Goal: Task Accomplishment & Management: Complete application form

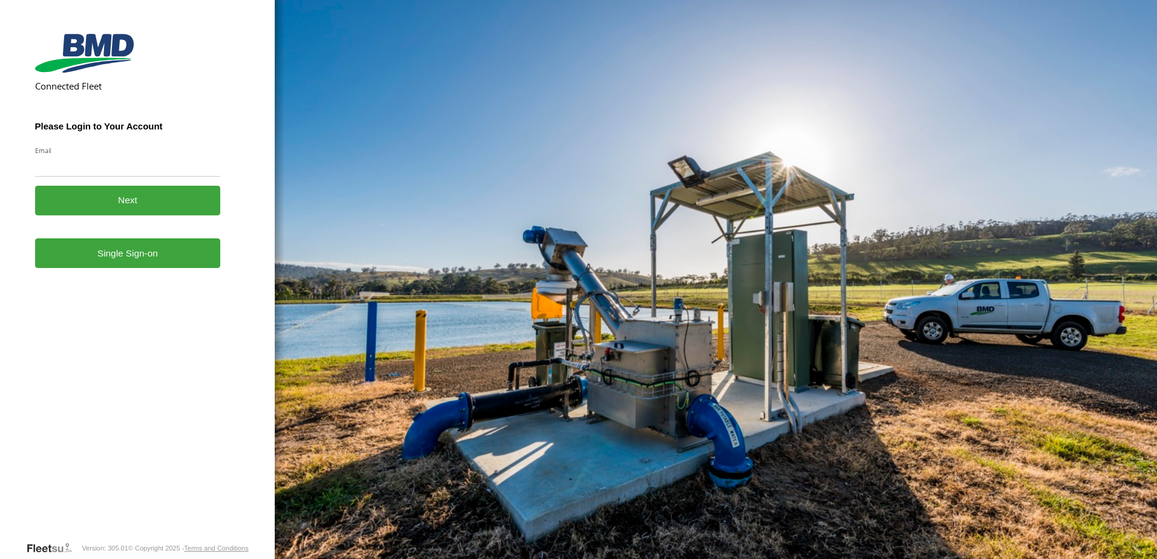
type input "**********"
click at [127, 199] on button "Next" at bounding box center [128, 201] width 186 height 30
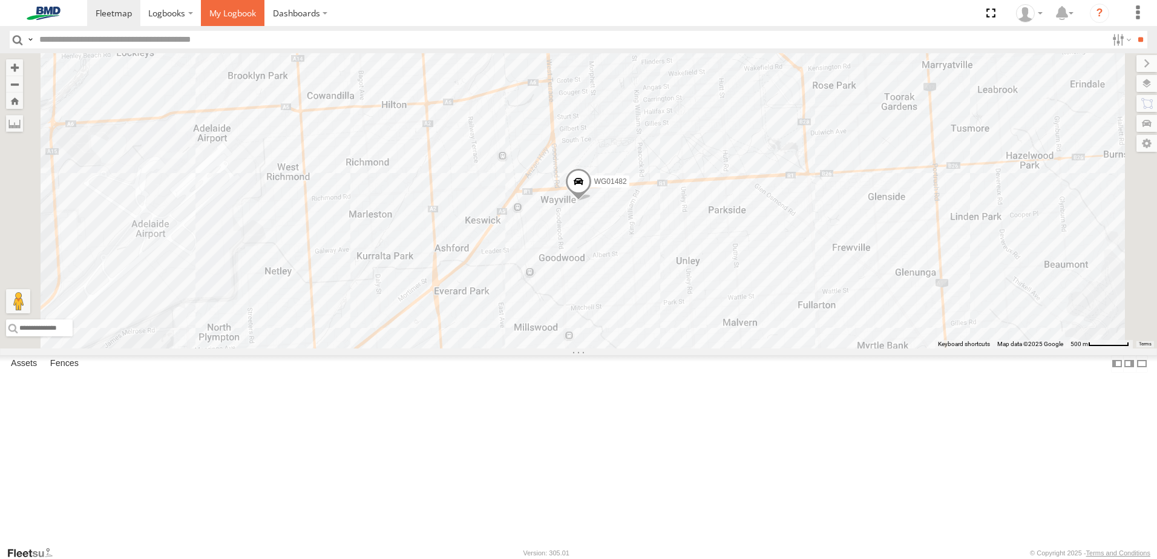
click at [252, 14] on span at bounding box center [232, 12] width 47 height 11
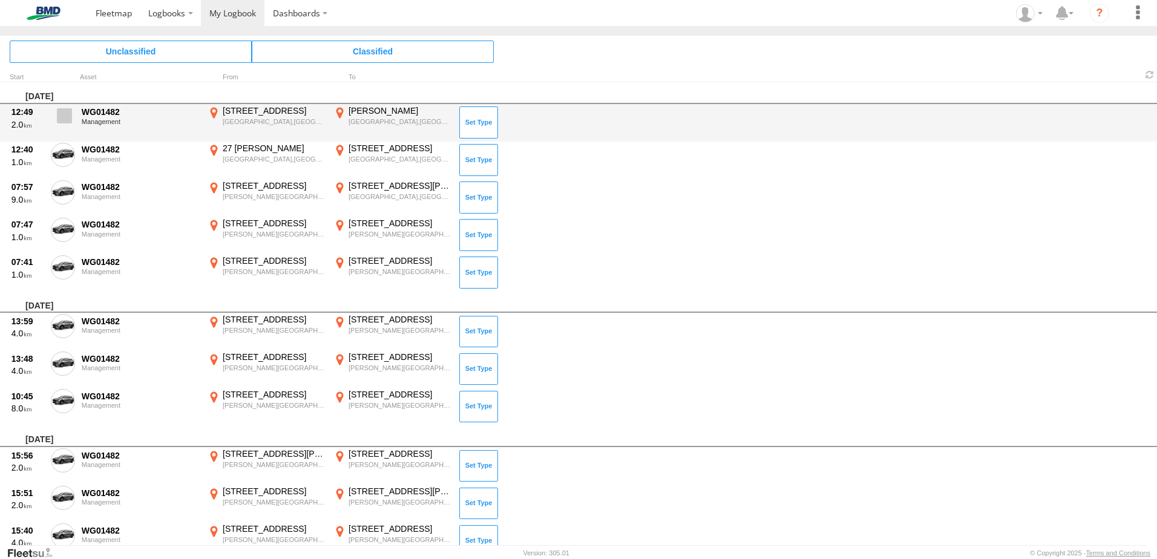
click at [65, 117] on span at bounding box center [64, 115] width 15 height 15
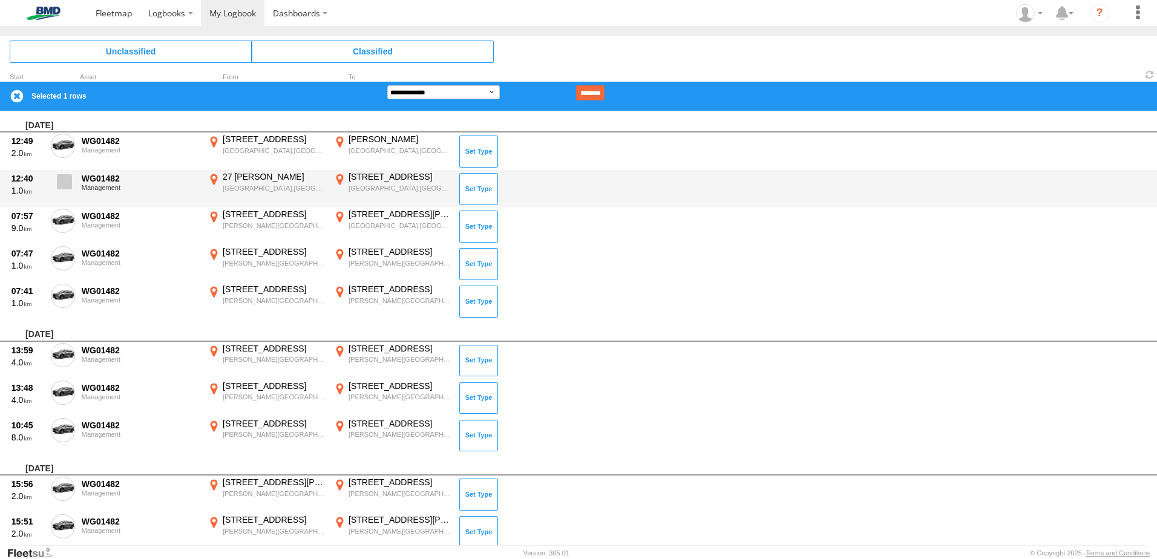
click at [59, 192] on label at bounding box center [63, 185] width 24 height 28
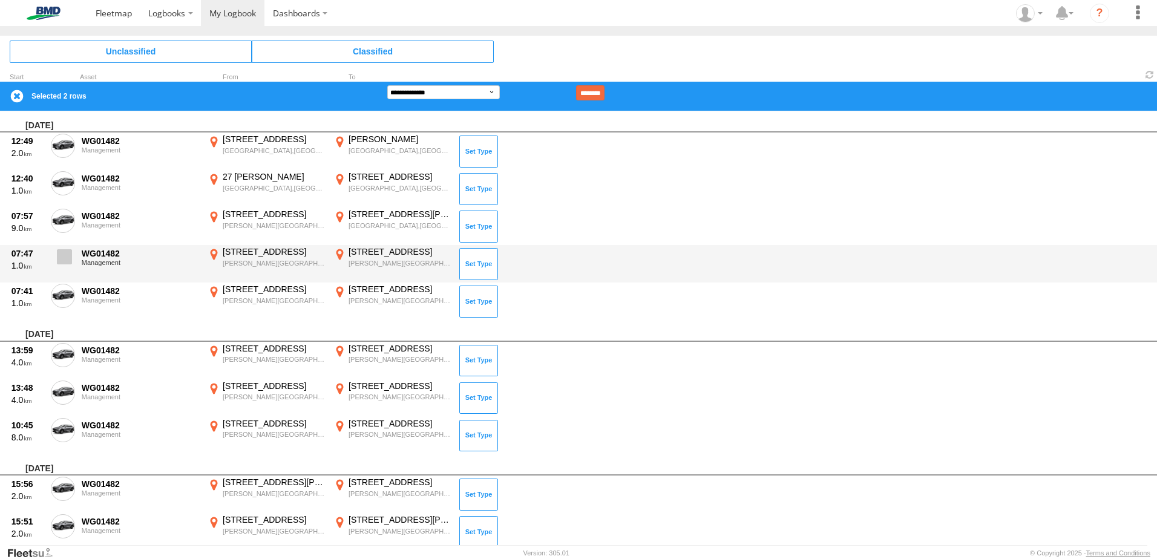
drag, startPoint x: 60, startPoint y: 213, endPoint x: 63, endPoint y: 249, distance: 35.8
click at [0, 0] on span at bounding box center [0, 0] width 0 height 0
click at [65, 254] on span at bounding box center [64, 256] width 15 height 15
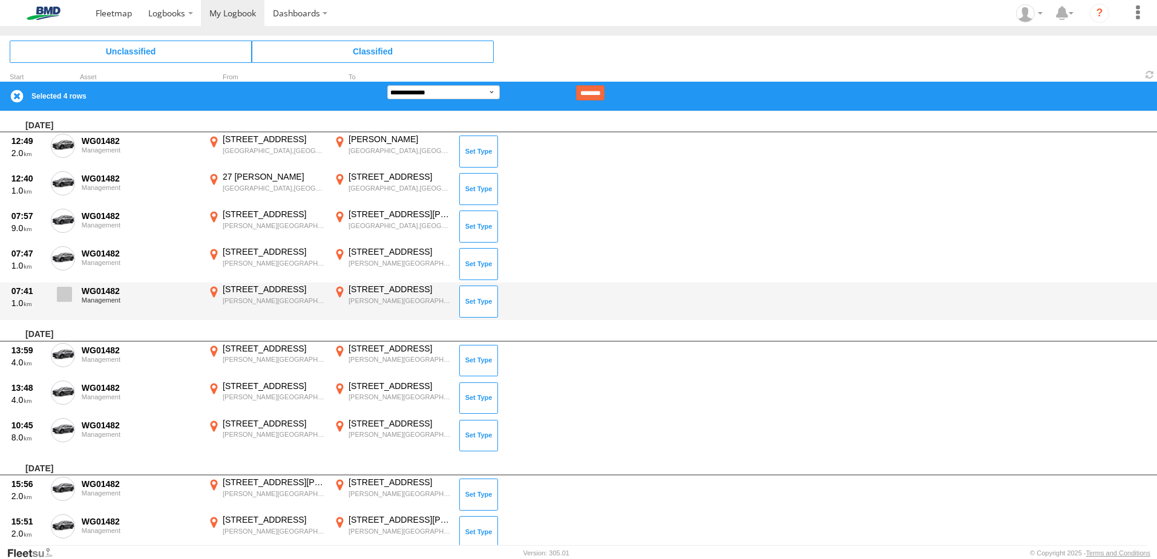
click at [64, 289] on span at bounding box center [64, 294] width 15 height 15
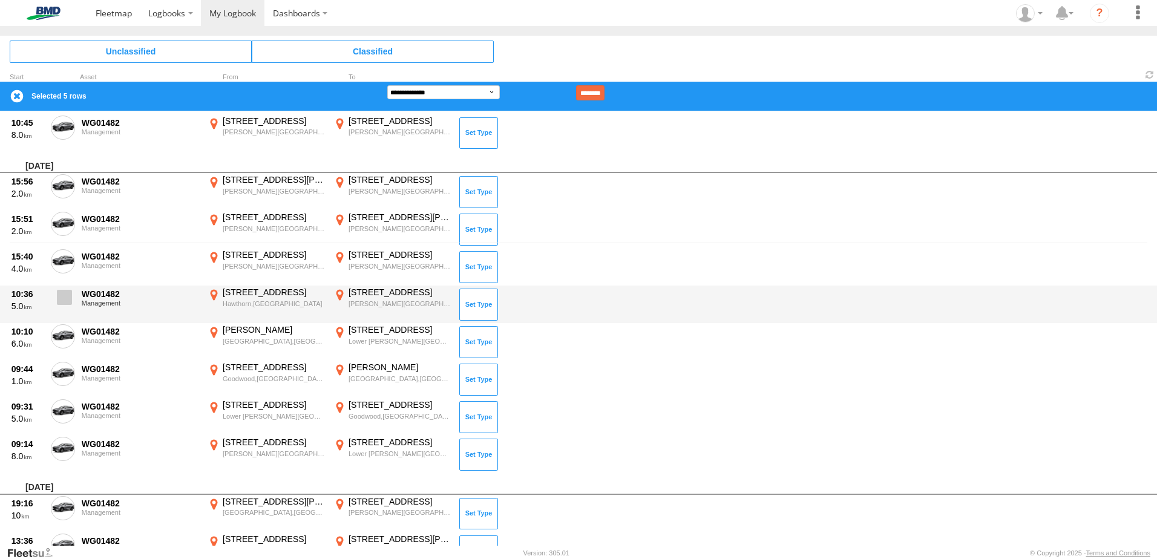
scroll to position [424, 0]
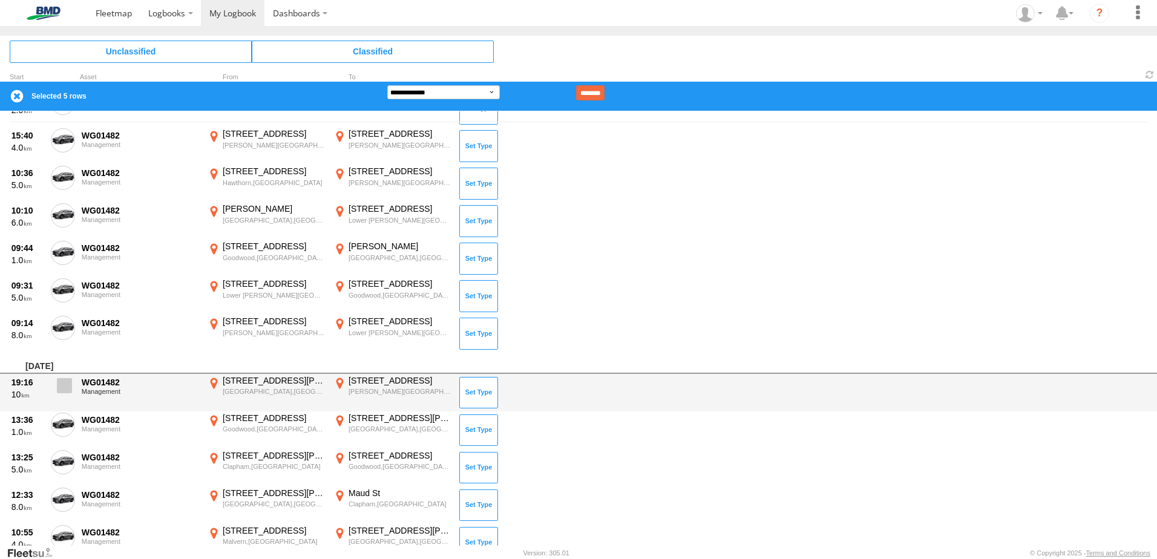
click at [62, 382] on span at bounding box center [64, 385] width 15 height 15
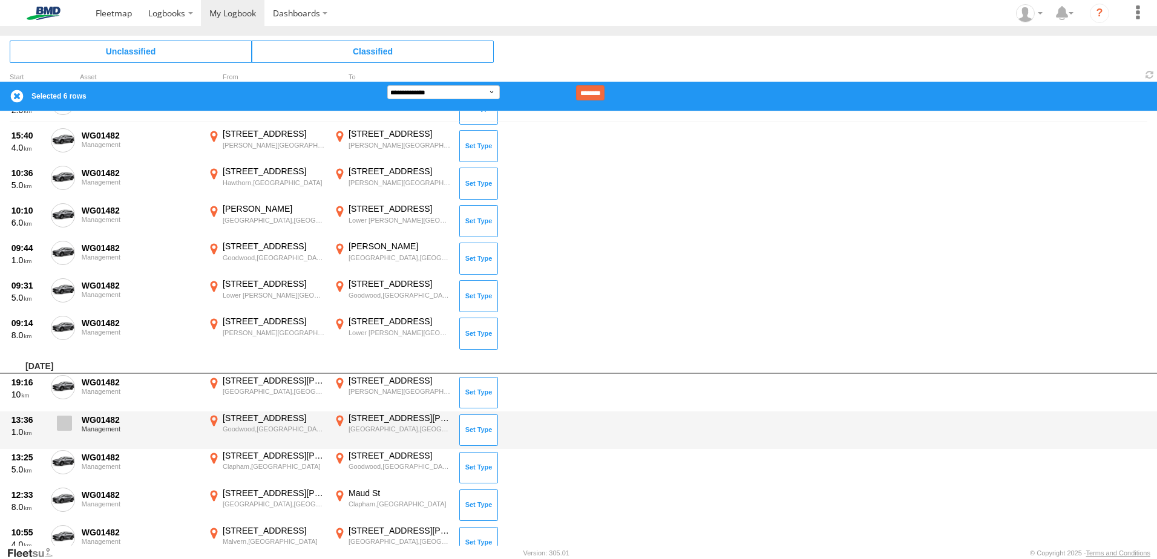
drag, startPoint x: 74, startPoint y: 428, endPoint x: 69, endPoint y: 435, distance: 7.7
click at [73, 428] on label at bounding box center [63, 427] width 24 height 28
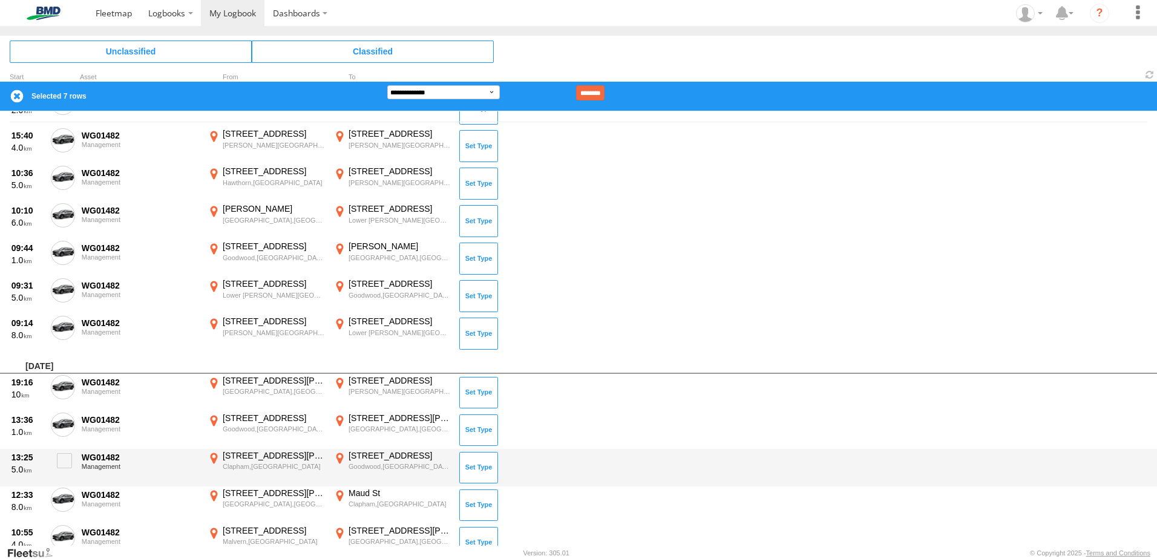
drag, startPoint x: 57, startPoint y: 456, endPoint x: 63, endPoint y: 486, distance: 30.1
click at [59, 458] on span at bounding box center [64, 460] width 15 height 15
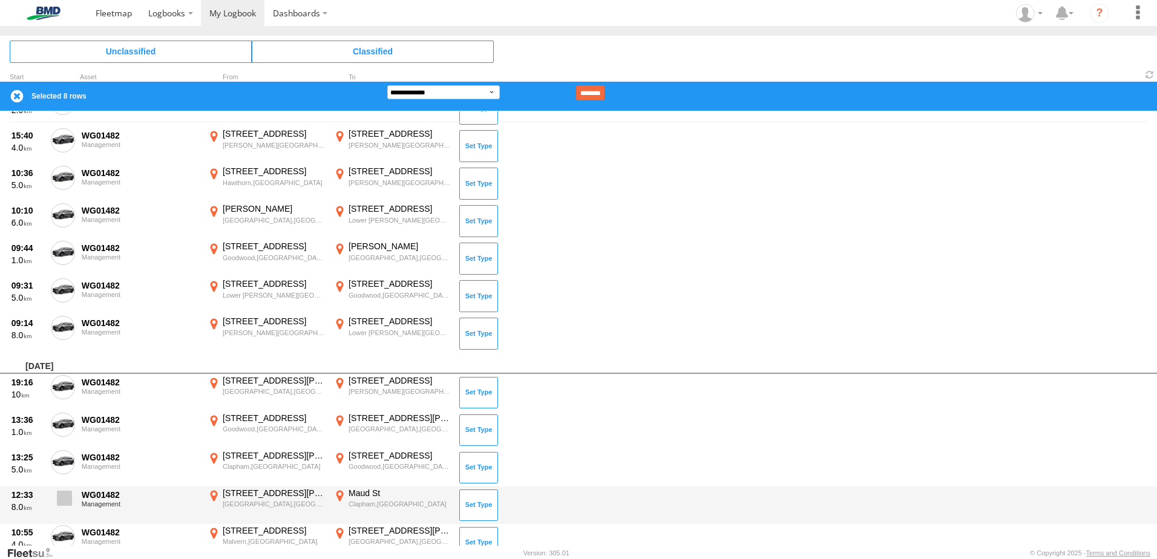
click at [63, 495] on span at bounding box center [64, 498] width 15 height 15
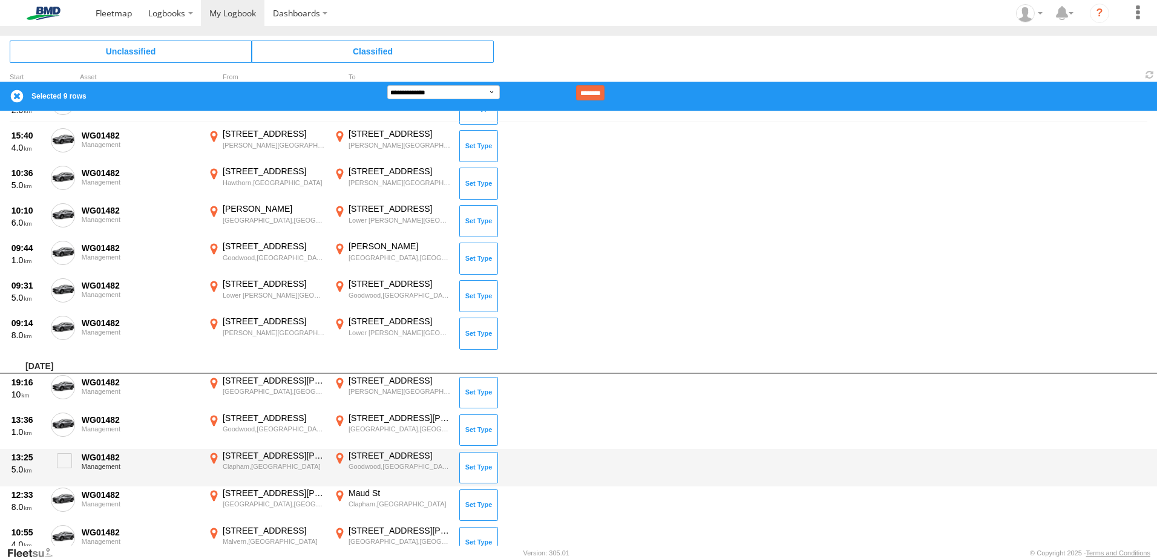
scroll to position [545, 0]
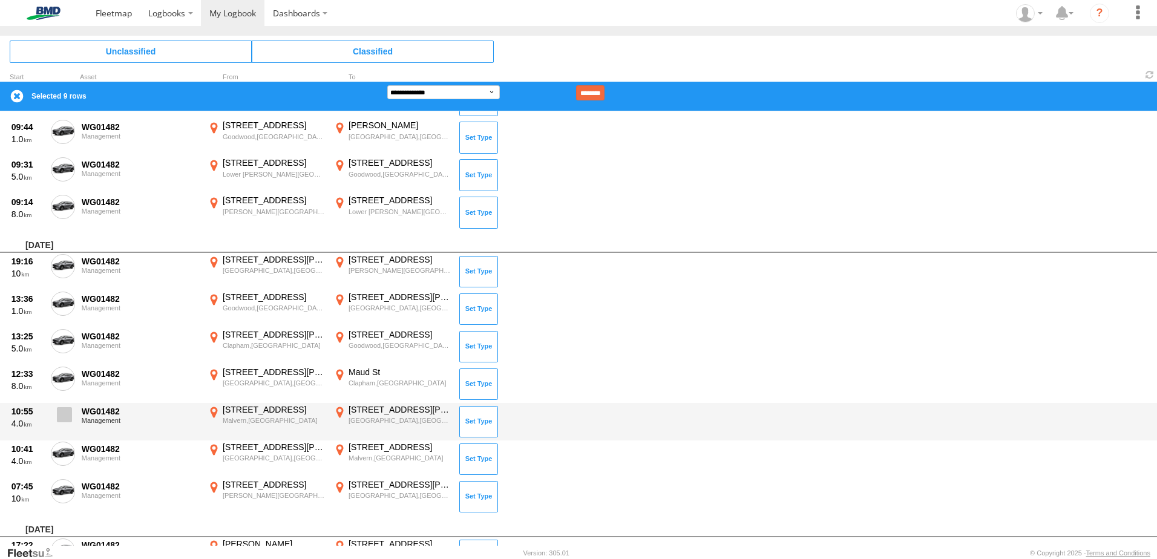
click at [65, 417] on span at bounding box center [64, 414] width 15 height 15
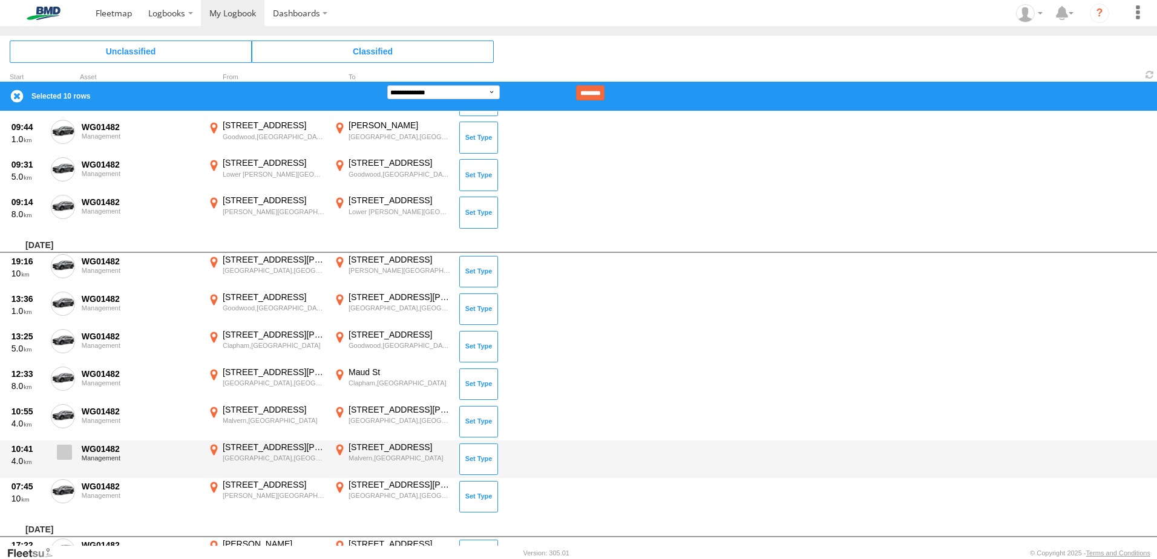
drag, startPoint x: 64, startPoint y: 451, endPoint x: 64, endPoint y: 483, distance: 31.5
click at [64, 452] on span at bounding box center [64, 452] width 15 height 15
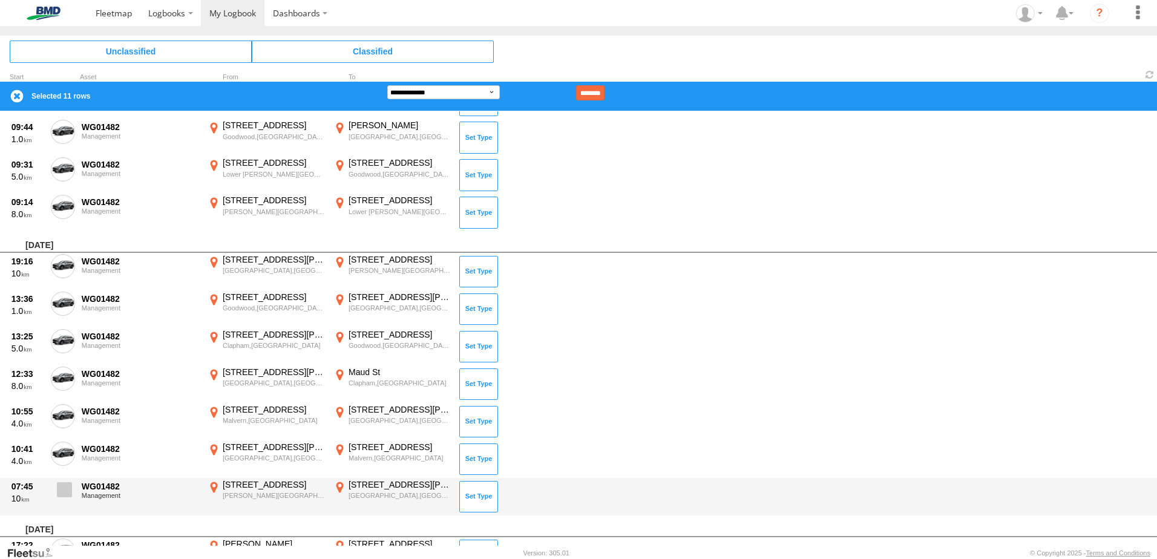
click at [64, 485] on span at bounding box center [64, 489] width 15 height 15
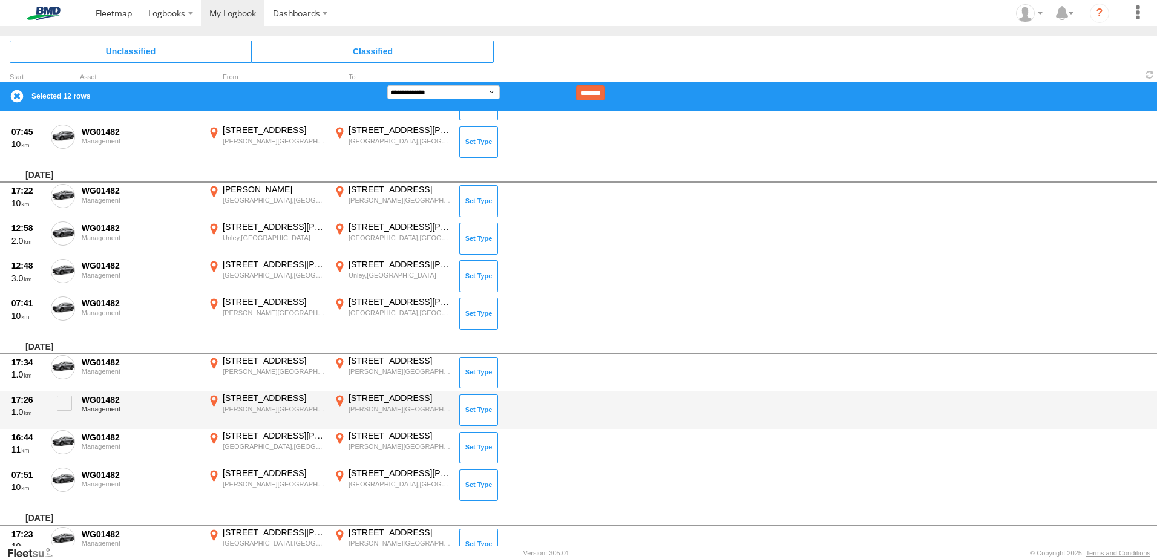
scroll to position [908, 0]
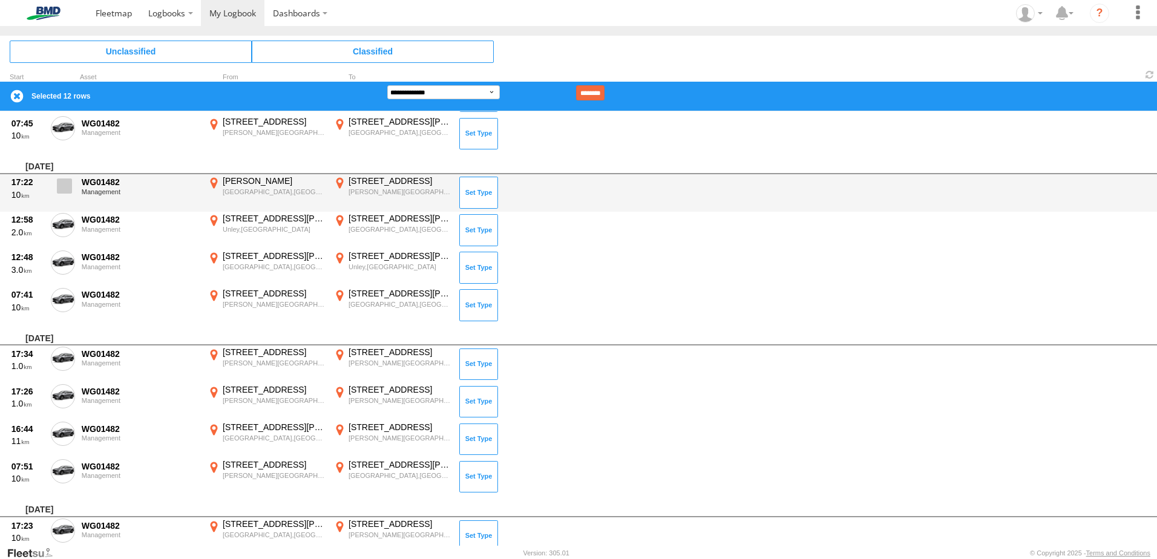
click at [64, 189] on span at bounding box center [64, 186] width 15 height 15
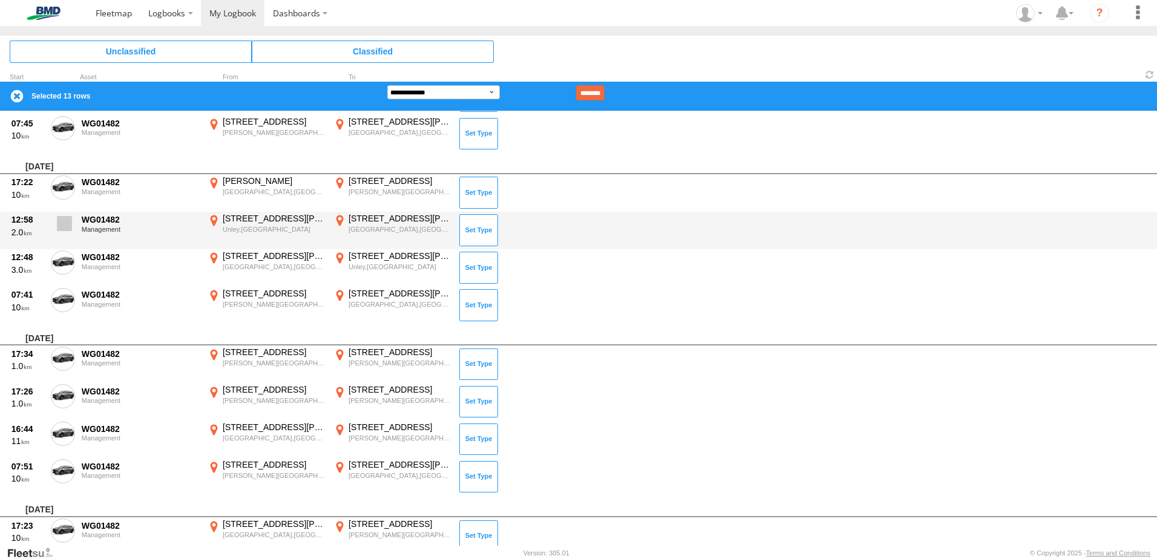
click at [64, 223] on span at bounding box center [64, 223] width 15 height 15
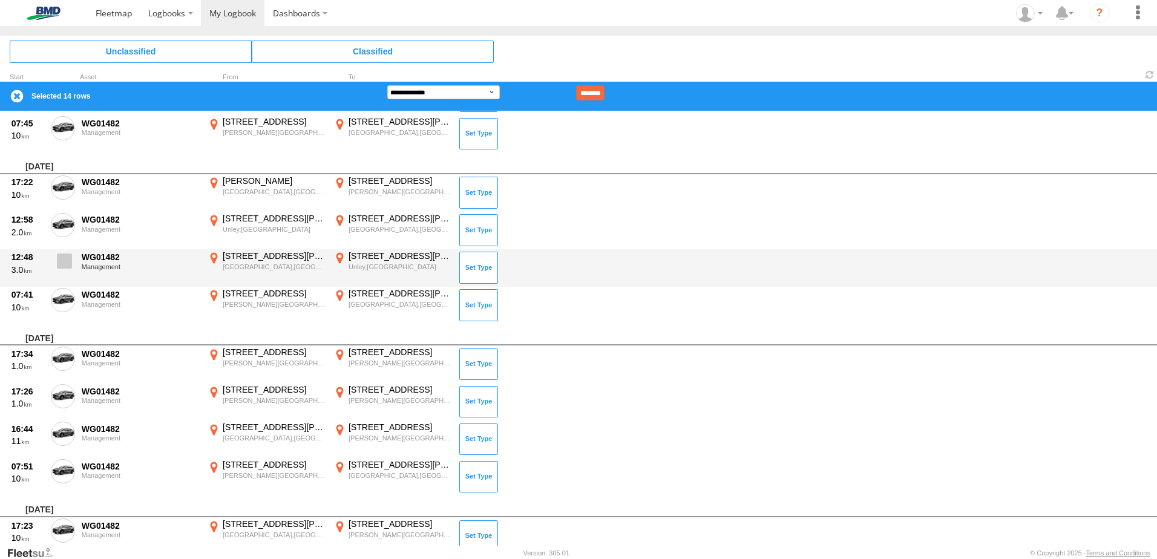
click at [59, 263] on span at bounding box center [64, 261] width 15 height 15
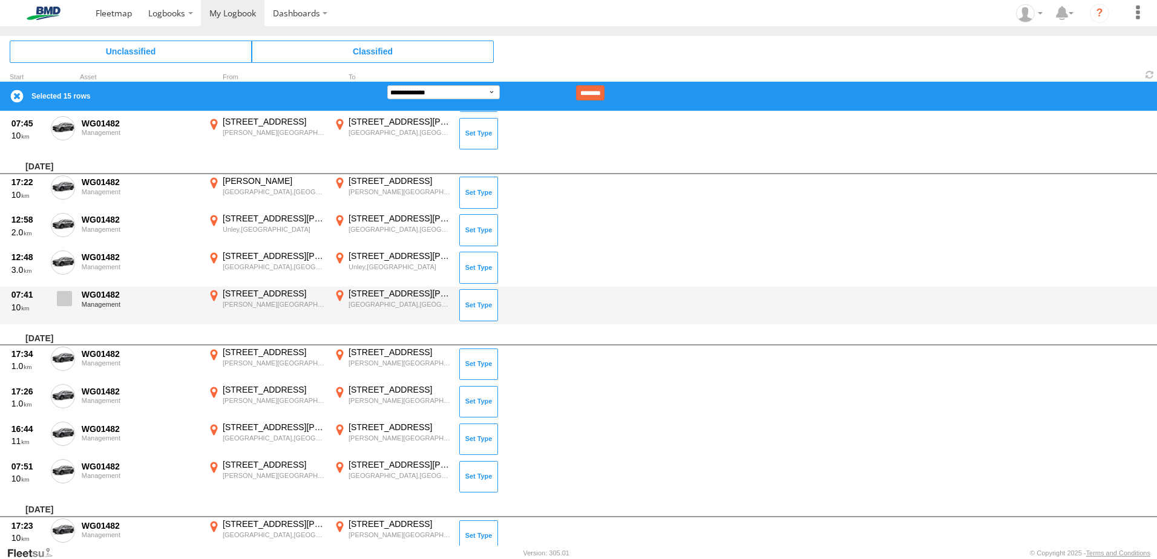
click at [63, 301] on span at bounding box center [64, 298] width 15 height 15
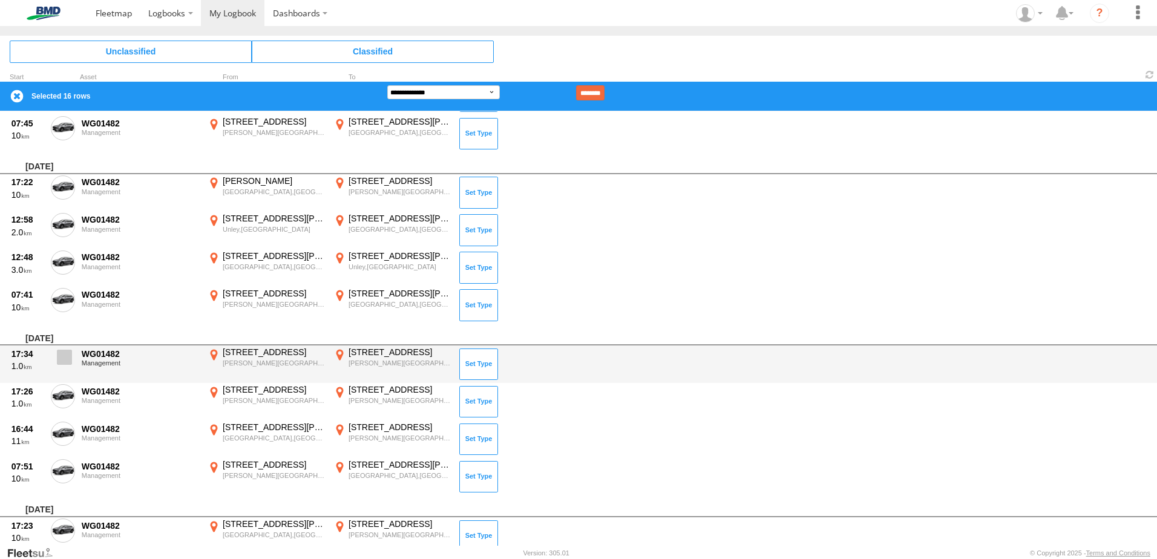
click at [61, 356] on span at bounding box center [64, 357] width 15 height 15
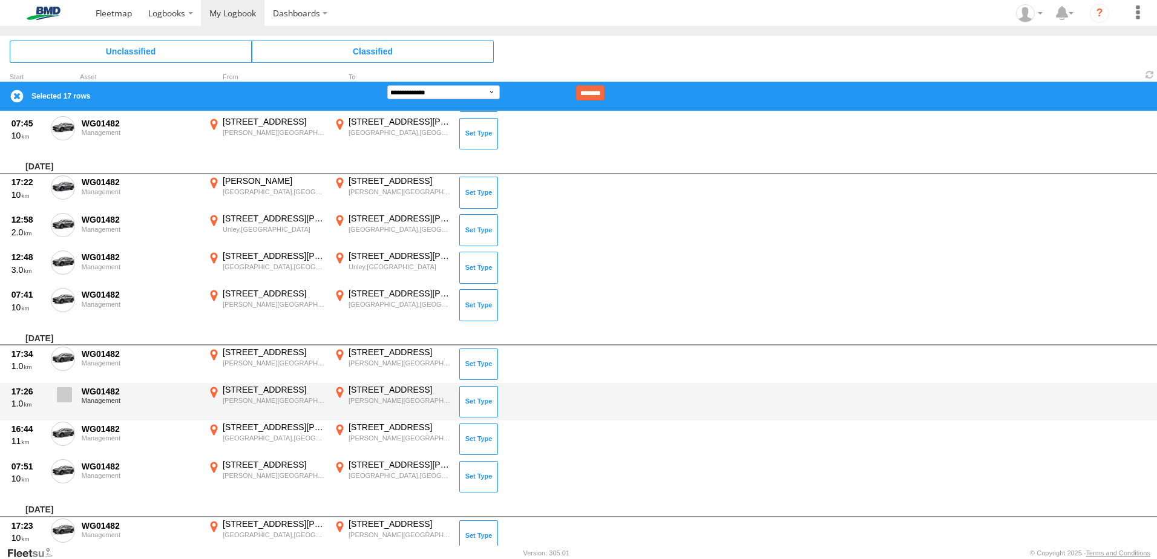
click at [57, 404] on label at bounding box center [63, 398] width 24 height 28
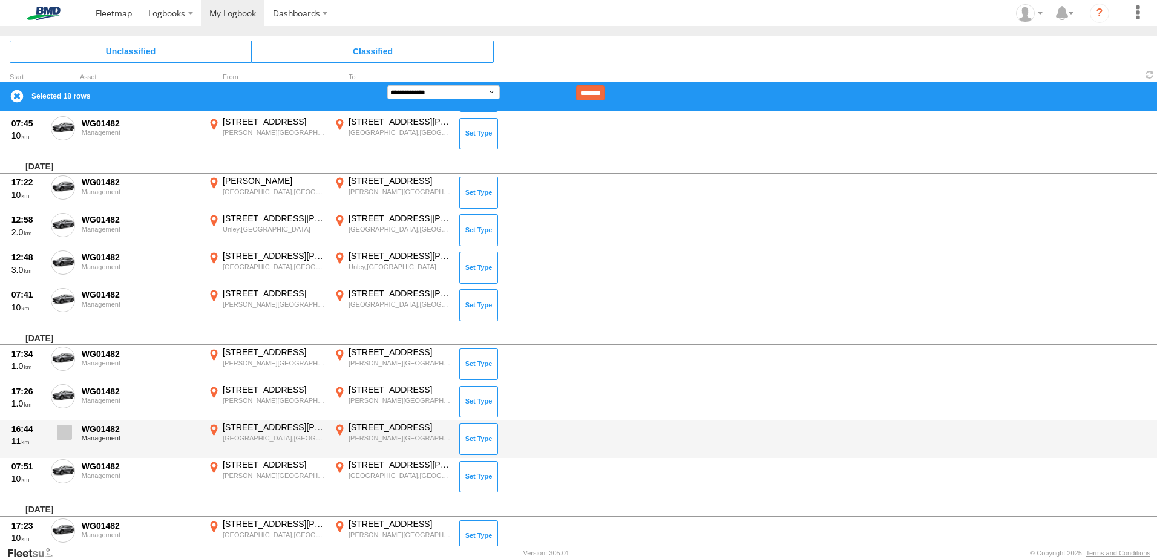
click at [59, 434] on span at bounding box center [64, 432] width 15 height 15
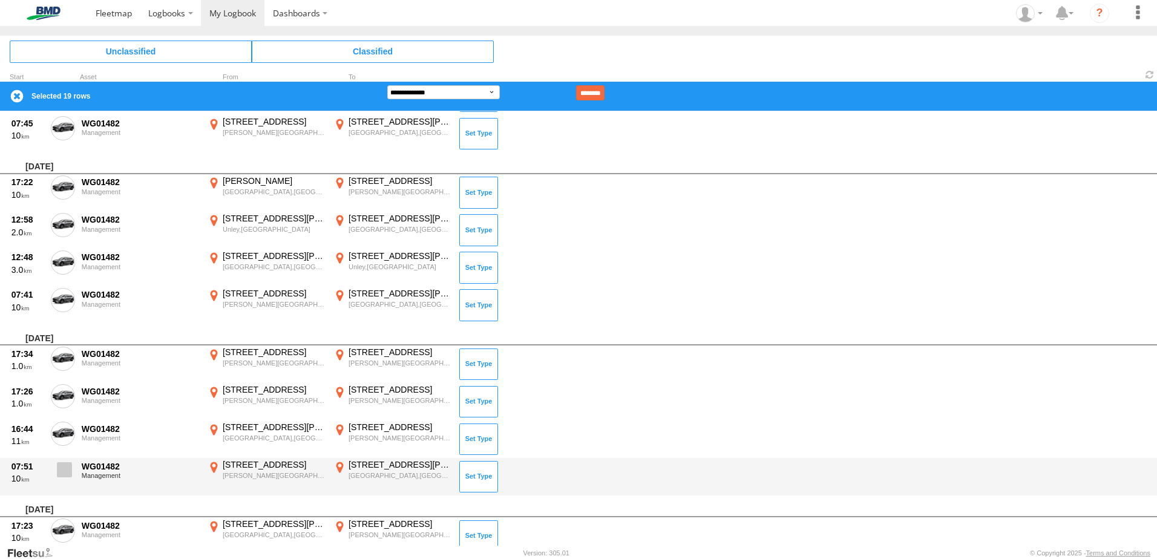
click at [63, 466] on span at bounding box center [64, 469] width 15 height 15
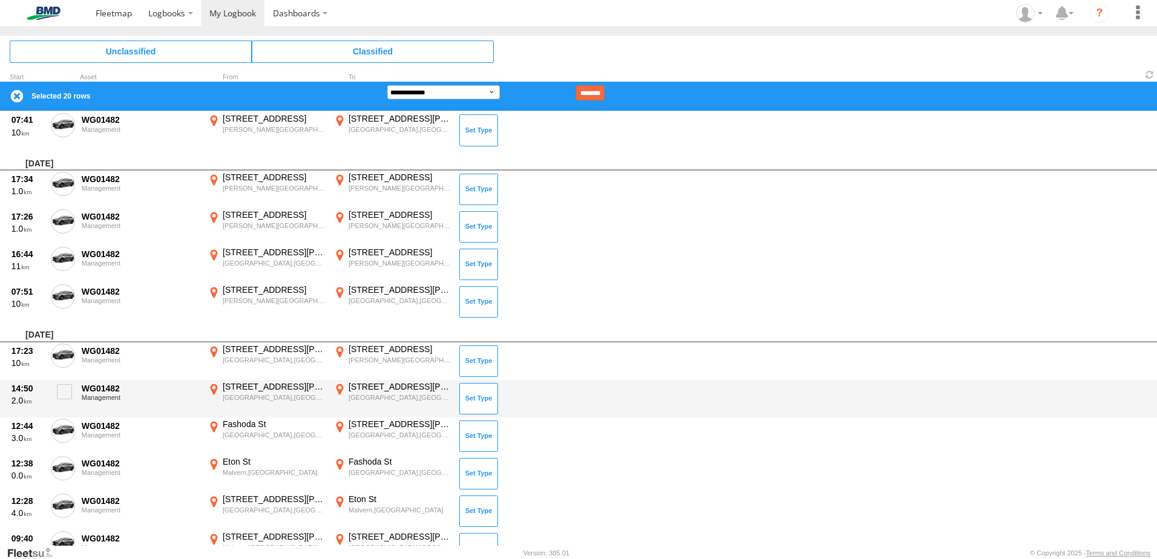
scroll to position [1089, 0]
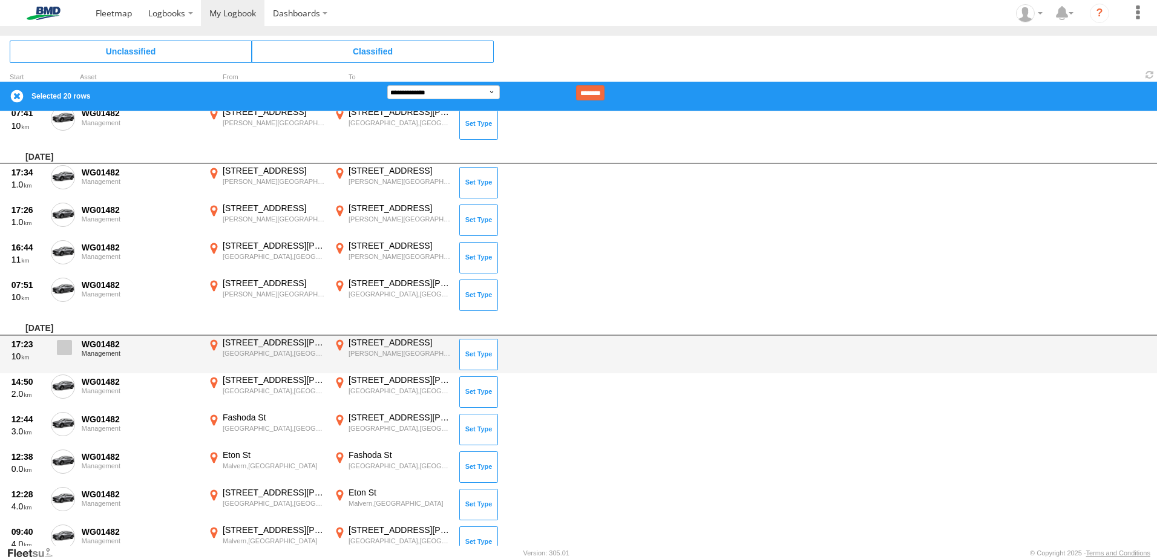
click at [67, 354] on span at bounding box center [64, 347] width 15 height 15
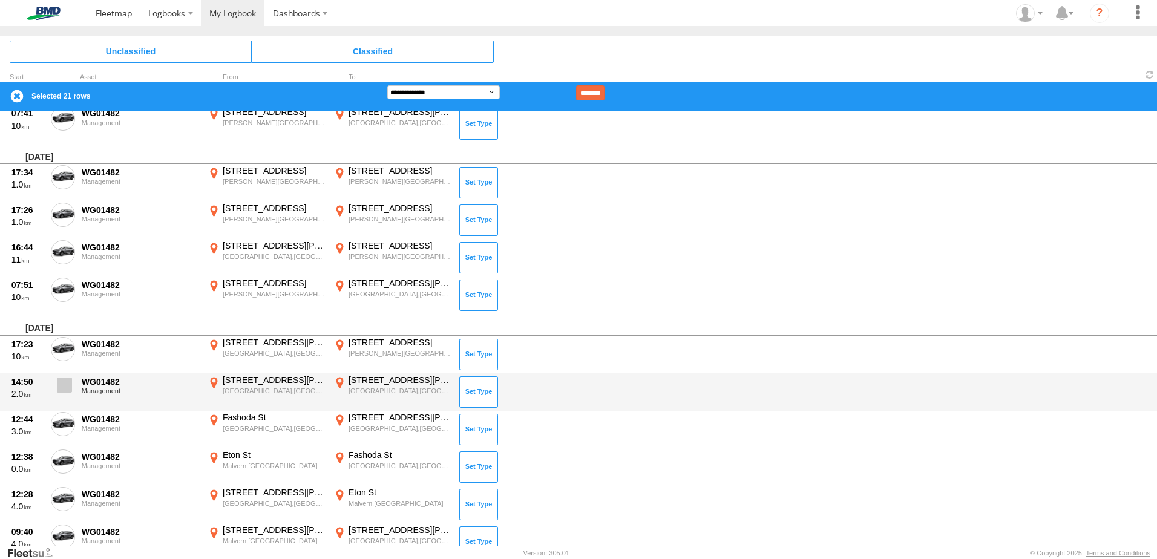
click at [58, 398] on label at bounding box center [63, 389] width 24 height 28
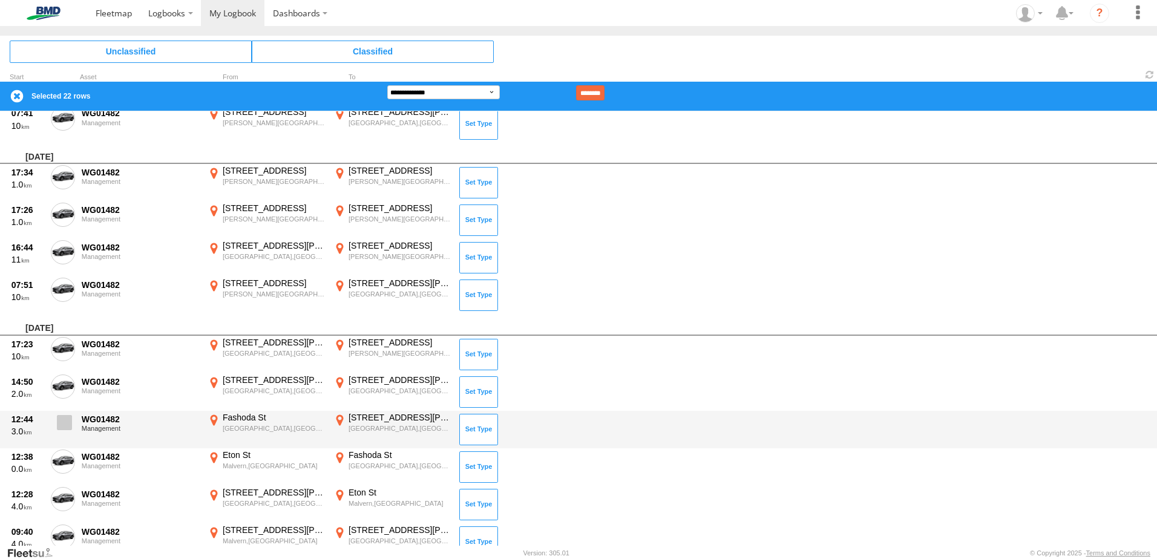
click at [61, 422] on span at bounding box center [64, 422] width 15 height 15
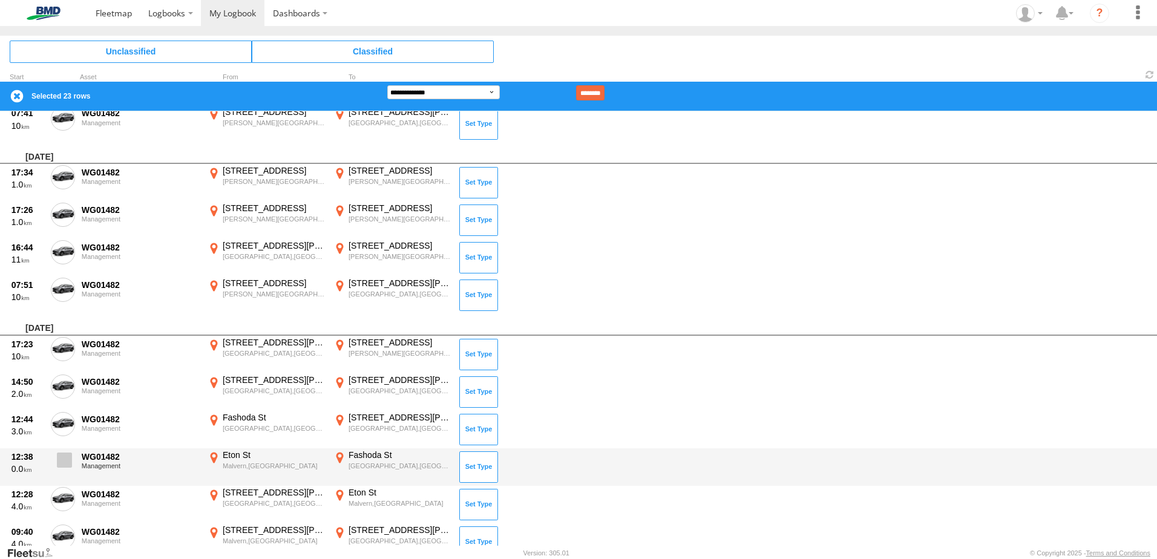
drag, startPoint x: 54, startPoint y: 461, endPoint x: 62, endPoint y: 487, distance: 26.6
click at [54, 462] on label at bounding box center [63, 464] width 24 height 28
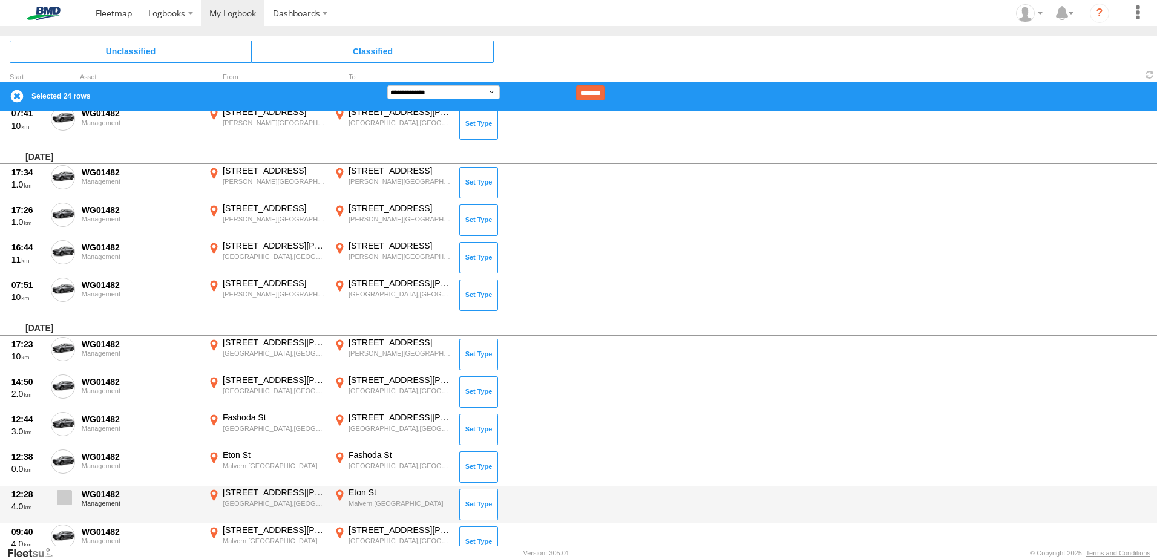
click at [62, 498] on span at bounding box center [64, 497] width 15 height 15
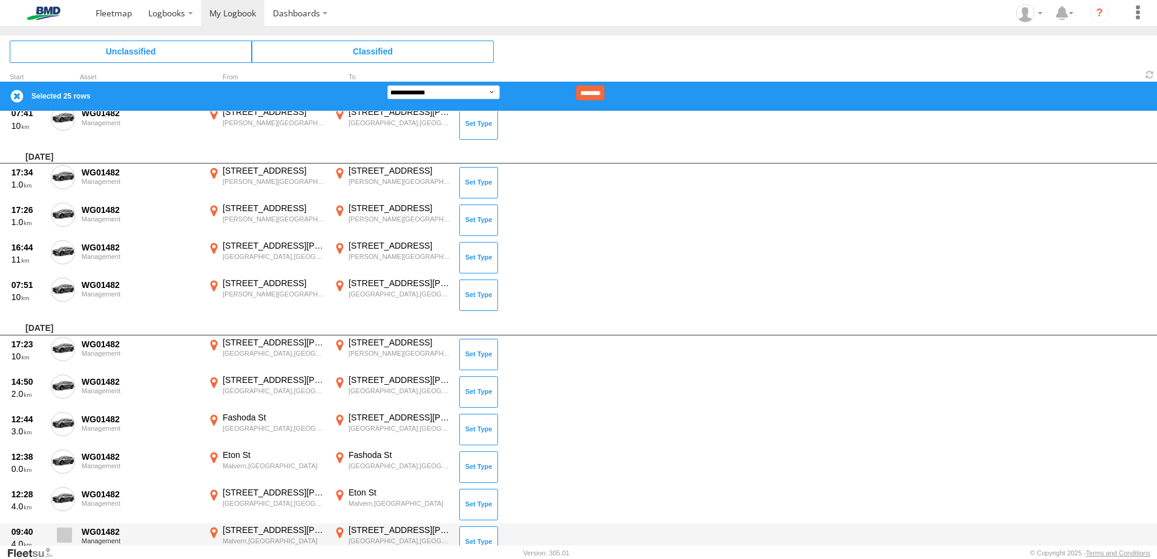
click at [61, 525] on label at bounding box center [63, 539] width 24 height 28
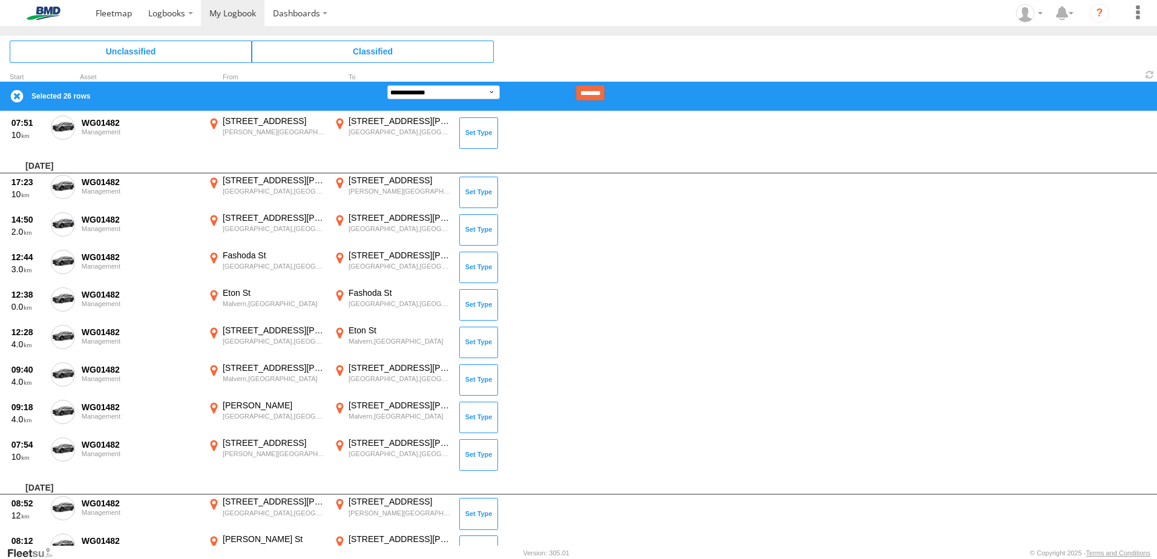
scroll to position [1271, 0]
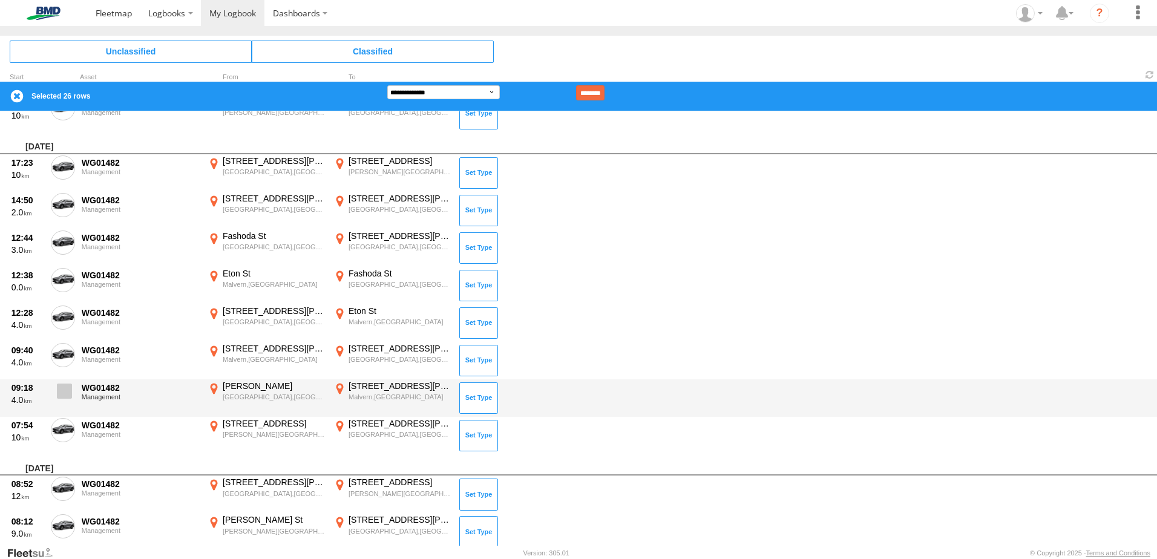
click at [59, 390] on span at bounding box center [64, 391] width 15 height 15
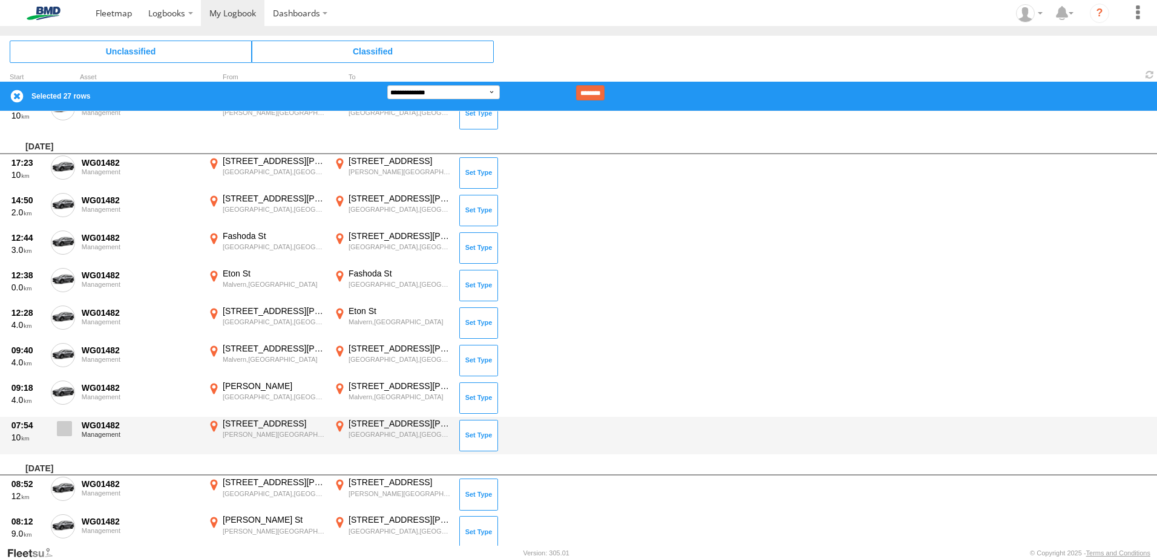
click at [54, 421] on label at bounding box center [63, 432] width 24 height 28
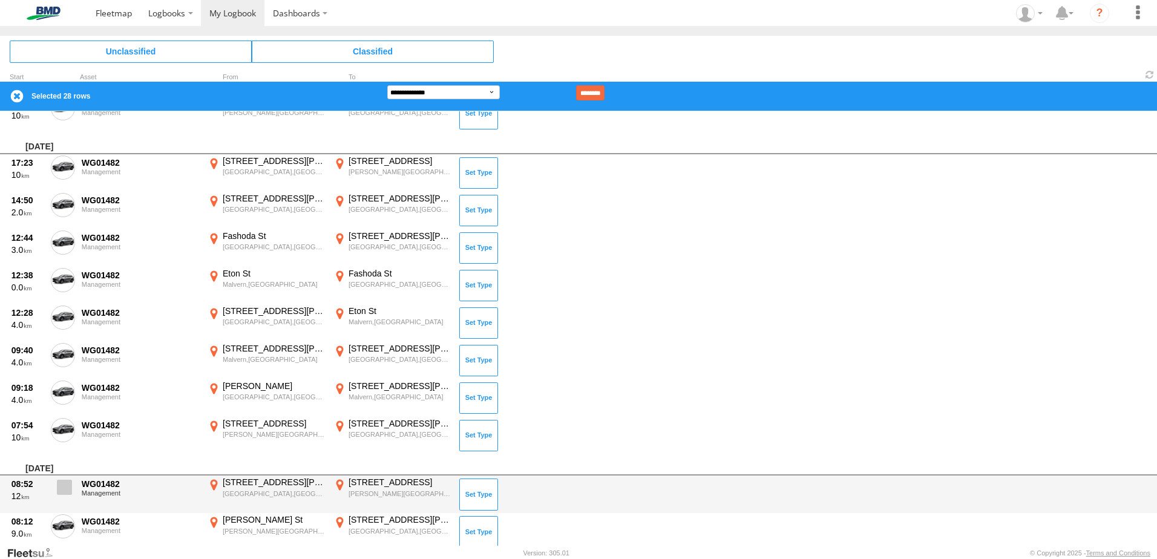
click at [61, 485] on span at bounding box center [64, 487] width 15 height 15
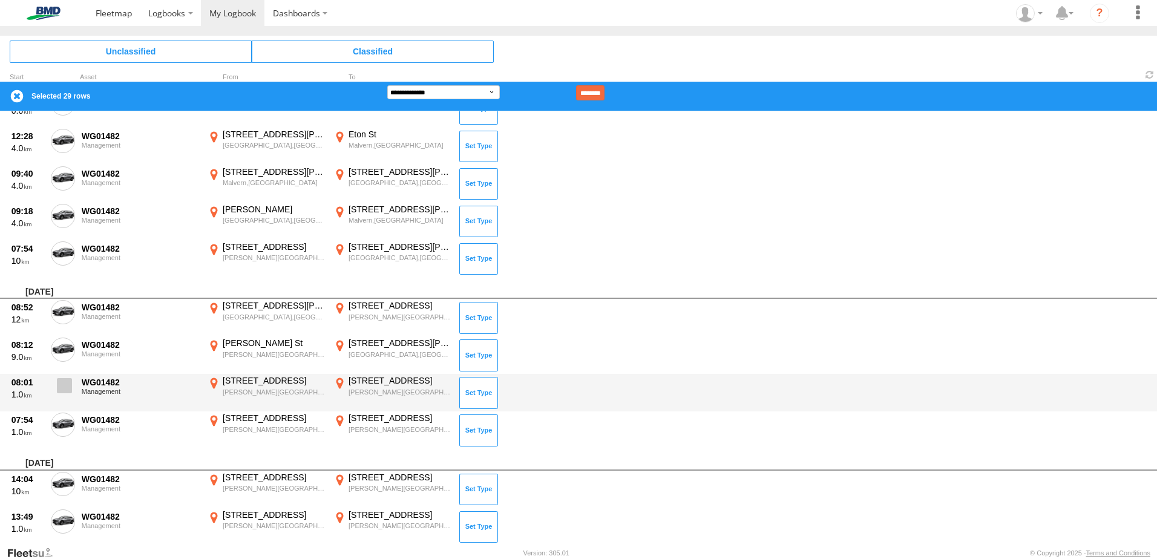
scroll to position [1452, 0]
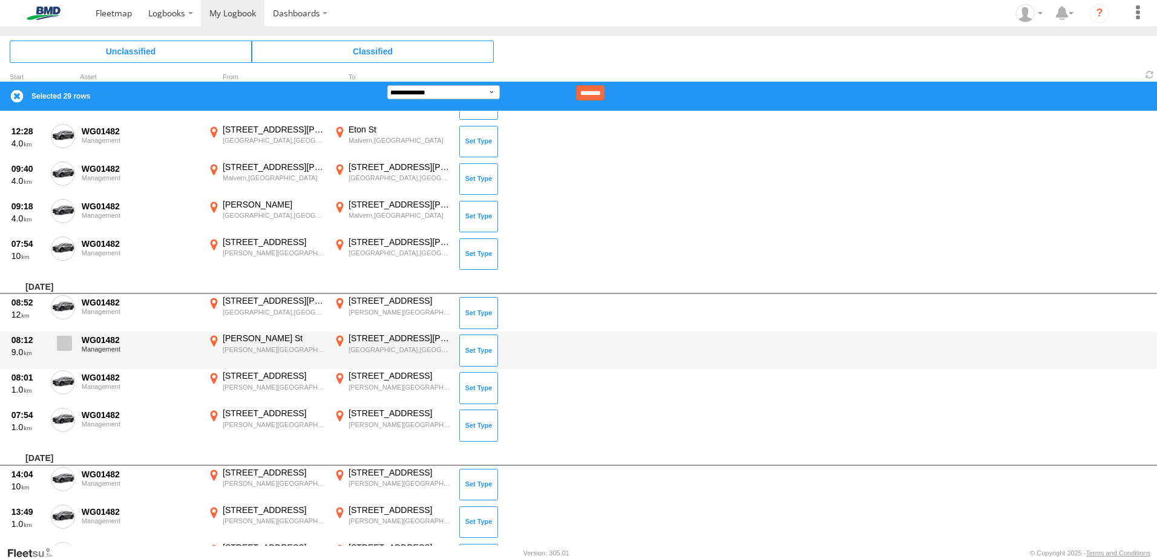
click at [65, 350] on span at bounding box center [64, 343] width 15 height 15
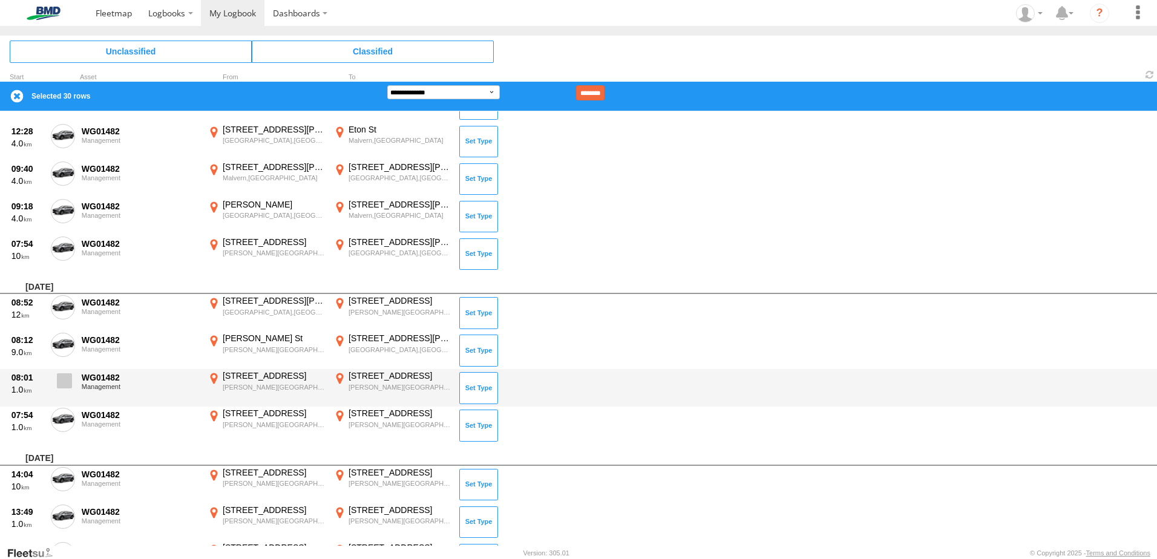
click at [62, 380] on span at bounding box center [64, 380] width 15 height 15
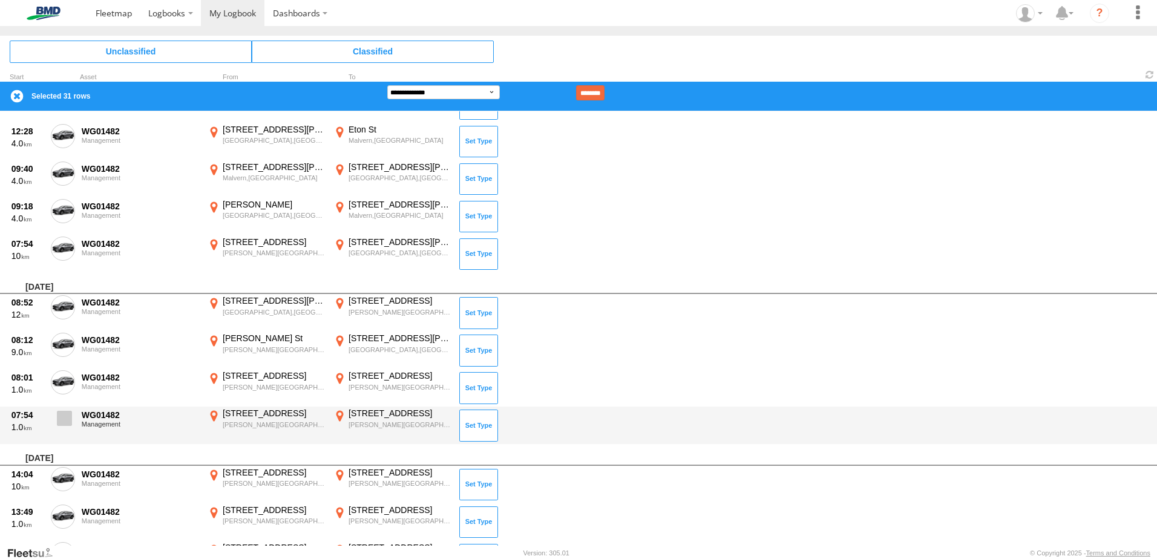
click at [62, 413] on span at bounding box center [64, 418] width 15 height 15
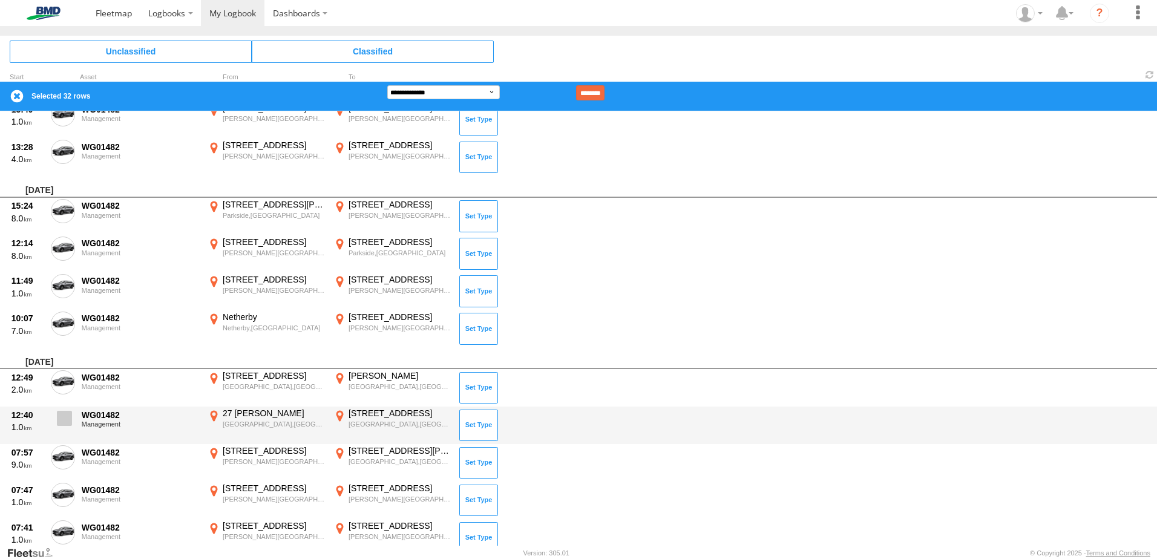
scroll to position [1876, 0]
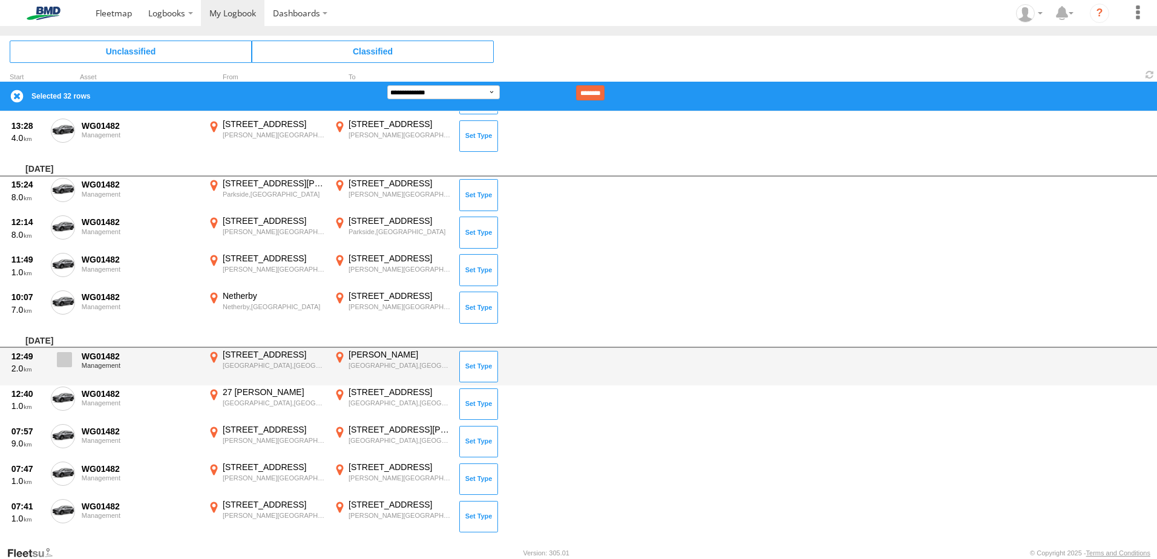
click at [68, 366] on span at bounding box center [64, 359] width 15 height 15
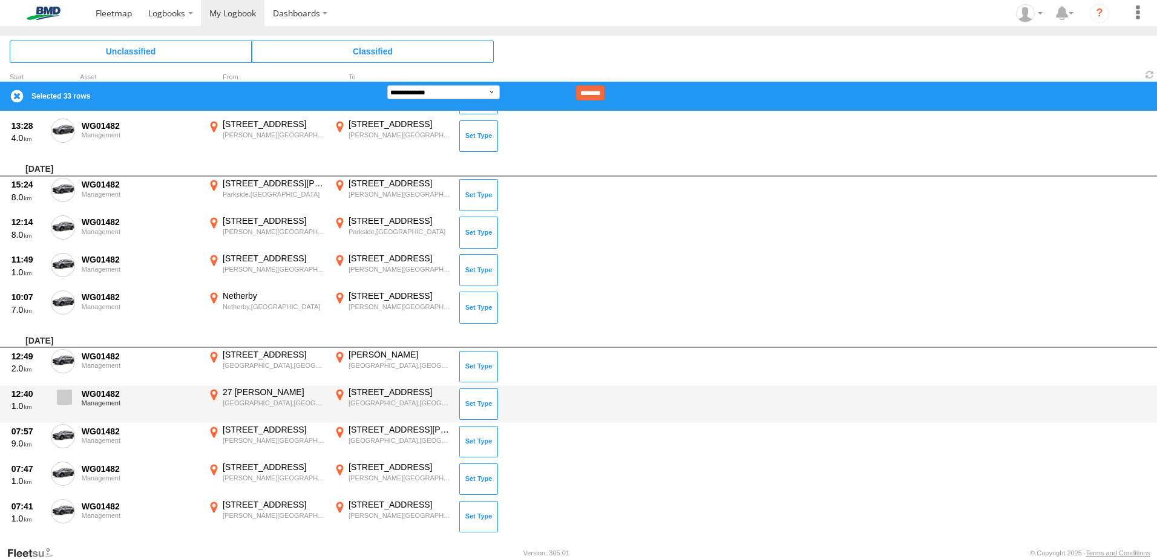
click at [62, 393] on span at bounding box center [64, 397] width 15 height 15
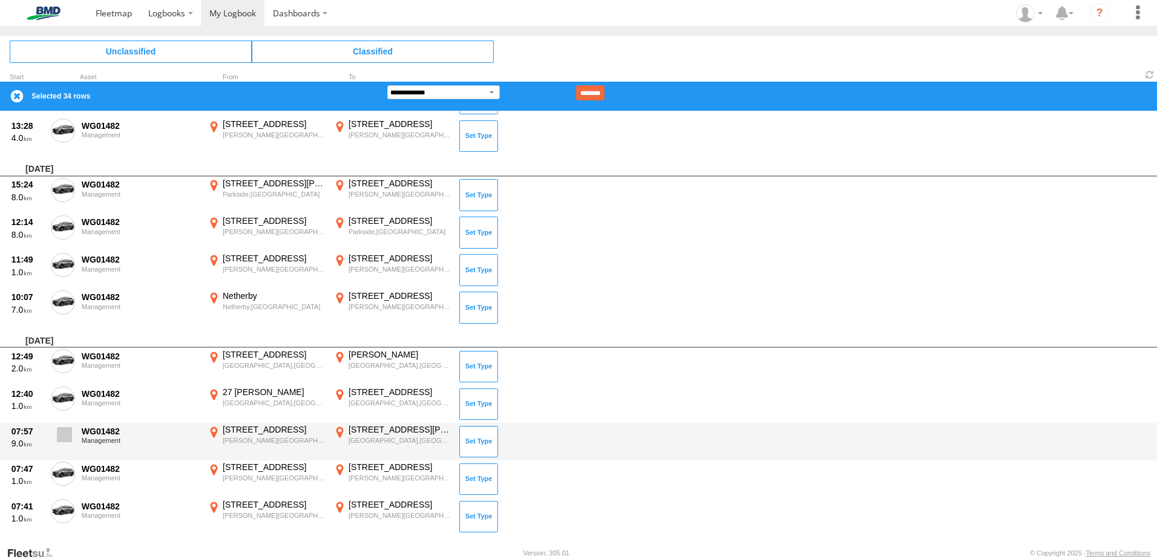
drag, startPoint x: 57, startPoint y: 436, endPoint x: 61, endPoint y: 443, distance: 8.1
click at [58, 436] on span at bounding box center [64, 434] width 15 height 15
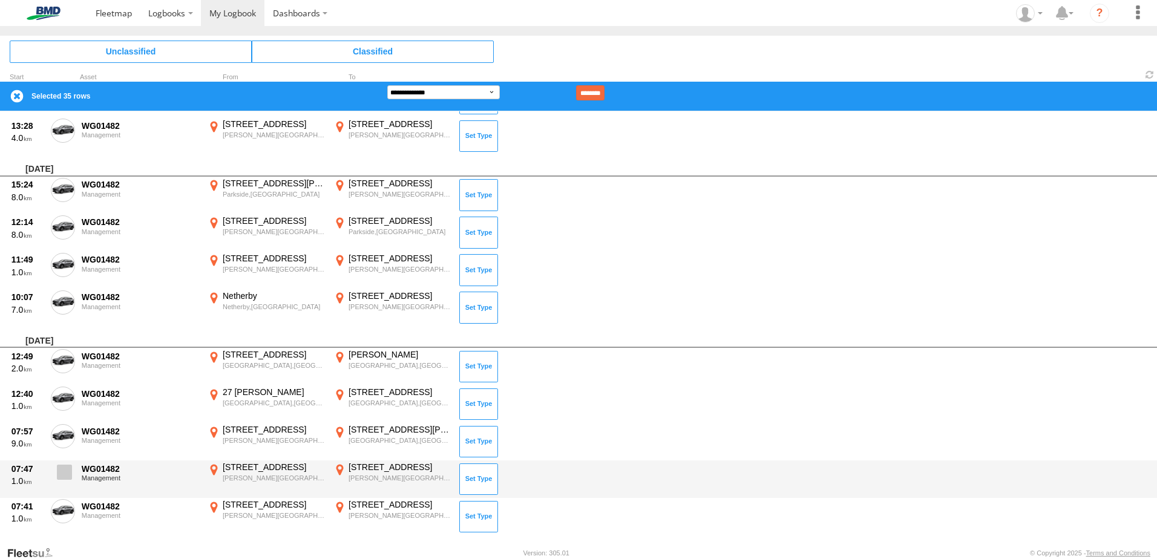
click at [62, 466] on span at bounding box center [64, 472] width 15 height 15
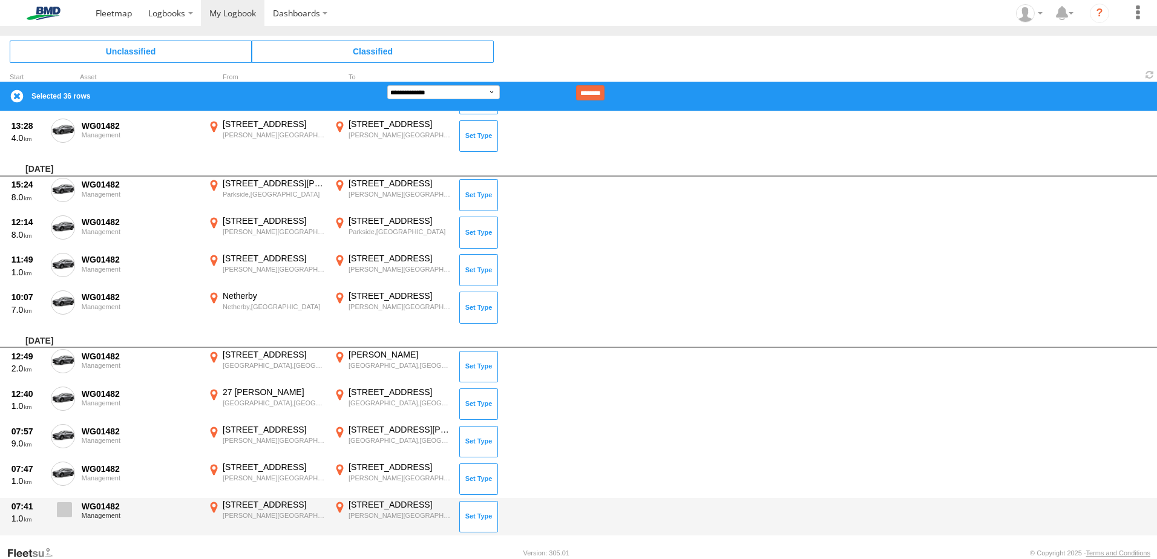
click at [64, 503] on span at bounding box center [64, 509] width 15 height 15
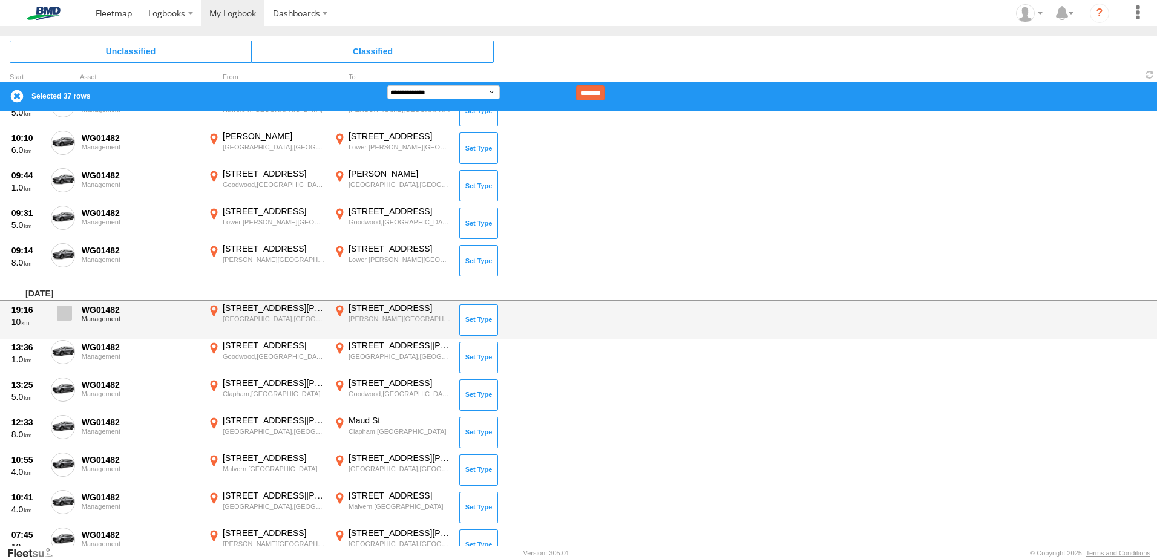
scroll to position [2602, 0]
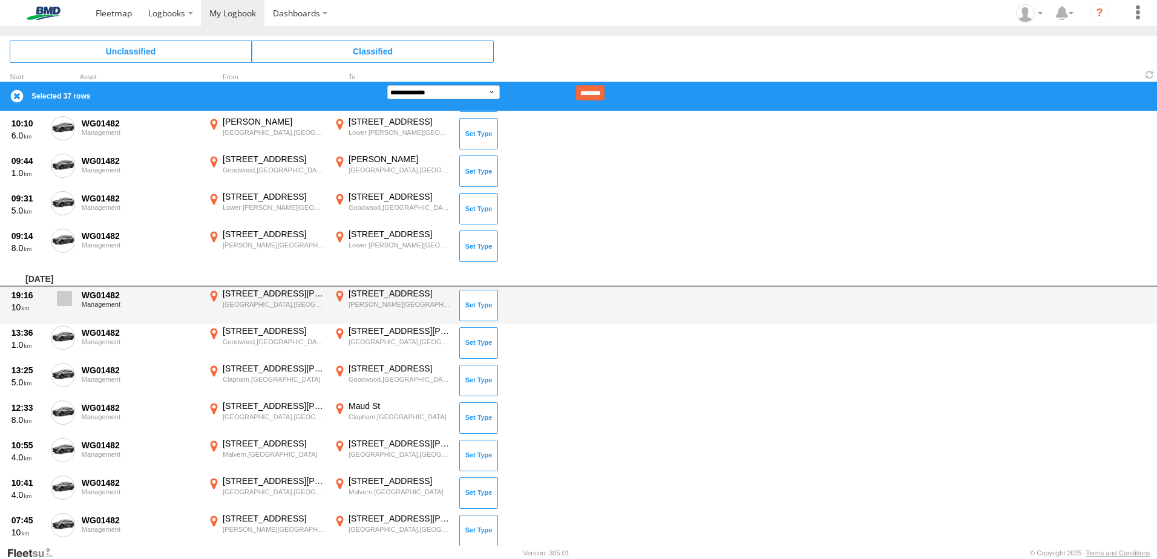
click at [64, 295] on span at bounding box center [64, 298] width 15 height 15
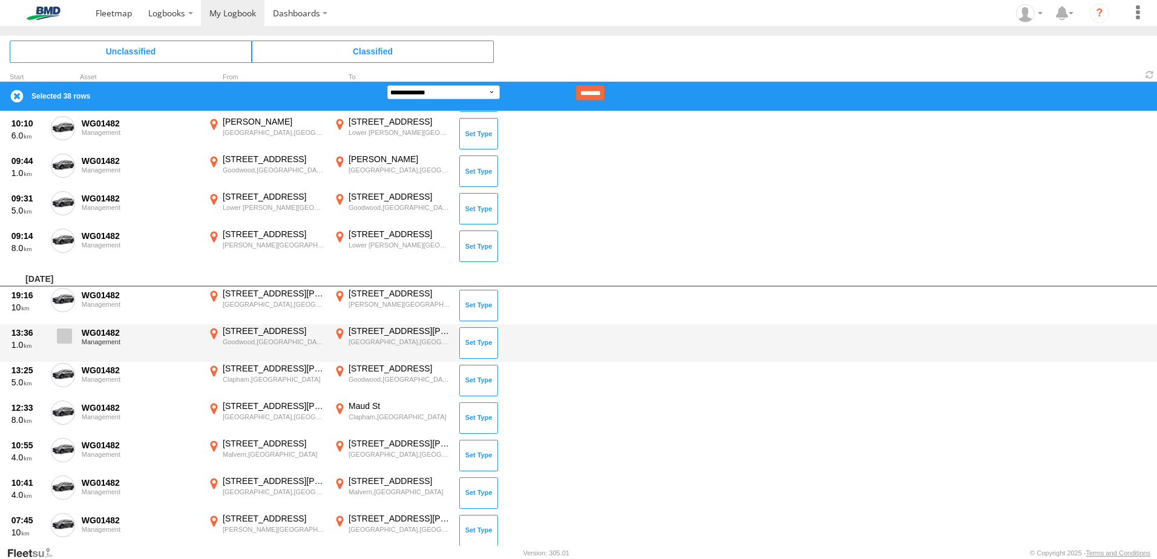
click at [64, 338] on span at bounding box center [64, 336] width 15 height 15
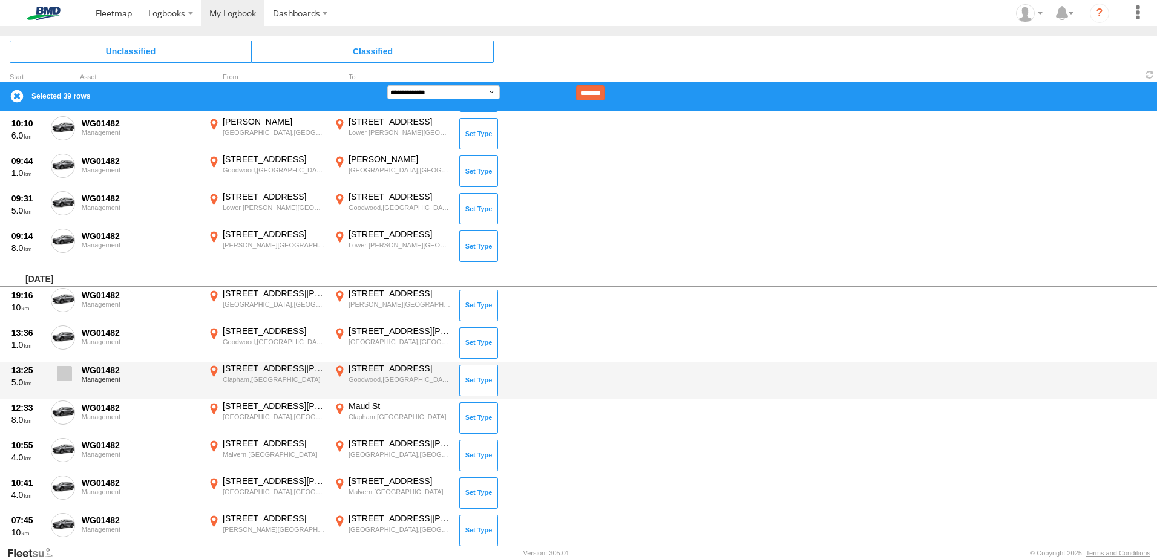
drag, startPoint x: 59, startPoint y: 369, endPoint x: 62, endPoint y: 375, distance: 6.8
click at [60, 370] on span at bounding box center [64, 373] width 15 height 15
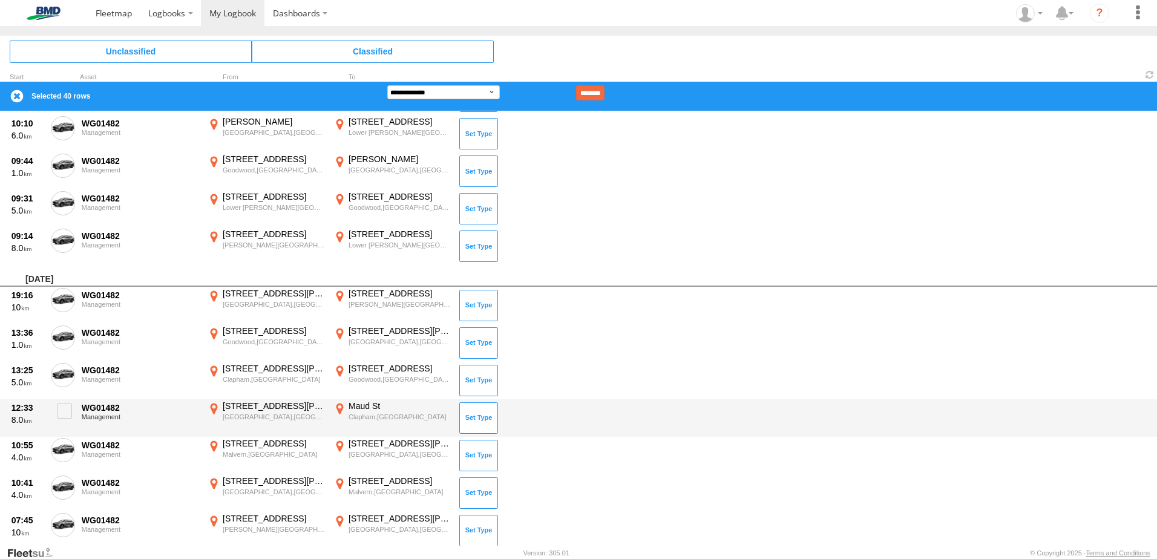
click at [68, 399] on div "12:33 8.0 WG01482 Management 45 Greenhill Rd Wayville,SA -34.94231 138.591 Maud…" at bounding box center [578, 418] width 1157 height 38
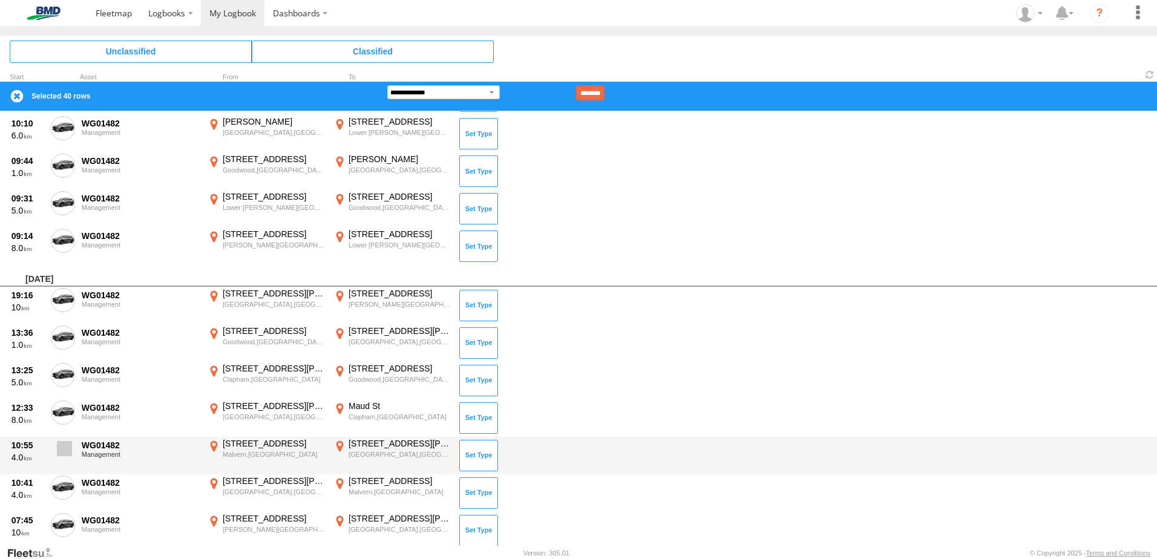
click at [67, 442] on span at bounding box center [64, 448] width 15 height 15
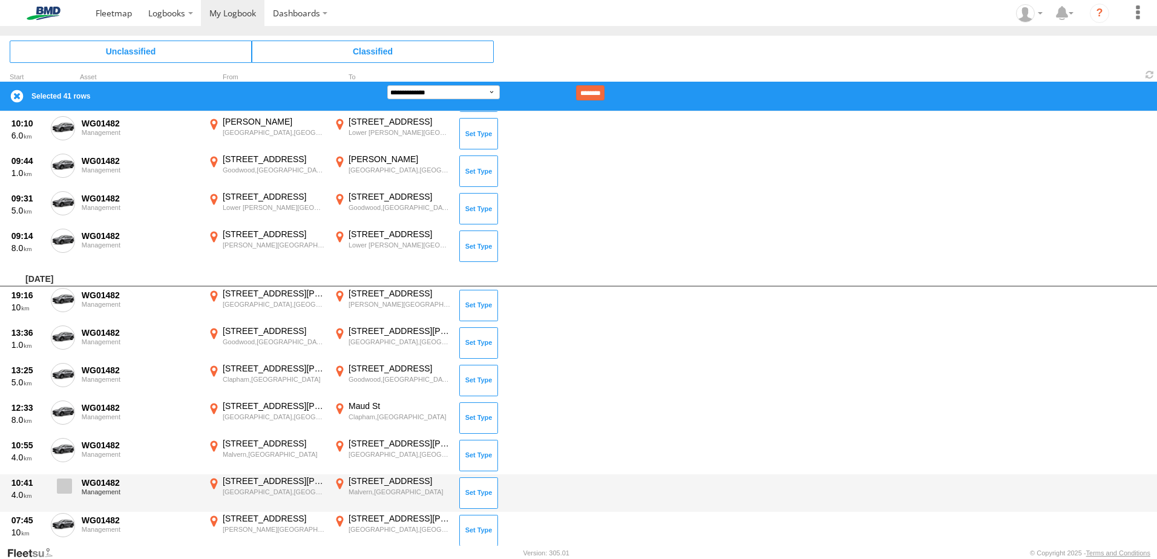
click at [64, 481] on span at bounding box center [64, 486] width 15 height 15
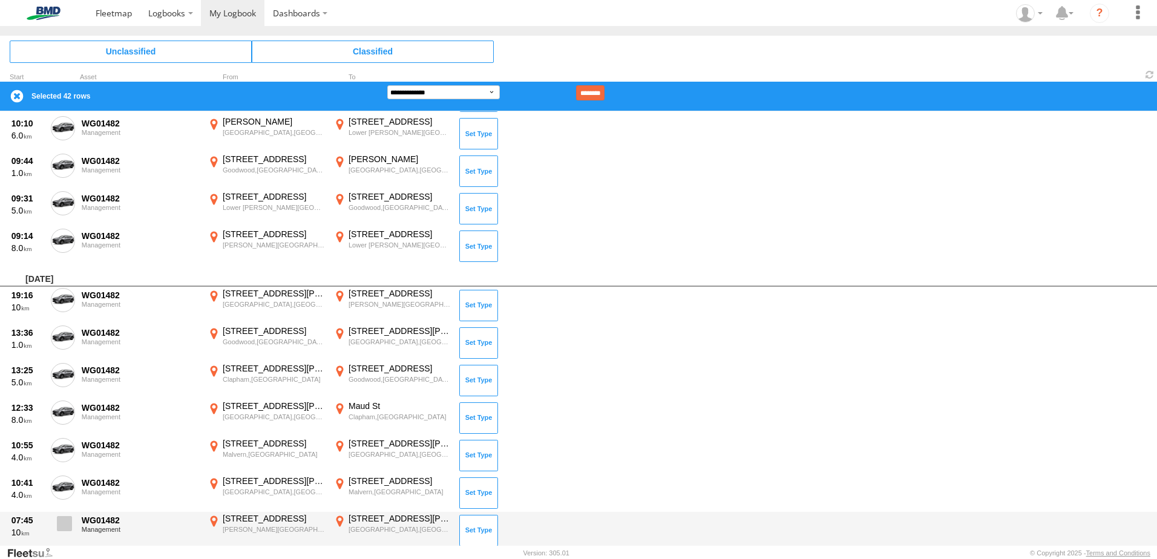
click at [67, 514] on label at bounding box center [63, 527] width 24 height 28
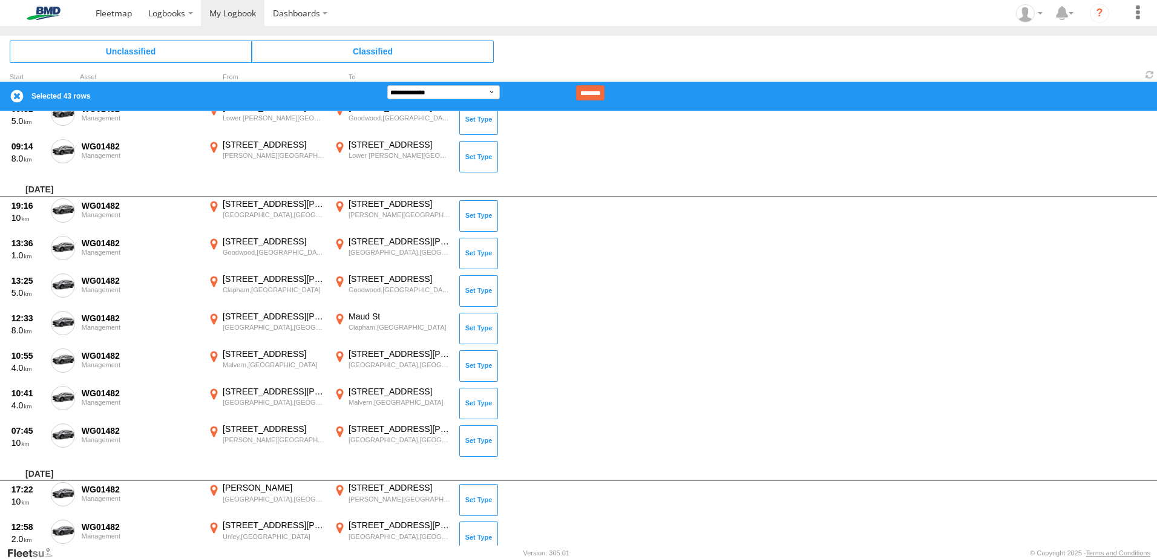
scroll to position [2844, 0]
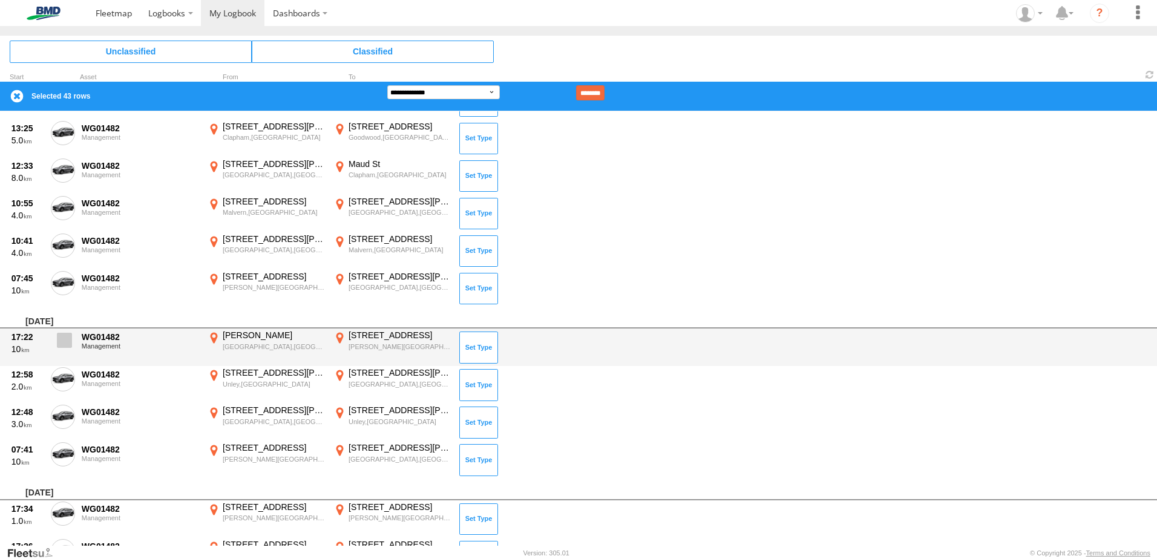
click at [62, 337] on span at bounding box center [64, 340] width 15 height 15
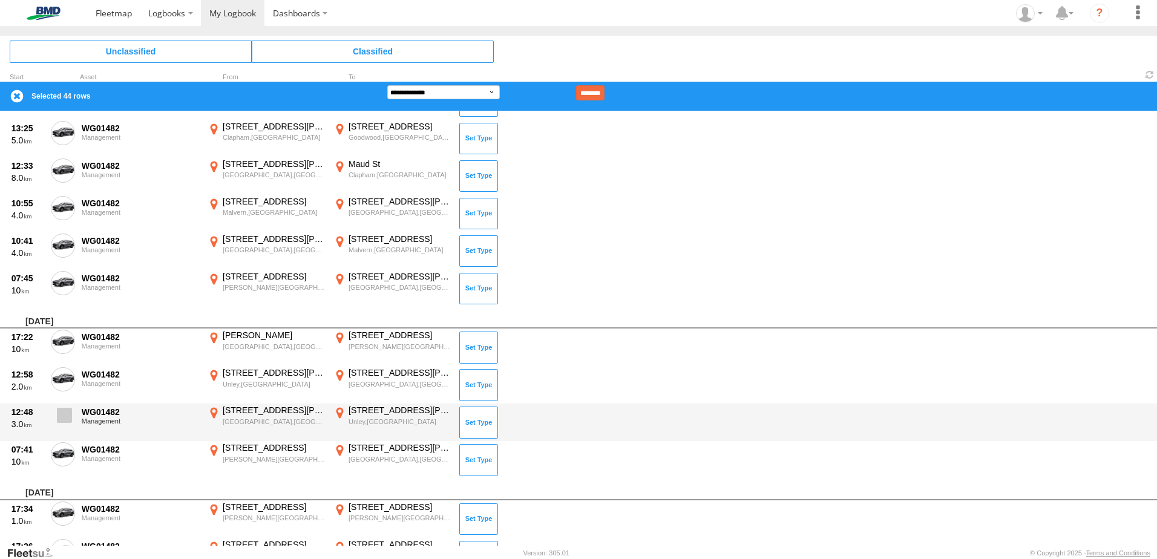
drag, startPoint x: 65, startPoint y: 376, endPoint x: 65, endPoint y: 408, distance: 31.5
click at [0, 0] on span at bounding box center [0, 0] width 0 height 0
drag, startPoint x: 65, startPoint y: 411, endPoint x: 68, endPoint y: 417, distance: 6.8
click at [65, 412] on span at bounding box center [64, 415] width 15 height 15
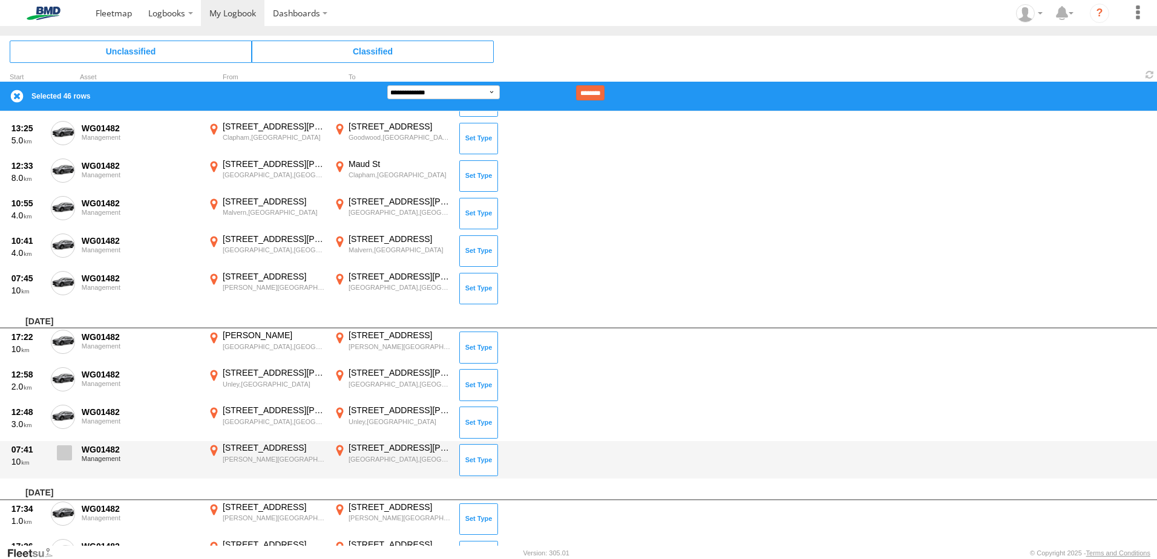
click at [68, 444] on label at bounding box center [63, 456] width 24 height 28
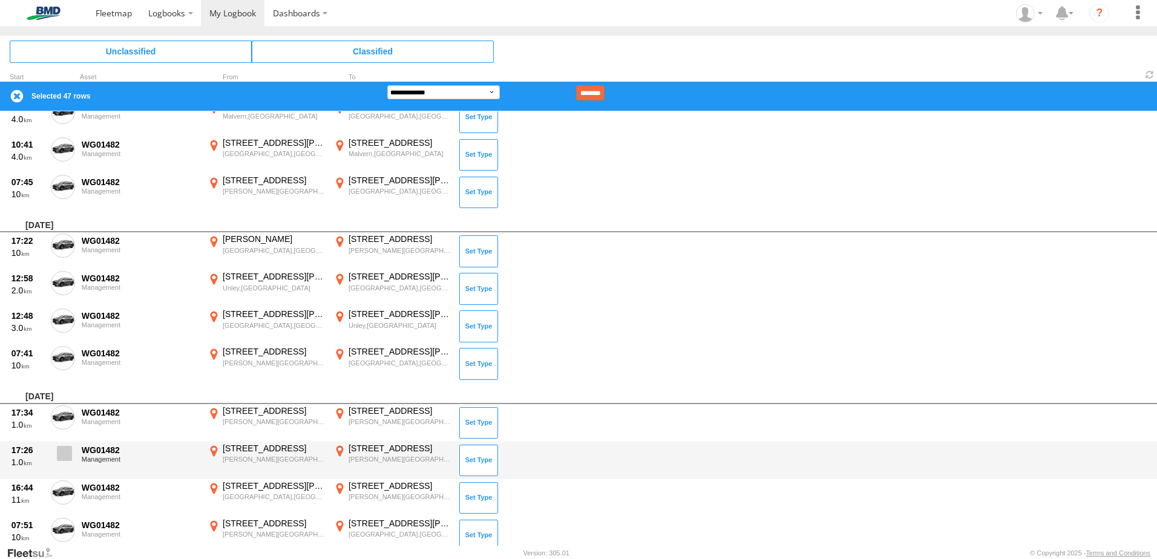
scroll to position [2965, 0]
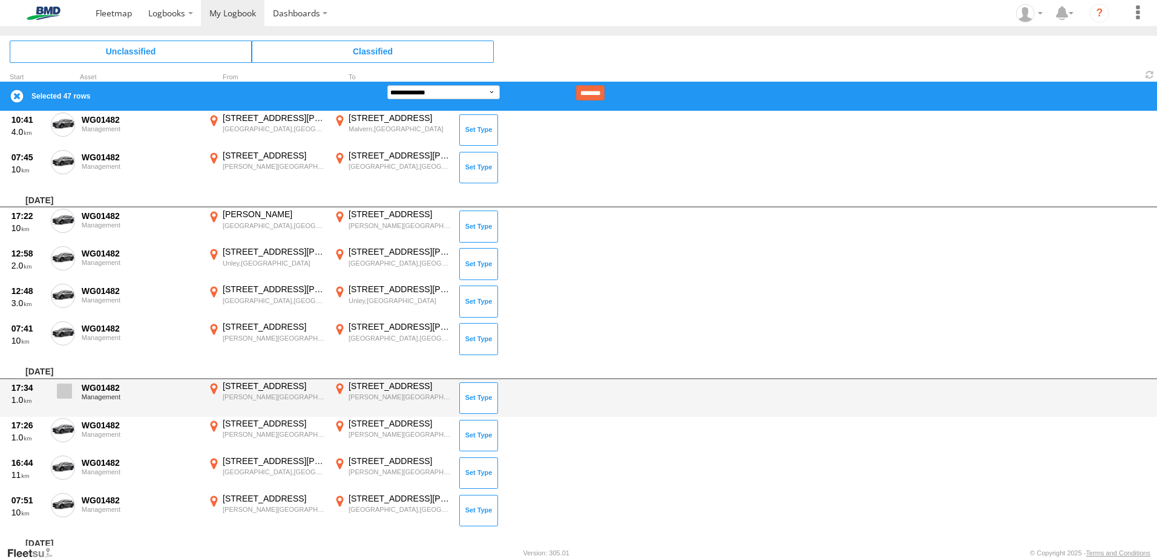
click at [62, 404] on label at bounding box center [63, 395] width 24 height 28
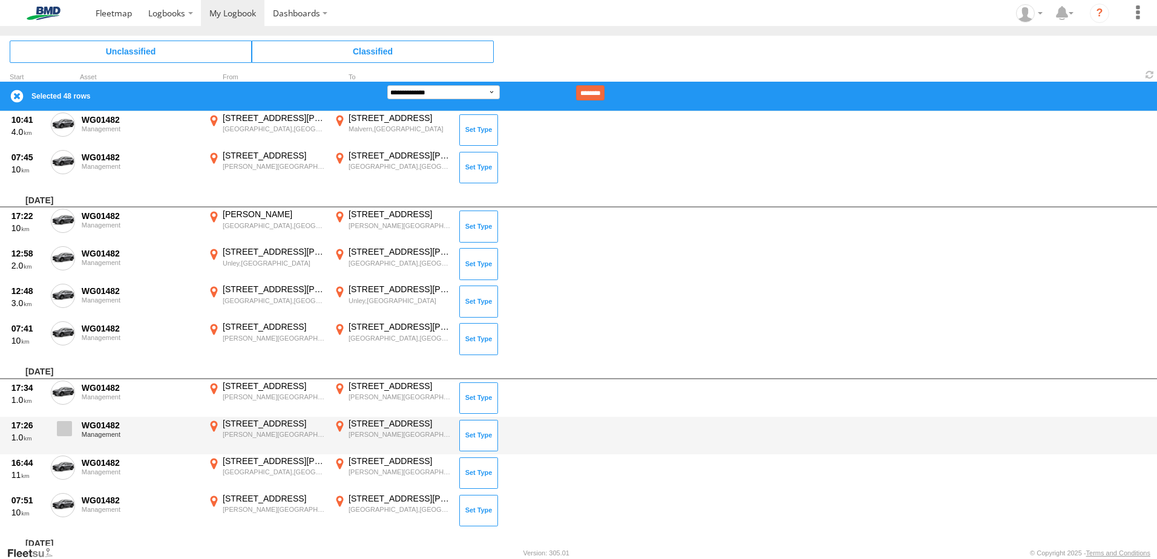
click at [62, 435] on span at bounding box center [64, 428] width 15 height 15
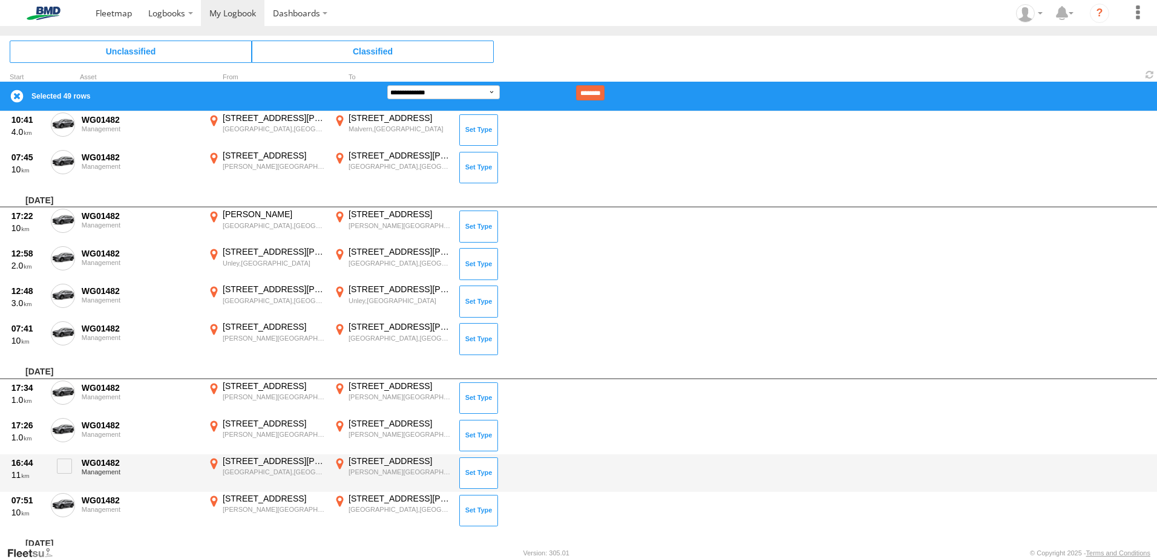
drag, startPoint x: 65, startPoint y: 462, endPoint x: 67, endPoint y: 486, distance: 24.2
click at [65, 465] on span at bounding box center [64, 466] width 15 height 15
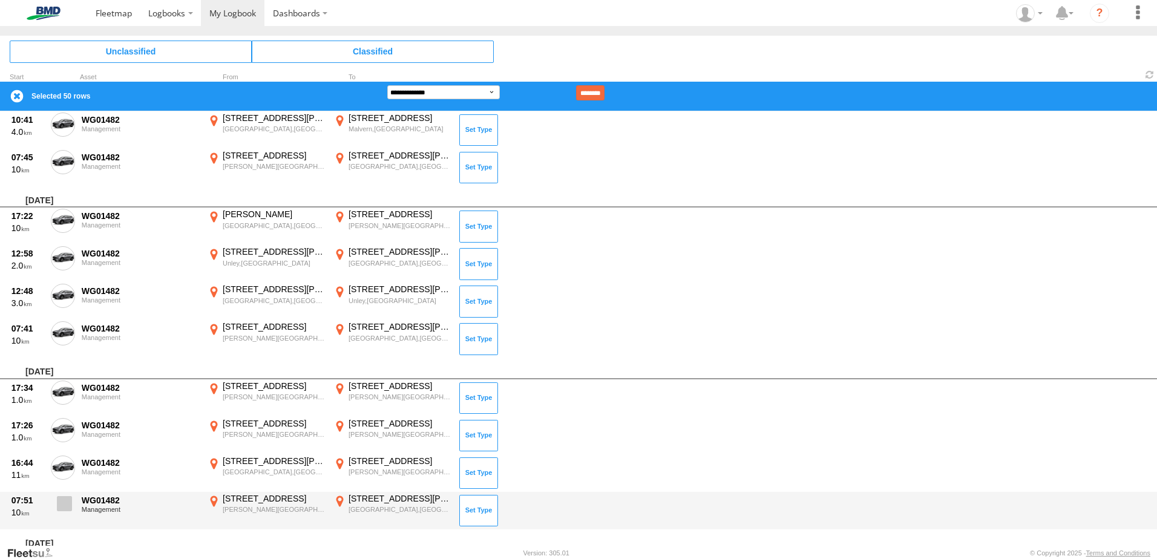
click at [65, 496] on label at bounding box center [63, 507] width 24 height 28
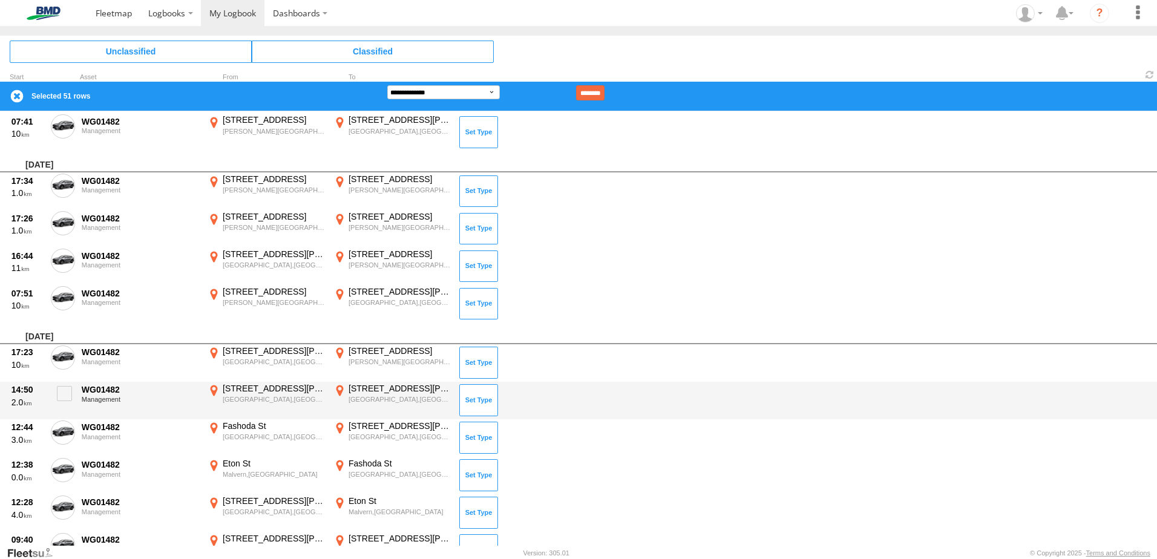
scroll to position [3207, 0]
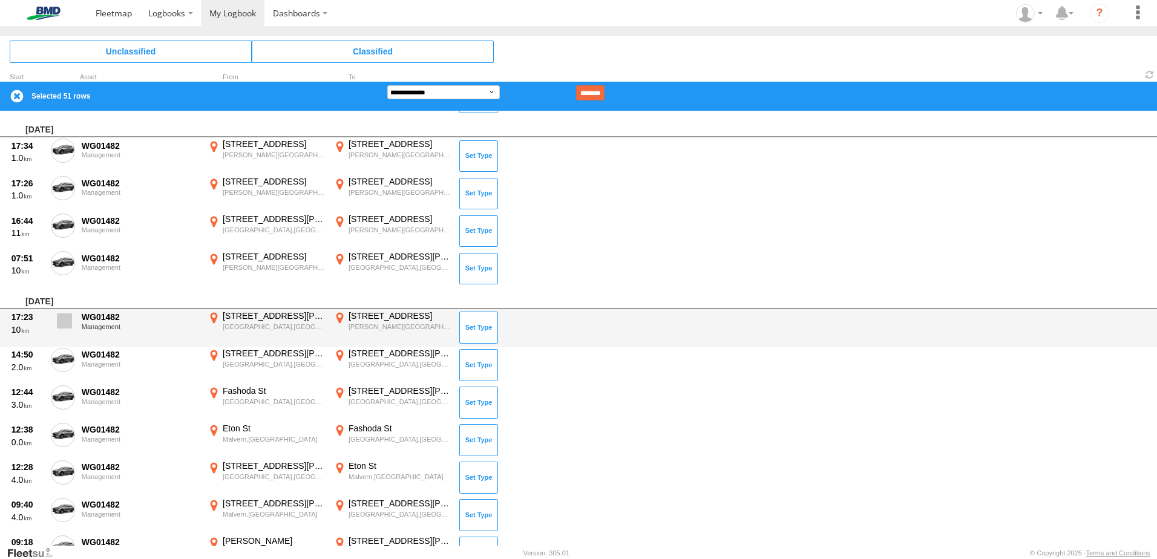
click at [65, 318] on span at bounding box center [64, 320] width 15 height 15
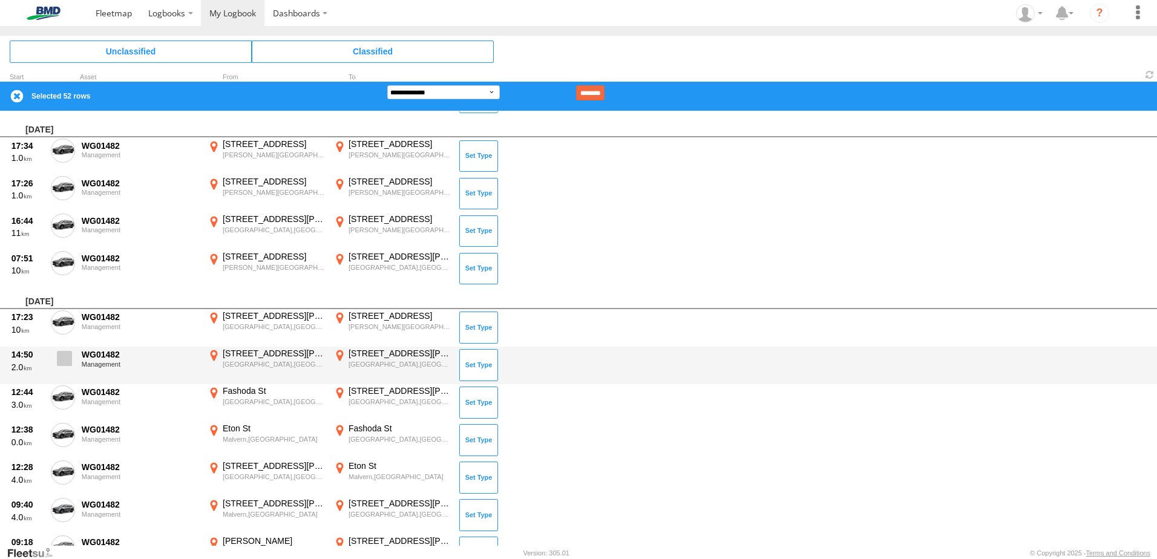
click at [61, 353] on span at bounding box center [64, 358] width 15 height 15
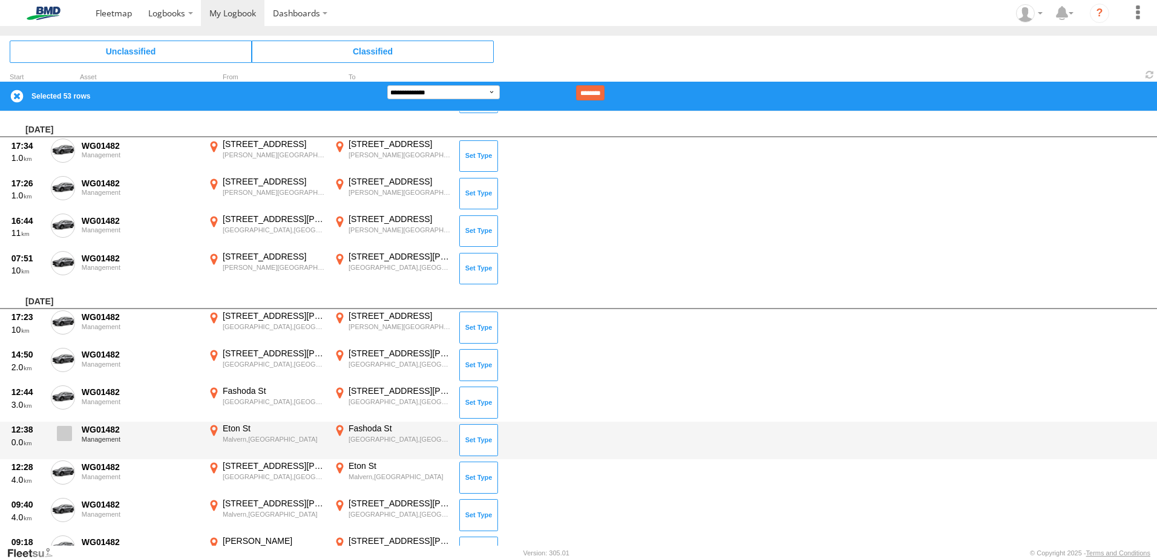
drag, startPoint x: 61, startPoint y: 389, endPoint x: 64, endPoint y: 426, distance: 37.0
click at [0, 0] on span at bounding box center [0, 0] width 0 height 0
drag, startPoint x: 64, startPoint y: 428, endPoint x: 67, endPoint y: 458, distance: 29.8
click at [64, 428] on span at bounding box center [64, 433] width 15 height 15
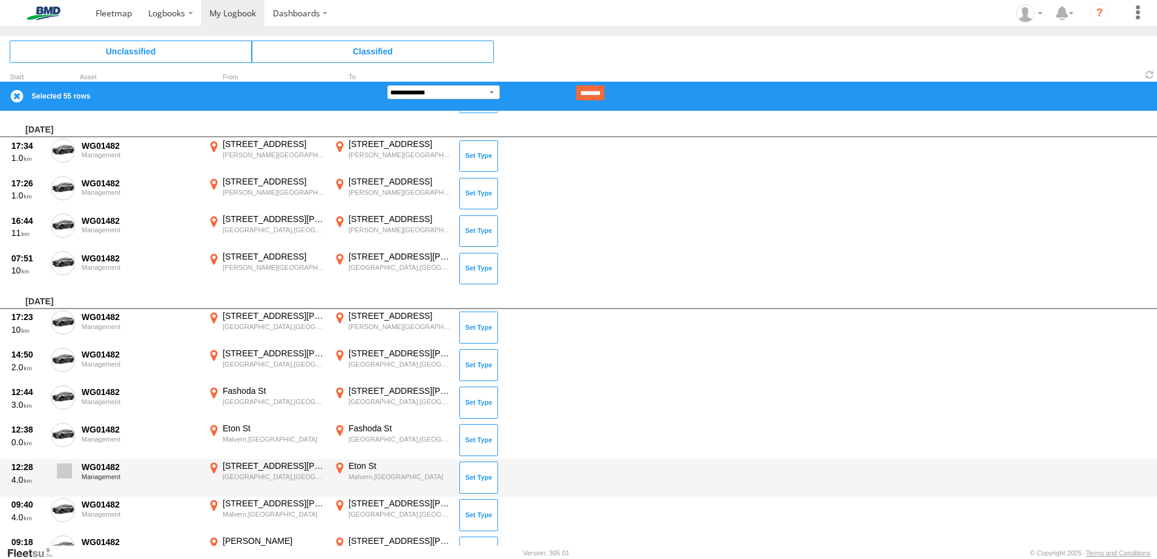
click at [66, 467] on span at bounding box center [64, 471] width 15 height 15
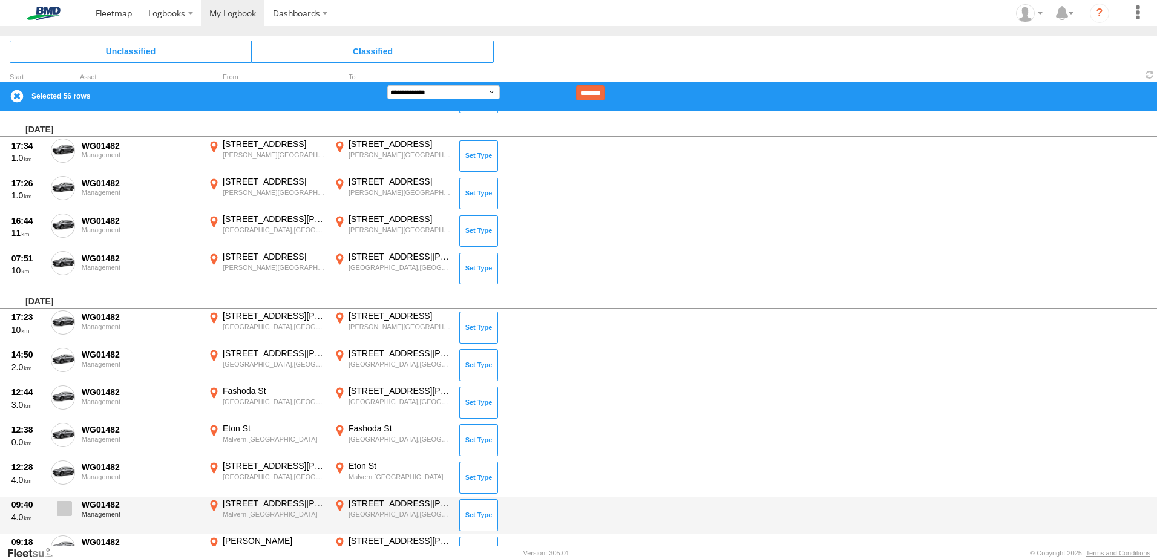
click at [64, 499] on label at bounding box center [63, 512] width 24 height 28
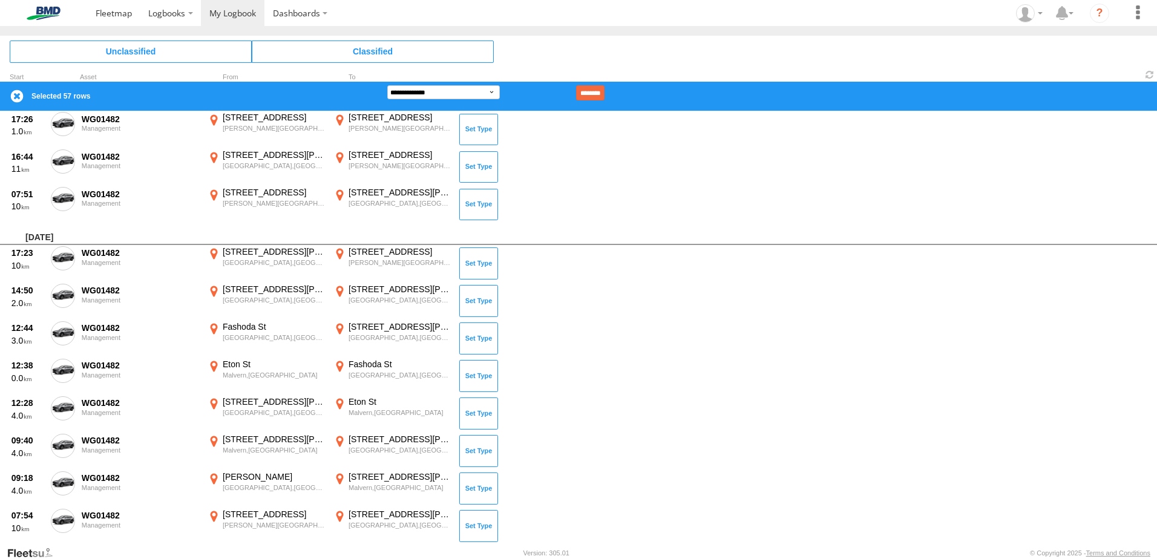
scroll to position [3389, 0]
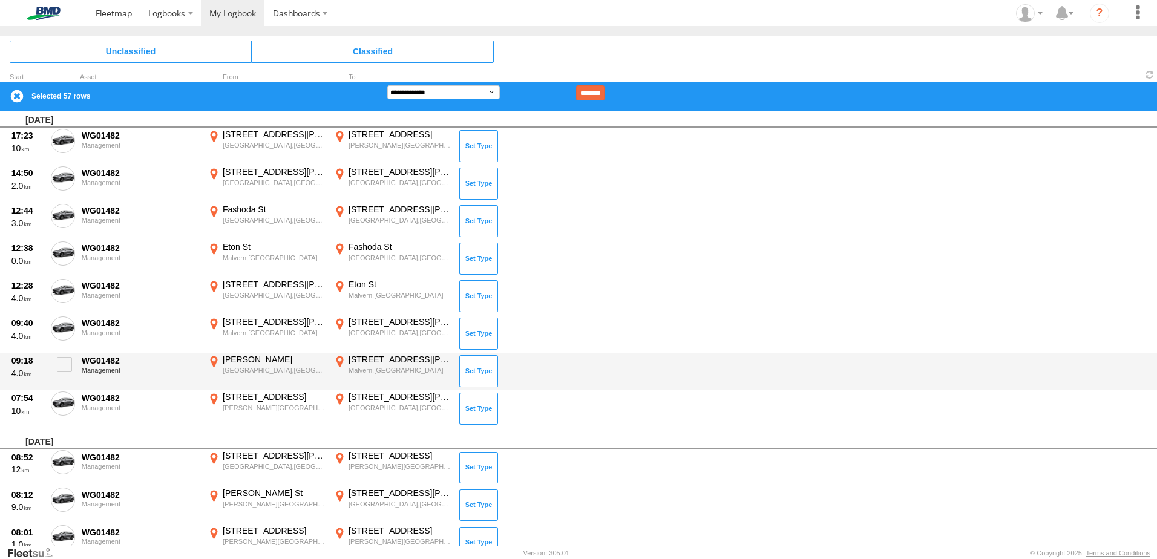
drag, startPoint x: 64, startPoint y: 365, endPoint x: 67, endPoint y: 389, distance: 24.3
click at [64, 367] on span at bounding box center [64, 364] width 15 height 15
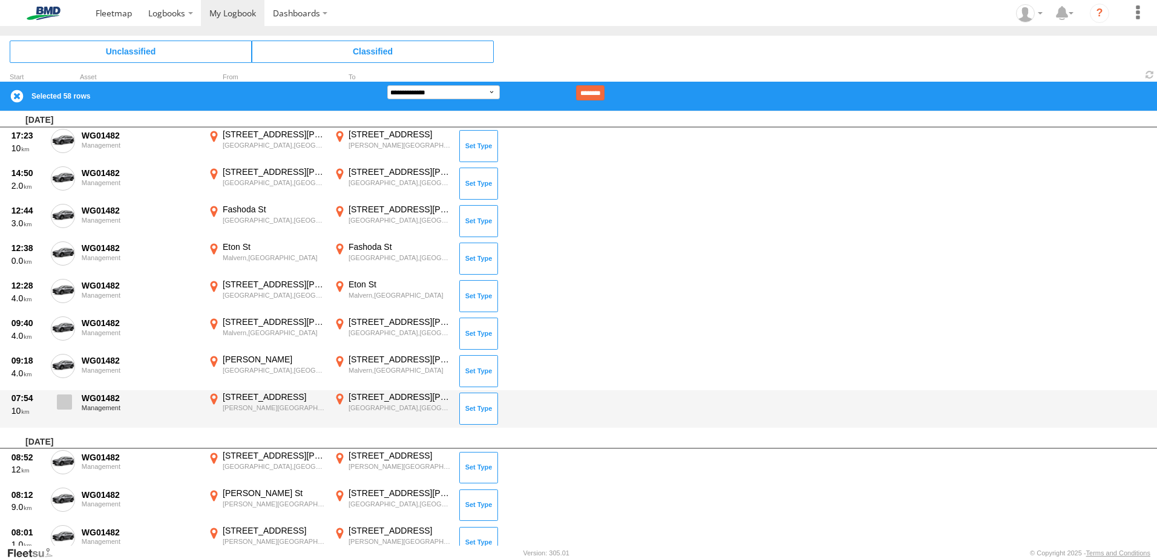
click at [67, 395] on span at bounding box center [64, 402] width 15 height 15
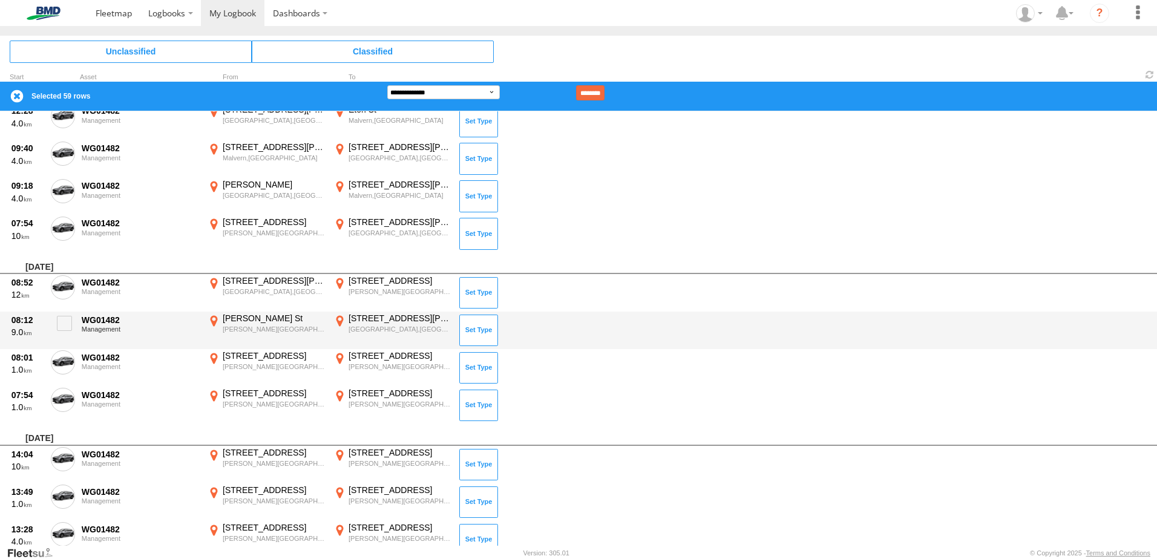
scroll to position [3570, 0]
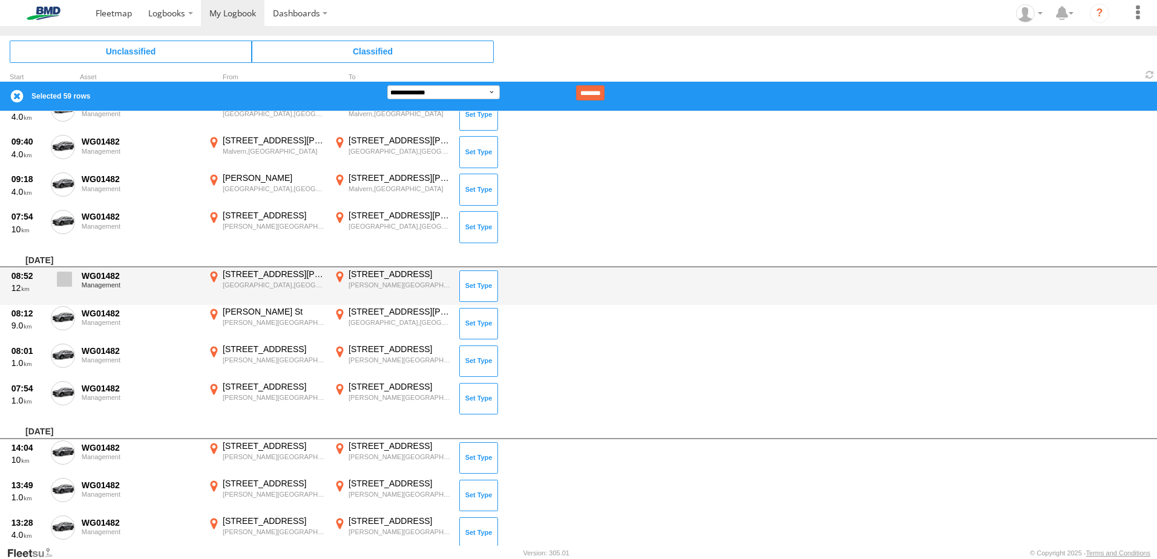
click at [72, 284] on label at bounding box center [63, 283] width 24 height 28
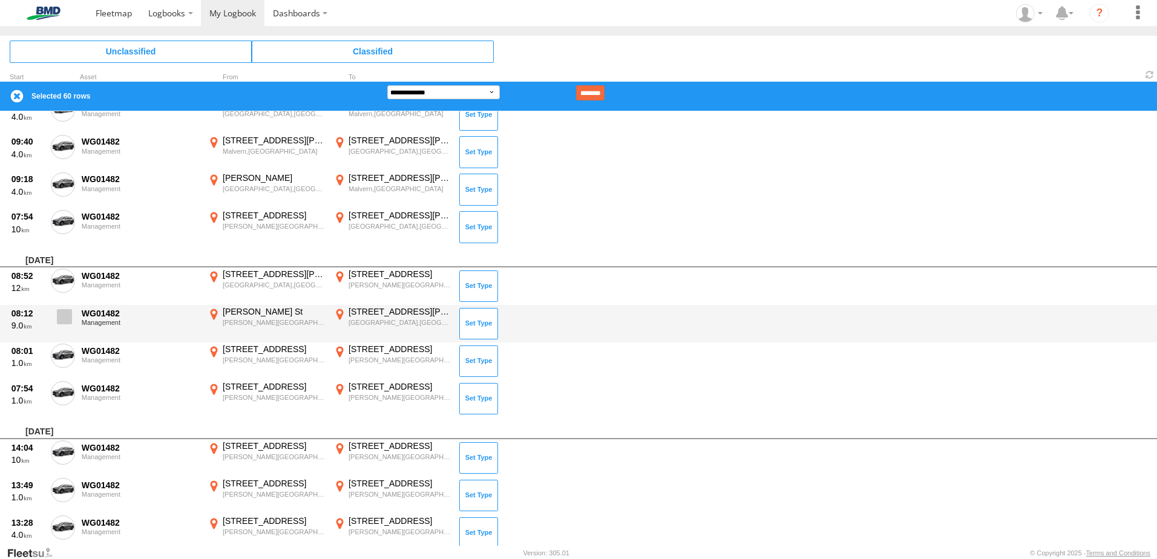
click at [66, 323] on span at bounding box center [64, 316] width 15 height 15
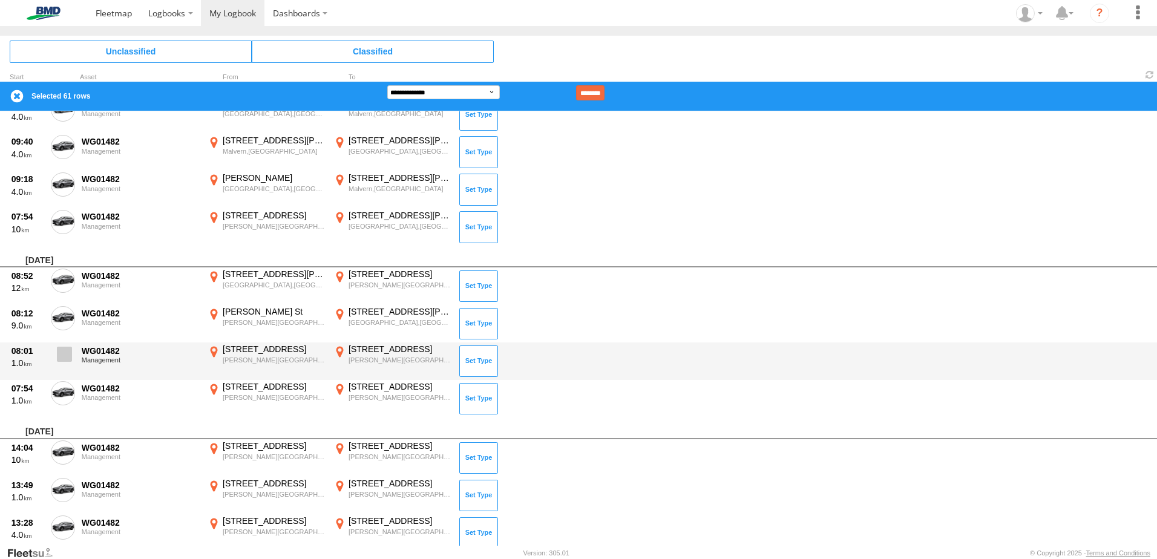
click at [63, 355] on span at bounding box center [64, 354] width 15 height 15
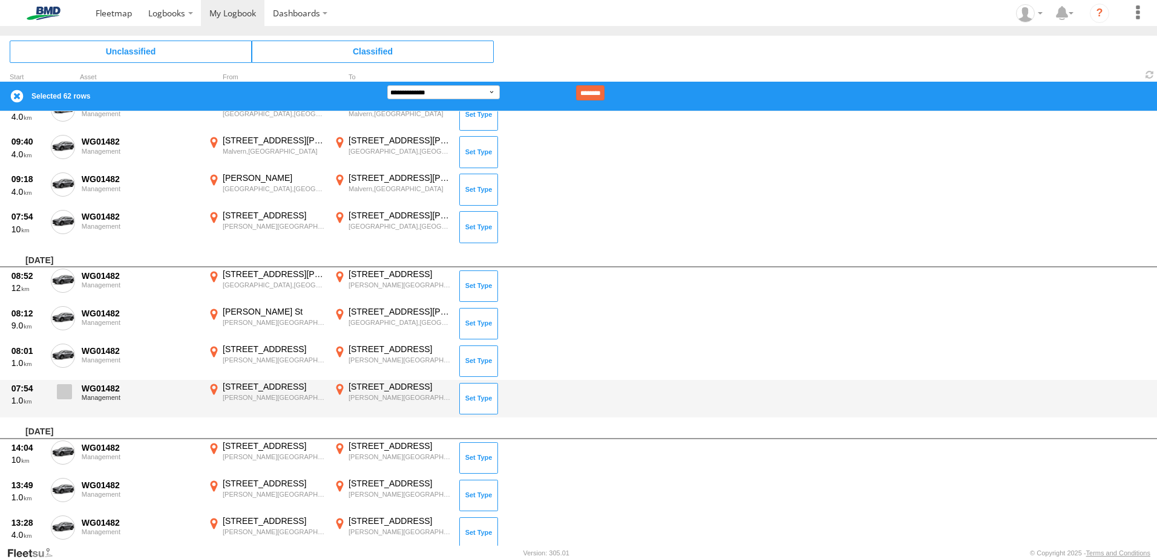
click at [67, 387] on span at bounding box center [64, 391] width 15 height 15
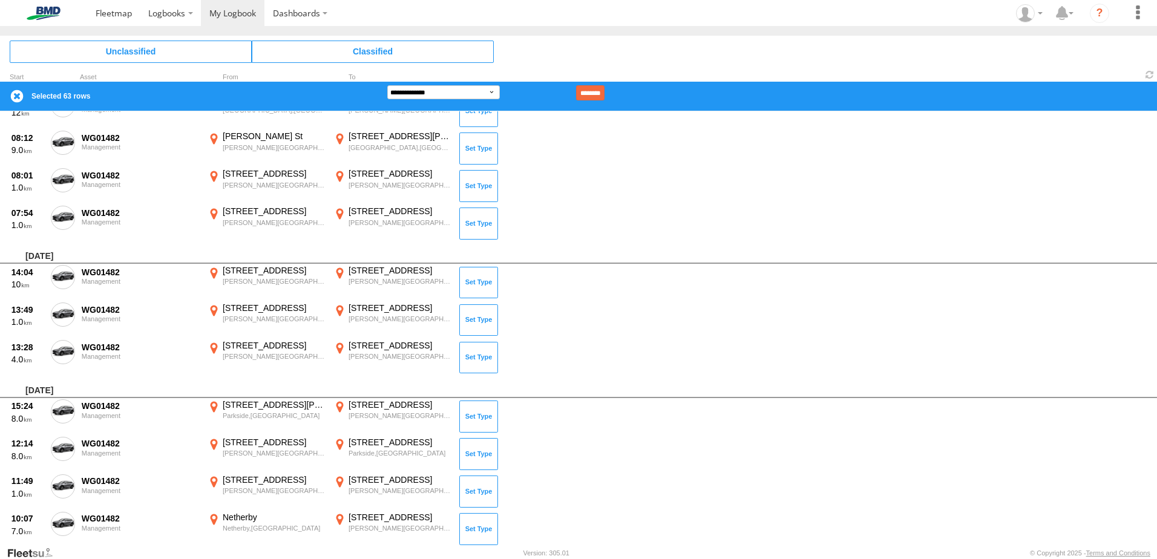
scroll to position [3753, 0]
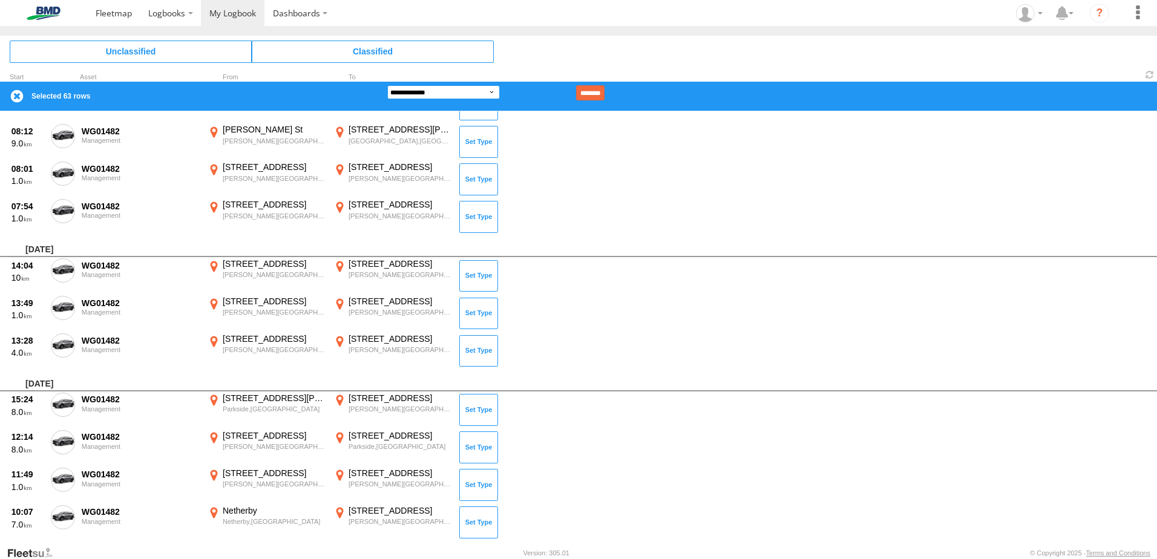
click at [491, 91] on select "**********" at bounding box center [443, 92] width 113 height 14
click at [387, 85] on select "**********" at bounding box center [443, 92] width 113 height 14
click at [494, 94] on select "**********" at bounding box center [443, 92] width 113 height 14
click at [387, 85] on select "**********" at bounding box center [443, 92] width 113 height 14
click at [605, 90] on input "********" at bounding box center [590, 92] width 28 height 15
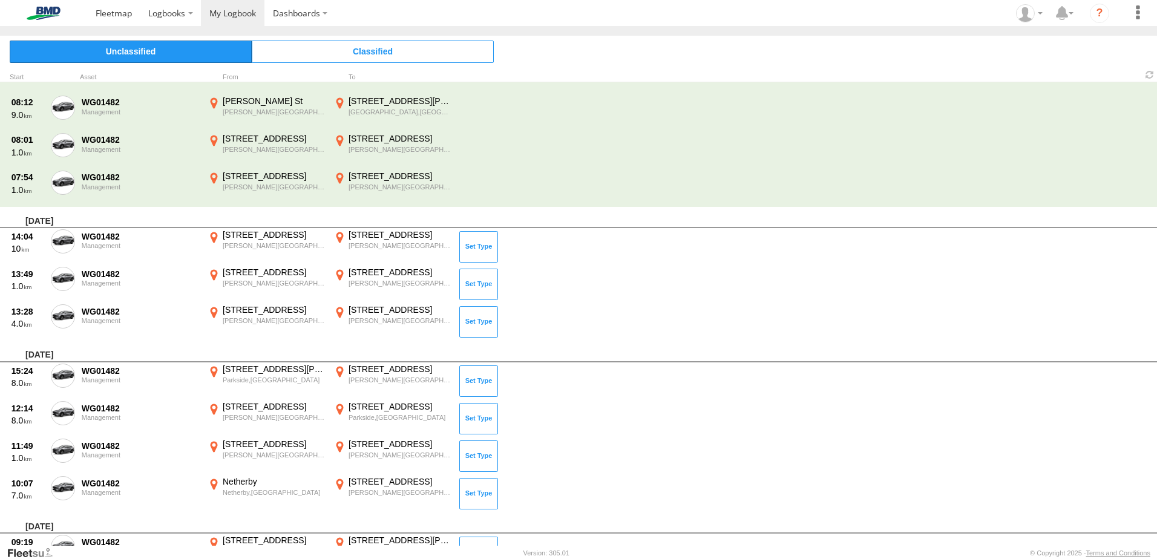
click at [133, 49] on span "Unclassified" at bounding box center [131, 52] width 242 height 22
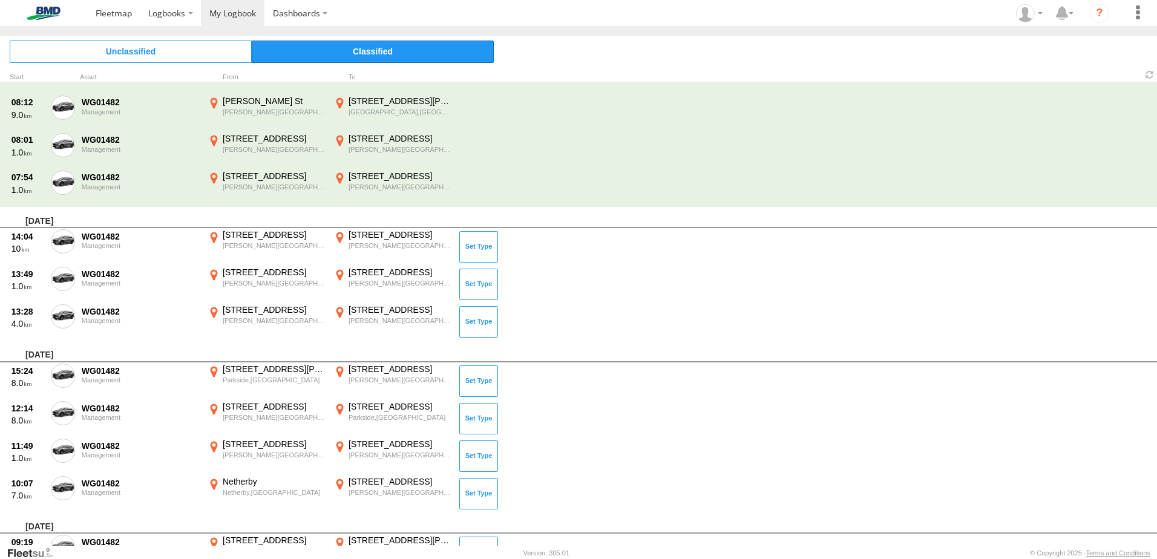
click at [380, 48] on span "Classified" at bounding box center [373, 52] width 242 height 22
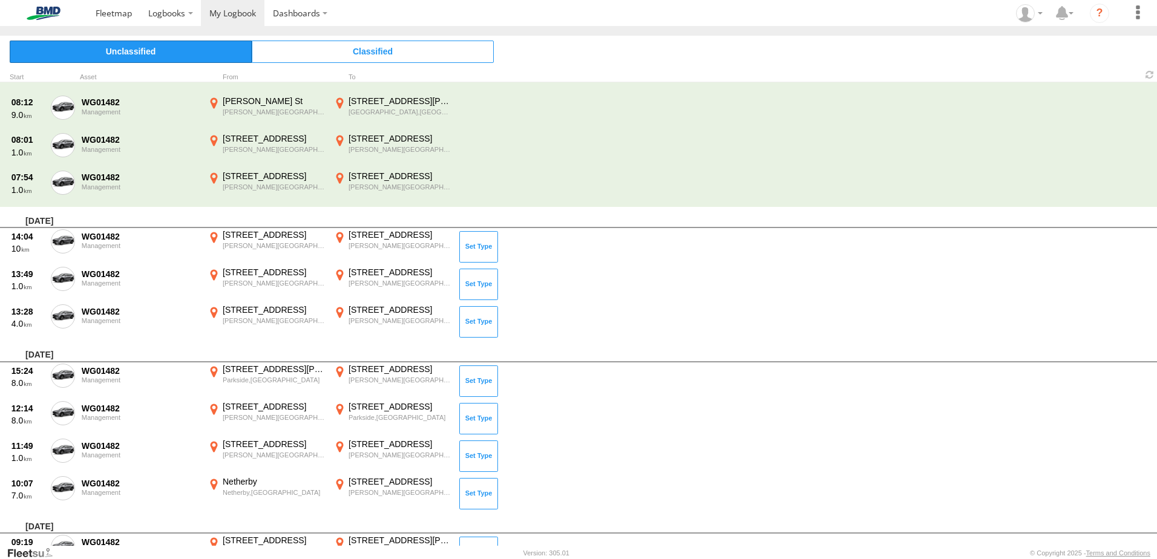
scroll to position [0, 0]
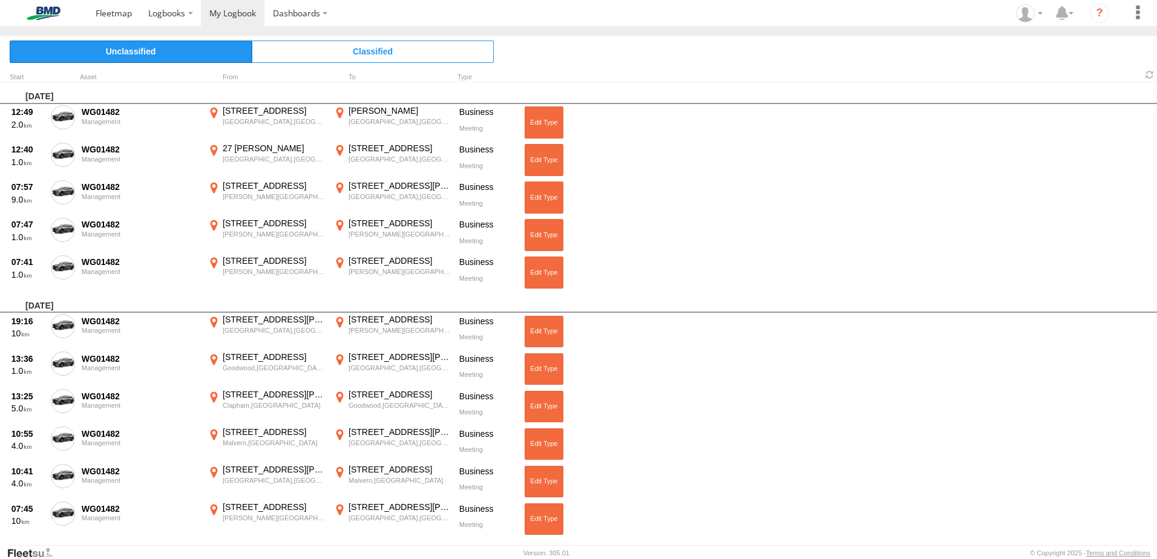
click at [172, 50] on span "Unclassified" at bounding box center [131, 52] width 242 height 22
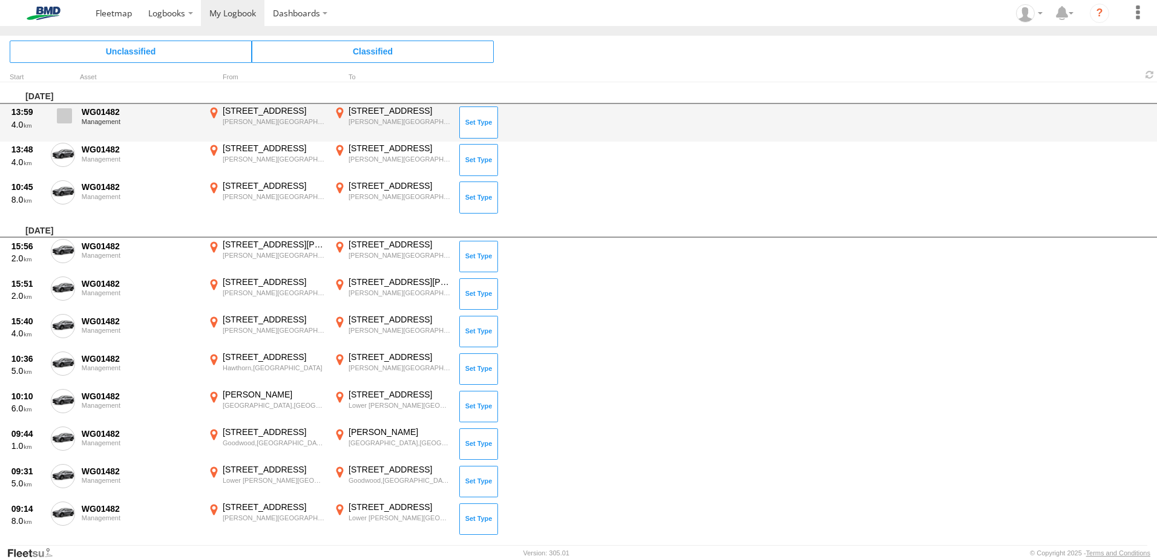
click at [58, 117] on span at bounding box center [64, 115] width 15 height 15
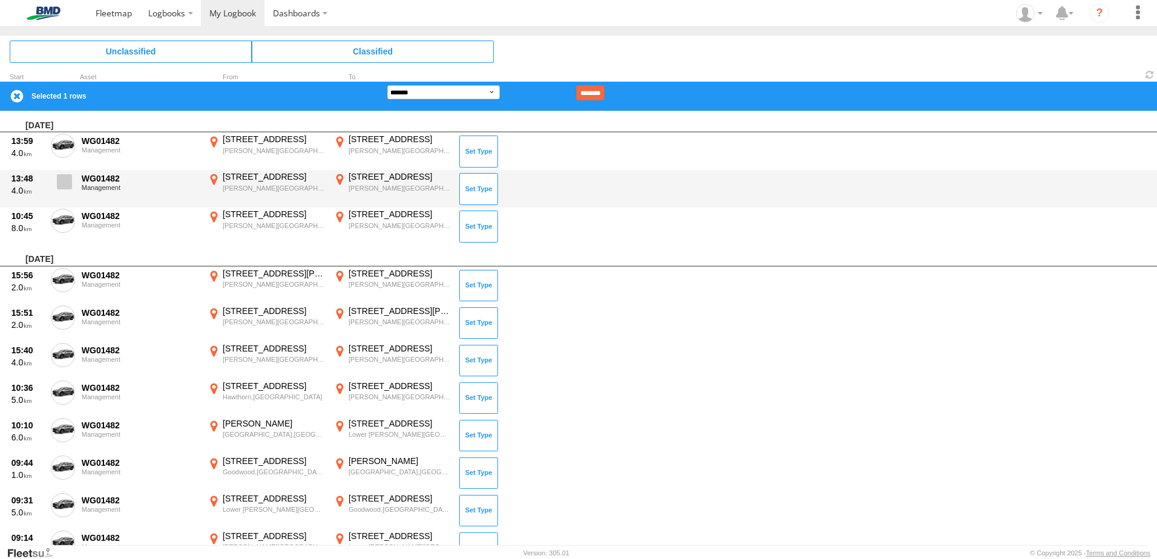
click at [64, 183] on span at bounding box center [64, 181] width 15 height 15
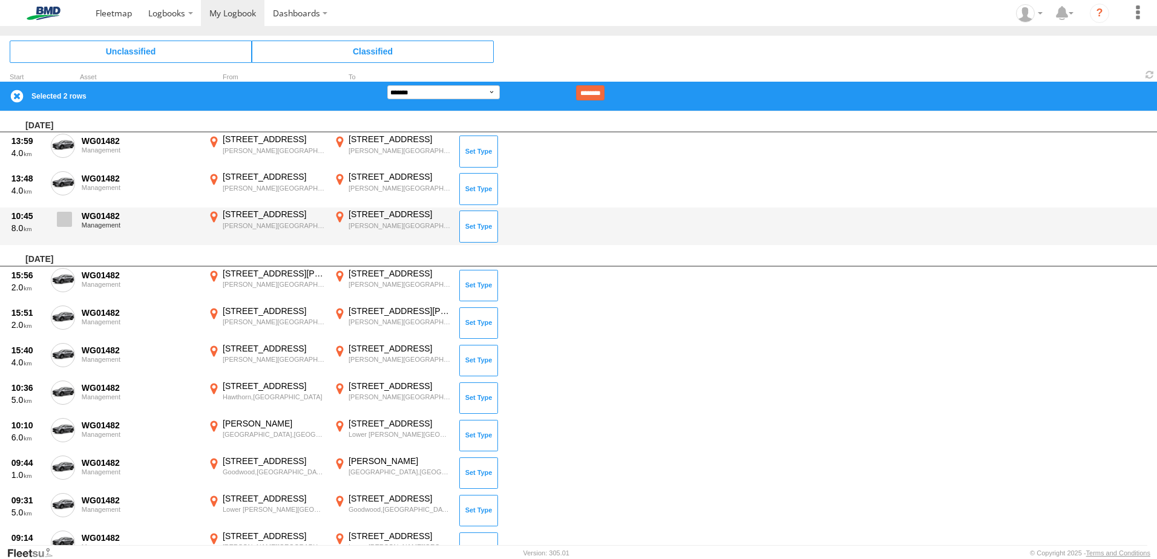
click at [65, 234] on label at bounding box center [63, 223] width 24 height 28
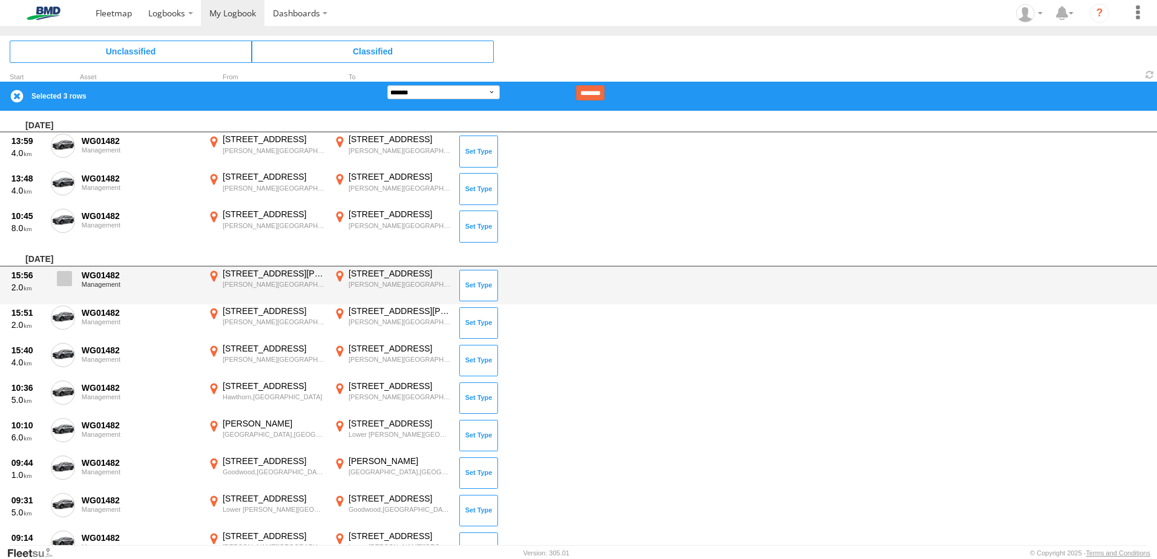
click at [61, 285] on span at bounding box center [64, 278] width 15 height 15
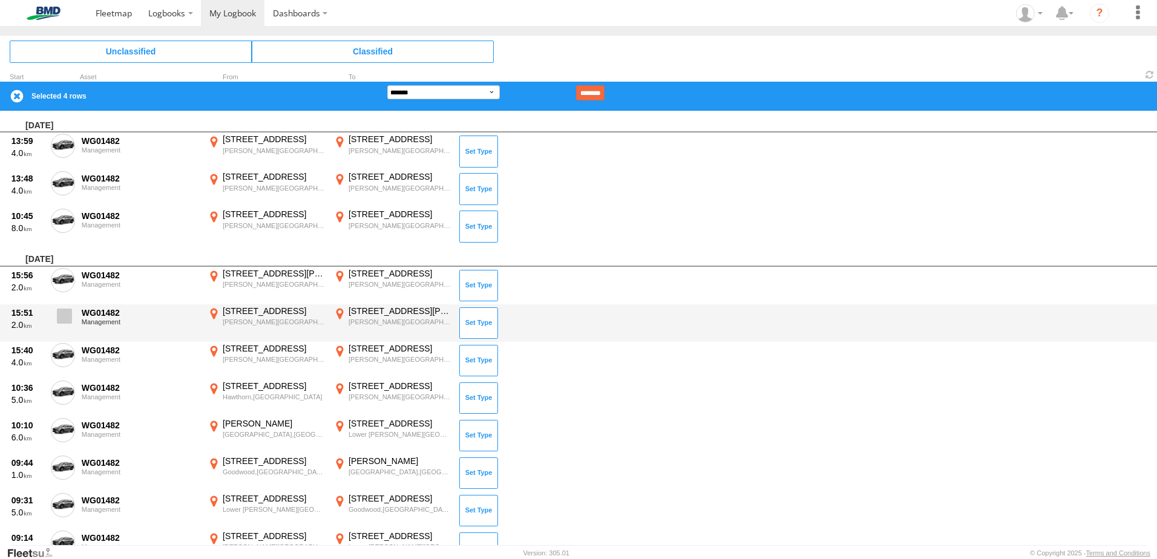
click at [65, 310] on span at bounding box center [64, 316] width 15 height 15
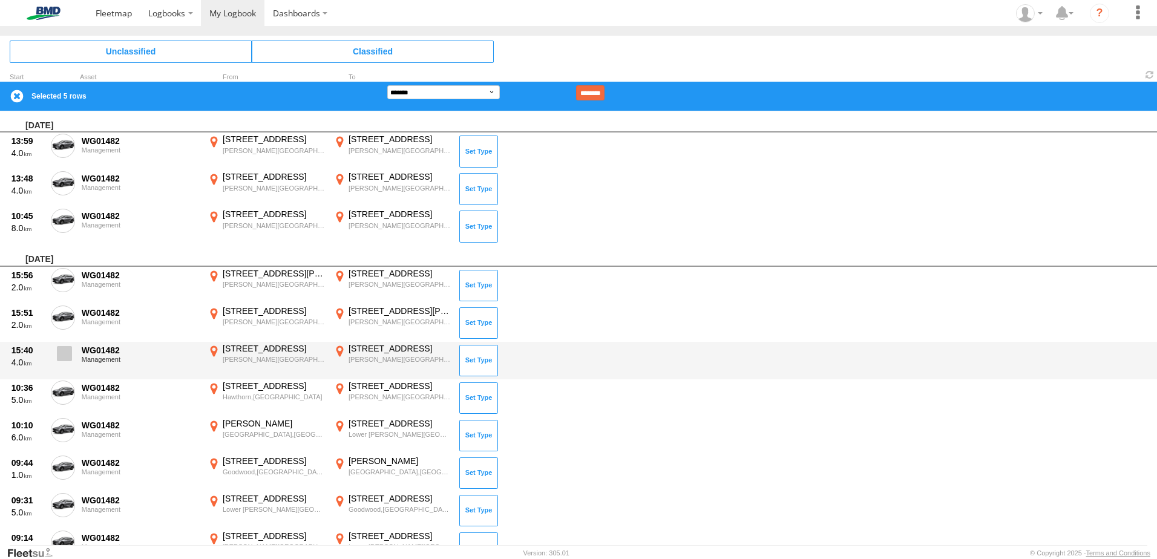
click at [56, 359] on label at bounding box center [63, 357] width 24 height 28
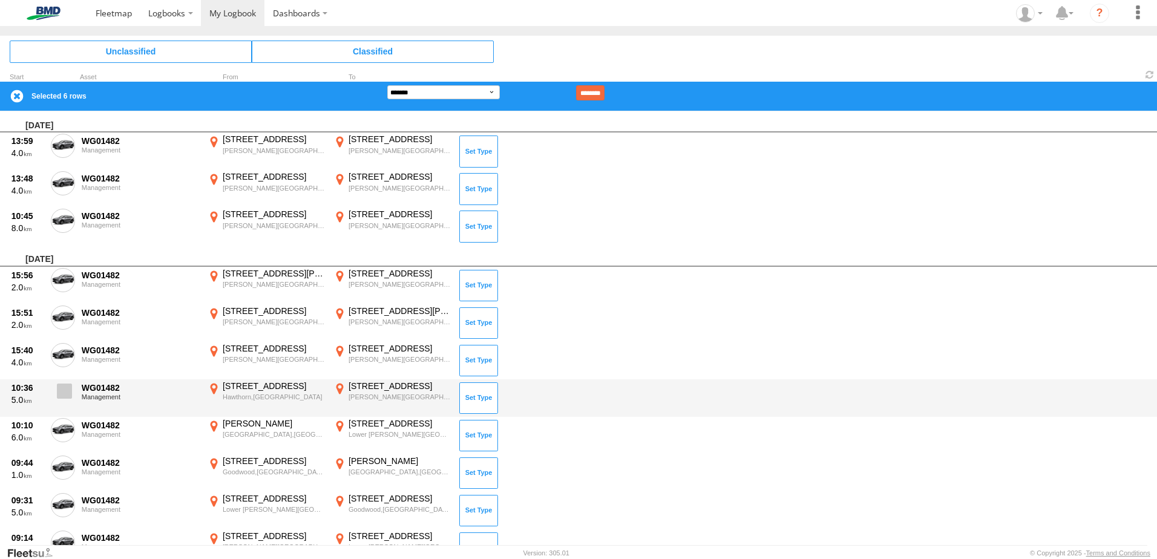
click at [60, 384] on span at bounding box center [64, 391] width 15 height 15
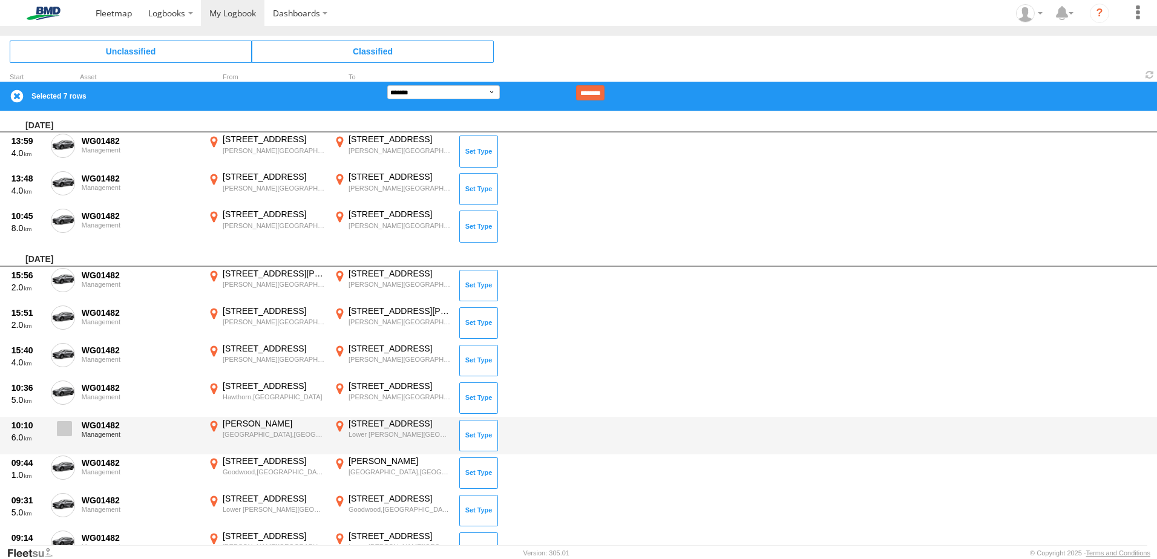
click at [64, 422] on span at bounding box center [64, 428] width 15 height 15
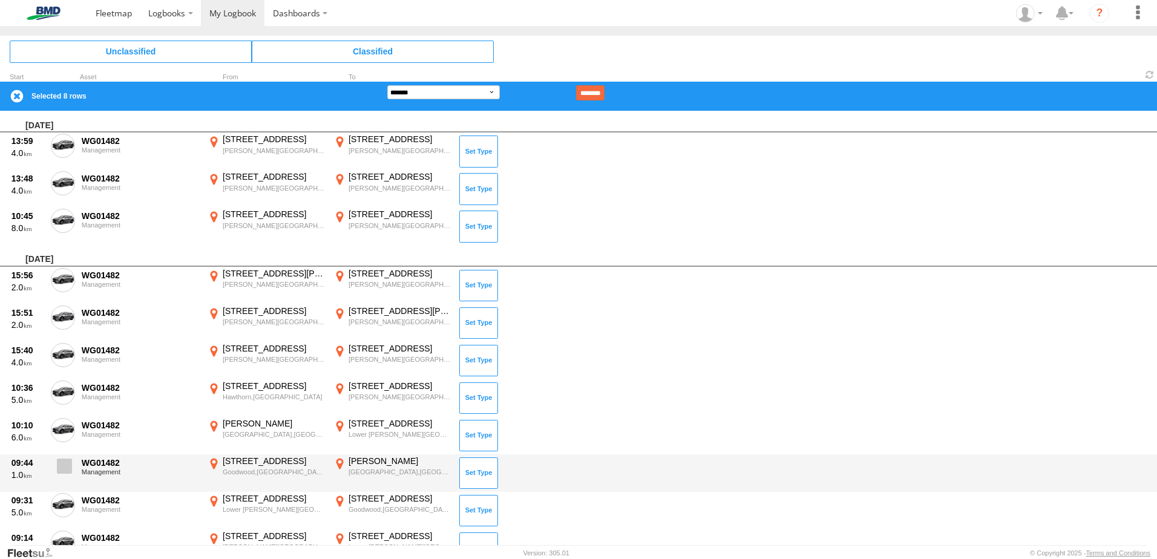
click at [62, 461] on span at bounding box center [64, 466] width 15 height 15
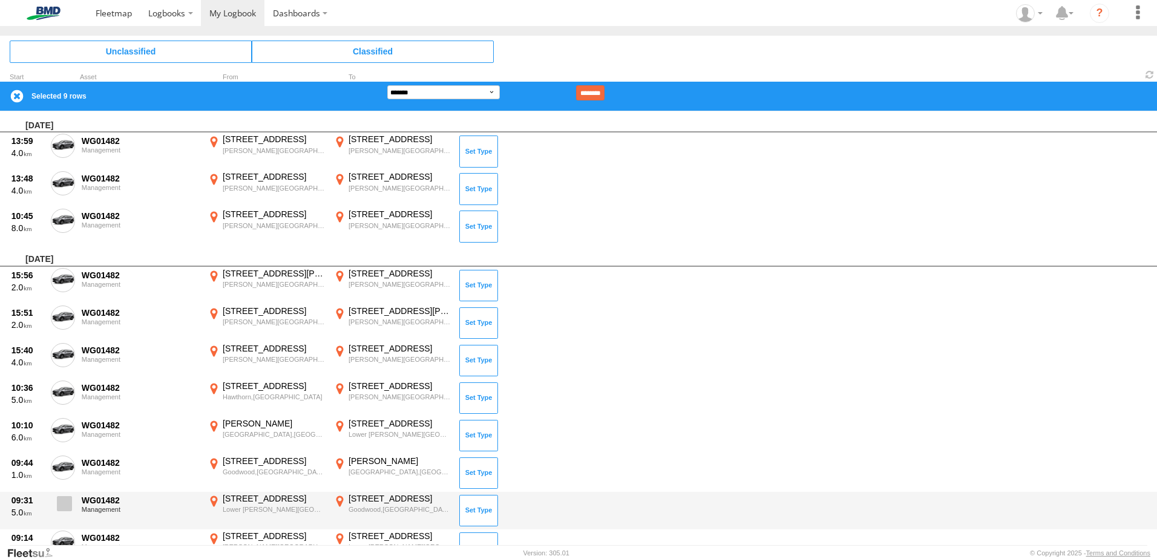
click at [64, 499] on span at bounding box center [64, 503] width 15 height 15
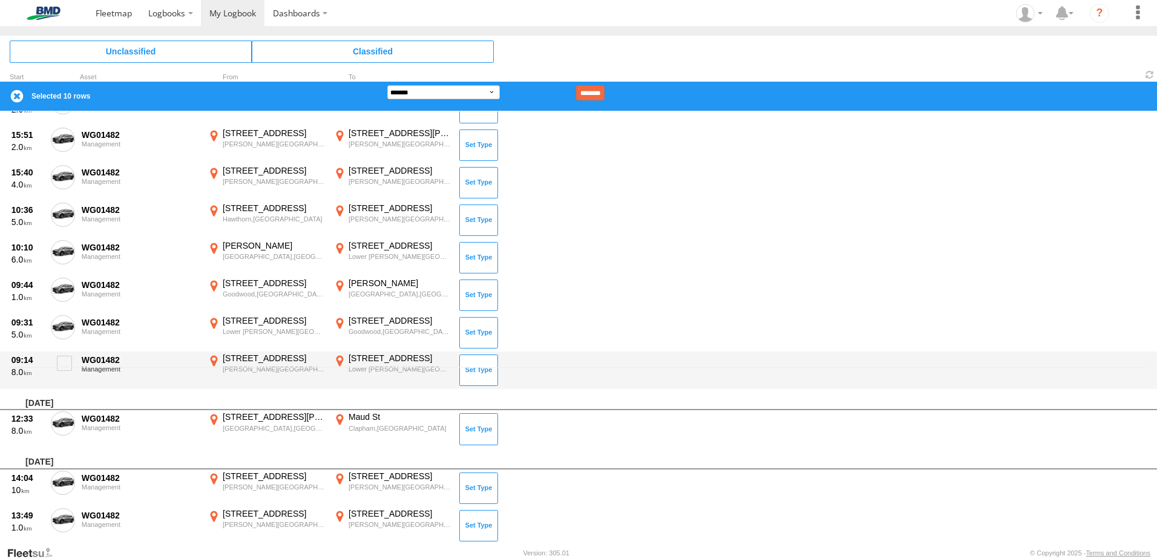
scroll to position [182, 0]
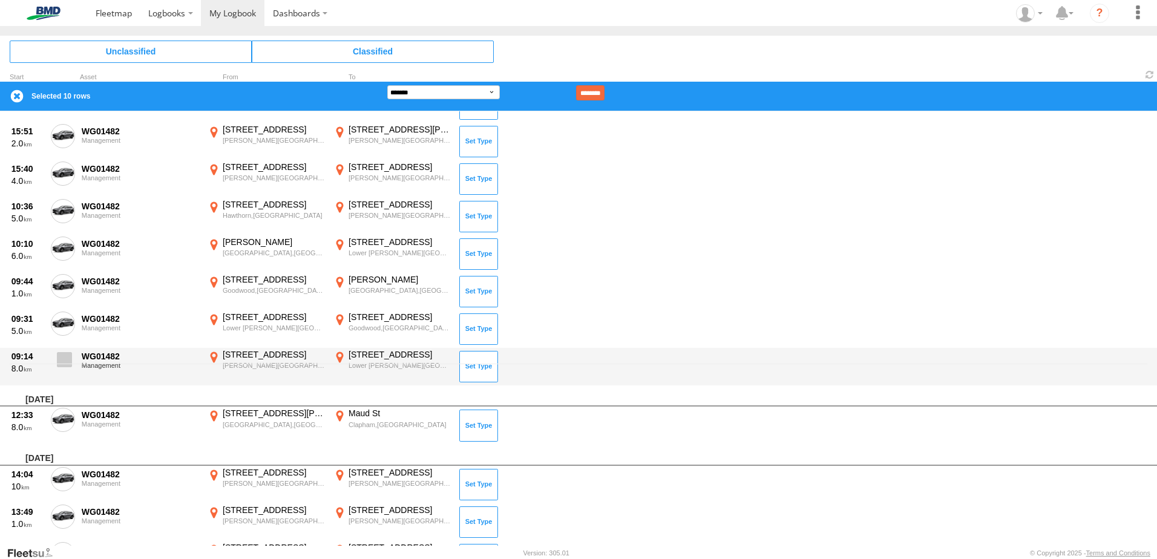
click at [65, 360] on span at bounding box center [64, 359] width 15 height 15
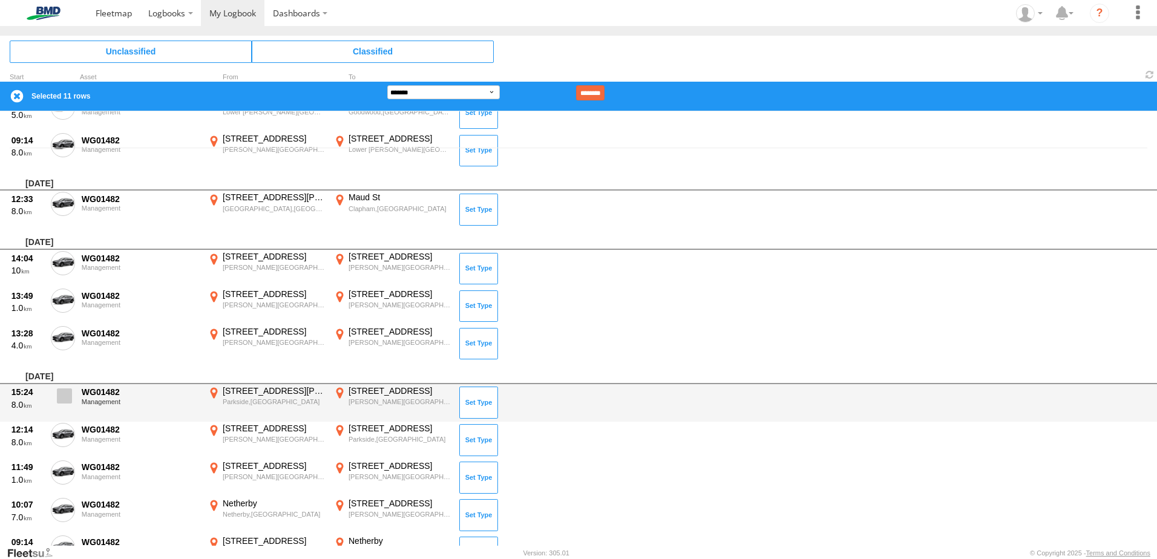
scroll to position [424, 0]
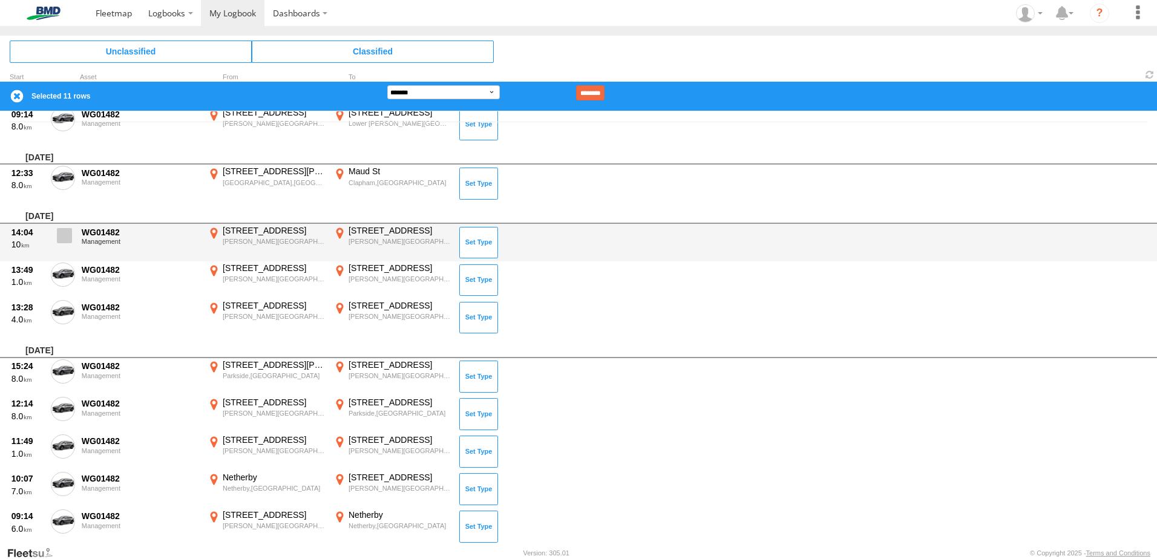
click at [68, 233] on span at bounding box center [64, 235] width 15 height 15
click at [68, 250] on label at bounding box center [63, 239] width 24 height 28
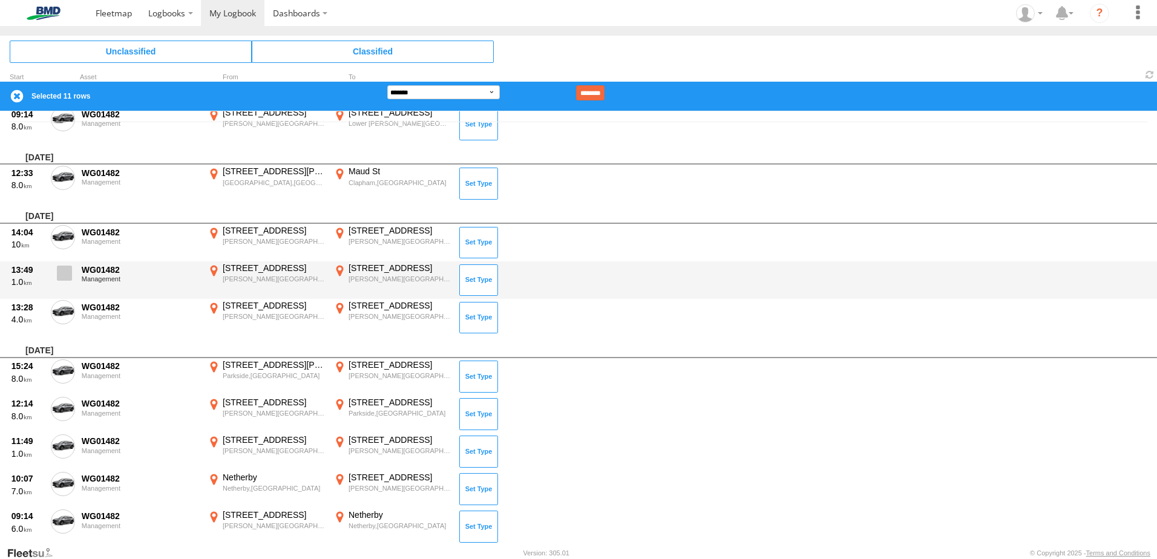
click at [64, 276] on span at bounding box center [64, 273] width 15 height 15
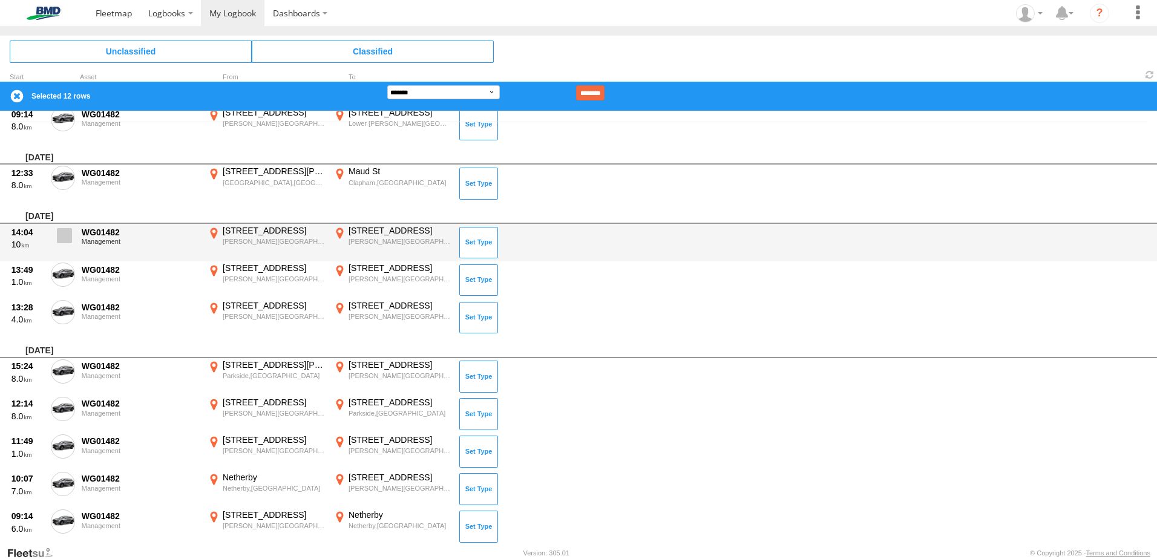
click at [64, 237] on span at bounding box center [64, 235] width 15 height 15
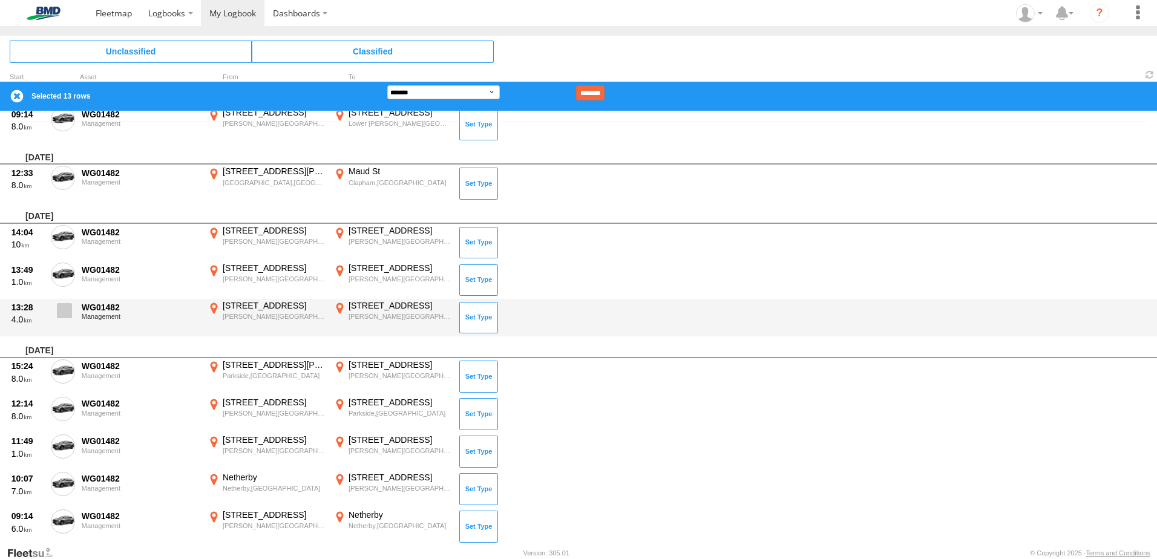
click at [62, 307] on span at bounding box center [64, 310] width 15 height 15
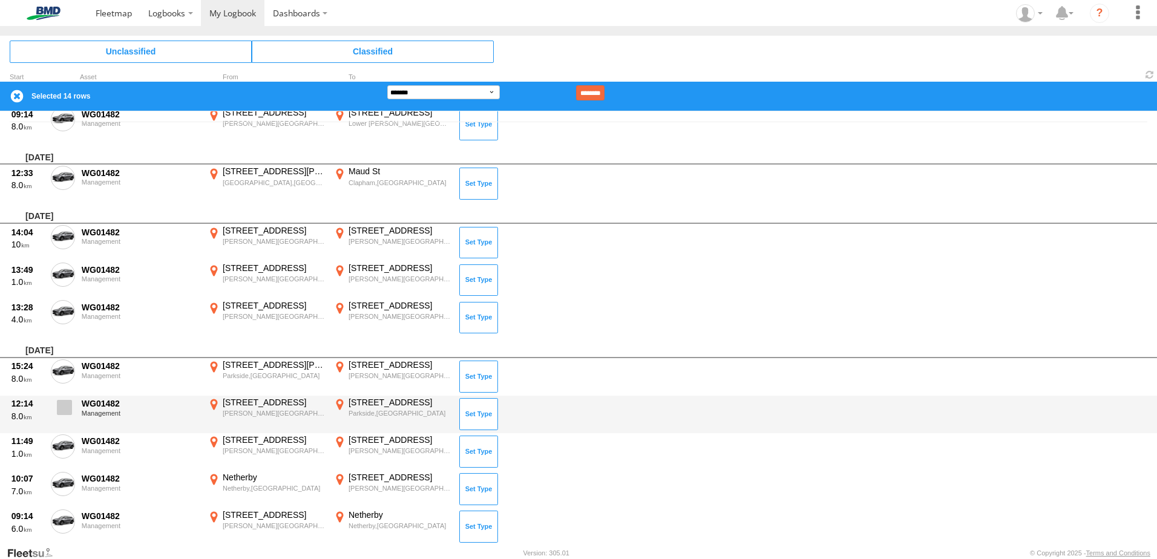
drag, startPoint x: 57, startPoint y: 368, endPoint x: 62, endPoint y: 396, distance: 28.9
click at [0, 0] on span at bounding box center [0, 0] width 0 height 0
click at [62, 397] on label at bounding box center [63, 411] width 24 height 28
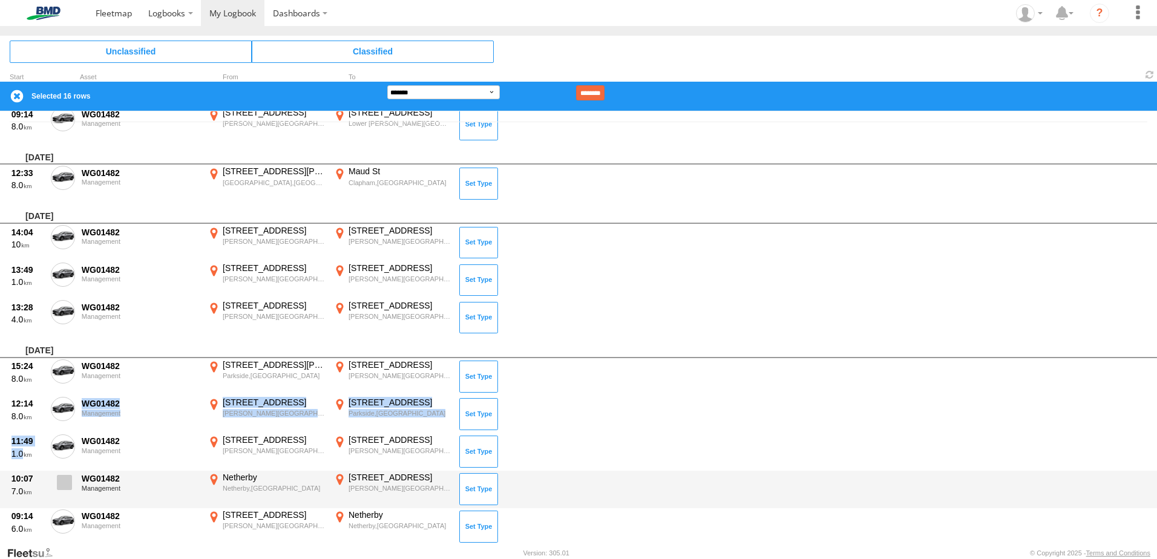
click at [67, 492] on label at bounding box center [63, 486] width 24 height 28
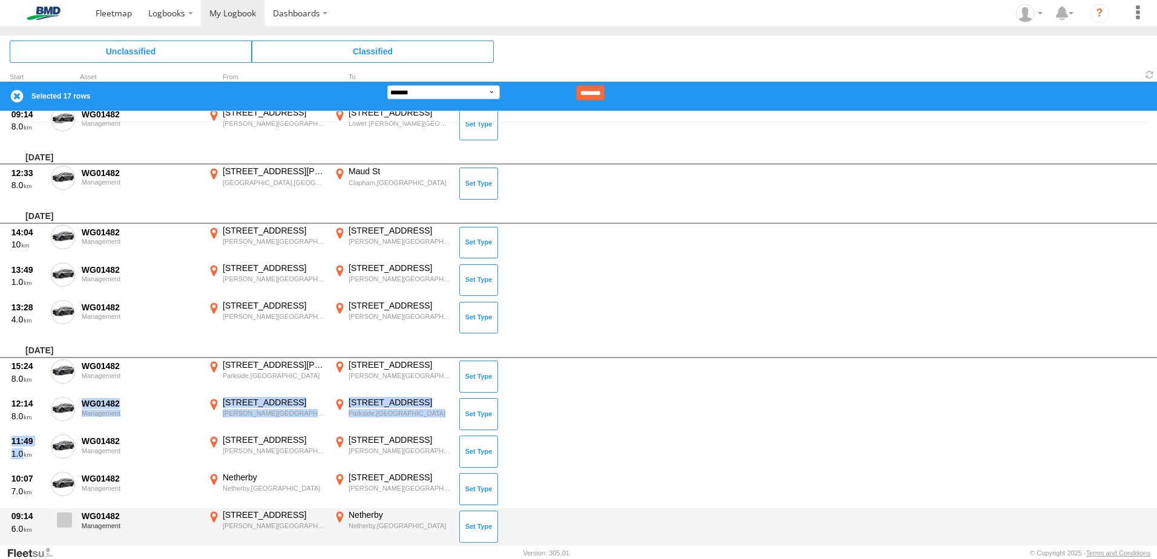
click at [67, 521] on span at bounding box center [64, 520] width 15 height 15
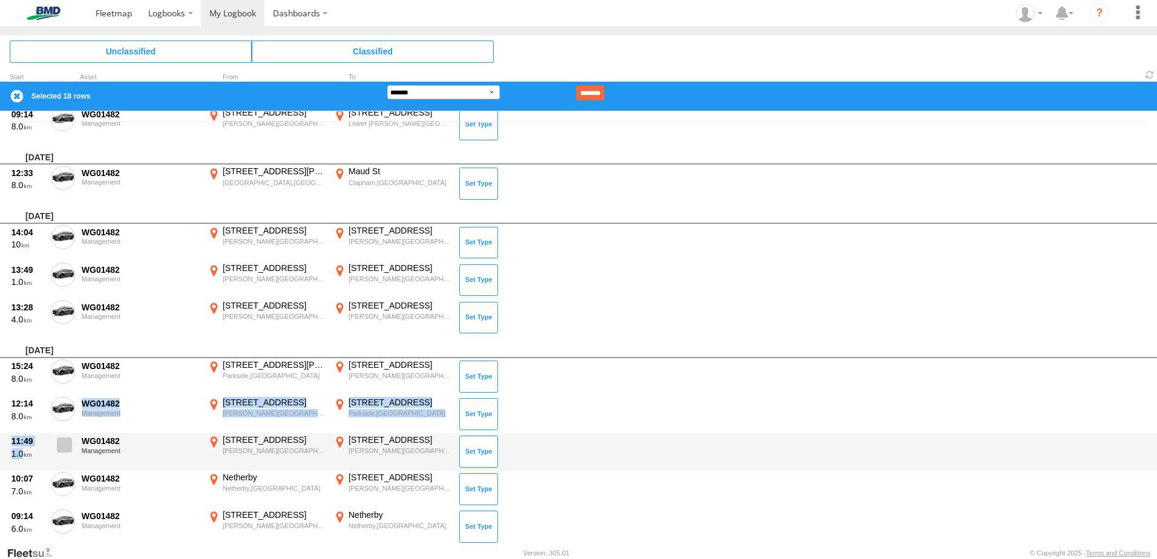
click at [65, 447] on span at bounding box center [64, 445] width 15 height 15
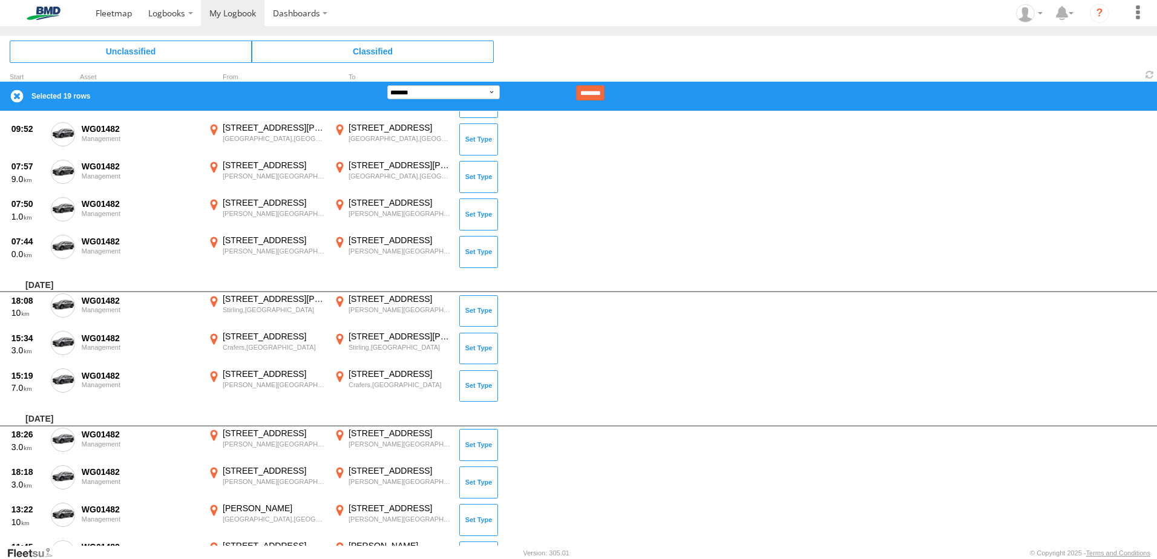
scroll to position [2239, 0]
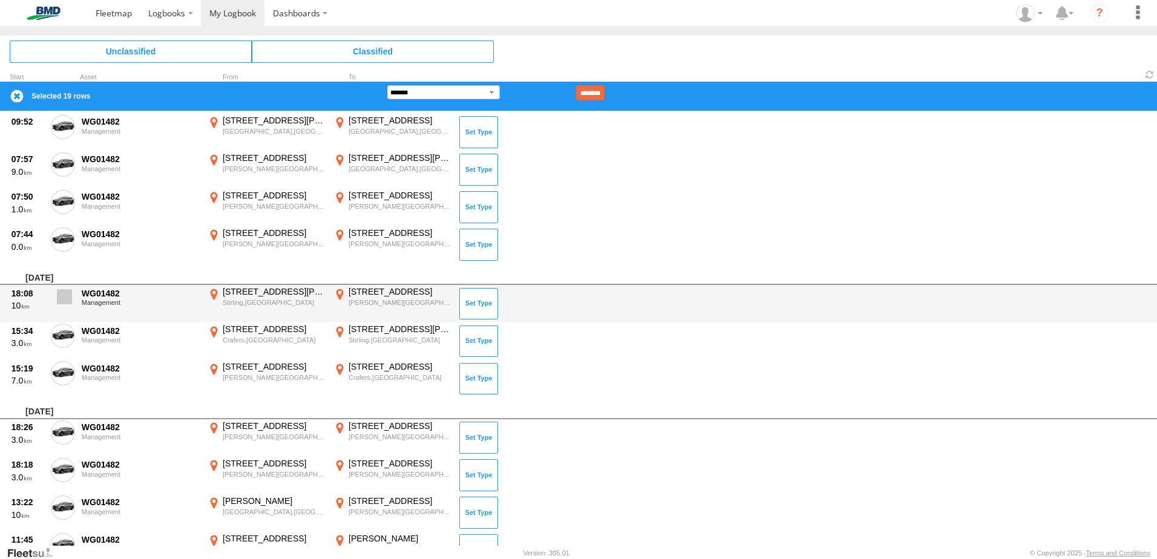
click at [66, 301] on span at bounding box center [64, 296] width 15 height 15
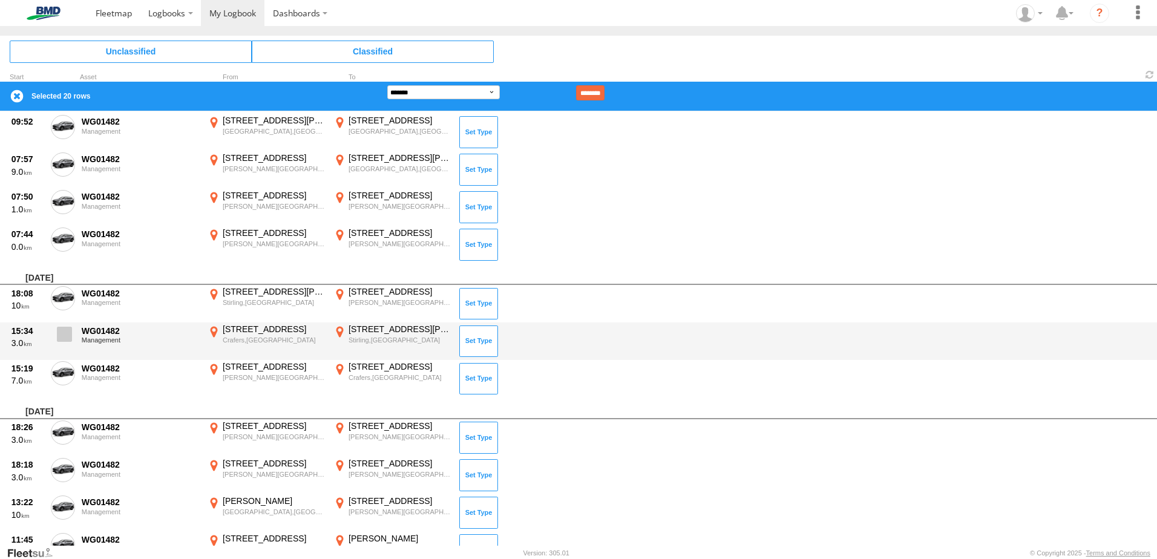
click at [58, 332] on span at bounding box center [64, 334] width 15 height 15
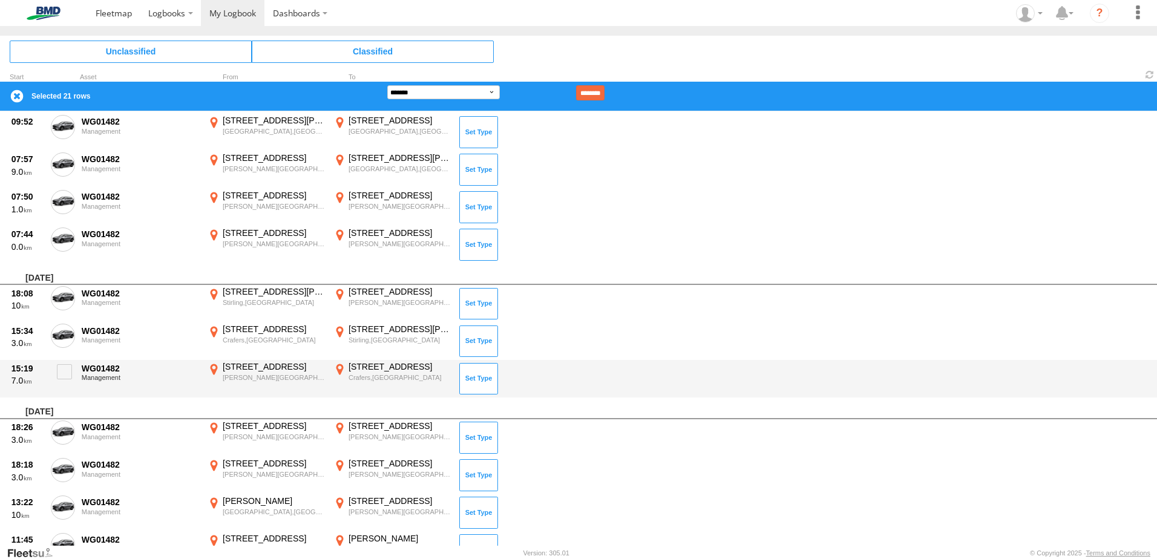
click at [64, 360] on div "15:19 7.0 WG01482 Management 13 Fourth Rd Belair,SA -34.99566 138.63791 3 Main …" at bounding box center [578, 379] width 1157 height 38
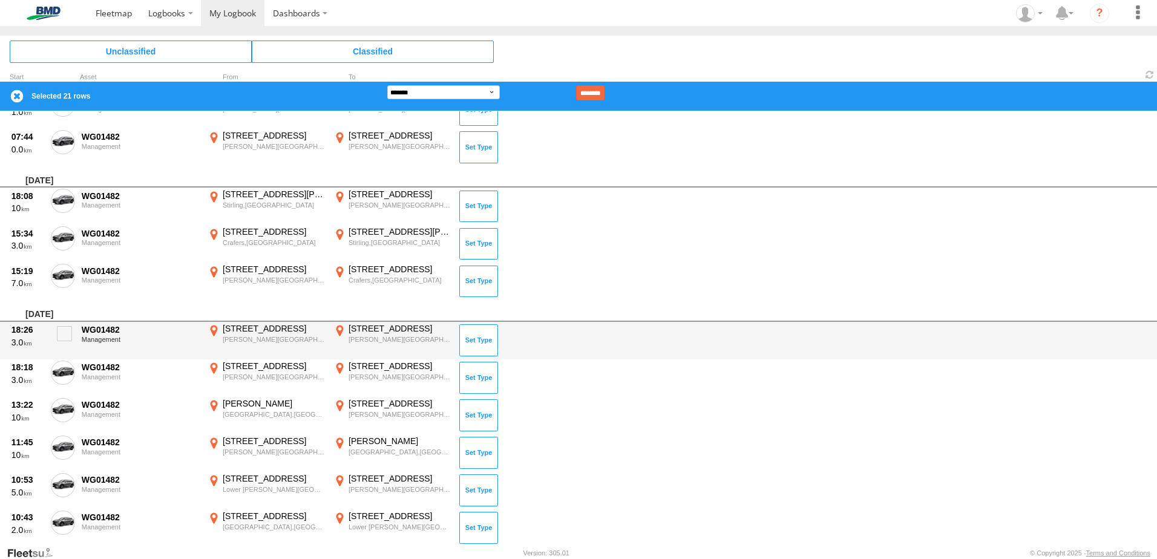
scroll to position [2360, 0]
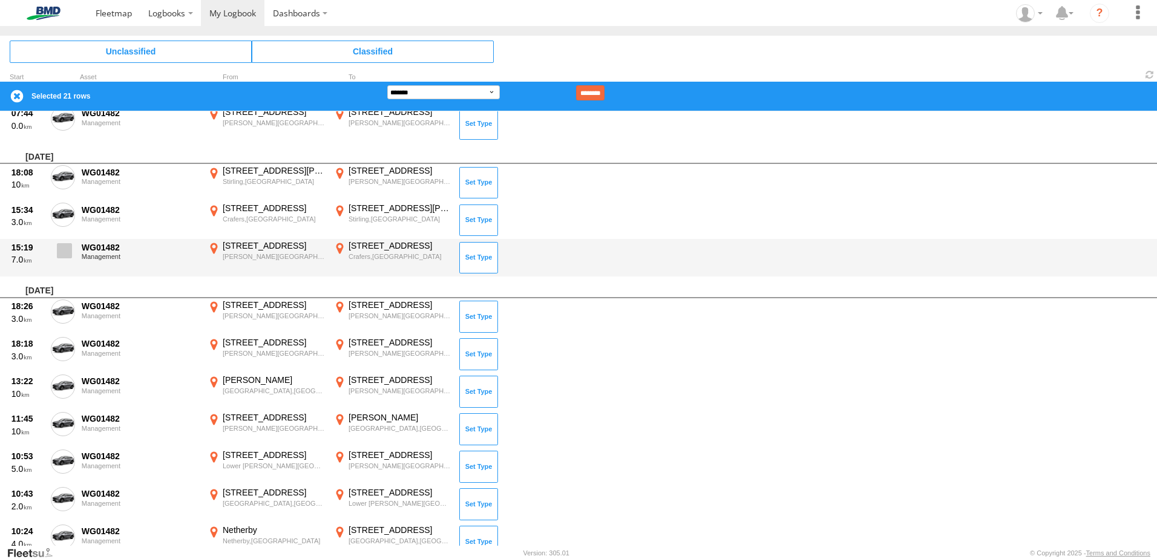
click at [65, 252] on span at bounding box center [64, 250] width 15 height 15
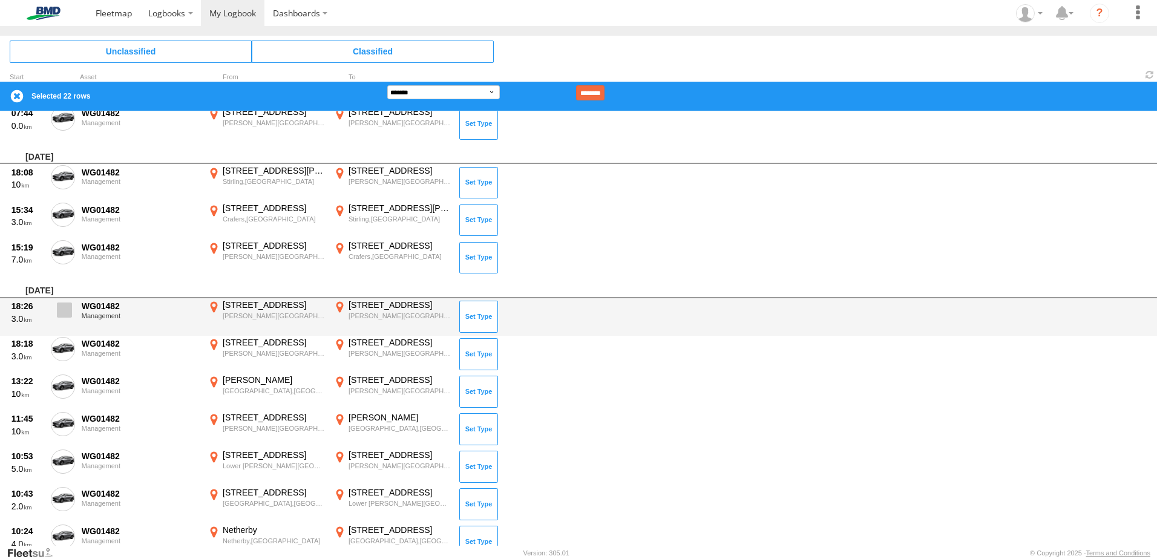
click at [65, 310] on span at bounding box center [64, 310] width 15 height 15
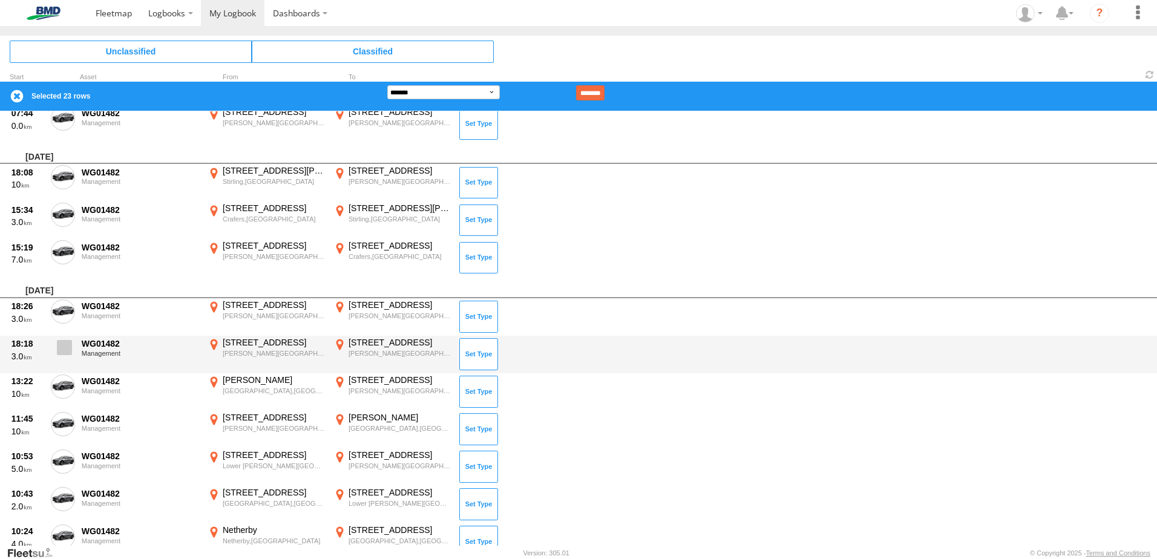
click at [64, 348] on span at bounding box center [64, 347] width 15 height 15
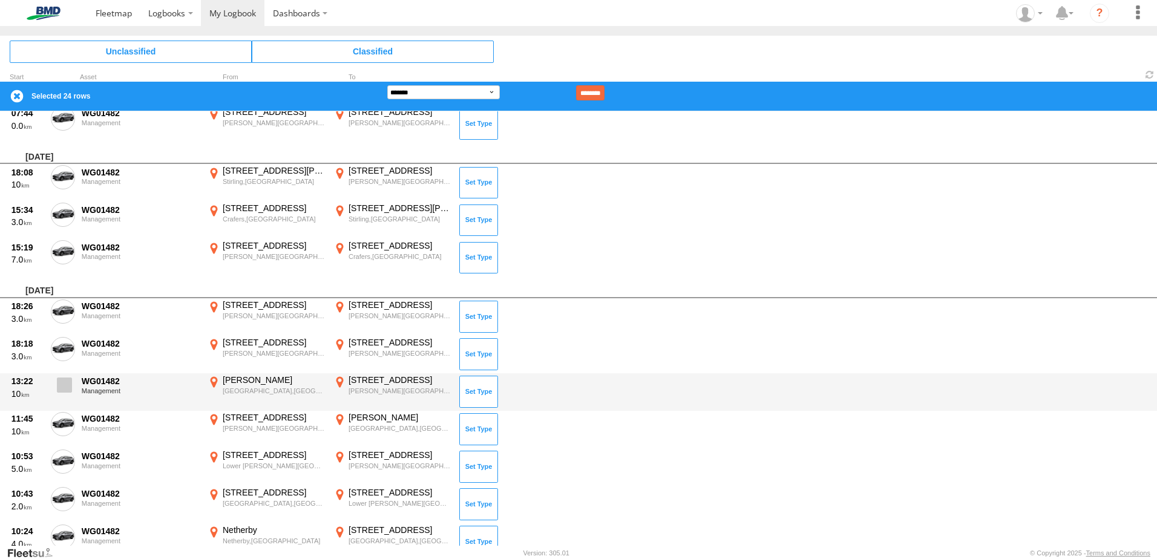
click at [63, 395] on label at bounding box center [63, 389] width 24 height 28
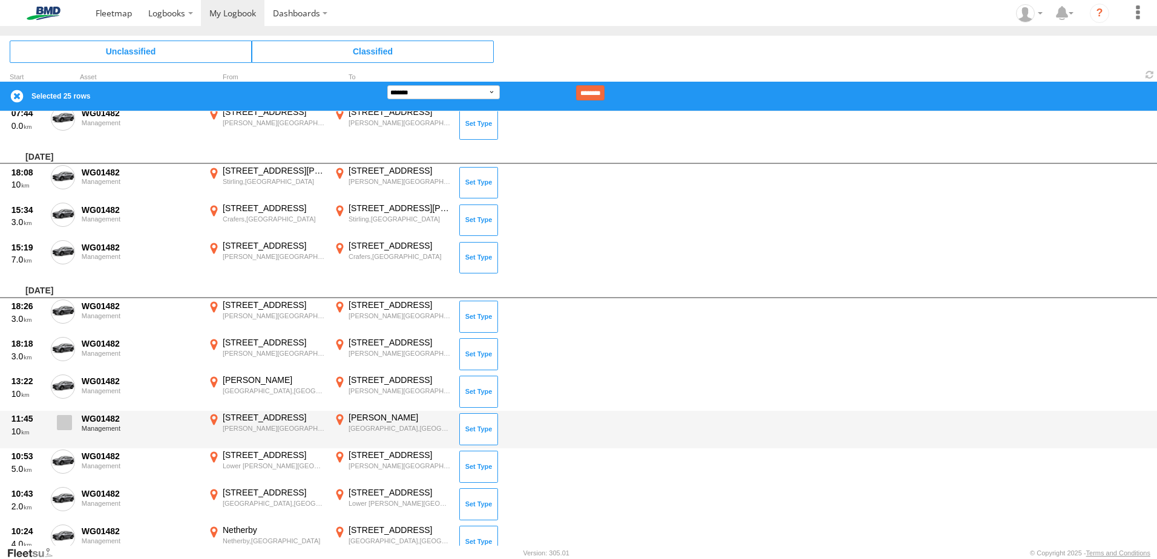
click at [61, 430] on label at bounding box center [63, 426] width 24 height 28
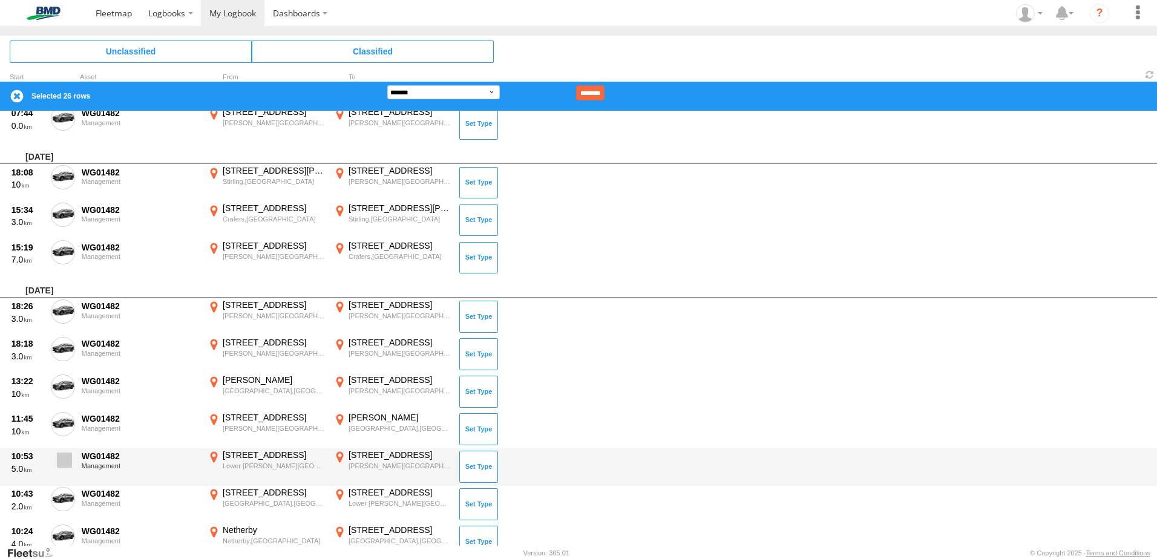
click at [65, 459] on span at bounding box center [64, 460] width 15 height 15
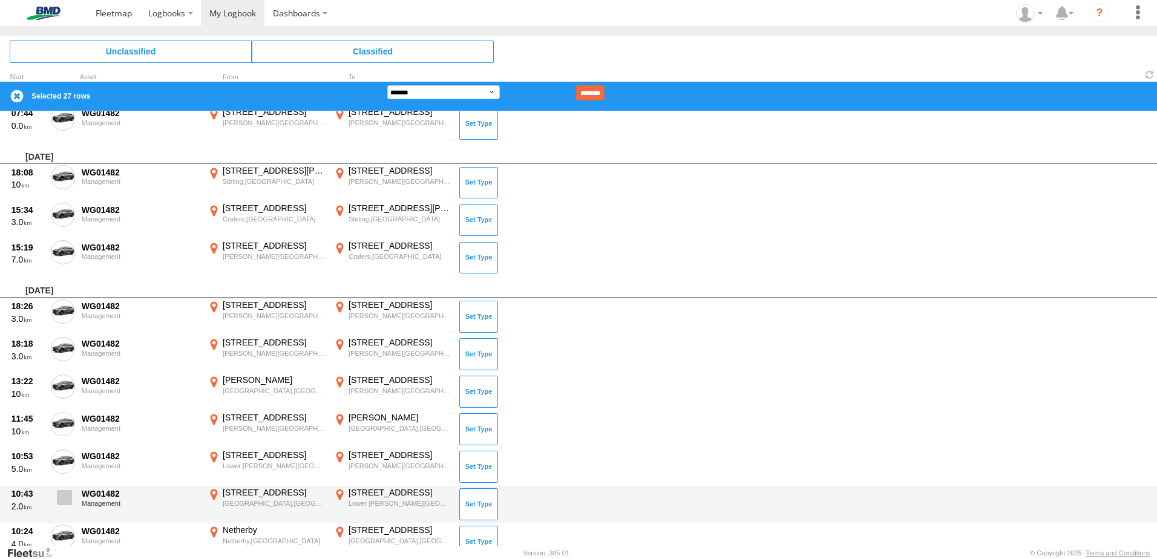
click at [62, 496] on span at bounding box center [64, 497] width 15 height 15
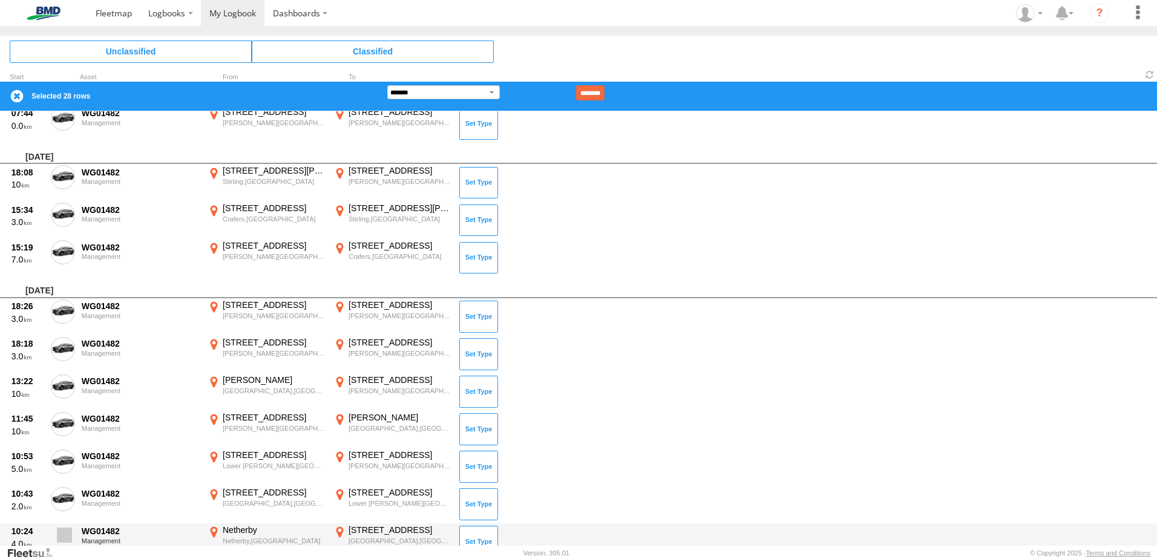
click at [60, 536] on span at bounding box center [64, 535] width 15 height 15
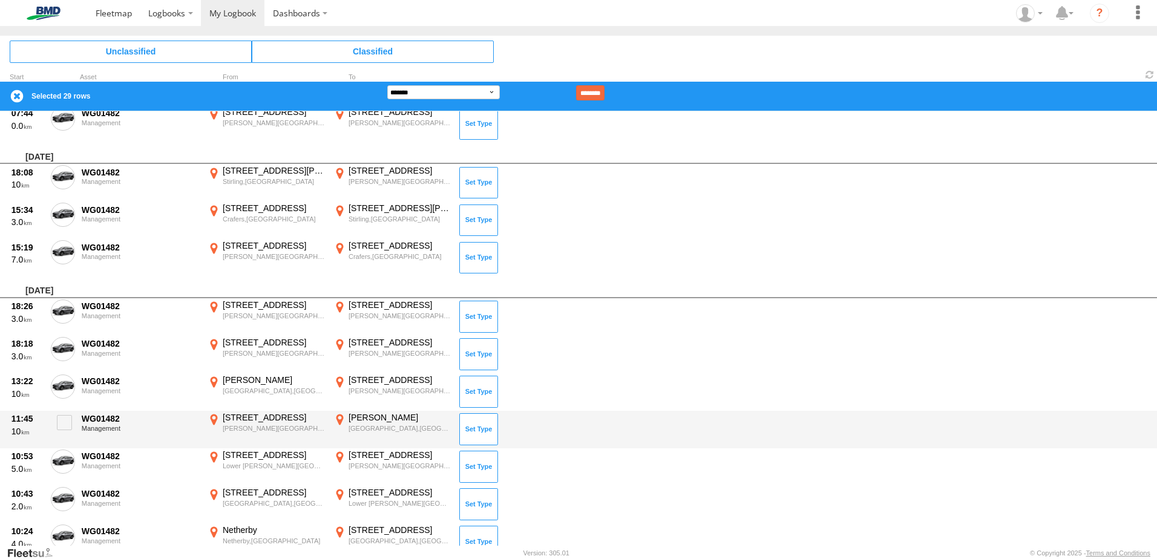
scroll to position [2663, 0]
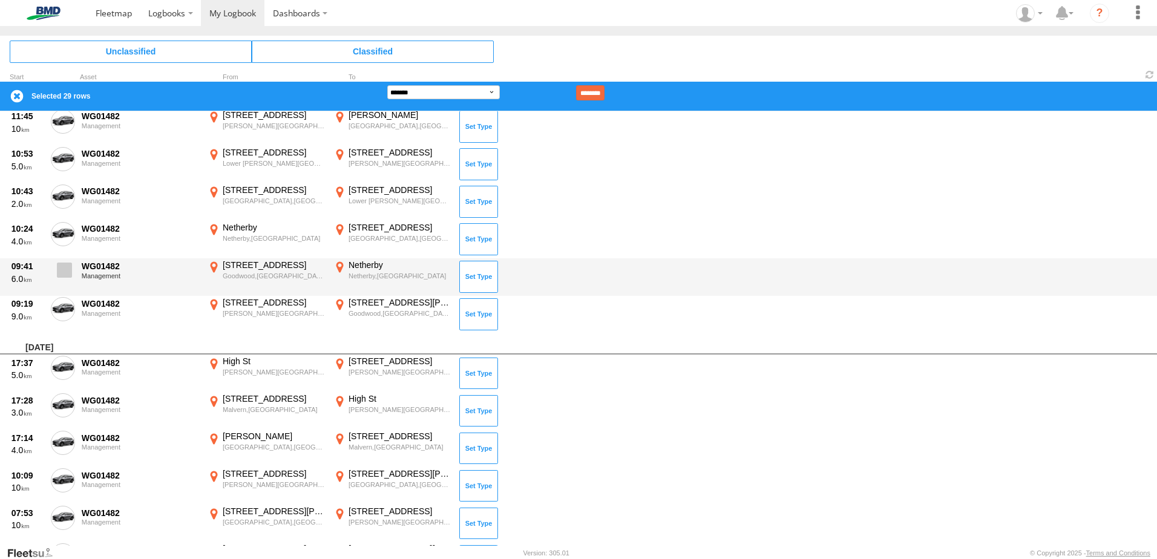
click at [61, 275] on span at bounding box center [64, 270] width 15 height 15
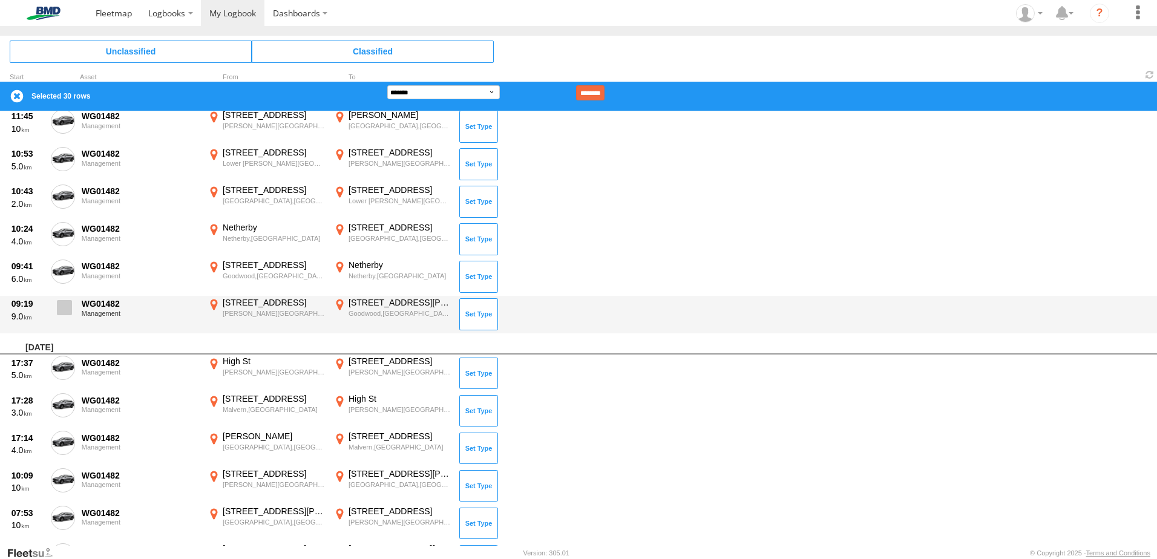
click at [64, 304] on span at bounding box center [64, 307] width 15 height 15
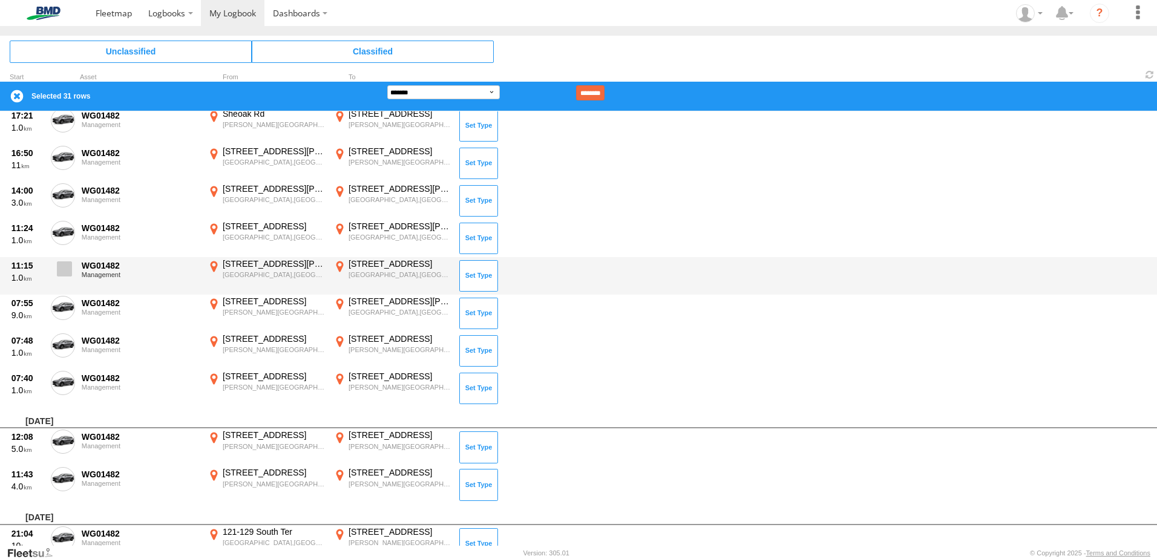
scroll to position [3934, 0]
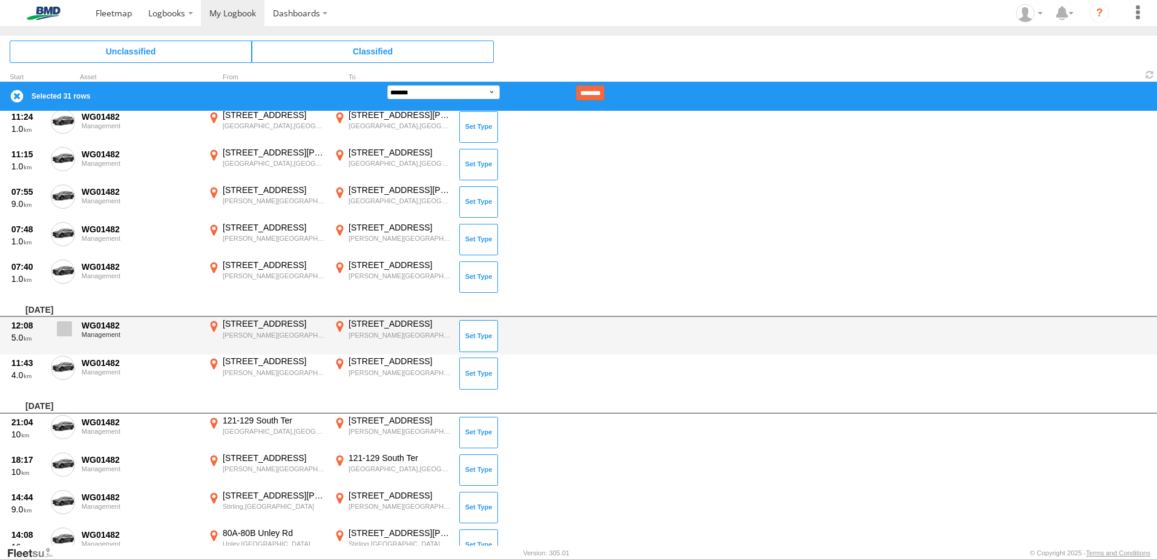
click at [62, 326] on span at bounding box center [64, 328] width 15 height 15
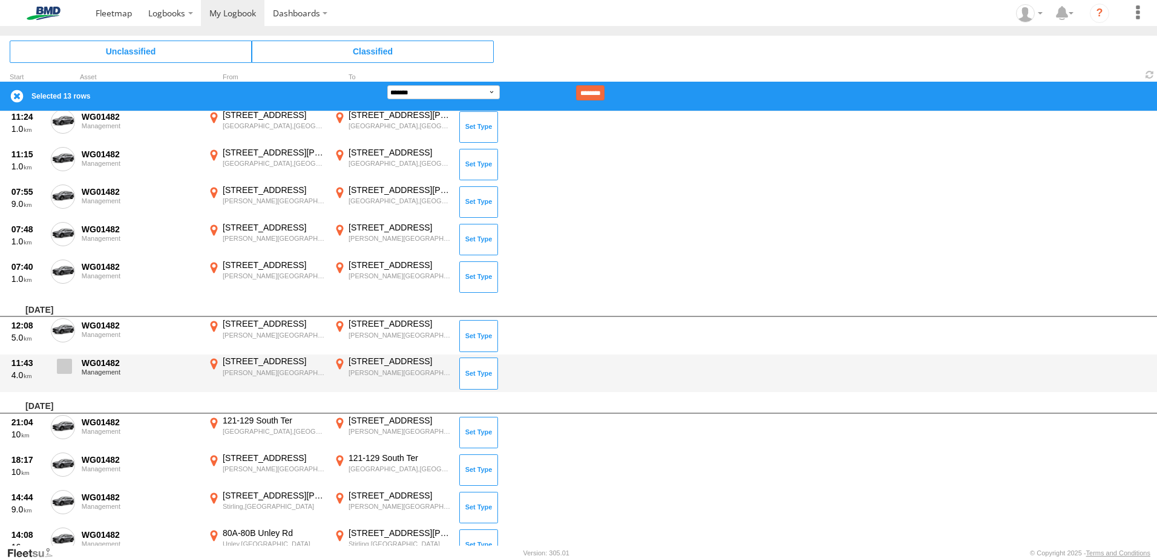
click at [62, 362] on span at bounding box center [64, 366] width 15 height 15
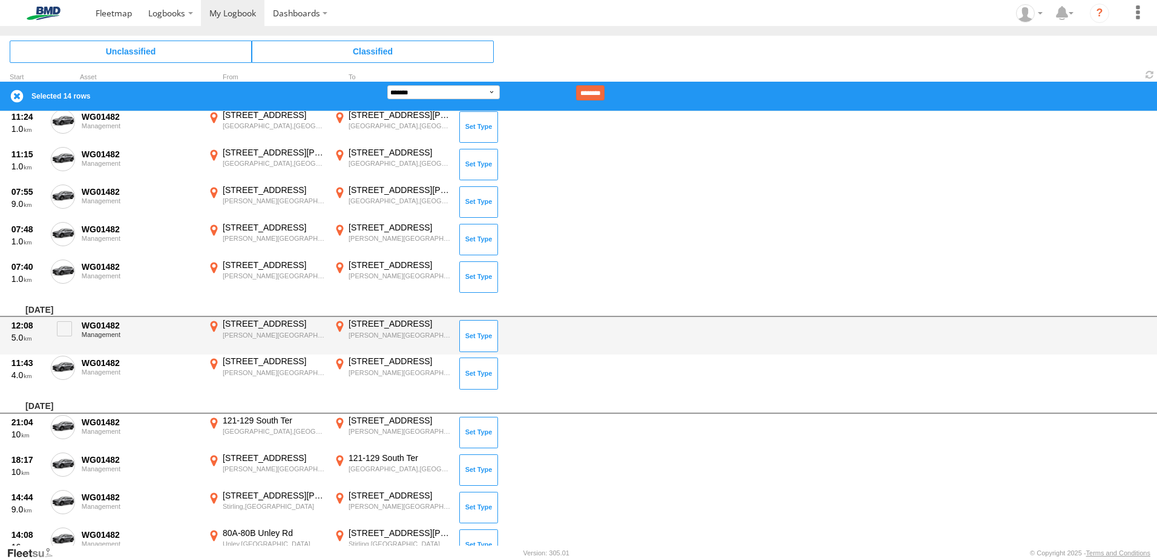
scroll to position [4115, 0]
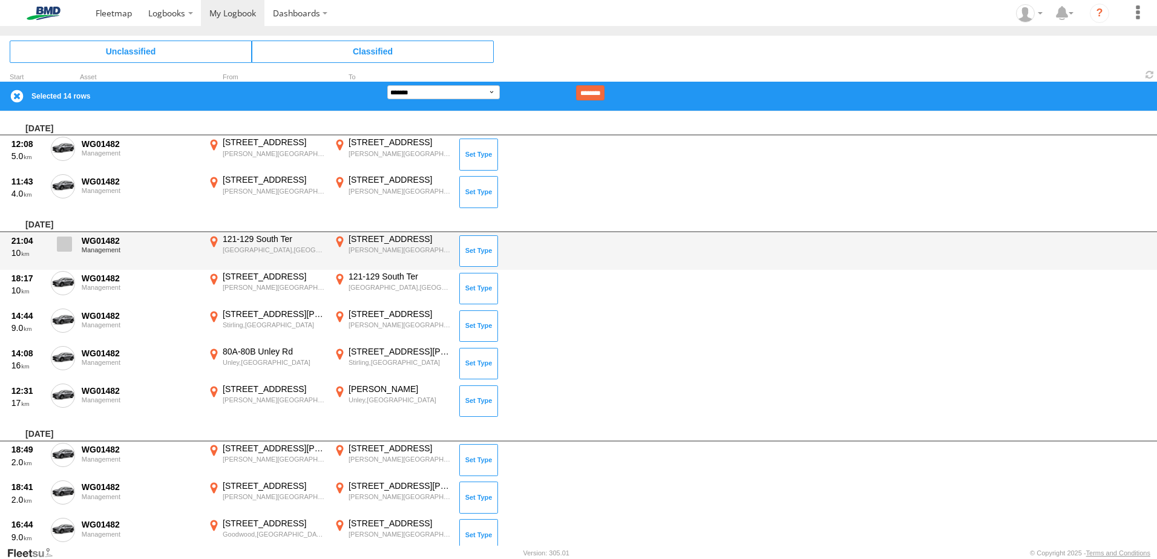
click at [65, 247] on span at bounding box center [64, 244] width 15 height 15
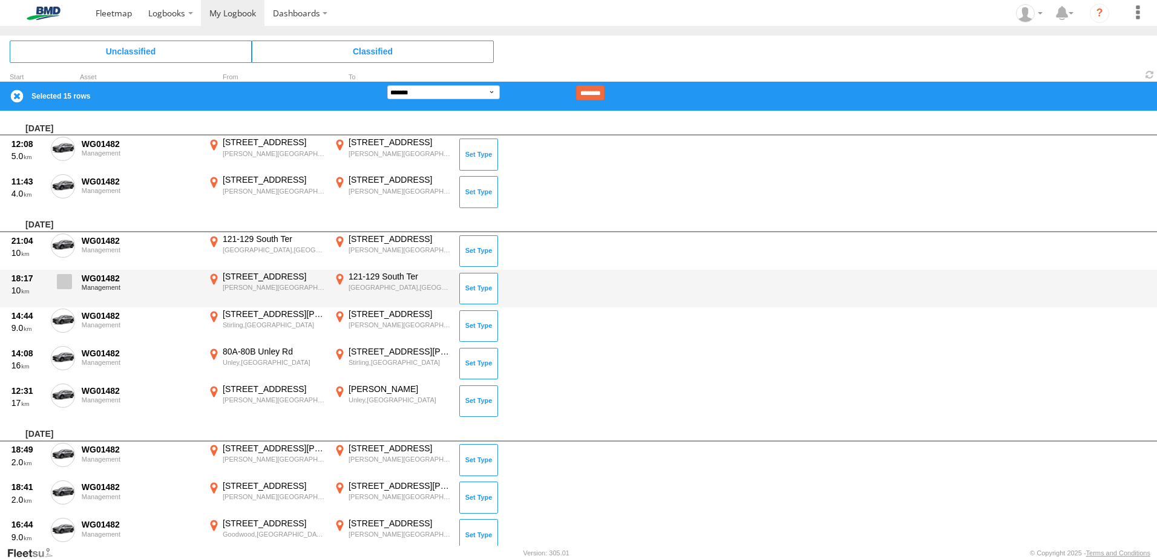
click at [62, 281] on span at bounding box center [64, 281] width 15 height 15
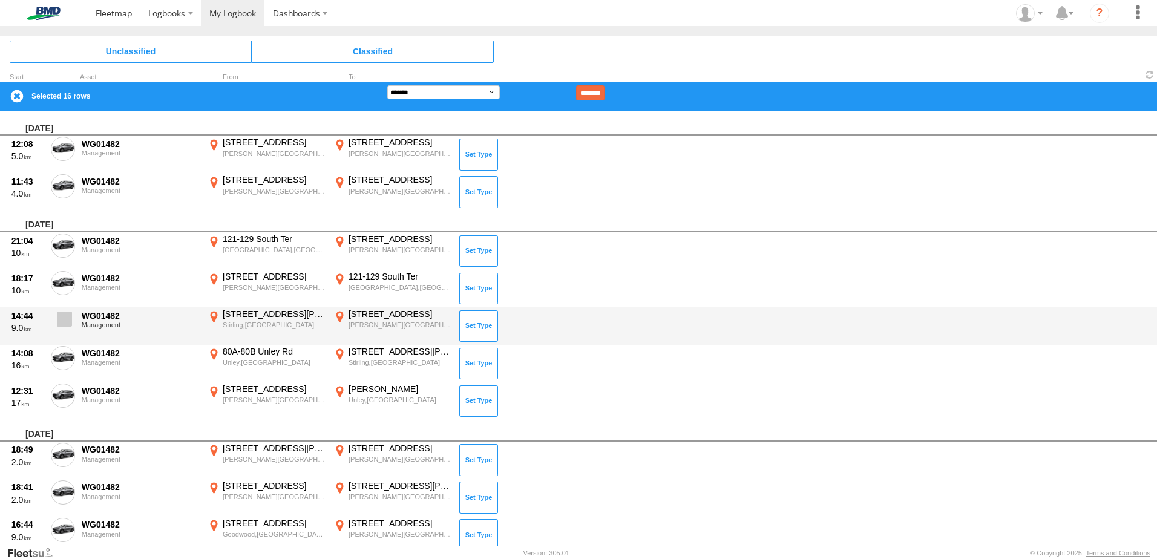
click at [63, 320] on span at bounding box center [64, 319] width 15 height 15
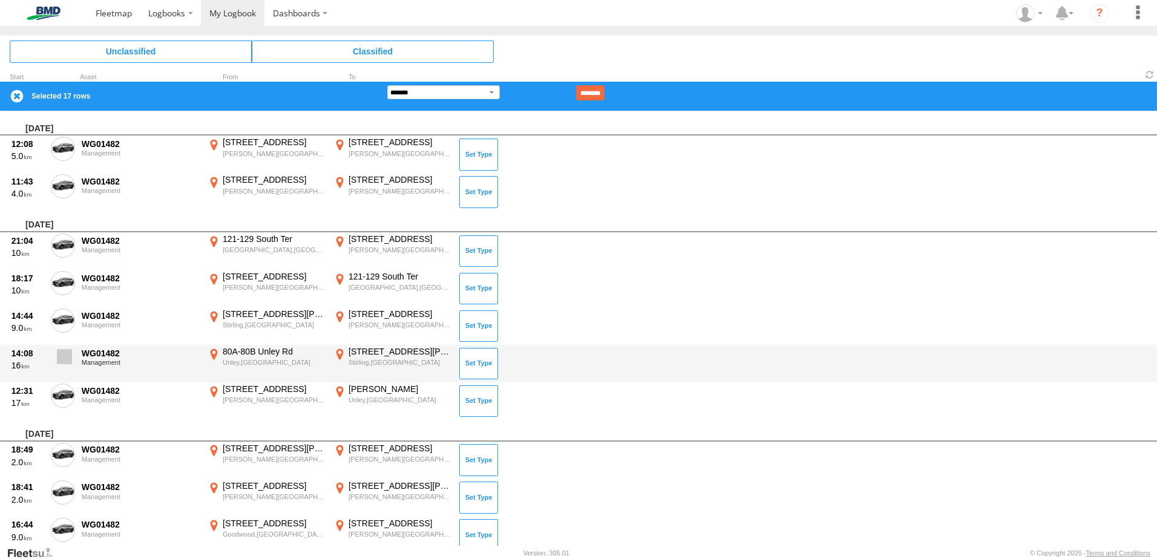
click at [63, 351] on span at bounding box center [64, 356] width 15 height 15
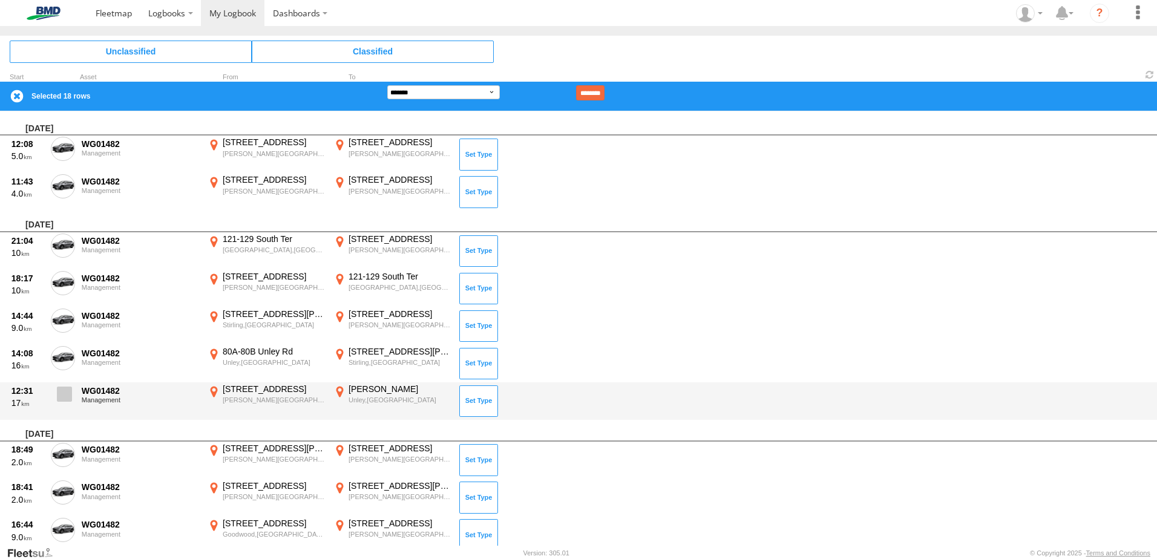
click at [62, 394] on span at bounding box center [64, 394] width 15 height 15
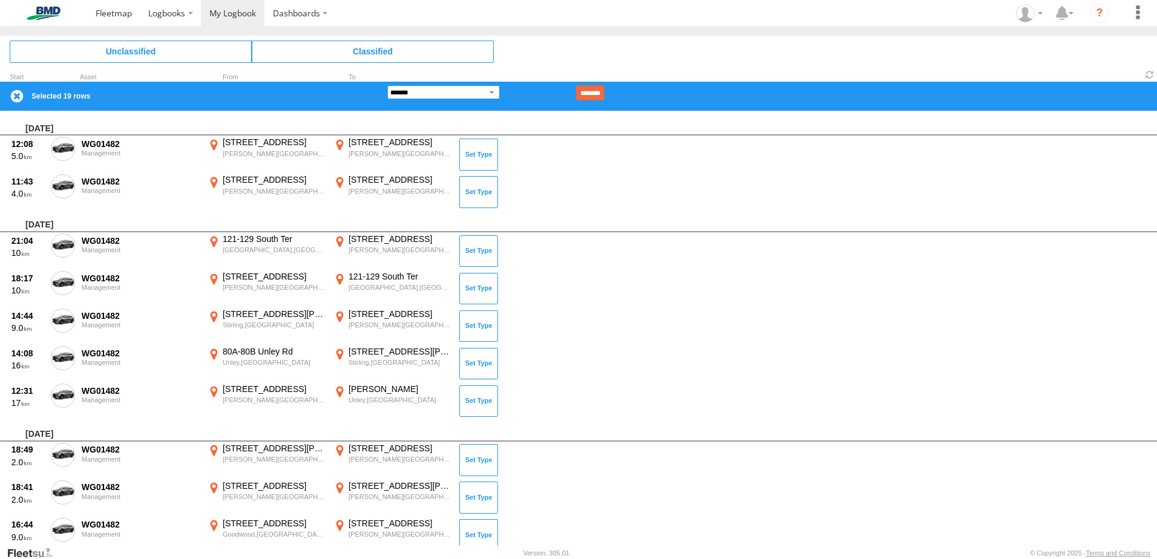
click at [495, 90] on select "**********" at bounding box center [443, 92] width 113 height 14
click at [387, 85] on select "**********" at bounding box center [443, 92] width 113 height 14
click at [605, 88] on input "********" at bounding box center [590, 92] width 28 height 15
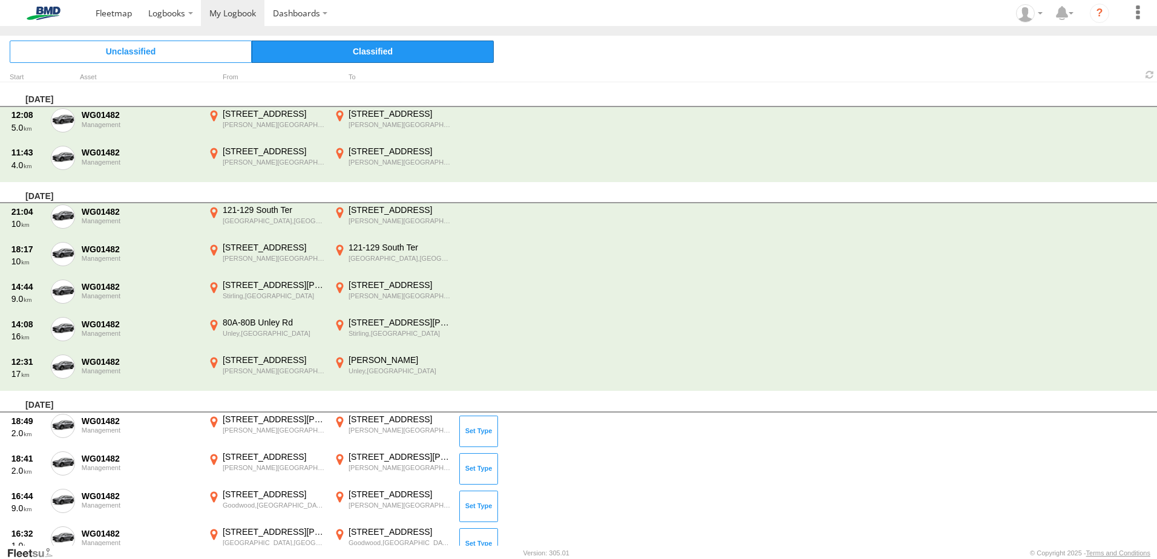
click at [323, 56] on span "Classified" at bounding box center [373, 52] width 242 height 22
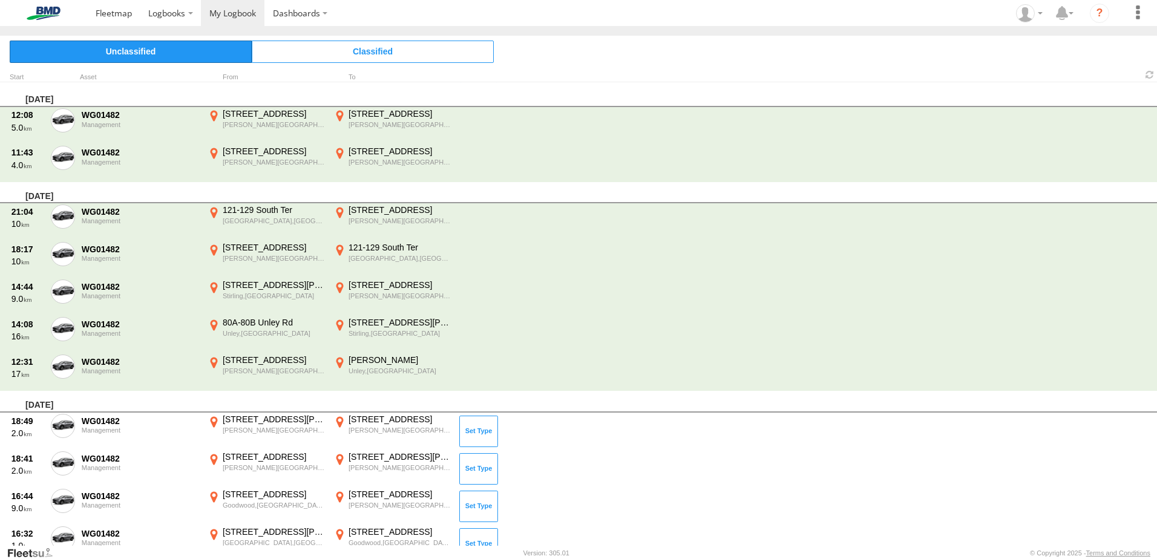
scroll to position [0, 0]
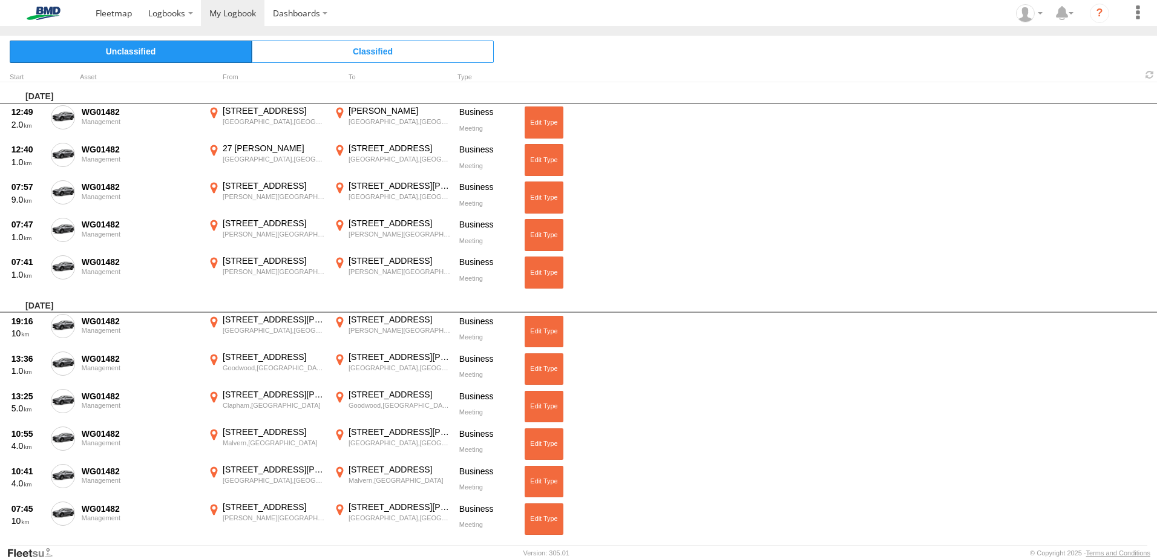
click at [143, 53] on span "Unclassified" at bounding box center [131, 52] width 242 height 22
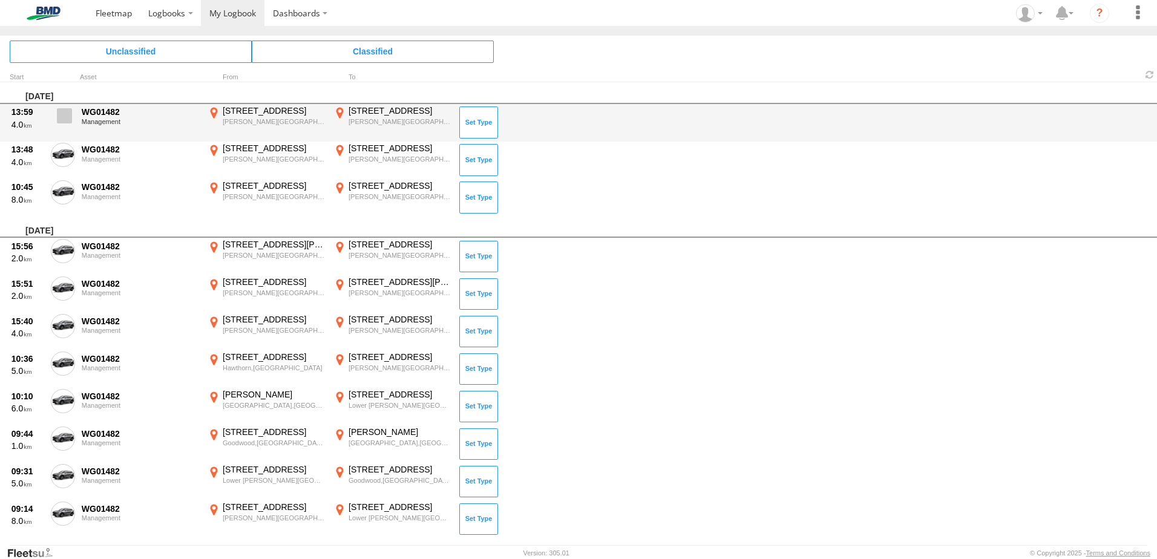
click at [61, 116] on span at bounding box center [64, 115] width 15 height 15
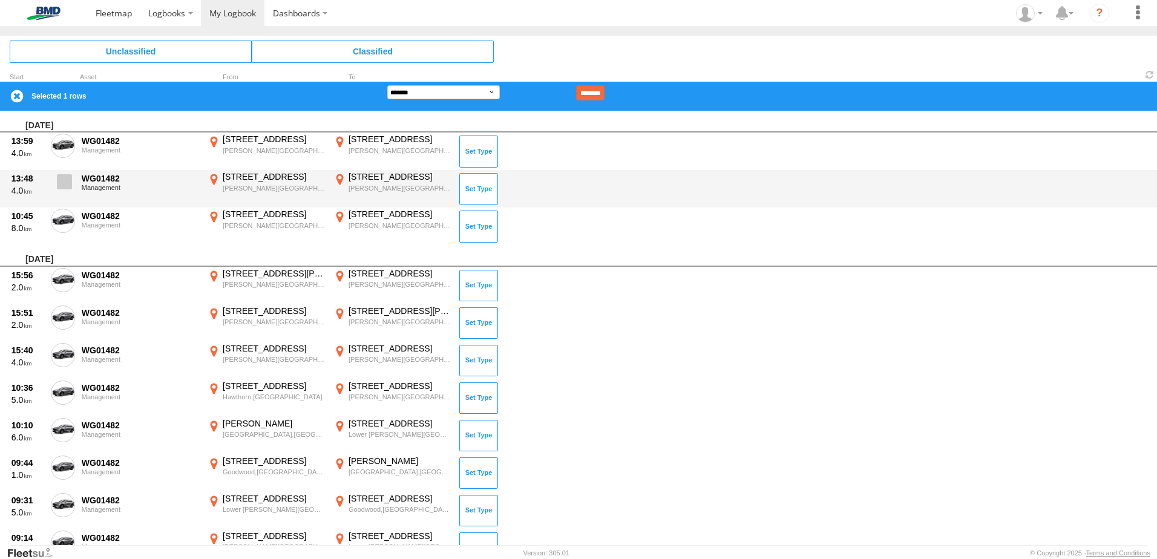
click at [62, 182] on span at bounding box center [64, 181] width 15 height 15
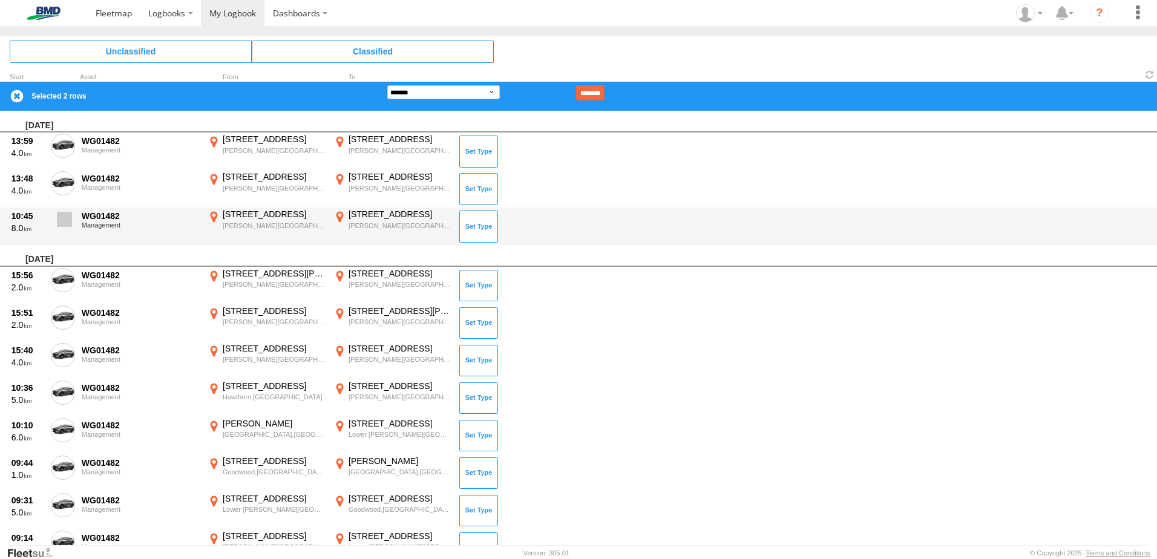
click at [61, 220] on span at bounding box center [64, 219] width 15 height 15
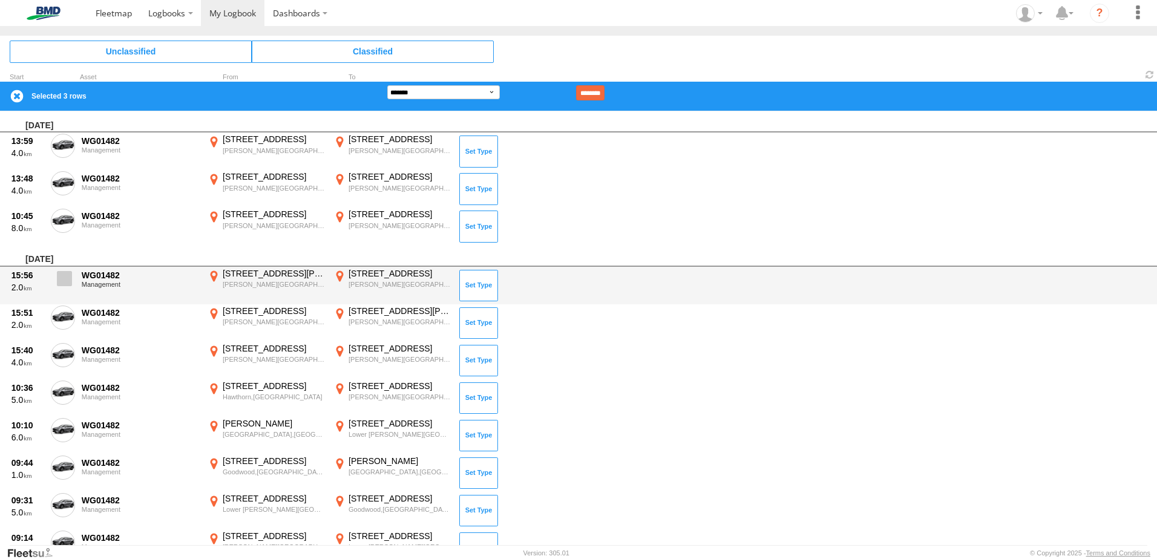
click at [68, 272] on span at bounding box center [64, 278] width 15 height 15
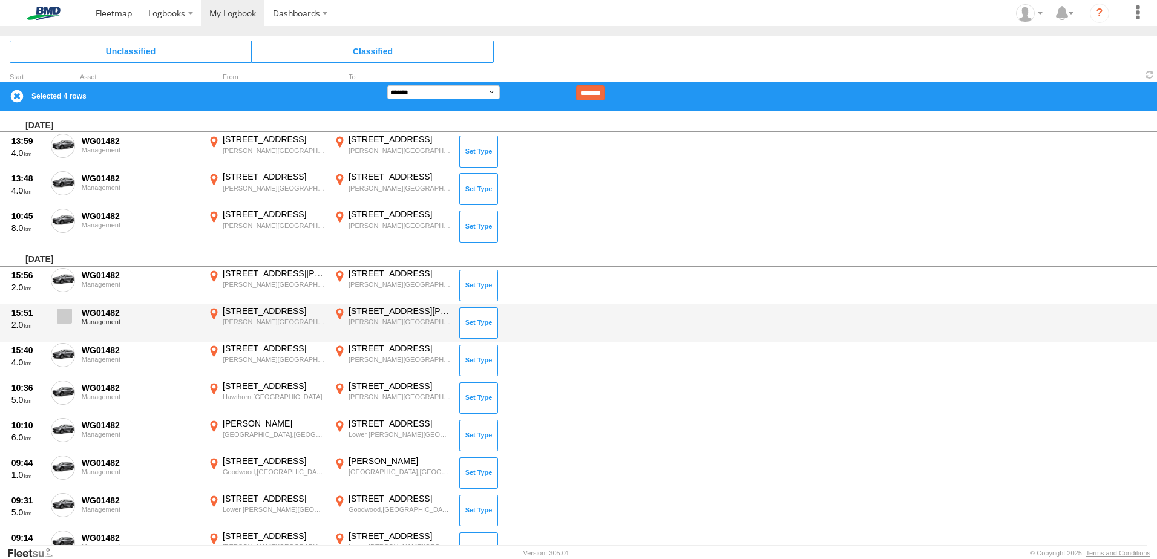
click at [66, 317] on span at bounding box center [64, 316] width 15 height 15
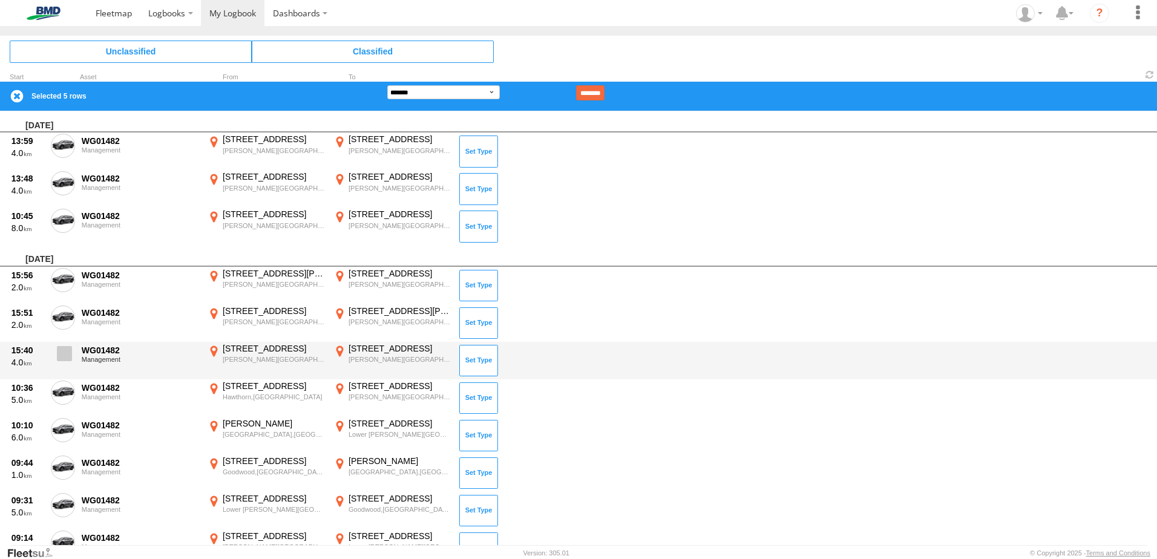
drag, startPoint x: 65, startPoint y: 367, endPoint x: 64, endPoint y: 356, distance: 10.4
click at [65, 363] on label at bounding box center [63, 357] width 24 height 28
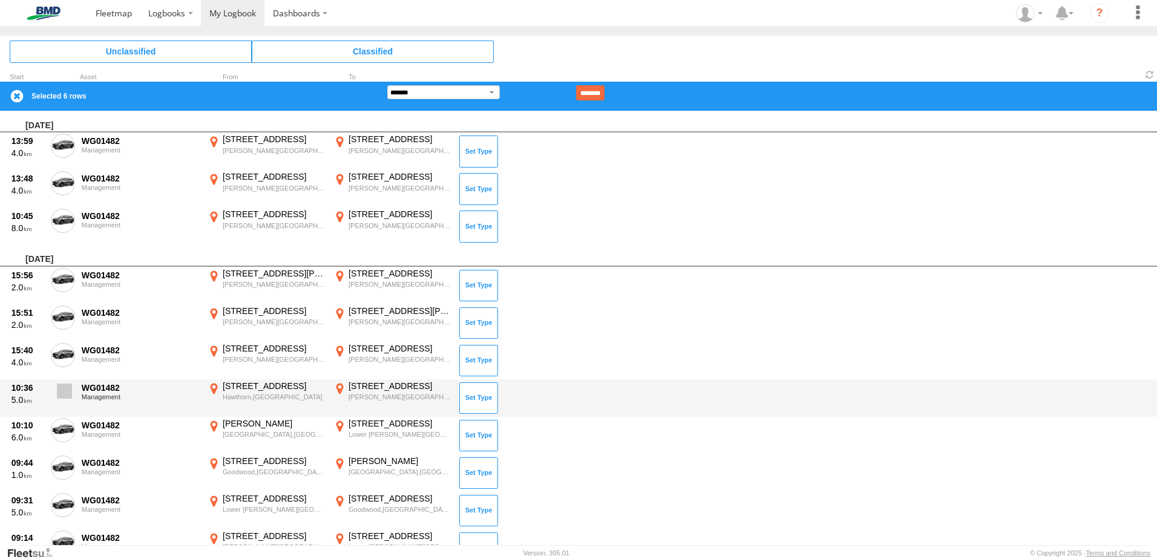
click at [66, 387] on span at bounding box center [64, 391] width 15 height 15
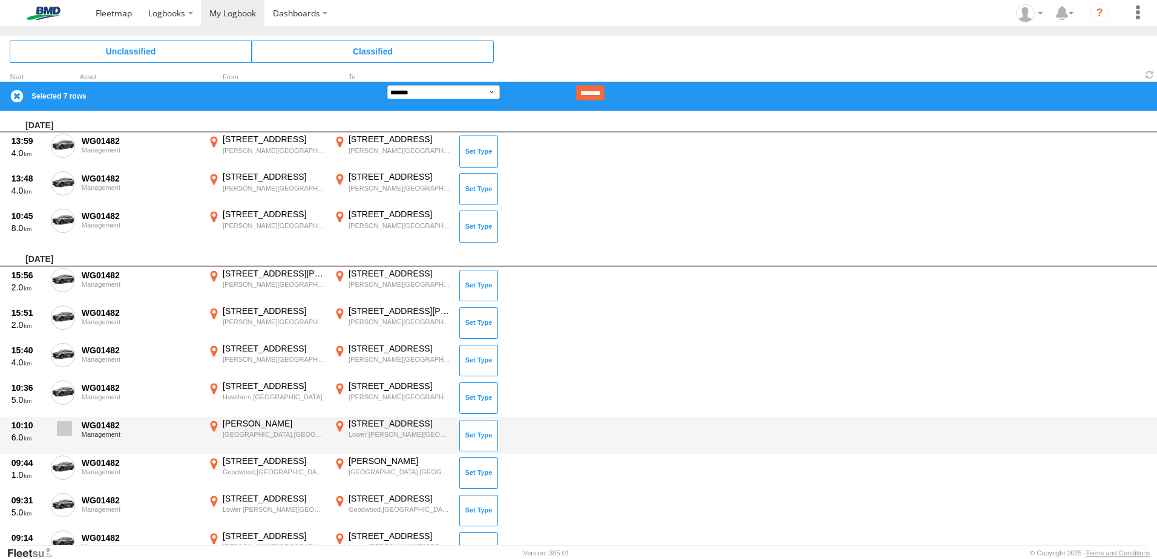
drag, startPoint x: 53, startPoint y: 419, endPoint x: 65, endPoint y: 427, distance: 14.4
click at [53, 420] on label at bounding box center [63, 432] width 24 height 28
click at [65, 428] on span at bounding box center [64, 428] width 15 height 15
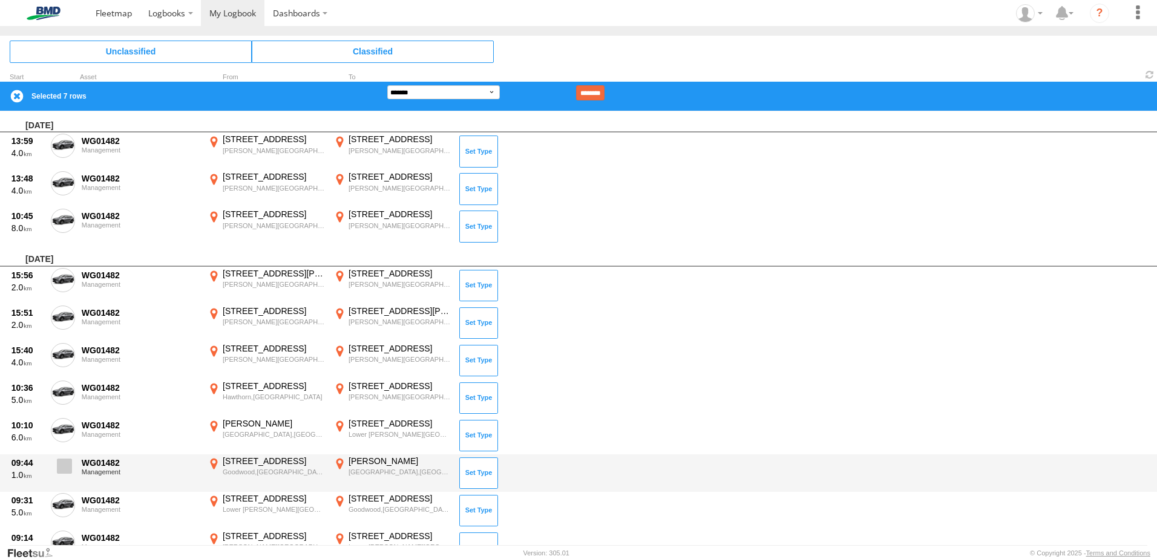
click at [61, 459] on span at bounding box center [64, 466] width 15 height 15
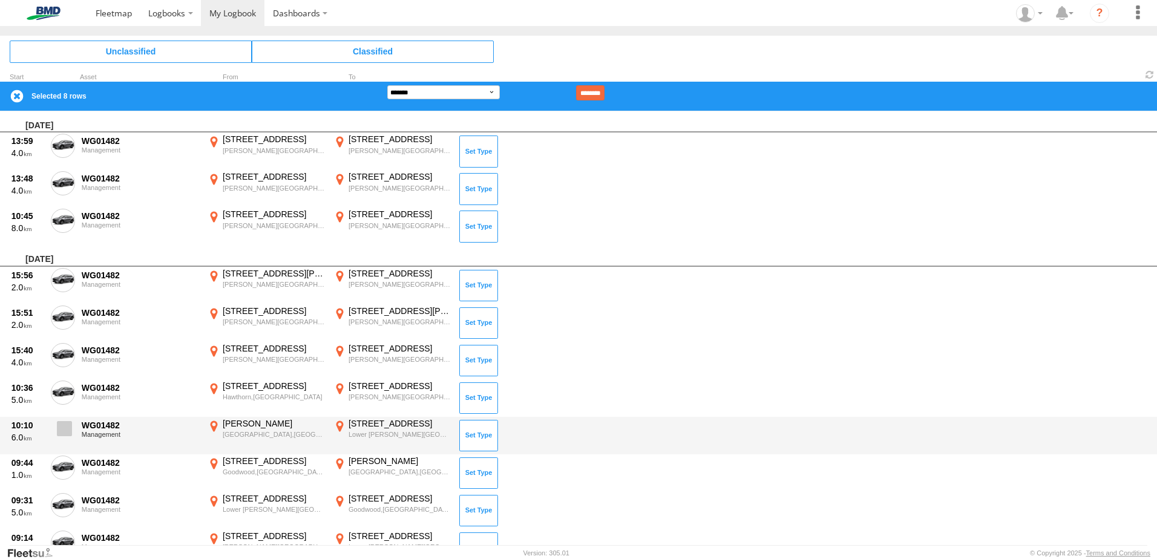
click at [74, 425] on label at bounding box center [63, 432] width 24 height 28
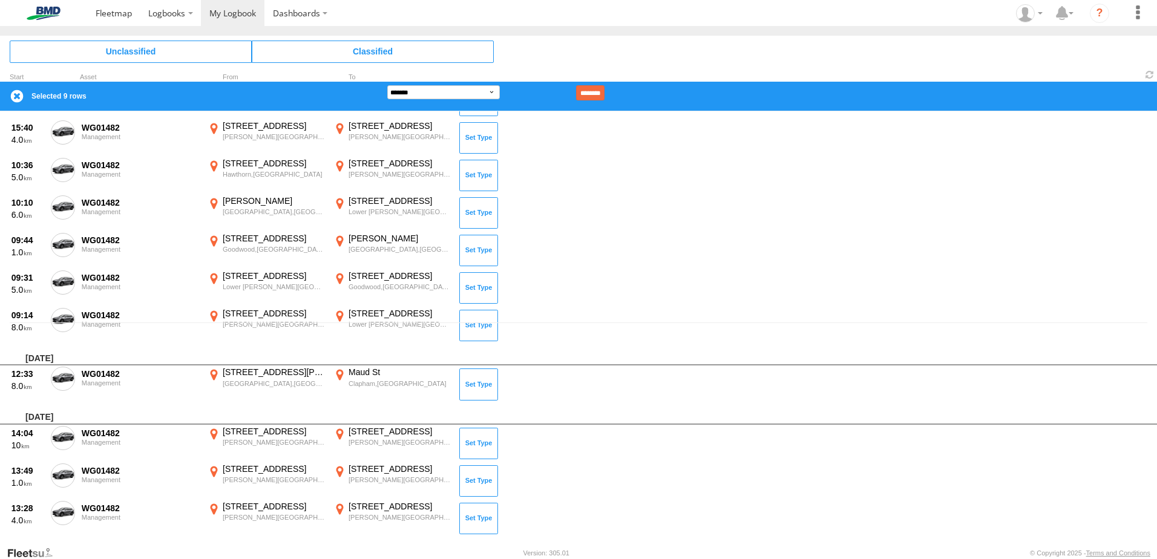
scroll to position [242, 0]
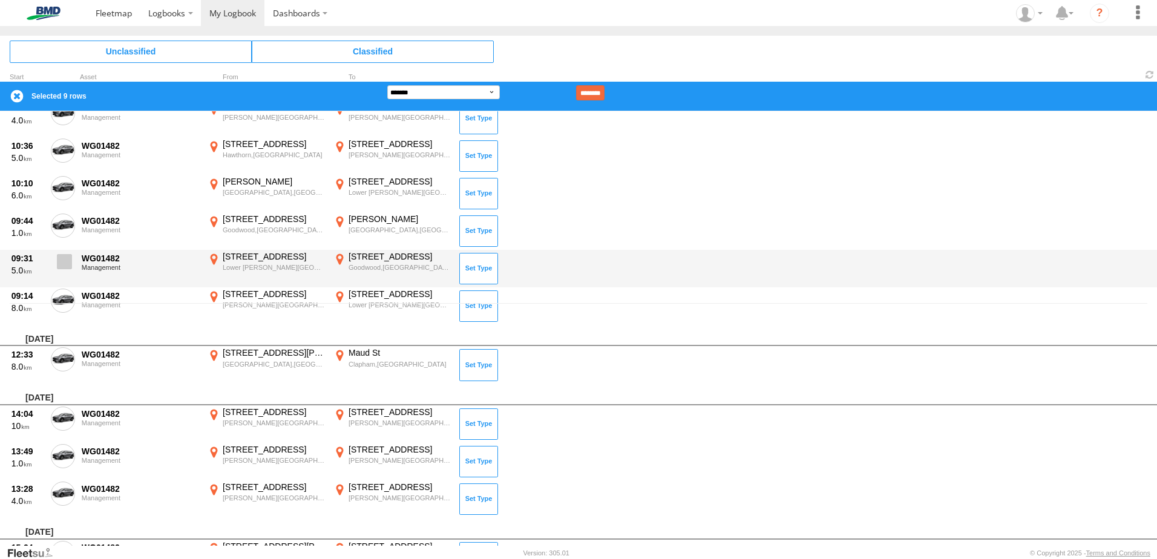
click at [65, 254] on span at bounding box center [64, 261] width 15 height 15
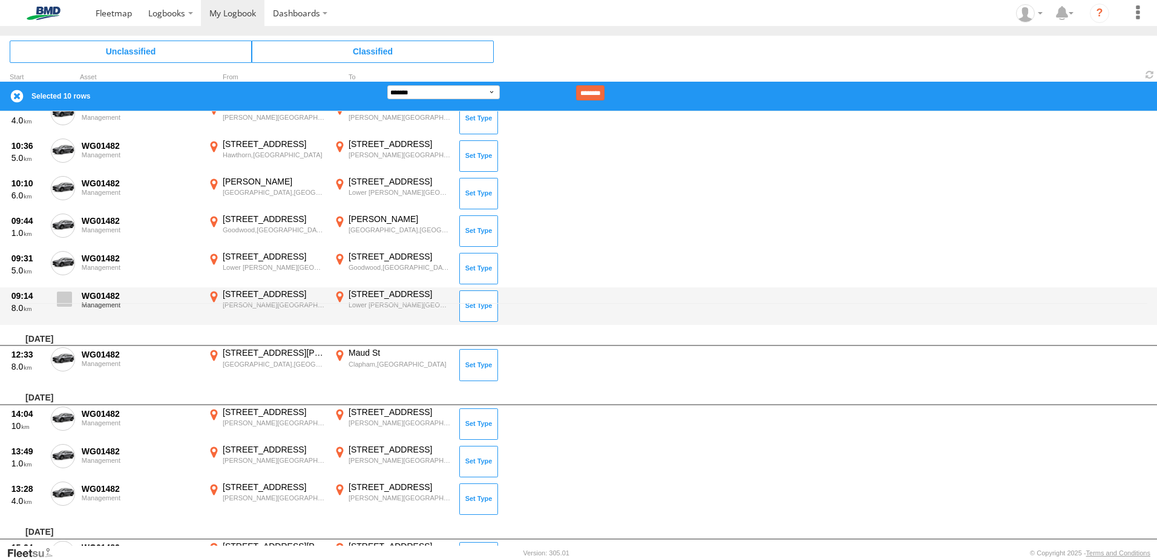
click at [60, 296] on span at bounding box center [64, 299] width 15 height 15
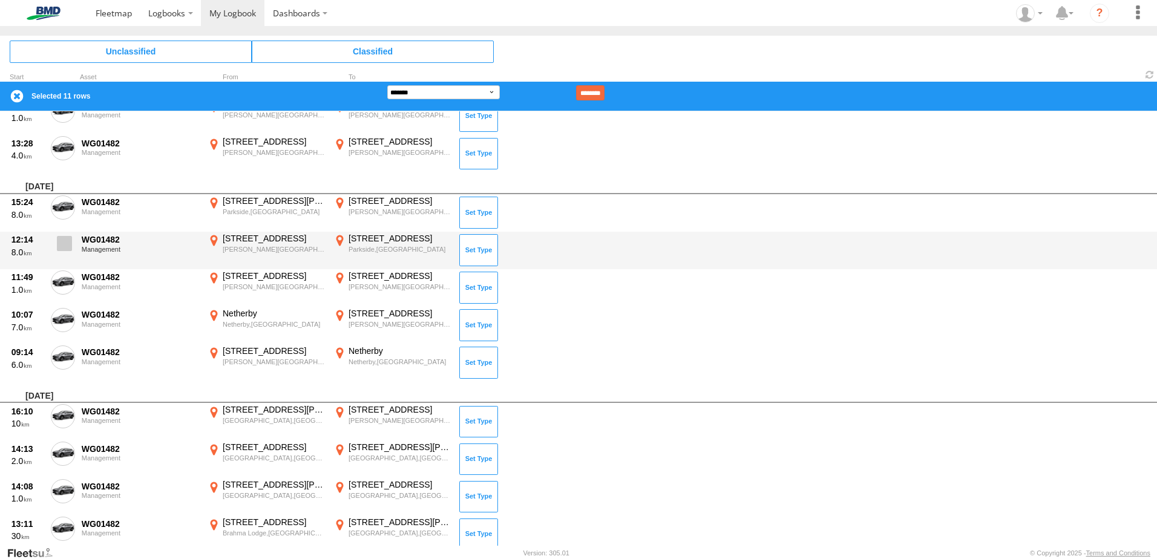
scroll to position [605, 0]
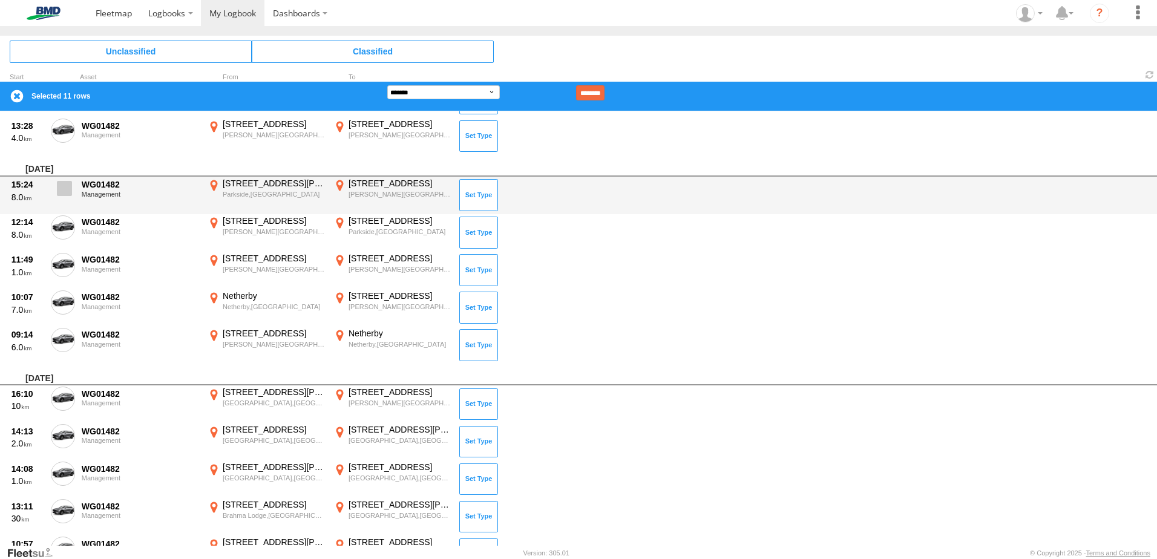
click at [65, 191] on span at bounding box center [64, 188] width 15 height 15
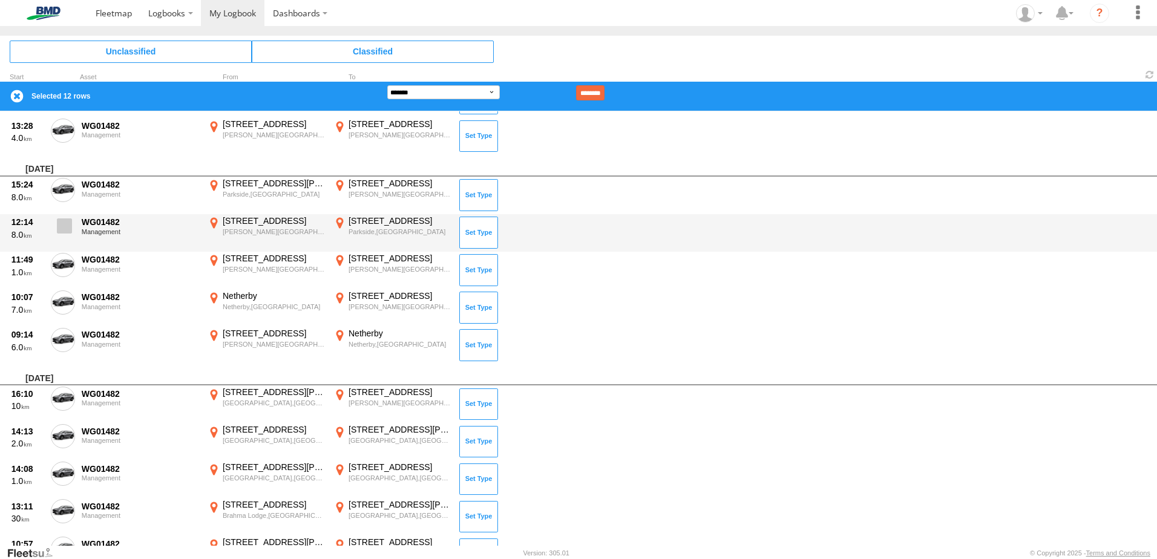
click at [66, 225] on span at bounding box center [64, 225] width 15 height 15
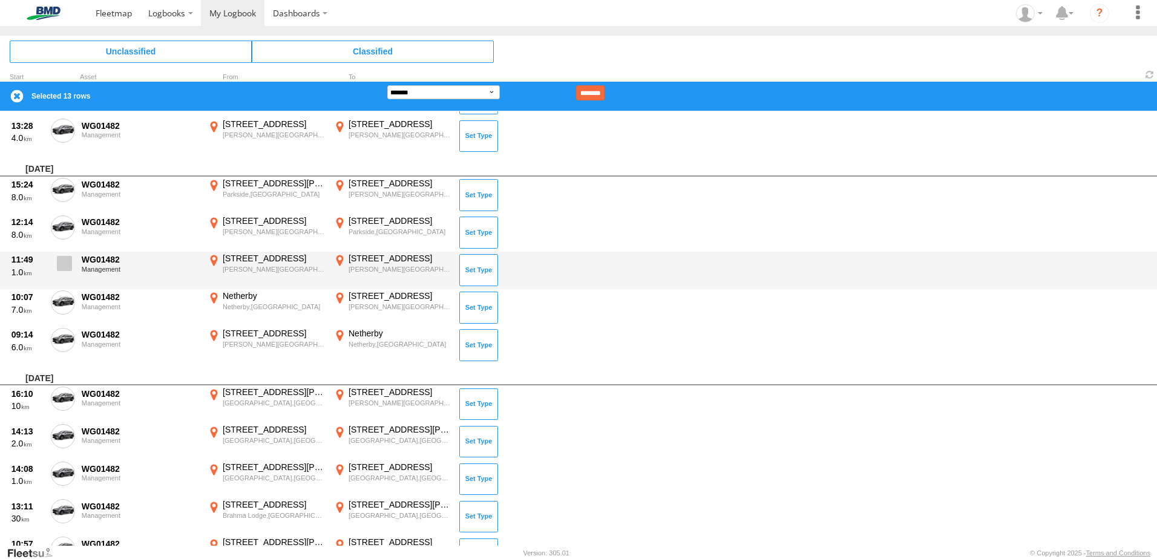
click at [61, 262] on span at bounding box center [64, 263] width 15 height 15
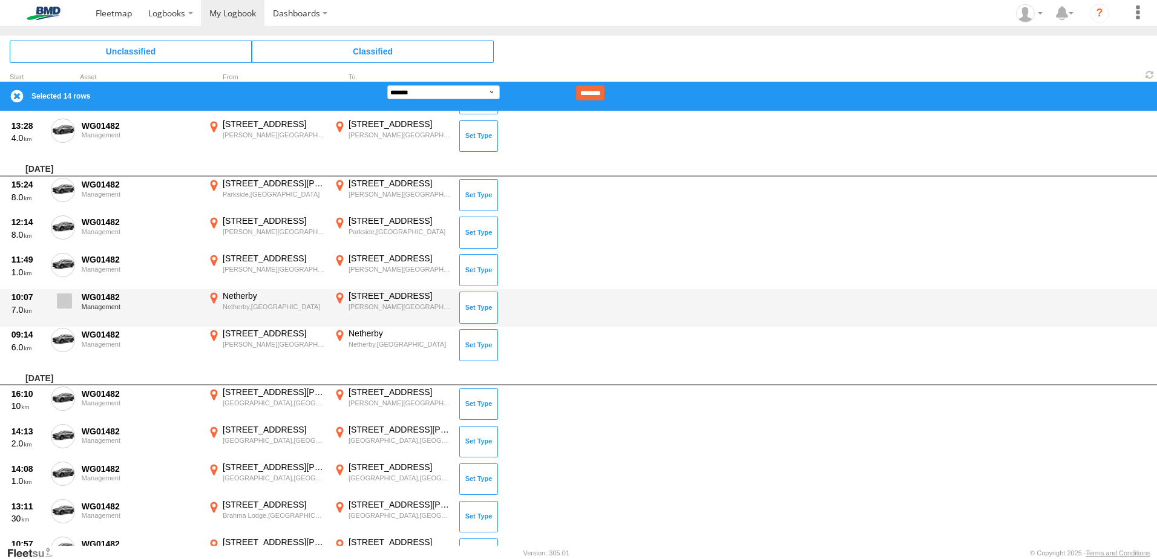
click at [61, 300] on span at bounding box center [64, 301] width 15 height 15
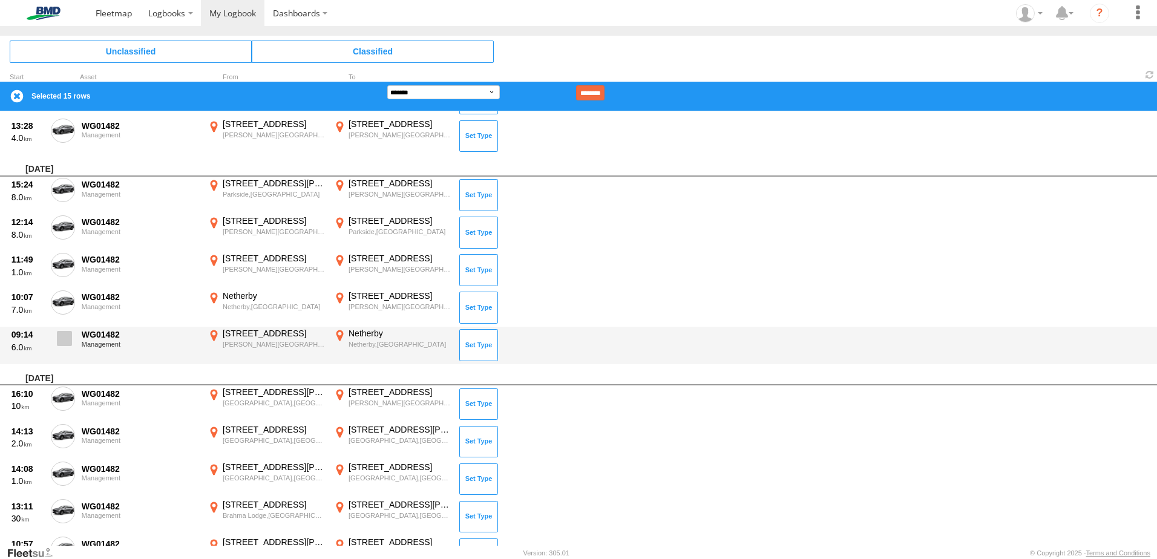
click at [59, 343] on span at bounding box center [64, 338] width 15 height 15
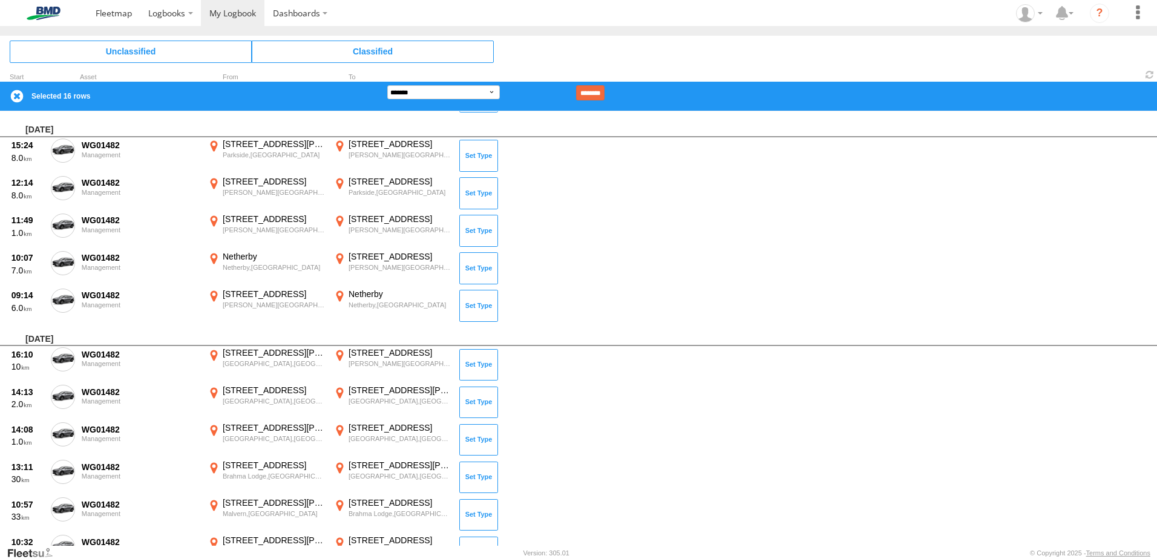
scroll to position [666, 0]
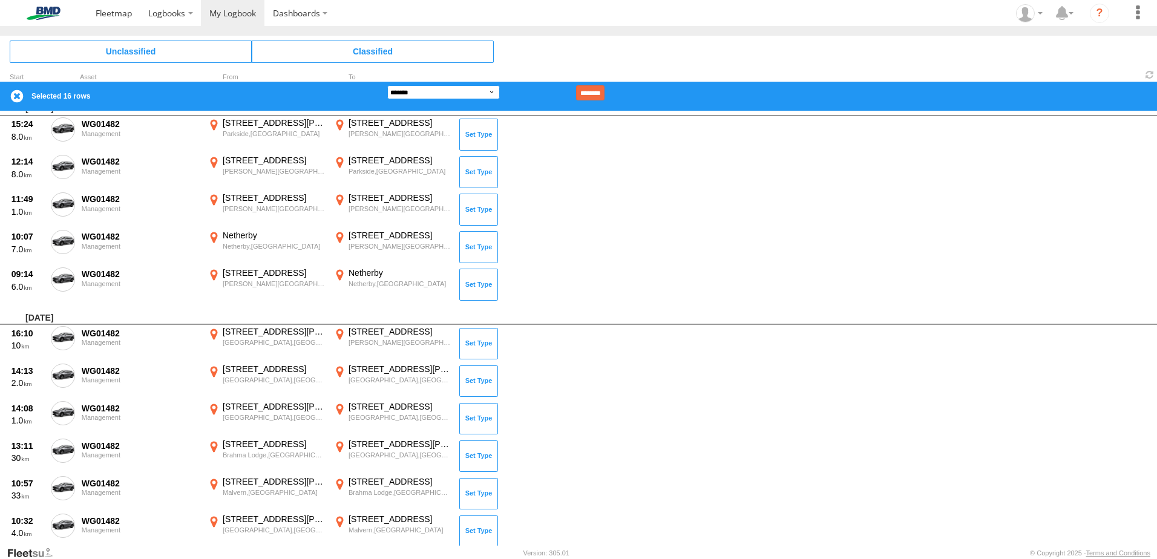
click at [482, 93] on select "**********" at bounding box center [443, 92] width 113 height 14
select select "**"
click at [387, 85] on select "**********" at bounding box center [443, 92] width 113 height 14
click at [605, 91] on input "********" at bounding box center [590, 92] width 28 height 15
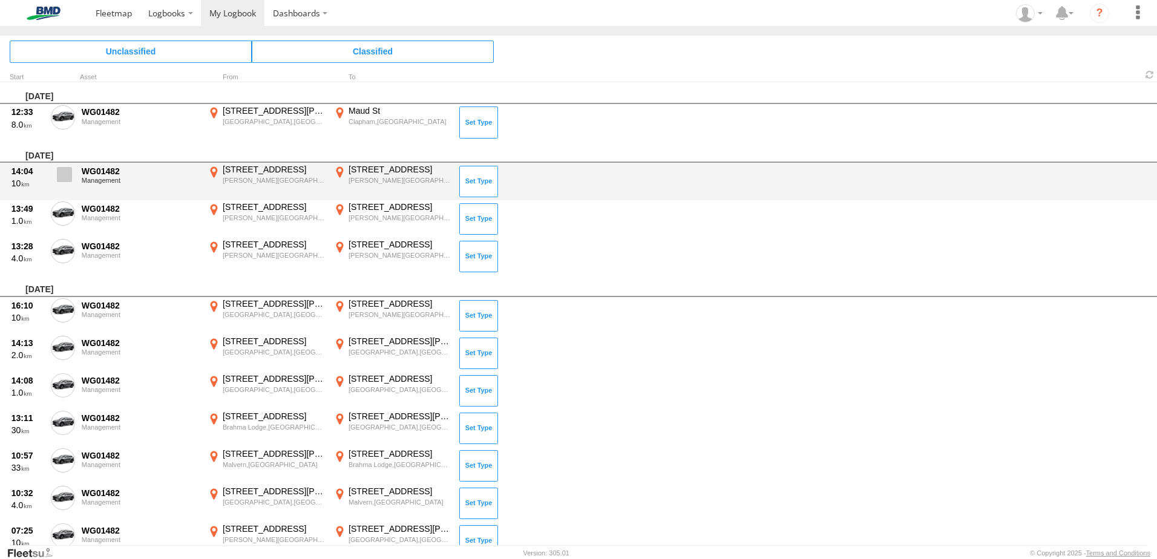
click at [65, 172] on span at bounding box center [64, 174] width 15 height 15
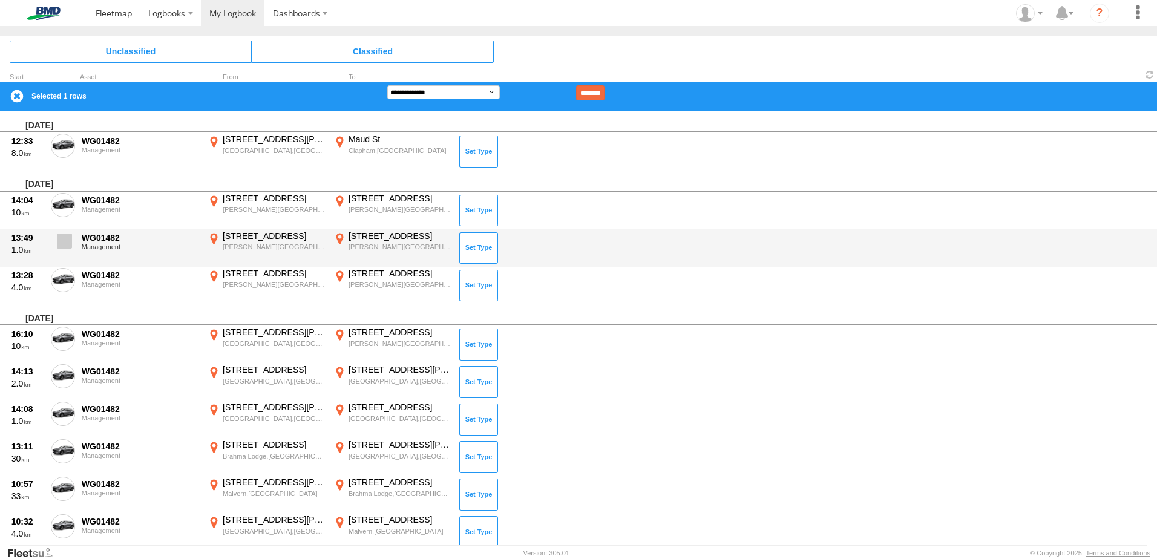
click at [62, 242] on span at bounding box center [64, 241] width 15 height 15
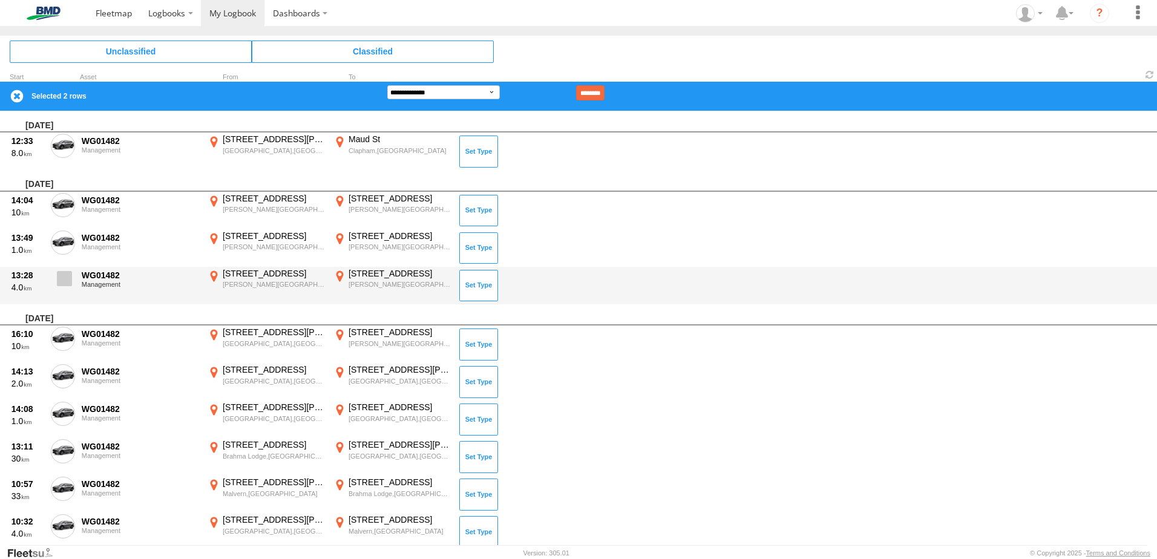
click at [70, 282] on span at bounding box center [64, 278] width 15 height 15
click at [63, 274] on span at bounding box center [64, 278] width 15 height 15
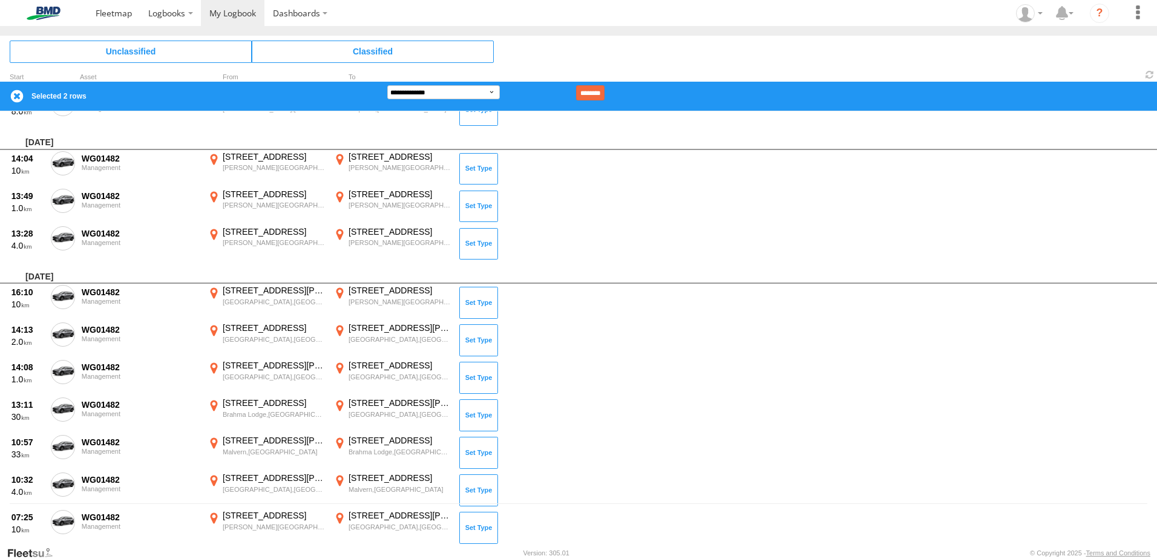
scroll to position [61, 0]
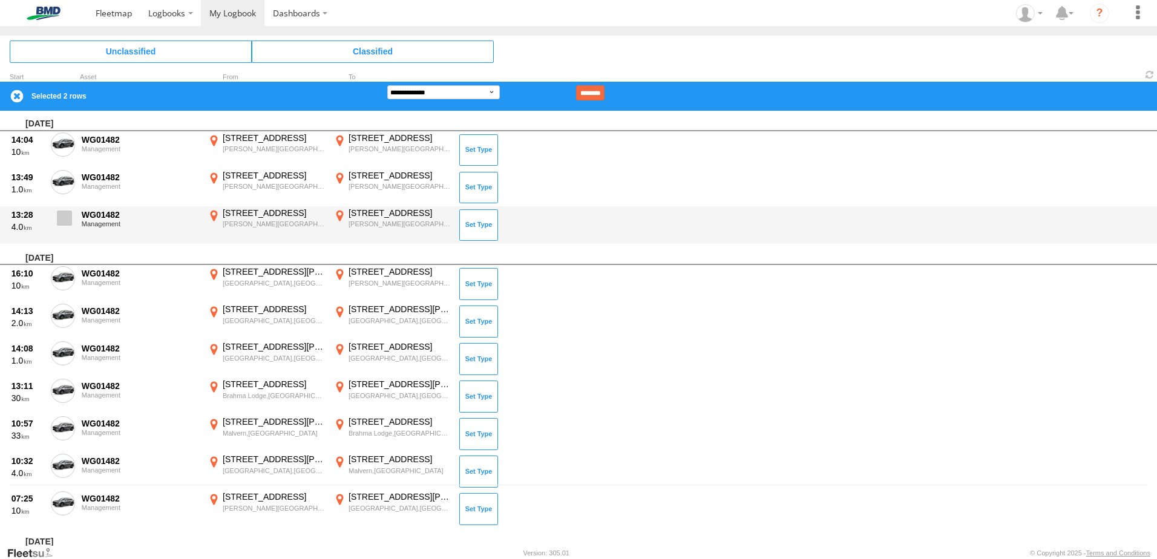
click at [64, 216] on span at bounding box center [64, 218] width 15 height 15
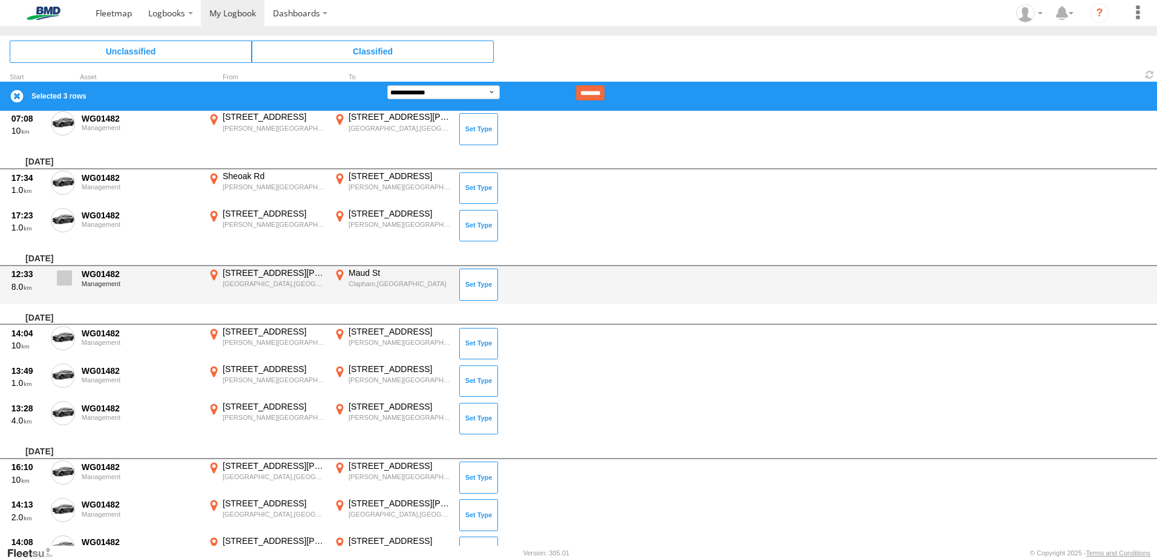
scroll to position [1997, 0]
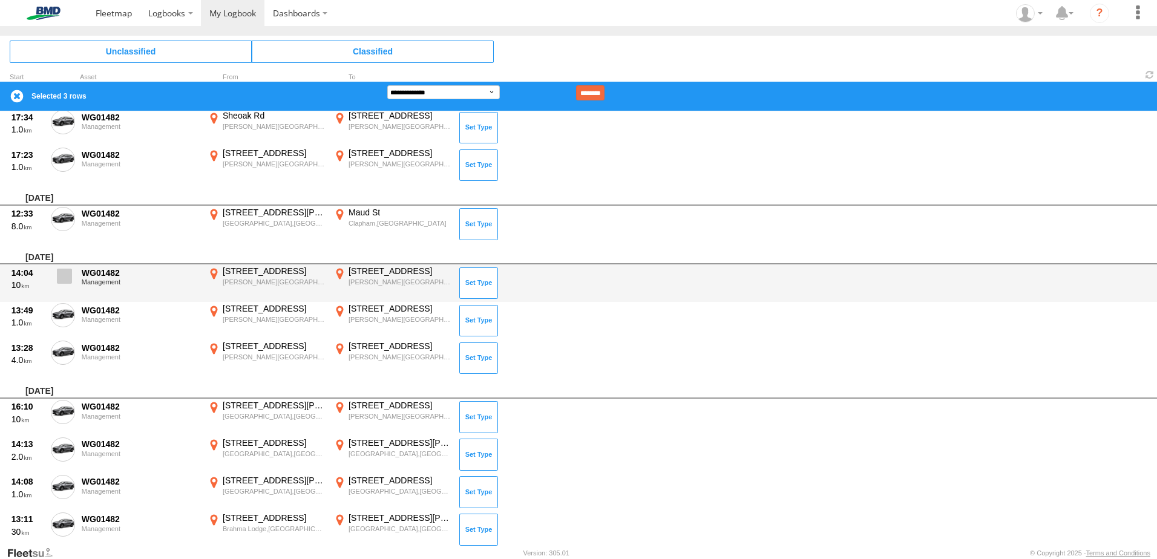
click at [64, 280] on span at bounding box center [64, 276] width 15 height 15
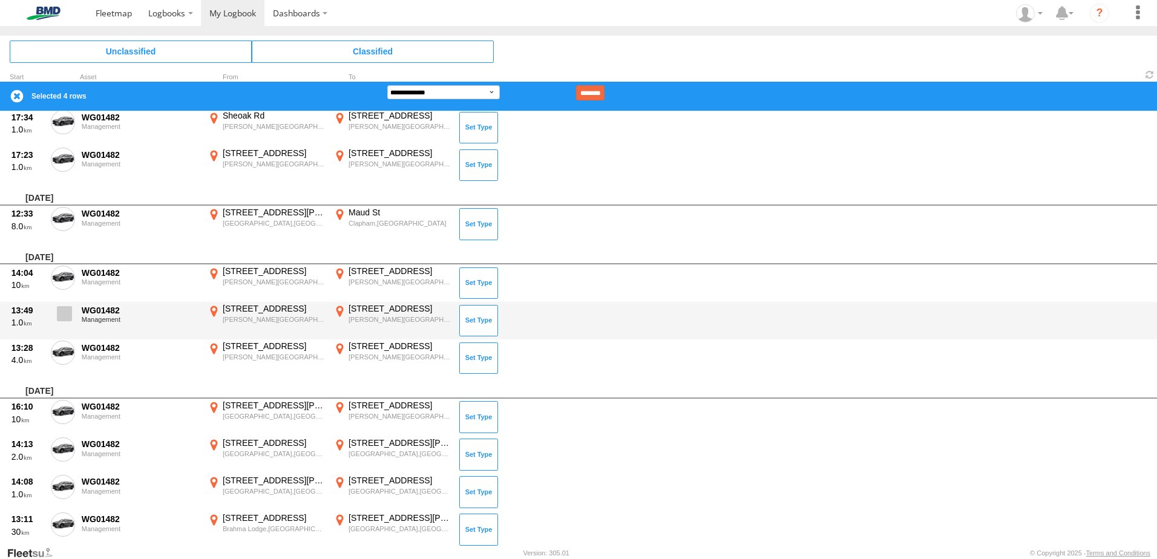
click at [65, 312] on span at bounding box center [64, 313] width 15 height 15
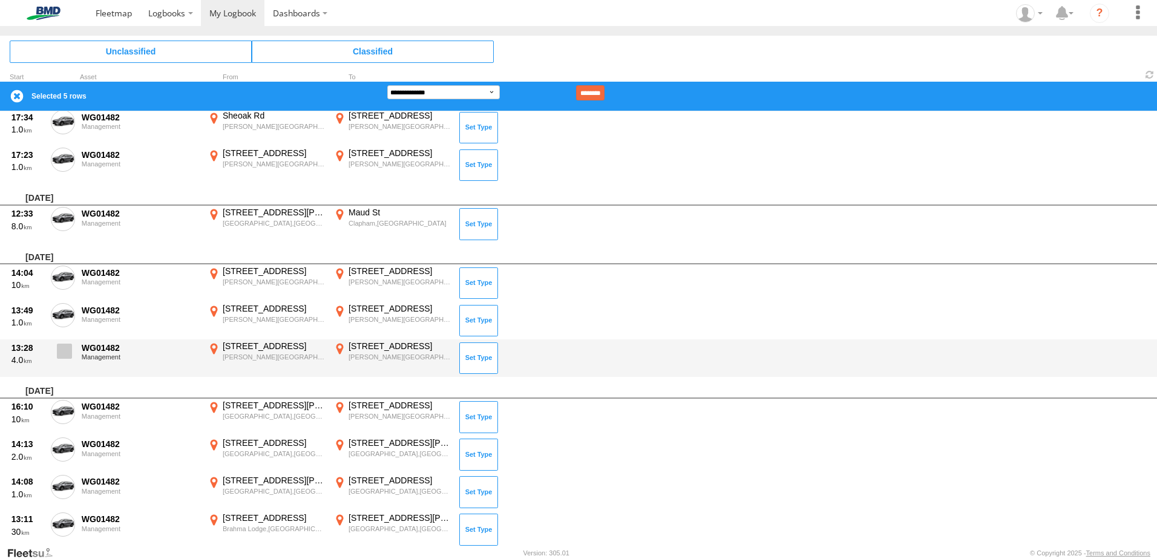
click at [63, 348] on span at bounding box center [64, 351] width 15 height 15
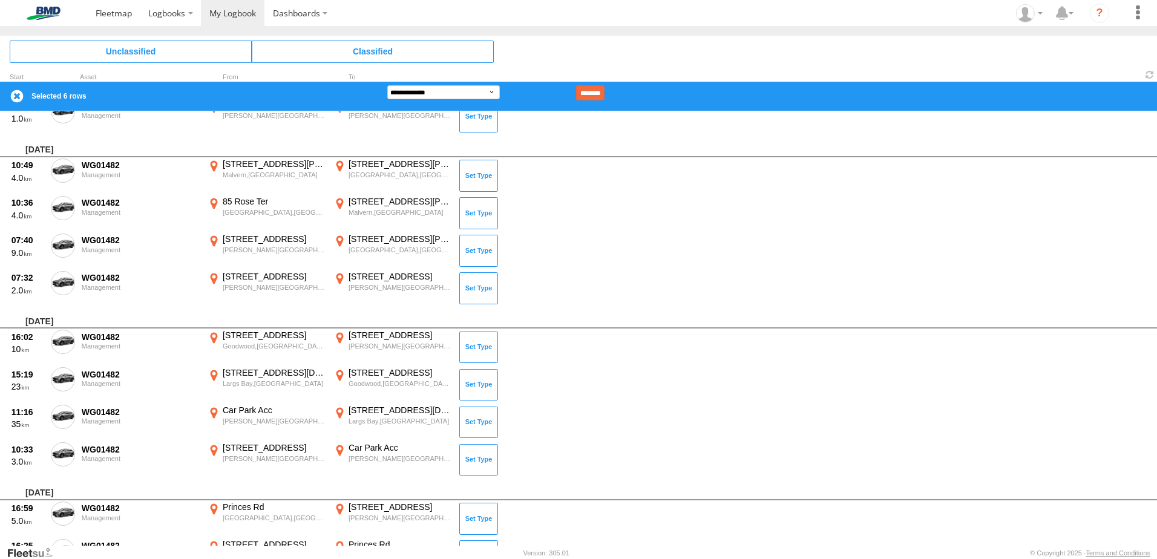
scroll to position [4176, 0]
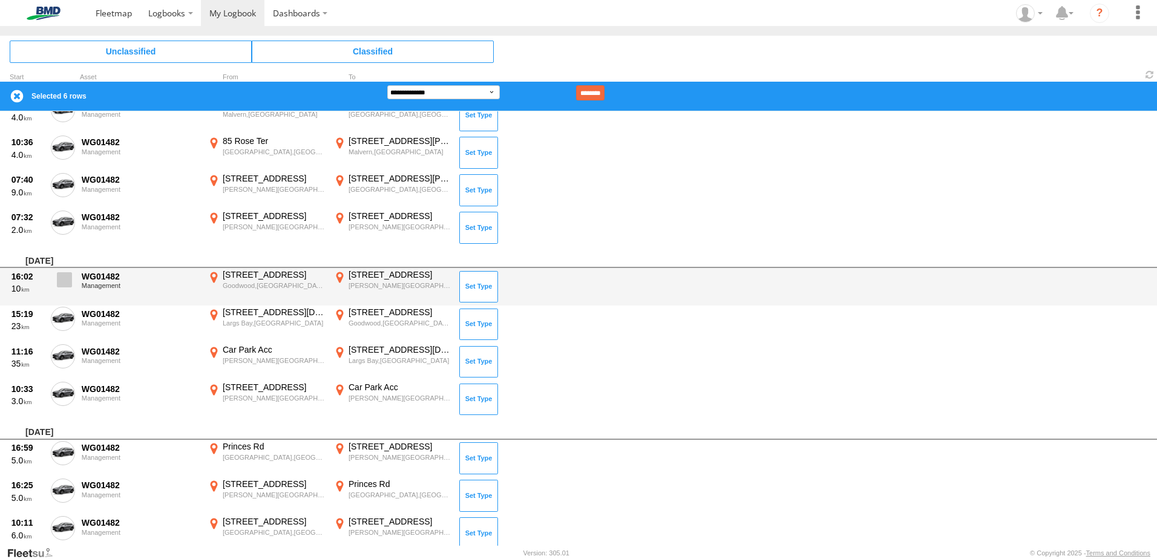
click at [64, 277] on span at bounding box center [64, 279] width 15 height 15
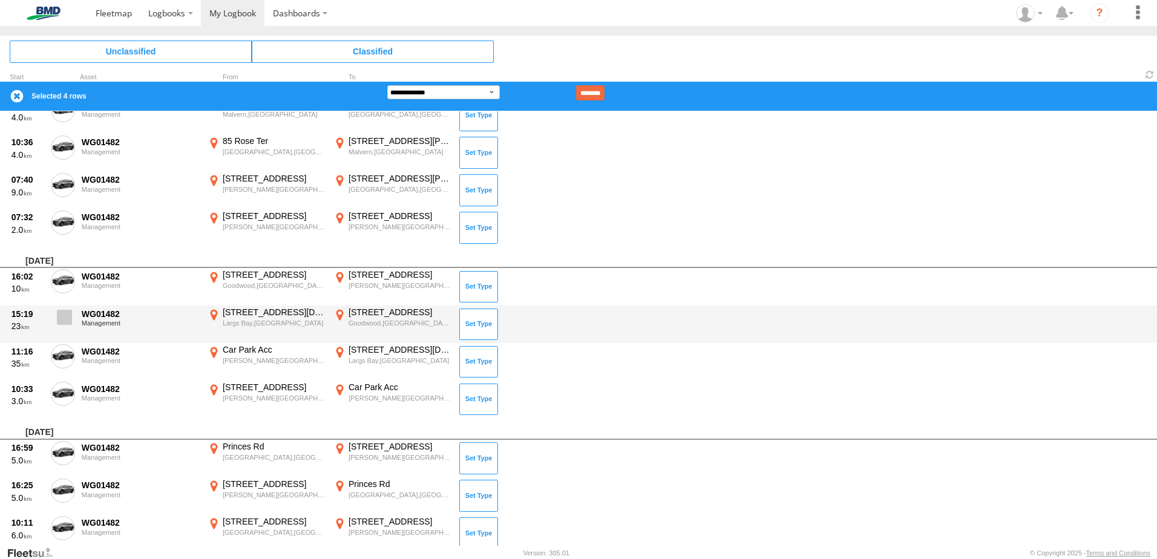
click at [65, 321] on span at bounding box center [64, 317] width 15 height 15
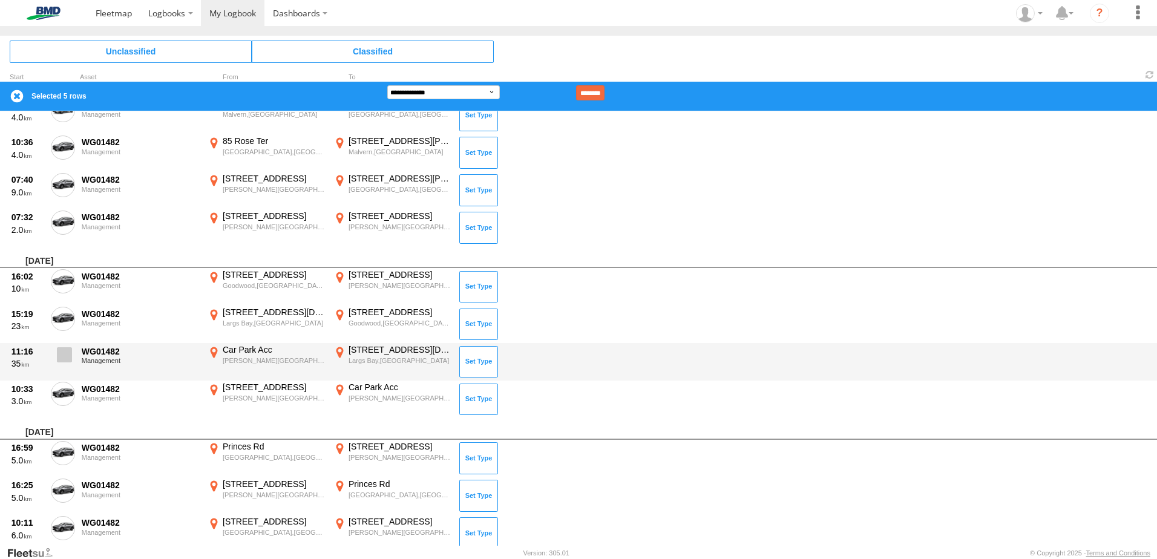
click at [64, 352] on span at bounding box center [64, 354] width 15 height 15
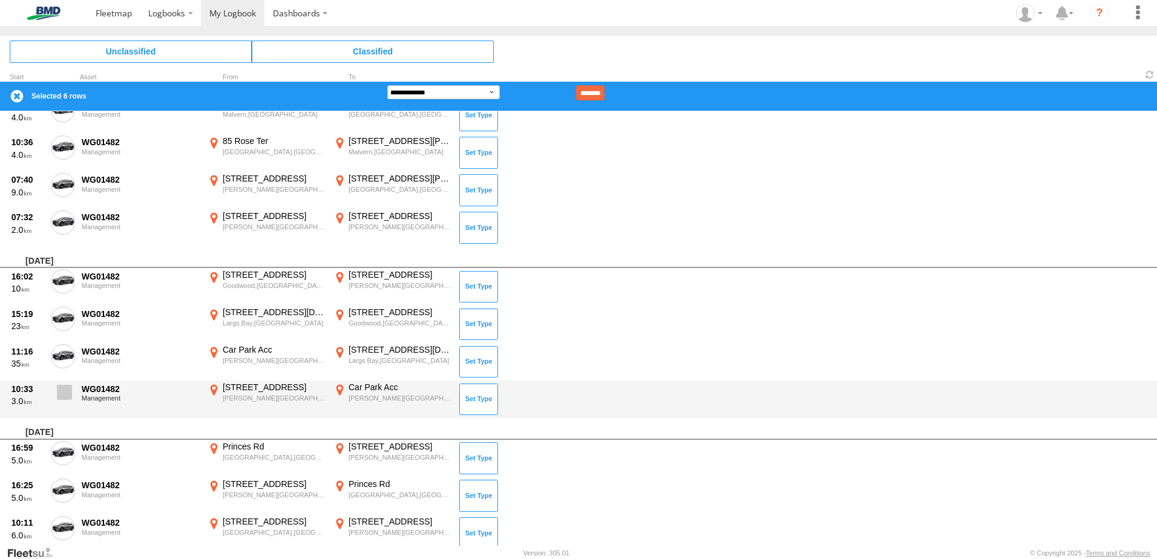
click at [64, 382] on label at bounding box center [63, 396] width 24 height 28
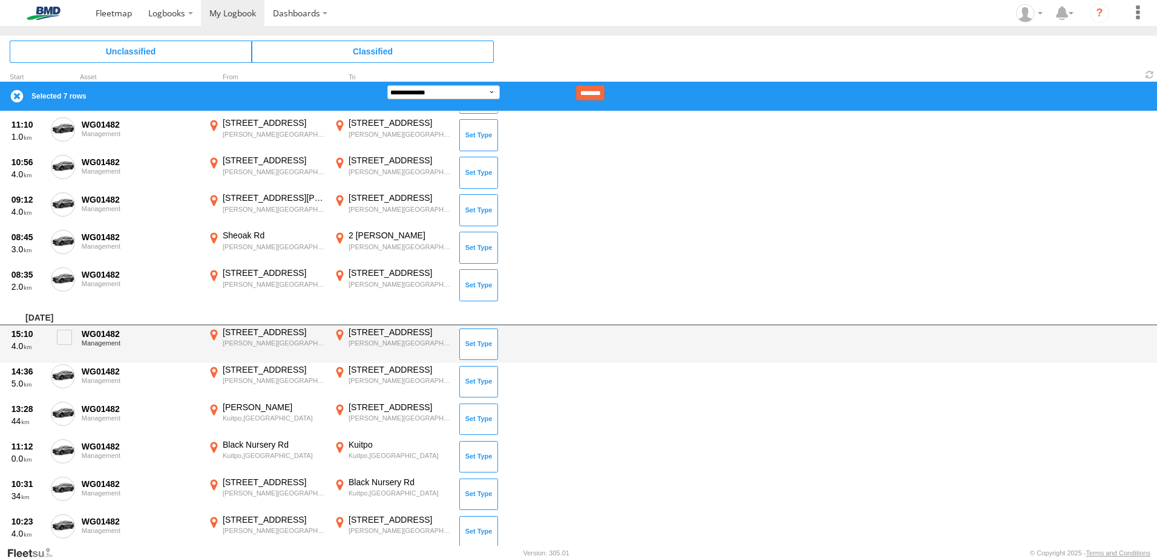
scroll to position [5023, 0]
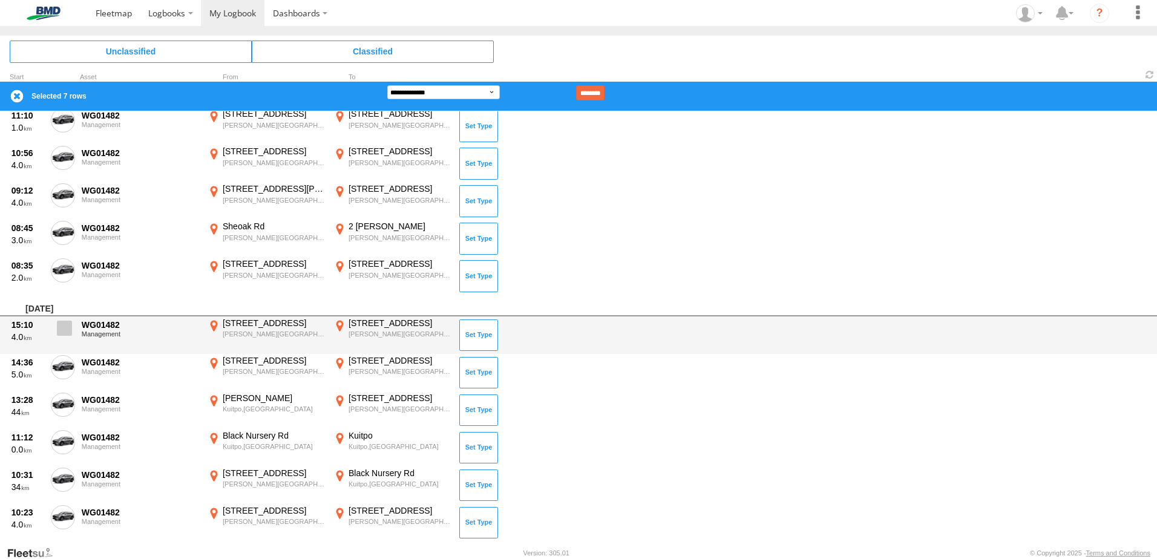
click at [65, 327] on span at bounding box center [64, 328] width 15 height 15
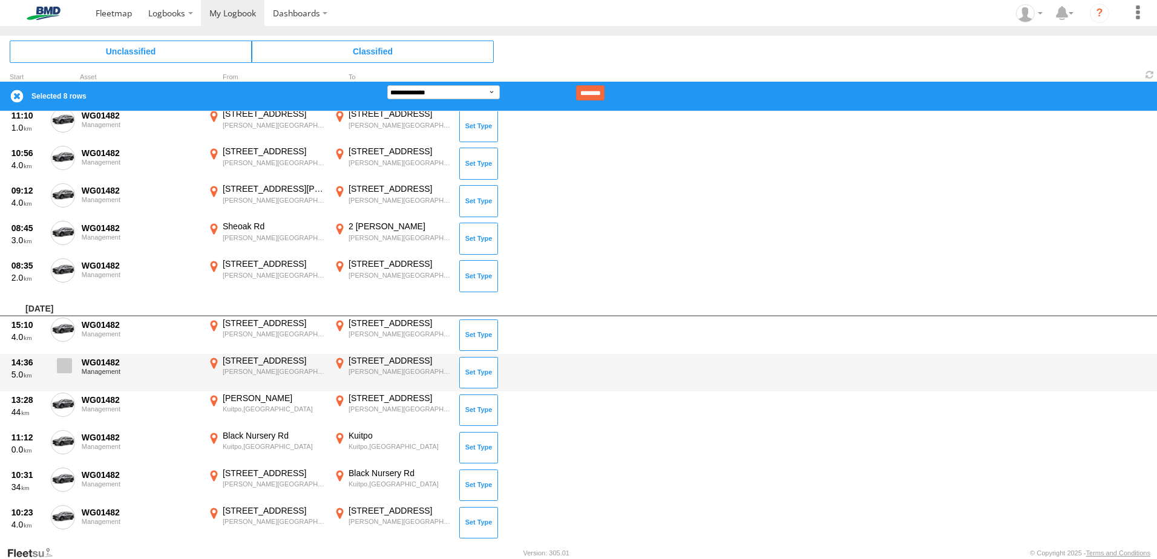
click at [66, 362] on span at bounding box center [64, 365] width 15 height 15
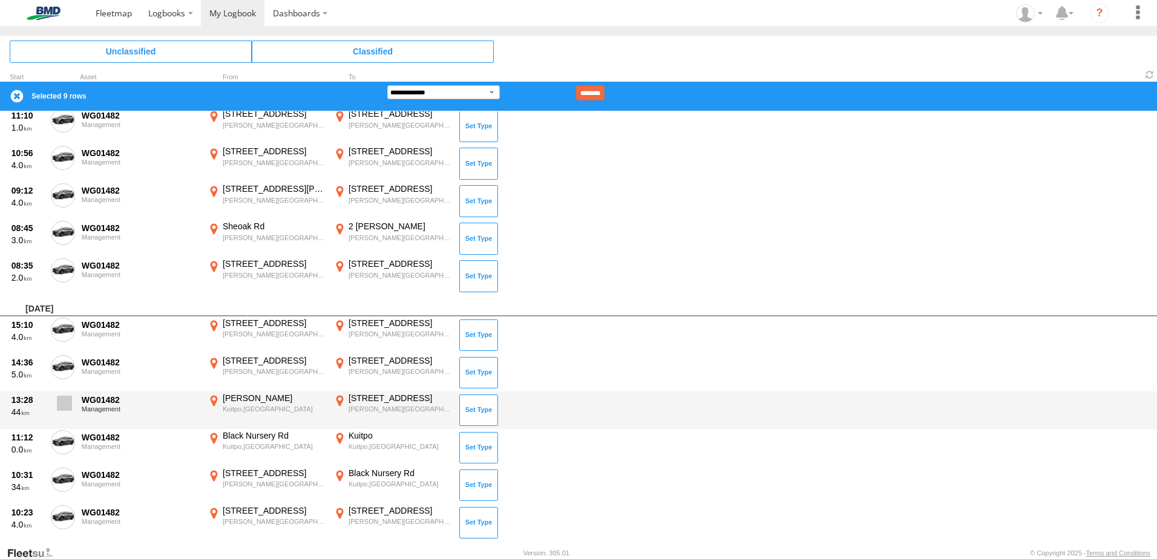
click at [62, 403] on span at bounding box center [64, 403] width 15 height 15
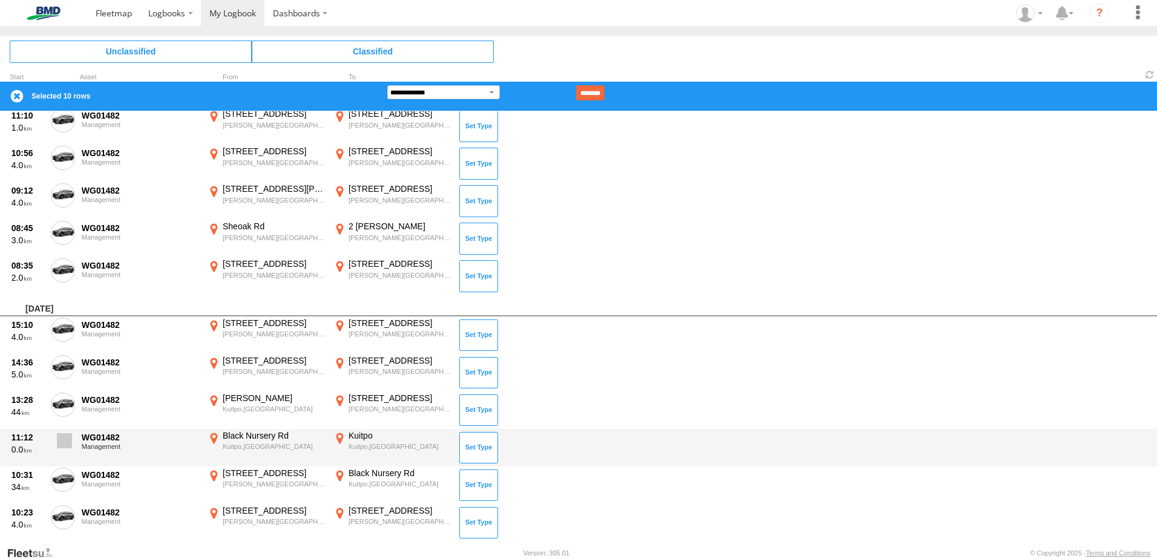
click at [66, 440] on span at bounding box center [64, 440] width 15 height 15
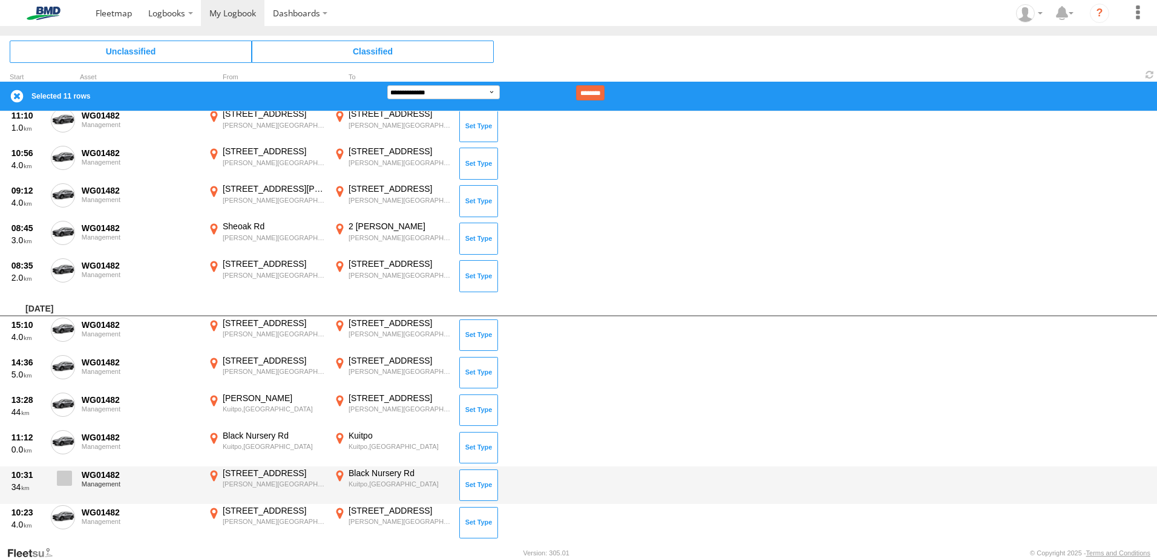
click at [60, 483] on span at bounding box center [64, 478] width 15 height 15
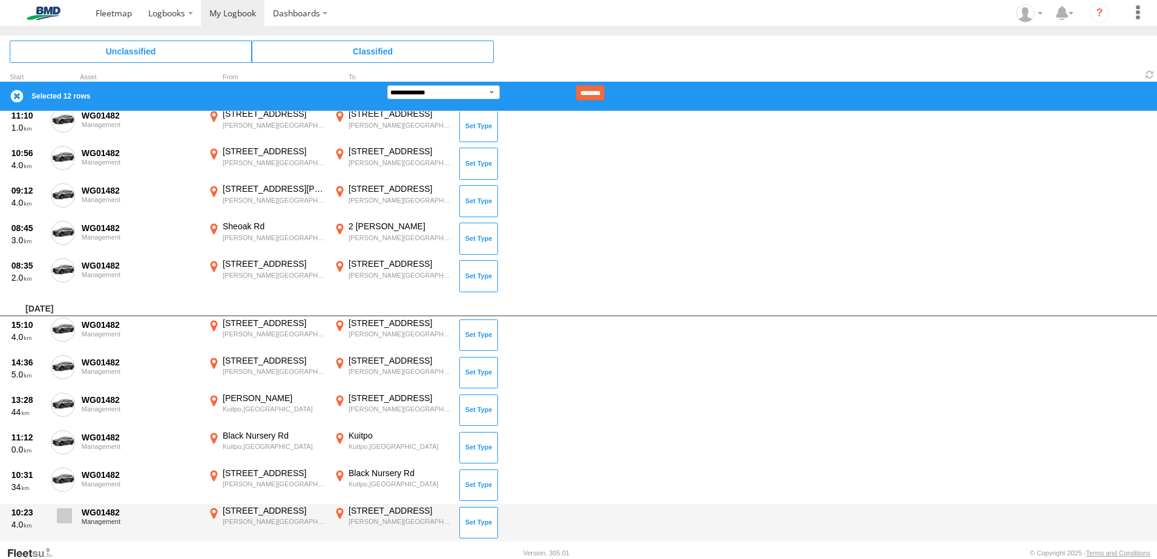
click at [62, 519] on span at bounding box center [64, 515] width 15 height 15
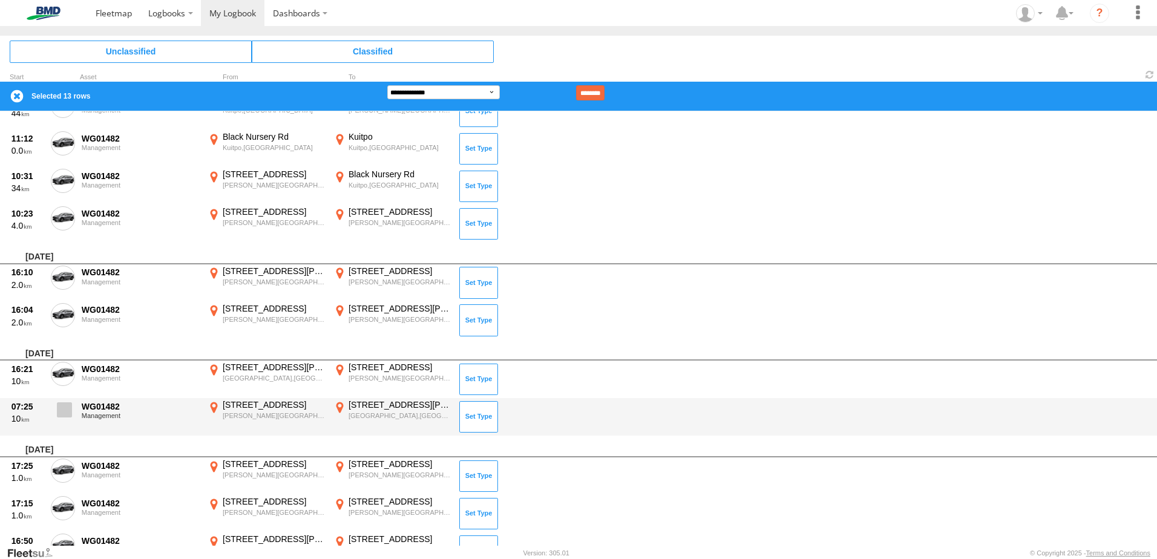
scroll to position [5325, 0]
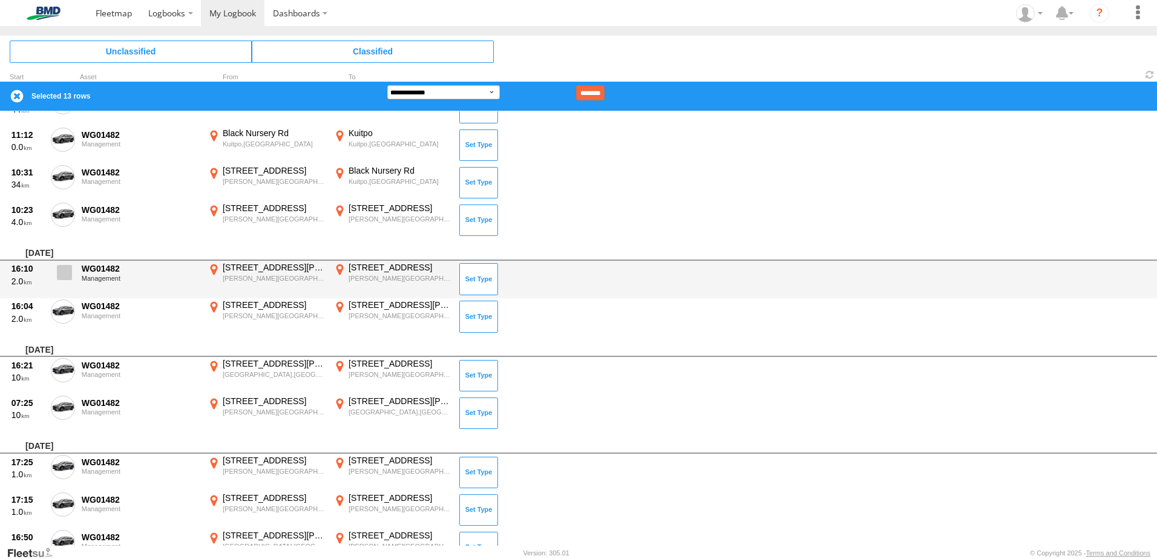
click at [62, 272] on span at bounding box center [64, 272] width 15 height 15
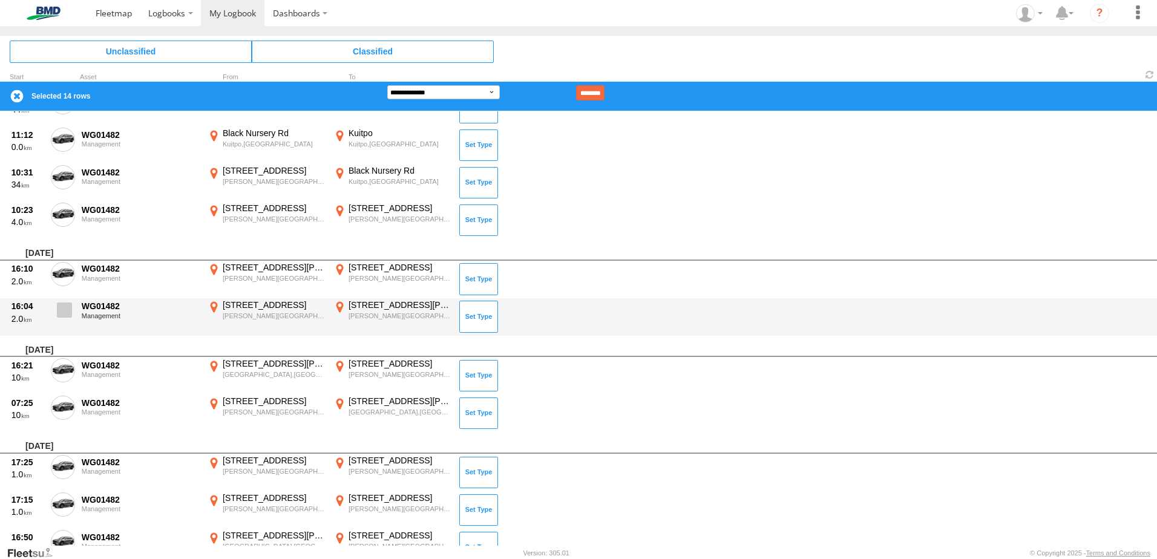
click at [63, 306] on span at bounding box center [64, 310] width 15 height 15
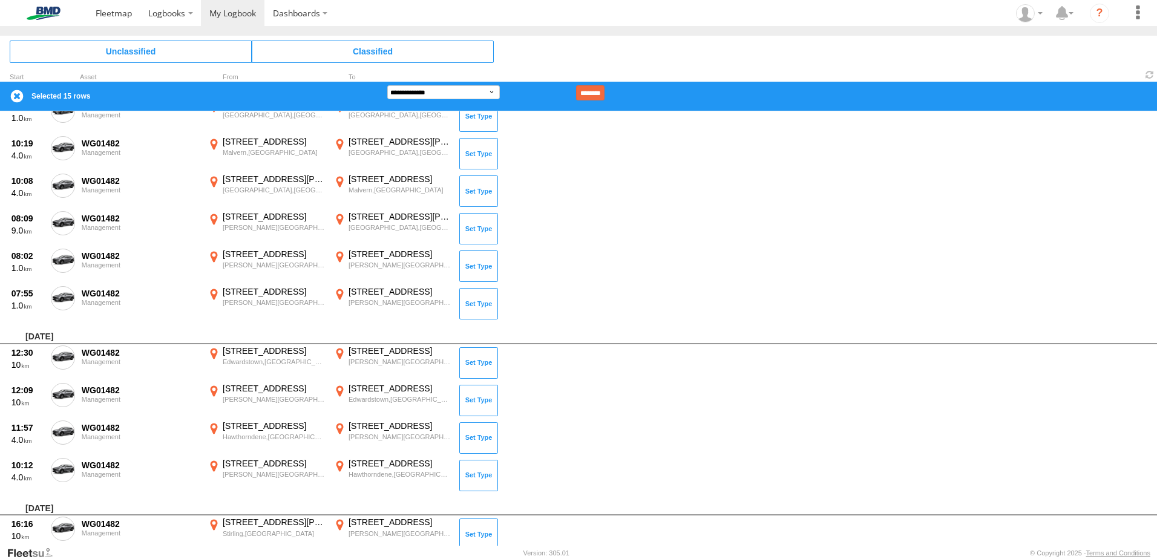
scroll to position [6535, 0]
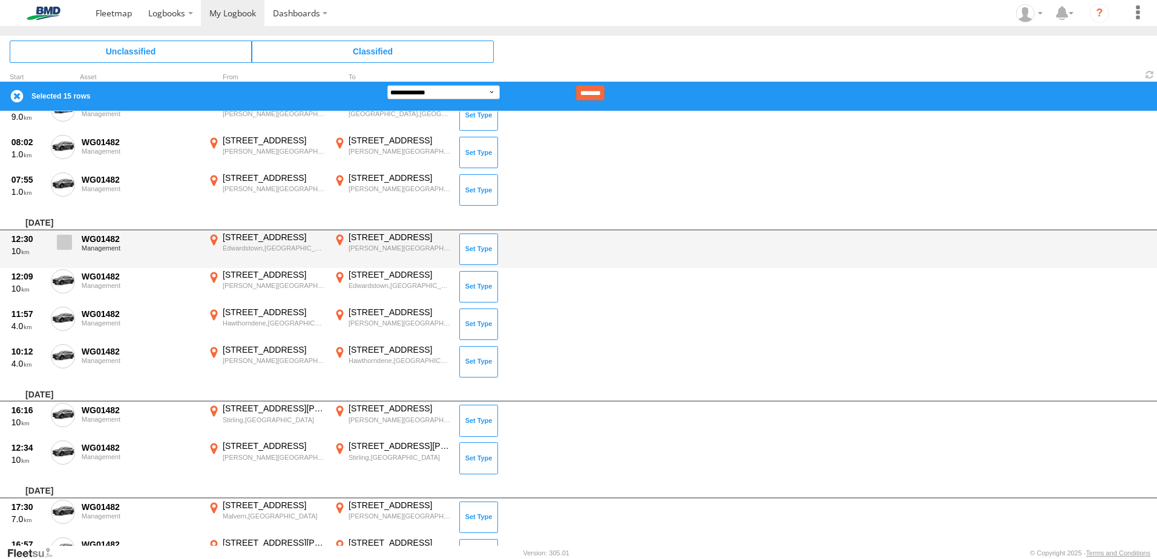
click at [68, 240] on span at bounding box center [64, 242] width 15 height 15
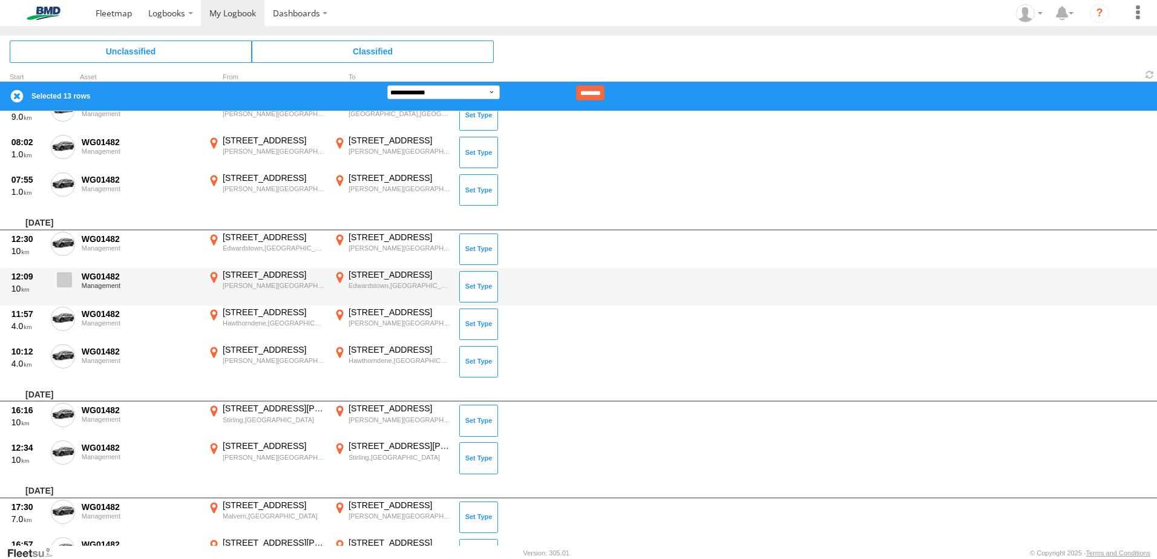
click at [66, 278] on span at bounding box center [64, 279] width 15 height 15
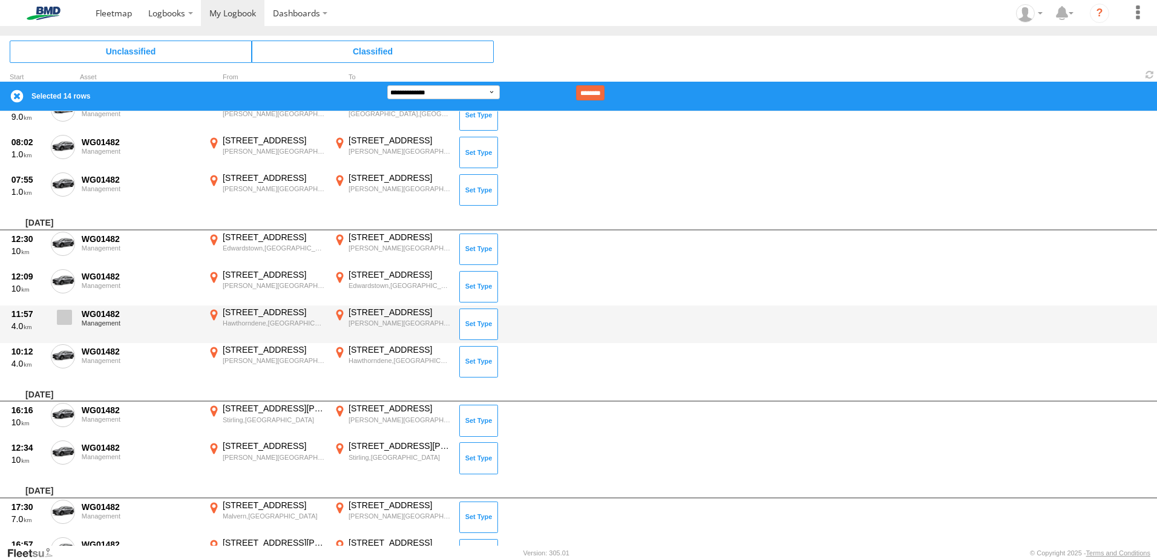
click at [59, 312] on span at bounding box center [64, 317] width 15 height 15
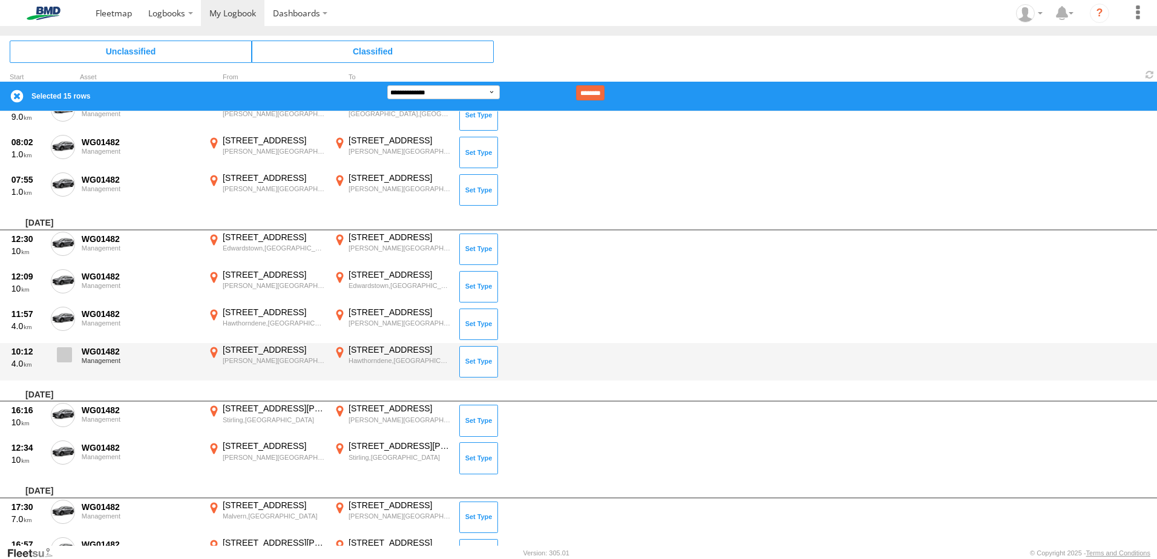
click at [63, 349] on span at bounding box center [64, 354] width 15 height 15
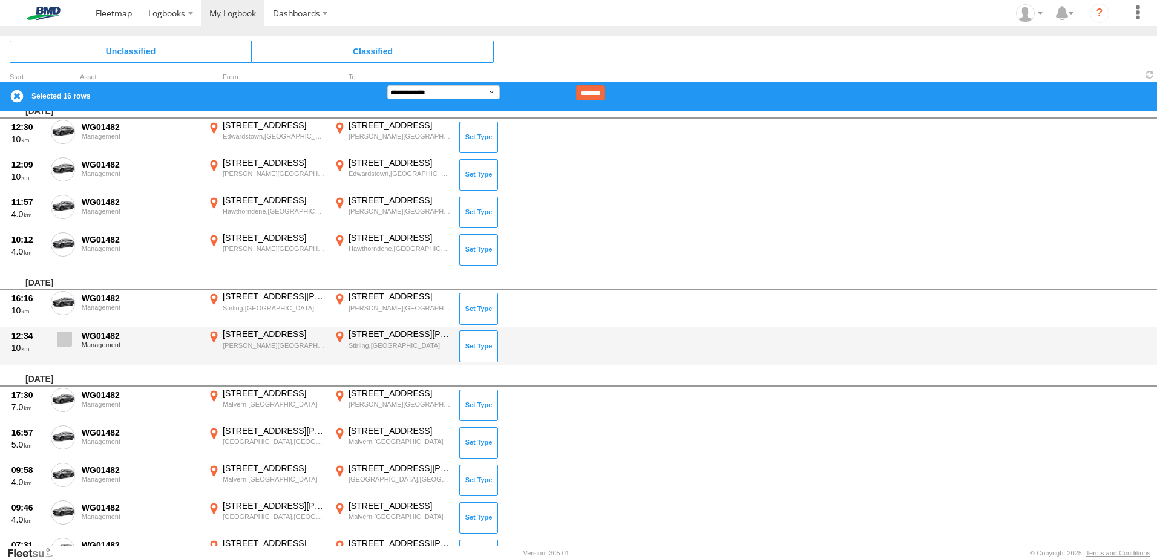
scroll to position [6656, 0]
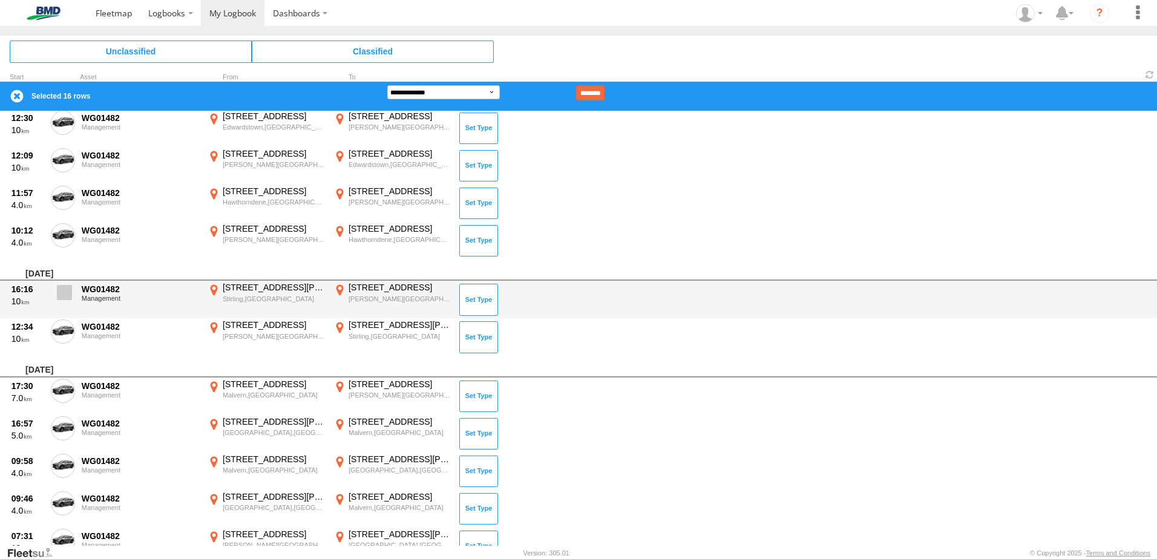
click at [66, 294] on span at bounding box center [64, 292] width 15 height 15
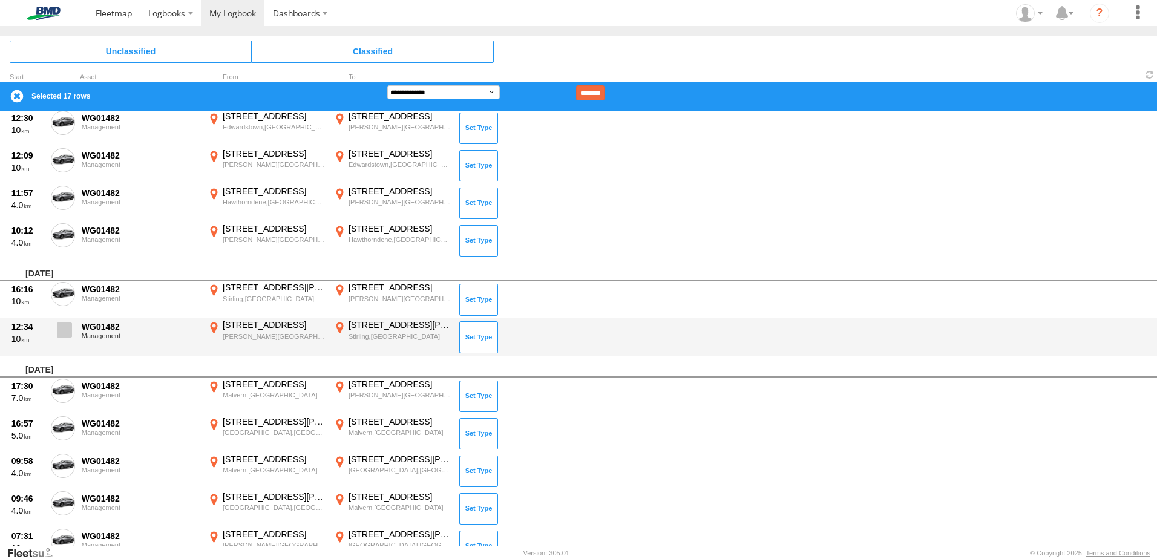
click at [59, 331] on span at bounding box center [64, 330] width 15 height 15
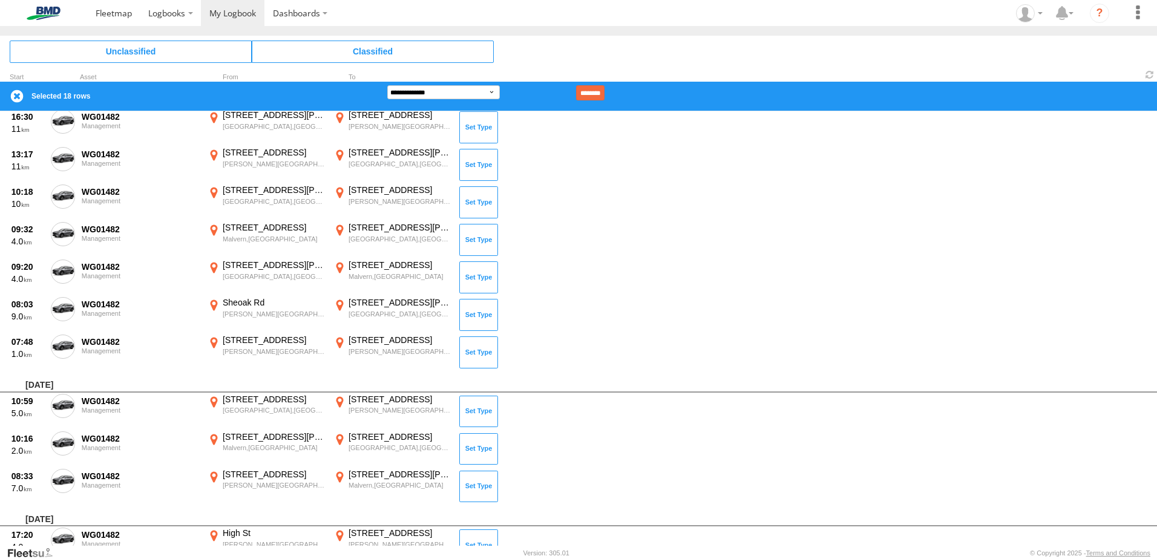
scroll to position [7867, 0]
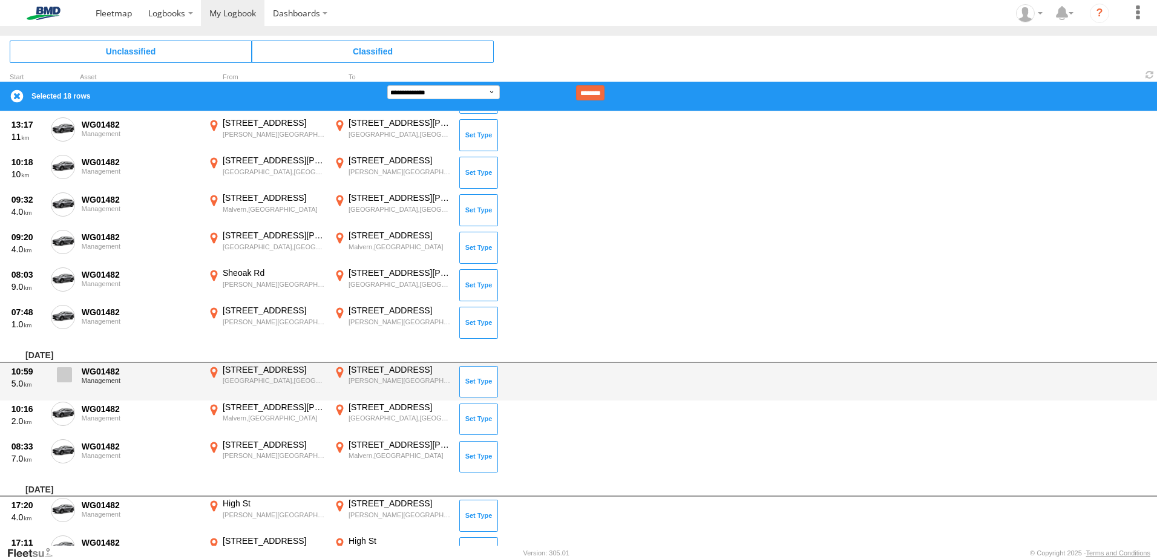
click at [64, 373] on span at bounding box center [64, 374] width 15 height 15
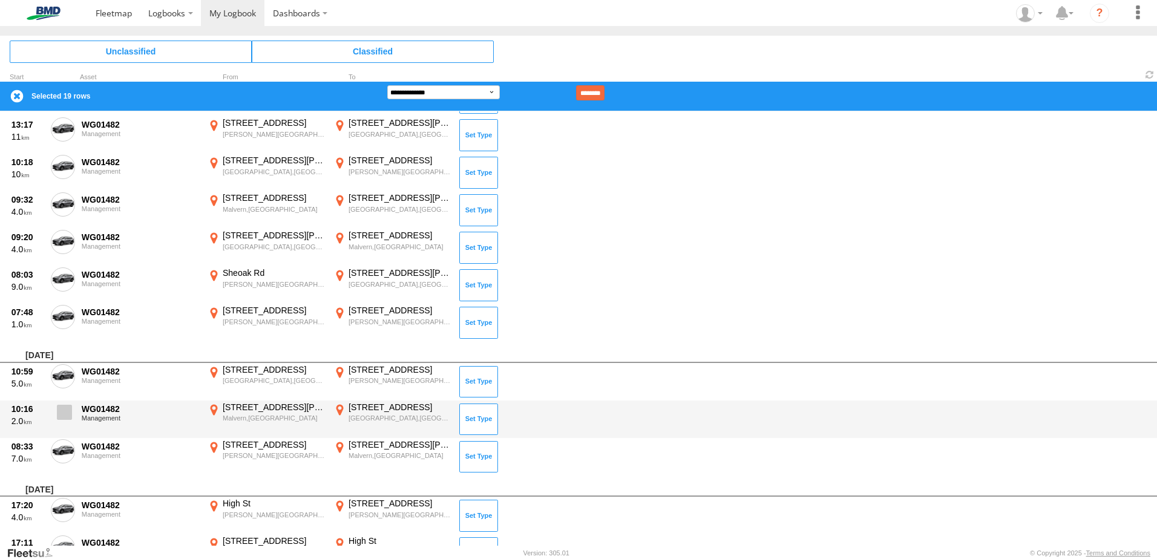
click at [65, 405] on span at bounding box center [64, 412] width 15 height 15
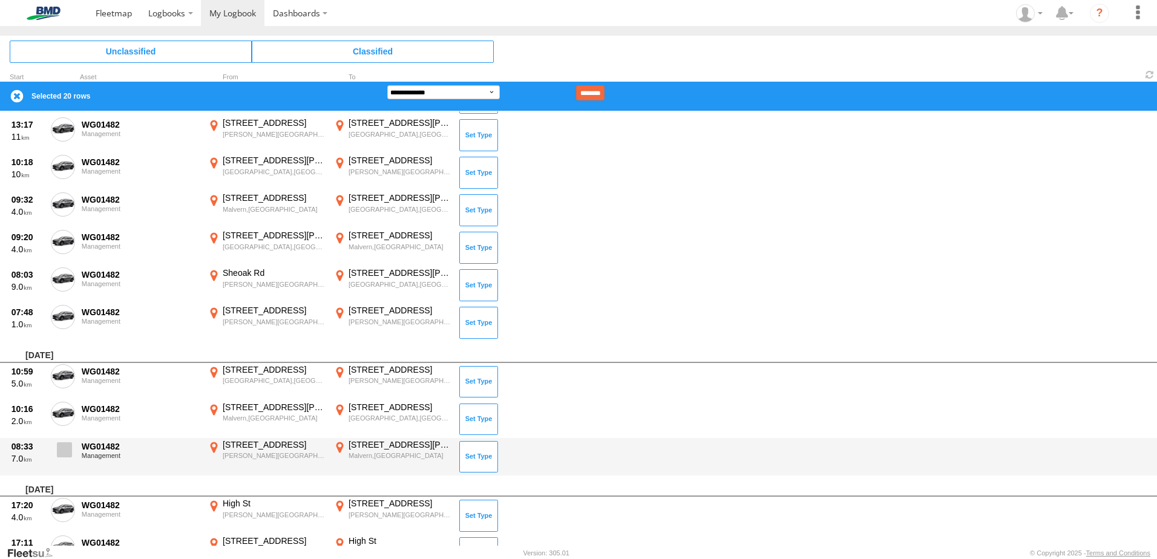
click at [68, 456] on span at bounding box center [64, 449] width 15 height 15
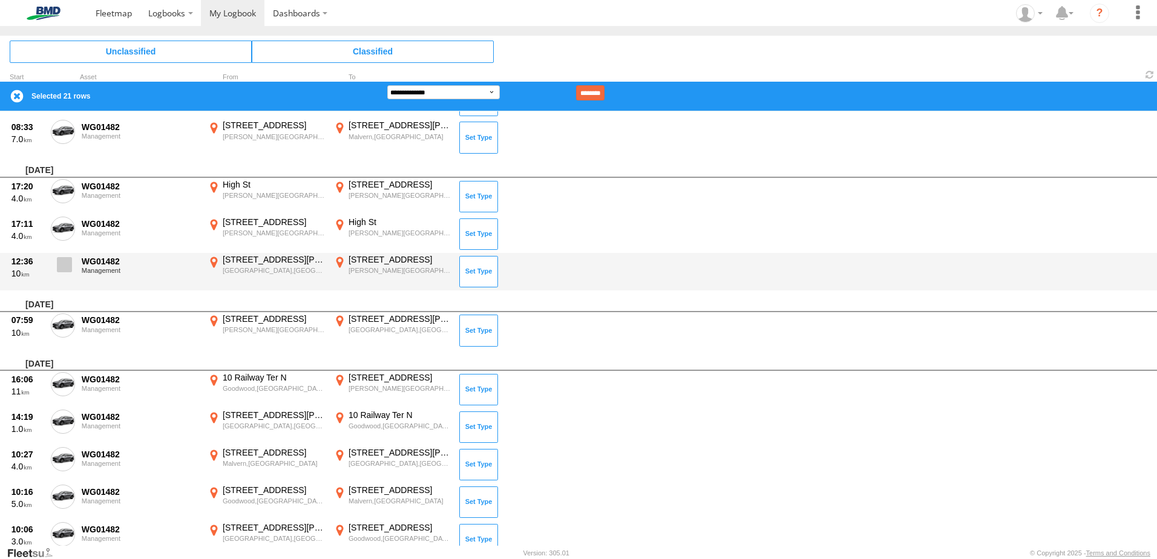
scroll to position [8230, 0]
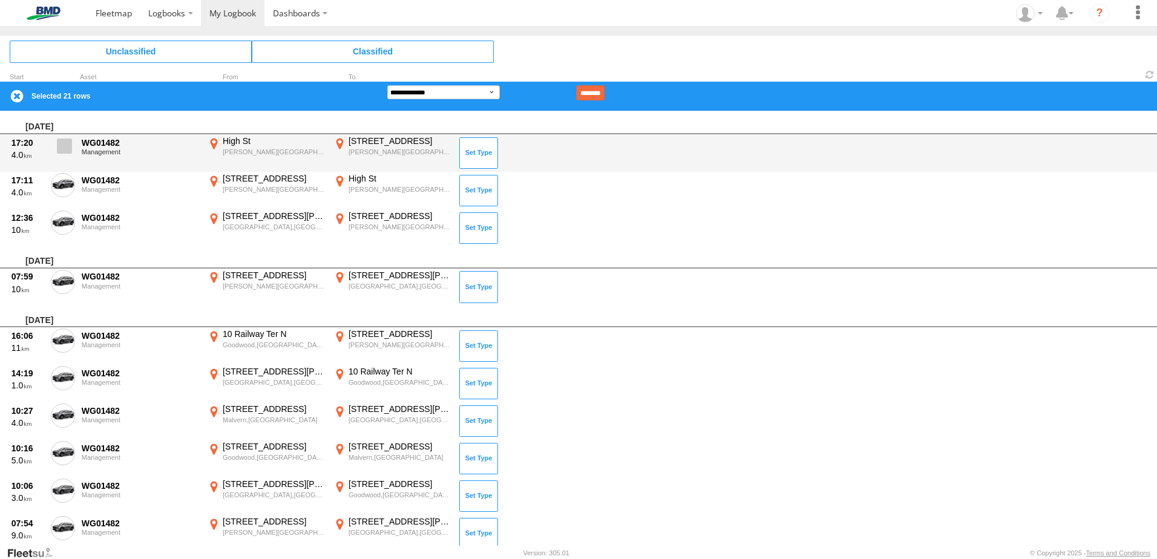
click at [66, 147] on span at bounding box center [64, 146] width 15 height 15
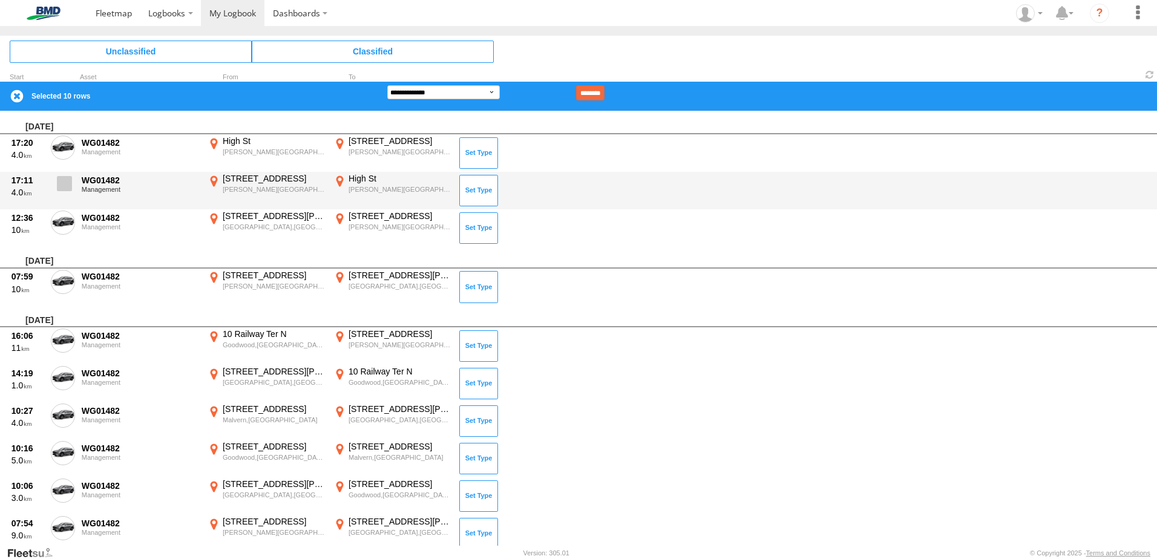
click at [61, 180] on span at bounding box center [64, 183] width 15 height 15
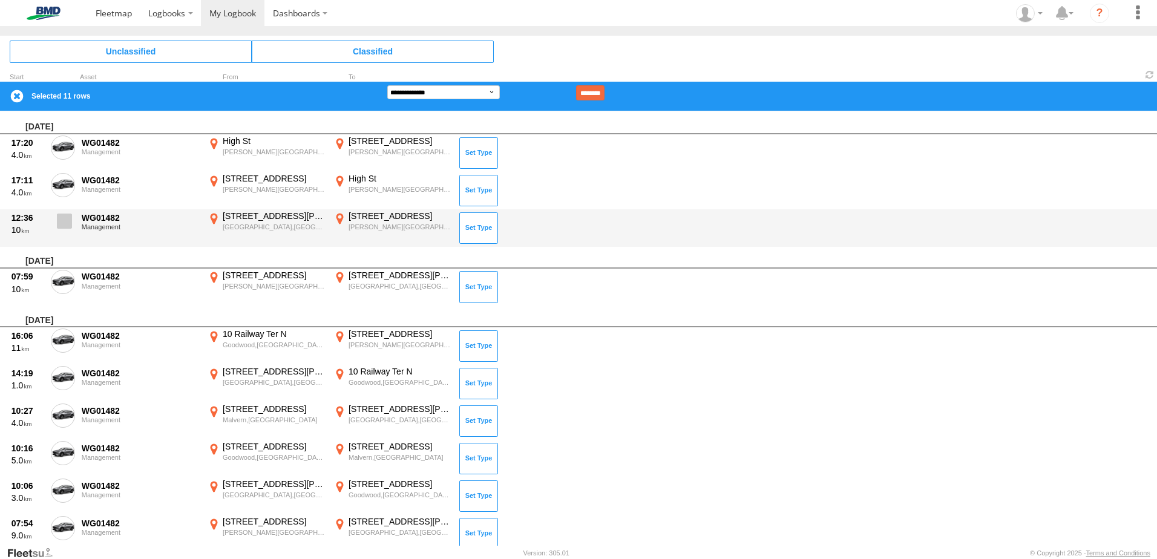
click at [62, 221] on span at bounding box center [64, 221] width 15 height 15
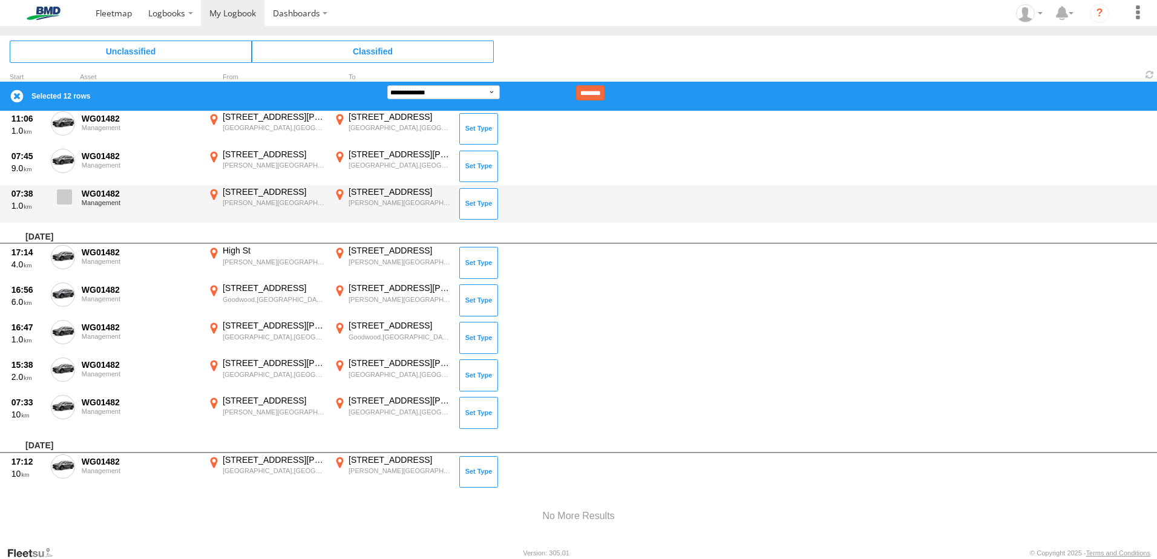
scroll to position [9428, 0]
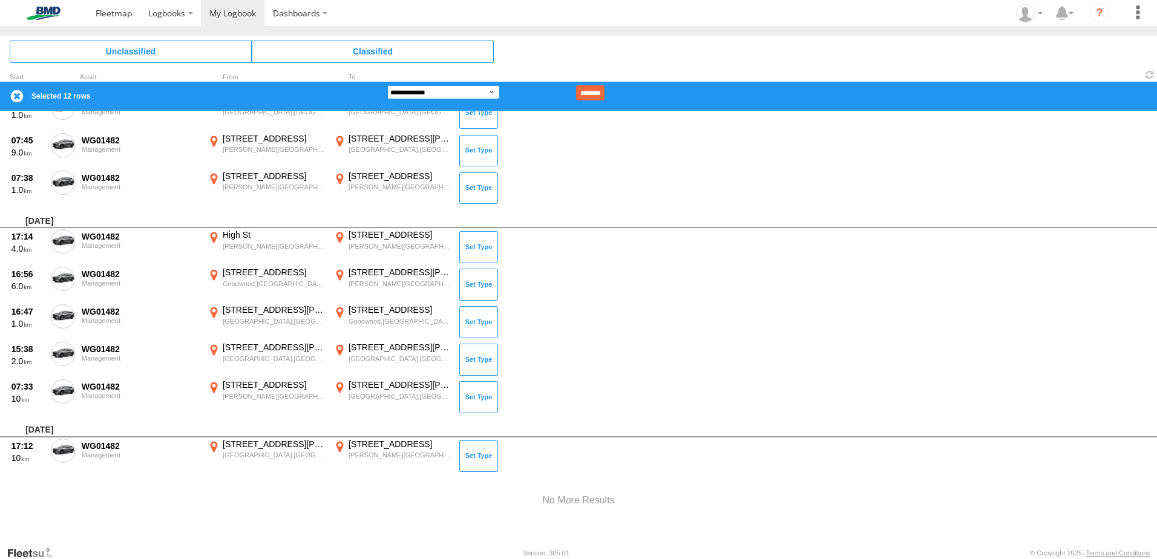
click at [445, 91] on select "**********" at bounding box center [443, 92] width 113 height 14
select select "**"
click at [387, 85] on select "**********" at bounding box center [443, 92] width 113 height 14
click at [605, 92] on input "********" at bounding box center [590, 92] width 28 height 15
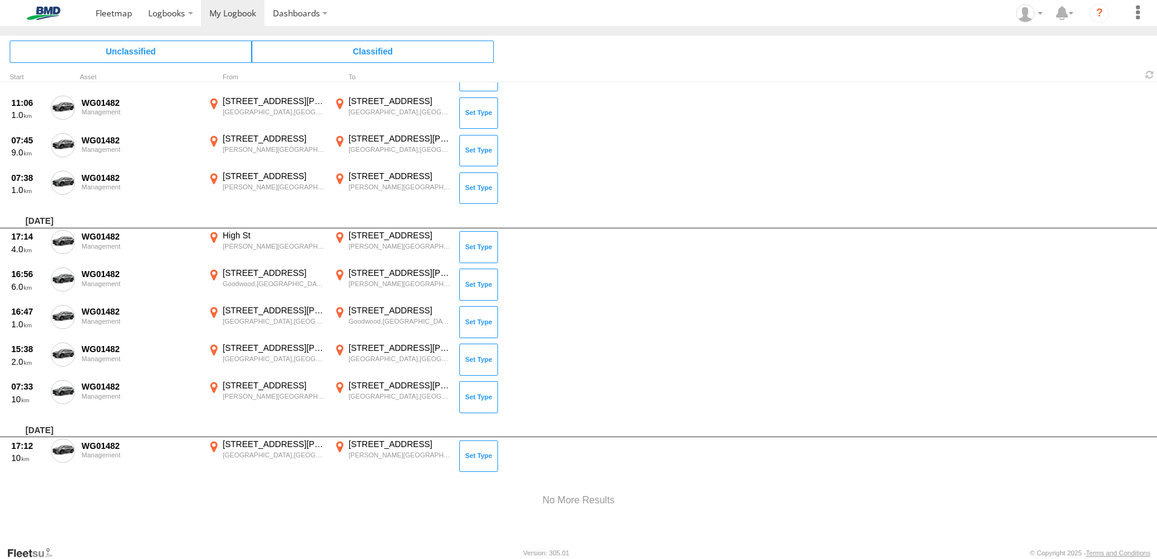
scroll to position [9399, 0]
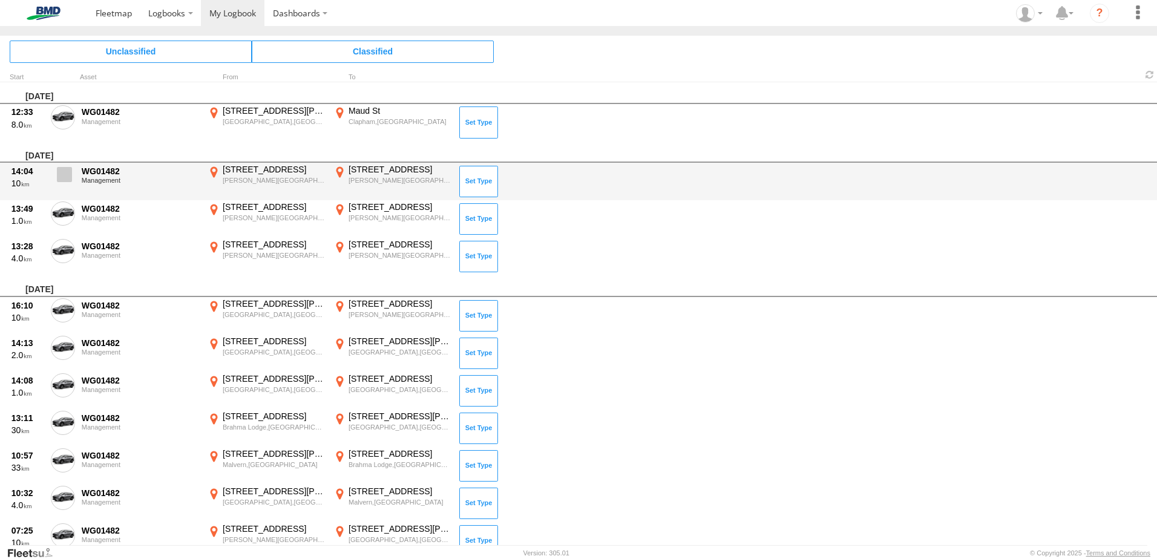
click at [67, 173] on span at bounding box center [64, 174] width 15 height 15
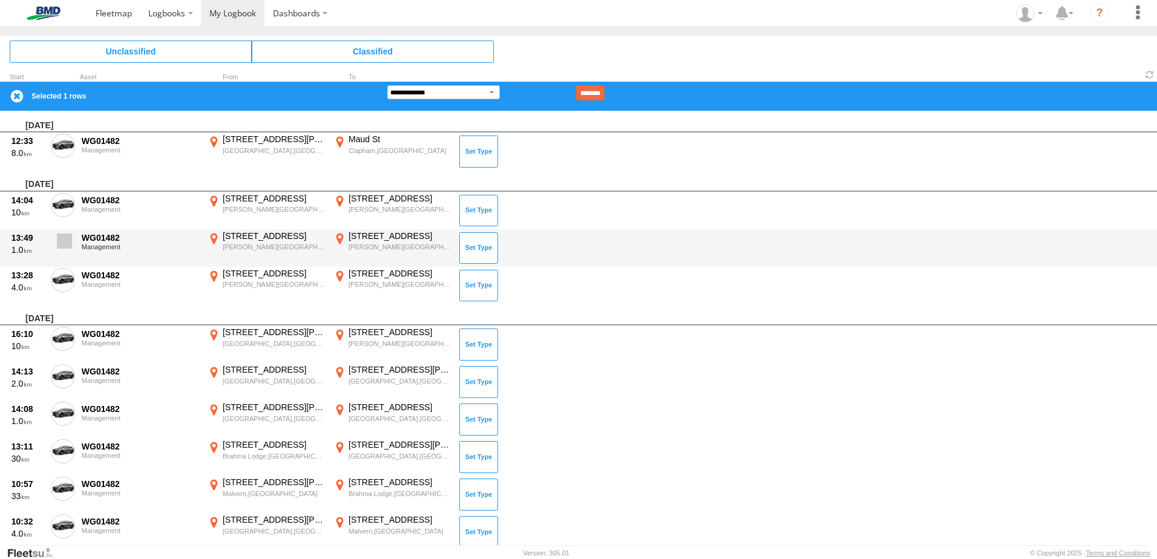
click at [63, 237] on span at bounding box center [64, 241] width 15 height 15
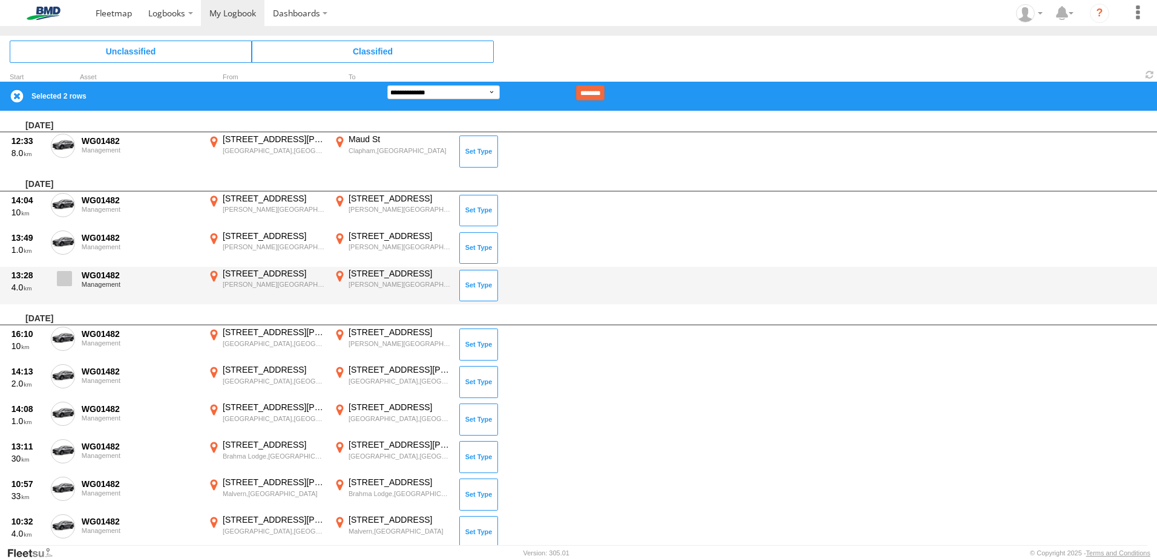
click at [60, 289] on label at bounding box center [63, 282] width 24 height 28
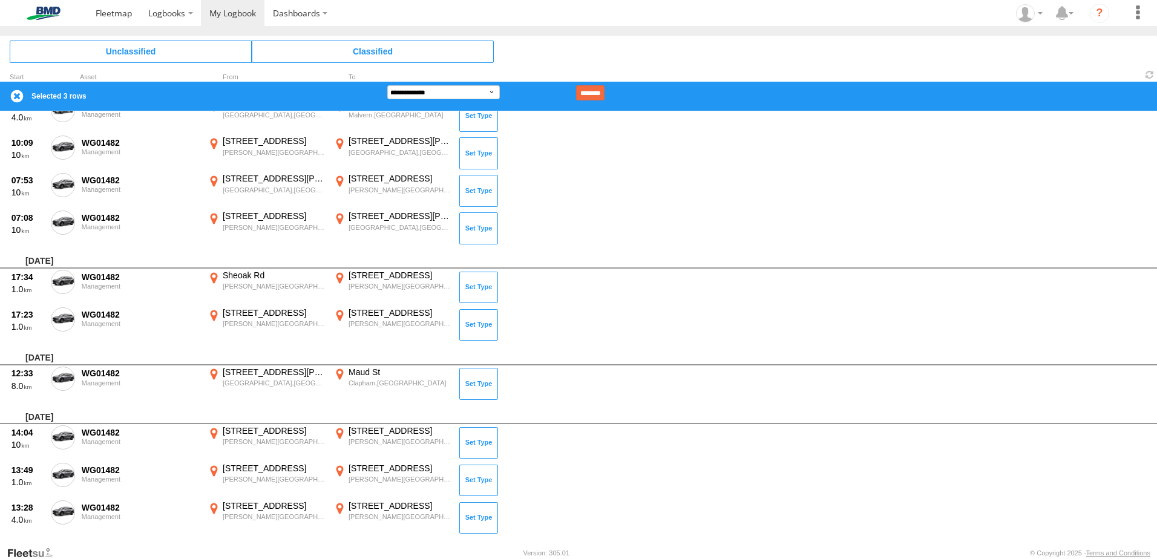
scroll to position [1937, 0]
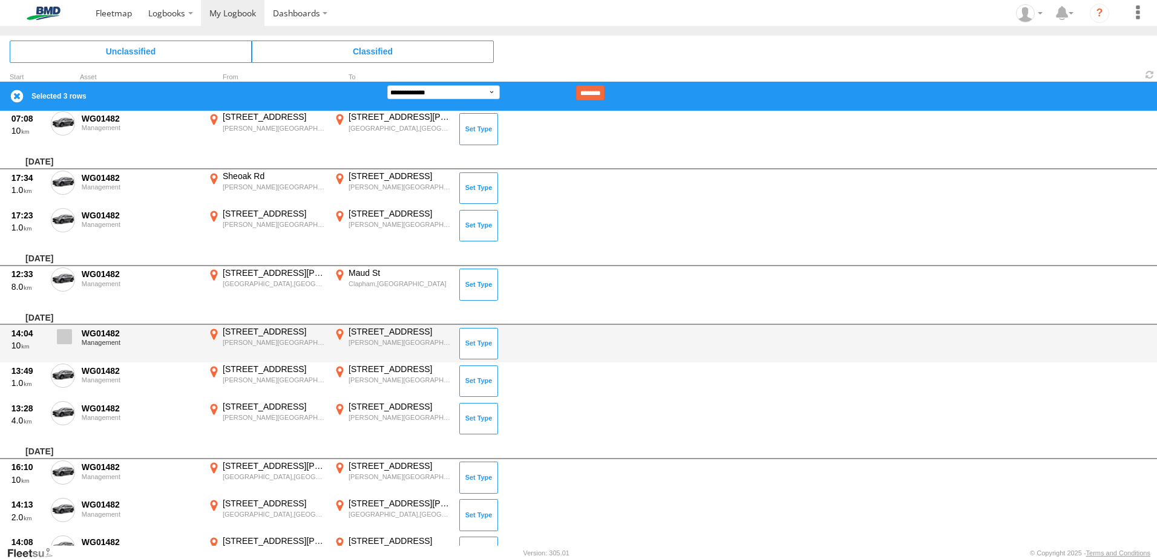
click at [68, 335] on span at bounding box center [64, 336] width 15 height 15
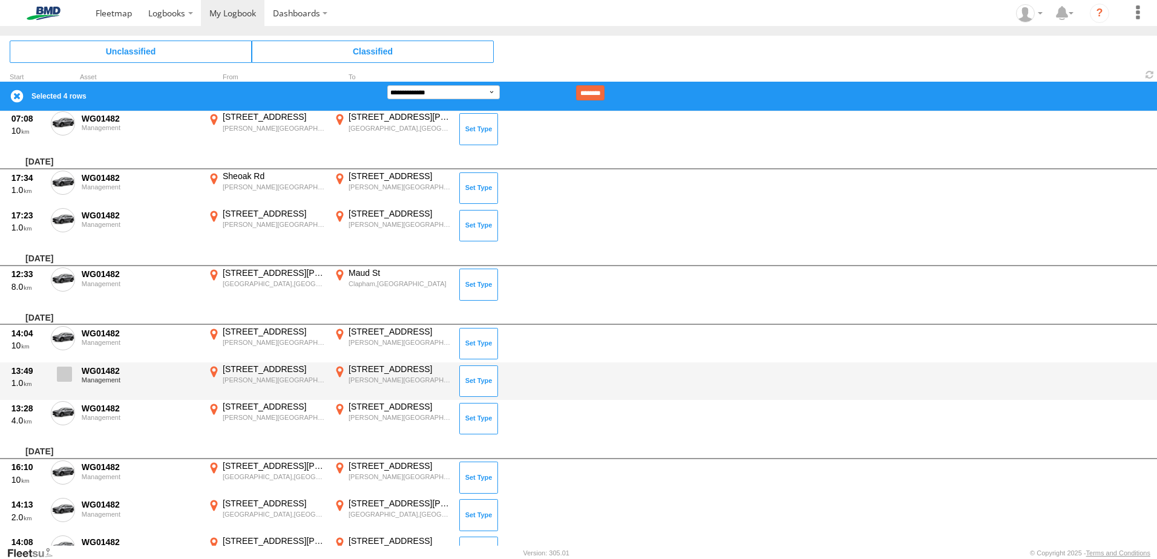
click at [63, 371] on span at bounding box center [64, 374] width 15 height 15
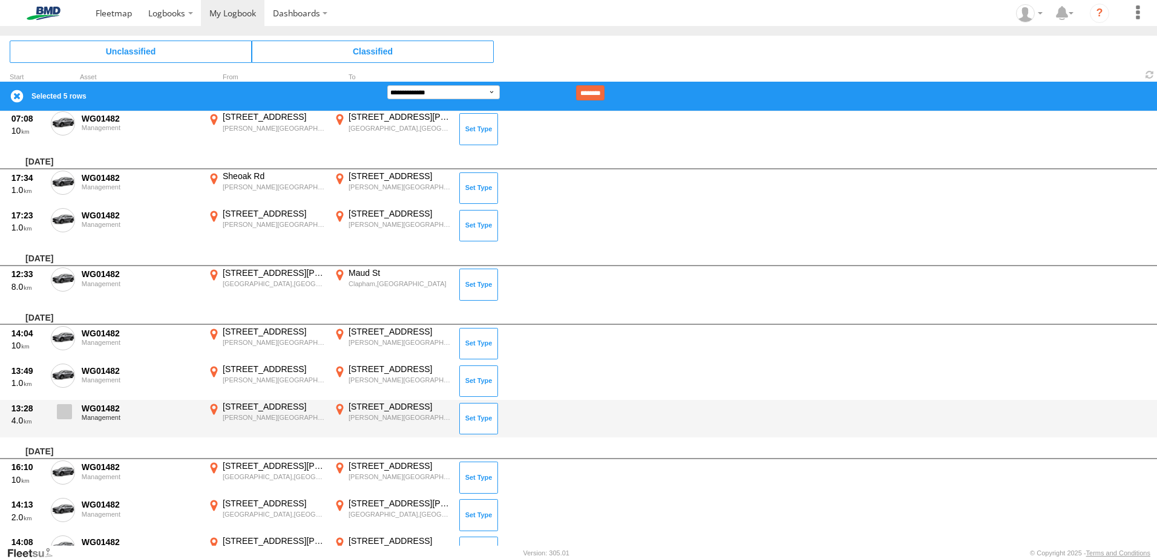
click at [62, 410] on span at bounding box center [64, 411] width 15 height 15
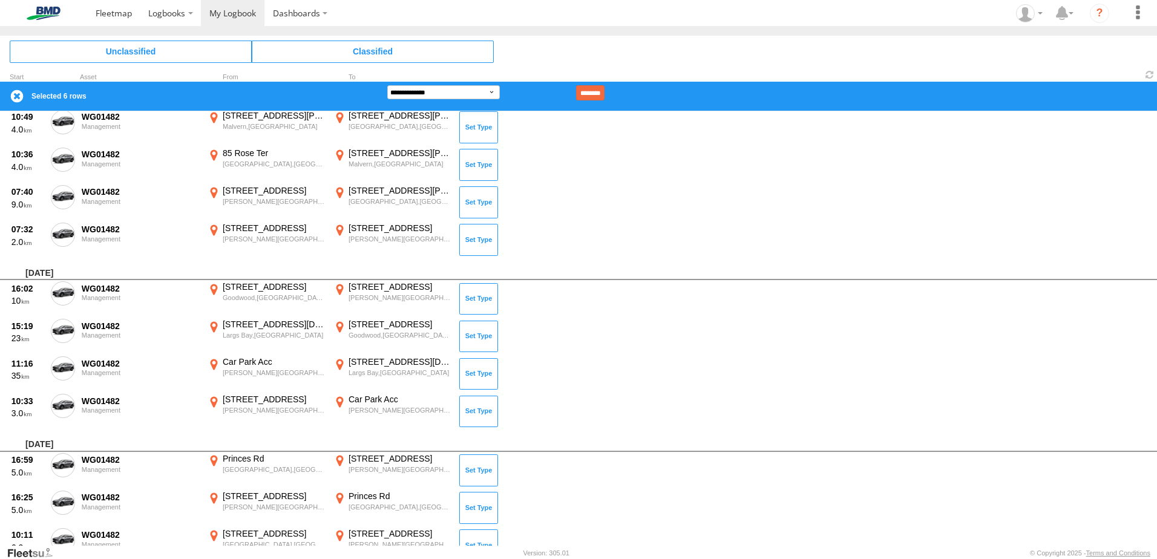
scroll to position [4236, 0]
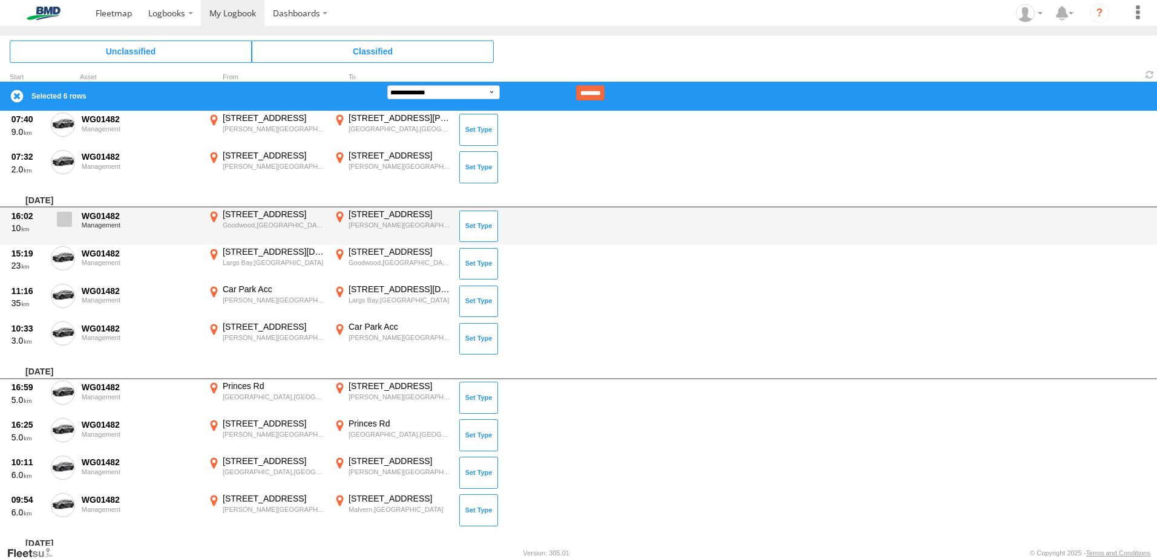
click at [63, 221] on span at bounding box center [64, 219] width 15 height 15
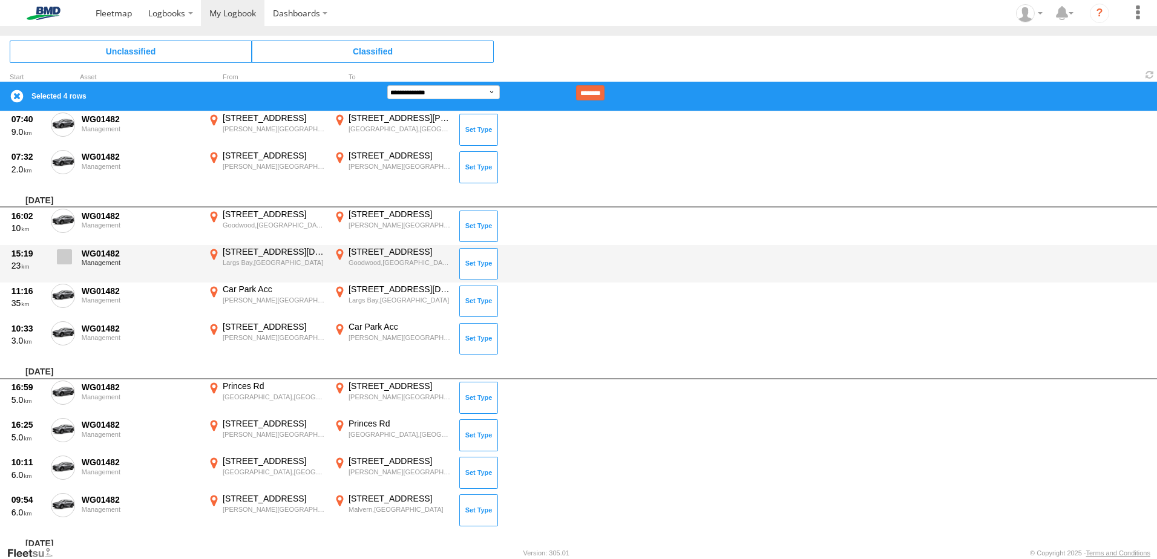
click at [63, 256] on span at bounding box center [64, 256] width 15 height 15
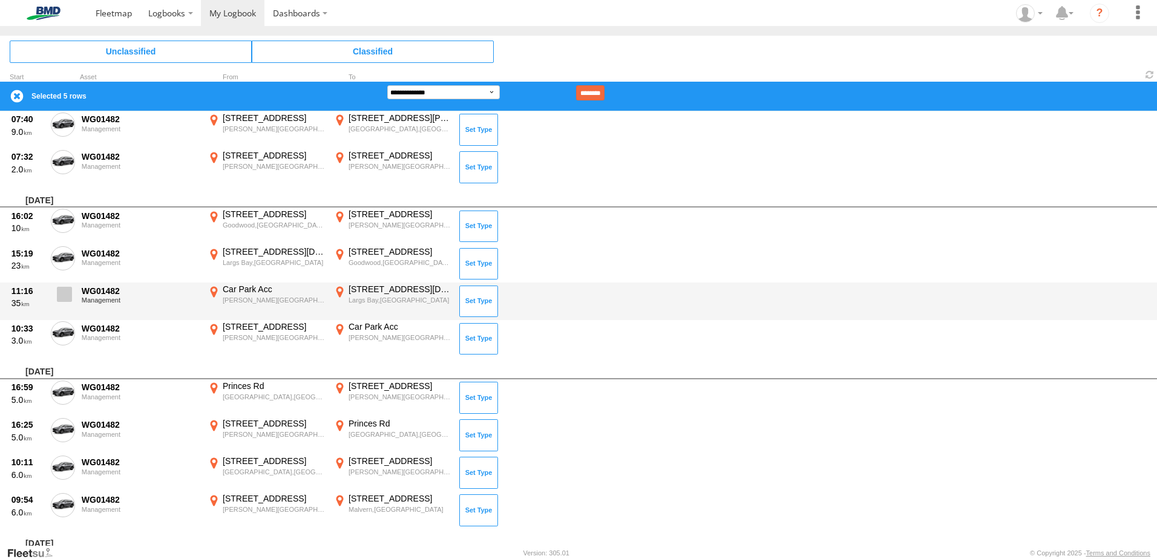
click at [62, 285] on label at bounding box center [63, 298] width 24 height 28
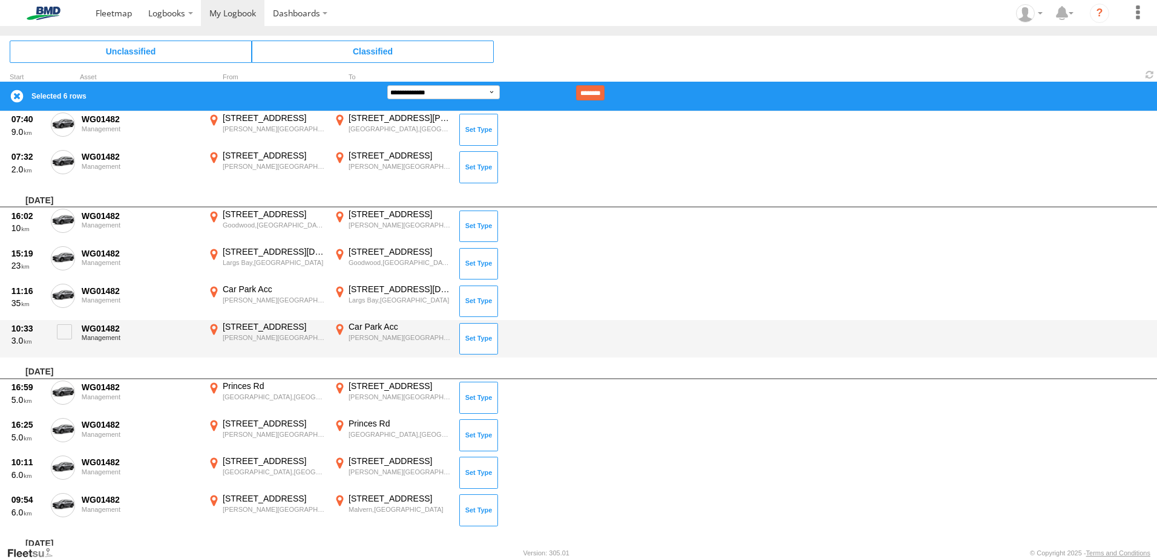
click at [71, 320] on div "10:33 3.0 WG01482 Management 10 Fourth Rd Belair,SA -34.99566 138.63742 Car Par…" at bounding box center [578, 339] width 1157 height 38
click at [67, 330] on span at bounding box center [64, 331] width 15 height 15
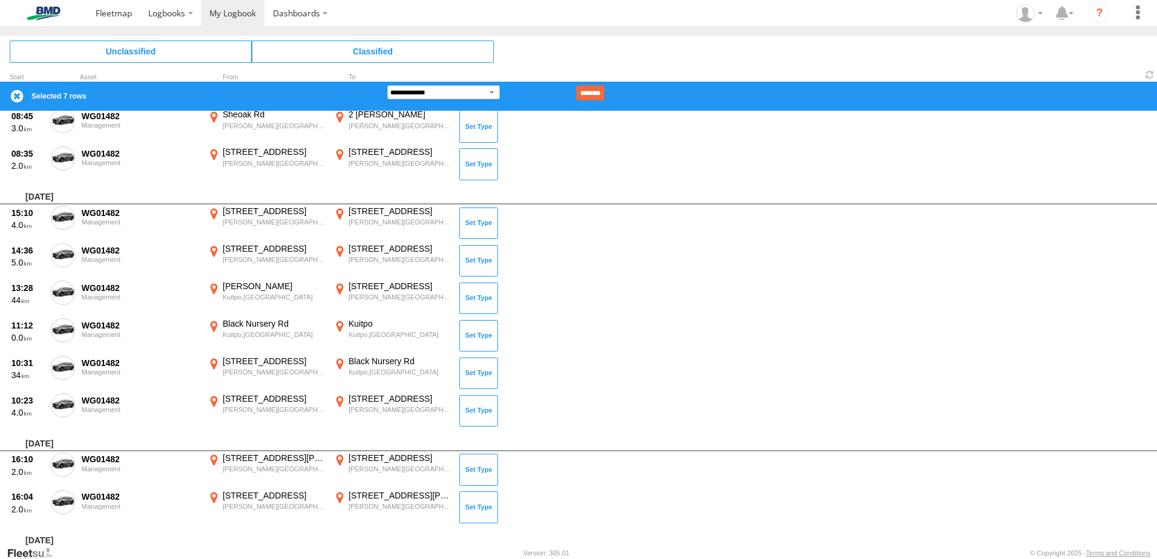
scroll to position [5144, 0]
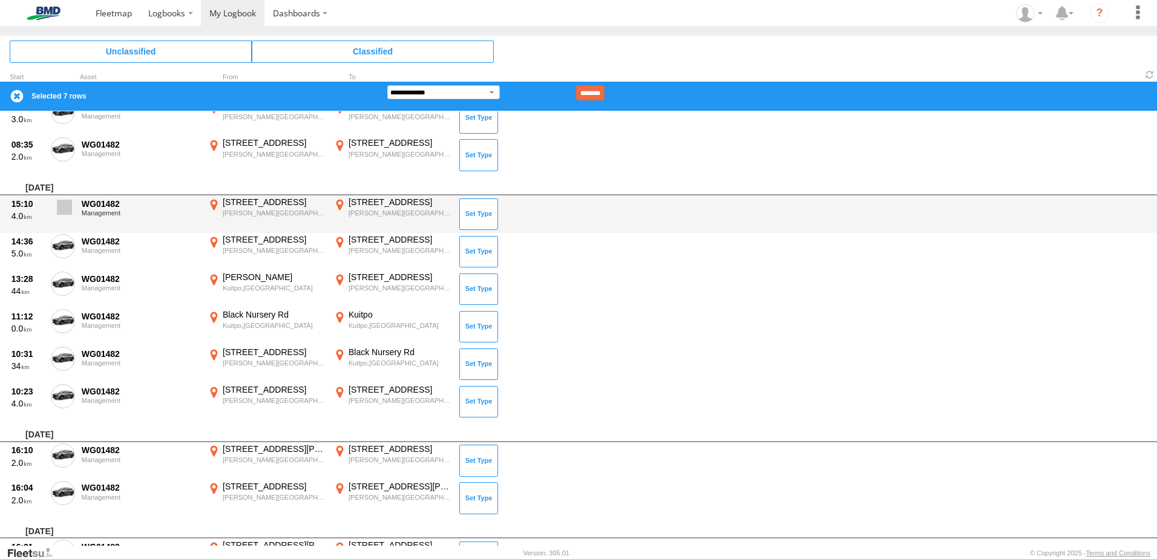
click at [65, 206] on span at bounding box center [64, 207] width 15 height 15
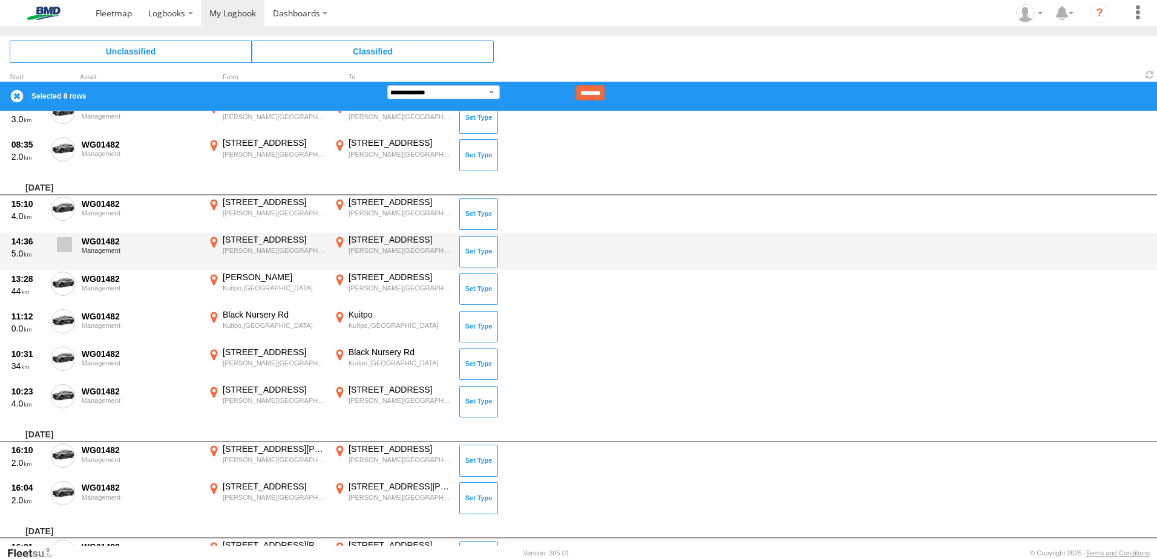
click at [62, 247] on span at bounding box center [64, 244] width 15 height 15
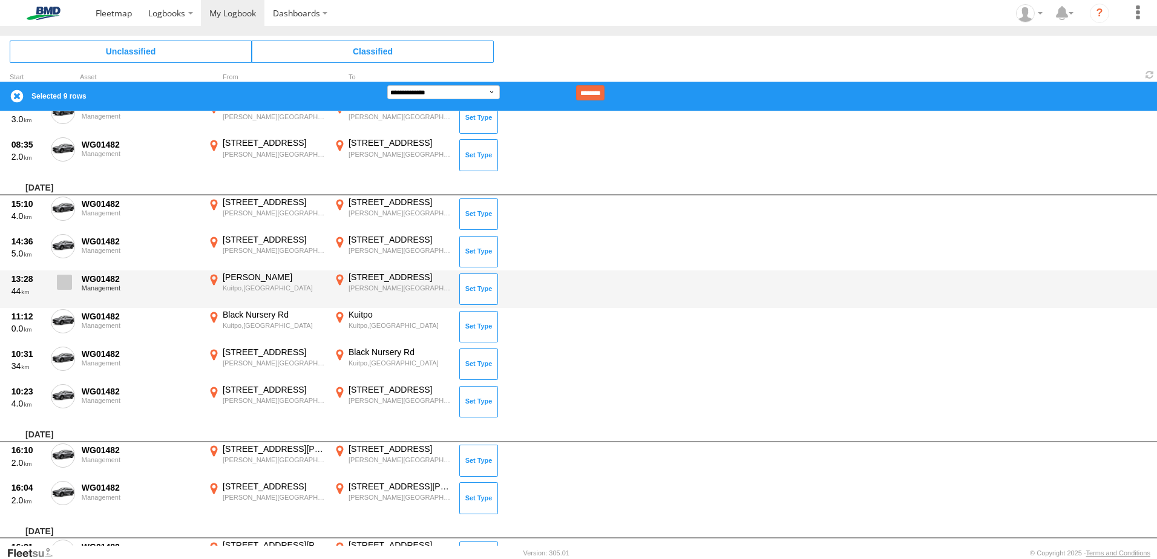
click at [67, 281] on span at bounding box center [64, 282] width 15 height 15
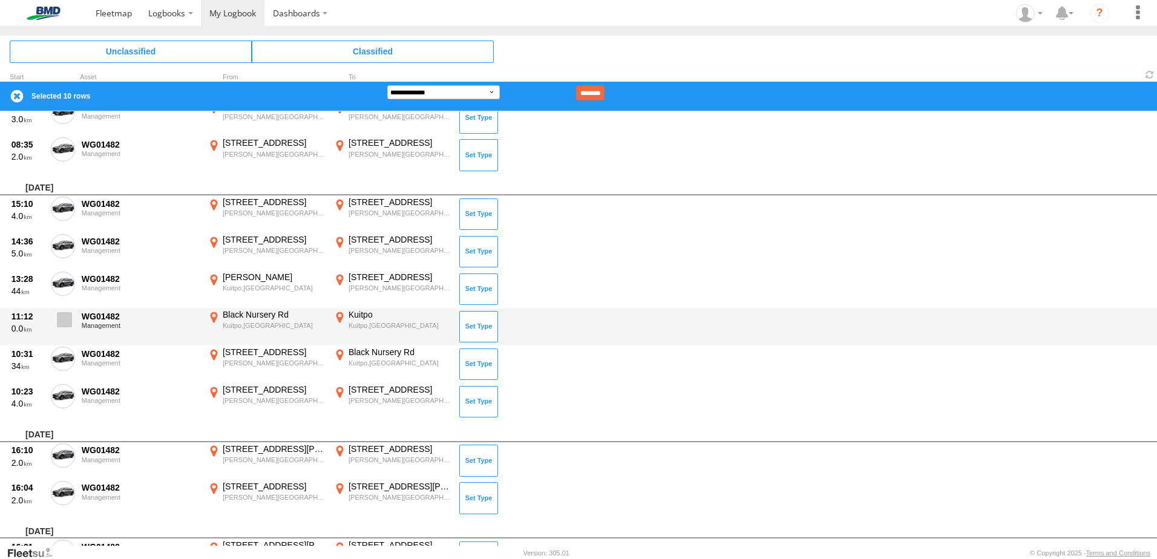
click at [67, 327] on span at bounding box center [64, 319] width 15 height 15
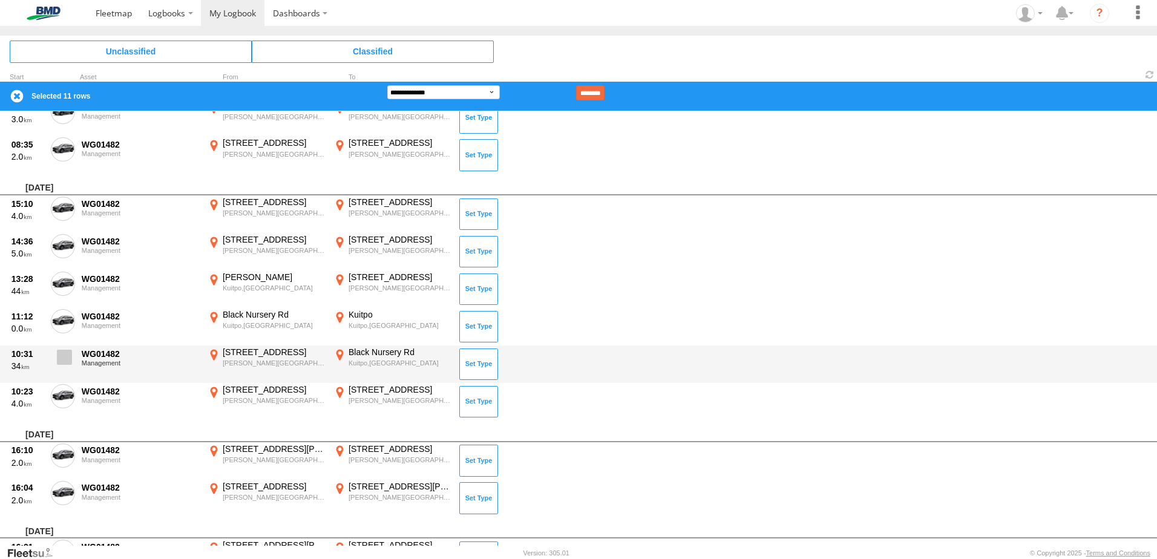
click at [63, 356] on span at bounding box center [64, 357] width 15 height 15
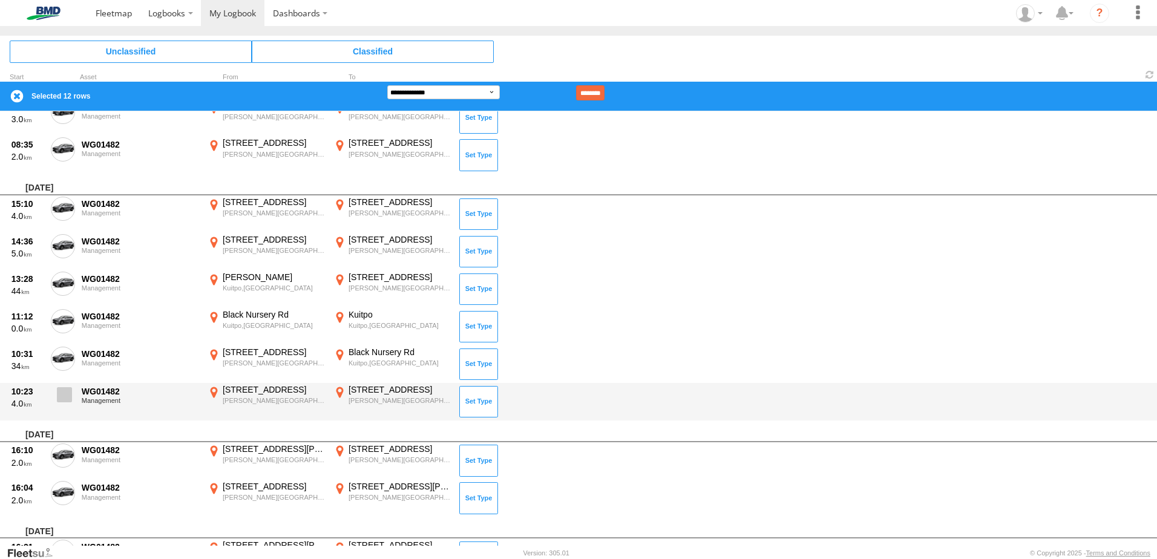
click at [65, 395] on span at bounding box center [64, 394] width 15 height 15
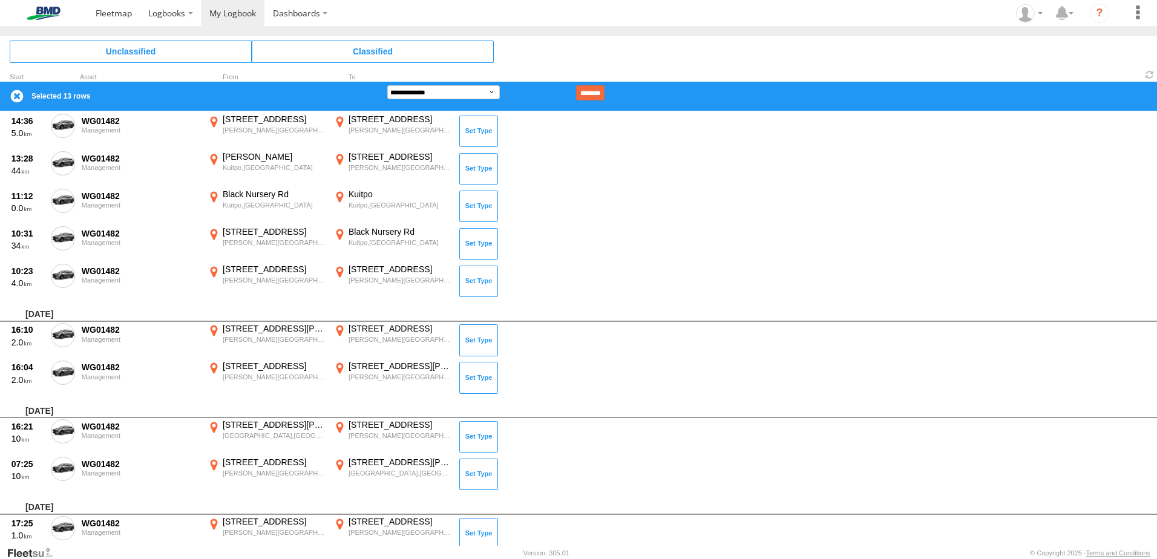
scroll to position [5265, 0]
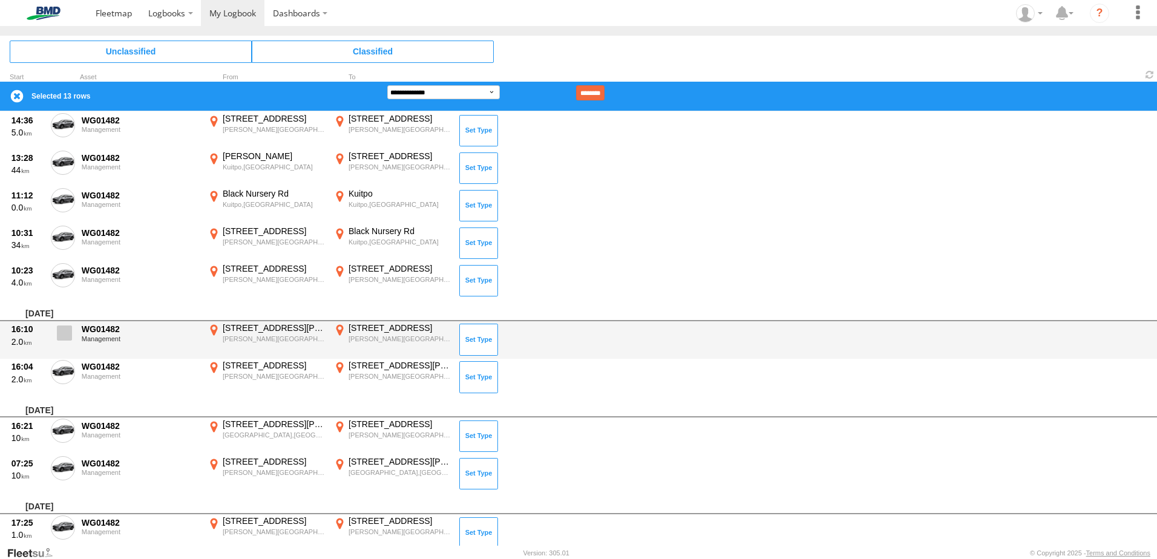
click at [62, 337] on span at bounding box center [64, 333] width 15 height 15
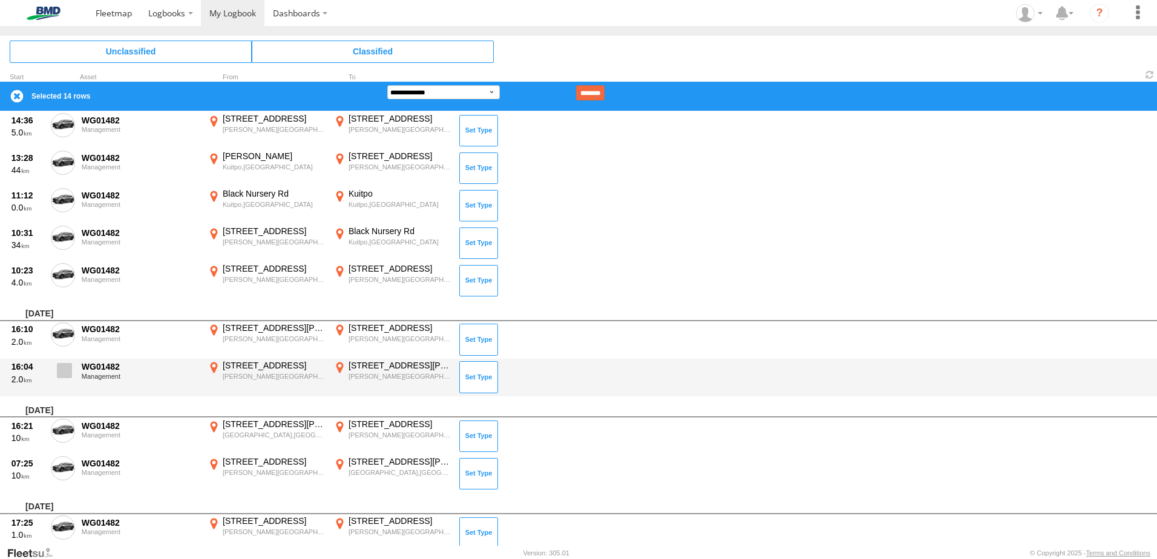
click at [61, 367] on span at bounding box center [64, 370] width 15 height 15
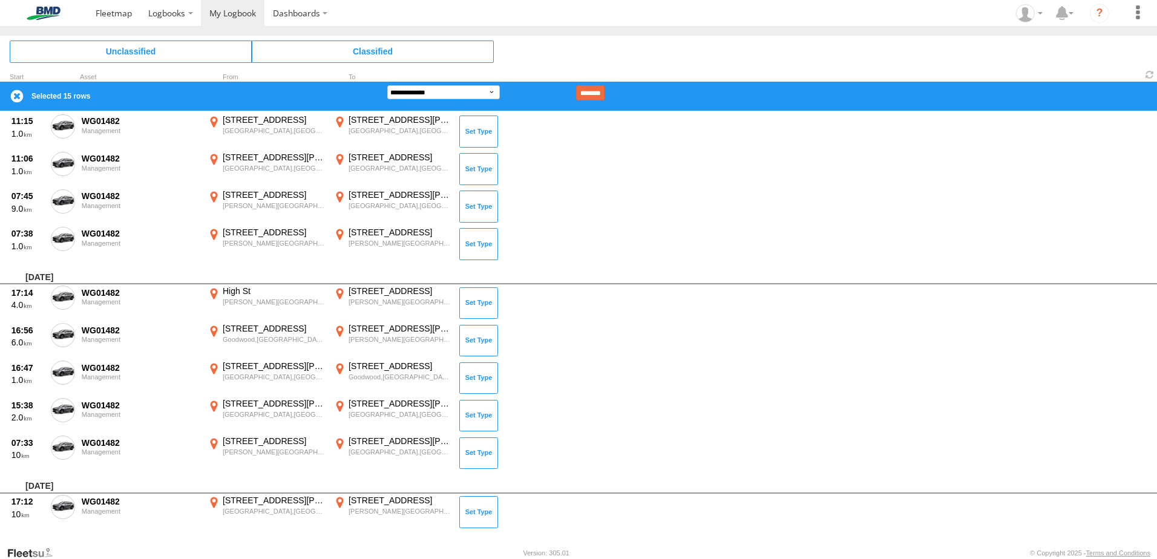
scroll to position [8891, 0]
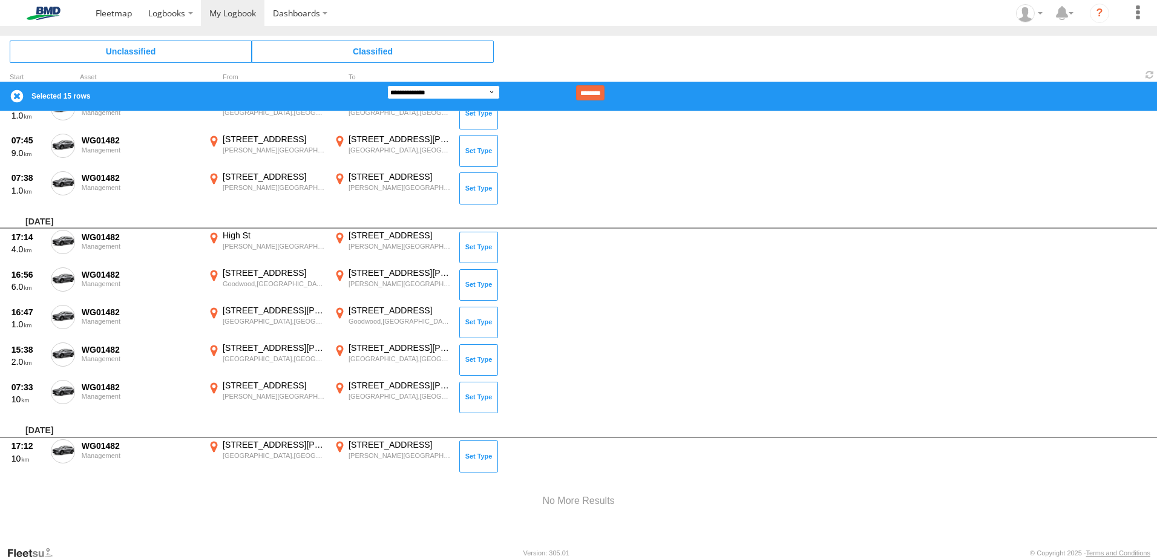
click at [477, 94] on select "**********" at bounding box center [443, 92] width 113 height 14
select select "**"
click at [387, 85] on select "**********" at bounding box center [443, 92] width 113 height 14
click at [605, 94] on input "********" at bounding box center [590, 92] width 28 height 15
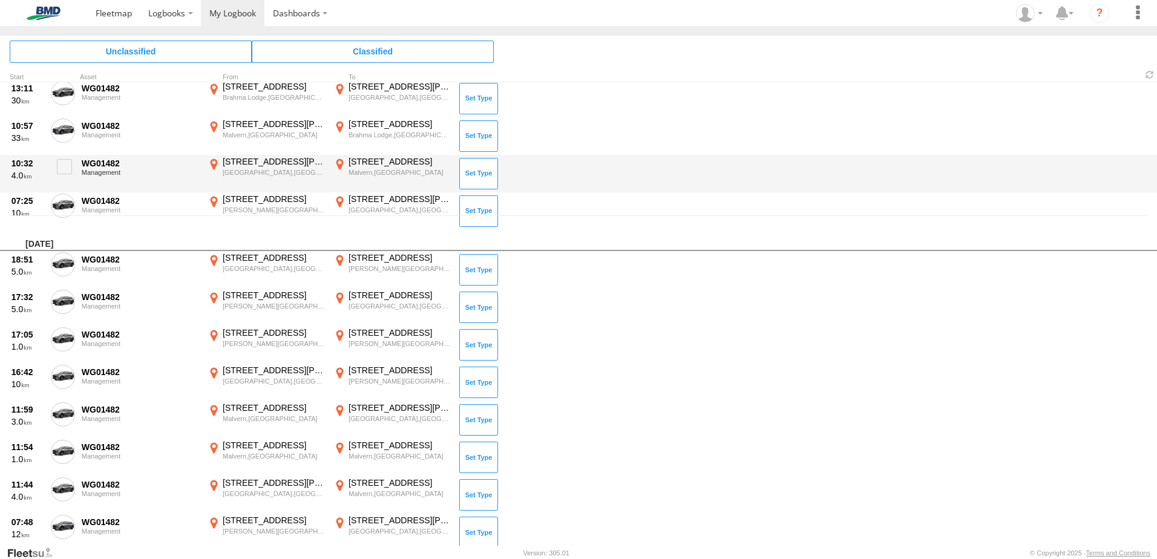
scroll to position [0, 0]
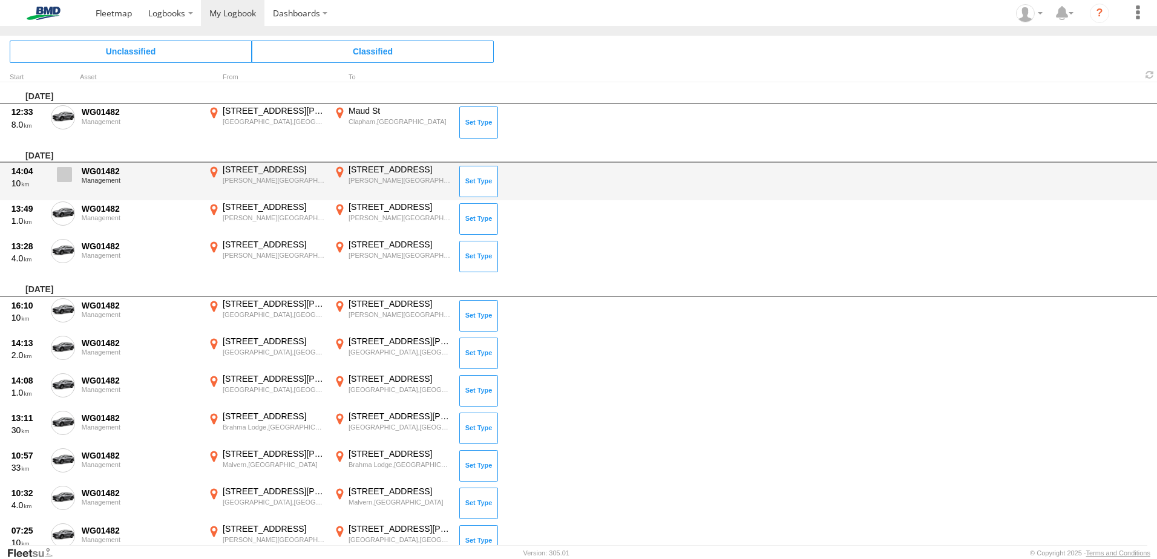
click at [63, 174] on span at bounding box center [64, 174] width 15 height 15
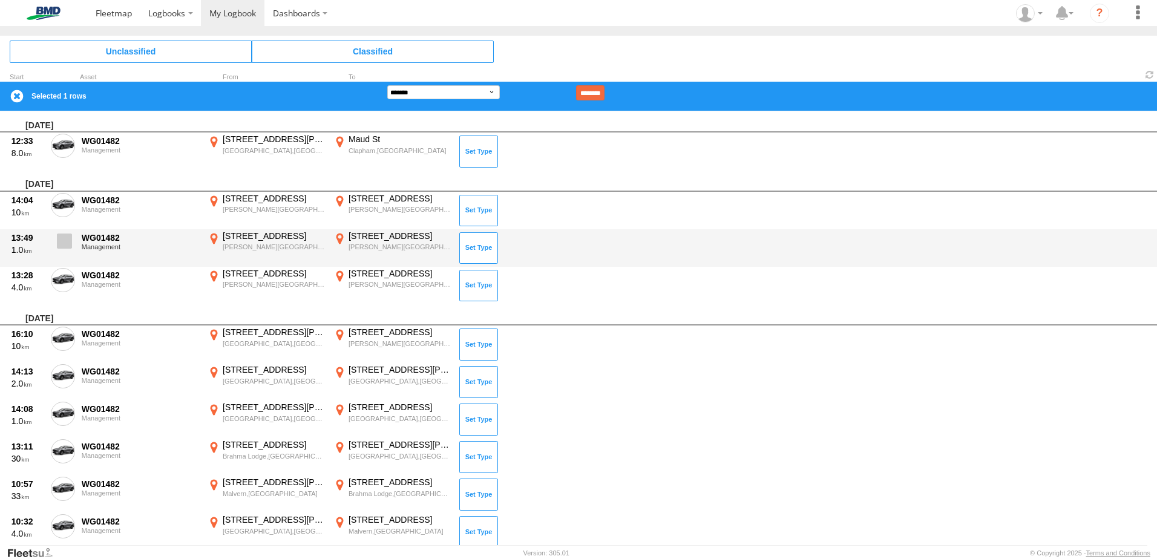
click at [63, 238] on span at bounding box center [64, 241] width 15 height 15
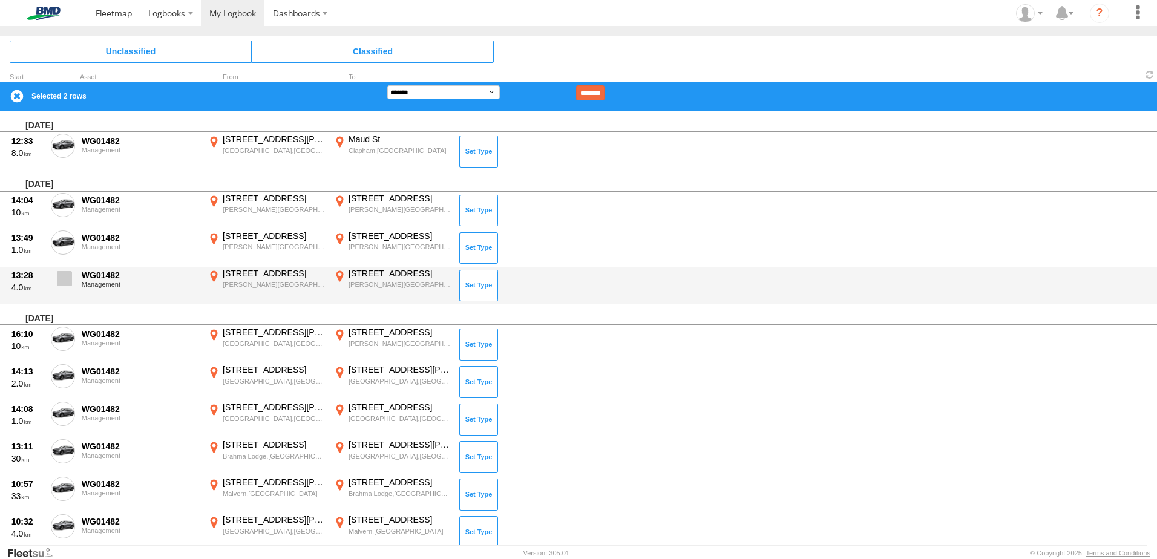
click at [62, 282] on span at bounding box center [64, 278] width 15 height 15
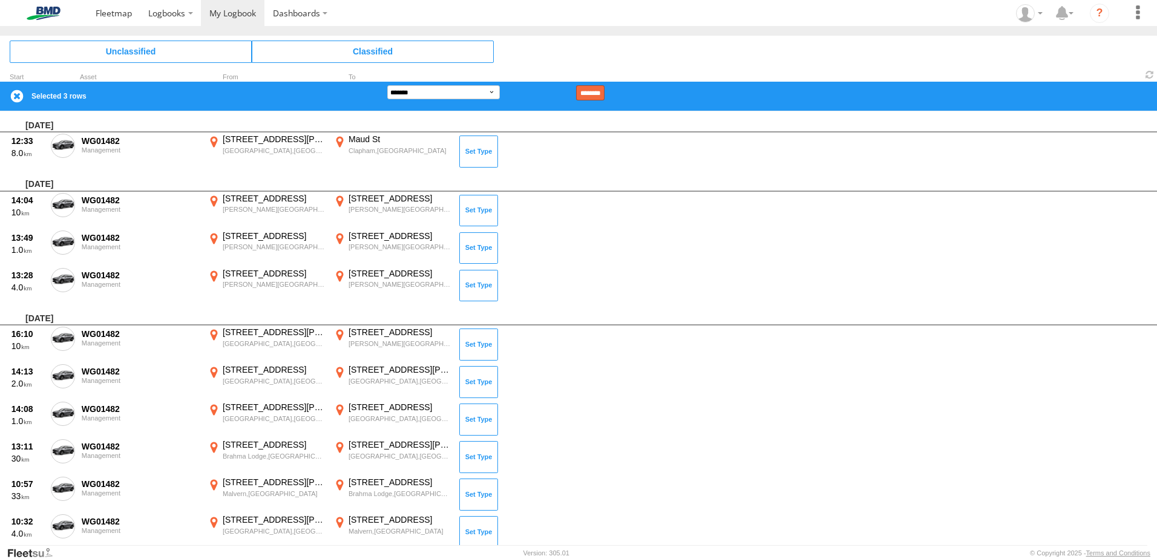
click at [605, 91] on input "********" at bounding box center [590, 92] width 28 height 15
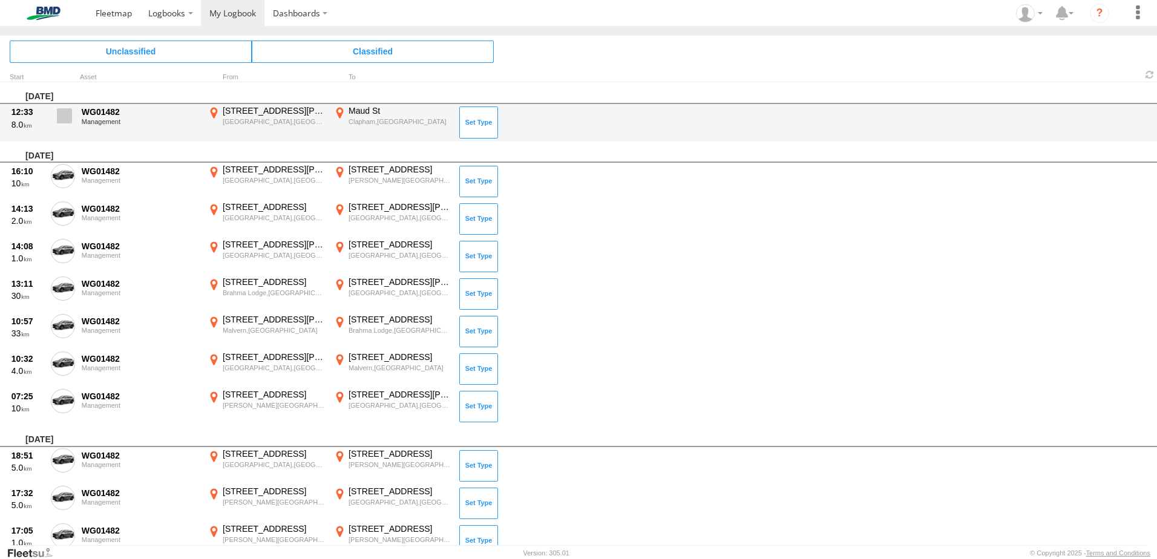
click at [61, 117] on span at bounding box center [64, 115] width 15 height 15
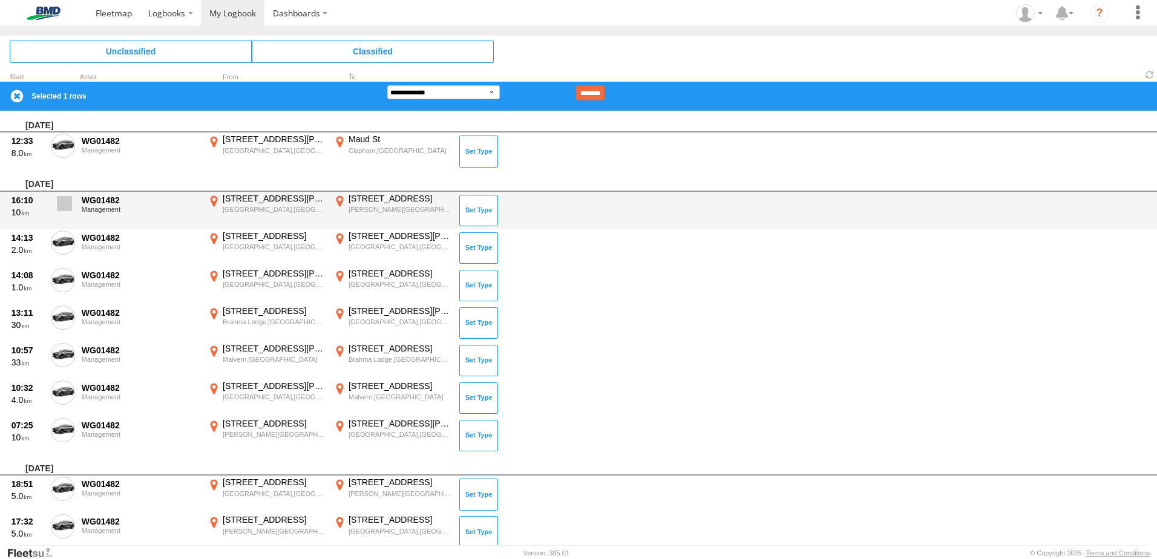
click at [64, 195] on label at bounding box center [63, 207] width 24 height 28
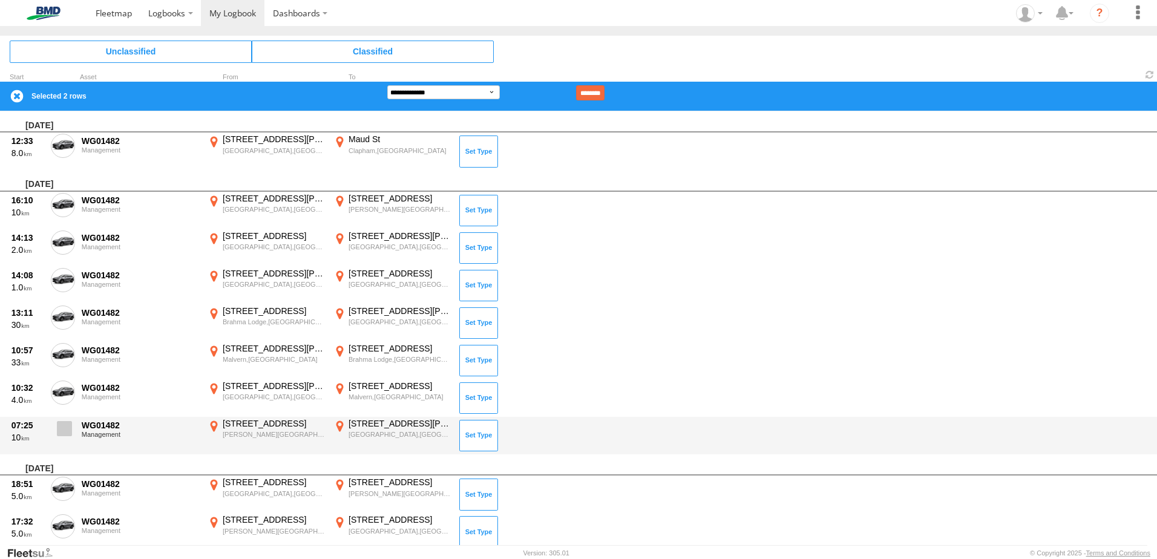
click at [59, 431] on span at bounding box center [64, 428] width 15 height 15
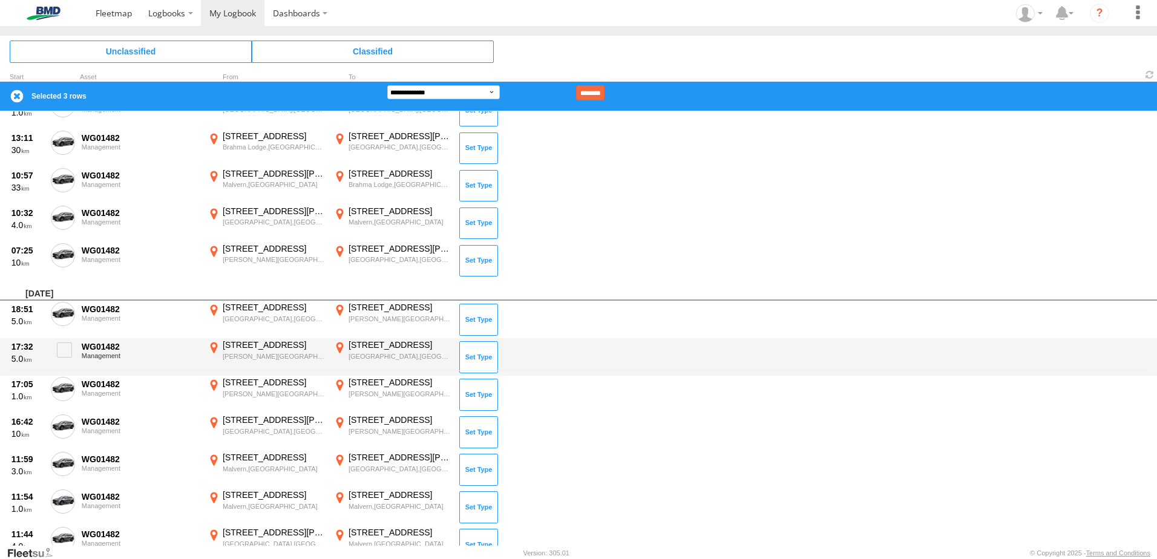
scroll to position [182, 0]
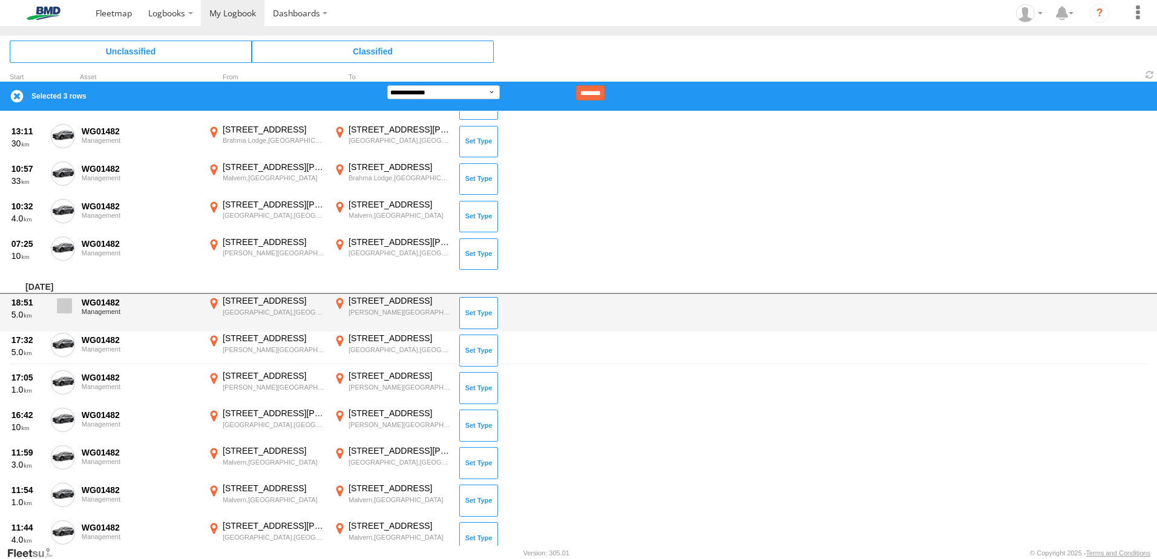
click at [62, 306] on span at bounding box center [64, 305] width 15 height 15
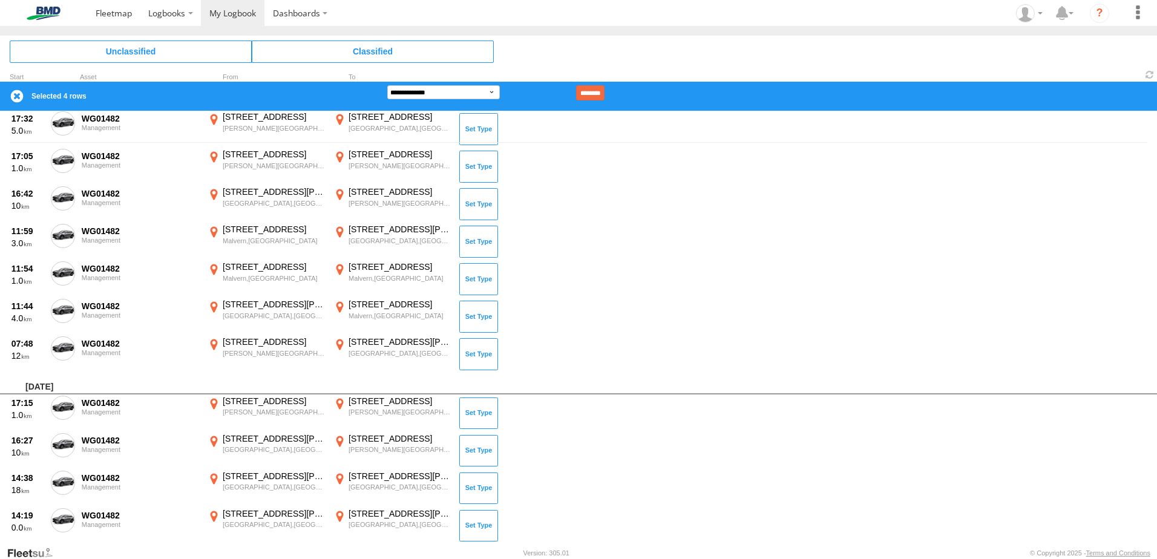
scroll to position [484, 0]
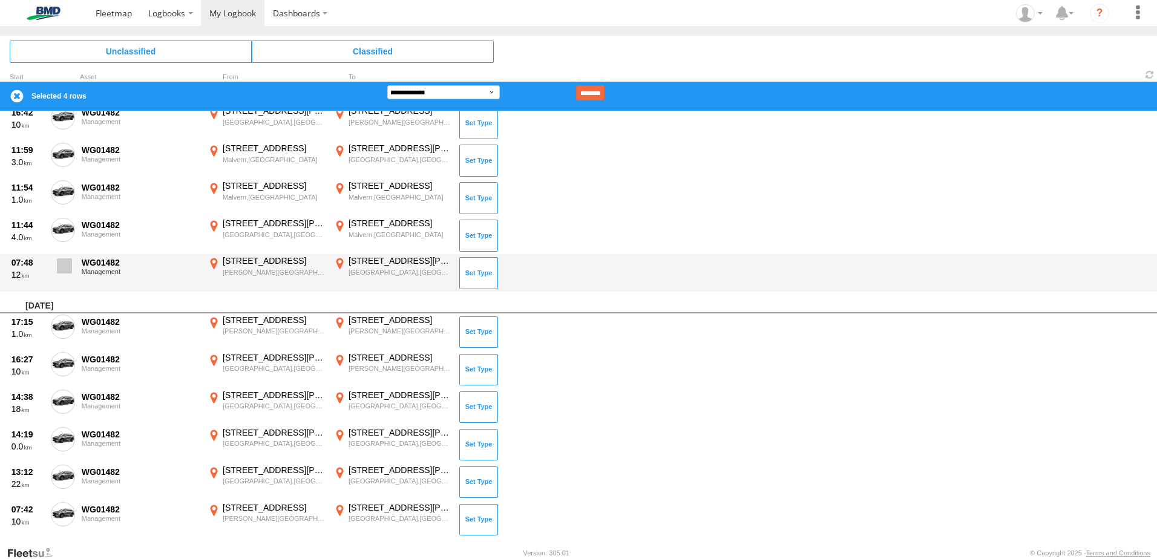
click at [62, 271] on span at bounding box center [64, 265] width 15 height 15
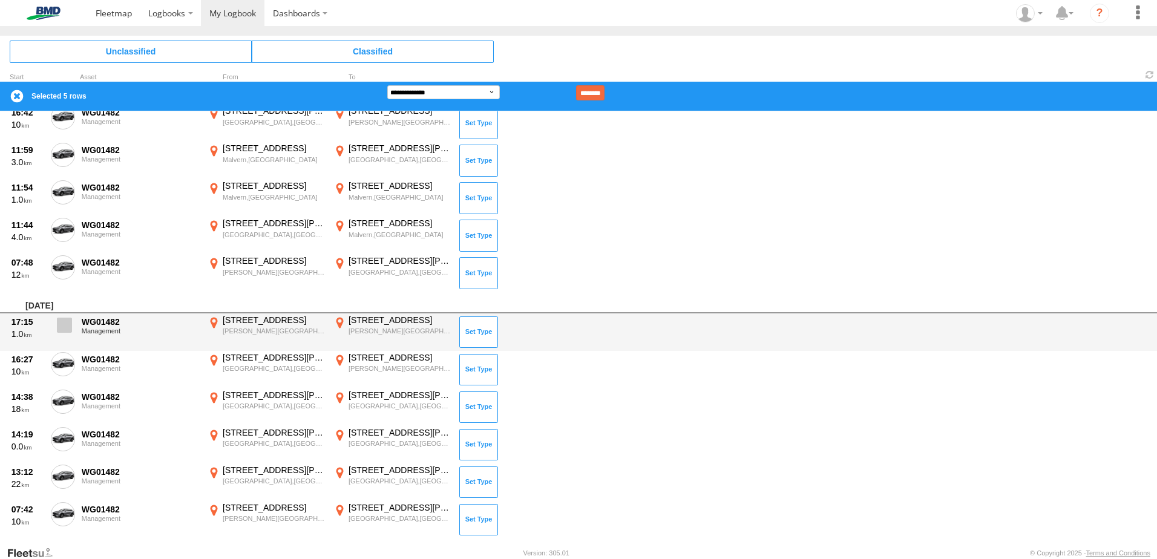
click at [62, 323] on span at bounding box center [64, 325] width 15 height 15
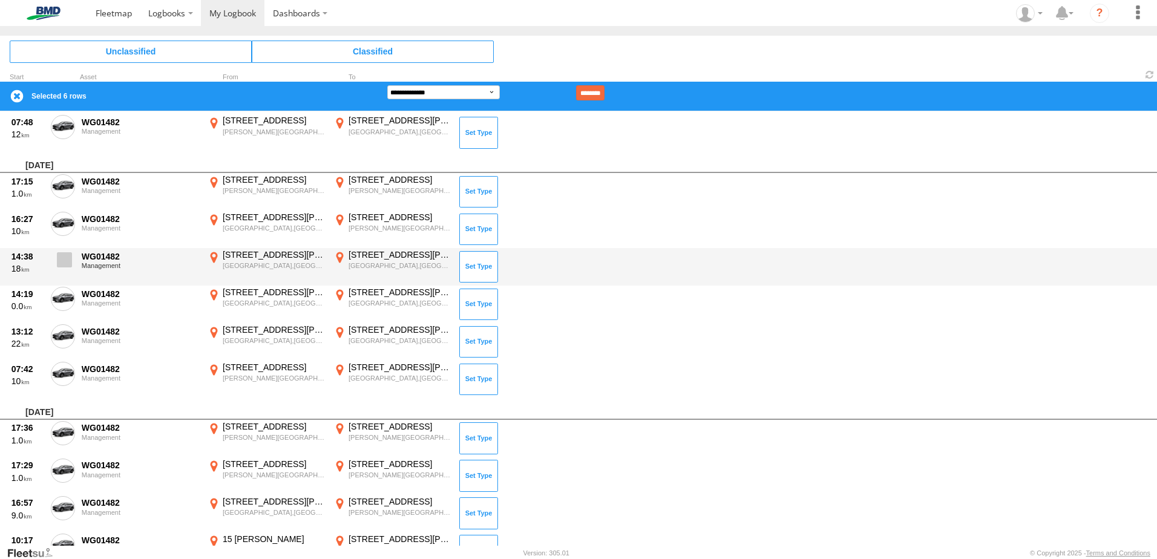
scroll to position [726, 0]
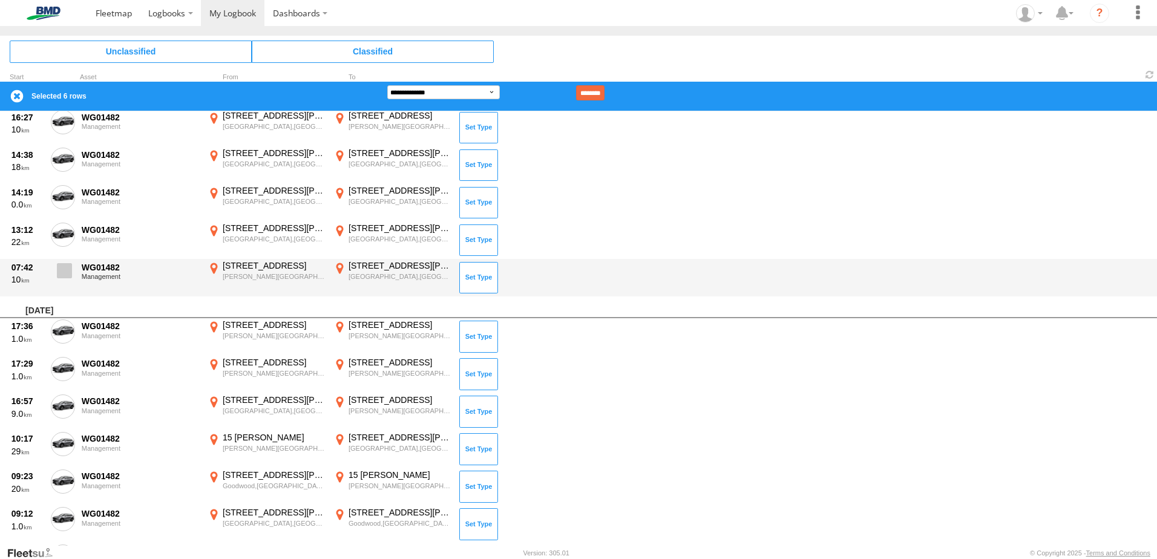
click at [66, 278] on span at bounding box center [64, 270] width 15 height 15
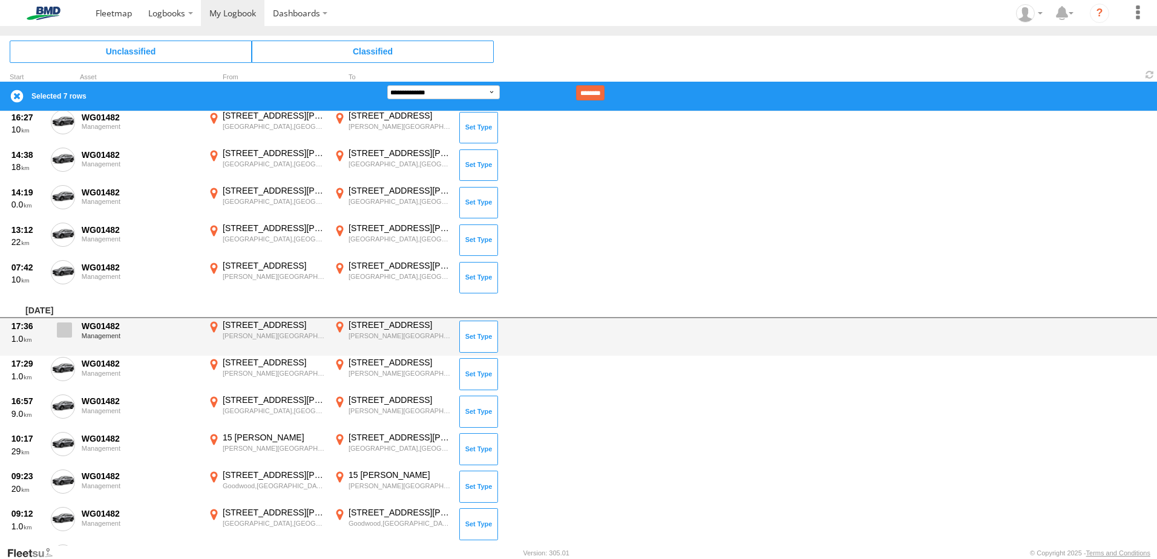
click at [59, 324] on span at bounding box center [64, 330] width 15 height 15
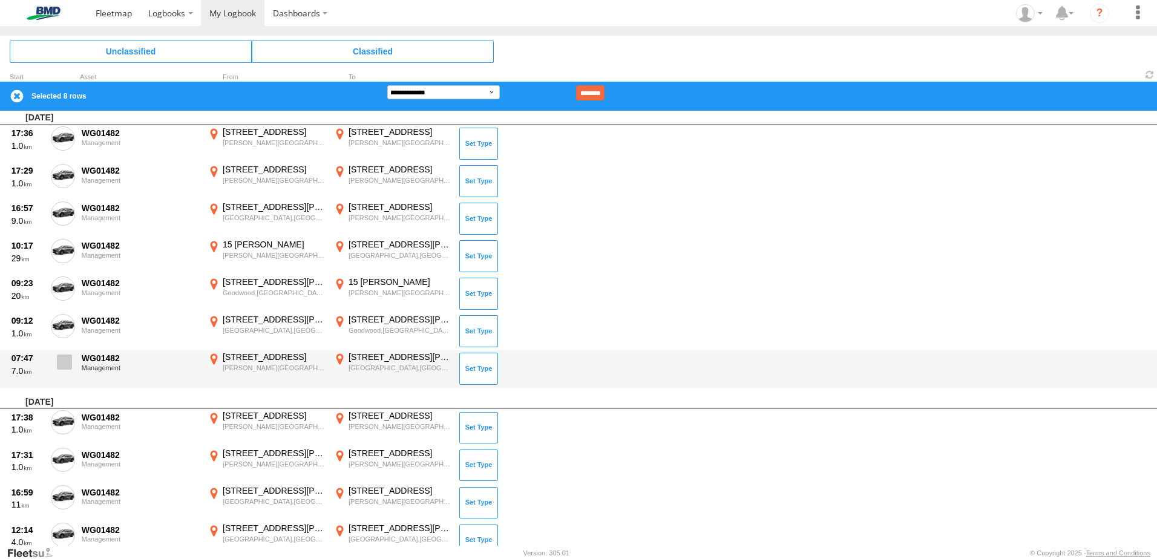
scroll to position [968, 0]
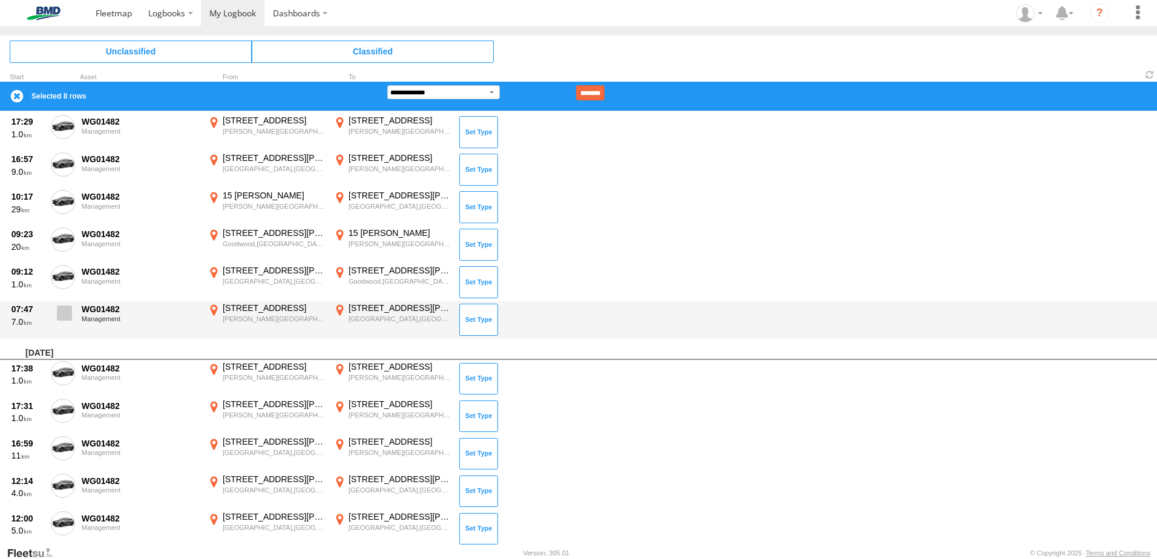
click at [64, 313] on span at bounding box center [64, 313] width 15 height 15
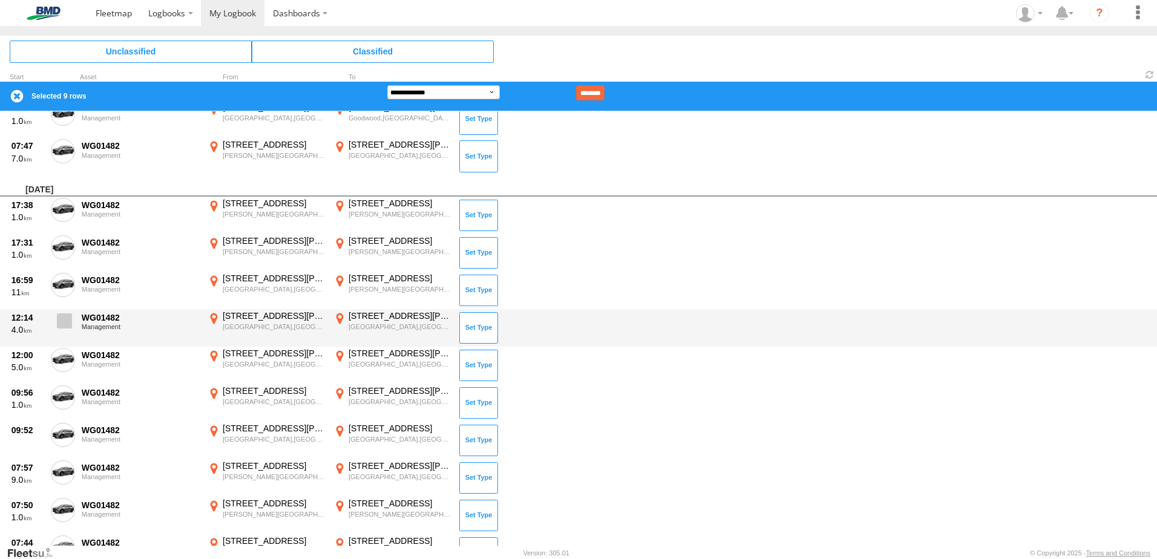
scroll to position [1150, 0]
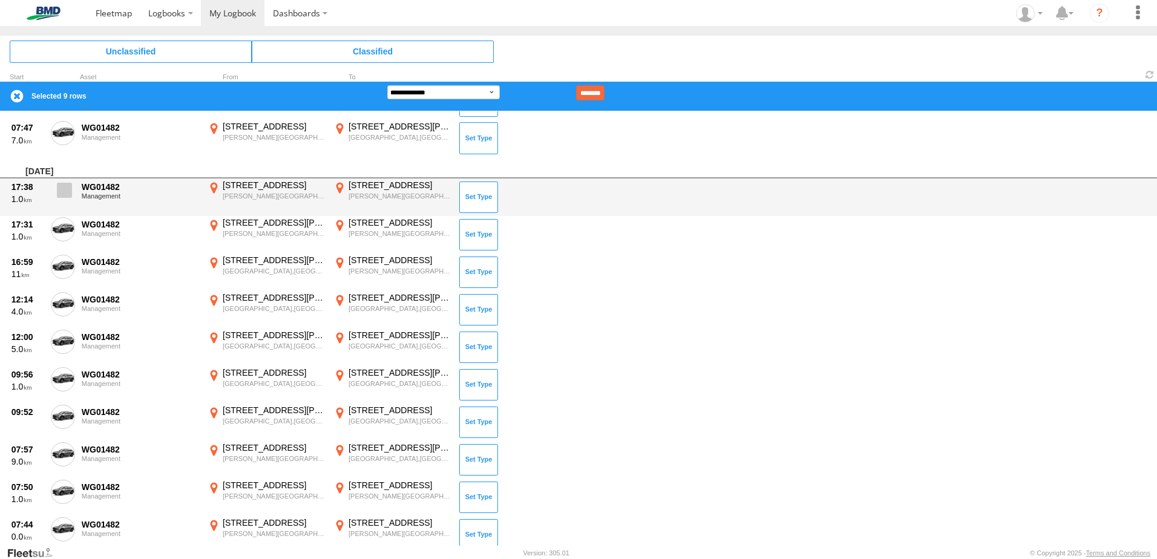
click at [64, 194] on span at bounding box center [64, 190] width 15 height 15
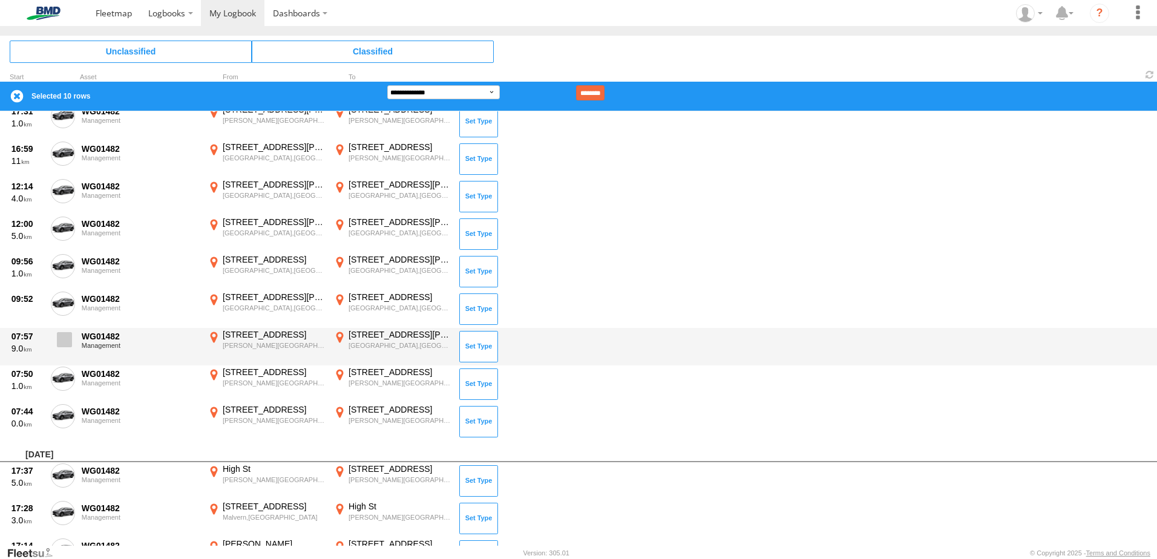
scroll to position [1271, 0]
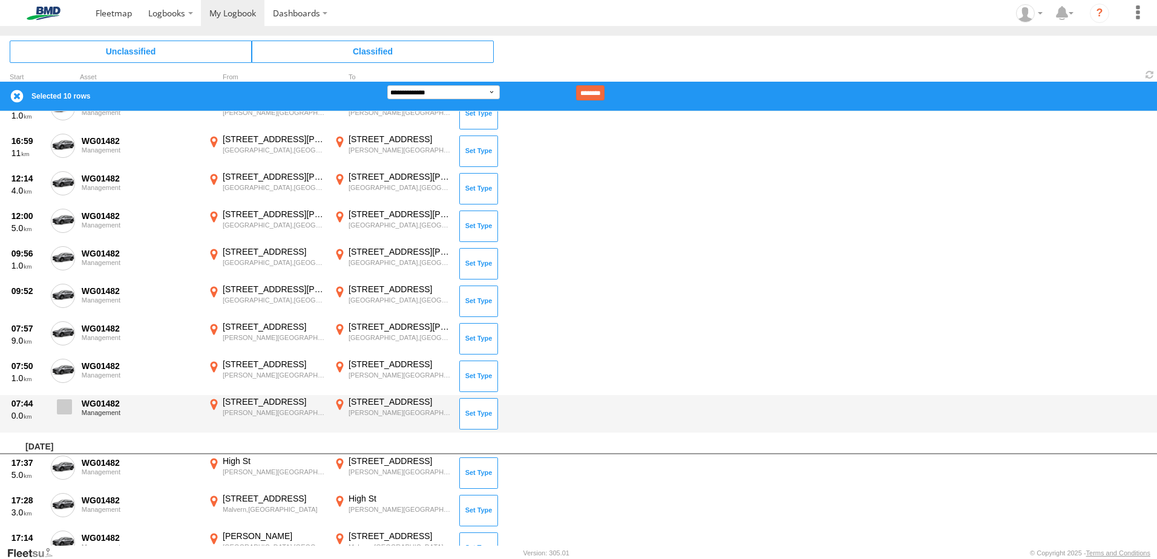
click at [64, 410] on span at bounding box center [64, 406] width 15 height 15
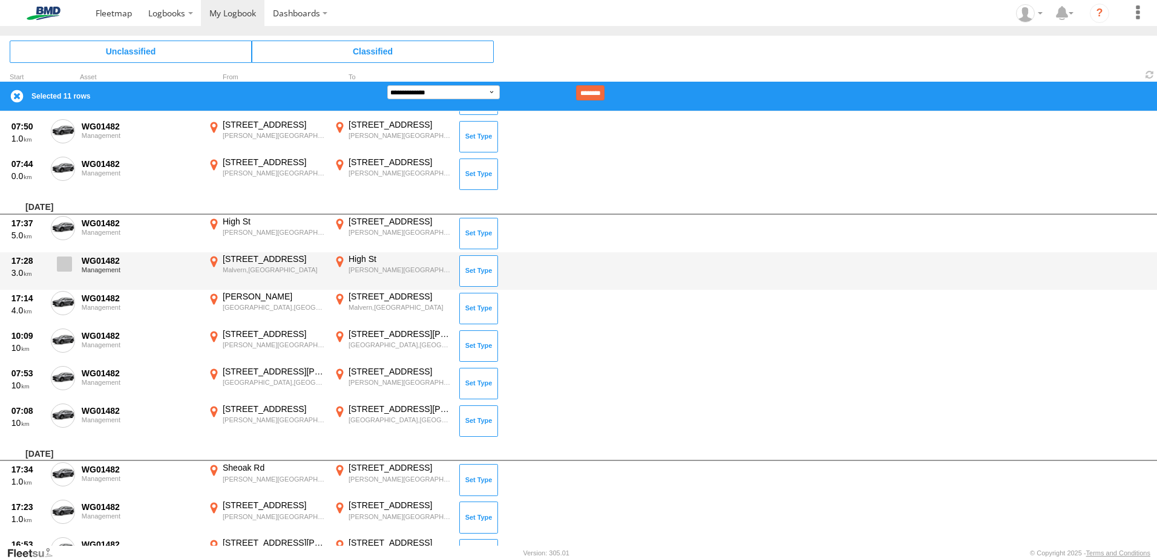
scroll to position [1513, 0]
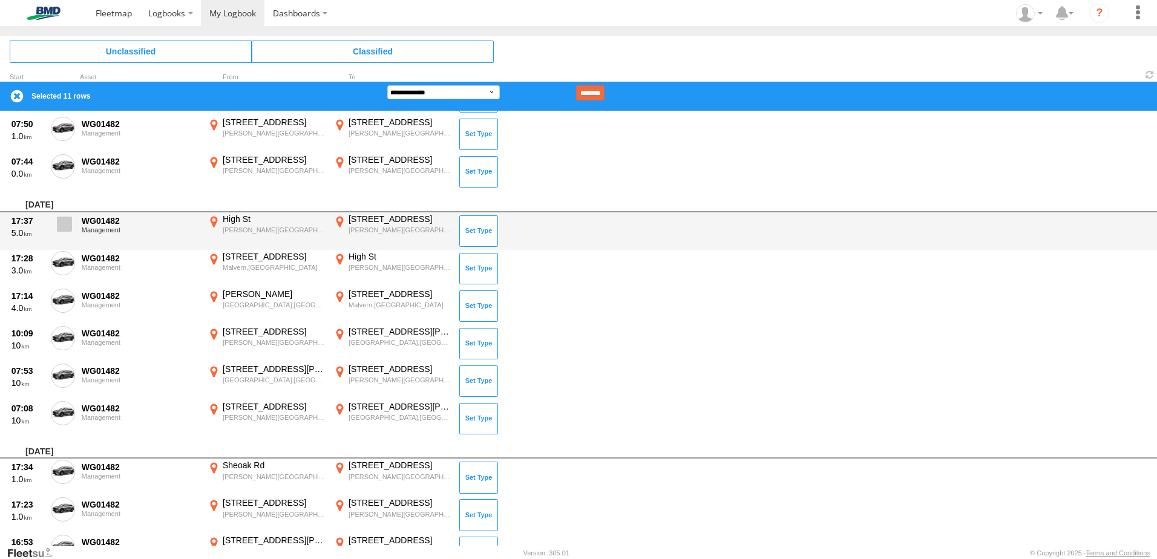
click at [61, 229] on span at bounding box center [64, 224] width 15 height 15
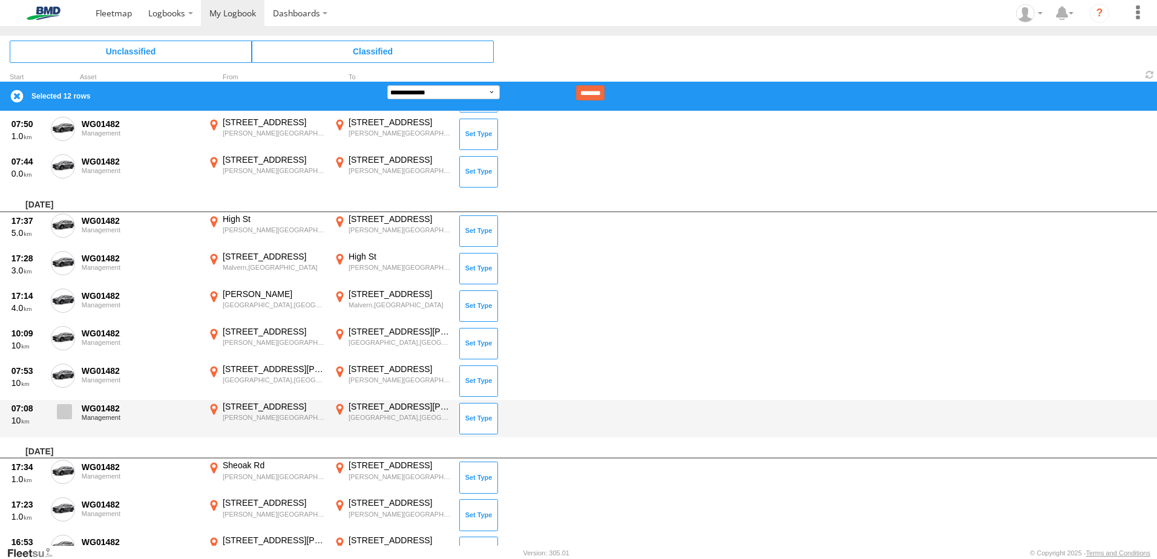
click at [65, 407] on span at bounding box center [64, 411] width 15 height 15
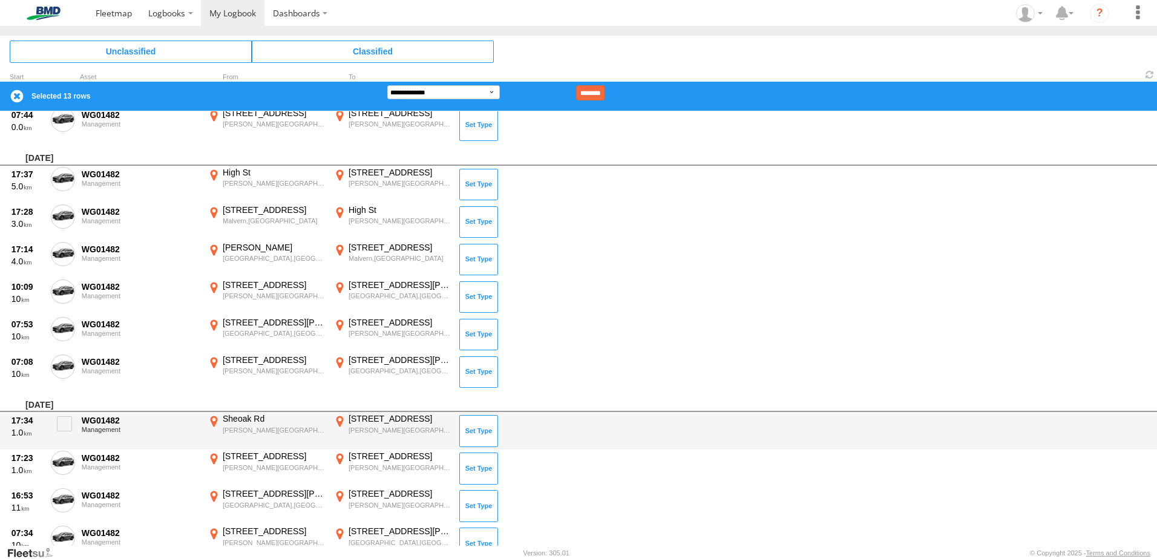
scroll to position [1694, 0]
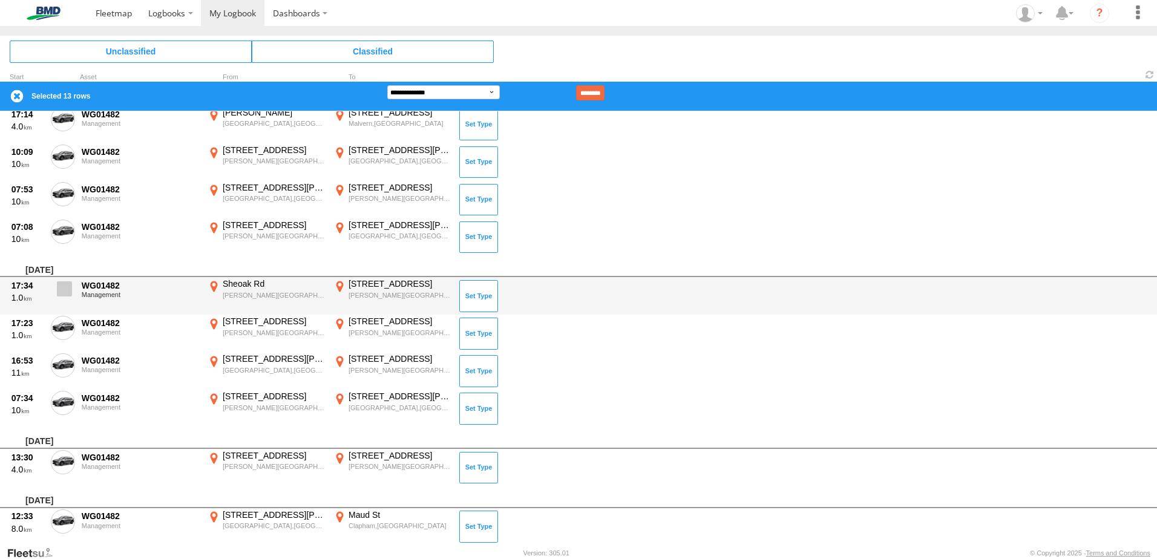
click at [64, 290] on span at bounding box center [64, 288] width 15 height 15
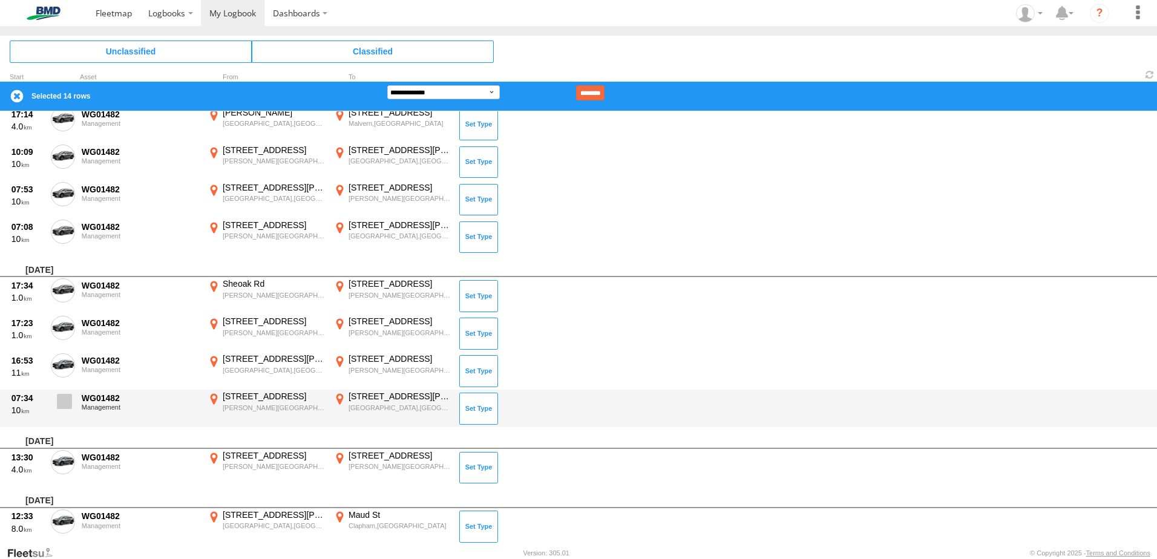
click at [62, 399] on span at bounding box center [64, 401] width 15 height 15
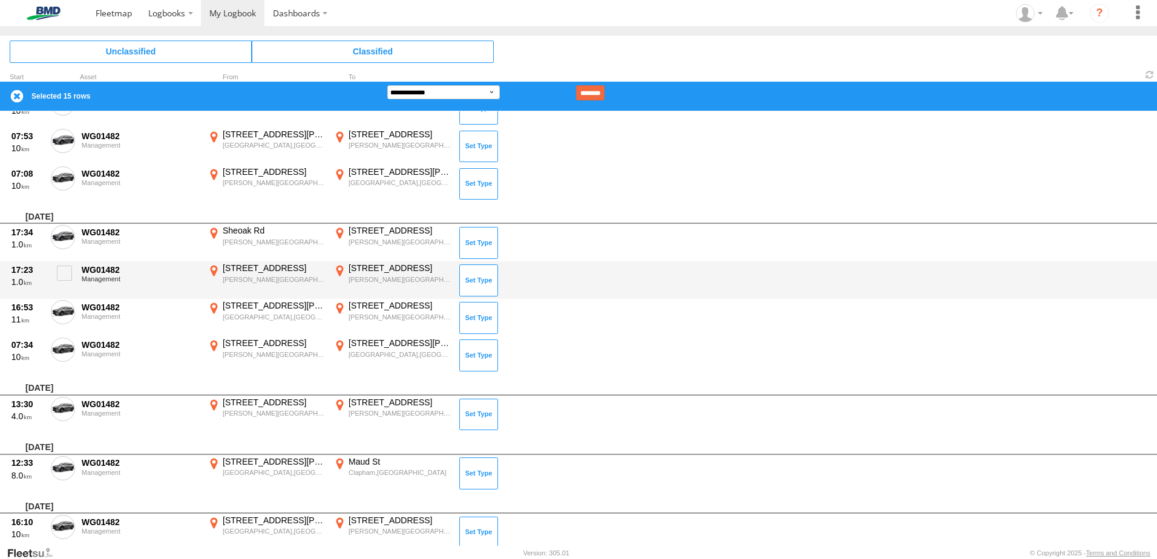
scroll to position [1937, 0]
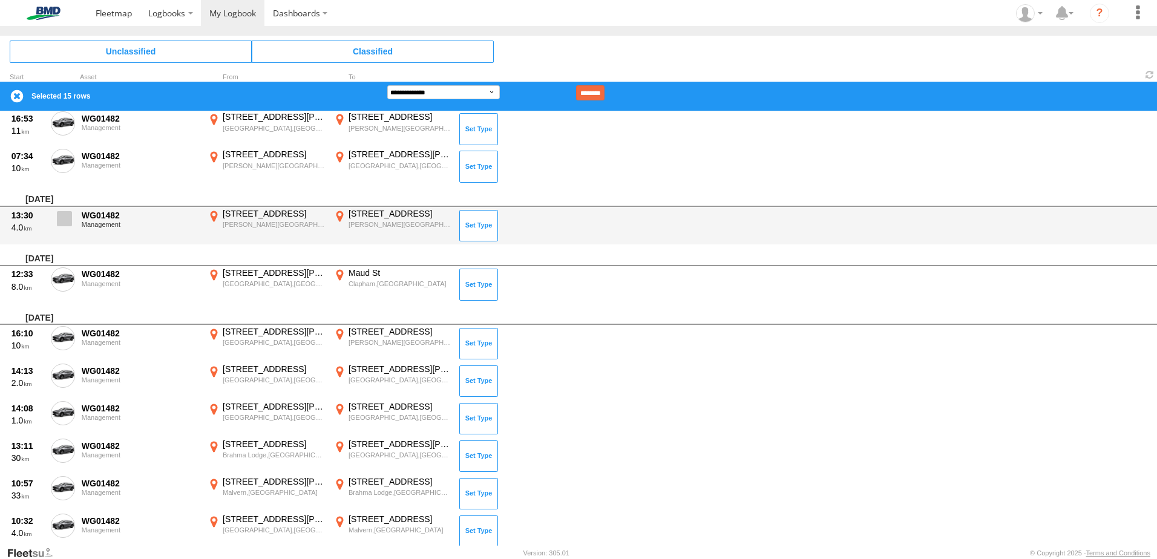
click at [65, 223] on span at bounding box center [64, 218] width 15 height 15
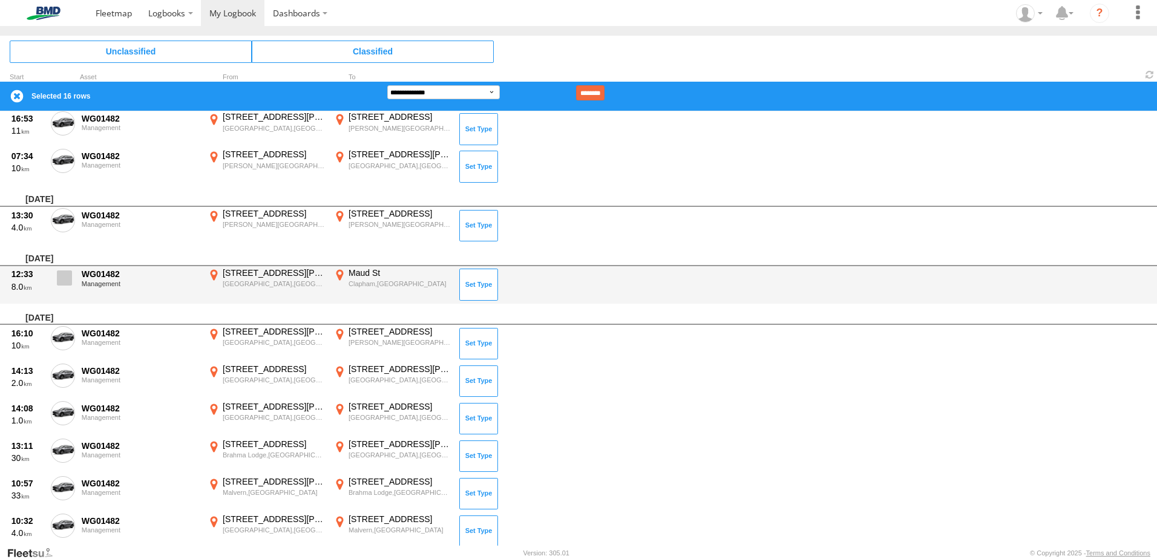
click at [62, 273] on span at bounding box center [64, 278] width 15 height 15
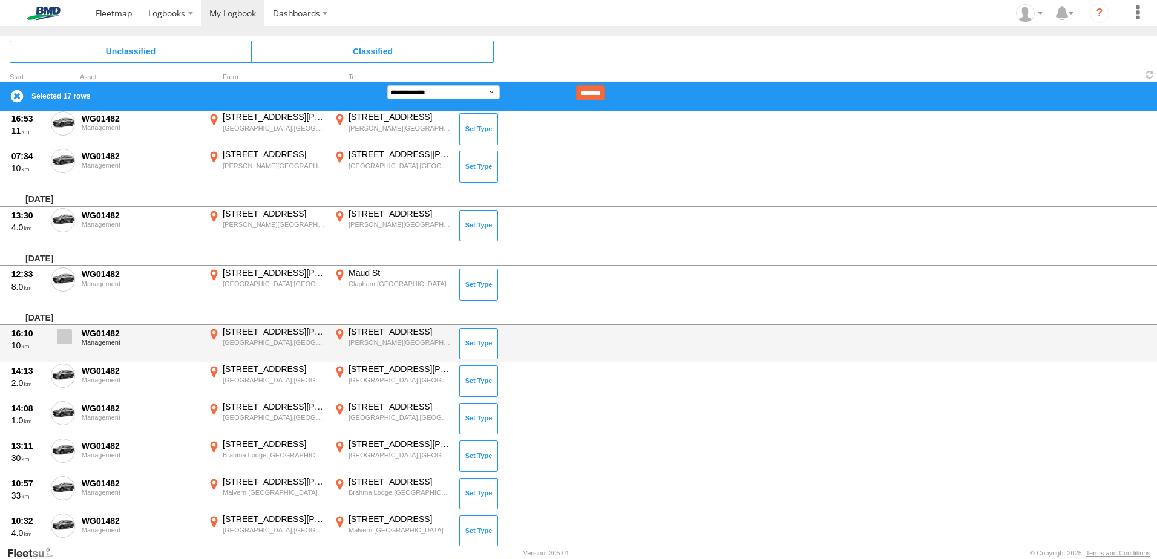
click at [57, 338] on span at bounding box center [64, 336] width 15 height 15
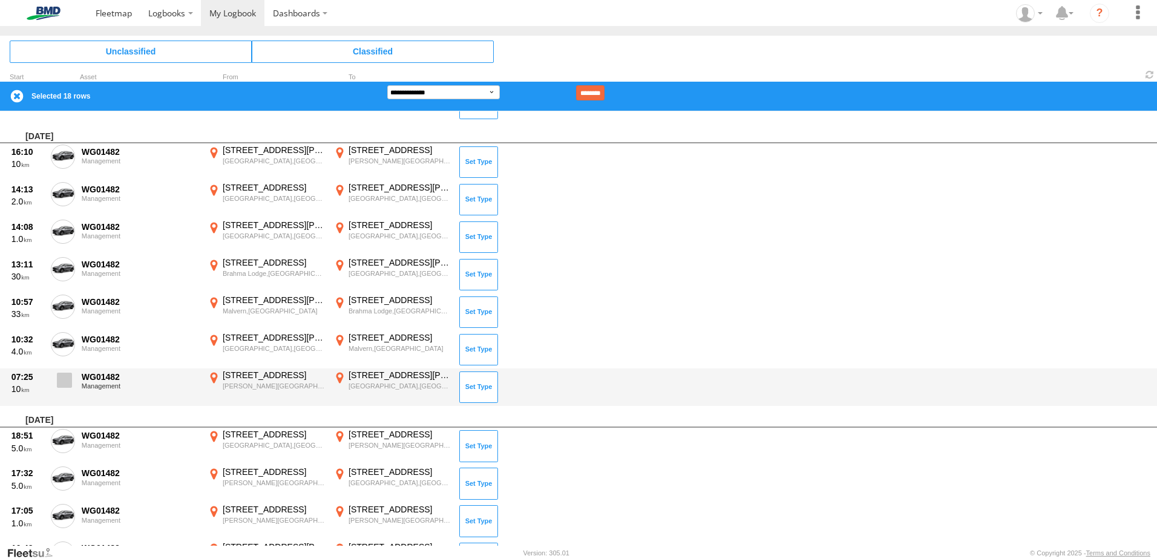
click at [65, 376] on span at bounding box center [64, 380] width 15 height 15
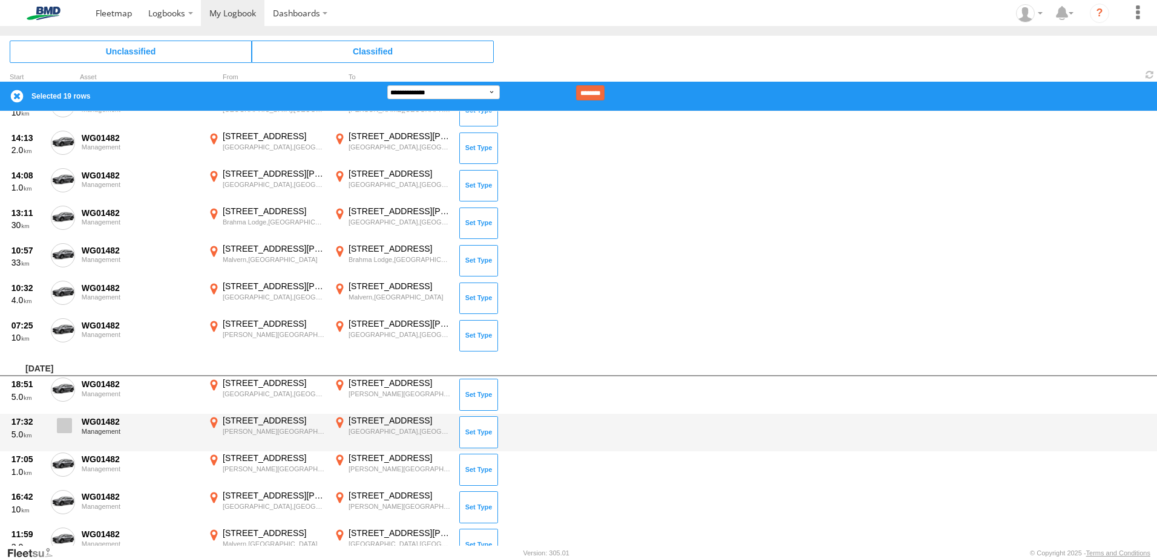
scroll to position [2239, 0]
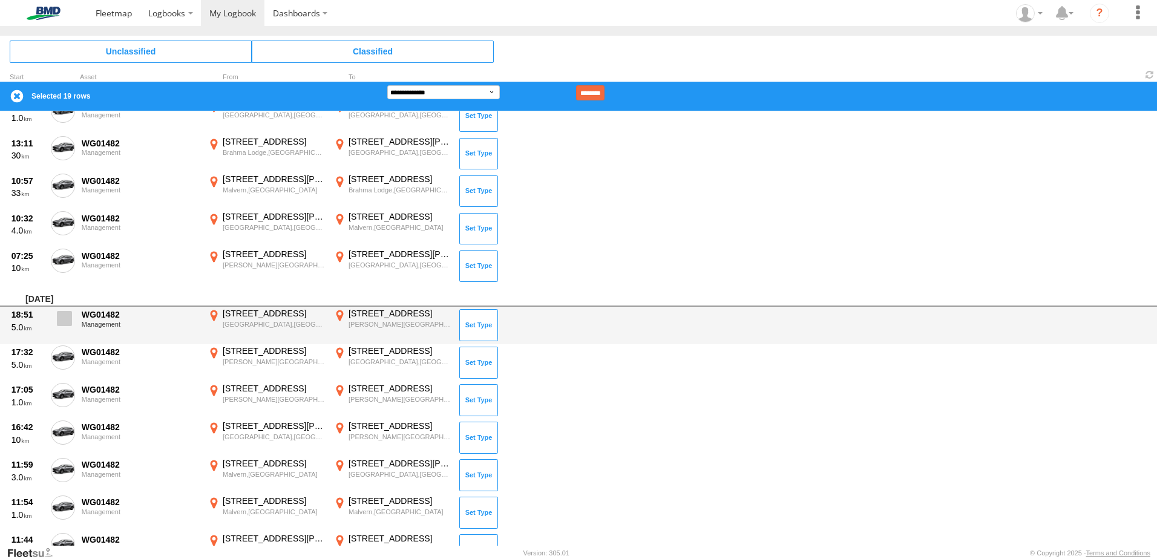
click at [67, 322] on span at bounding box center [64, 318] width 15 height 15
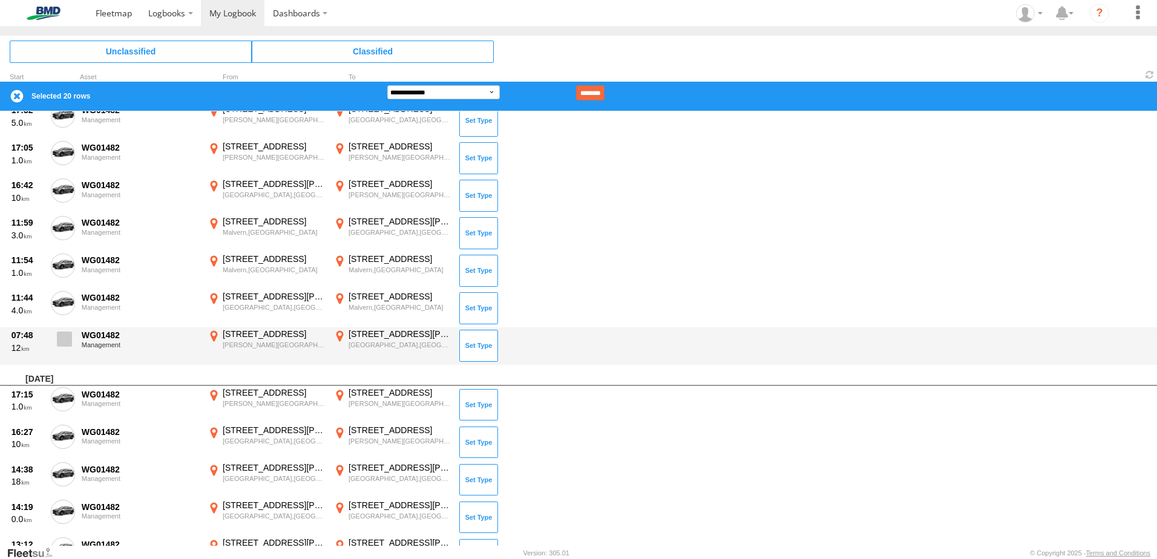
click at [68, 333] on span at bounding box center [64, 339] width 15 height 15
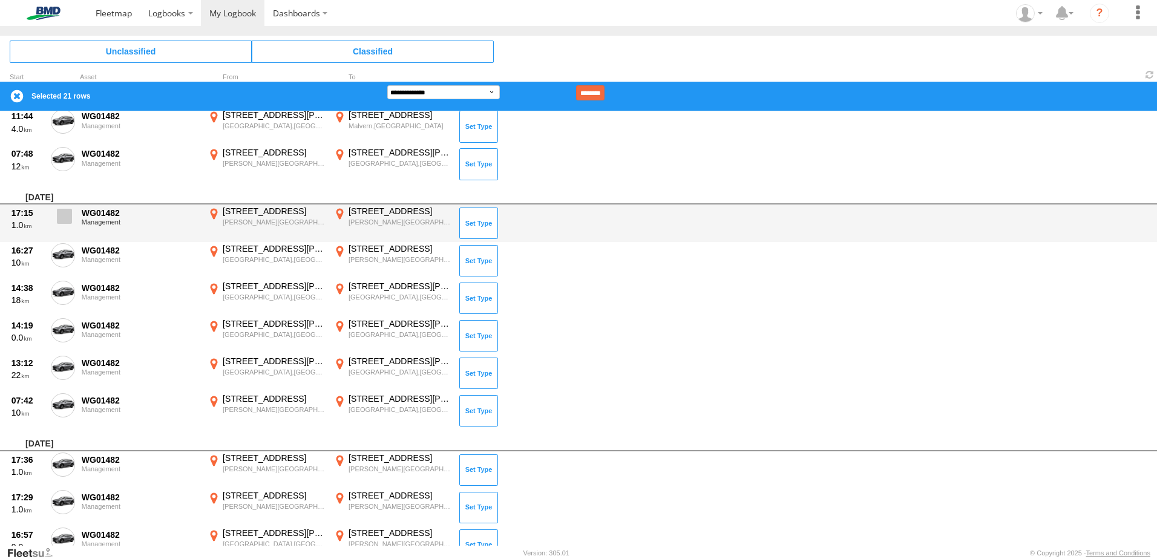
click at [64, 217] on span at bounding box center [64, 216] width 15 height 15
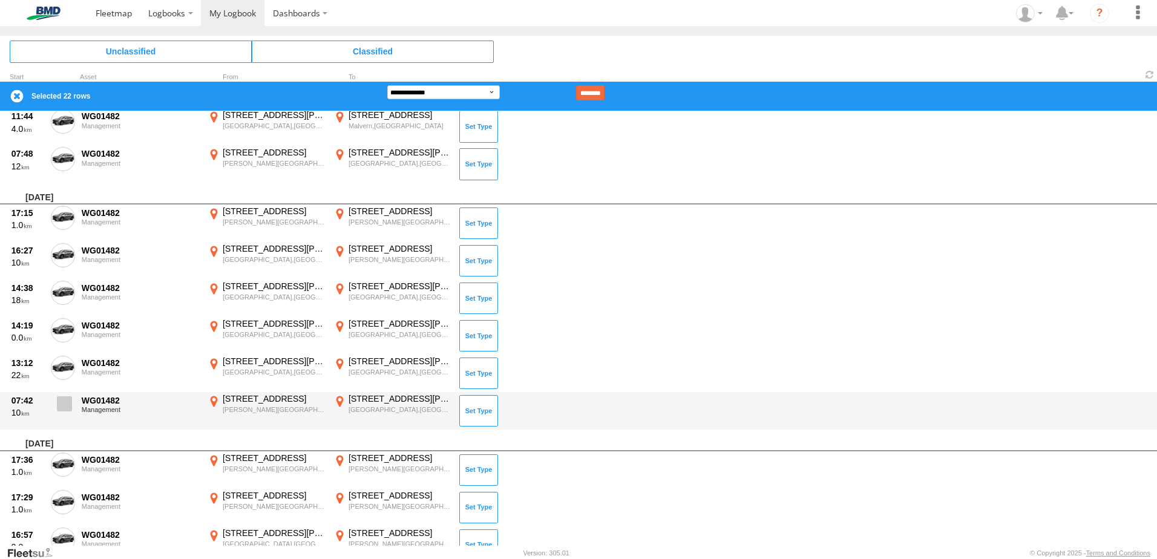
click at [62, 401] on span at bounding box center [64, 403] width 15 height 15
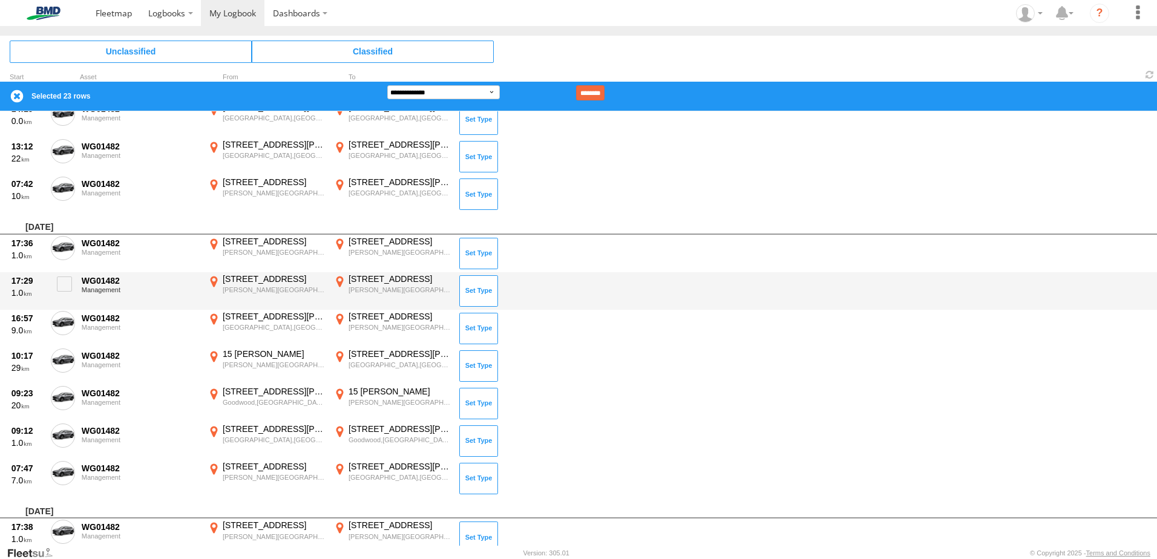
scroll to position [2905, 0]
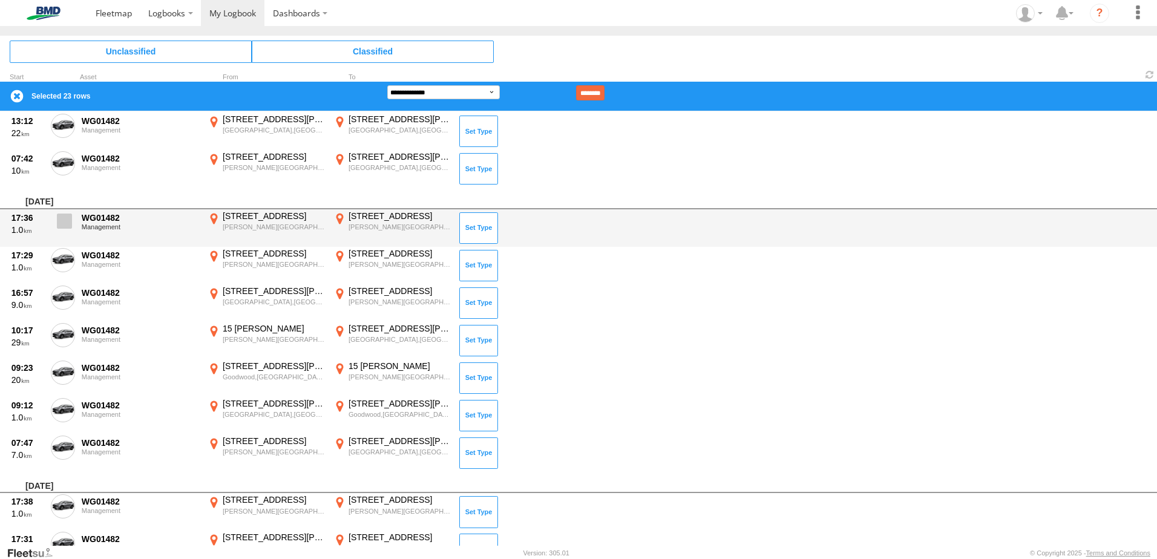
click at [64, 226] on span at bounding box center [64, 221] width 15 height 15
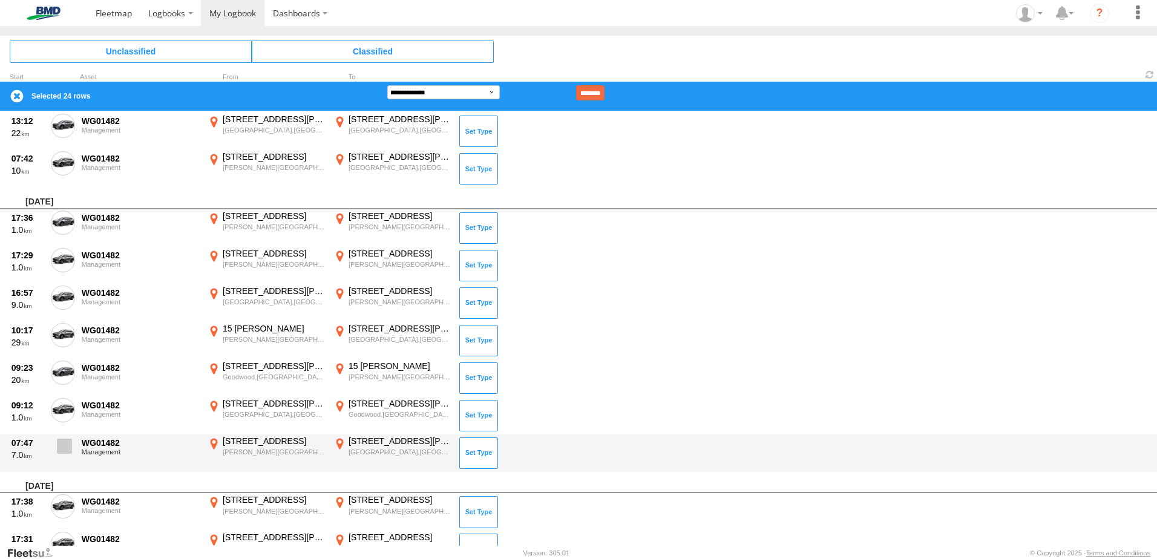
click at [64, 449] on span at bounding box center [64, 446] width 15 height 15
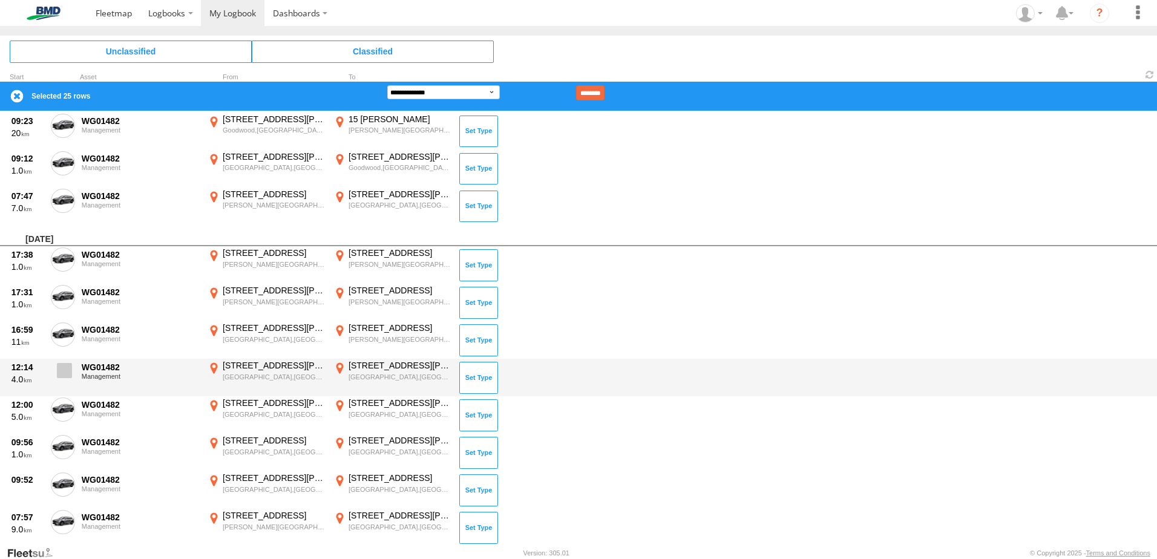
scroll to position [3147, 0]
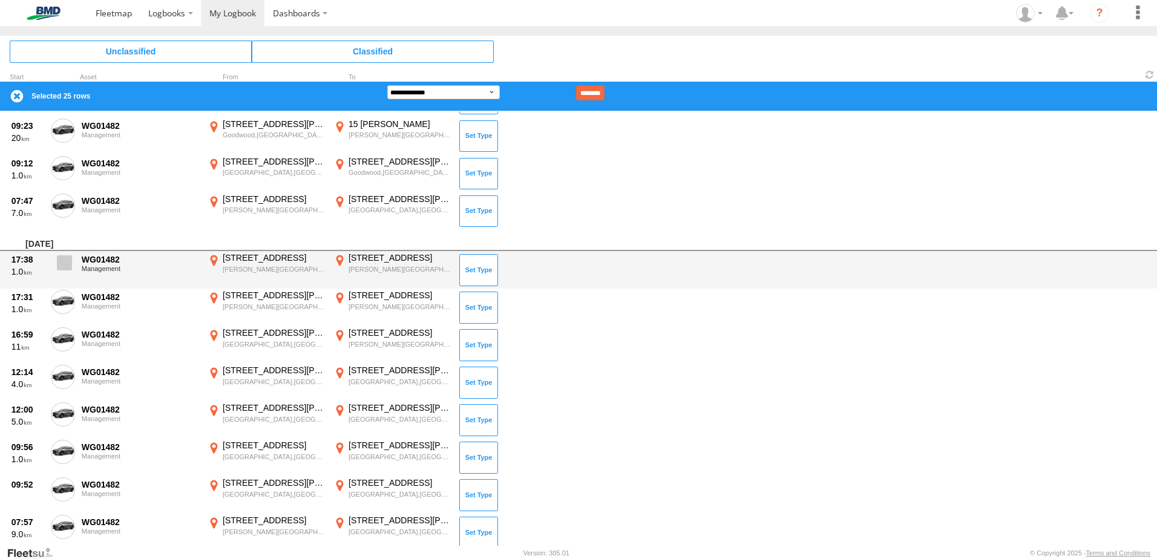
click at [61, 260] on span at bounding box center [64, 262] width 15 height 15
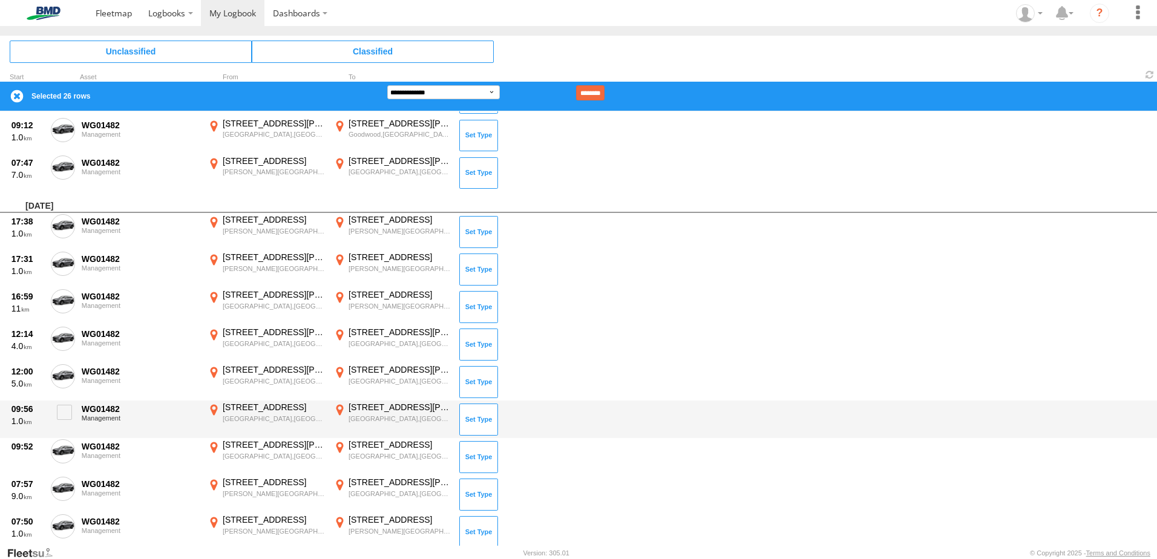
scroll to position [3268, 0]
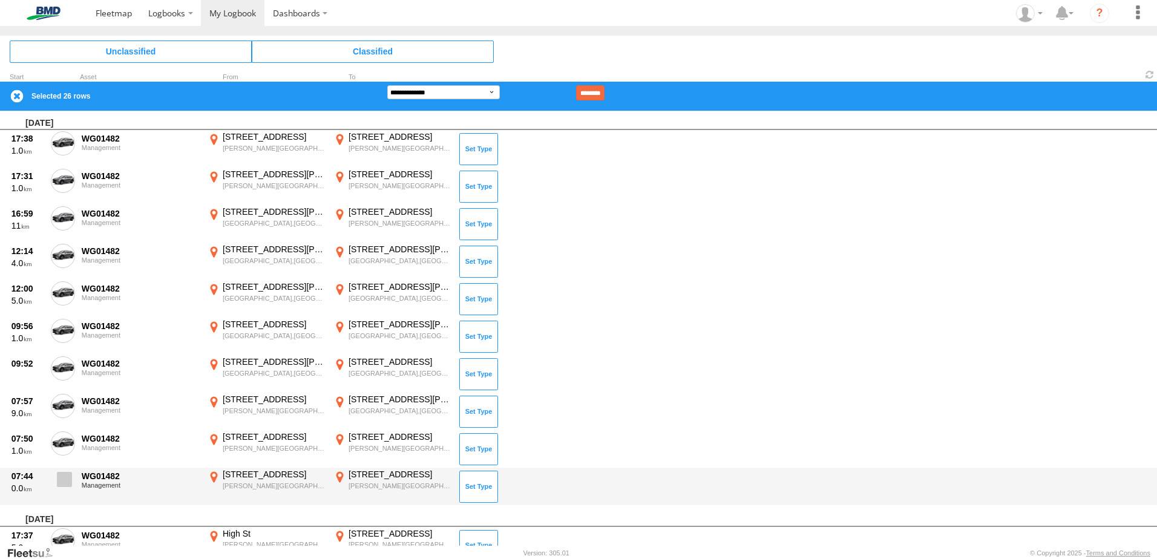
drag, startPoint x: 62, startPoint y: 478, endPoint x: 65, endPoint y: 472, distance: 6.8
click at [63, 478] on span at bounding box center [64, 479] width 15 height 15
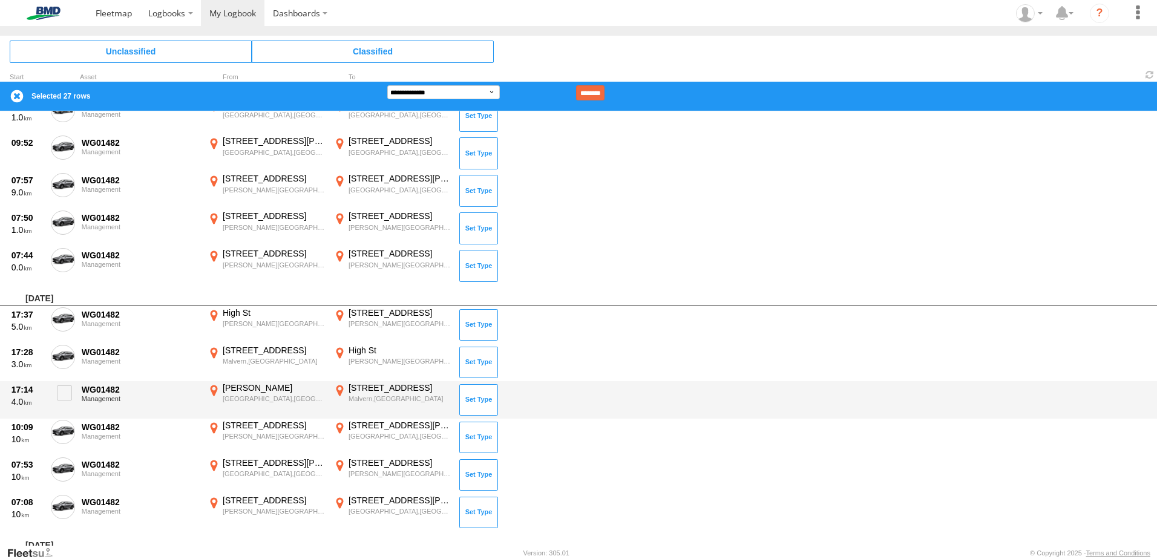
scroll to position [3510, 0]
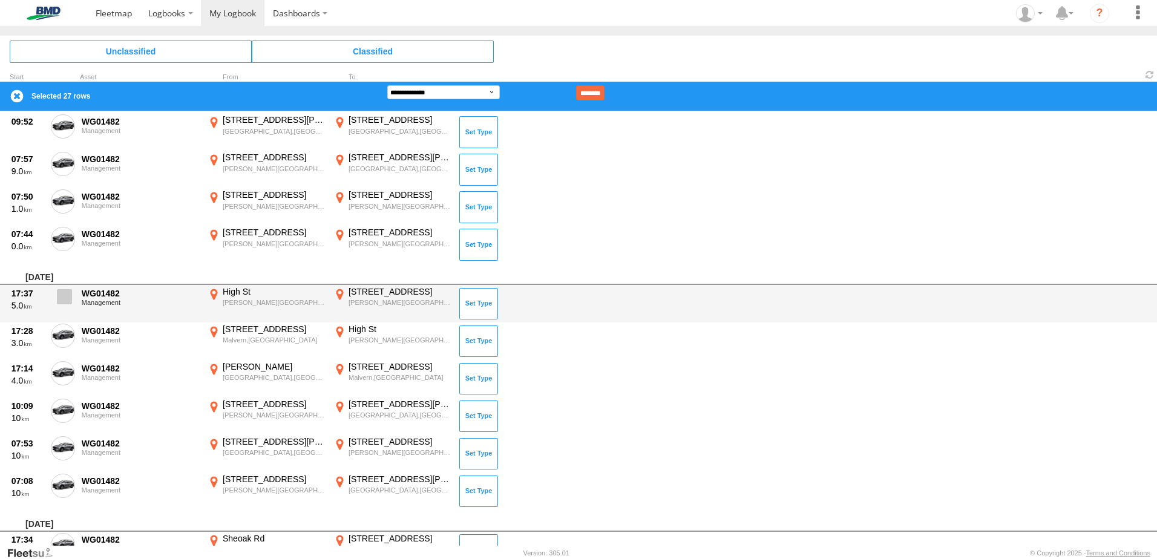
click at [65, 297] on span at bounding box center [64, 296] width 15 height 15
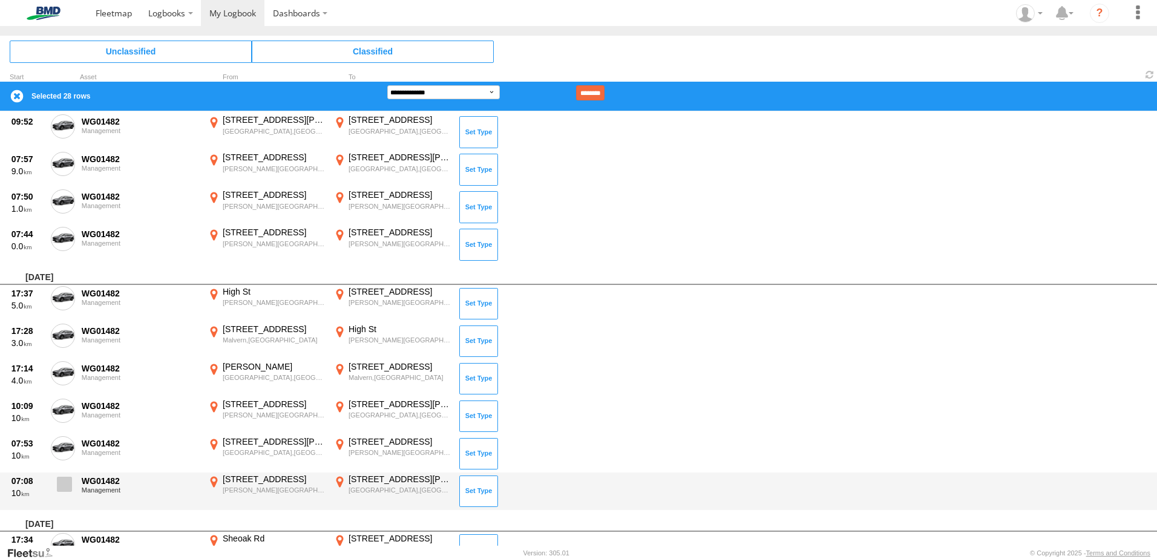
click at [61, 477] on span at bounding box center [64, 484] width 15 height 15
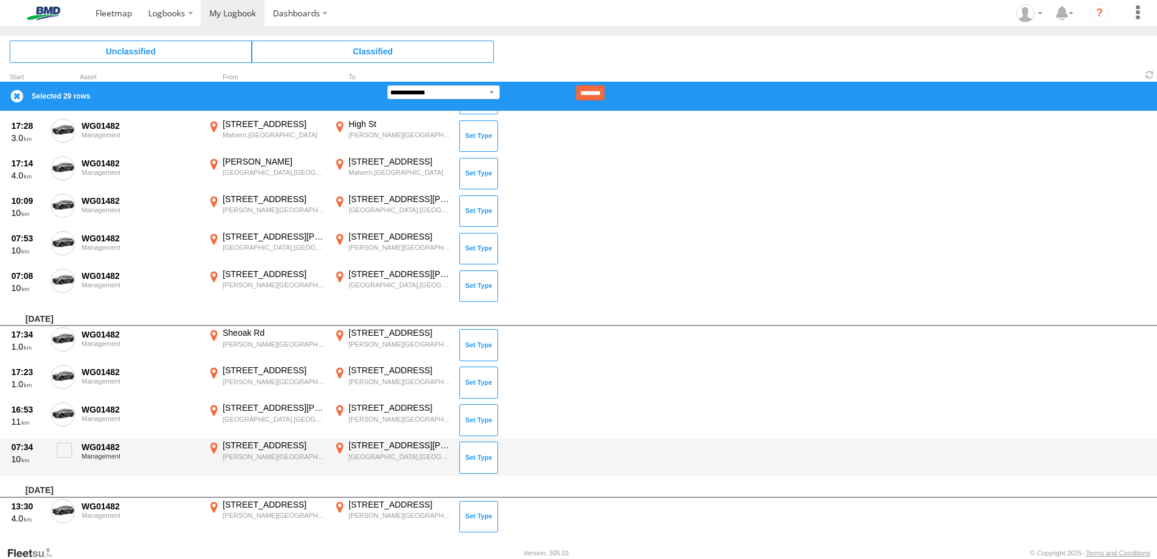
scroll to position [3813, 0]
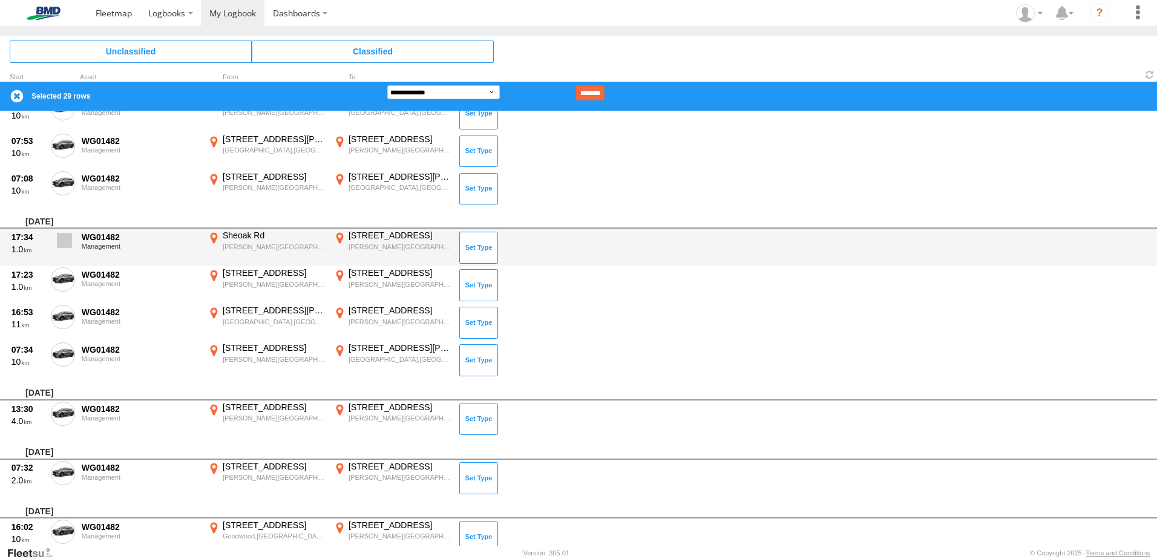
click at [59, 241] on span at bounding box center [64, 240] width 15 height 15
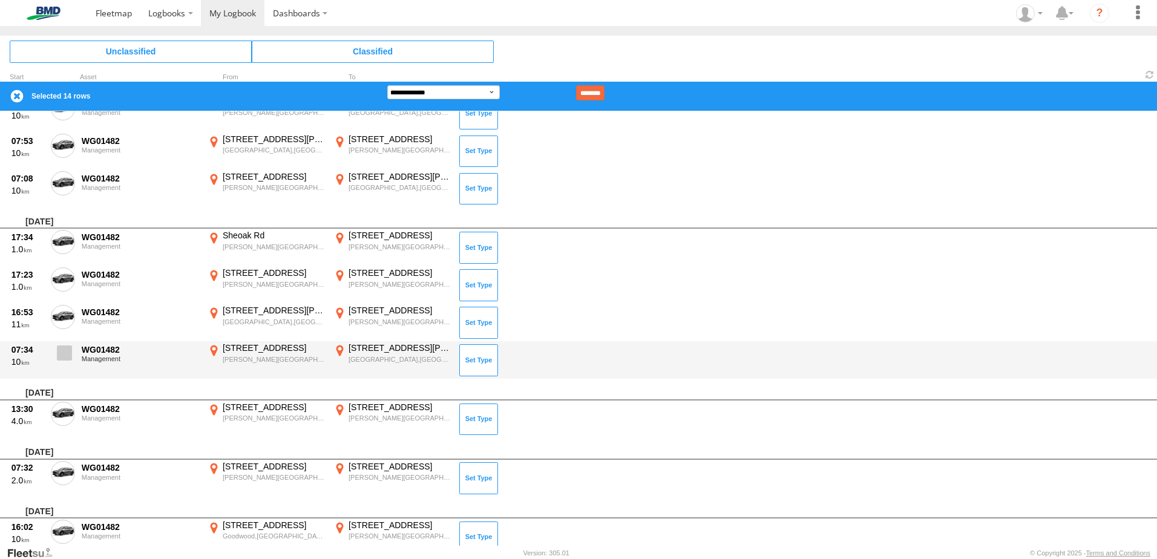
click at [62, 354] on span at bounding box center [64, 353] width 15 height 15
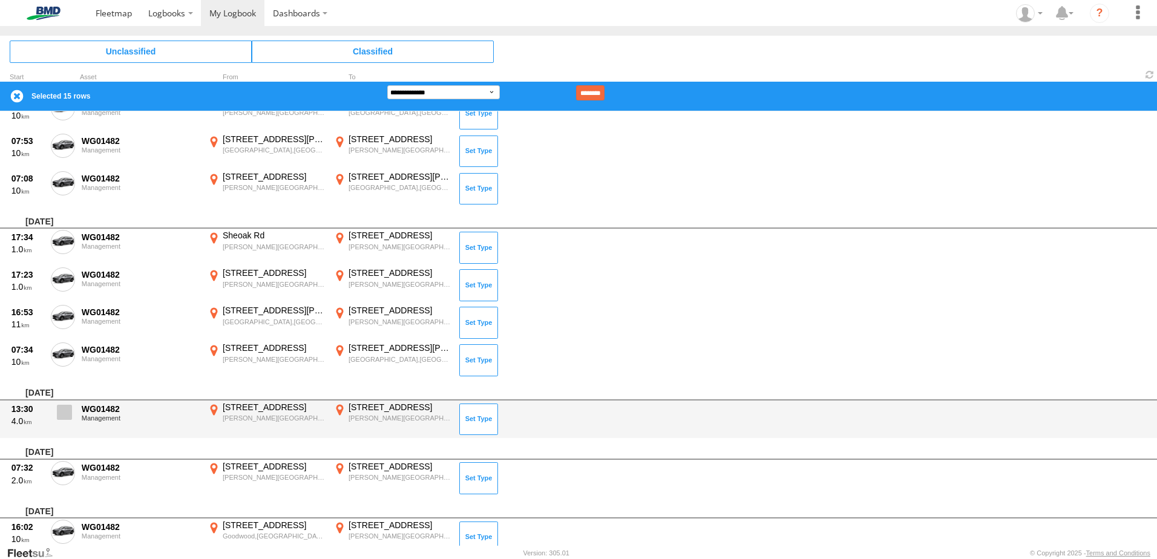
click at [65, 406] on span at bounding box center [64, 412] width 15 height 15
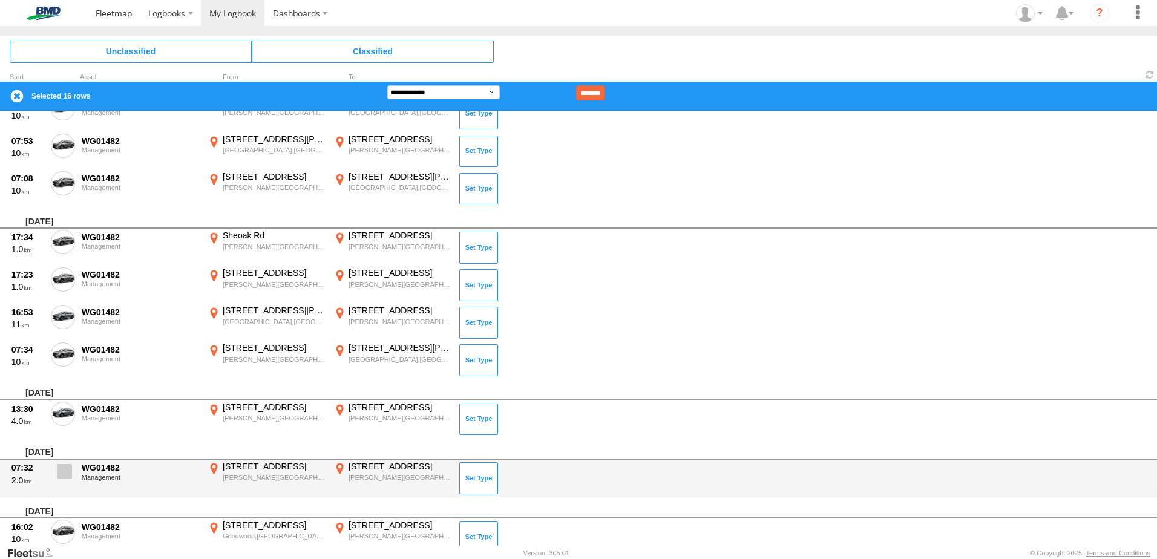
click at [59, 472] on span at bounding box center [64, 471] width 15 height 15
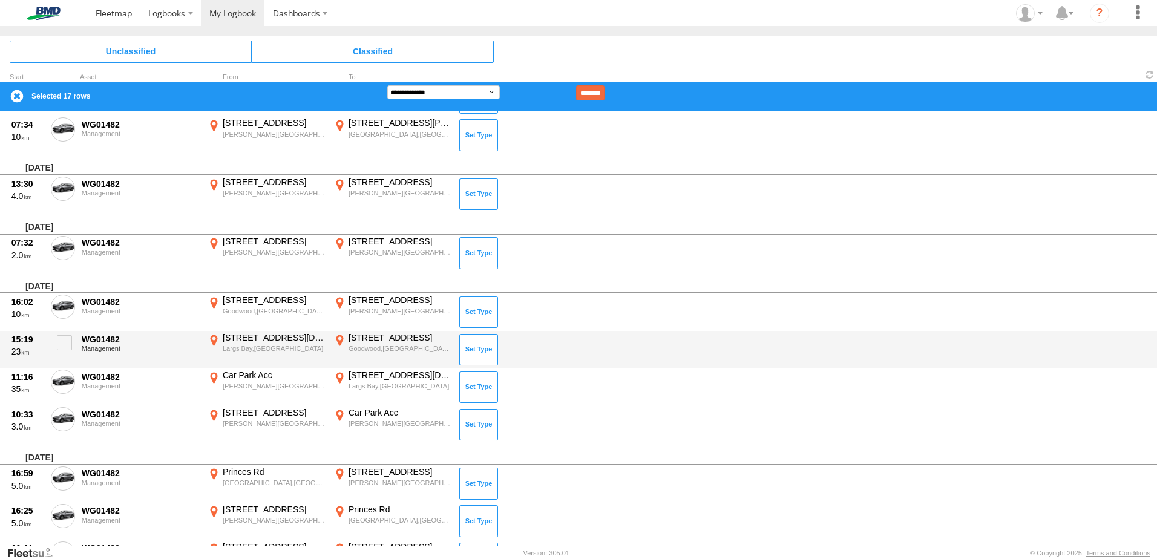
scroll to position [4055, 0]
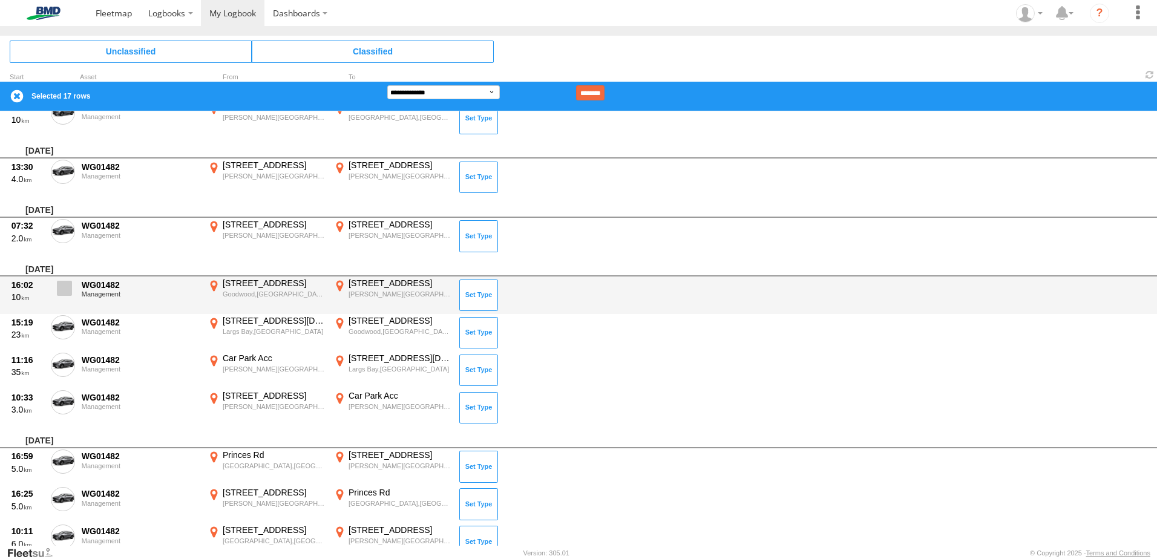
click at [67, 287] on span at bounding box center [64, 288] width 15 height 15
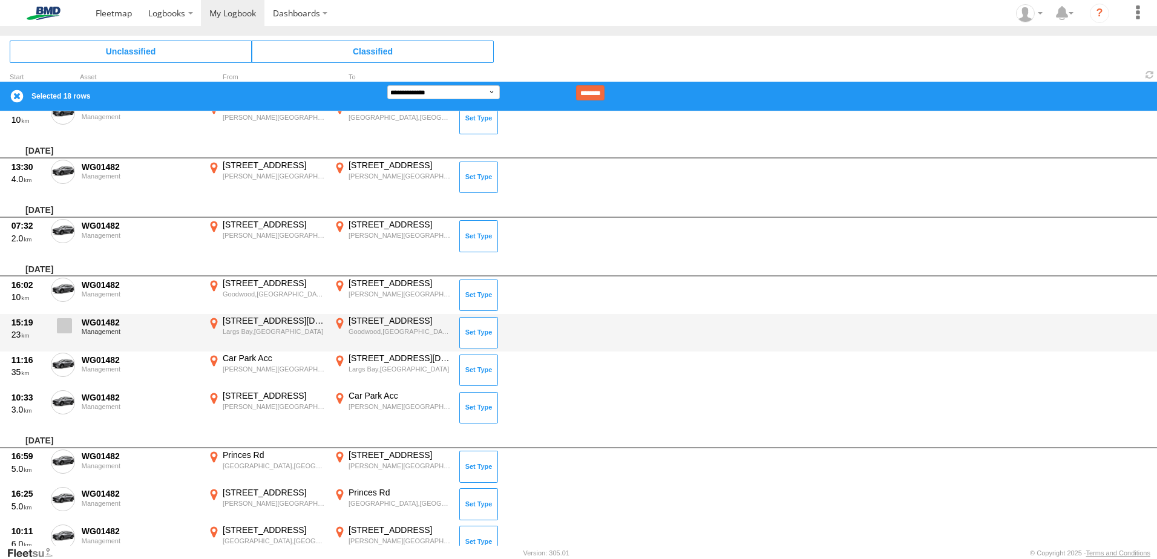
click at [60, 320] on span at bounding box center [64, 325] width 15 height 15
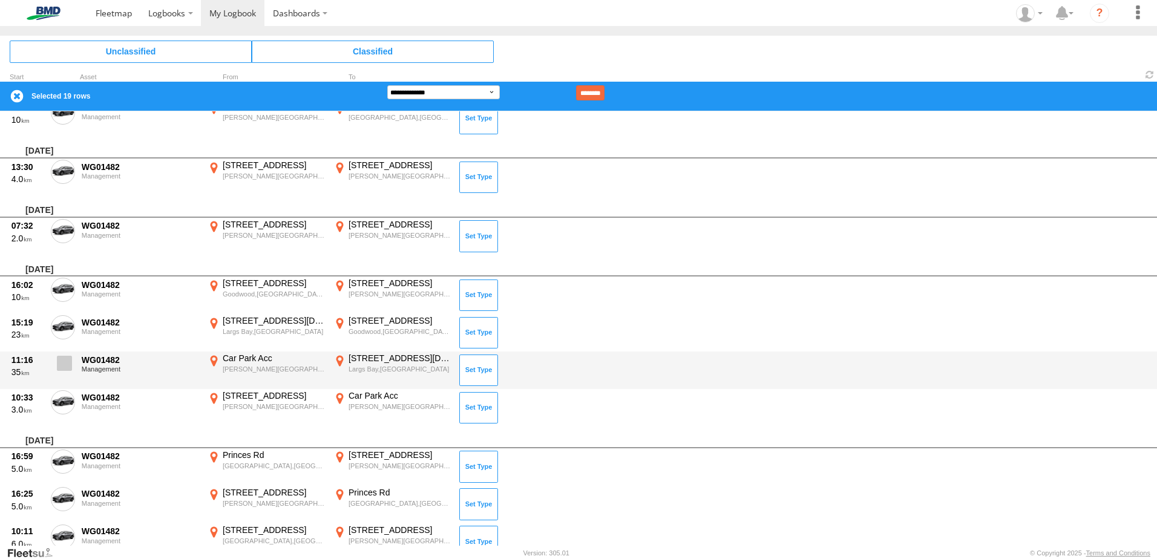
click at [64, 364] on span at bounding box center [64, 363] width 15 height 15
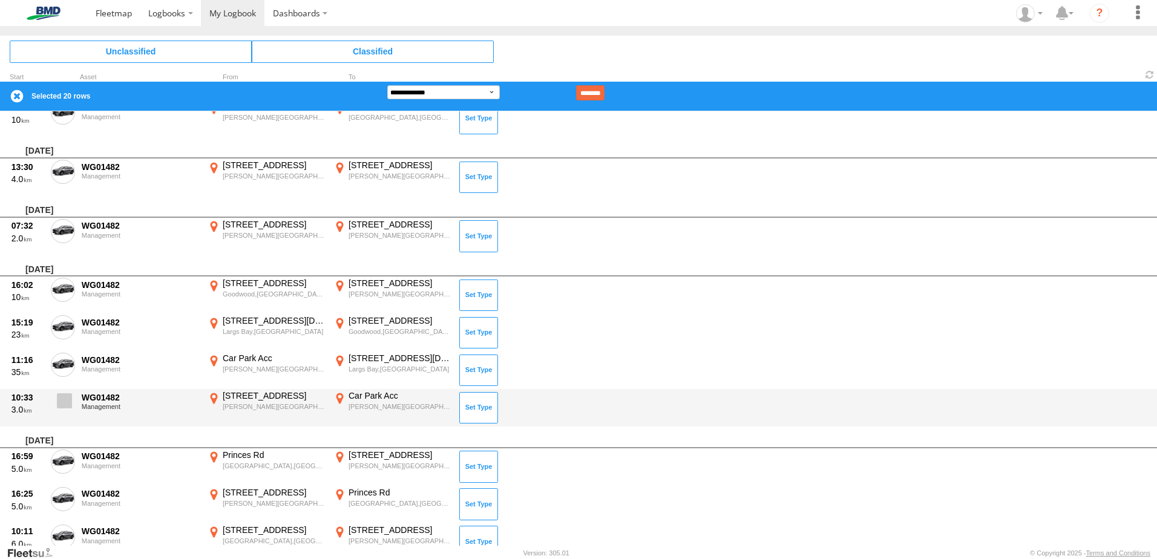
click at [60, 395] on span at bounding box center [64, 400] width 15 height 15
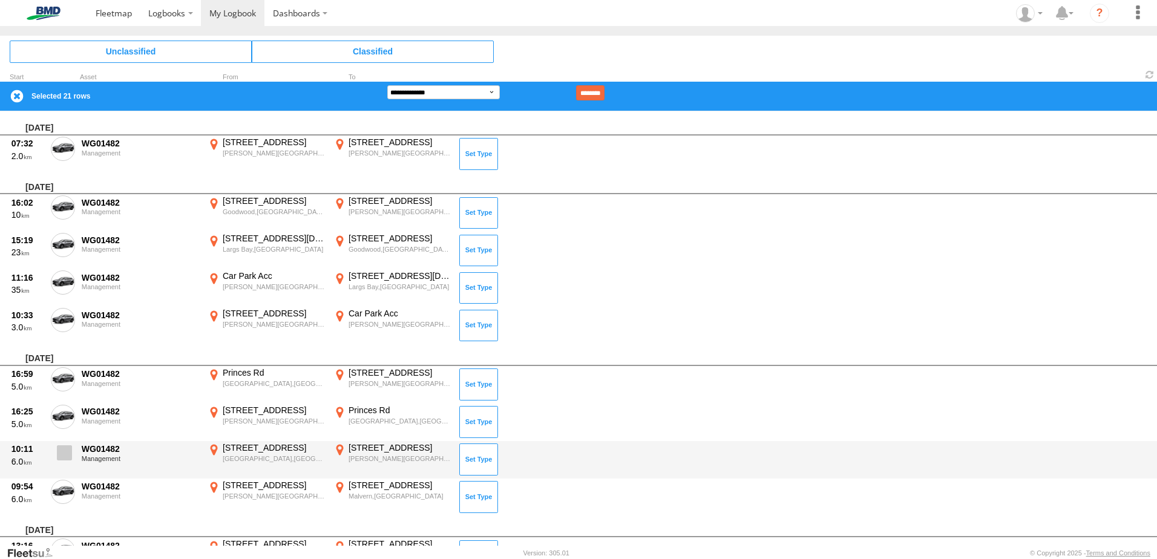
scroll to position [4236, 0]
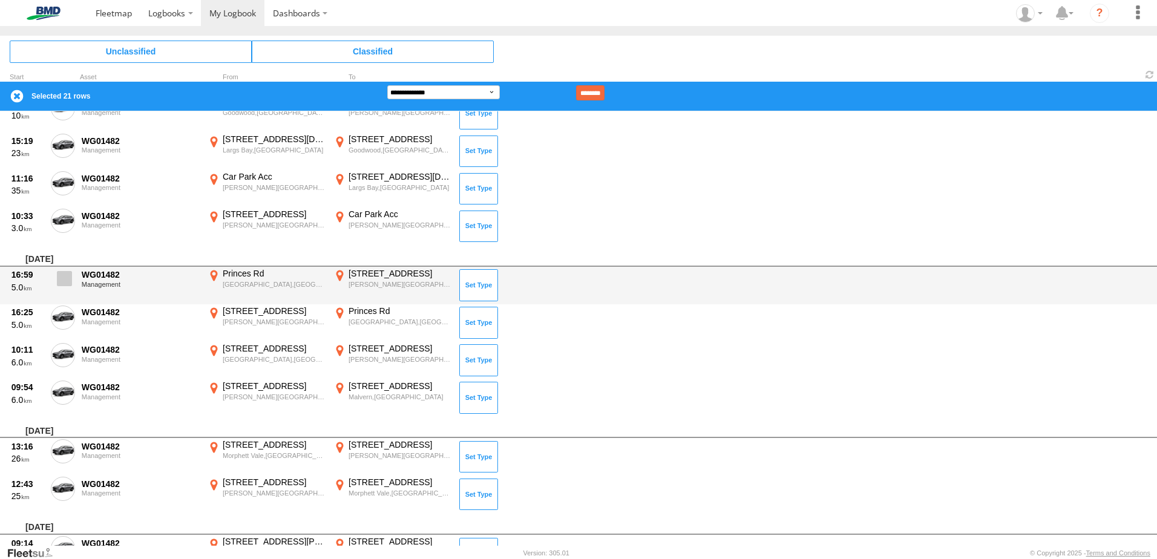
click at [57, 274] on span at bounding box center [64, 278] width 15 height 15
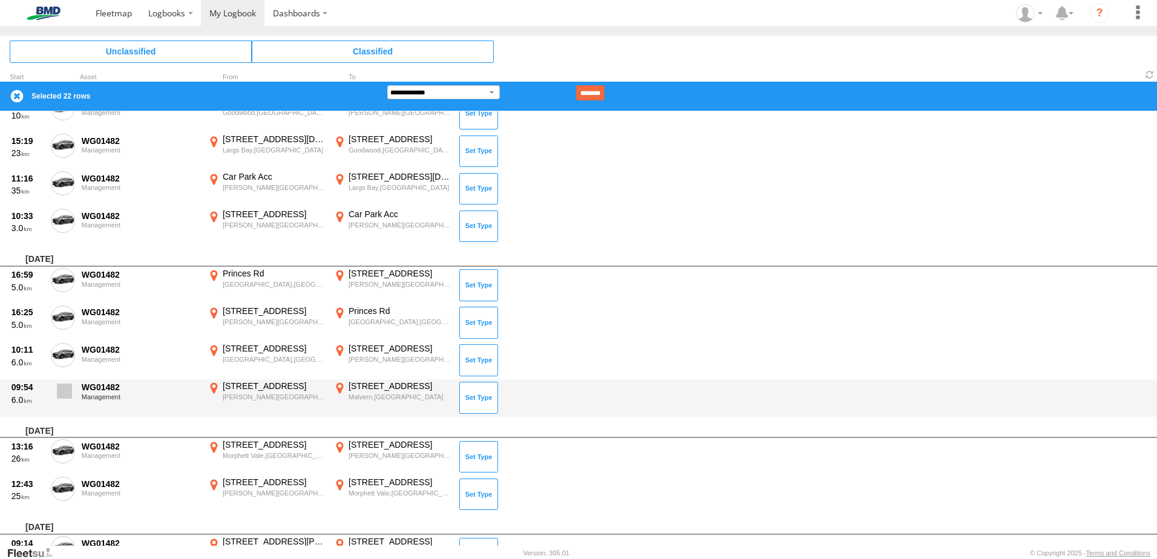
click at [67, 389] on span at bounding box center [64, 391] width 15 height 15
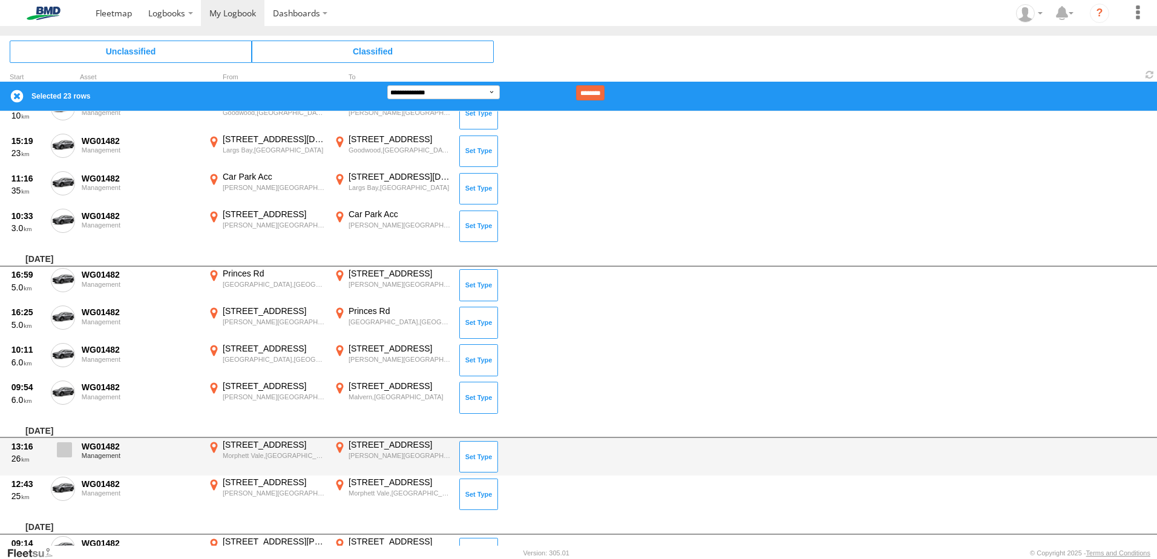
click at [62, 448] on span at bounding box center [64, 449] width 15 height 15
drag, startPoint x: 63, startPoint y: 491, endPoint x: 77, endPoint y: 454, distance: 40.0
click at [0, 0] on span at bounding box center [0, 0] width 0 height 0
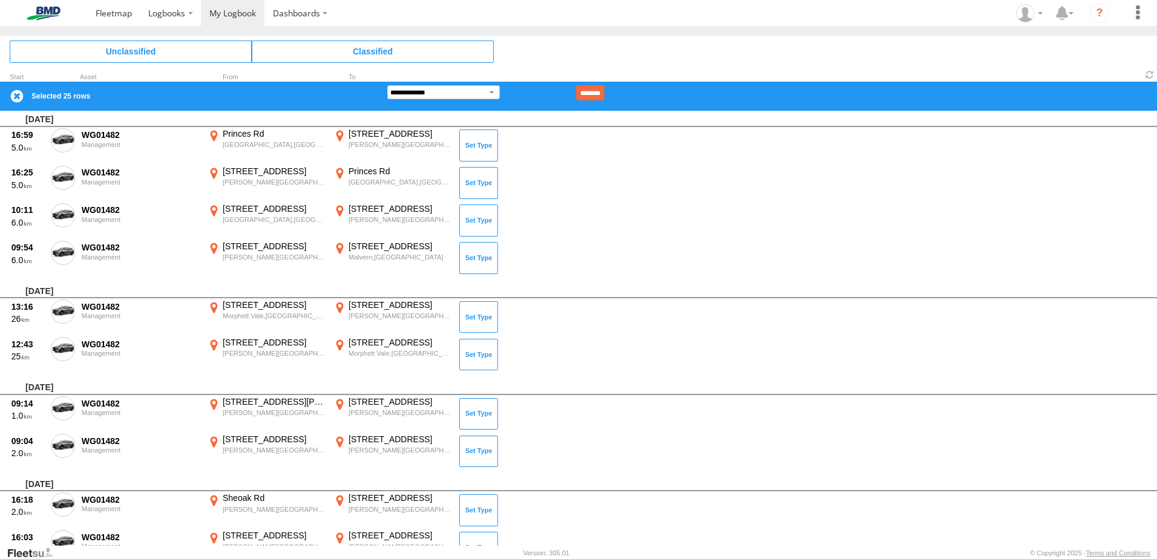
scroll to position [4478, 0]
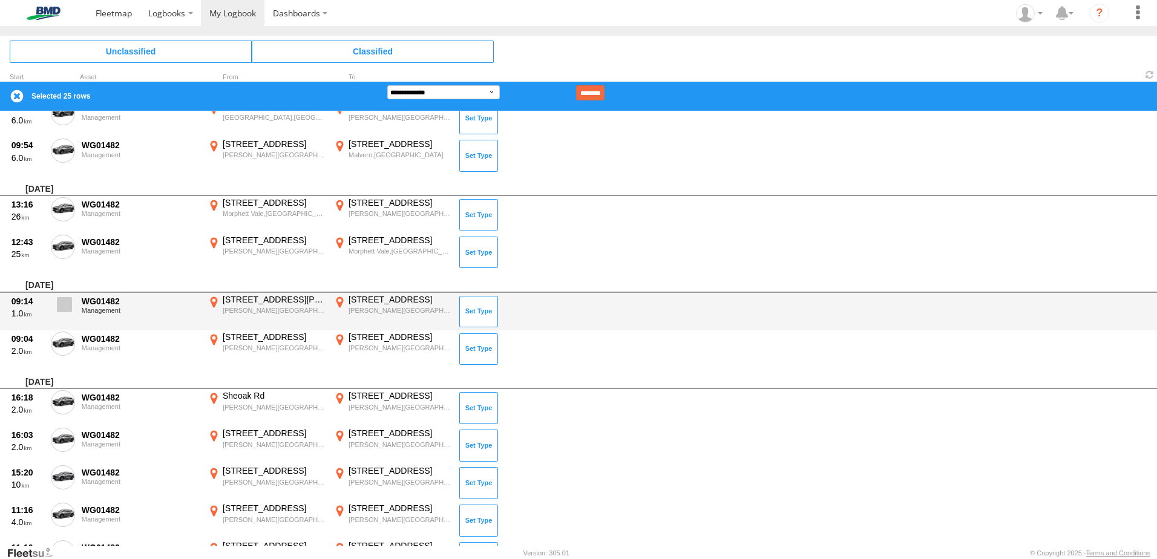
click at [65, 306] on span at bounding box center [64, 304] width 15 height 15
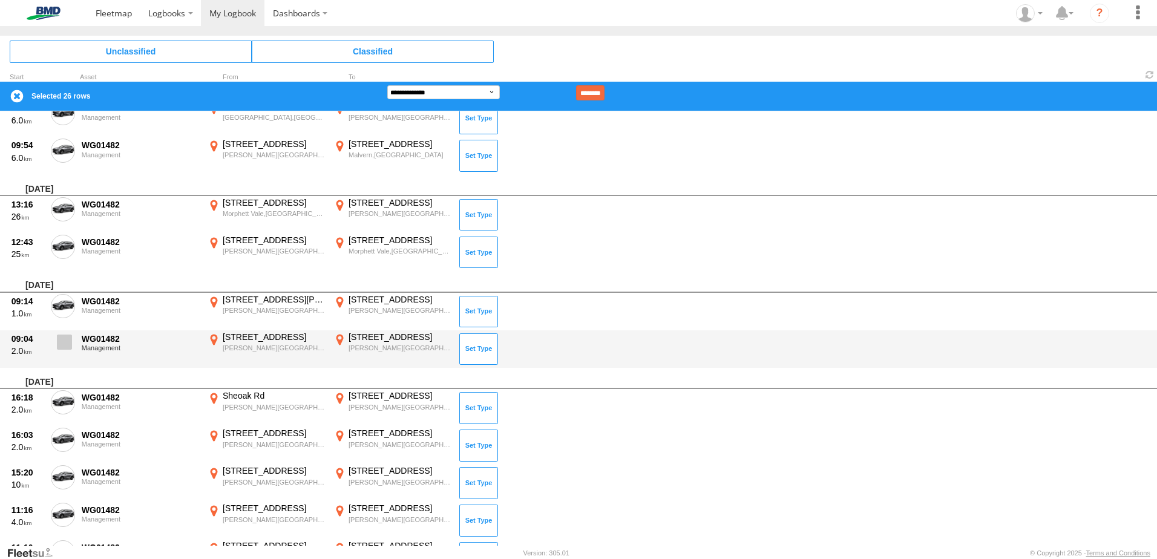
click at [74, 355] on label at bounding box center [63, 346] width 24 height 28
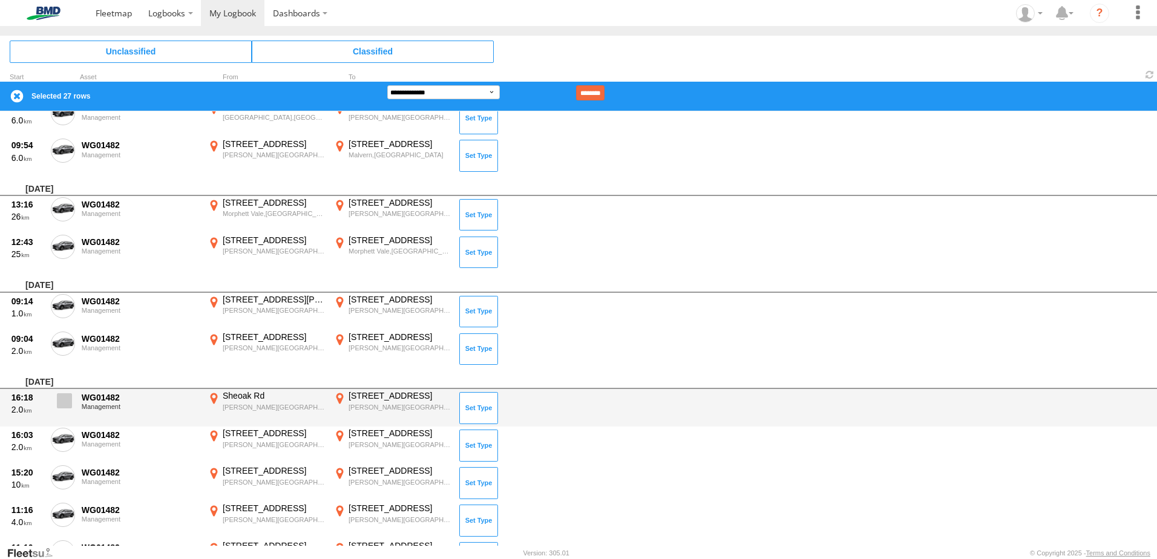
click at [65, 410] on label at bounding box center [63, 404] width 24 height 28
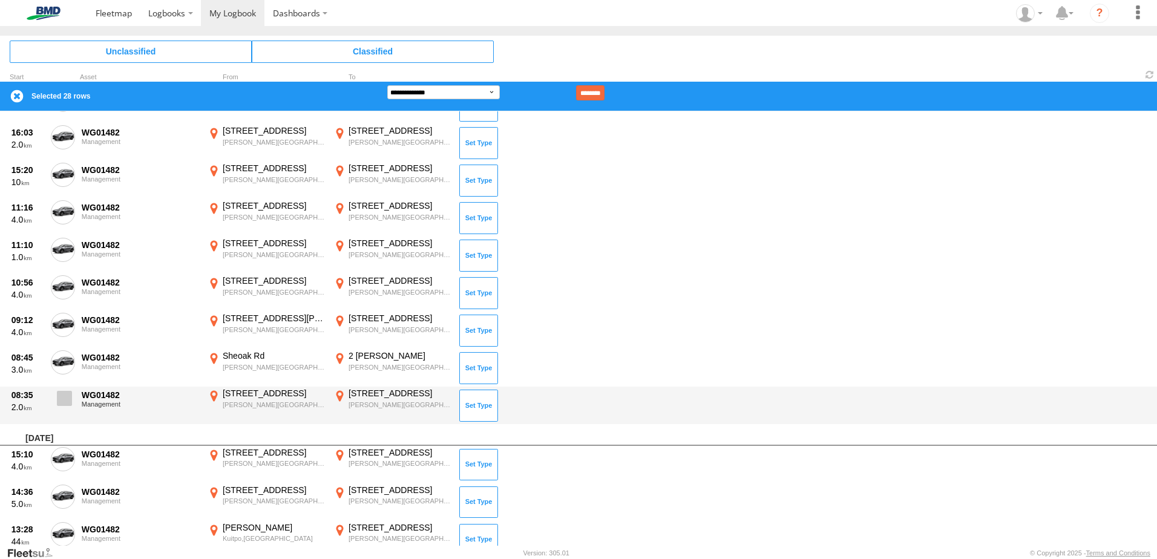
click at [62, 404] on span at bounding box center [64, 398] width 15 height 15
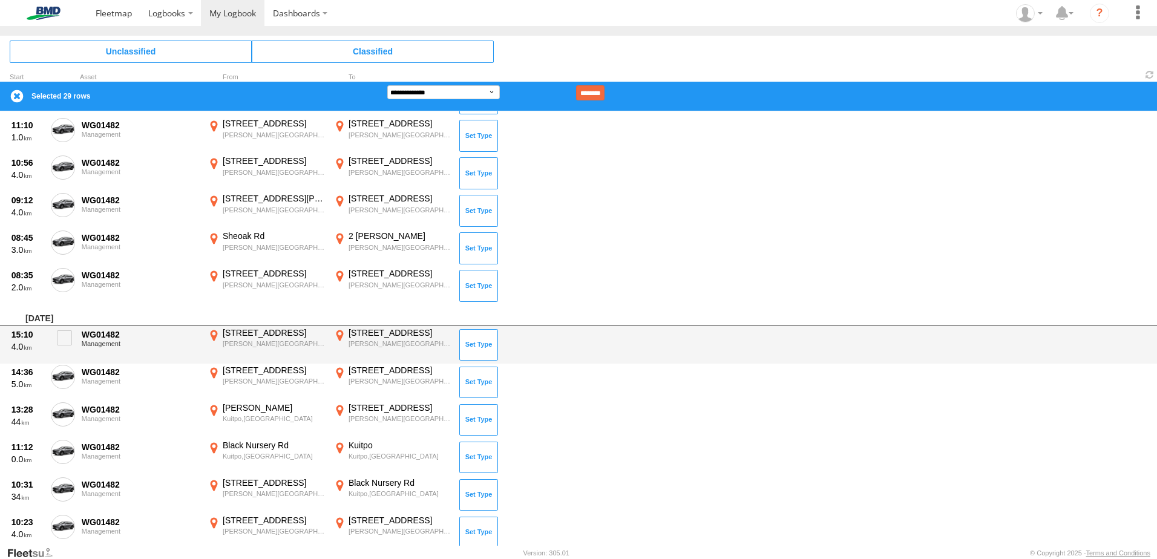
scroll to position [5023, 0]
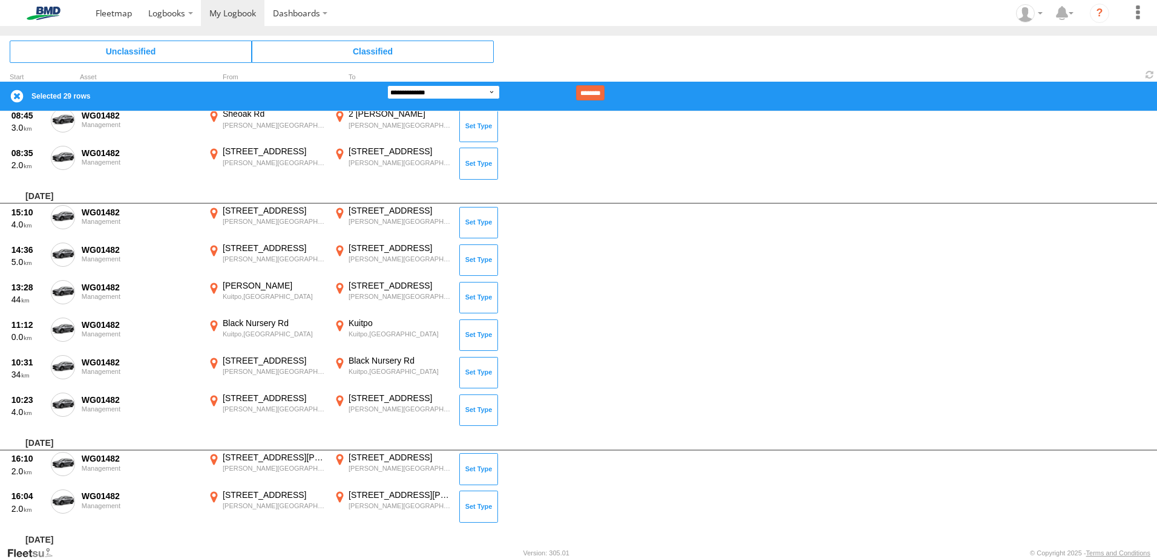
click at [473, 92] on select "**********" at bounding box center [443, 92] width 113 height 14
select select "**"
click at [387, 85] on select "**********" at bounding box center [443, 92] width 113 height 14
click at [605, 94] on input "********" at bounding box center [590, 92] width 28 height 15
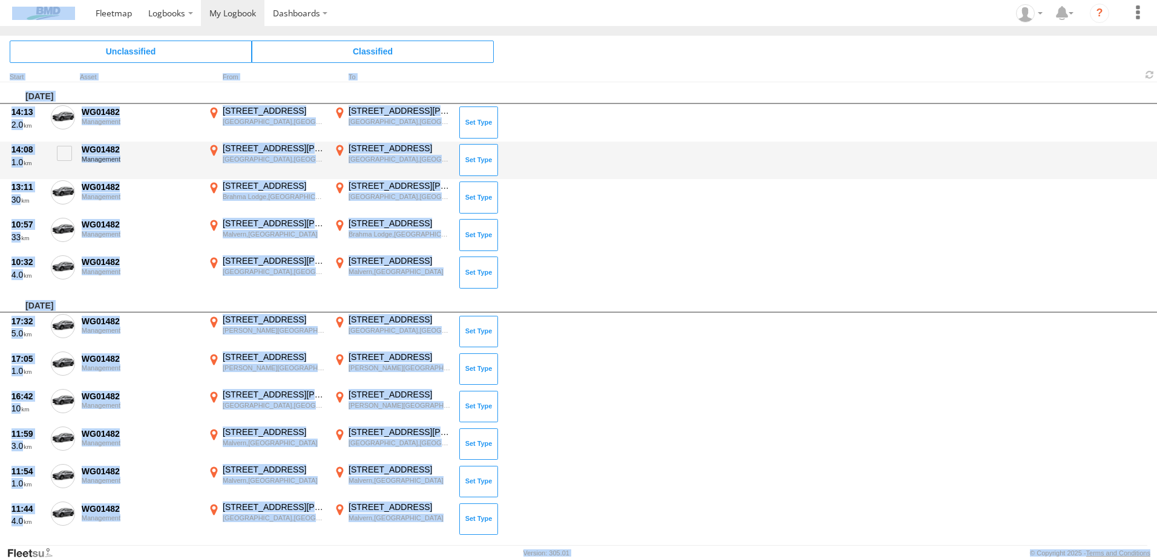
click at [157, 160] on div "Management" at bounding box center [140, 159] width 117 height 7
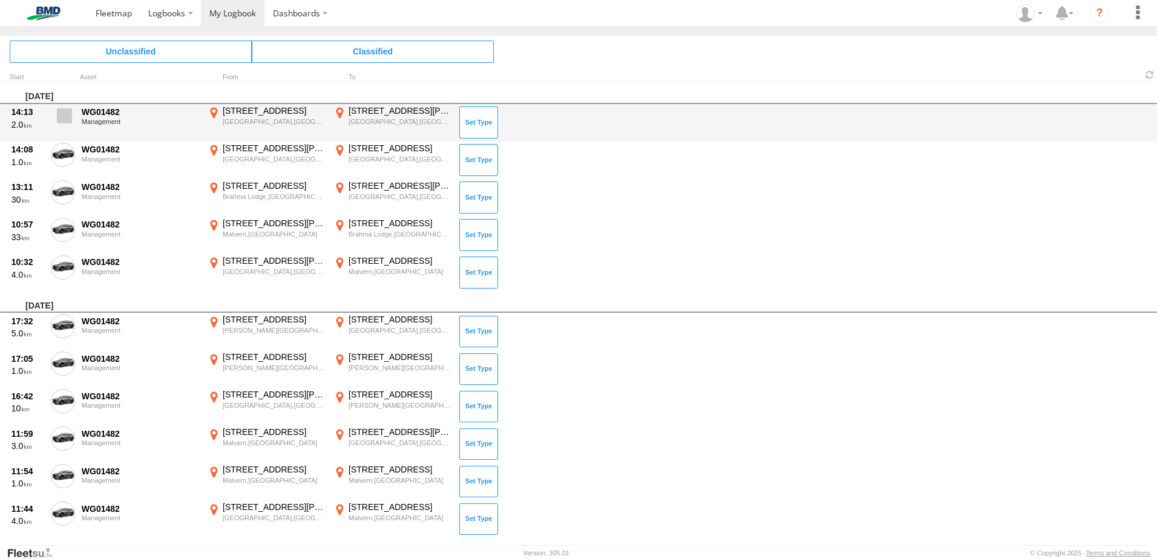
click at [70, 117] on span at bounding box center [64, 115] width 15 height 15
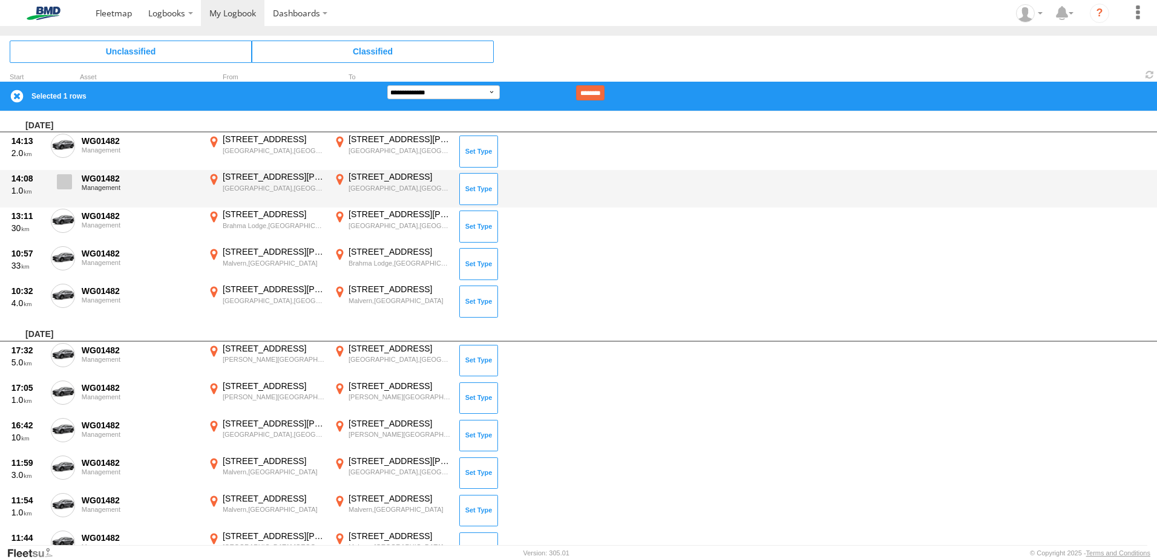
click at [65, 179] on span at bounding box center [64, 181] width 15 height 15
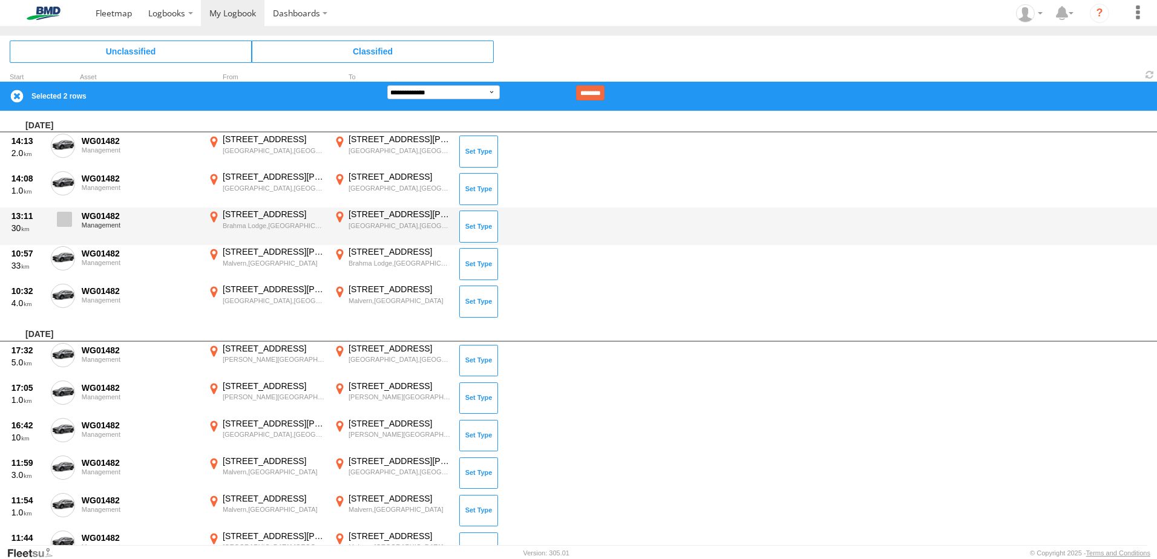
click at [63, 211] on label at bounding box center [63, 223] width 24 height 28
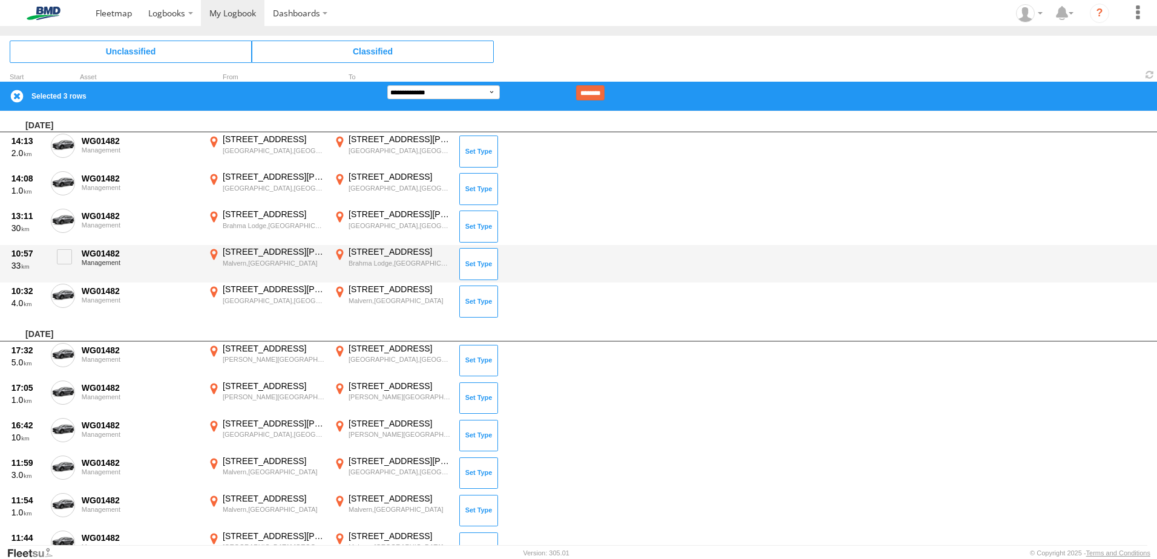
drag, startPoint x: 59, startPoint y: 251, endPoint x: 67, endPoint y: 278, distance: 27.6
click at [61, 252] on span at bounding box center [64, 256] width 15 height 15
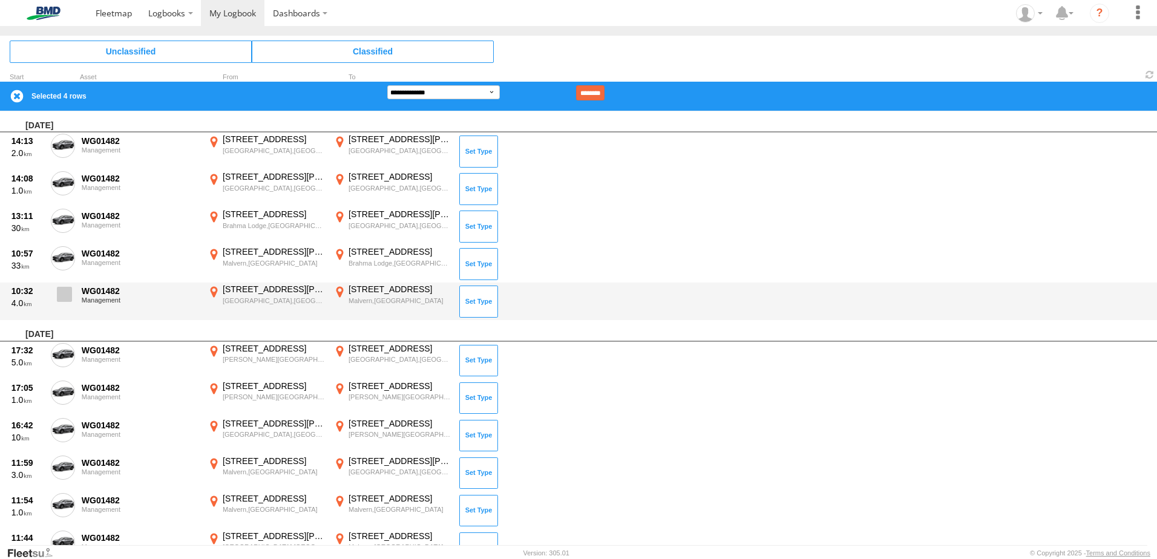
click at [64, 290] on span at bounding box center [64, 294] width 15 height 15
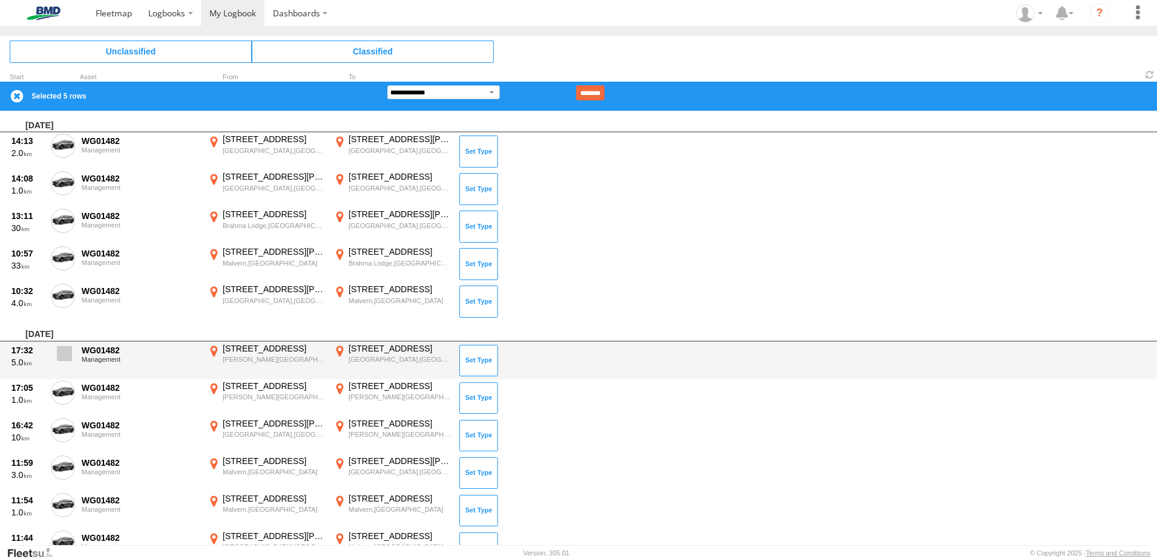
click at [65, 343] on label at bounding box center [63, 357] width 24 height 28
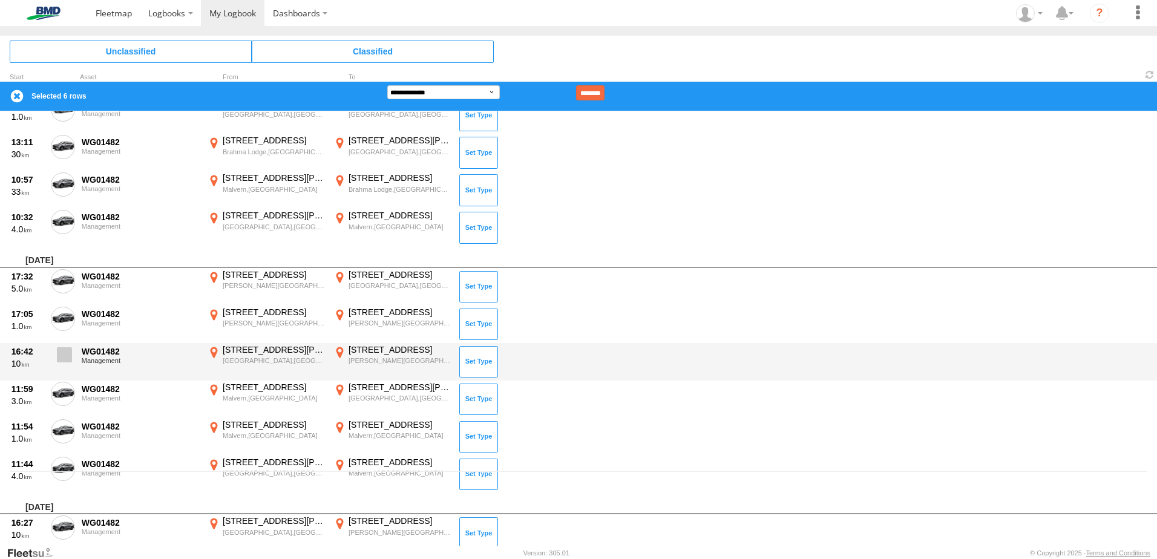
scroll to position [121, 0]
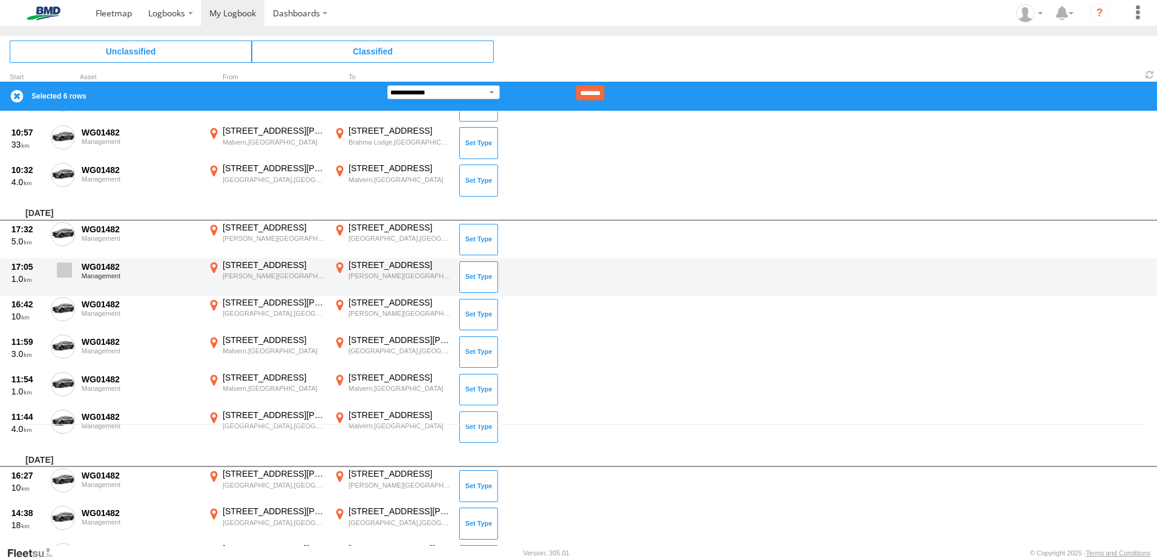
click at [66, 275] on span at bounding box center [64, 270] width 15 height 15
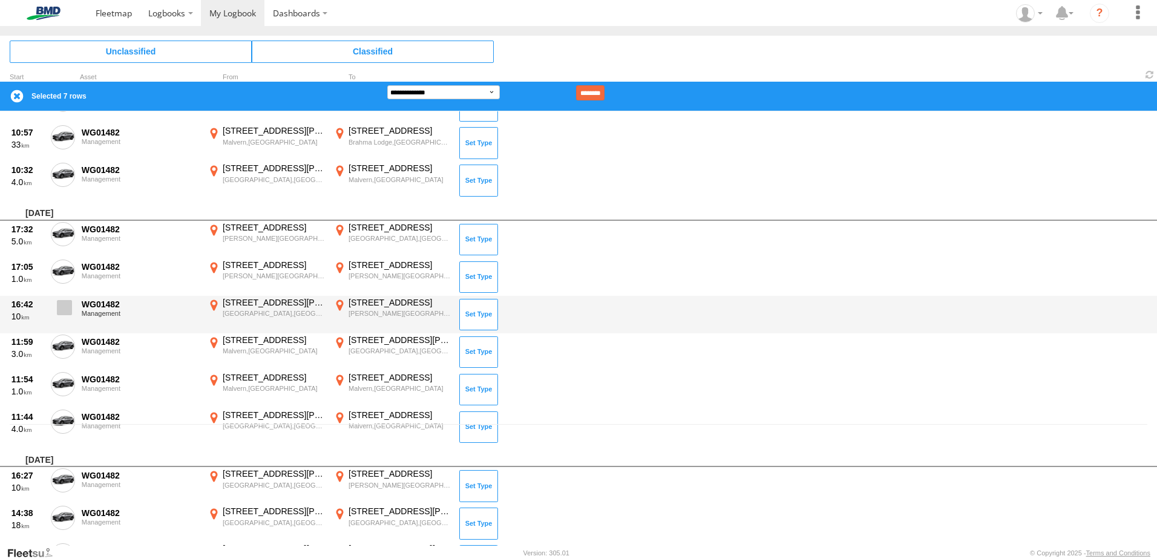
click at [57, 310] on span at bounding box center [64, 307] width 15 height 15
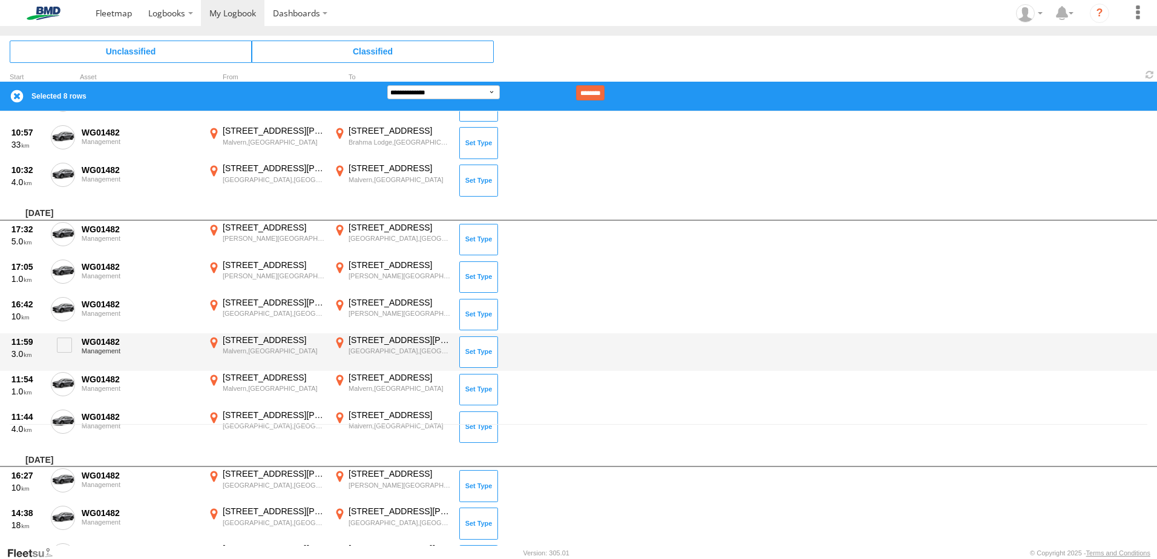
drag, startPoint x: 59, startPoint y: 339, endPoint x: 67, endPoint y: 369, distance: 30.7
click at [59, 340] on span at bounding box center [64, 345] width 15 height 15
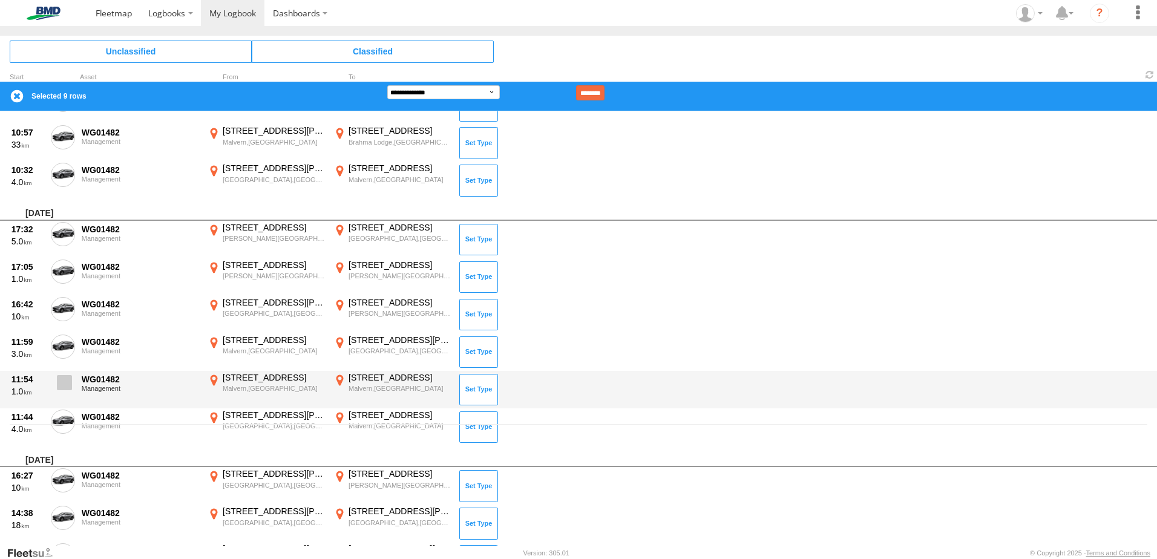
click at [65, 379] on span at bounding box center [64, 382] width 15 height 15
click at [65, 404] on div "11:54 1.0 WG01482 Management [STREET_ADDRESS] 138.61459 [STREET_ADDRESS] 138.60…" at bounding box center [578, 390] width 1157 height 38
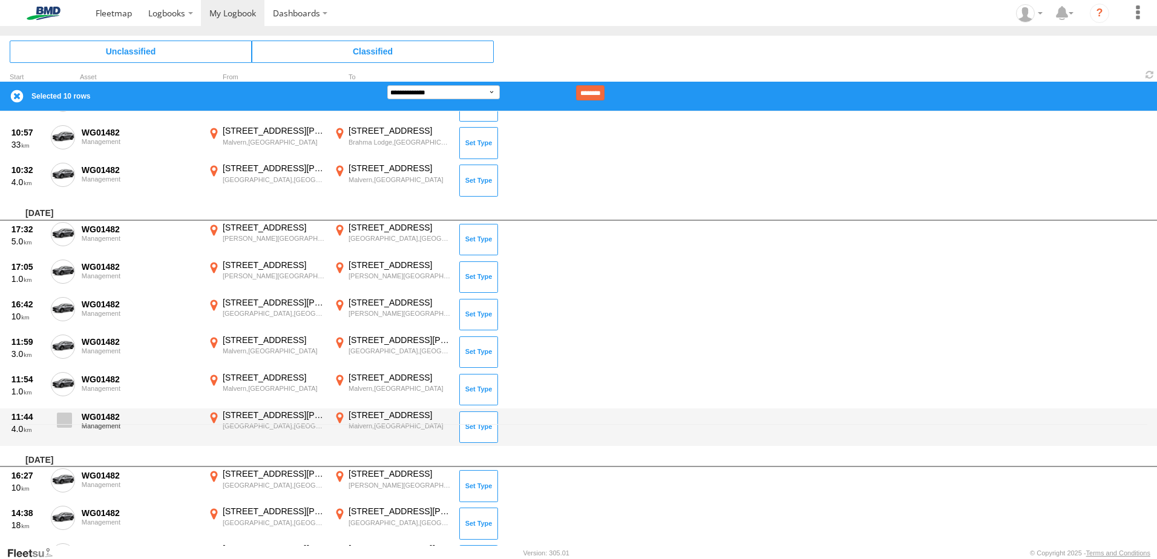
click at [67, 415] on span at bounding box center [64, 420] width 15 height 15
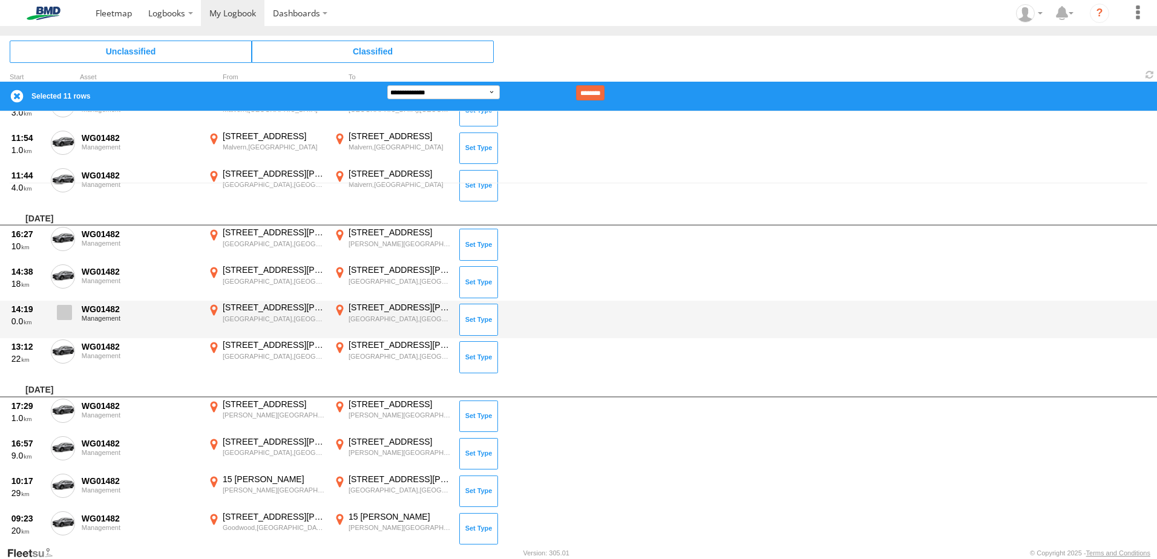
scroll to position [363, 0]
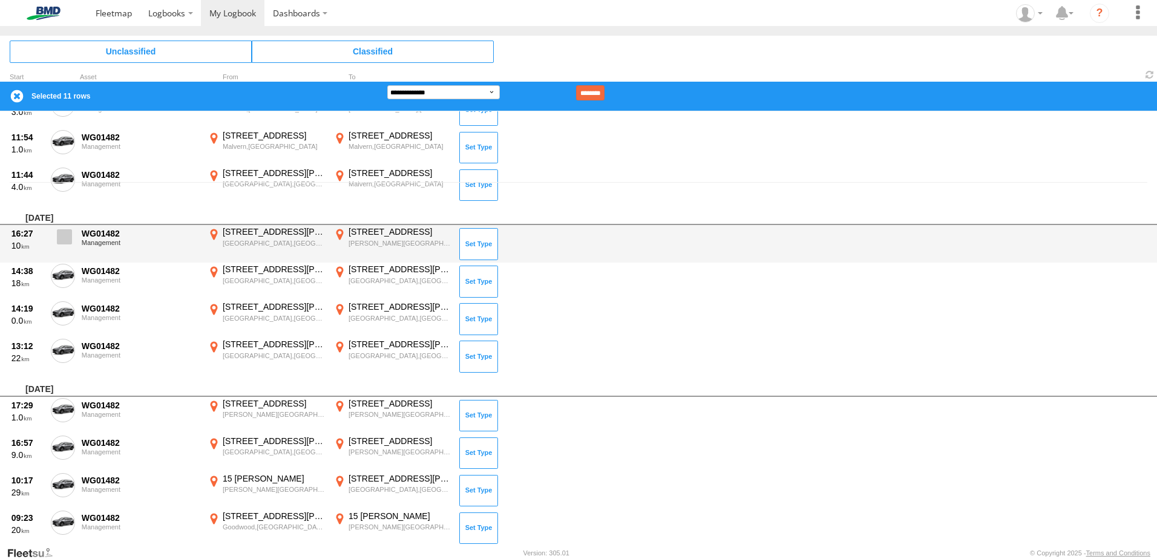
click at [66, 234] on span at bounding box center [64, 236] width 15 height 15
click at [63, 261] on div "16:27 10 WG01482 Management 45 Greenhill Rd Wayville,SA -34.94226 138.59111 22 …" at bounding box center [578, 244] width 1157 height 38
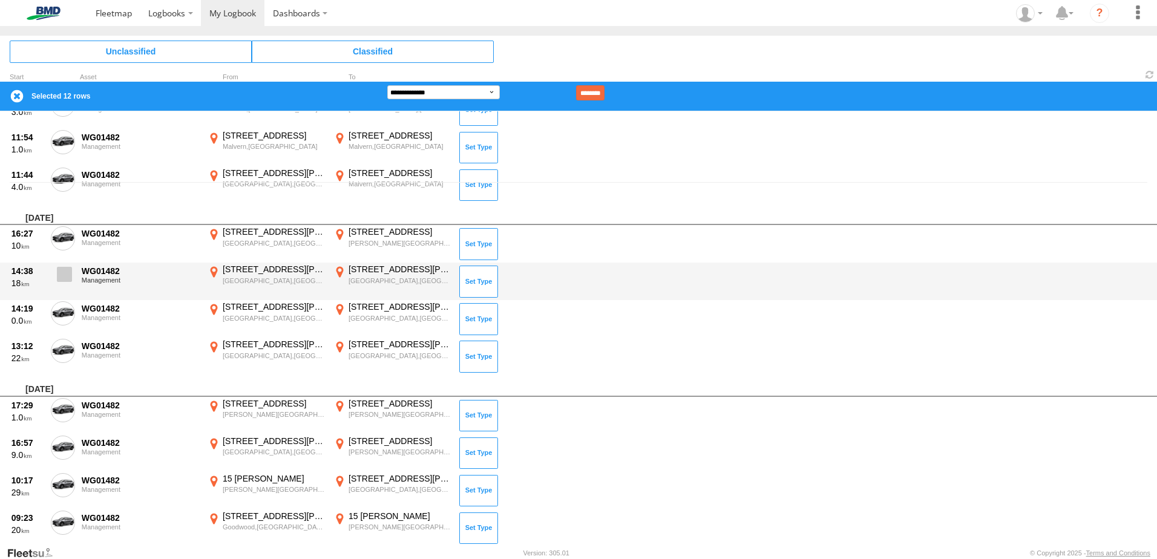
click at [64, 271] on span at bounding box center [64, 274] width 15 height 15
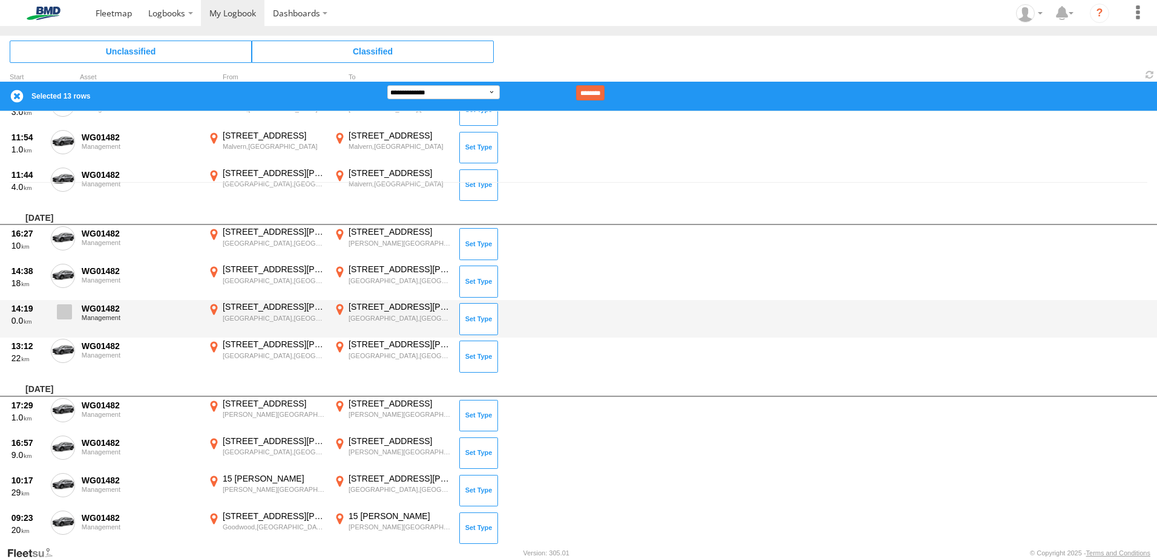
click at [63, 309] on span at bounding box center [64, 311] width 15 height 15
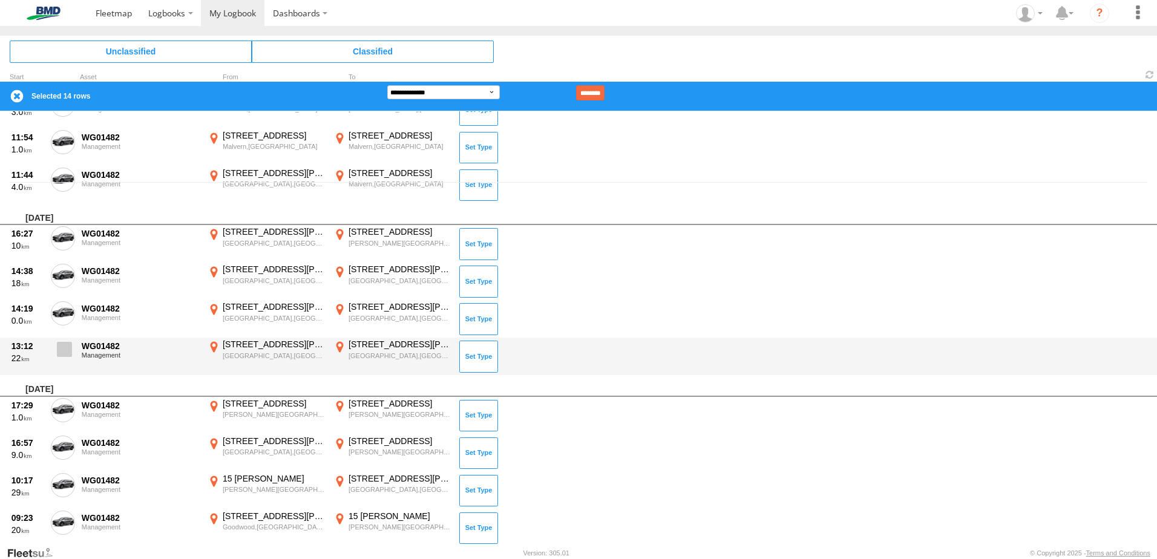
click at [63, 347] on span at bounding box center [64, 349] width 15 height 15
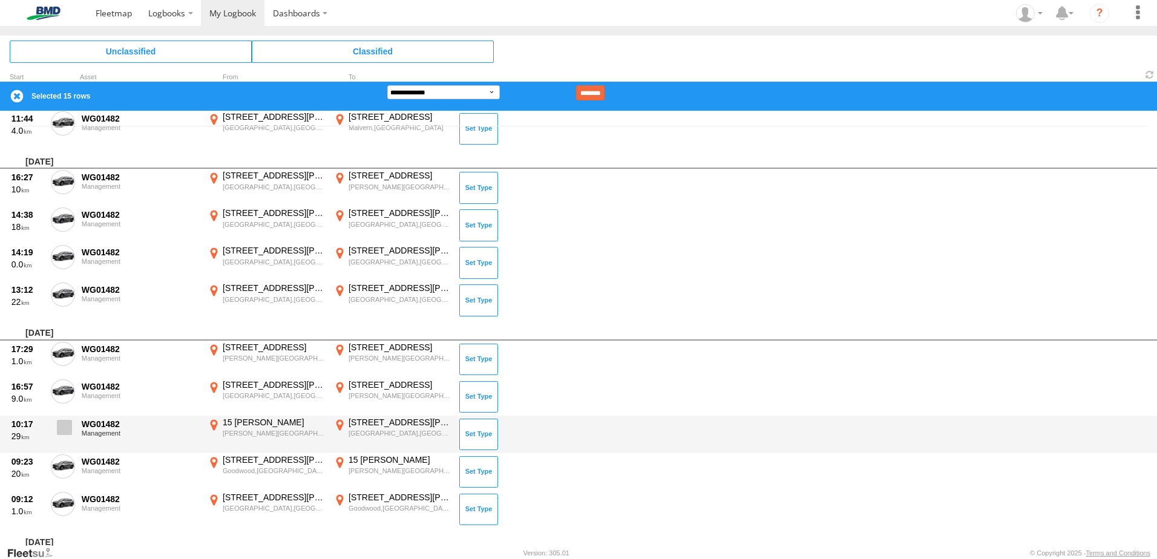
scroll to position [484, 0]
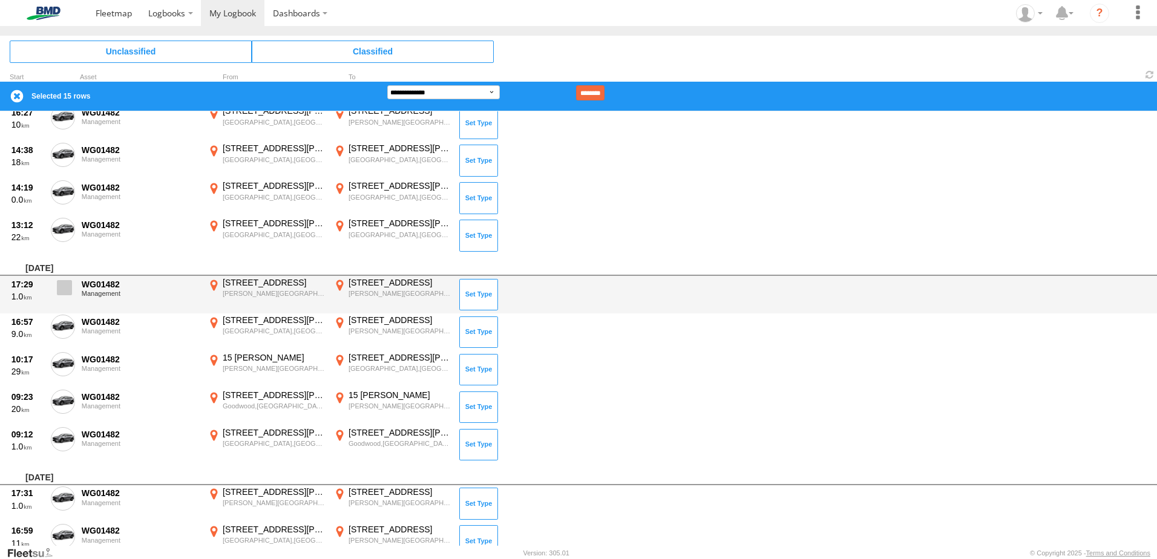
click at [68, 300] on label at bounding box center [63, 291] width 24 height 28
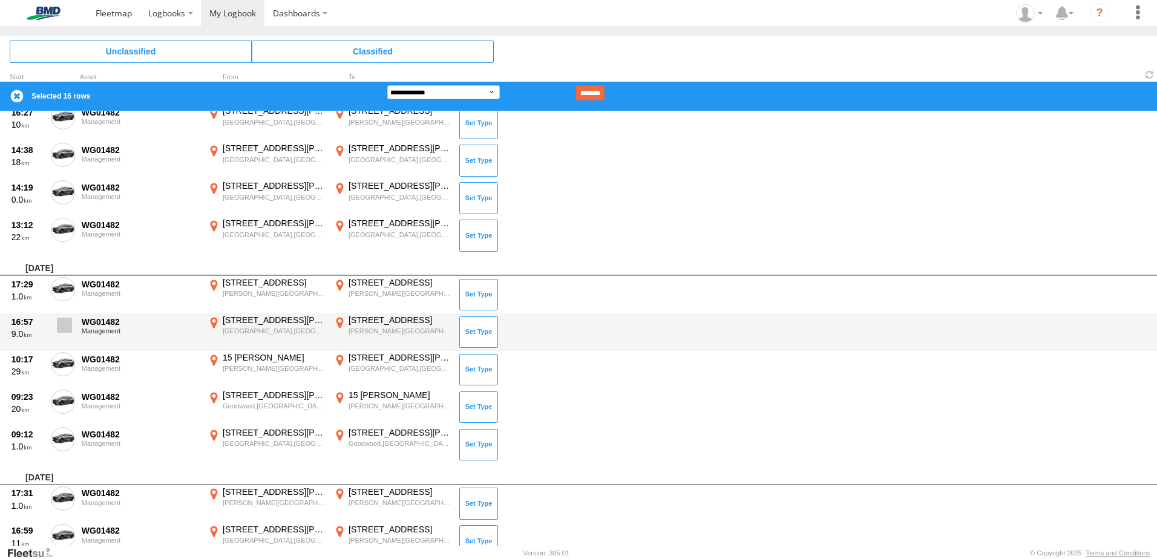
click at [61, 325] on span at bounding box center [64, 325] width 15 height 15
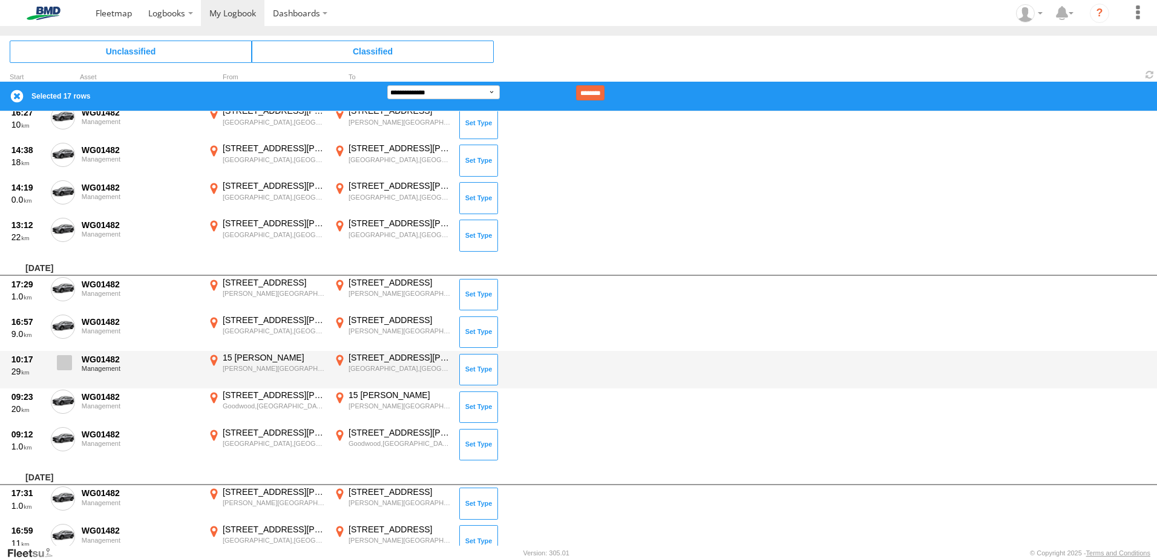
drag, startPoint x: 62, startPoint y: 358, endPoint x: 62, endPoint y: 390, distance: 32.1
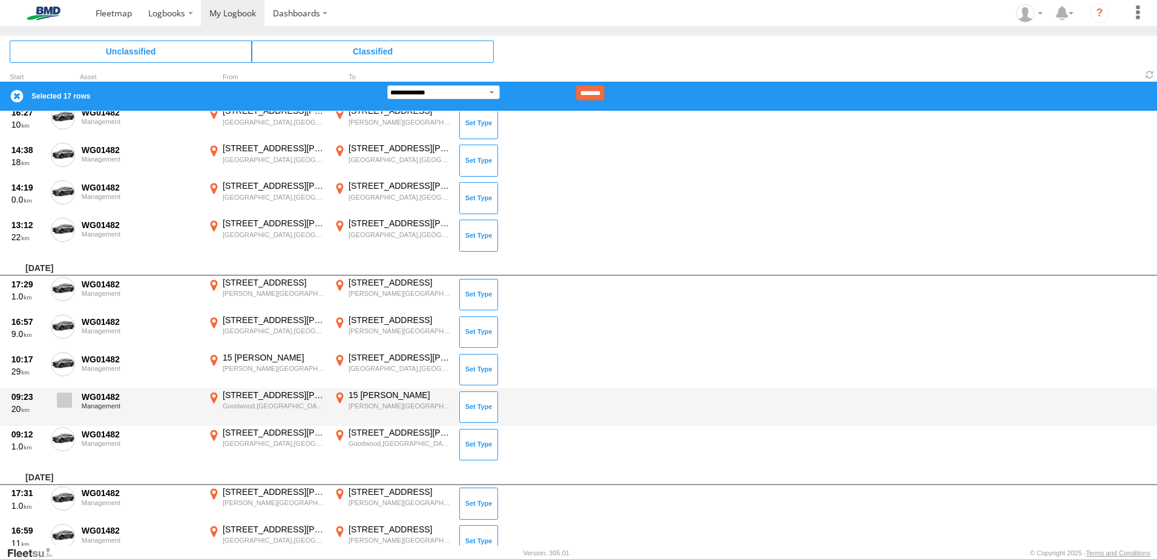
click at [0, 0] on span at bounding box center [0, 0] width 0 height 0
click at [62, 390] on label at bounding box center [63, 404] width 24 height 28
drag, startPoint x: 61, startPoint y: 432, endPoint x: 103, endPoint y: 405, distance: 49.5
click at [0, 0] on span at bounding box center [0, 0] width 0 height 0
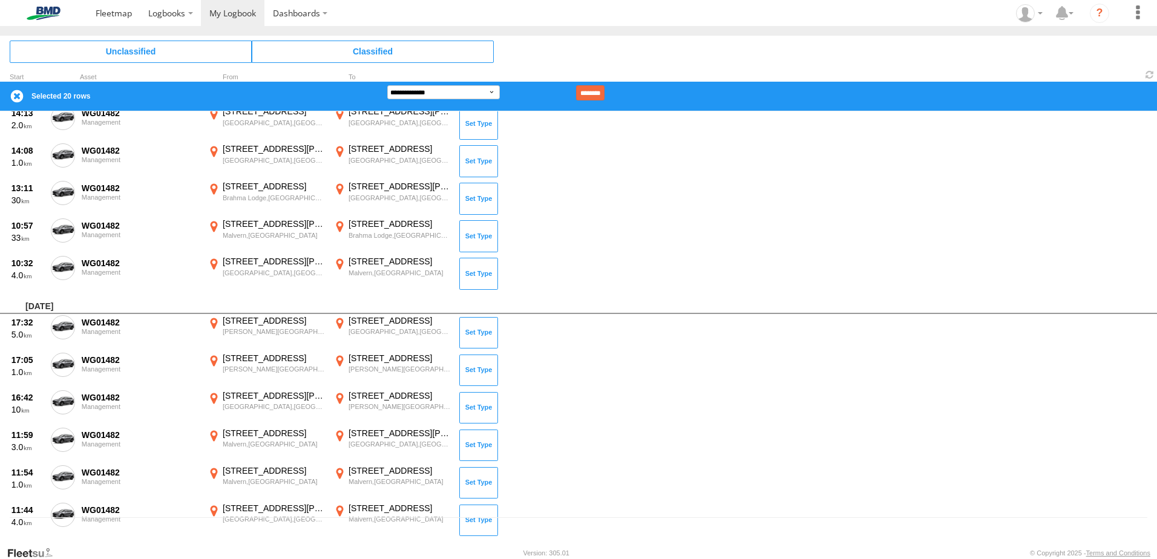
scroll to position [0, 0]
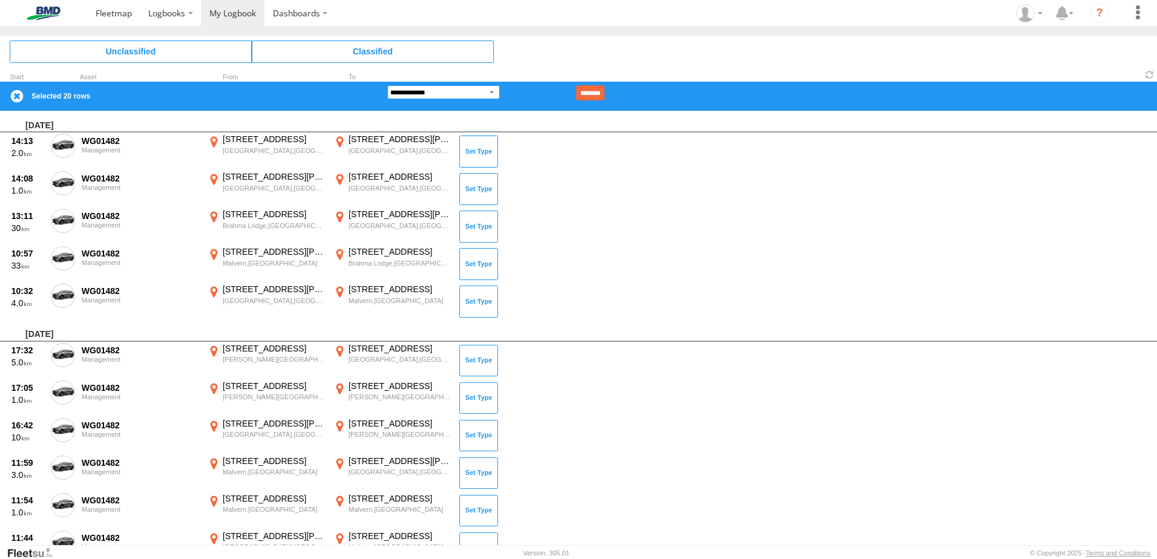
click at [462, 93] on select "**********" at bounding box center [443, 92] width 113 height 14
select select "**"
click at [387, 85] on select "**********" at bounding box center [443, 92] width 113 height 14
click at [605, 89] on input "********" at bounding box center [590, 92] width 28 height 15
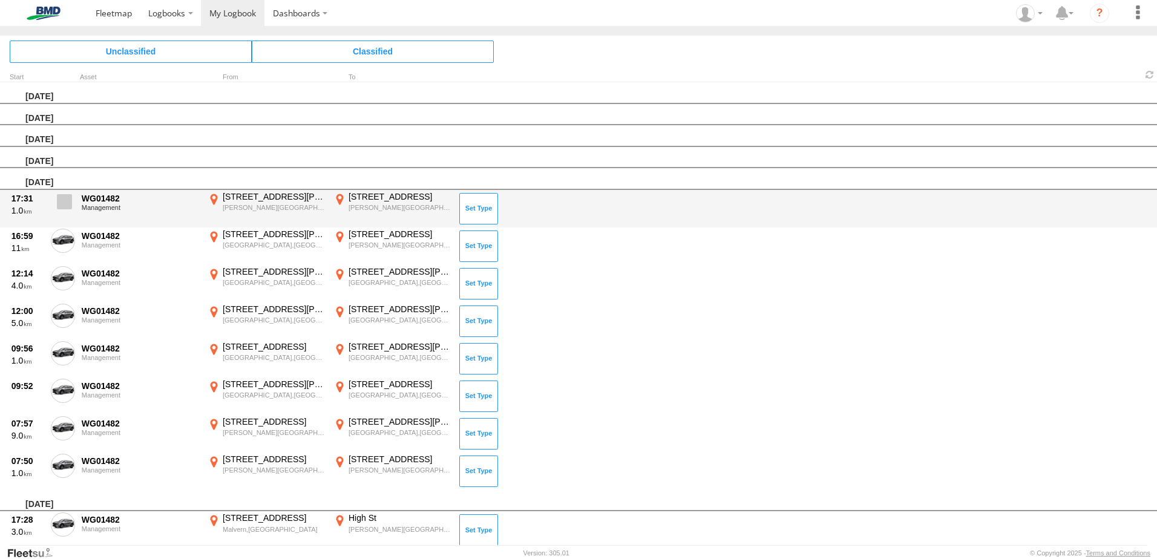
click at [65, 202] on span at bounding box center [64, 201] width 15 height 15
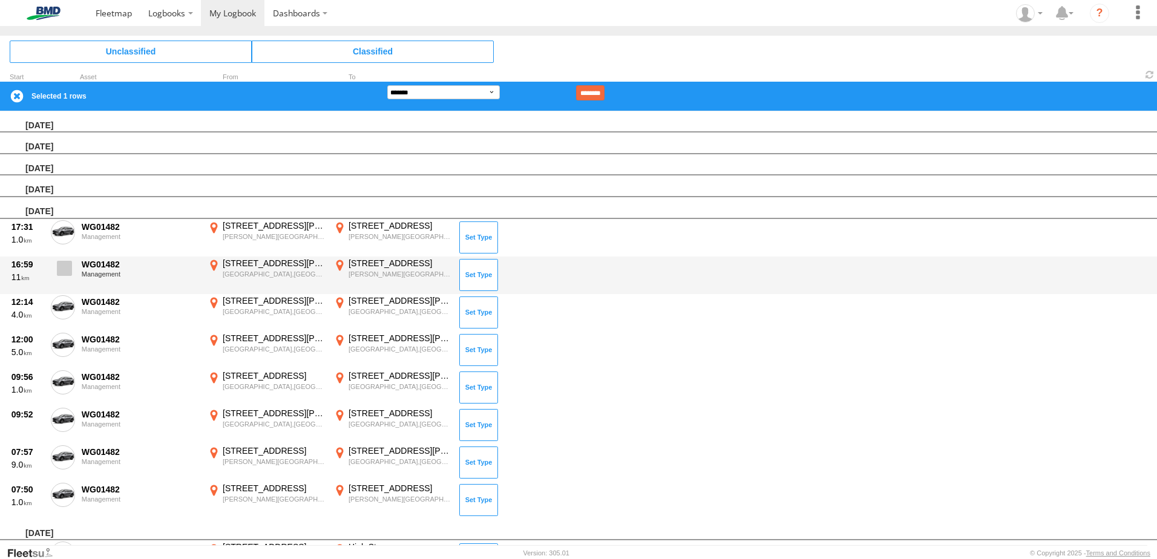
click at [59, 269] on span at bounding box center [64, 268] width 15 height 15
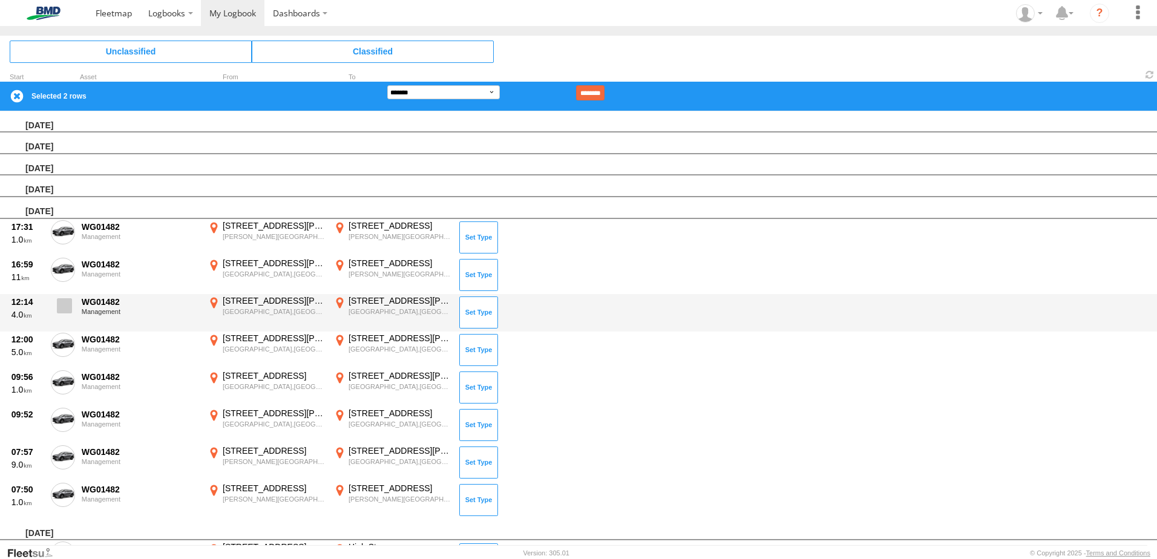
drag, startPoint x: 61, startPoint y: 309, endPoint x: 59, endPoint y: 336, distance: 27.3
click at [62, 309] on span at bounding box center [64, 305] width 15 height 15
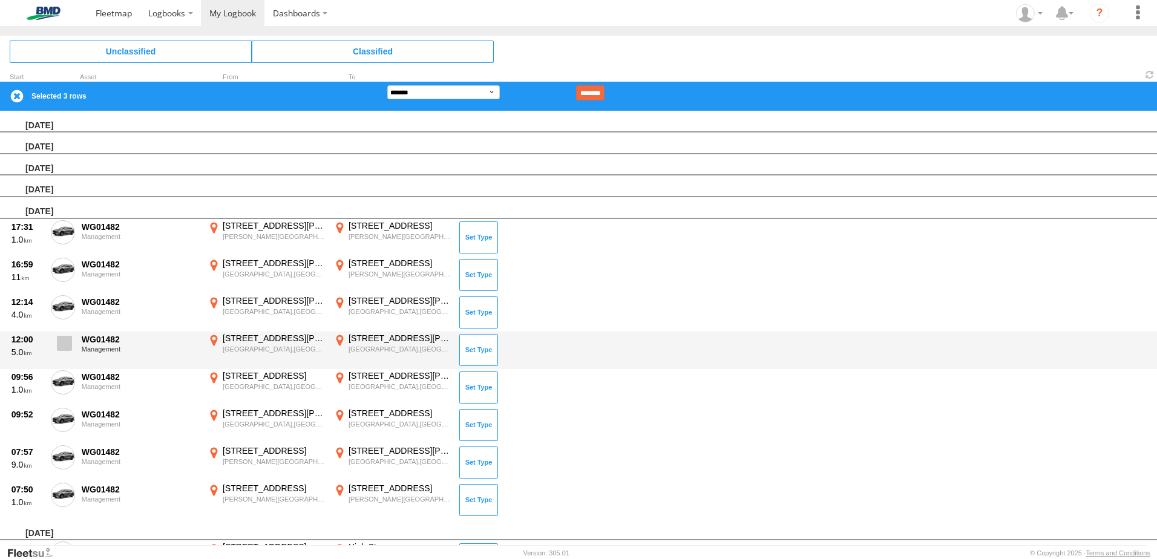
click at [57, 347] on span at bounding box center [64, 343] width 15 height 15
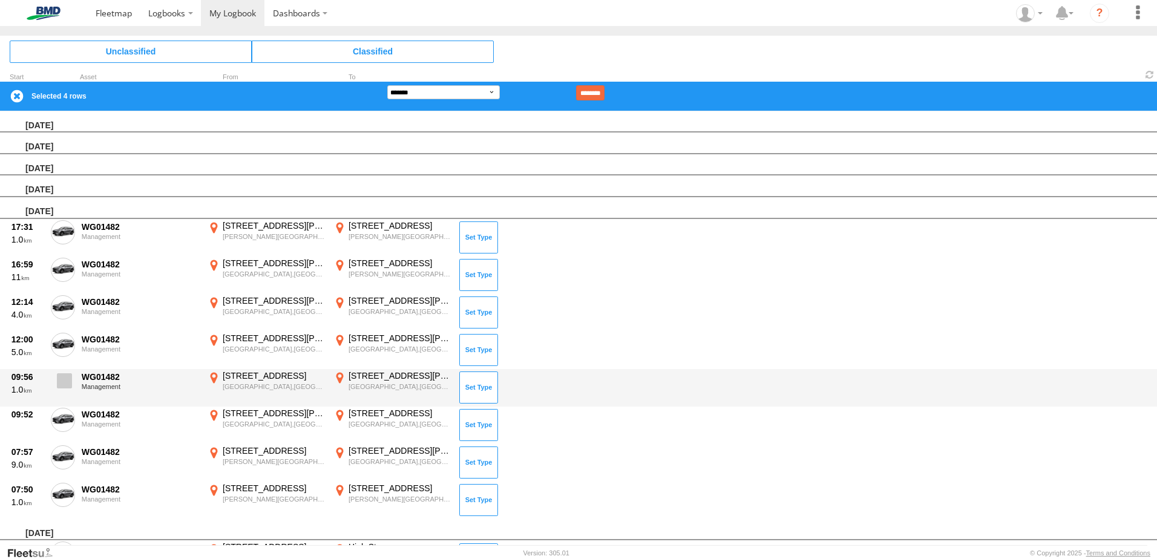
click at [65, 385] on span at bounding box center [64, 380] width 15 height 15
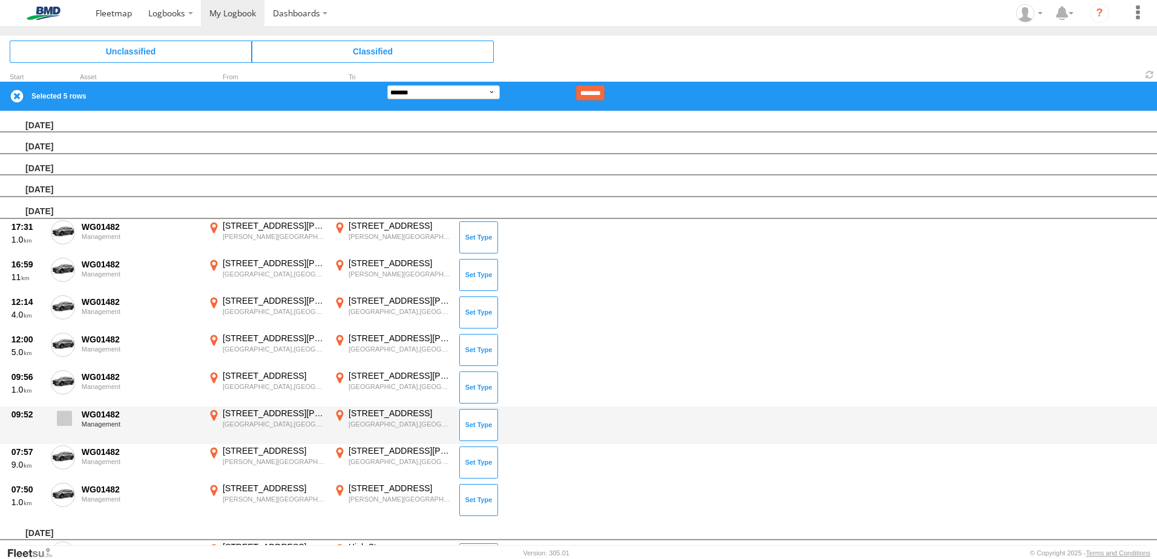
click at [64, 422] on span at bounding box center [64, 418] width 15 height 15
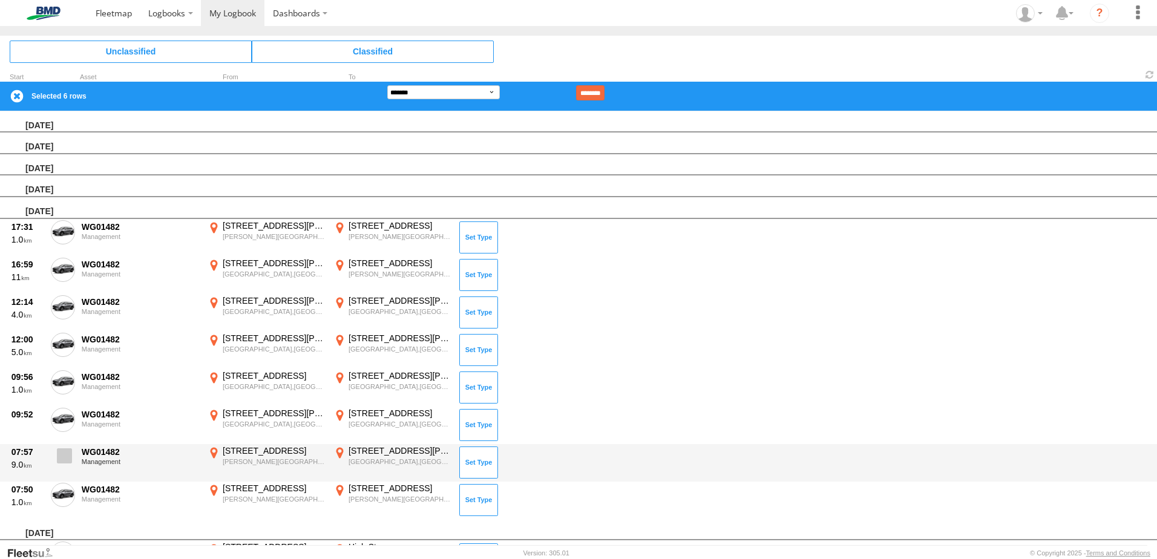
click at [66, 458] on span at bounding box center [64, 455] width 15 height 15
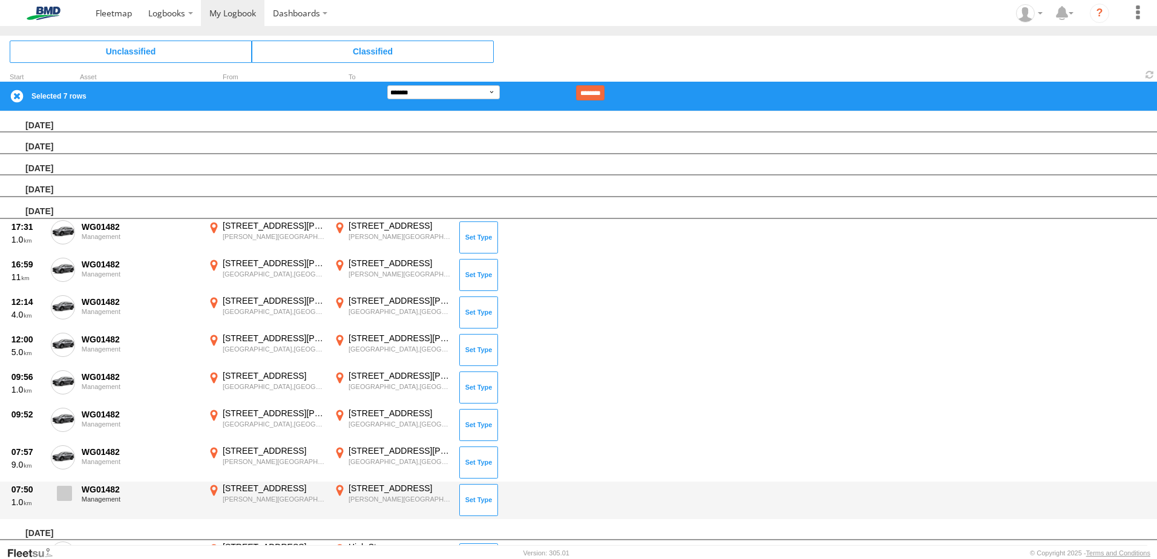
click at [64, 494] on span at bounding box center [64, 493] width 15 height 15
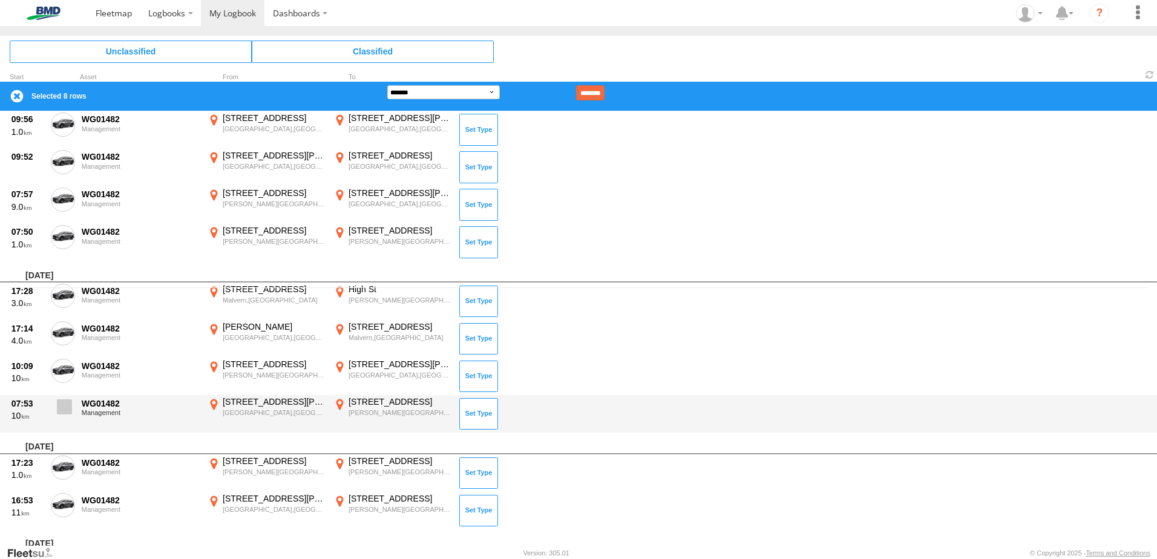
scroll to position [303, 0]
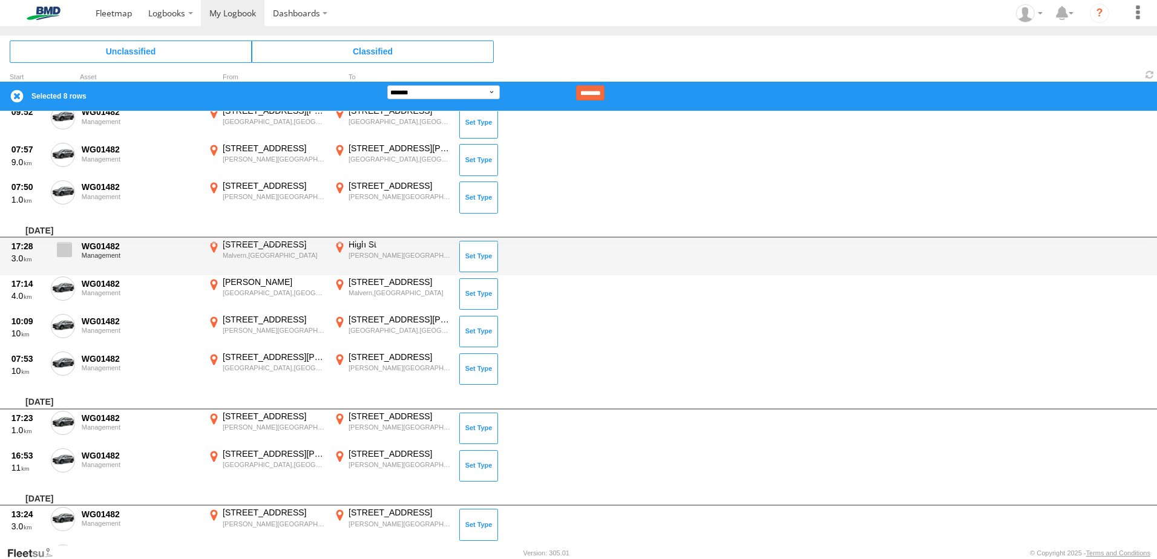
click at [64, 254] on span at bounding box center [64, 249] width 15 height 15
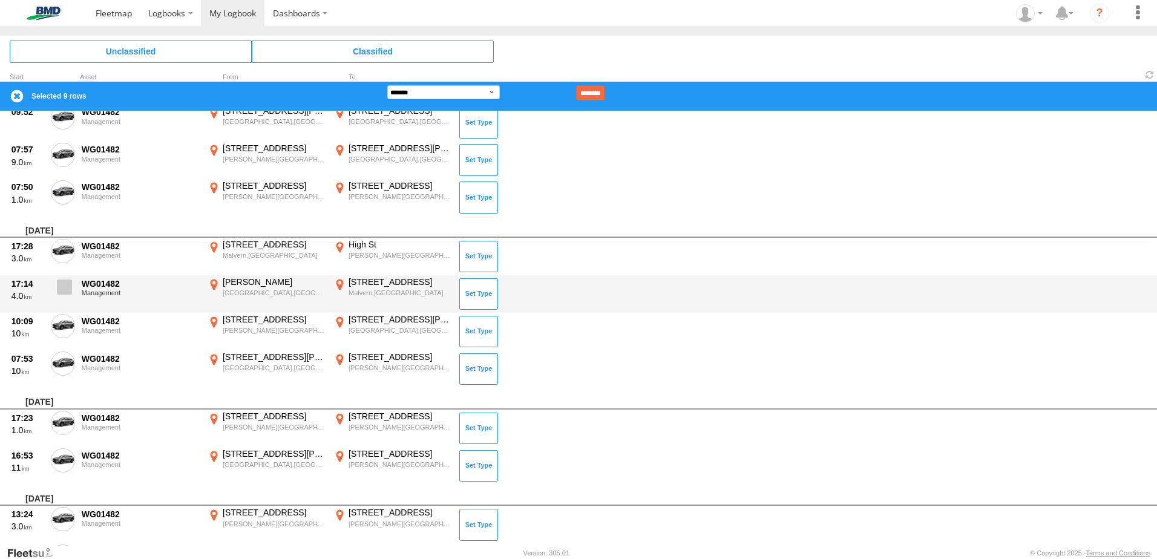
click at [56, 290] on label at bounding box center [63, 291] width 24 height 28
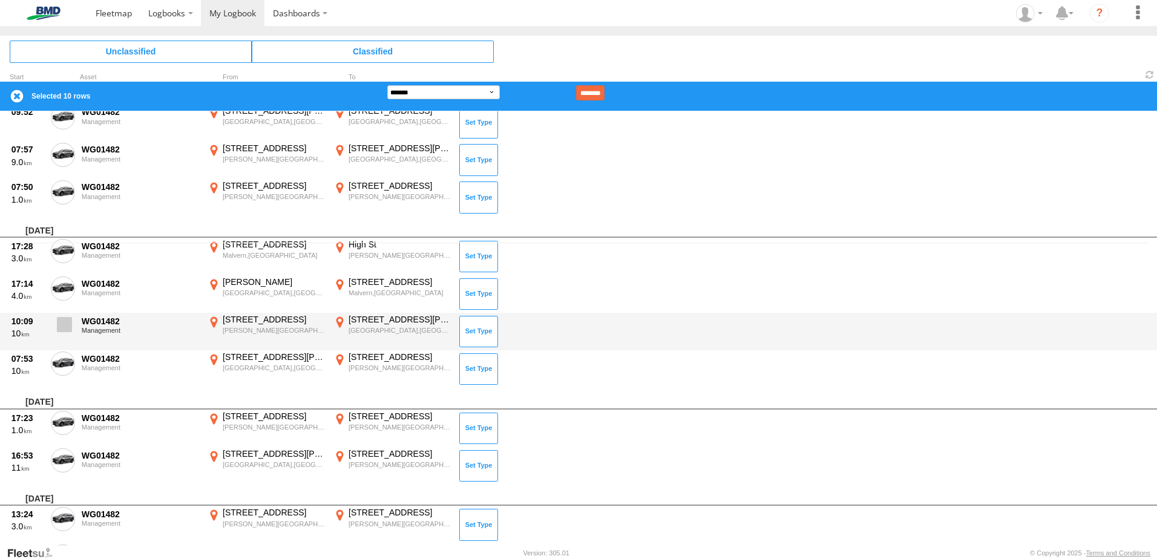
drag, startPoint x: 64, startPoint y: 318, endPoint x: 67, endPoint y: 333, distance: 14.7
click at [64, 320] on span at bounding box center [64, 324] width 15 height 15
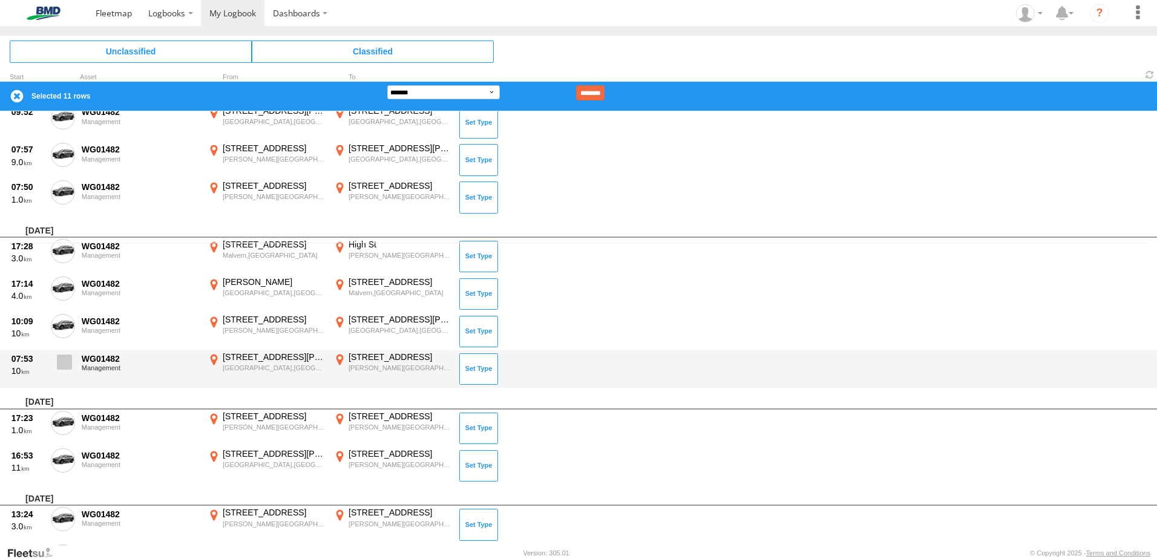
click at [63, 361] on span at bounding box center [64, 362] width 15 height 15
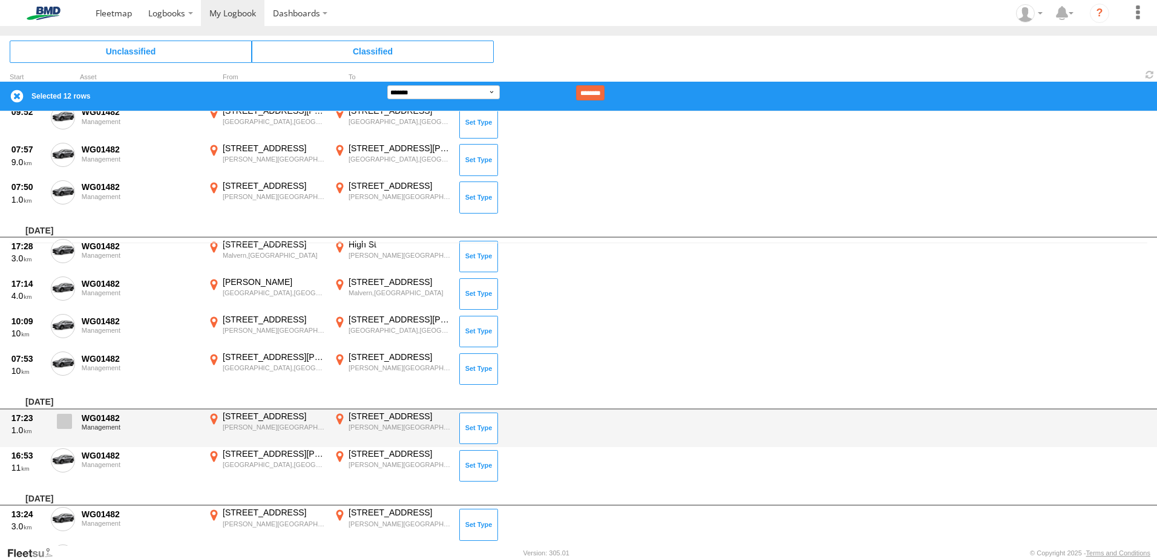
drag, startPoint x: 60, startPoint y: 423, endPoint x: 64, endPoint y: 434, distance: 11.7
click at [60, 424] on span at bounding box center [64, 421] width 15 height 15
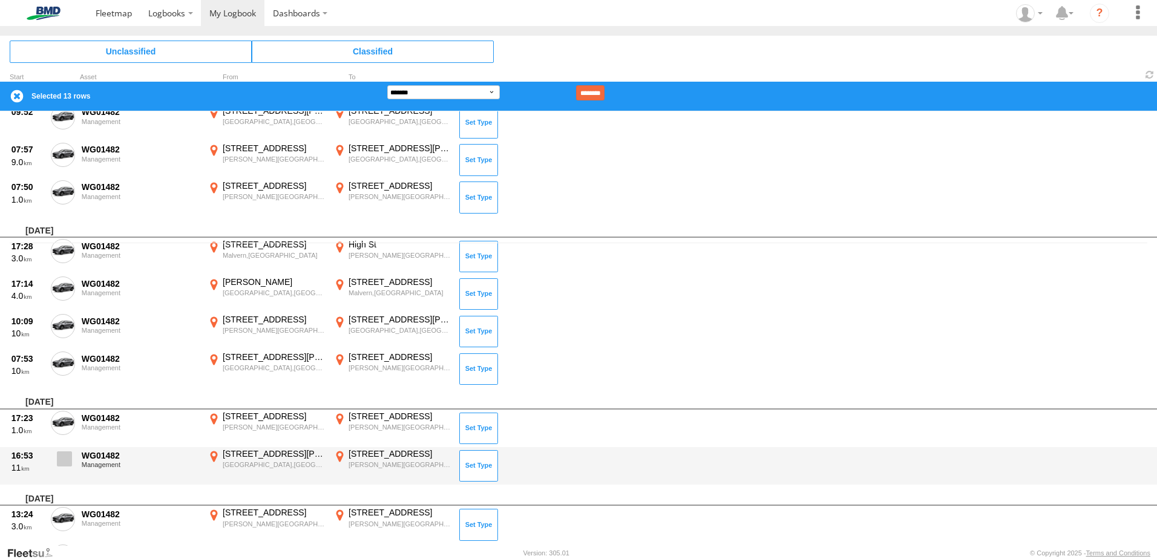
click at [66, 462] on span at bounding box center [64, 458] width 15 height 15
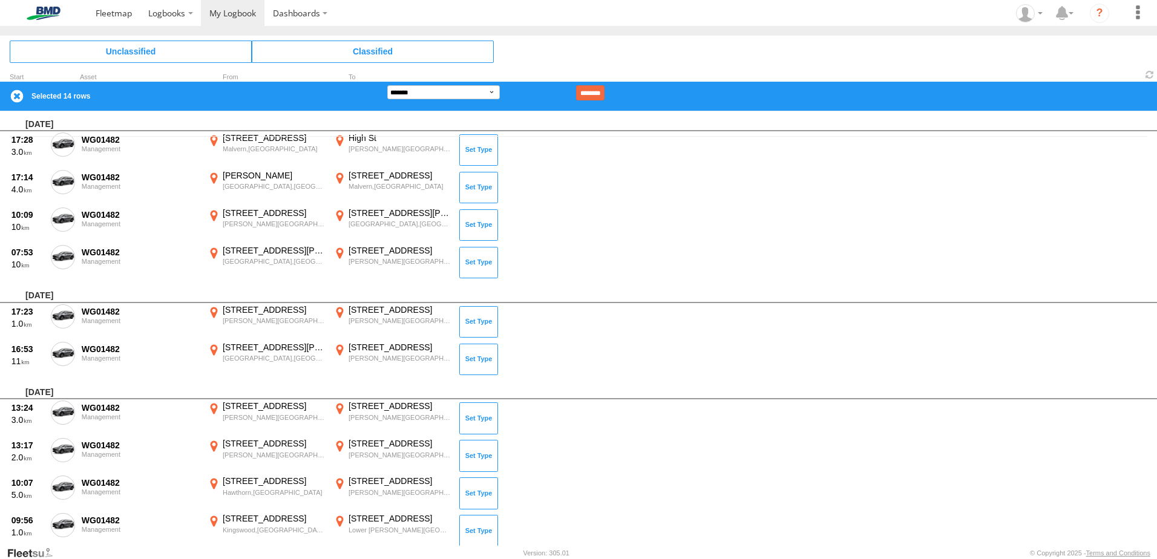
scroll to position [545, 0]
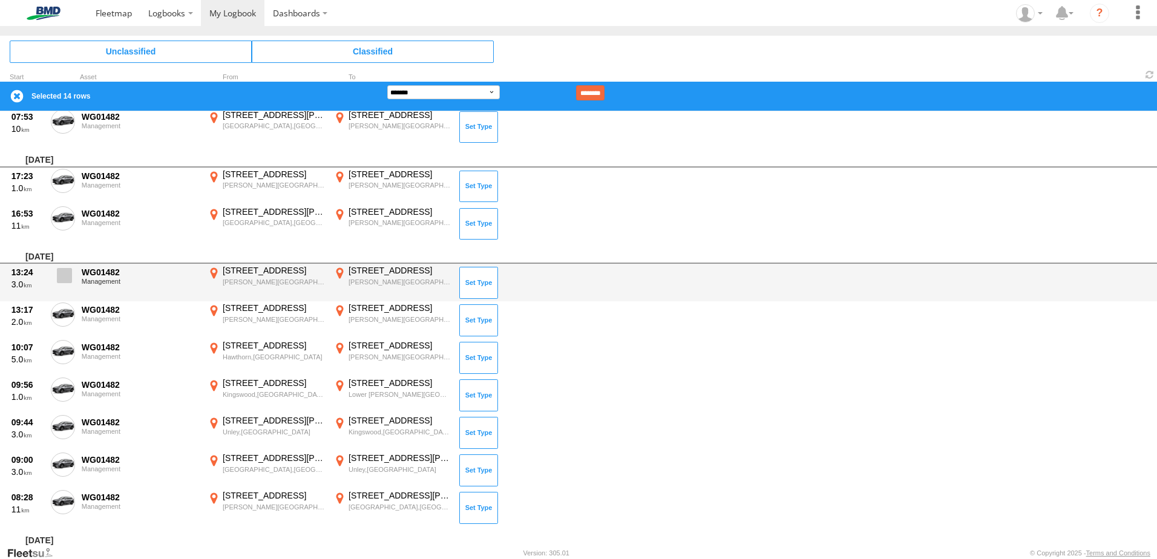
click at [60, 273] on span at bounding box center [64, 275] width 15 height 15
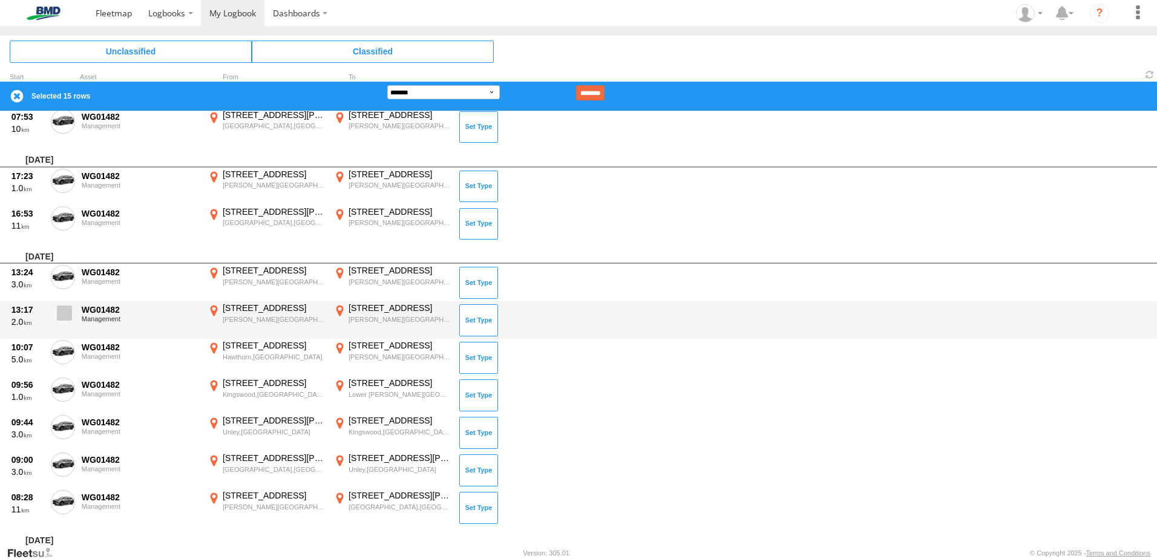
click at [62, 317] on span at bounding box center [64, 313] width 15 height 15
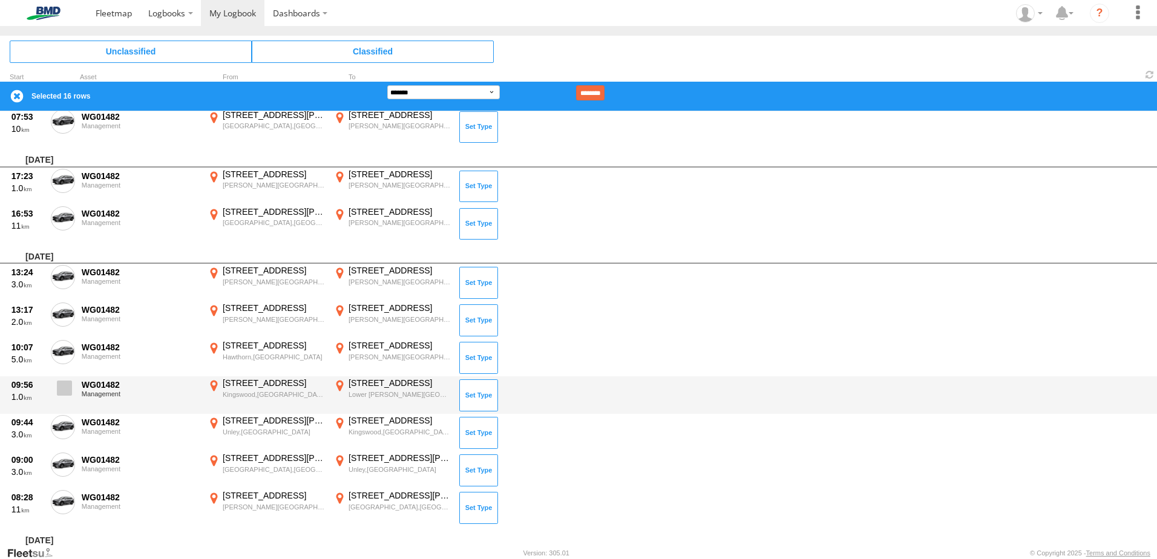
drag, startPoint x: 59, startPoint y: 353, endPoint x: 60, endPoint y: 382, distance: 29.1
click at [0, 0] on span at bounding box center [0, 0] width 0 height 0
drag, startPoint x: 59, startPoint y: 389, endPoint x: 63, endPoint y: 402, distance: 14.0
click at [59, 389] on span at bounding box center [64, 388] width 15 height 15
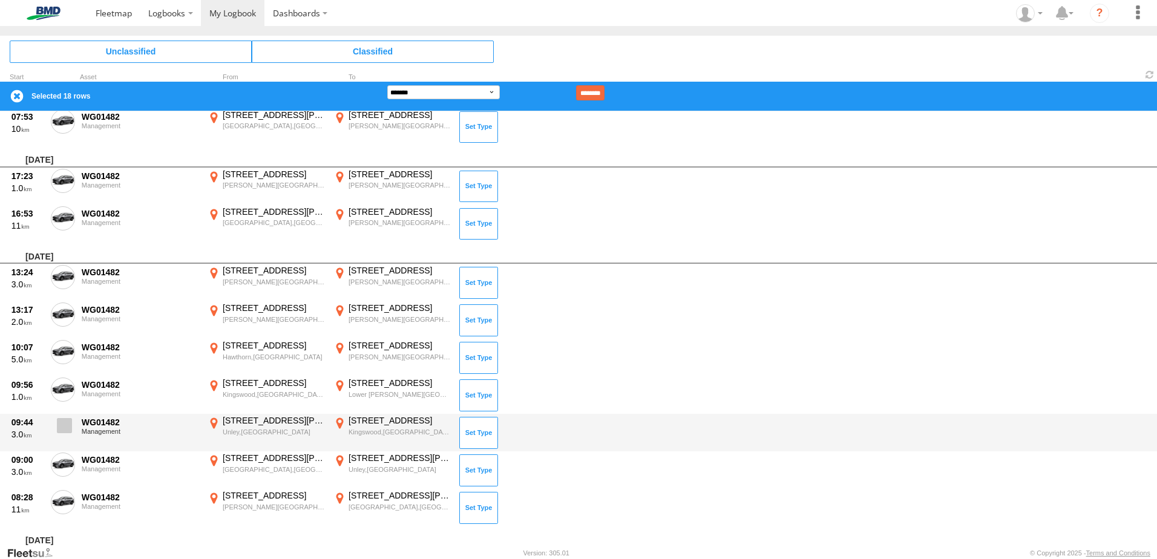
drag, startPoint x: 64, startPoint y: 421, endPoint x: 64, endPoint y: 440, distance: 18.8
click at [64, 423] on span at bounding box center [64, 425] width 15 height 15
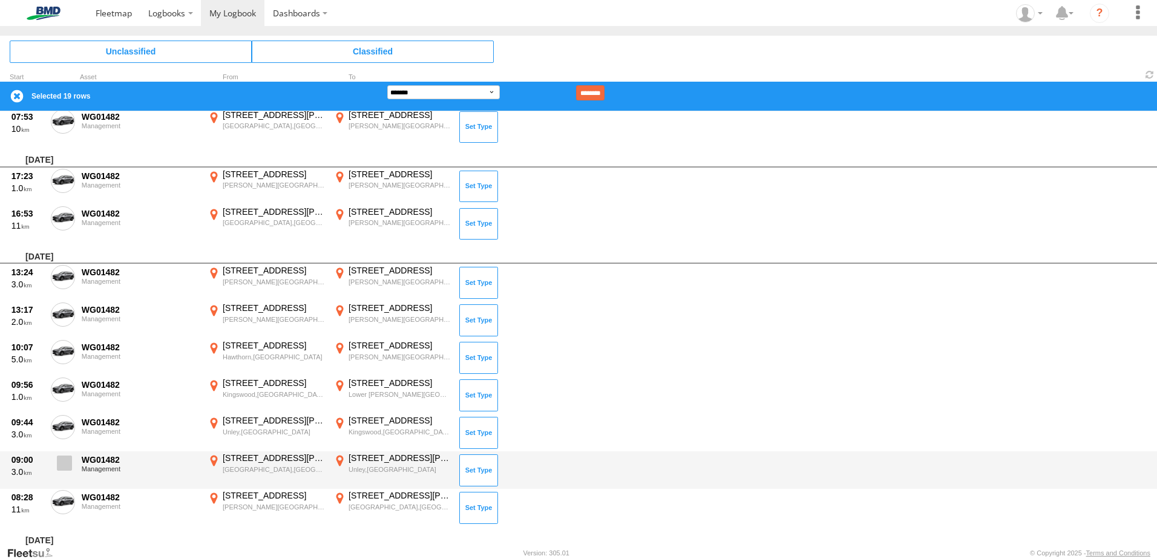
click at [61, 465] on span at bounding box center [64, 463] width 15 height 15
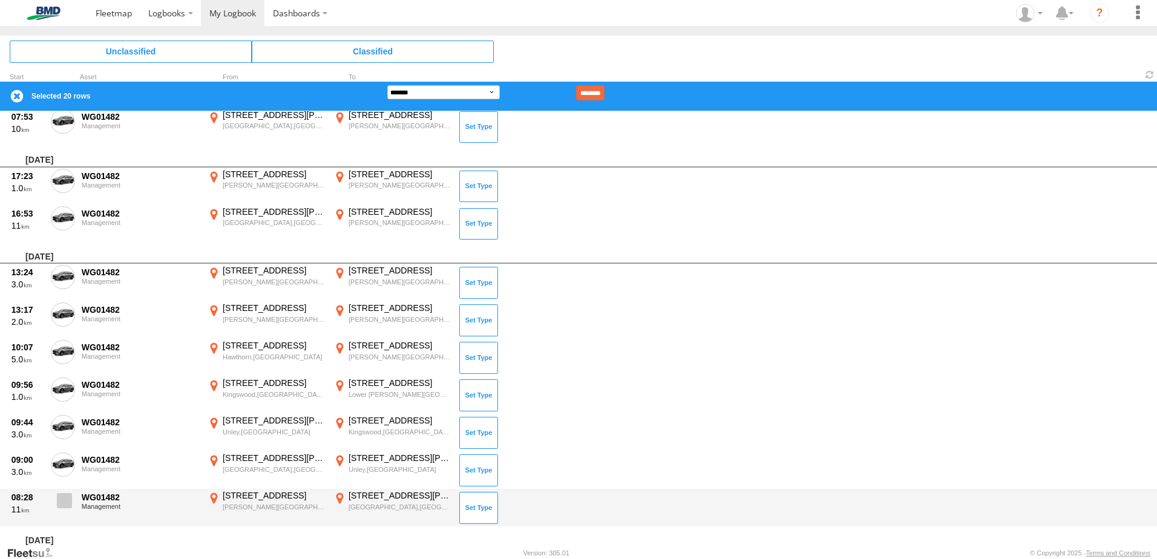
click at [65, 504] on span at bounding box center [64, 500] width 15 height 15
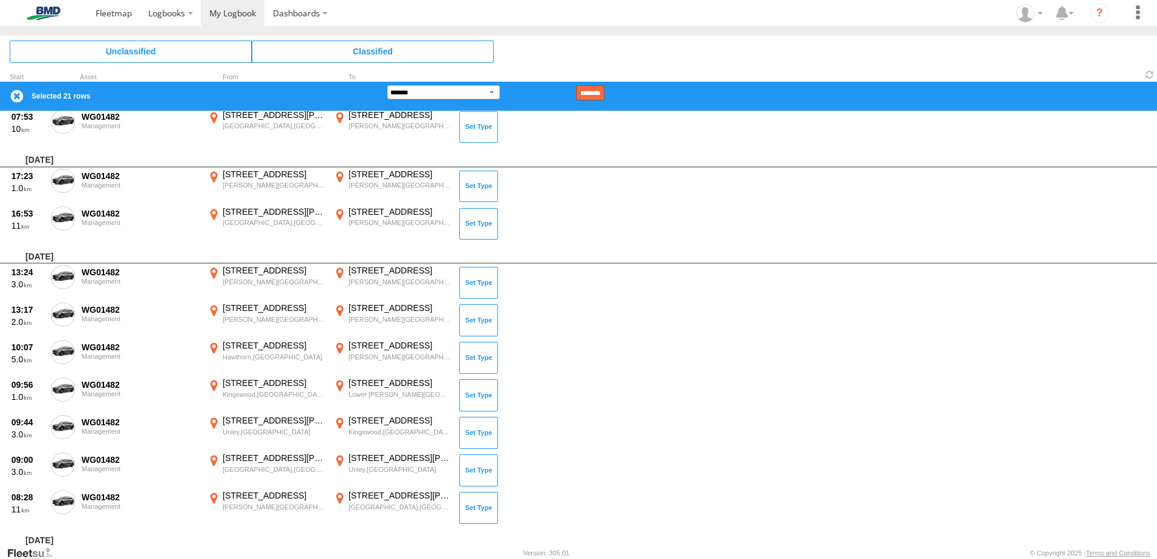
click at [605, 88] on input "********" at bounding box center [590, 92] width 28 height 15
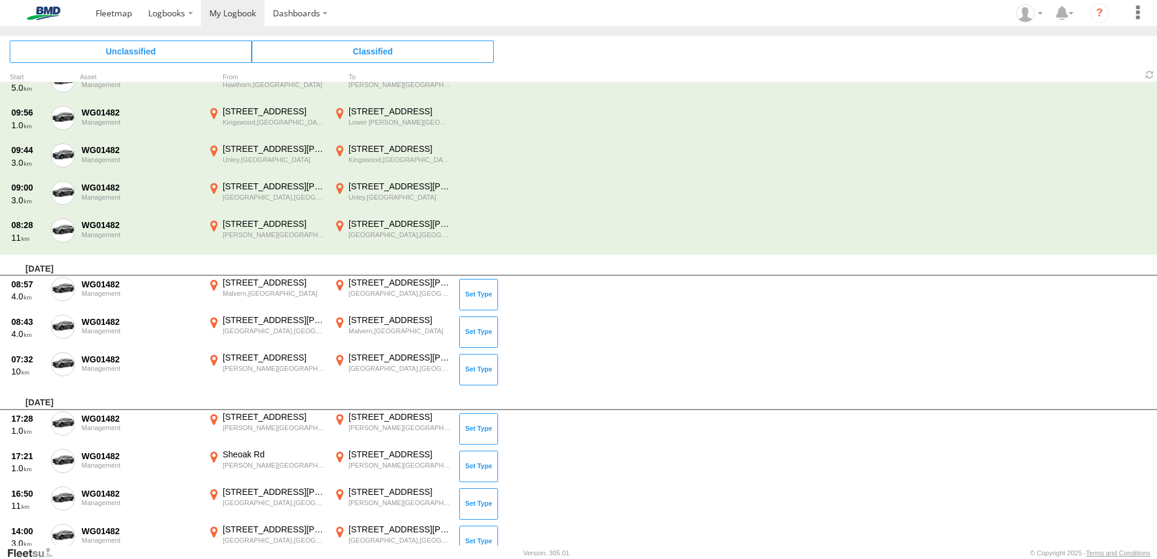
scroll to position [787, 0]
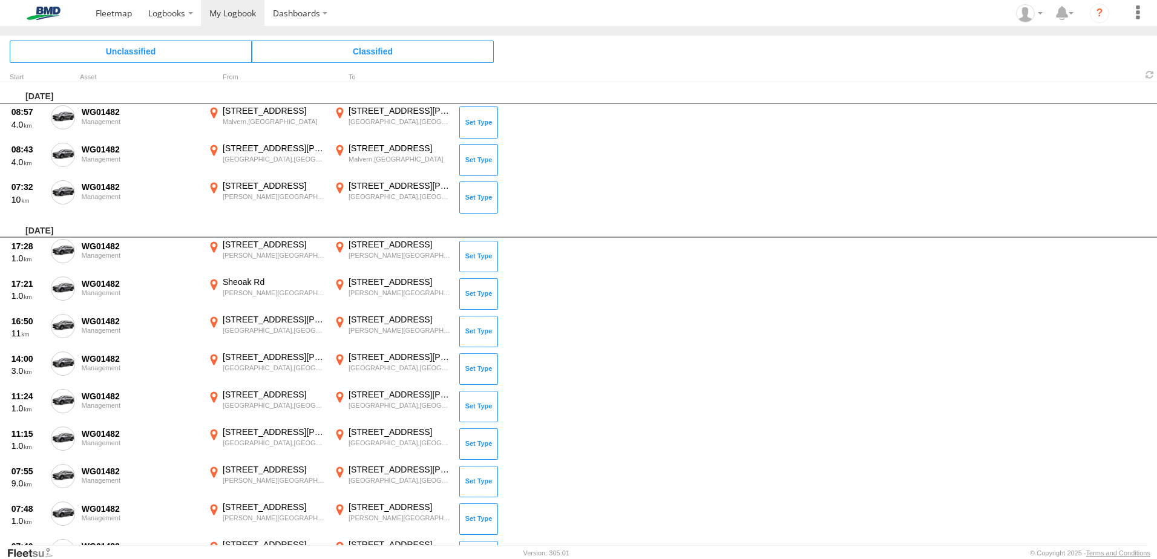
drag, startPoint x: 61, startPoint y: 112, endPoint x: 61, endPoint y: 119, distance: 6.7
click at [0, 0] on span at bounding box center [0, 0] width 0 height 0
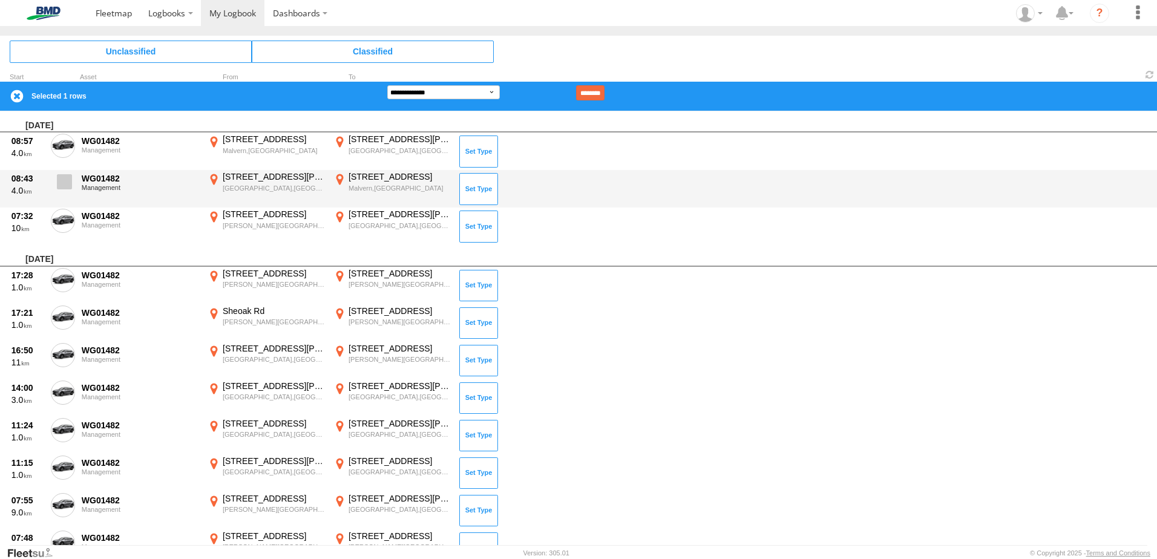
drag, startPoint x: 59, startPoint y: 183, endPoint x: 61, endPoint y: 192, distance: 9.9
click at [59, 183] on span at bounding box center [64, 181] width 15 height 15
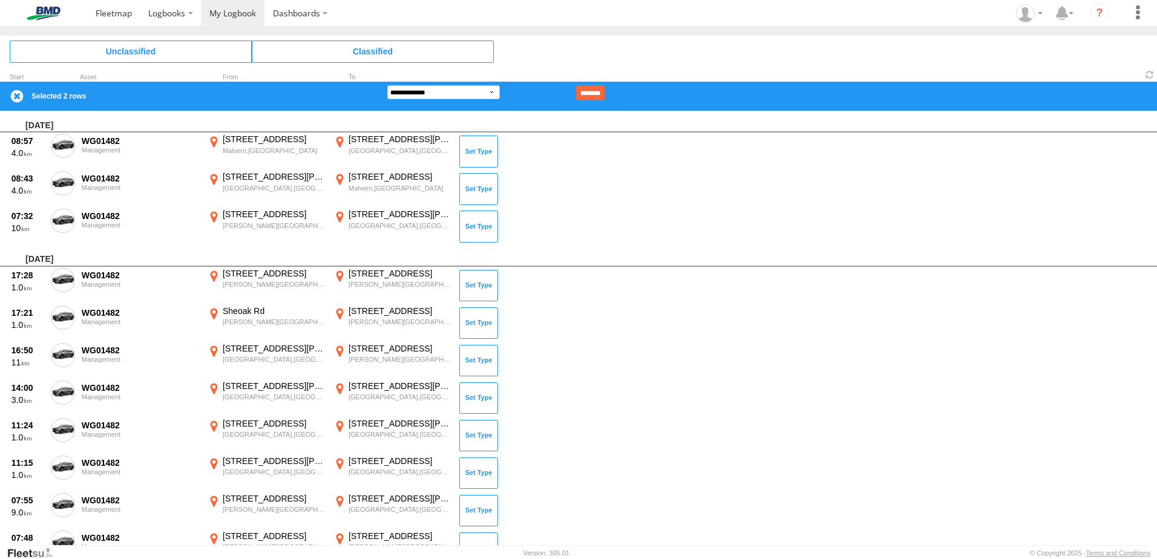
drag, startPoint x: 61, startPoint y: 223, endPoint x: 61, endPoint y: 256, distance: 32.7
click at [0, 0] on span at bounding box center [0, 0] width 0 height 0
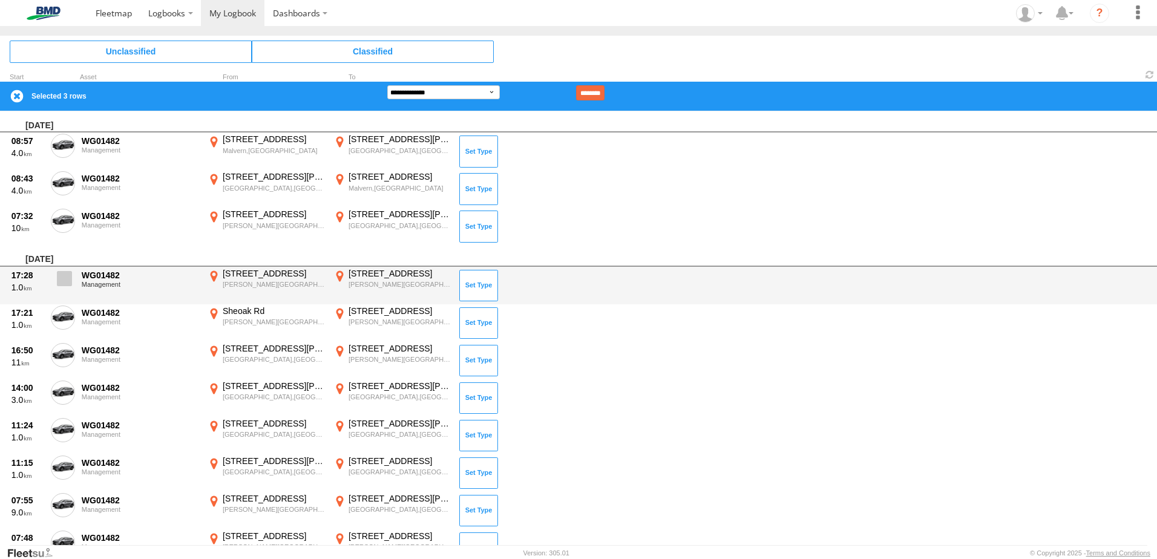
drag, startPoint x: 62, startPoint y: 272, endPoint x: 59, endPoint y: 291, distance: 18.9
click at [62, 273] on span at bounding box center [64, 278] width 15 height 15
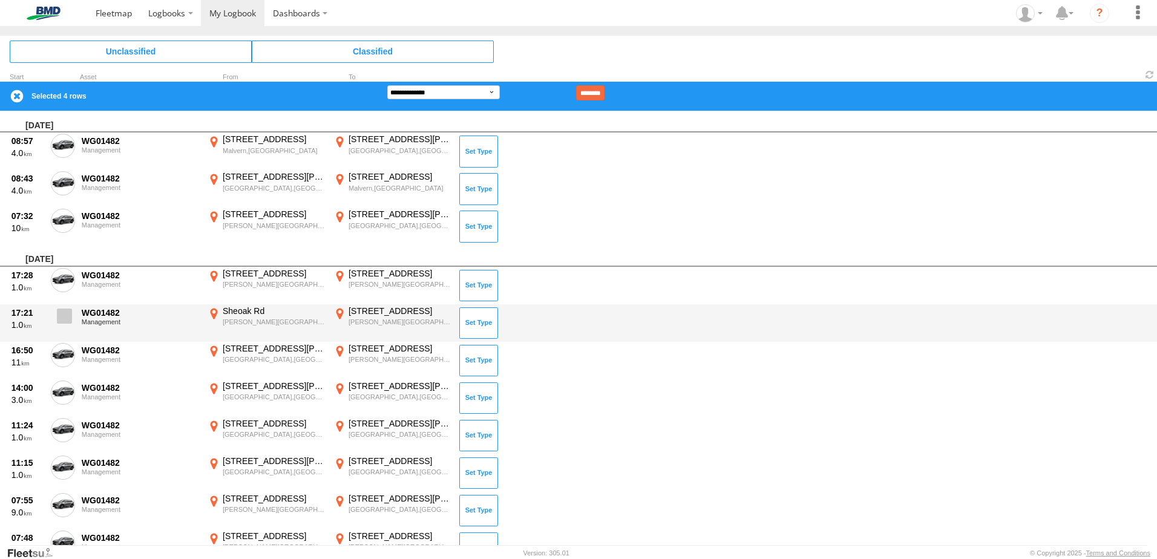
click at [60, 313] on span at bounding box center [64, 316] width 15 height 15
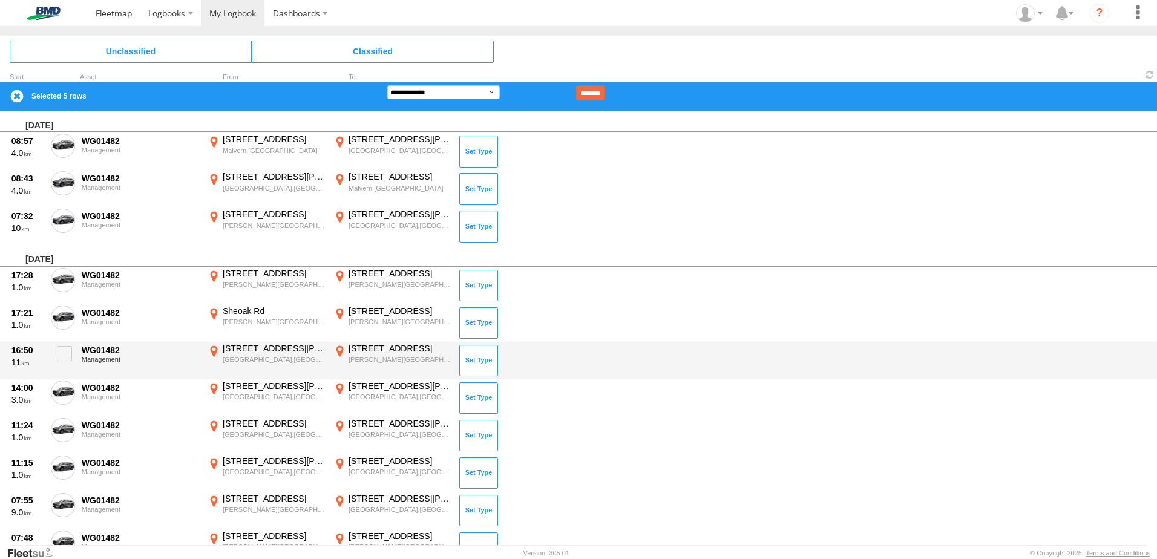
drag, startPoint x: 60, startPoint y: 358, endPoint x: 62, endPoint y: 377, distance: 19.5
click at [61, 359] on span at bounding box center [64, 353] width 15 height 15
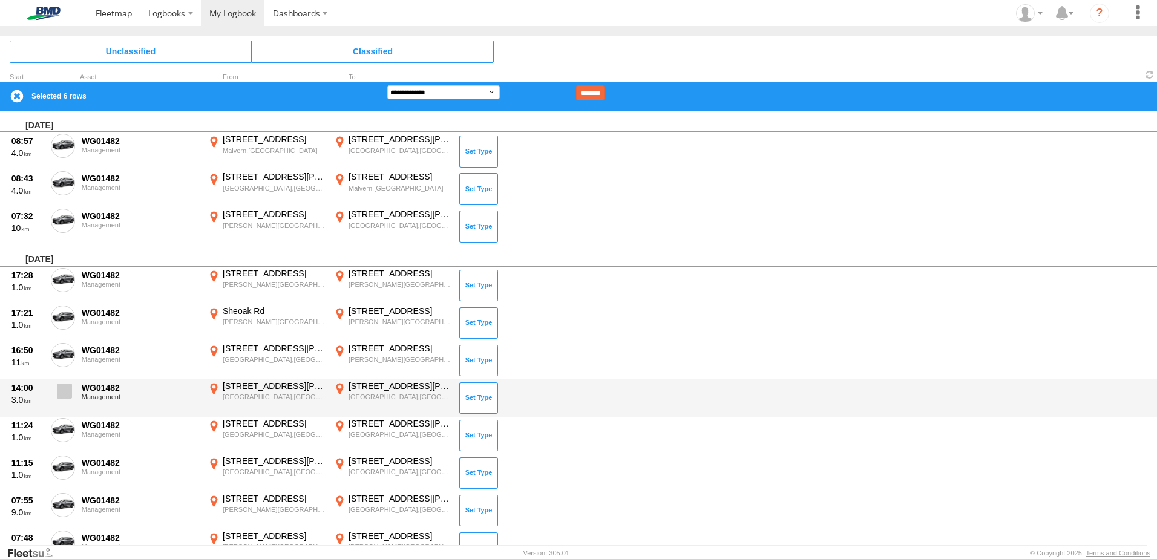
click at [64, 401] on label at bounding box center [63, 395] width 24 height 28
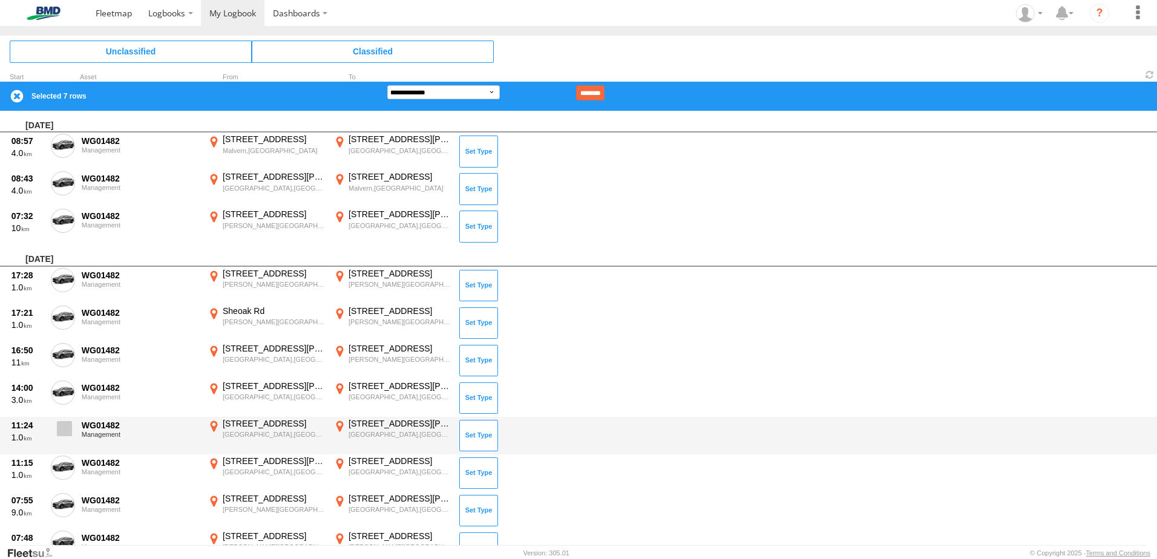
drag, startPoint x: 62, startPoint y: 428, endPoint x: 59, endPoint y: 445, distance: 17.8
click at [62, 430] on span at bounding box center [64, 428] width 15 height 15
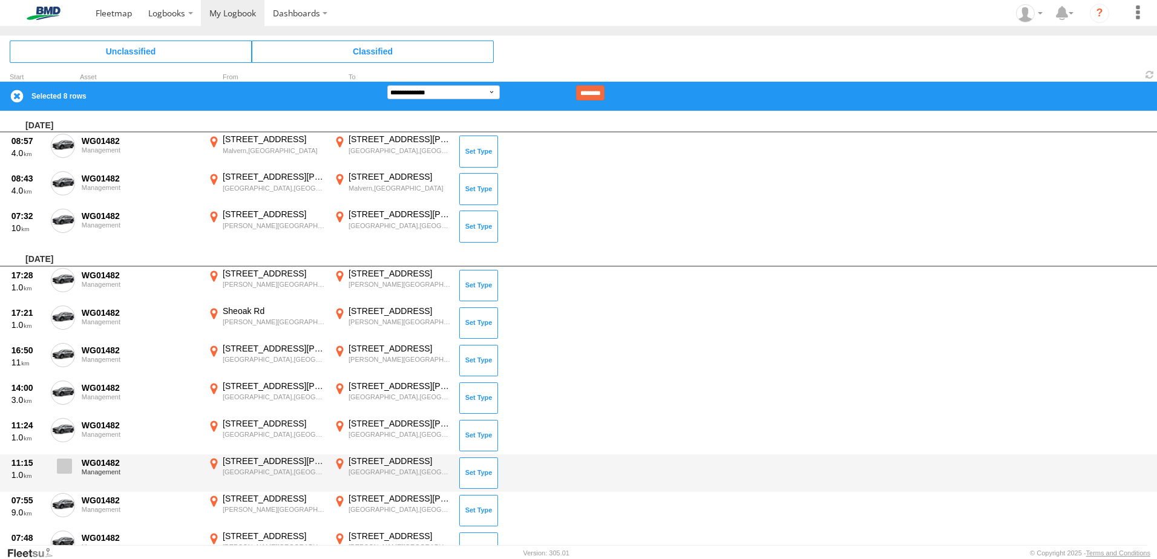
click at [59, 467] on span at bounding box center [64, 466] width 15 height 15
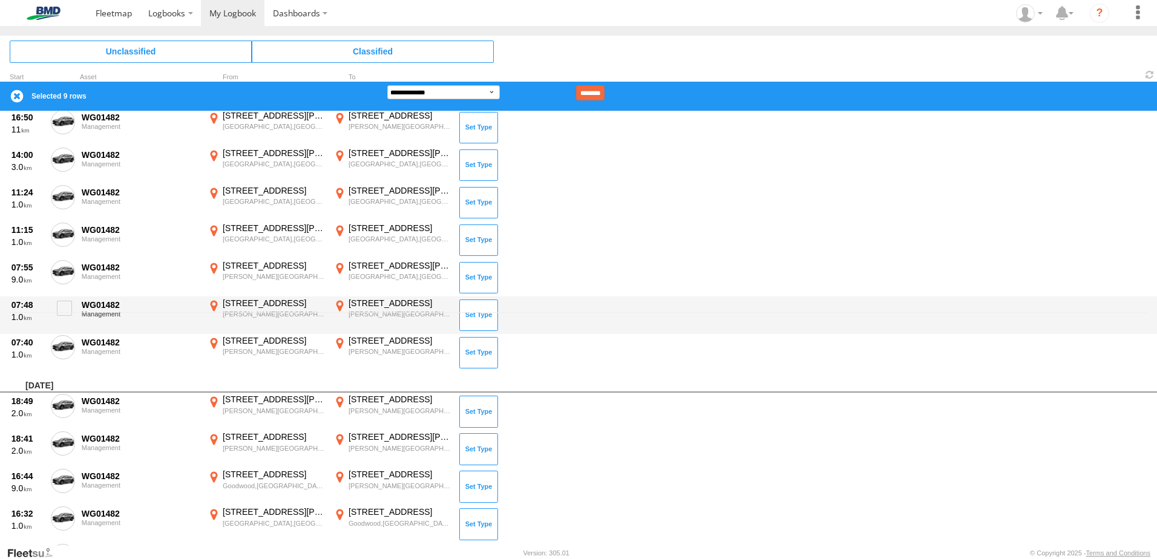
scroll to position [242, 0]
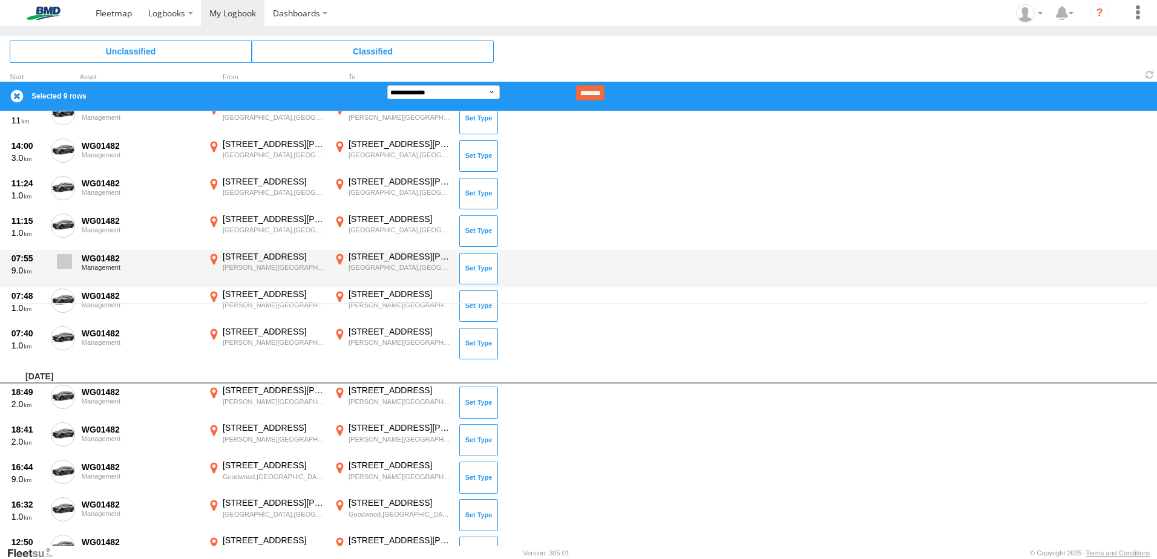
click at [67, 264] on span at bounding box center [64, 261] width 15 height 15
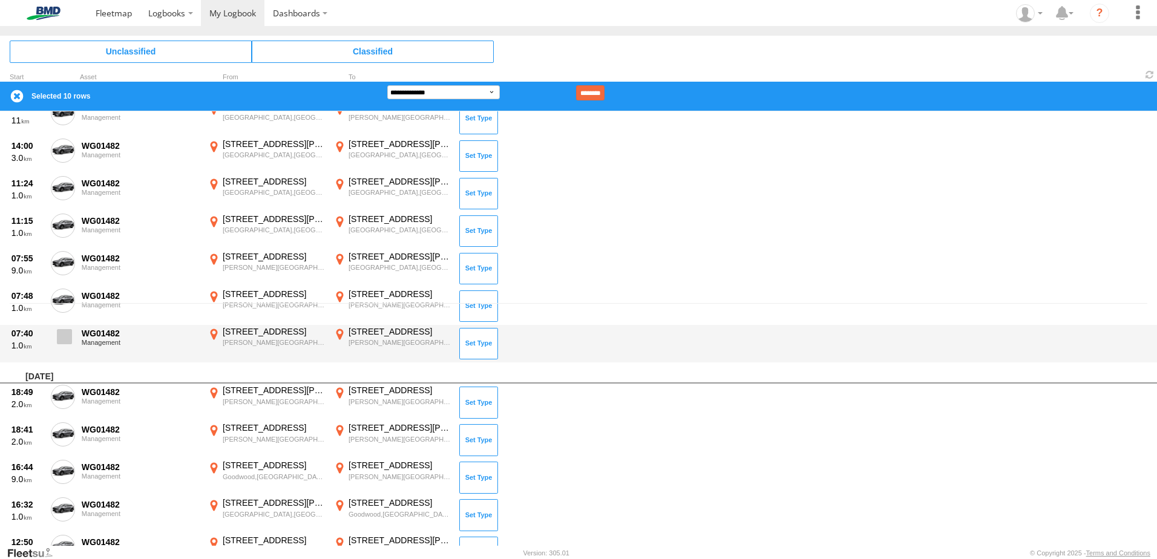
click at [62, 336] on span at bounding box center [64, 336] width 15 height 15
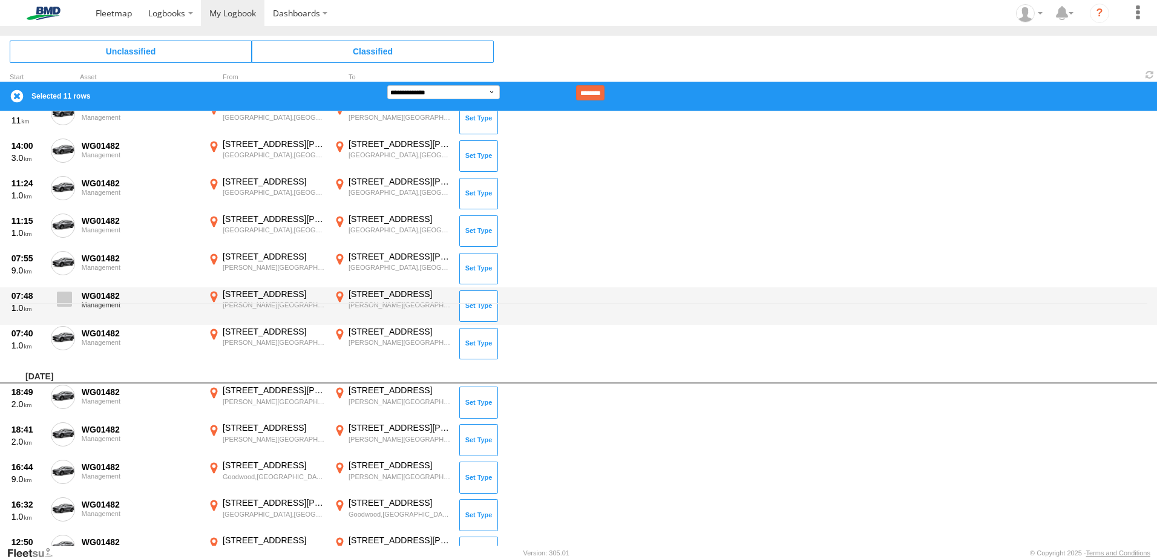
click at [61, 295] on span at bounding box center [64, 299] width 15 height 15
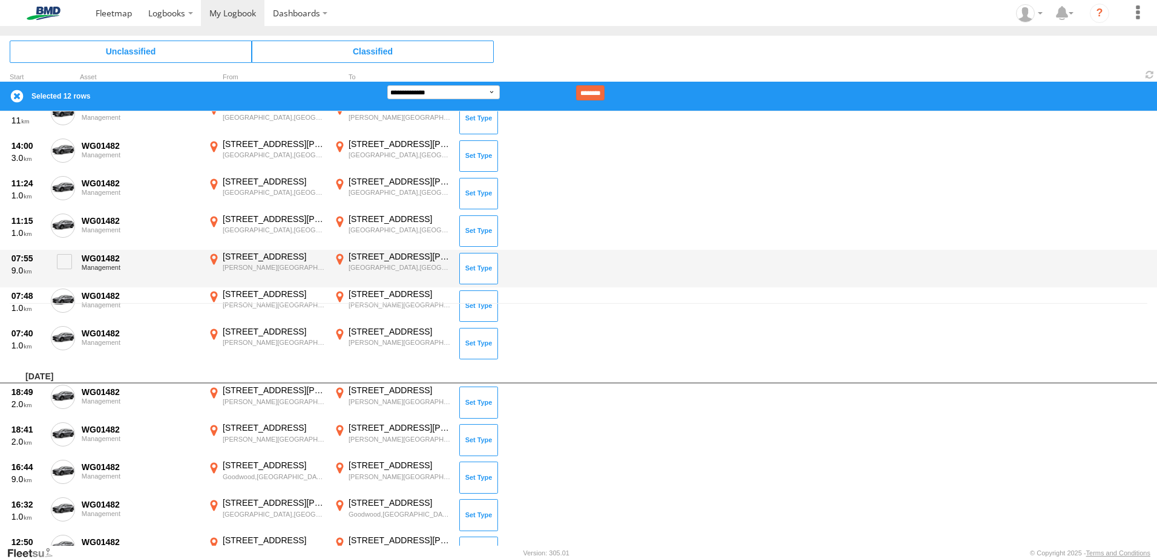
scroll to position [484, 0]
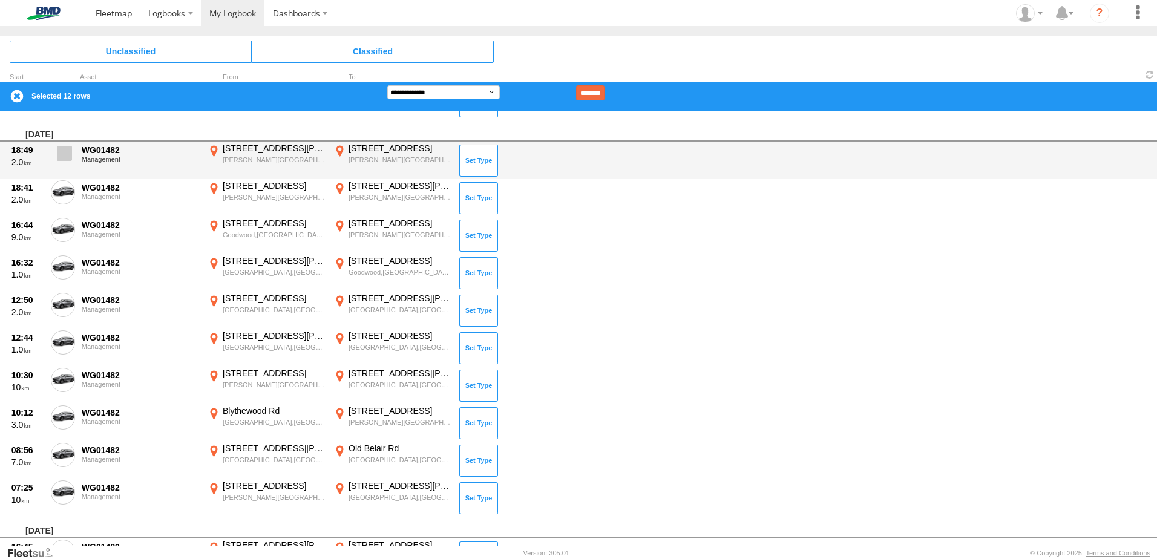
click at [59, 154] on span at bounding box center [64, 153] width 15 height 15
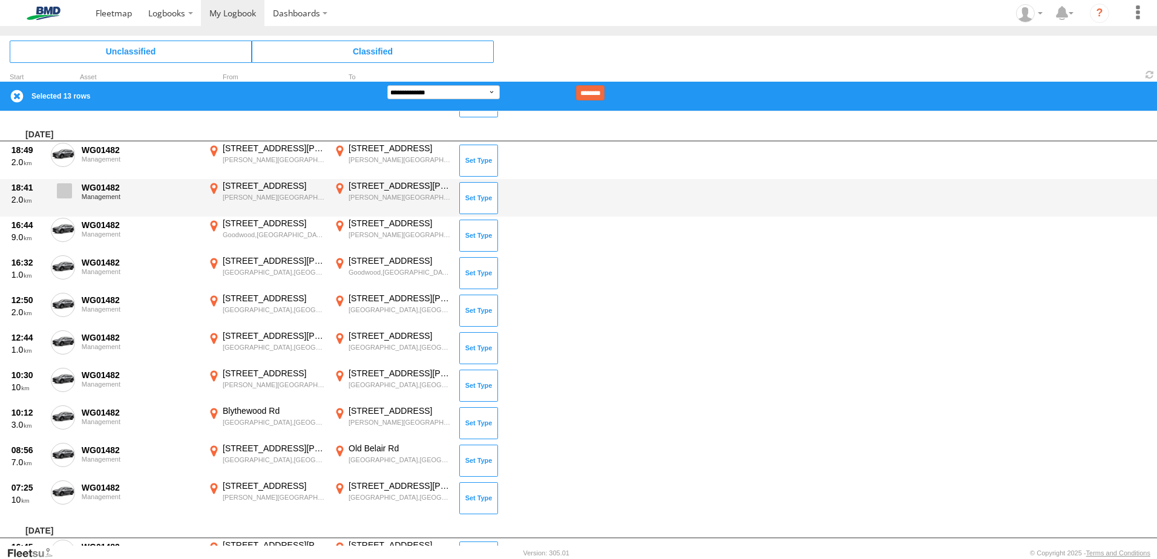
click at [68, 194] on span at bounding box center [64, 190] width 15 height 15
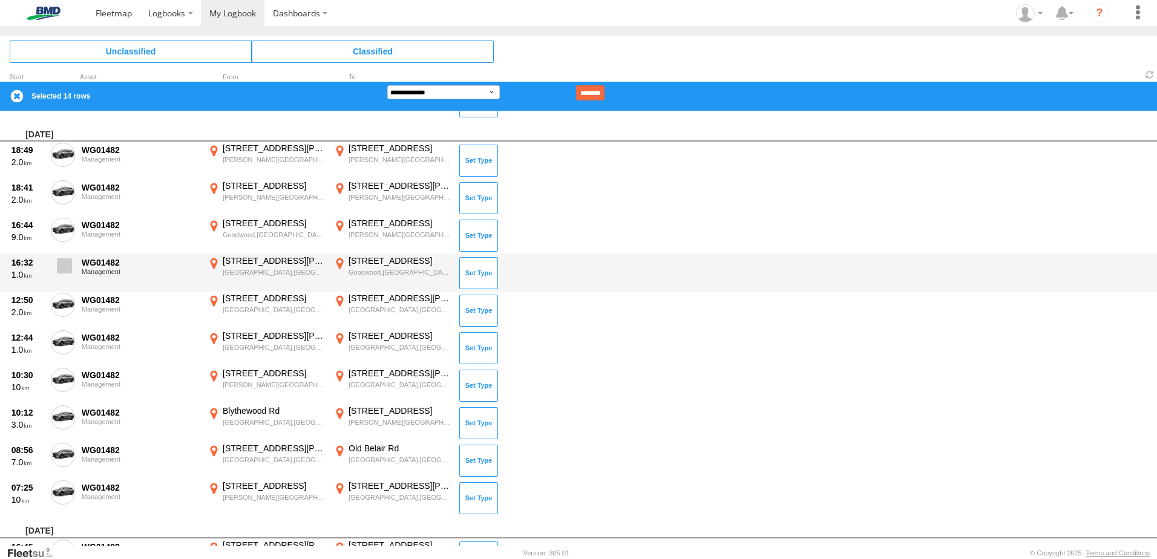
drag, startPoint x: 64, startPoint y: 221, endPoint x: 61, endPoint y: 258, distance: 37.0
click at [0, 0] on span at bounding box center [0, 0] width 0 height 0
click at [61, 258] on span at bounding box center [64, 265] width 15 height 15
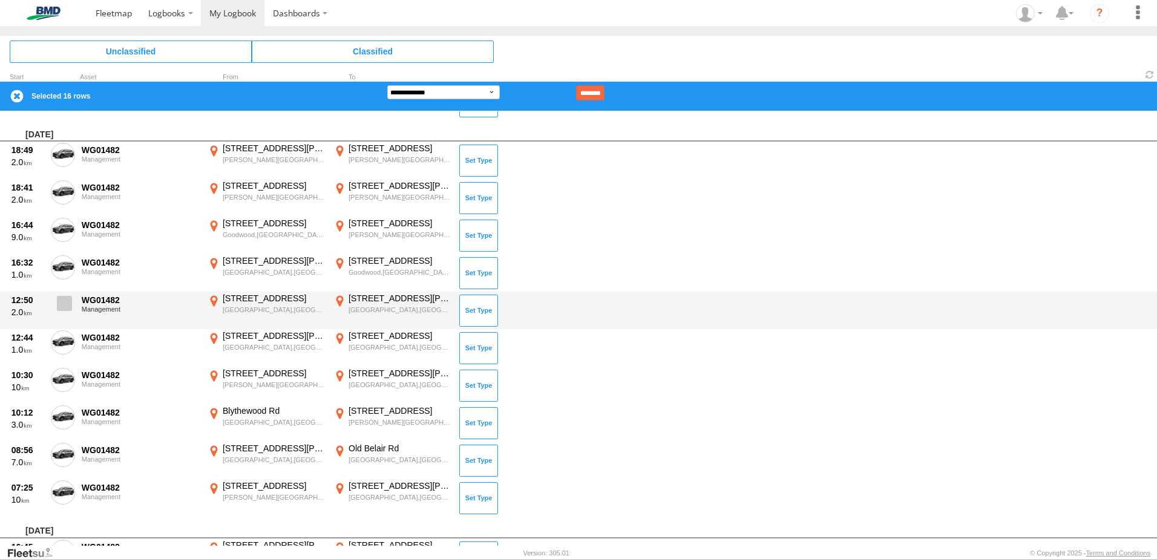
click at [61, 307] on span at bounding box center [64, 303] width 15 height 15
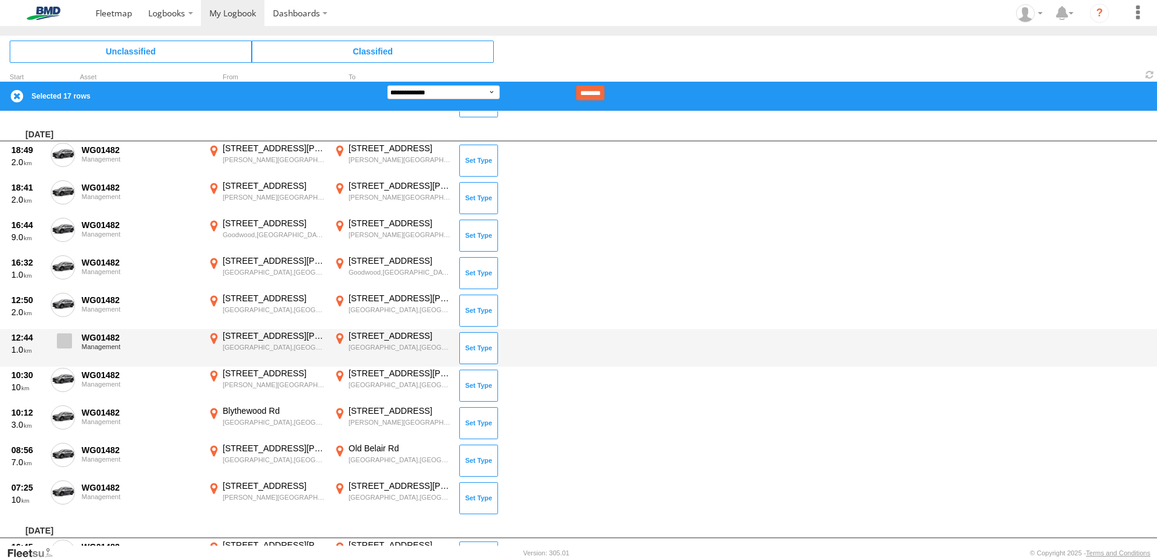
drag, startPoint x: 65, startPoint y: 343, endPoint x: 64, endPoint y: 373, distance: 30.9
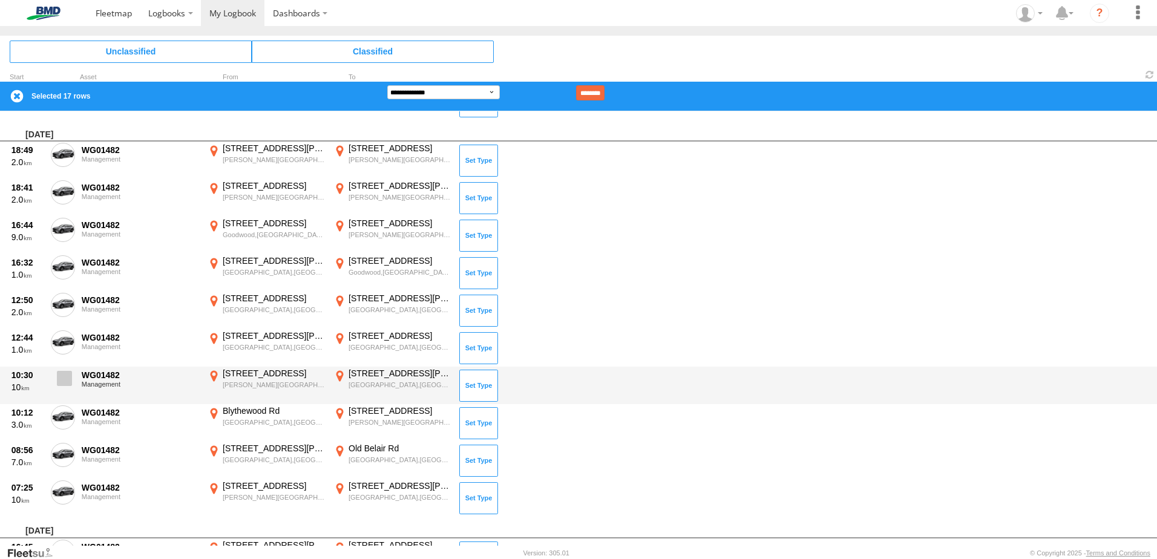
click at [0, 0] on span at bounding box center [0, 0] width 0 height 0
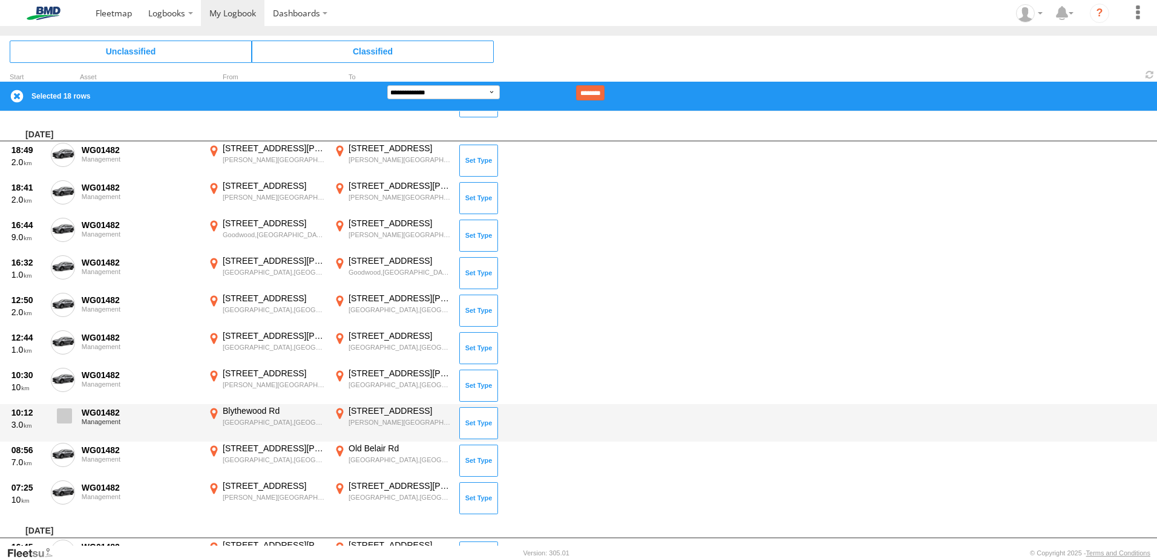
drag, startPoint x: 64, startPoint y: 379, endPoint x: 64, endPoint y: 413, distance: 33.9
click at [0, 0] on span at bounding box center [0, 0] width 0 height 0
click at [65, 421] on span at bounding box center [64, 415] width 15 height 15
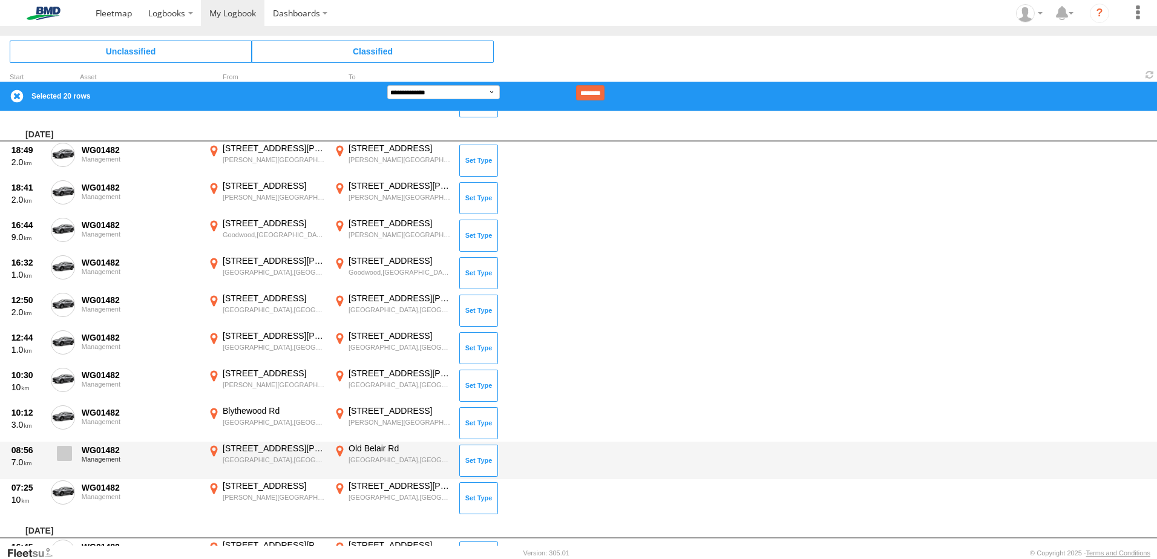
drag, startPoint x: 67, startPoint y: 454, endPoint x: 67, endPoint y: 482, distance: 27.2
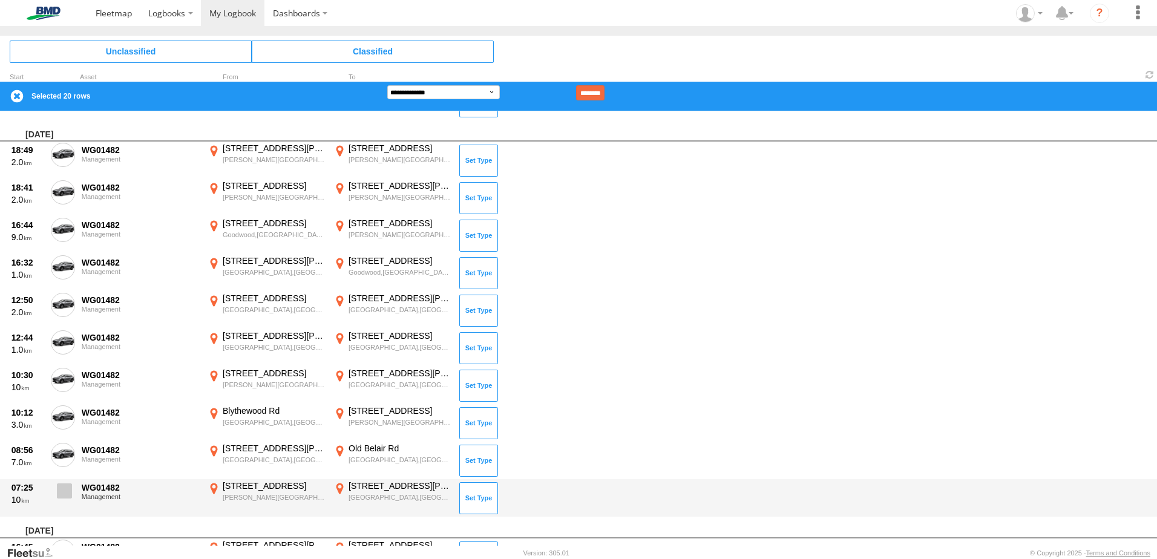
click at [0, 0] on span at bounding box center [0, 0] width 0 height 0
click at [67, 491] on span at bounding box center [64, 491] width 15 height 15
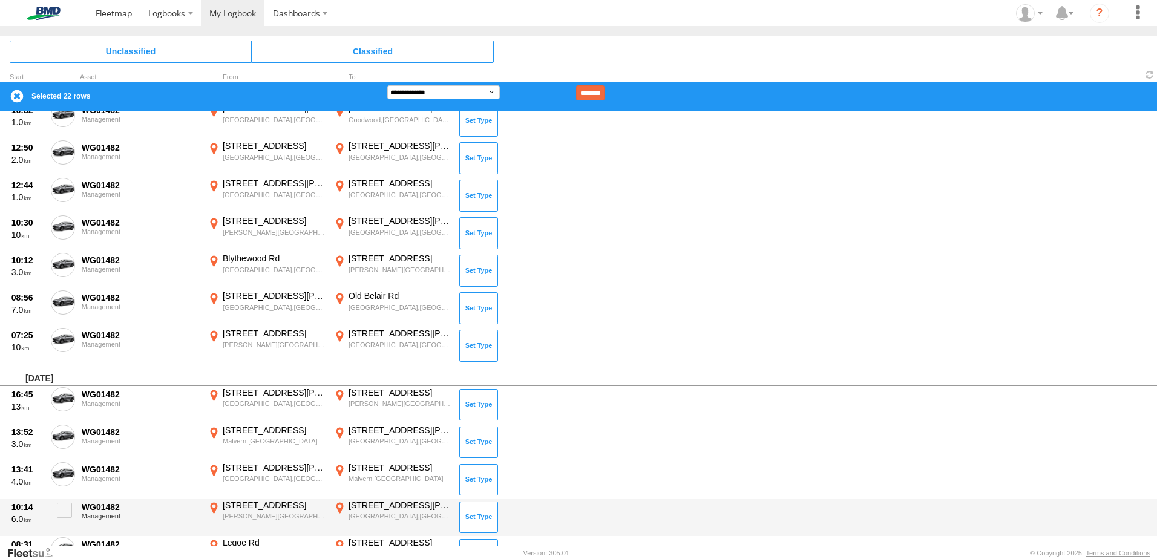
scroll to position [787, 0]
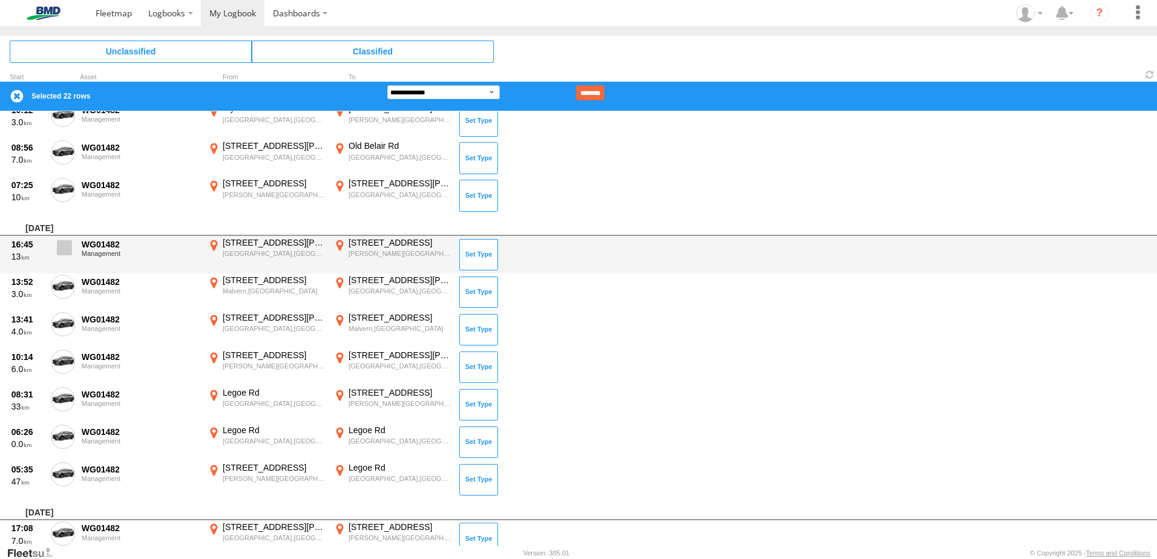
click at [68, 248] on span at bounding box center [64, 247] width 15 height 15
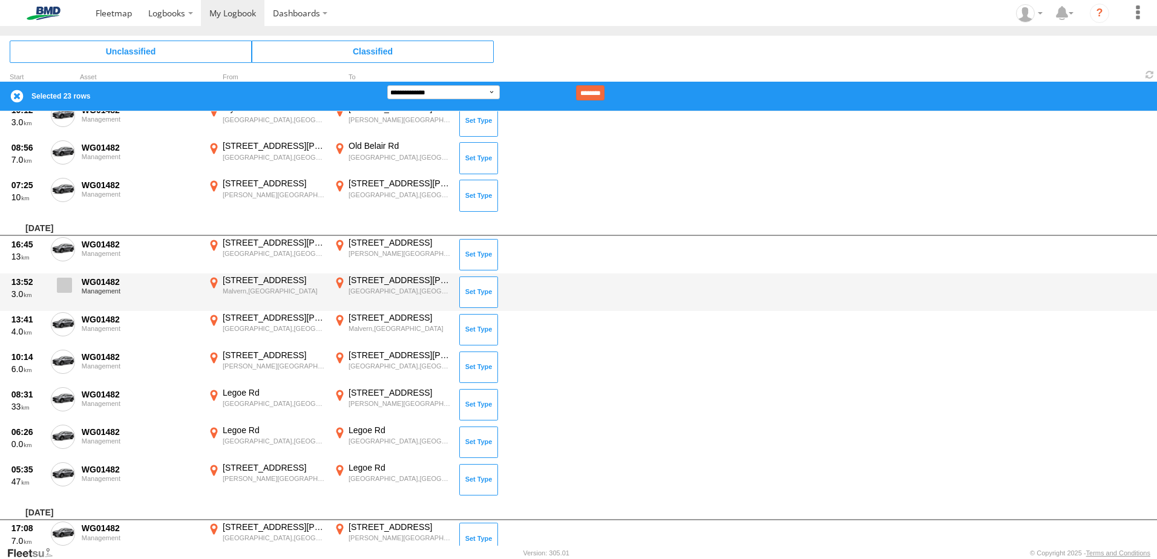
click at [63, 275] on div "[DATE] 08:57 4.0 WG01482 Management [STREET_ADDRESS] 138.61455 [STREET_ADDRESS]…" at bounding box center [578, 360] width 1157 height 2070
drag, startPoint x: 63, startPoint y: 275, endPoint x: 62, endPoint y: 287, distance: 11.5
click at [62, 287] on label at bounding box center [63, 289] width 24 height 28
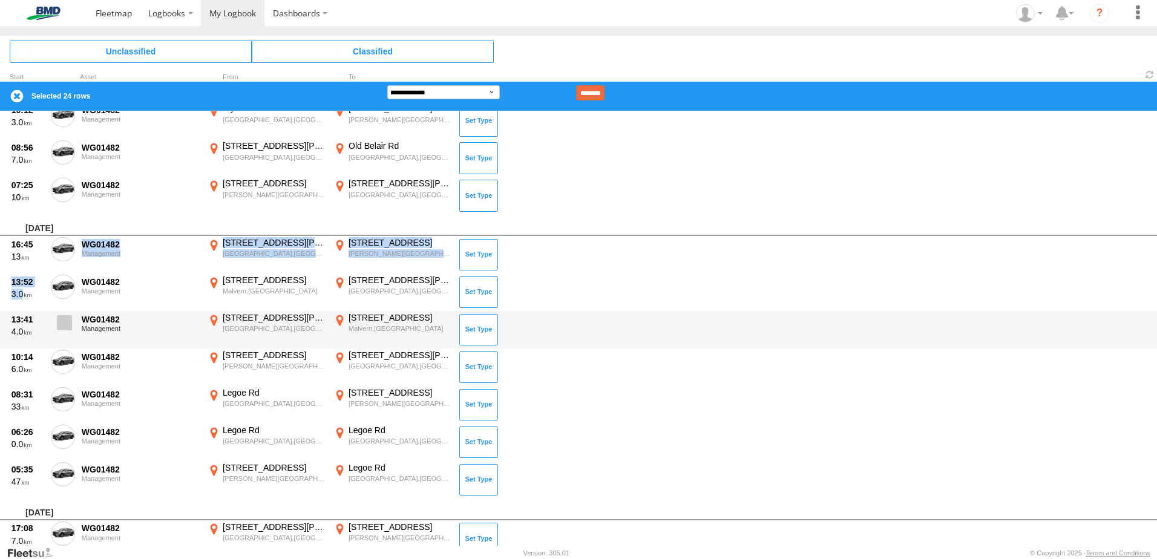
click at [62, 325] on span at bounding box center [64, 322] width 15 height 15
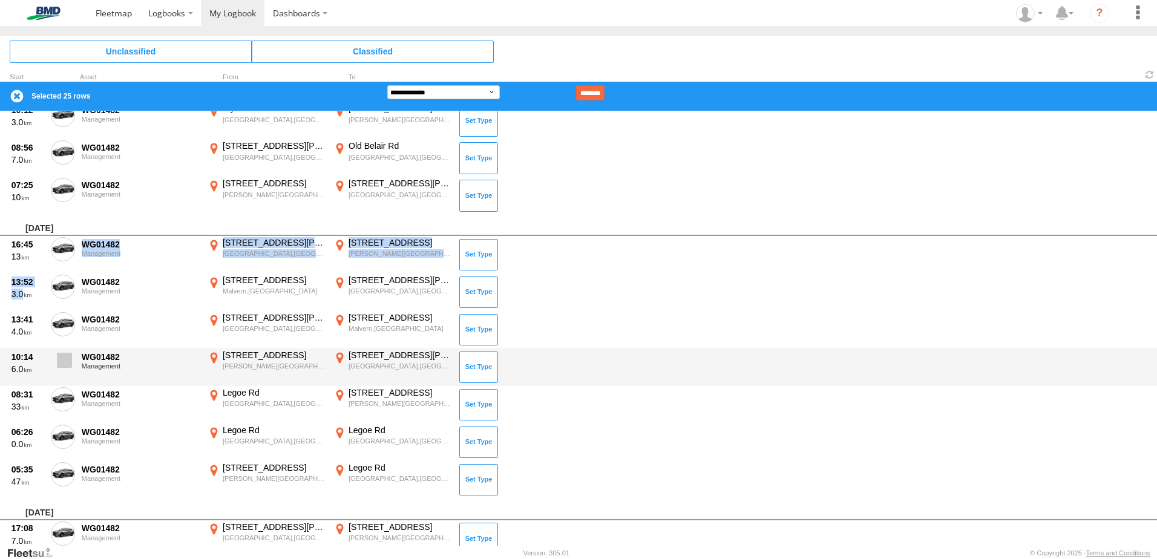
click at [63, 357] on span at bounding box center [64, 360] width 15 height 15
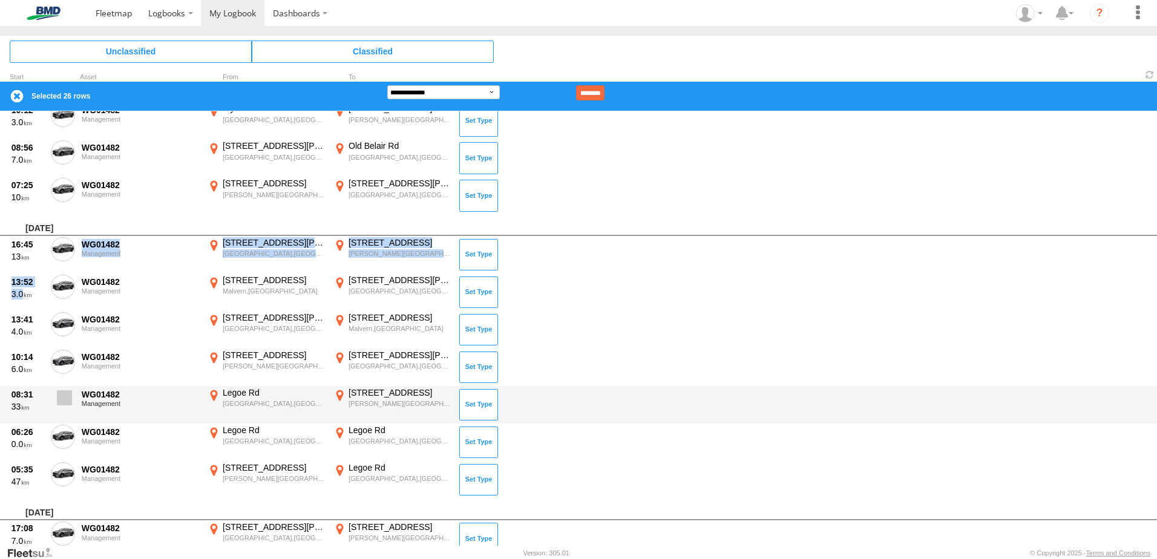
drag, startPoint x: 63, startPoint y: 399, endPoint x: 63, endPoint y: 412, distance: 12.1
click at [63, 400] on span at bounding box center [64, 397] width 15 height 15
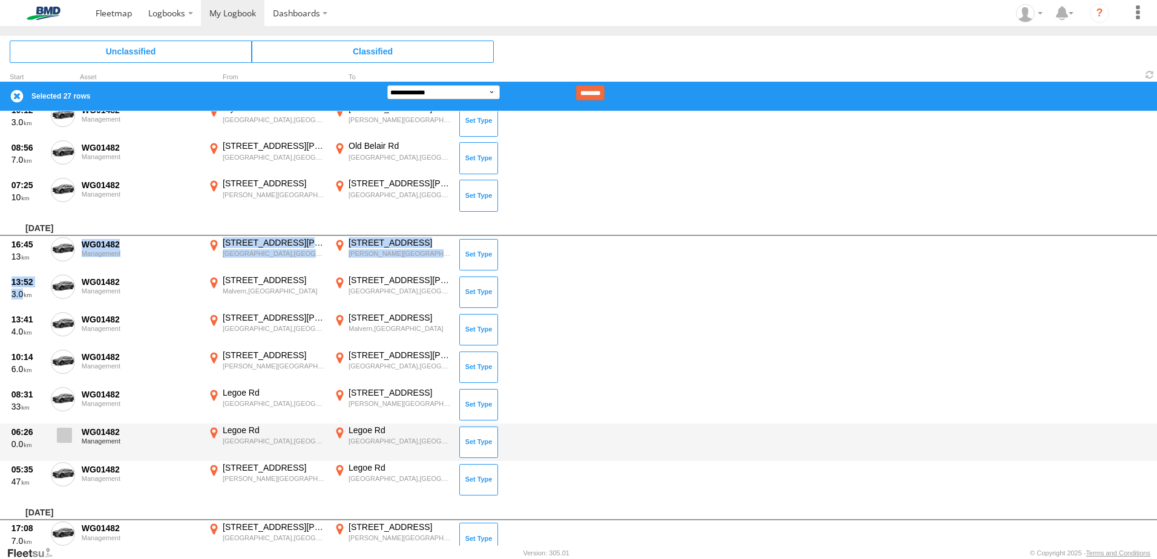
click at [67, 437] on span at bounding box center [64, 435] width 15 height 15
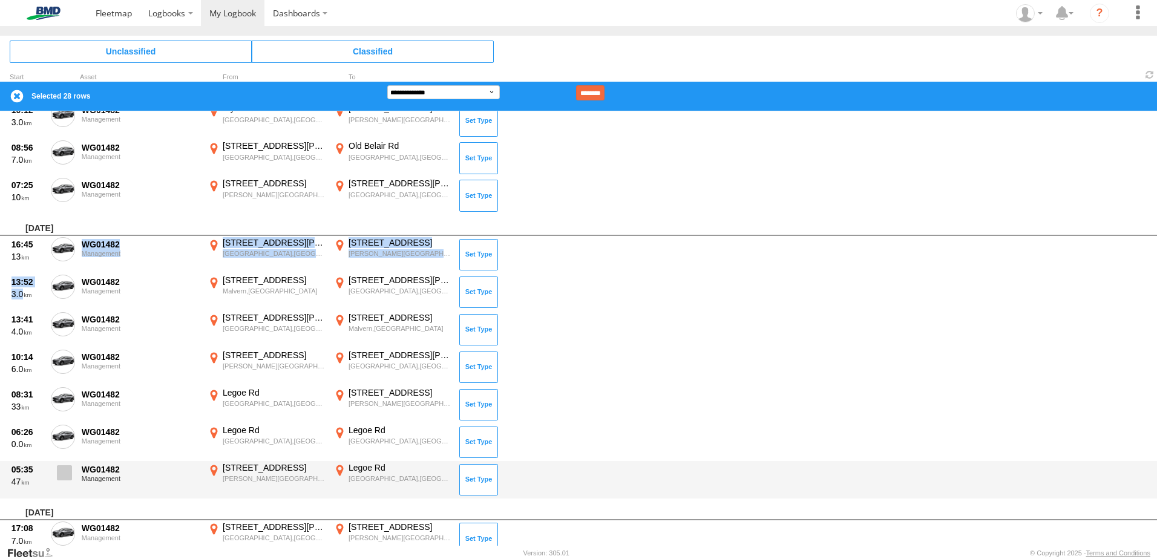
click at [64, 470] on span at bounding box center [64, 472] width 15 height 15
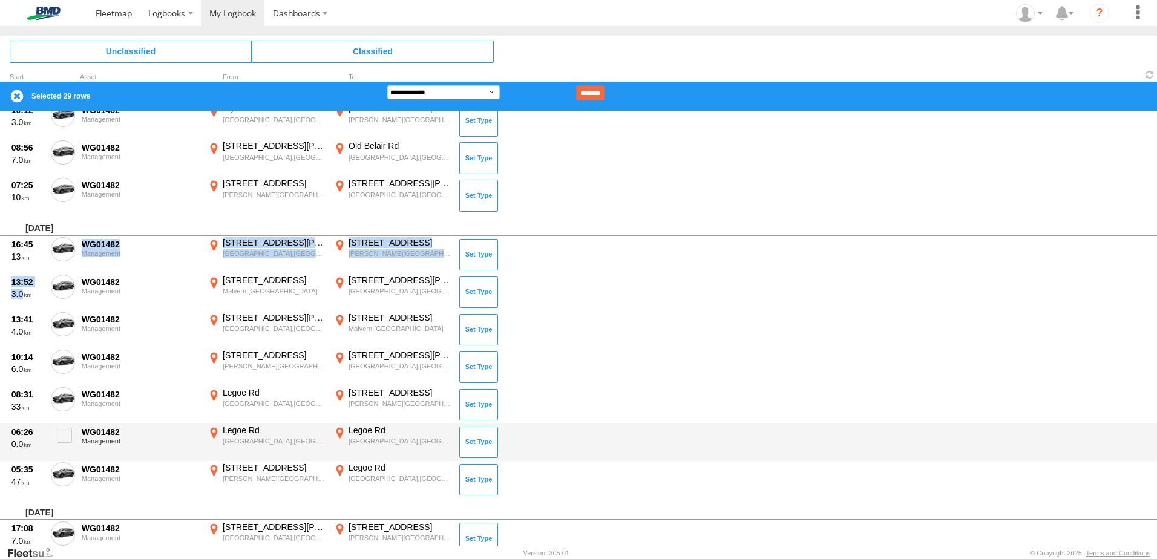
scroll to position [1089, 0]
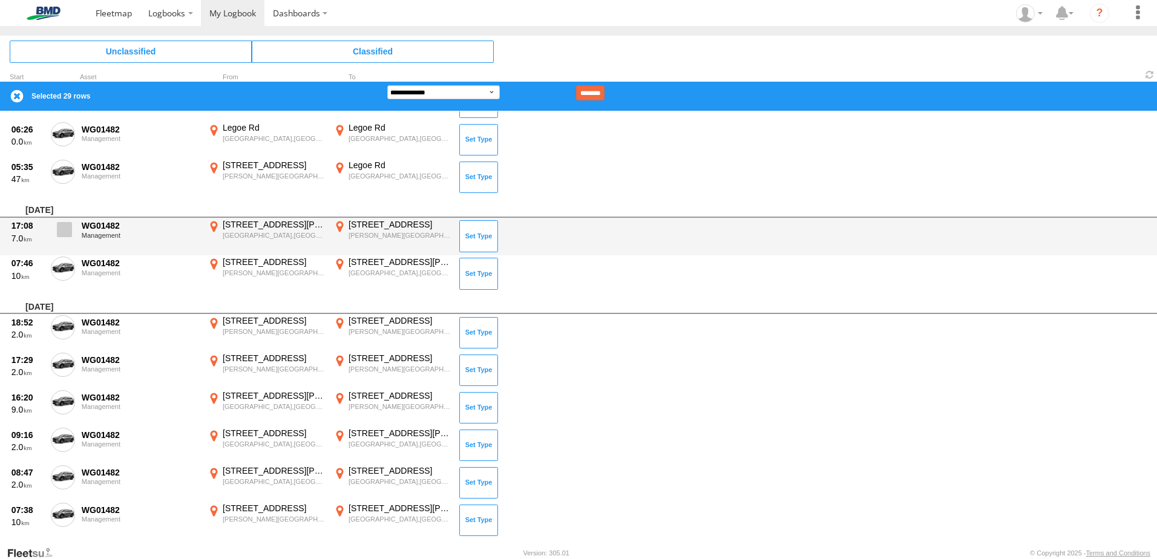
click at [61, 240] on label at bounding box center [63, 233] width 24 height 28
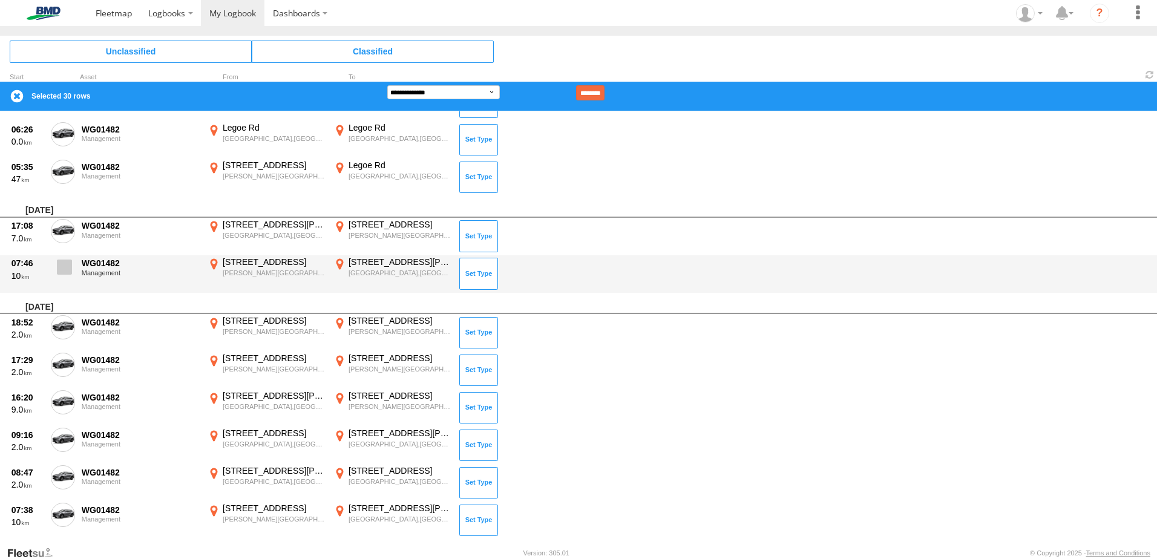
click at [62, 263] on span at bounding box center [64, 267] width 15 height 15
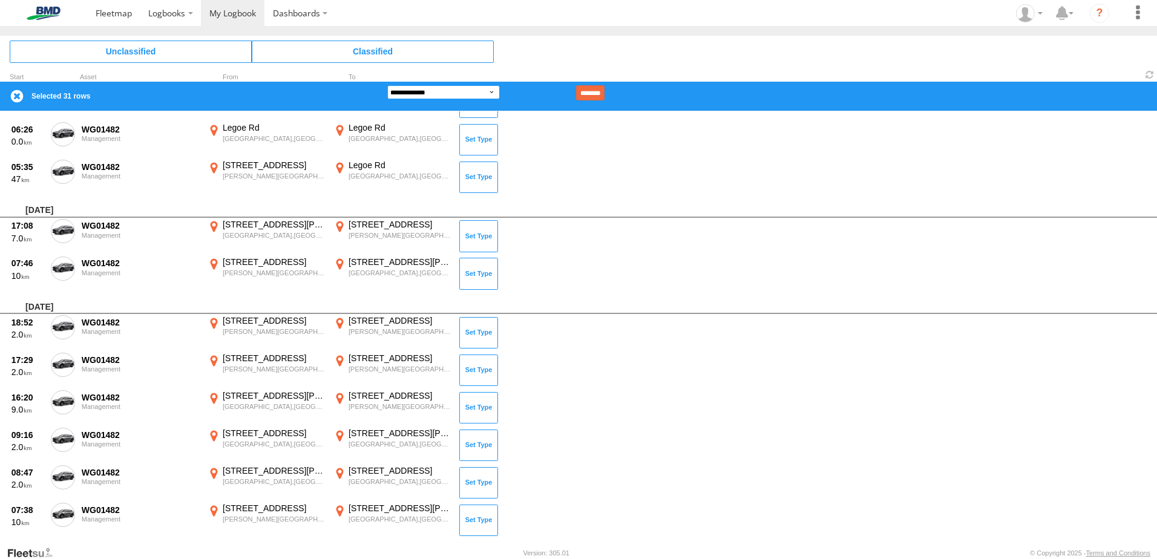
click at [421, 94] on select "**********" at bounding box center [443, 92] width 113 height 14
select select "**"
click at [387, 85] on select "**********" at bounding box center [443, 92] width 113 height 14
click at [605, 90] on input "********" at bounding box center [590, 92] width 28 height 15
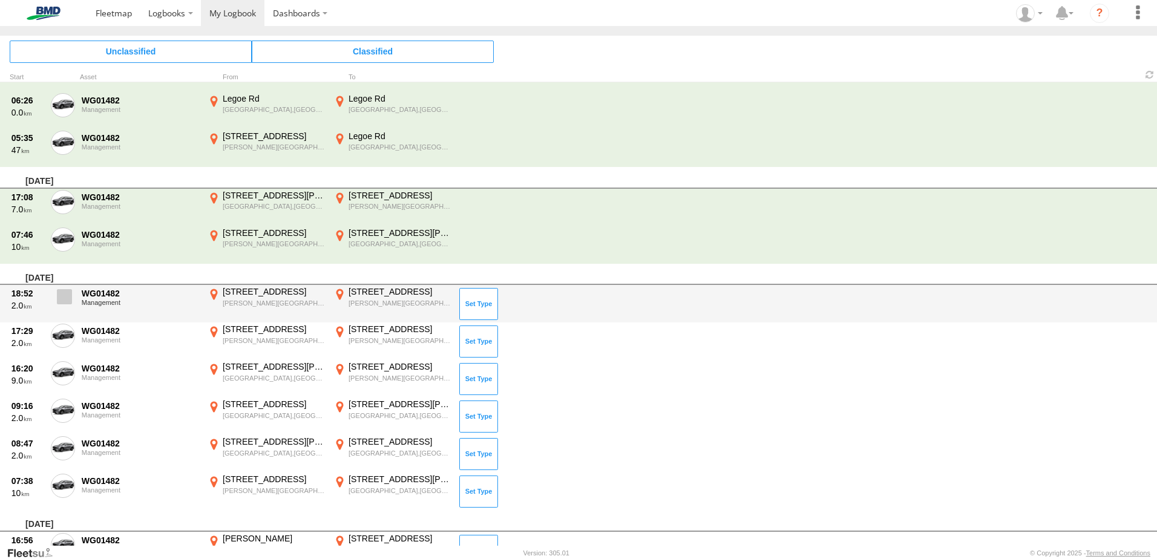
click at [68, 297] on span at bounding box center [64, 296] width 15 height 15
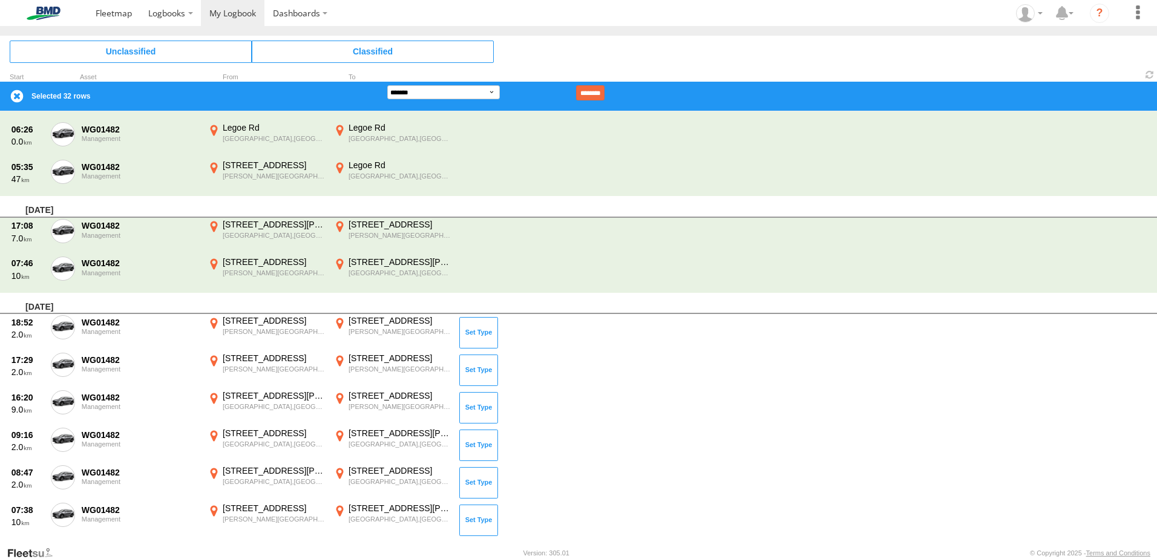
click at [13, 97] on label at bounding box center [17, 96] width 15 height 15
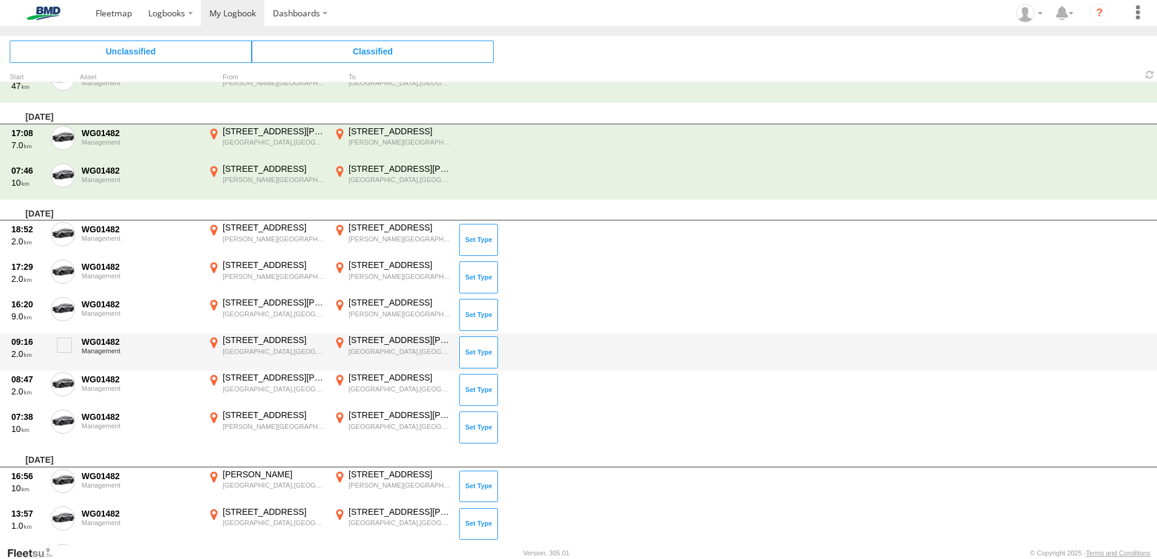
scroll to position [1210, 0]
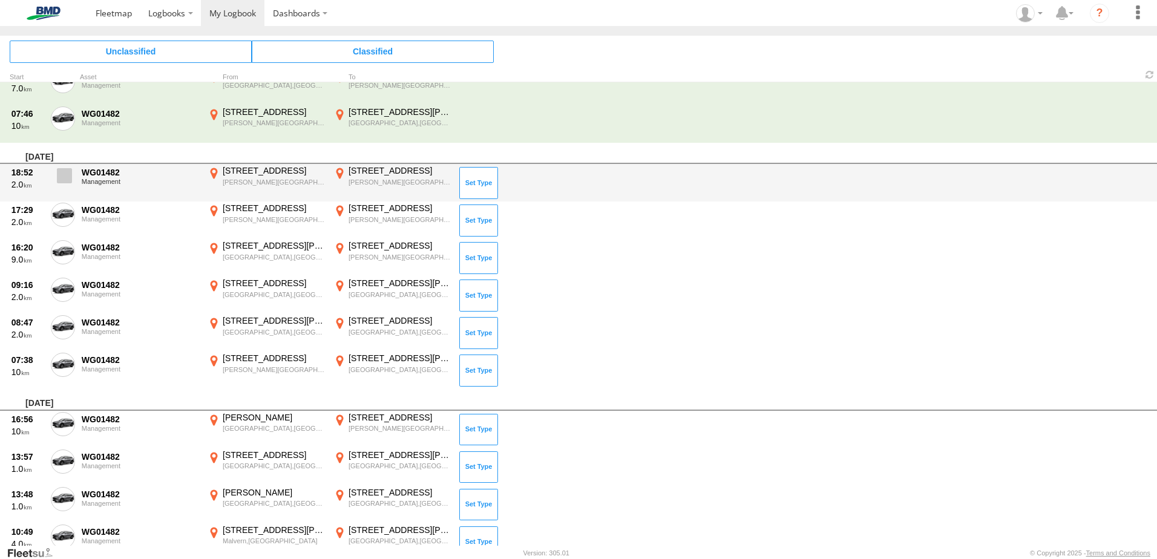
click at [62, 180] on span at bounding box center [64, 175] width 15 height 15
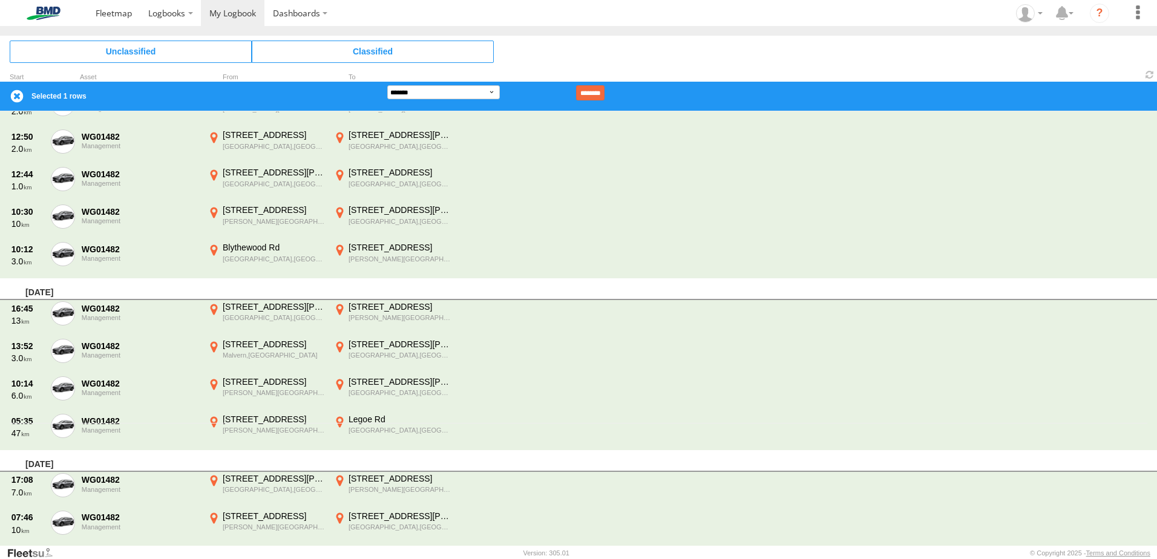
scroll to position [85, 0]
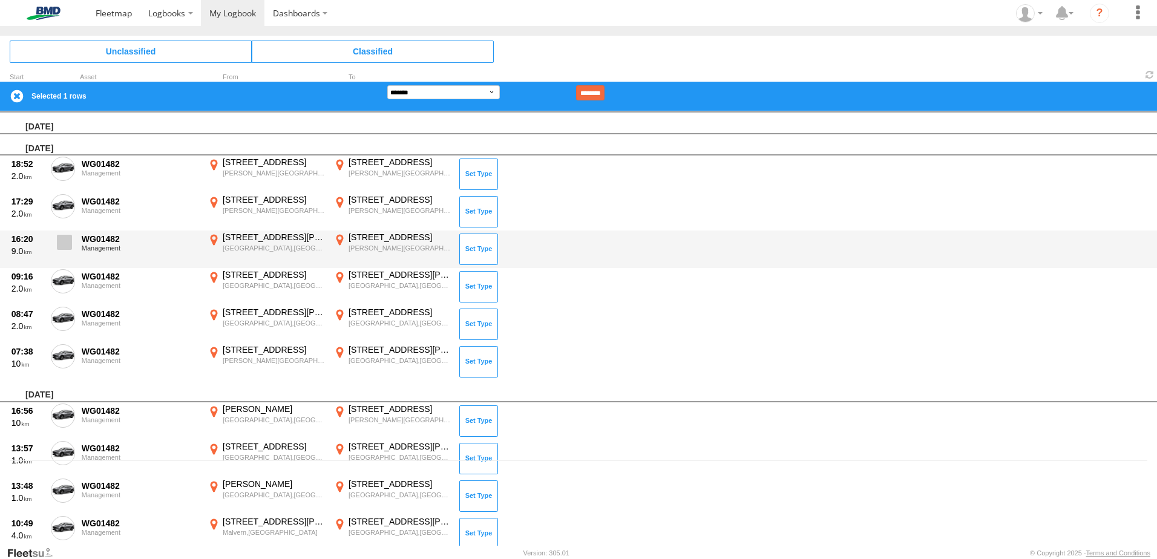
click at [61, 240] on span at bounding box center [64, 242] width 15 height 15
drag, startPoint x: 63, startPoint y: 206, endPoint x: 61, endPoint y: 237, distance: 31.0
click at [0, 0] on span at bounding box center [0, 0] width 0 height 0
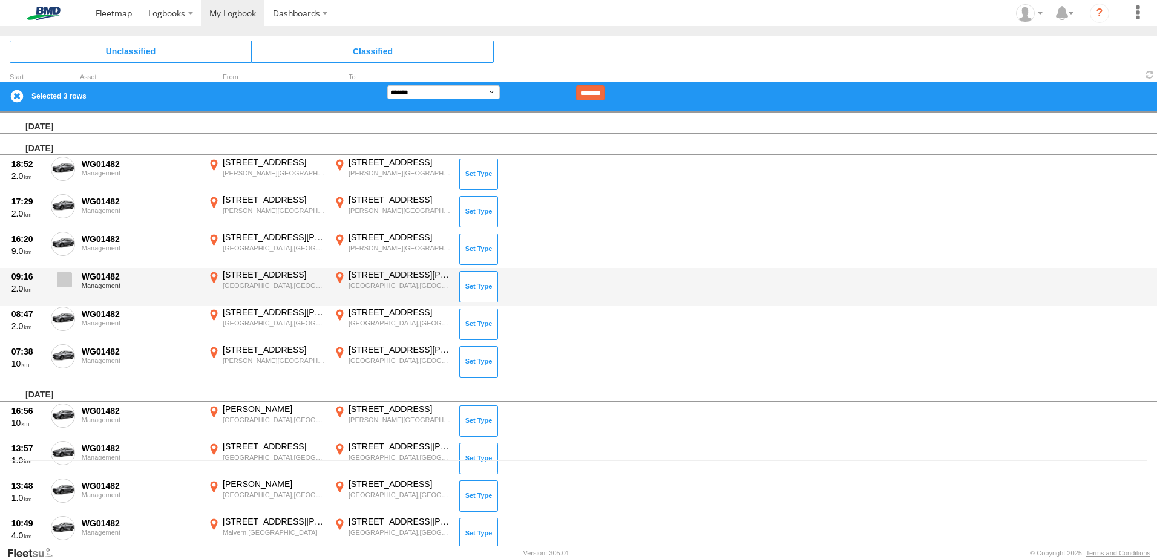
click at [61, 278] on span at bounding box center [64, 279] width 15 height 15
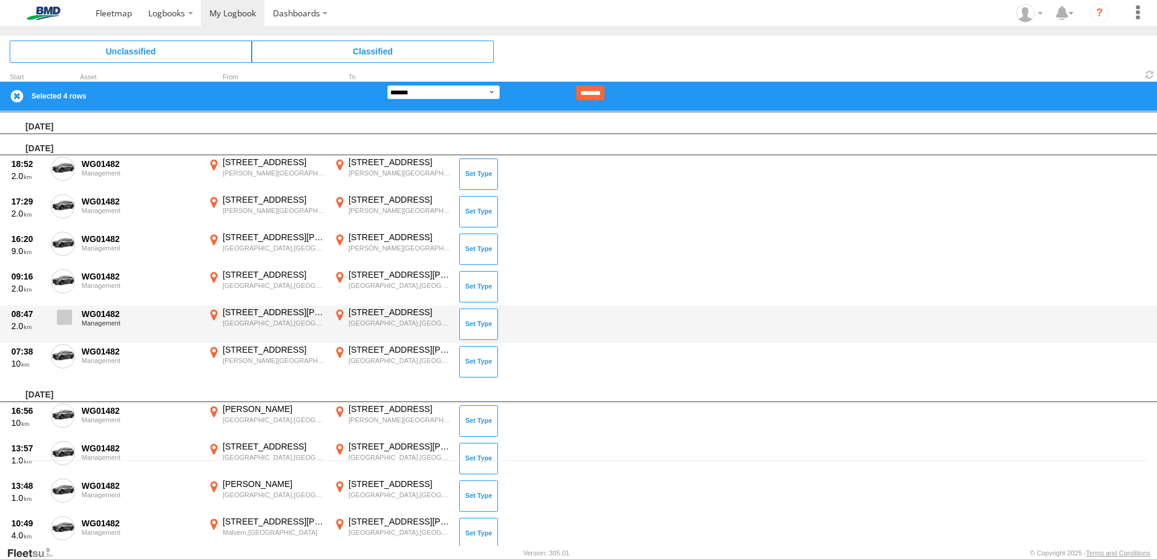
click at [64, 328] on label at bounding box center [63, 321] width 24 height 28
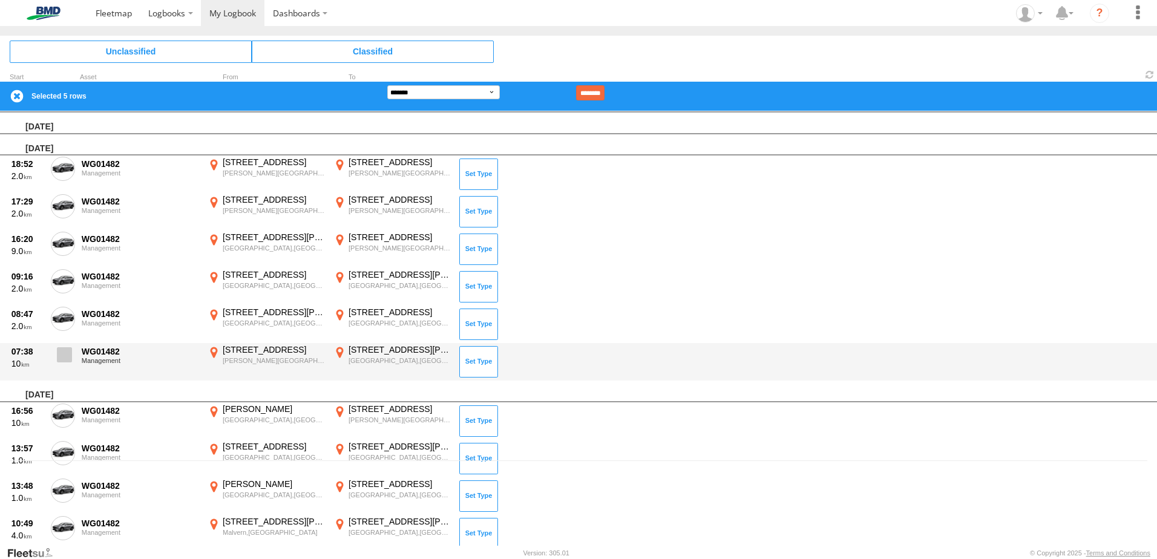
click at [64, 354] on span at bounding box center [64, 354] width 15 height 15
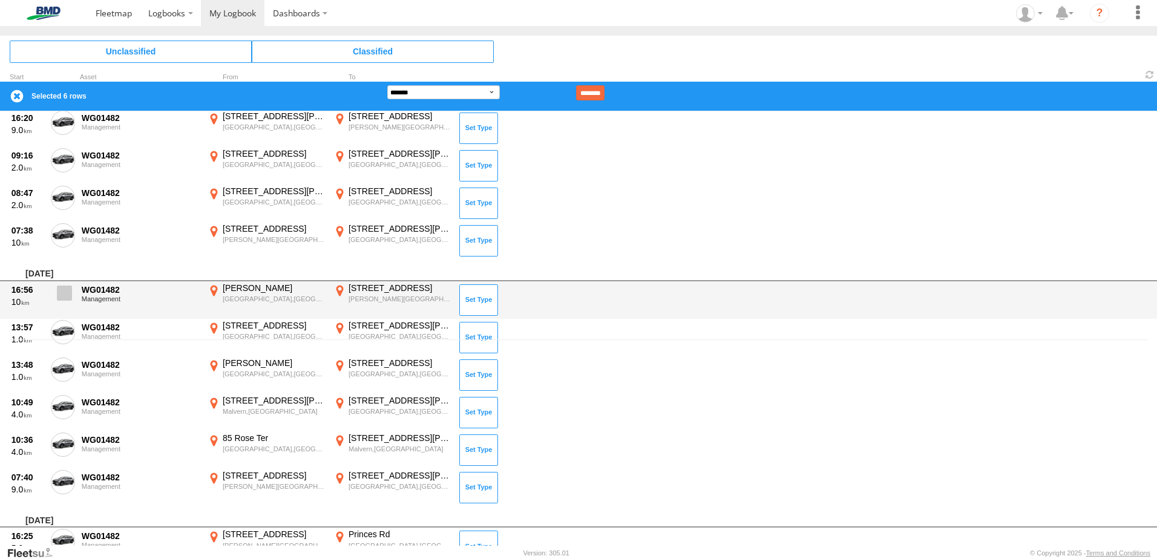
click at [62, 295] on span at bounding box center [64, 293] width 15 height 15
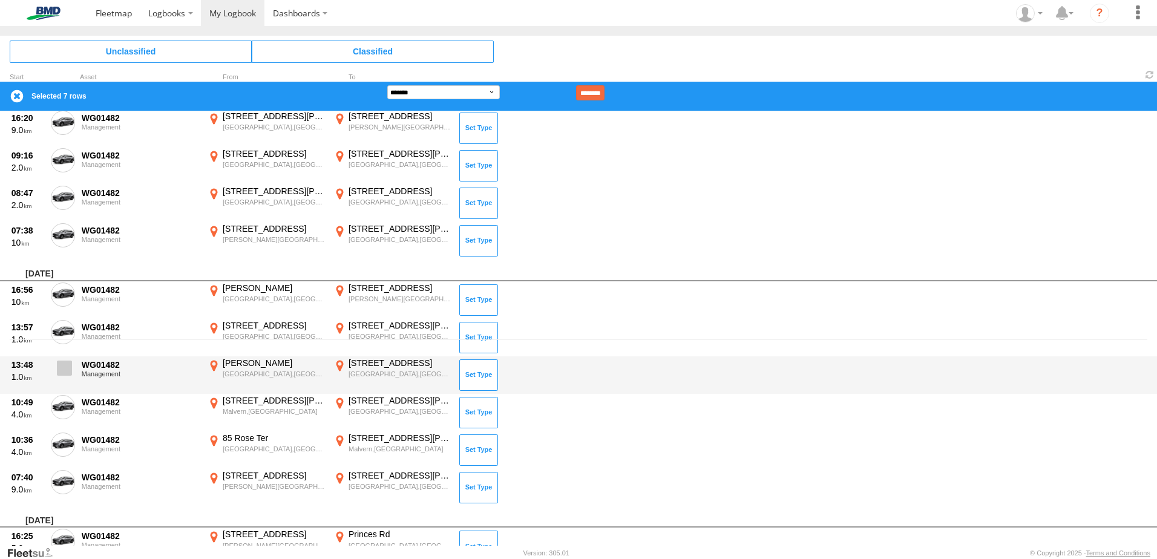
drag, startPoint x: 61, startPoint y: 333, endPoint x: 72, endPoint y: 364, distance: 32.9
click at [0, 0] on span at bounding box center [0, 0] width 0 height 0
click at [72, 375] on label at bounding box center [63, 372] width 24 height 28
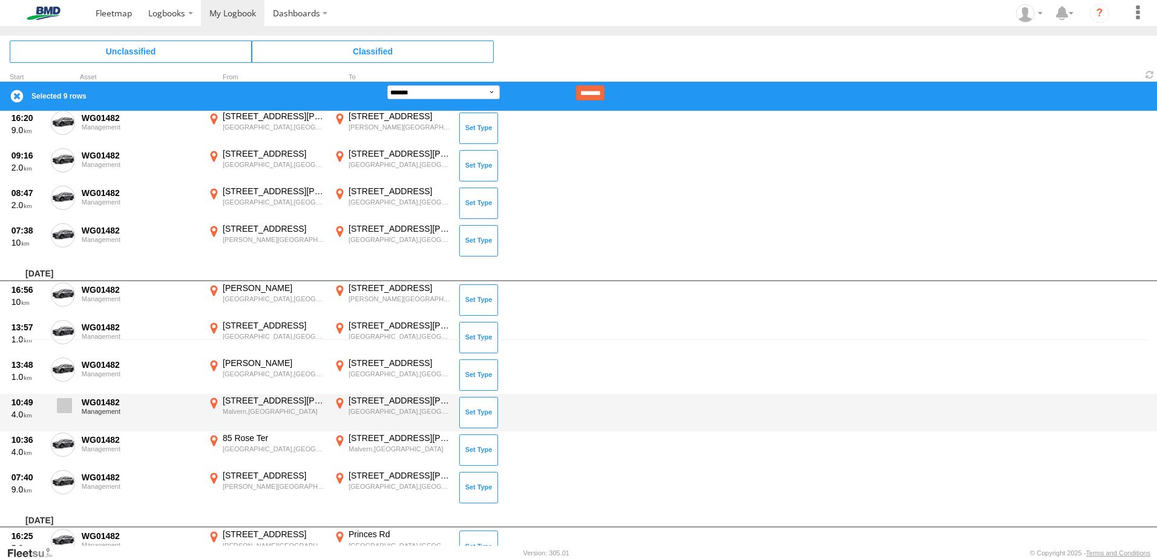
click at [61, 412] on span at bounding box center [64, 405] width 15 height 15
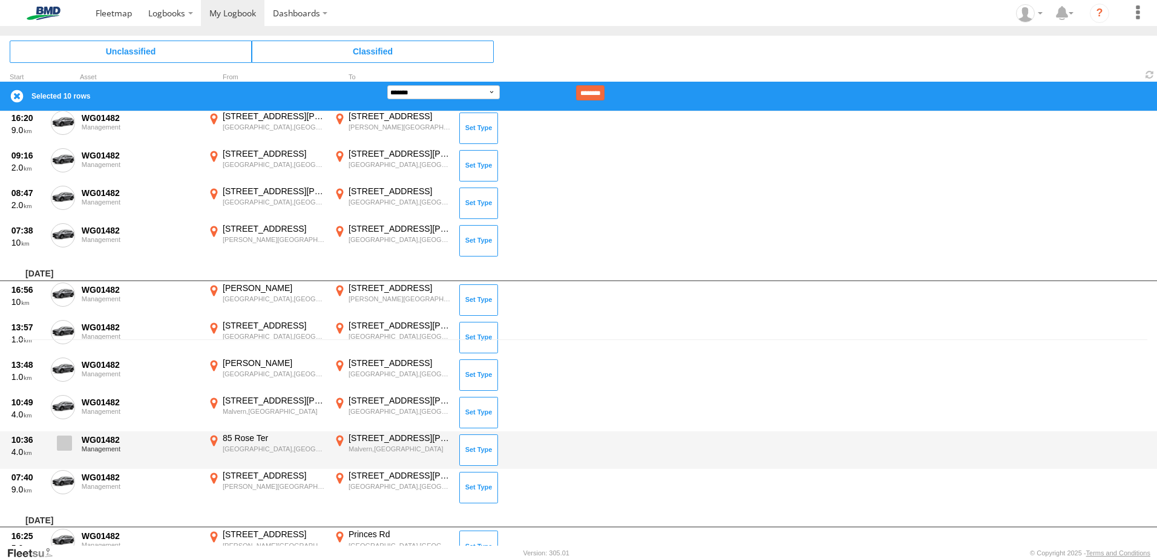
drag, startPoint x: 62, startPoint y: 439, endPoint x: 63, endPoint y: 471, distance: 31.5
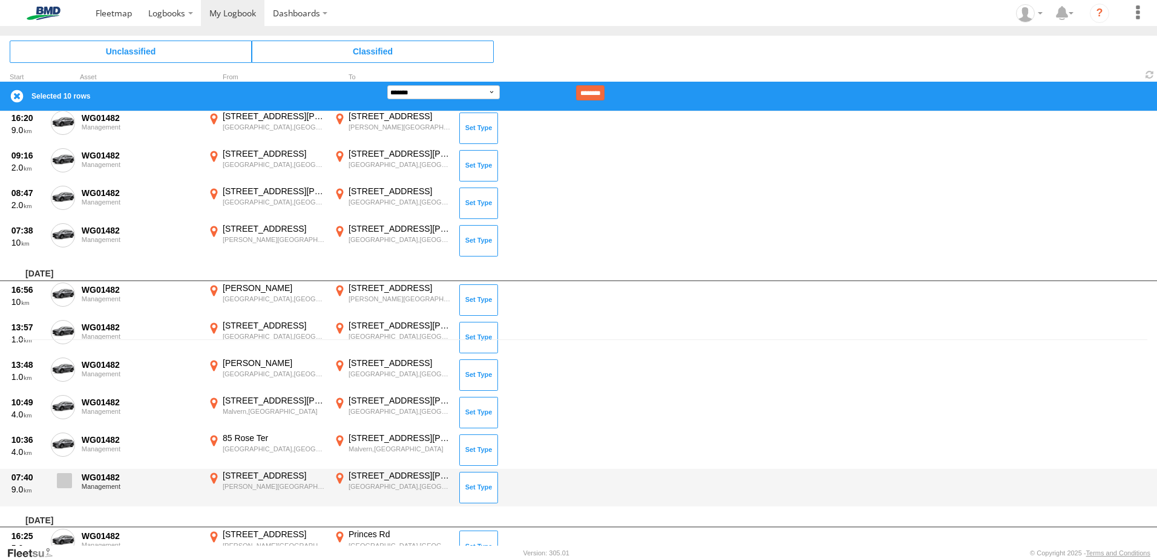
click at [0, 0] on span at bounding box center [0, 0] width 0 height 0
click at [63, 478] on span at bounding box center [64, 480] width 15 height 15
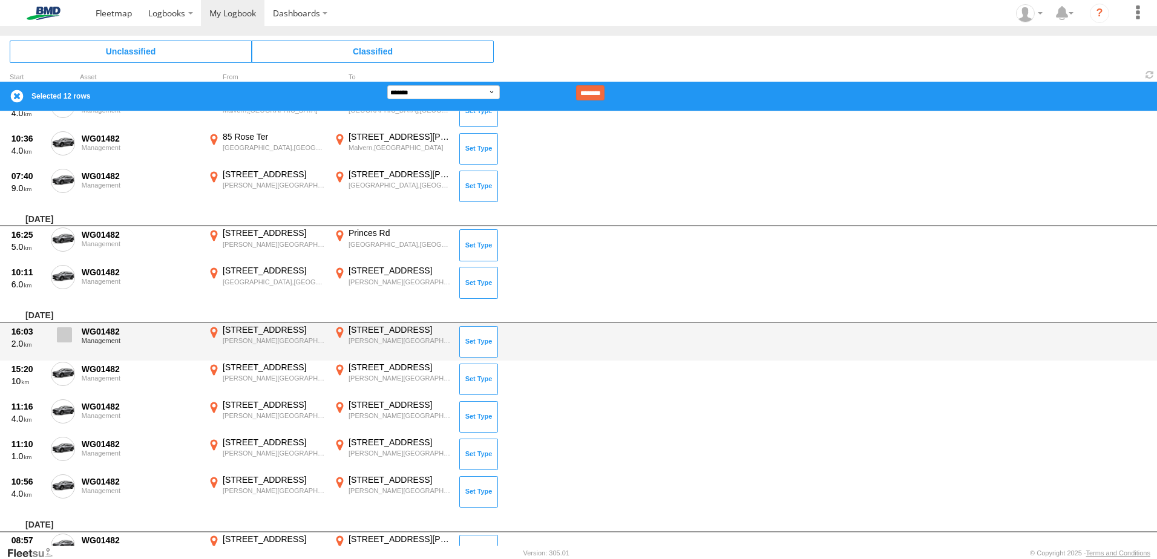
scroll to position [508, 0]
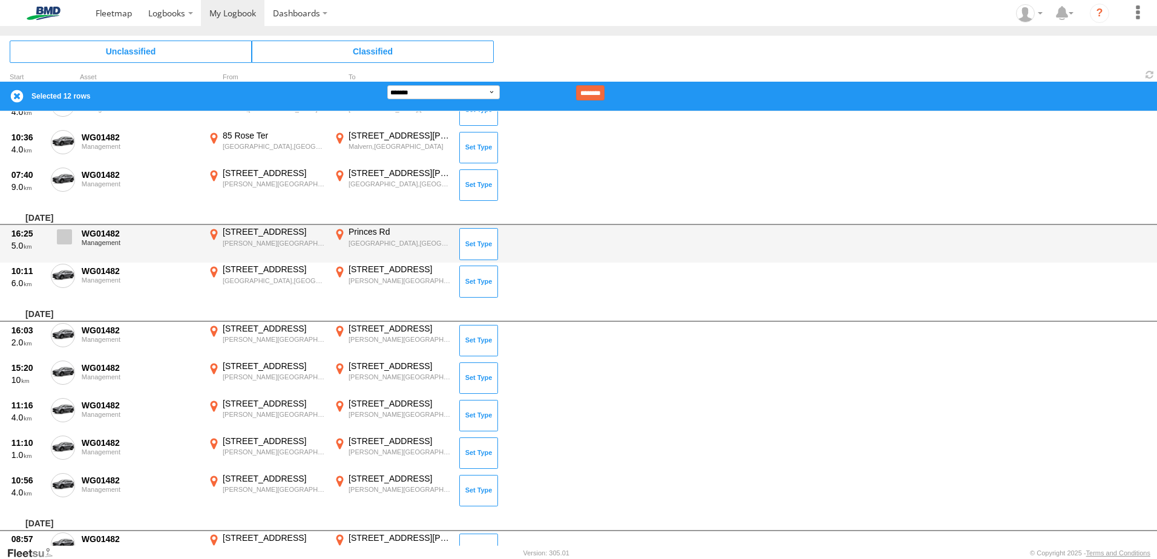
click at [62, 238] on span at bounding box center [64, 236] width 15 height 15
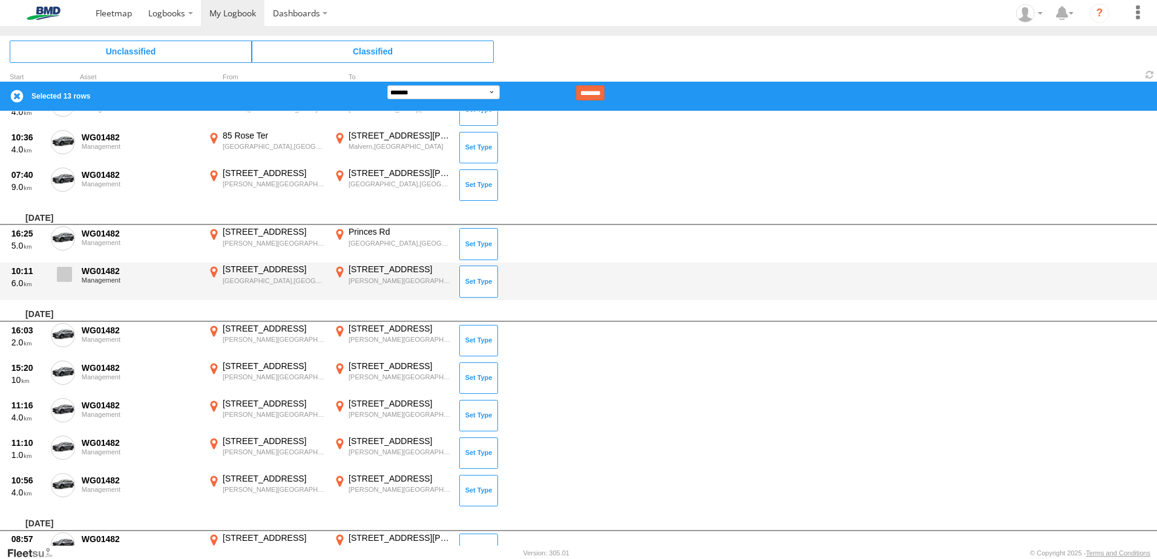
click at [64, 272] on span at bounding box center [64, 274] width 15 height 15
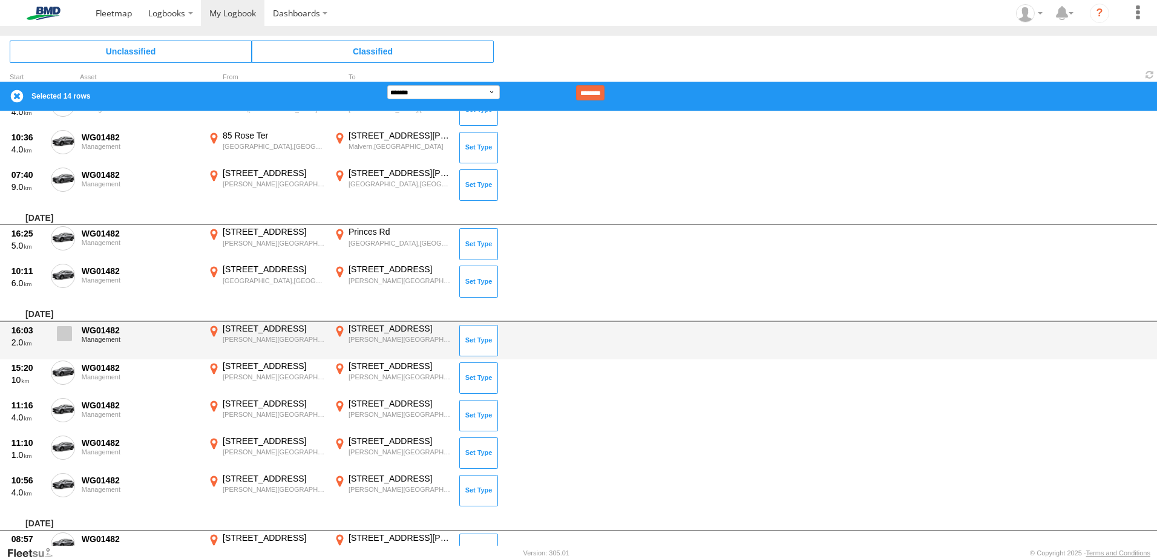
click at [64, 339] on span at bounding box center [64, 333] width 15 height 15
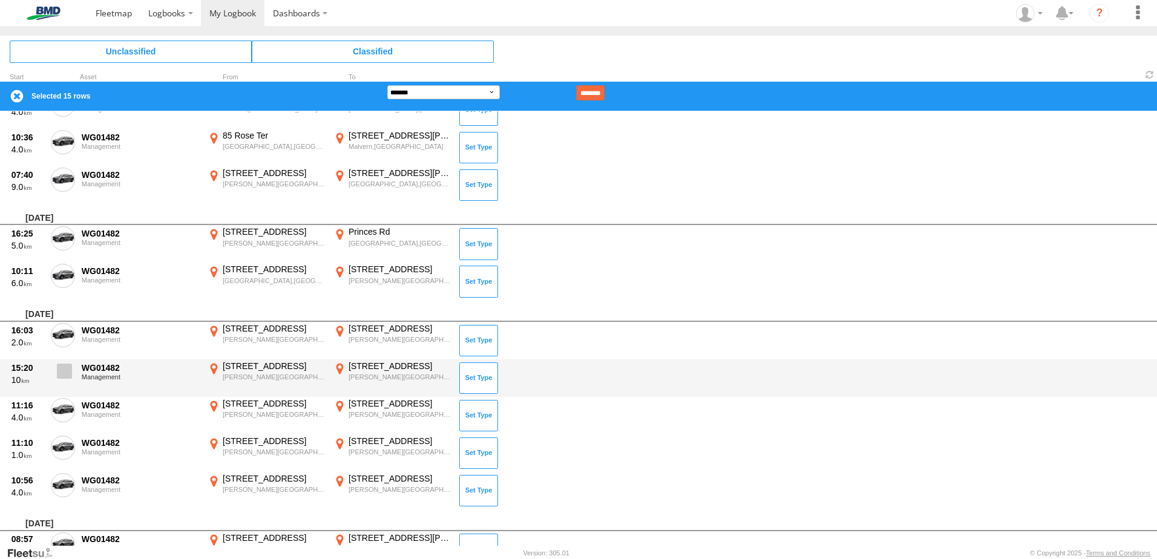
click at [62, 373] on span at bounding box center [64, 371] width 15 height 15
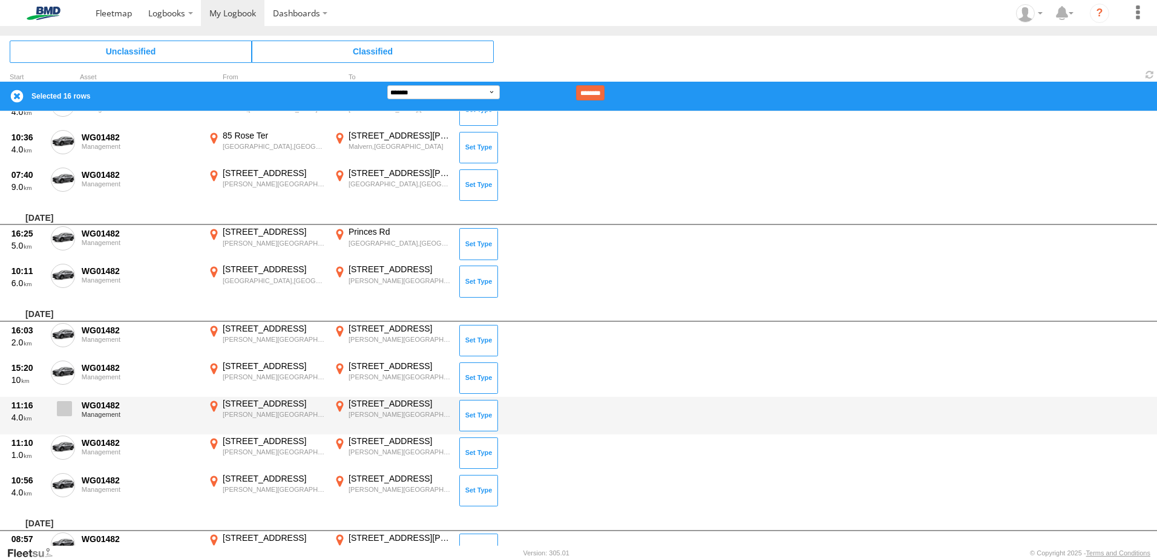
click at [66, 419] on label at bounding box center [63, 412] width 24 height 28
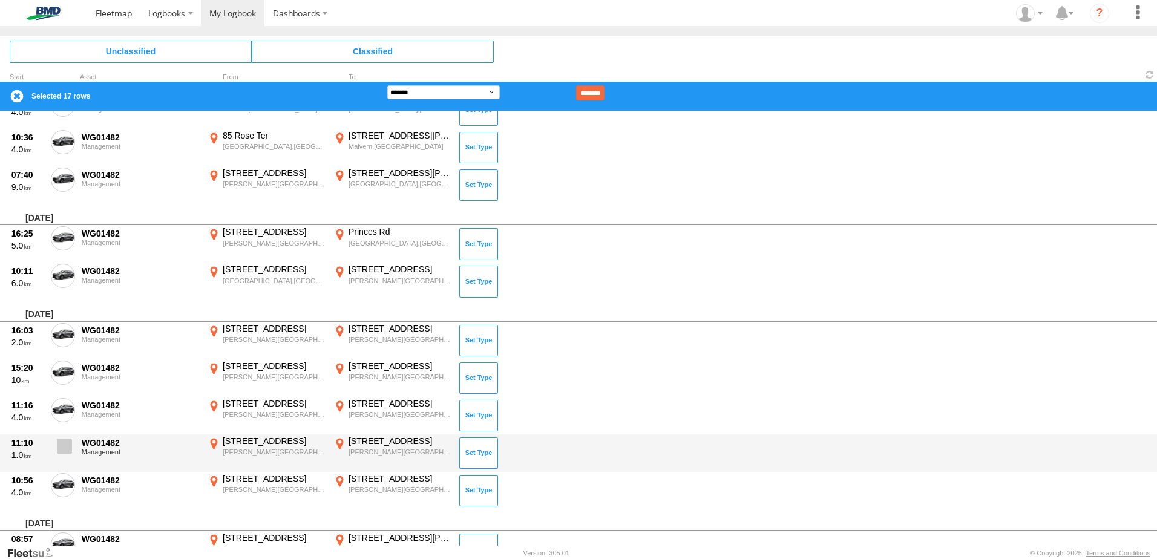
click at [64, 442] on span at bounding box center [64, 446] width 15 height 15
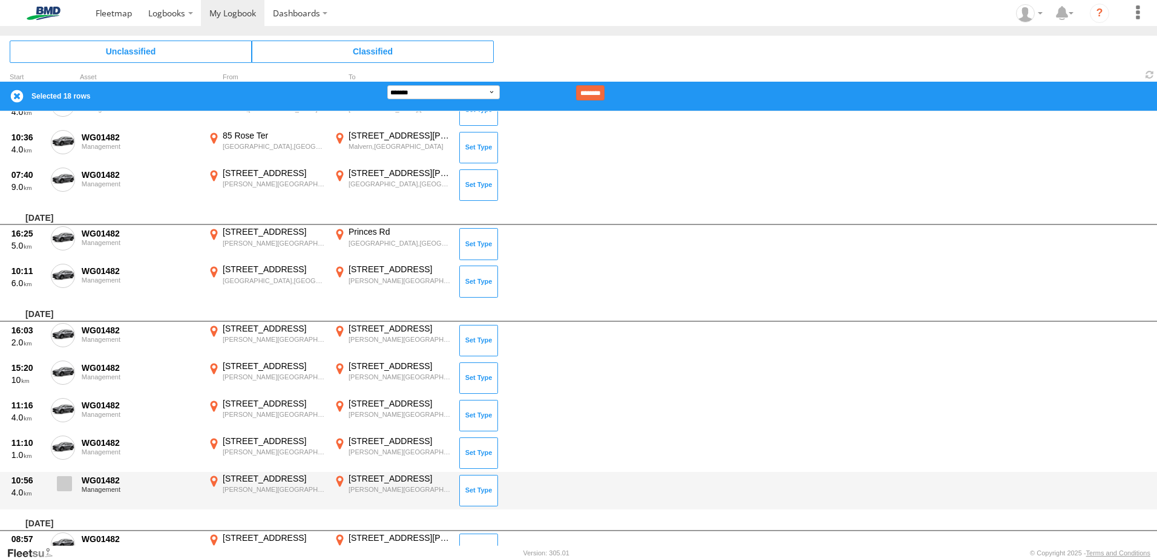
click at [63, 477] on span at bounding box center [64, 483] width 15 height 15
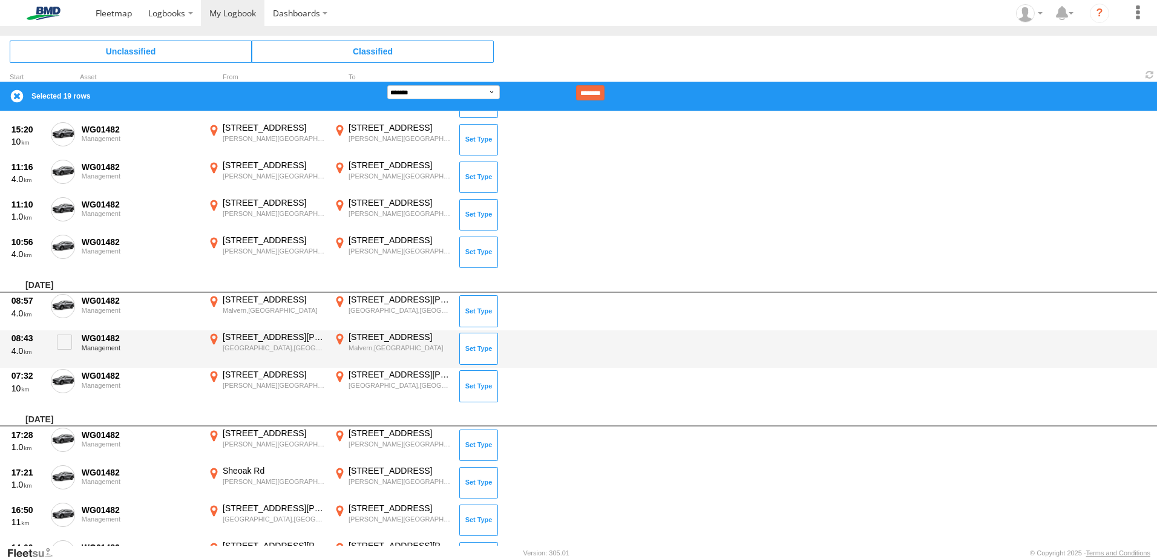
scroll to position [750, 0]
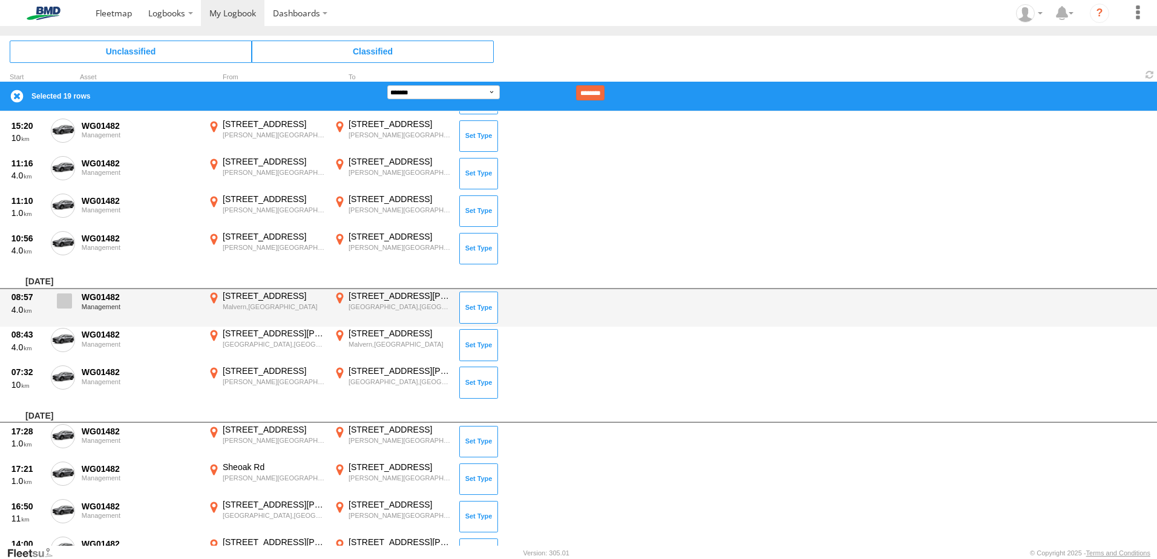
click at [57, 303] on span at bounding box center [64, 301] width 15 height 15
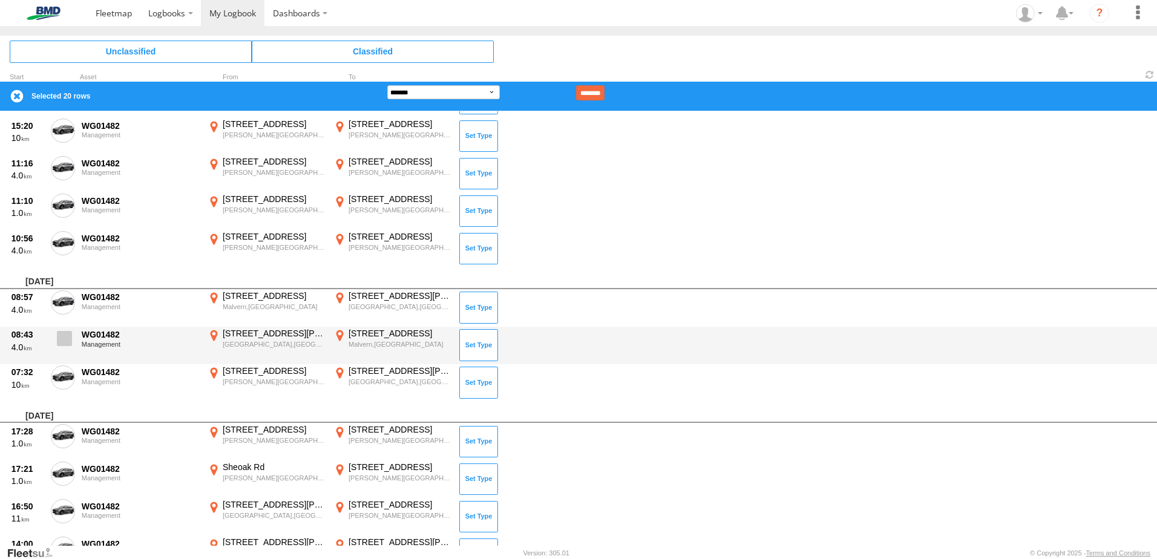
click at [62, 328] on label at bounding box center [63, 342] width 24 height 28
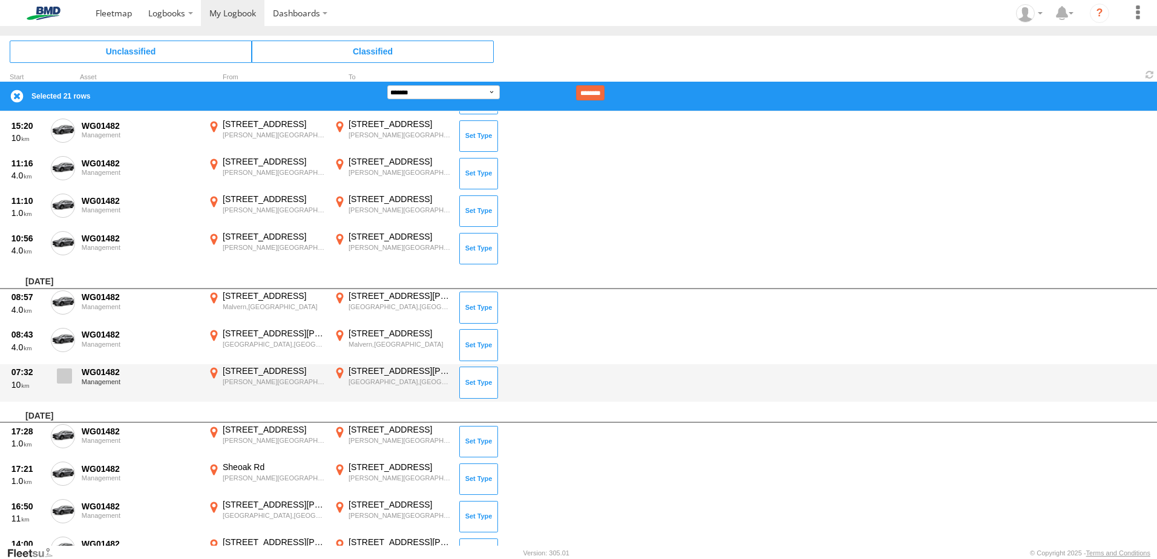
click at [60, 380] on span at bounding box center [64, 376] width 15 height 15
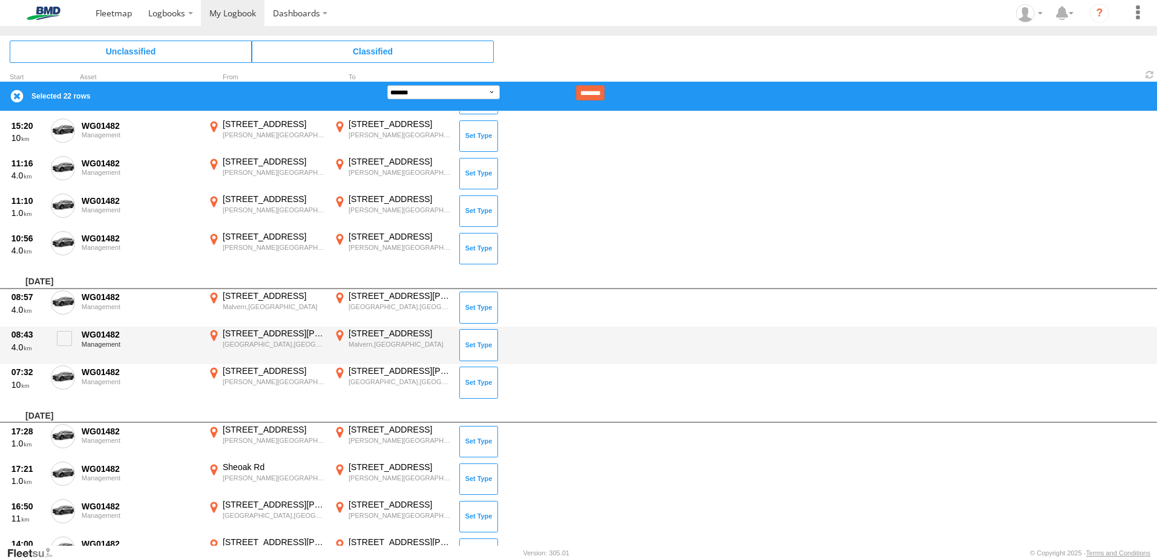
scroll to position [932, 0]
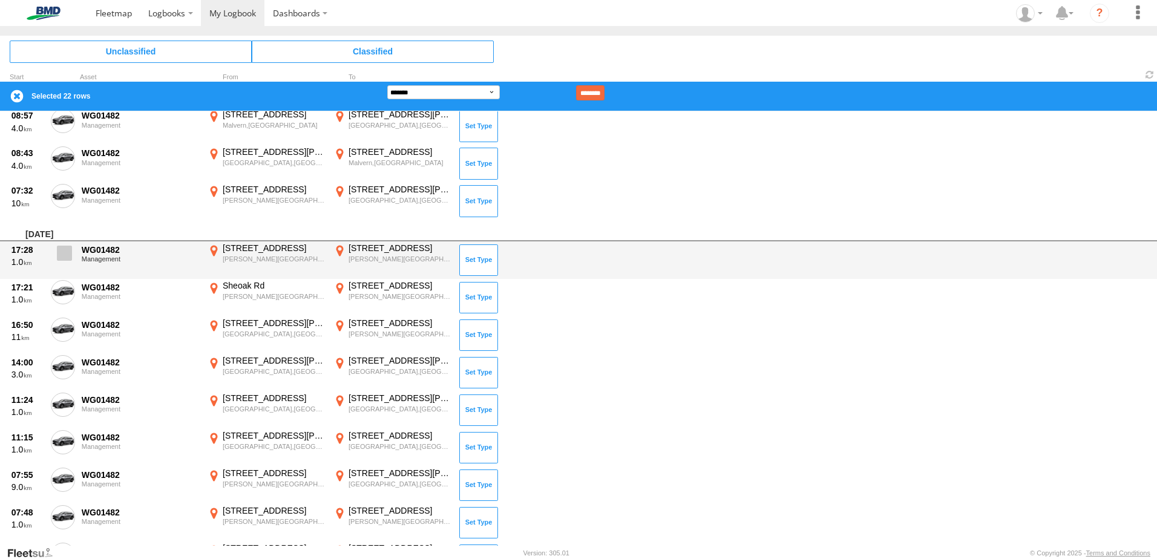
click at [67, 254] on span at bounding box center [64, 253] width 15 height 15
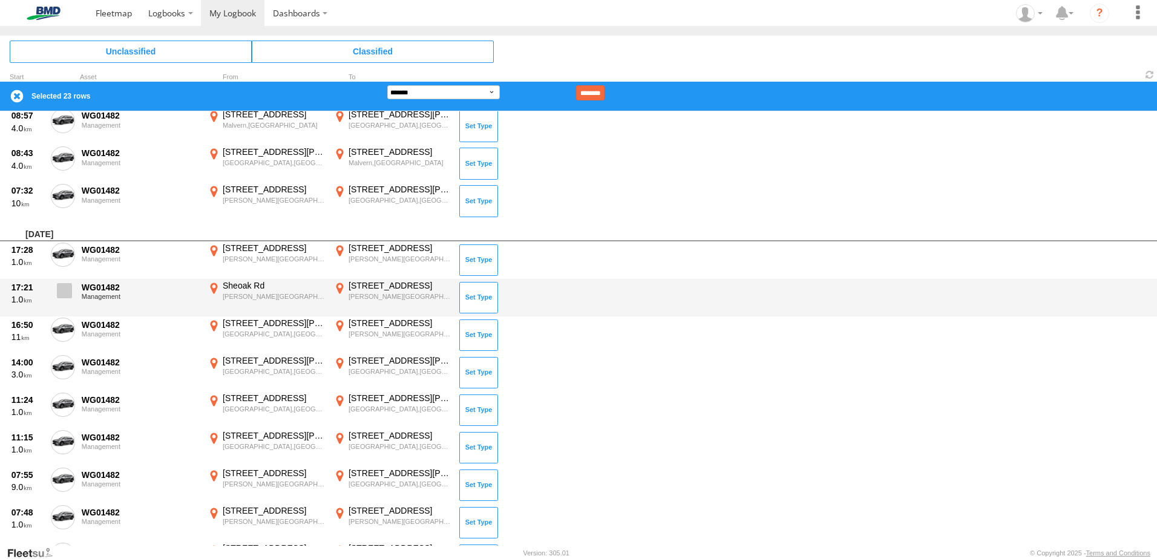
click at [67, 298] on span at bounding box center [64, 290] width 15 height 15
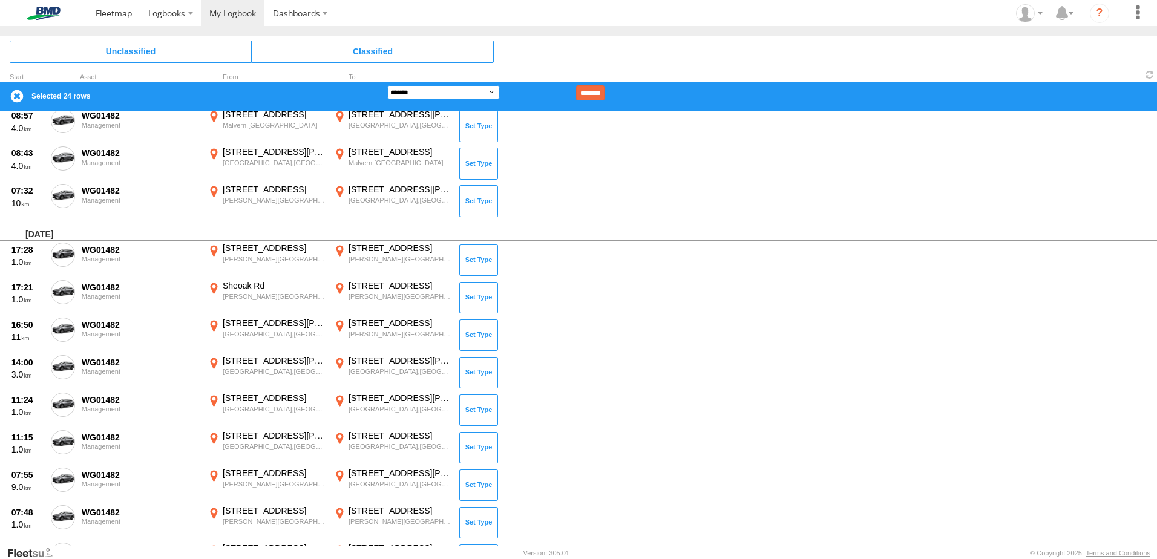
click at [425, 90] on select "**********" at bounding box center [443, 92] width 113 height 14
click at [605, 88] on input "********" at bounding box center [590, 92] width 28 height 15
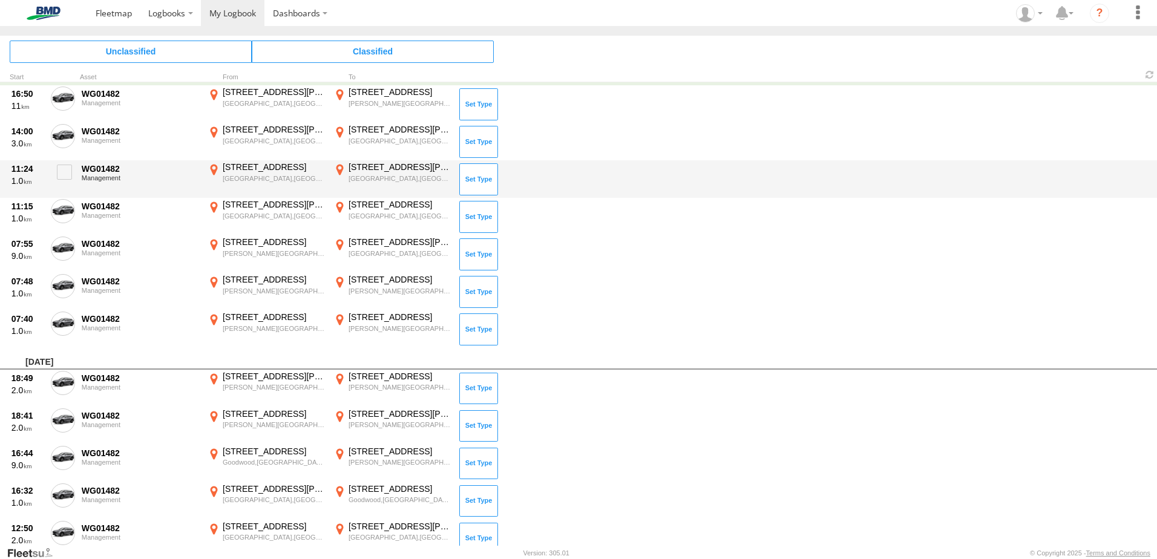
scroll to position [1114, 0]
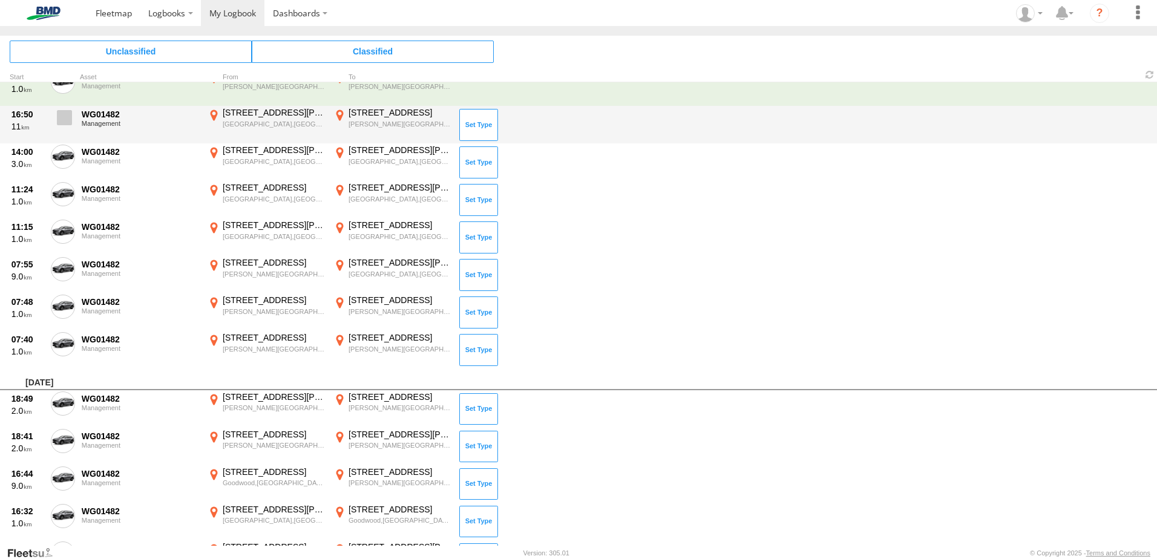
click at [68, 119] on span at bounding box center [64, 117] width 15 height 15
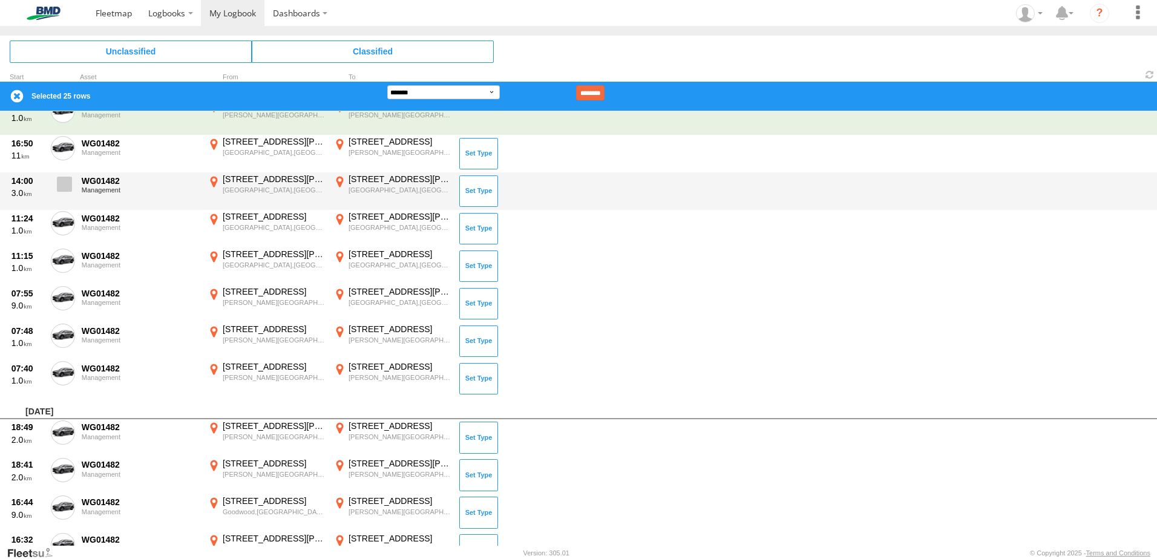
scroll to position [1053, 0]
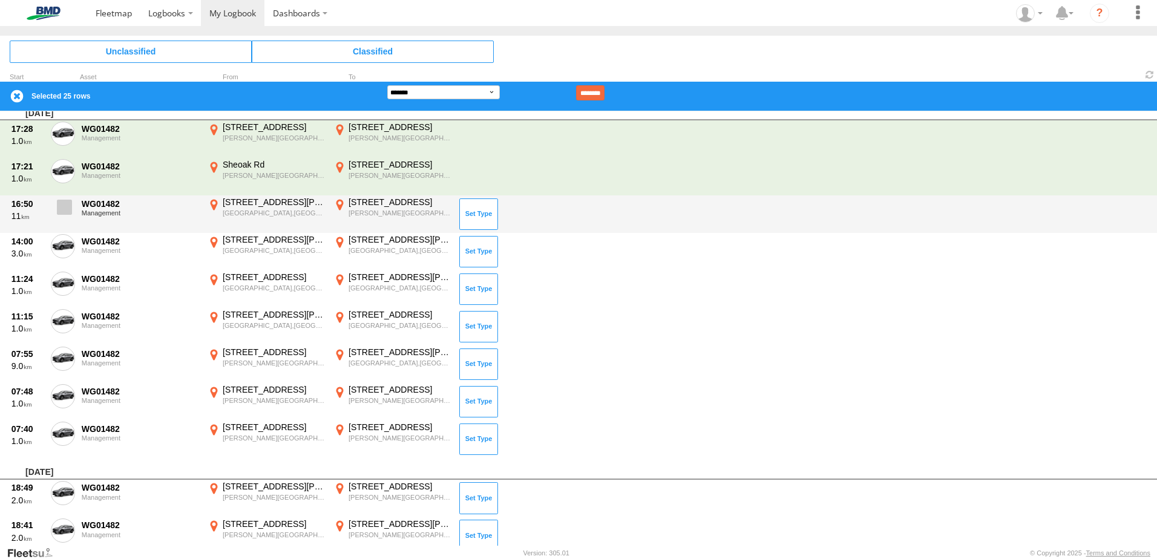
click at [65, 203] on span at bounding box center [64, 207] width 15 height 15
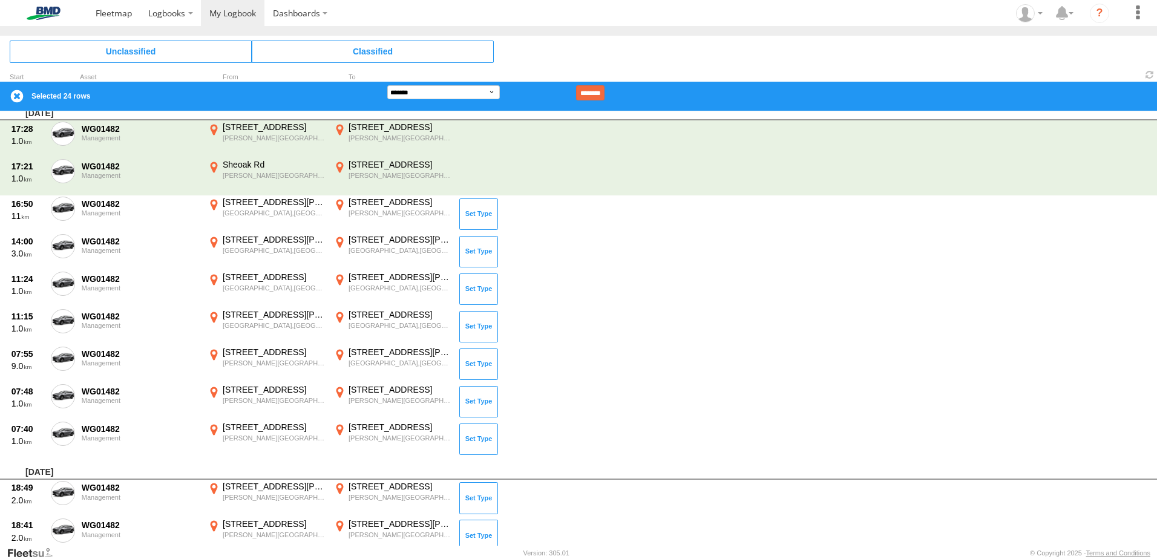
click at [15, 99] on label at bounding box center [17, 96] width 15 height 15
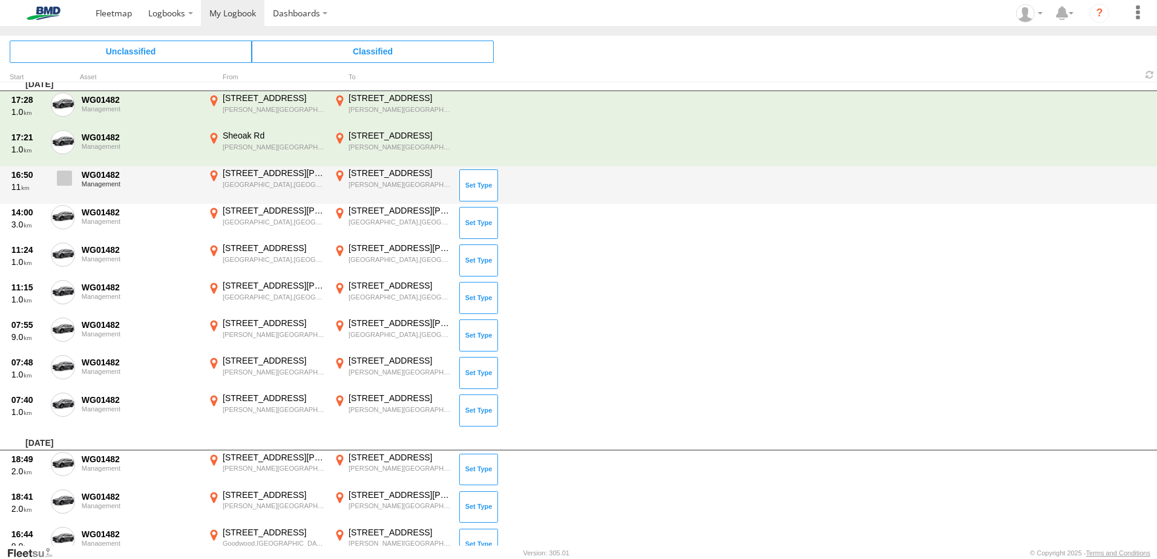
drag, startPoint x: 63, startPoint y: 172, endPoint x: 62, endPoint y: 188, distance: 15.8
click at [63, 173] on span at bounding box center [64, 178] width 15 height 15
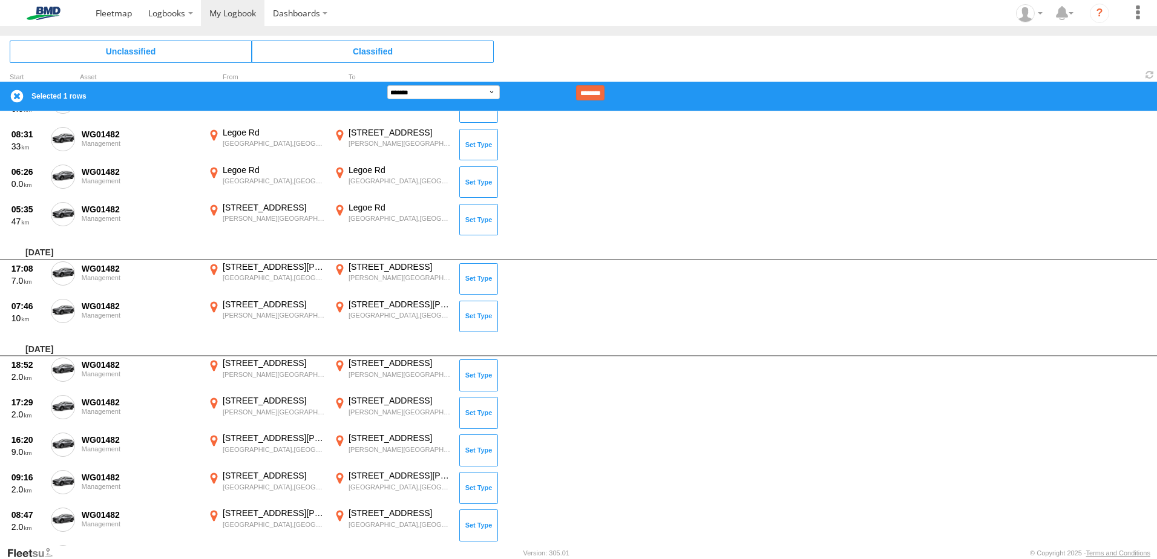
scroll to position [228, 0]
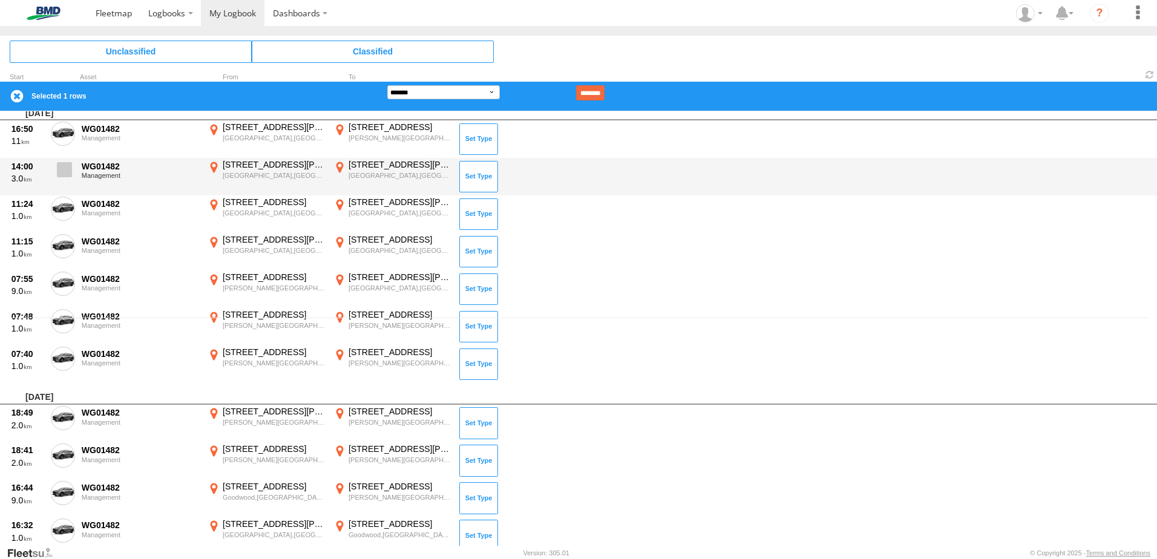
click at [67, 169] on span at bounding box center [64, 169] width 15 height 15
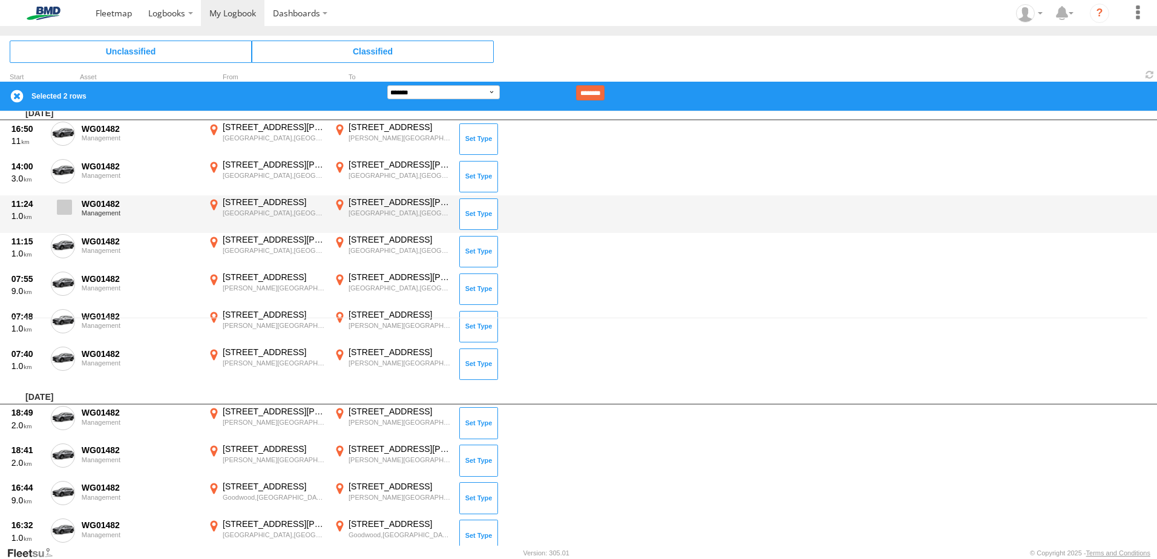
click at [61, 210] on span at bounding box center [64, 207] width 15 height 15
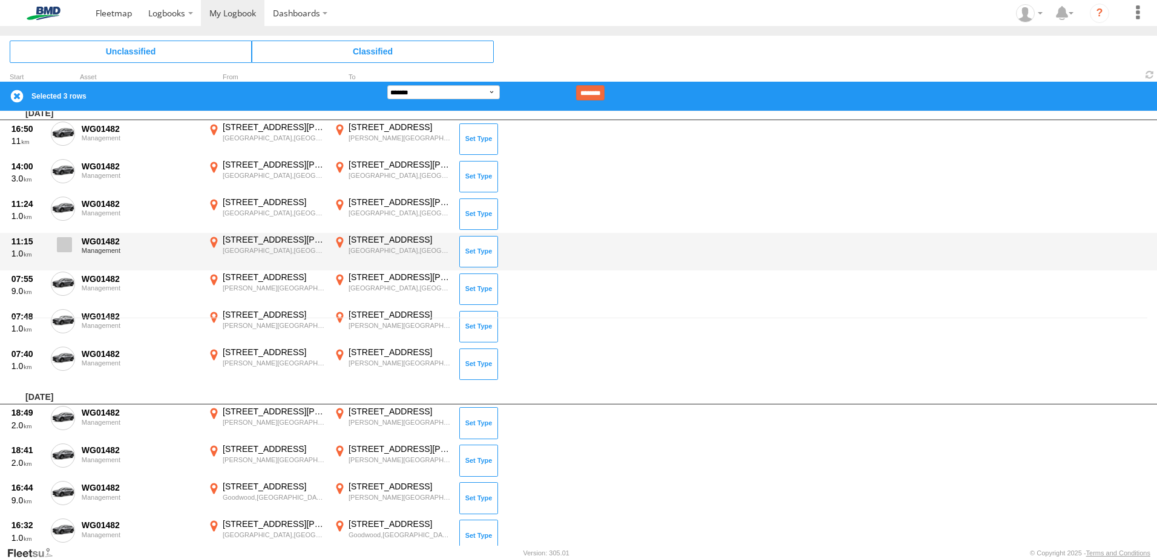
click at [68, 249] on span at bounding box center [64, 244] width 15 height 15
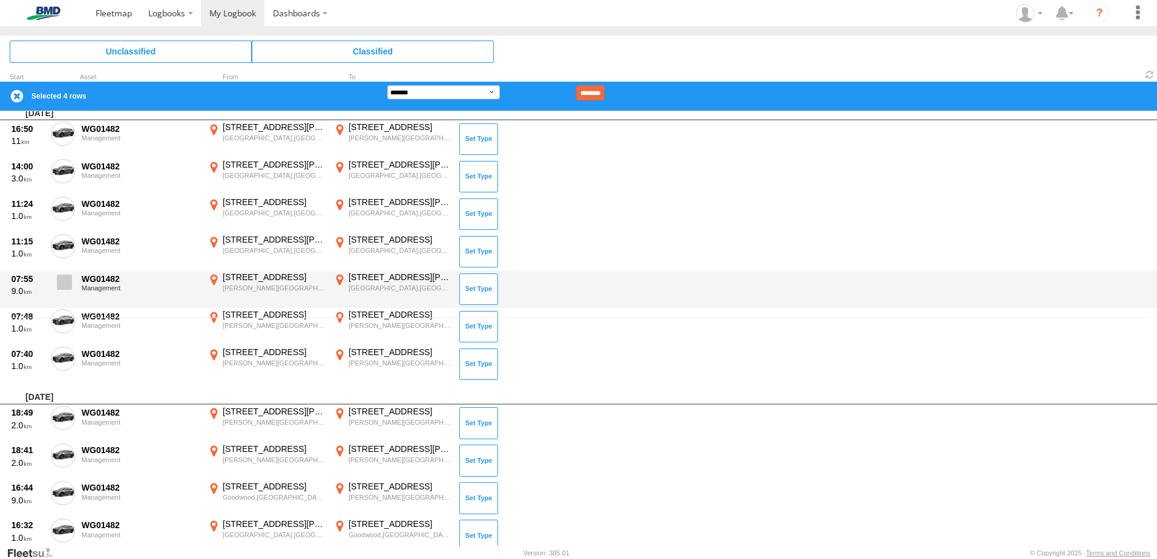
click at [64, 286] on span at bounding box center [64, 282] width 15 height 15
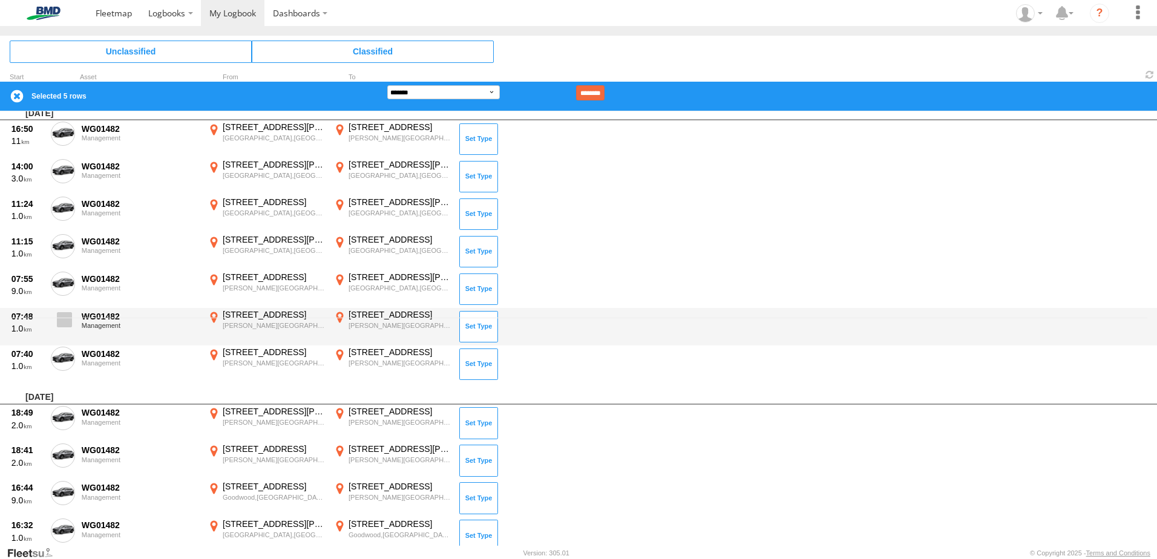
click at [64, 313] on label at bounding box center [63, 323] width 24 height 28
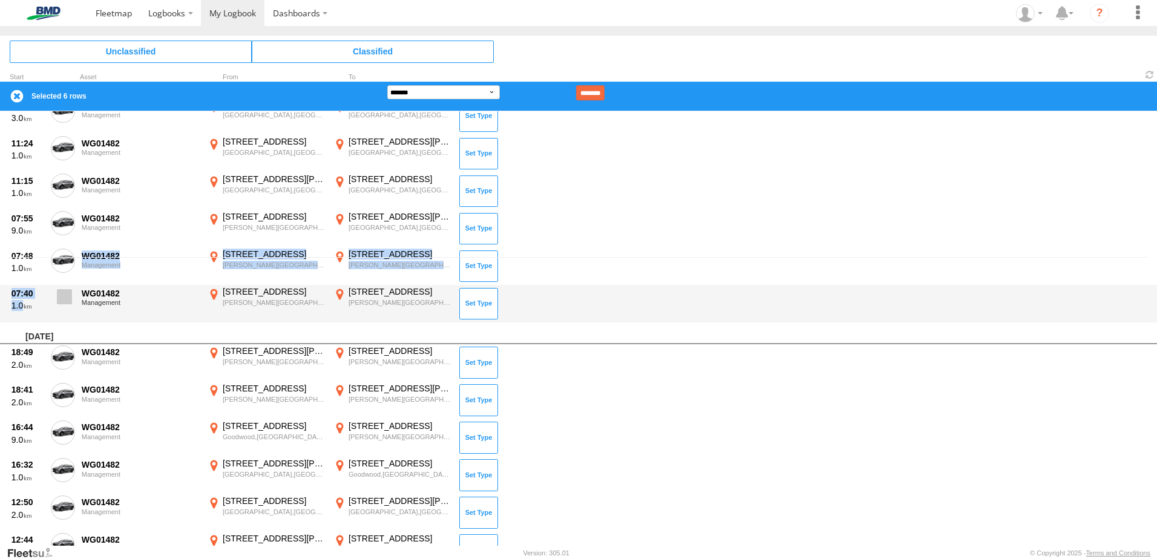
click at [63, 295] on span at bounding box center [64, 296] width 15 height 15
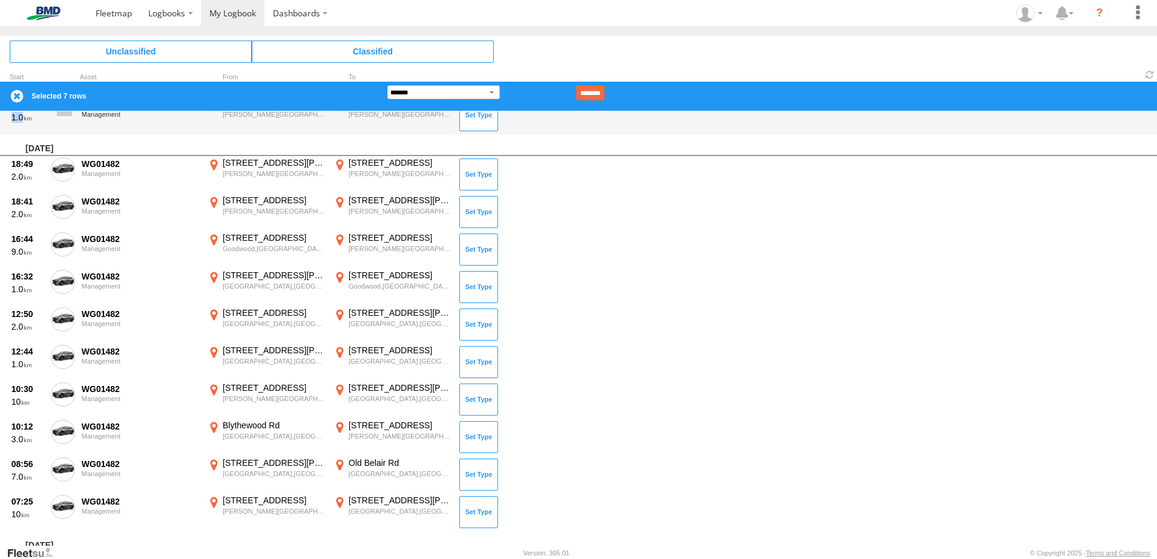
scroll to position [409, 0]
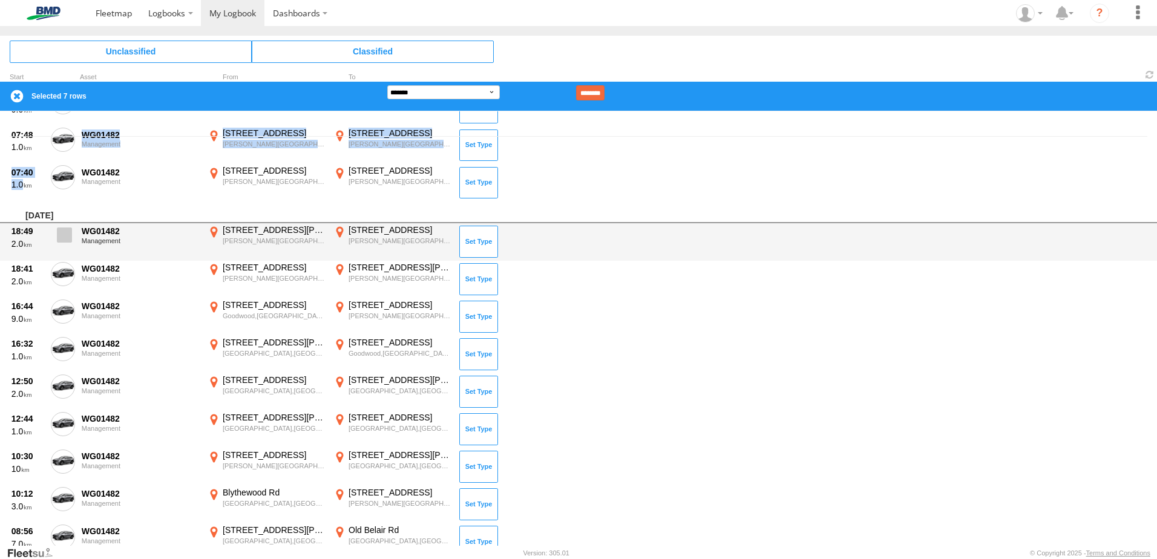
click at [67, 238] on span at bounding box center [64, 235] width 15 height 15
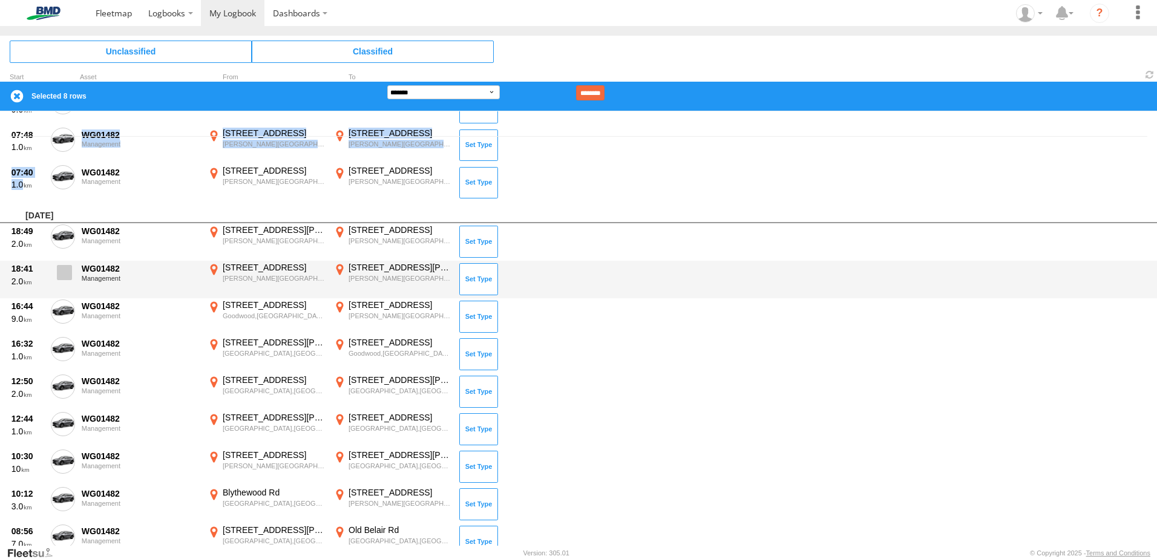
click at [68, 271] on span at bounding box center [64, 272] width 15 height 15
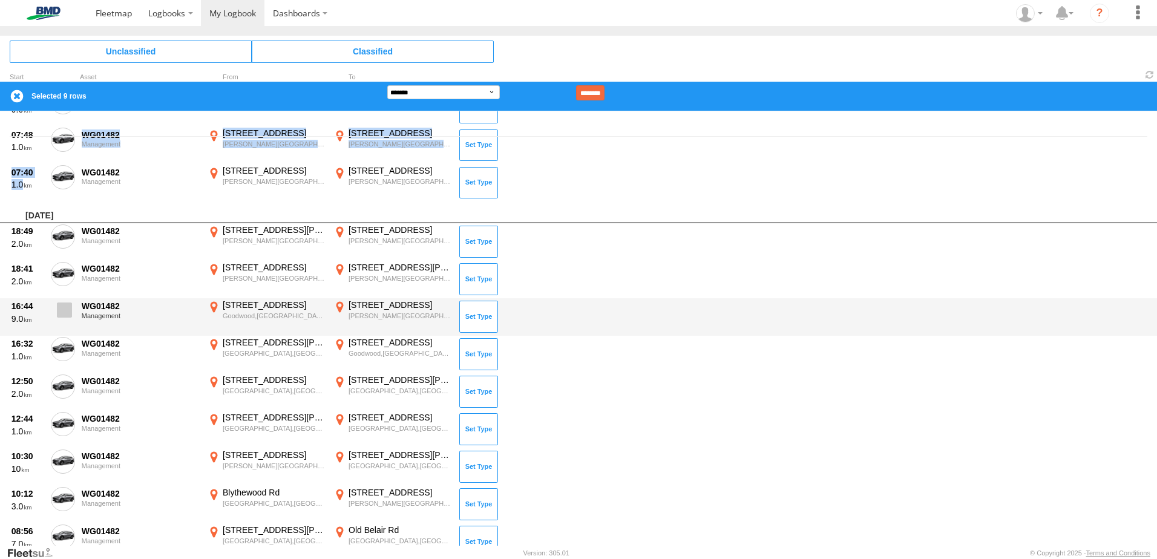
click at [56, 317] on label at bounding box center [63, 314] width 24 height 28
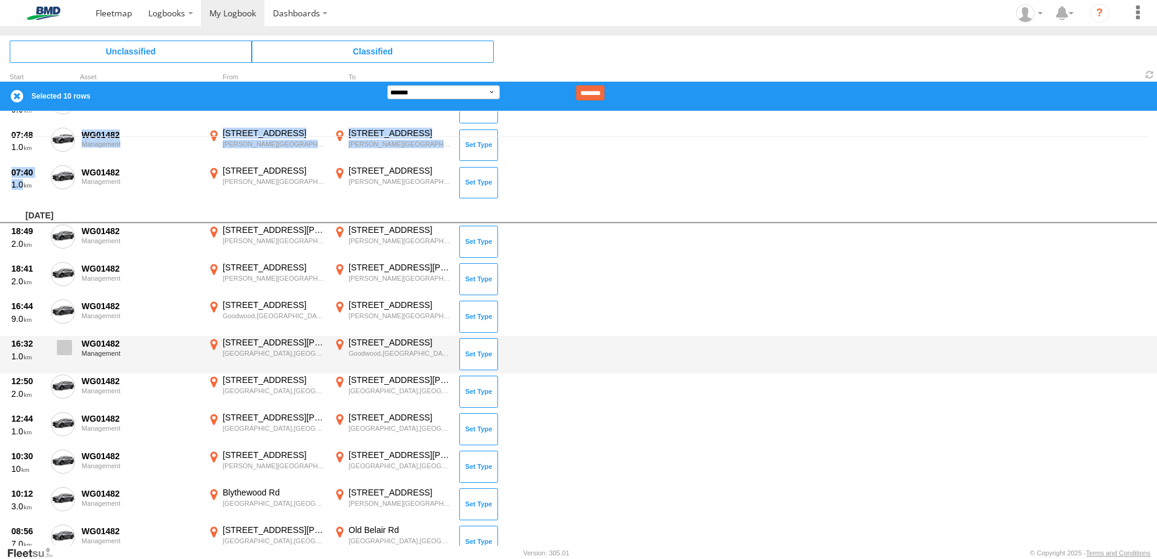
click at [62, 342] on span at bounding box center [64, 347] width 15 height 15
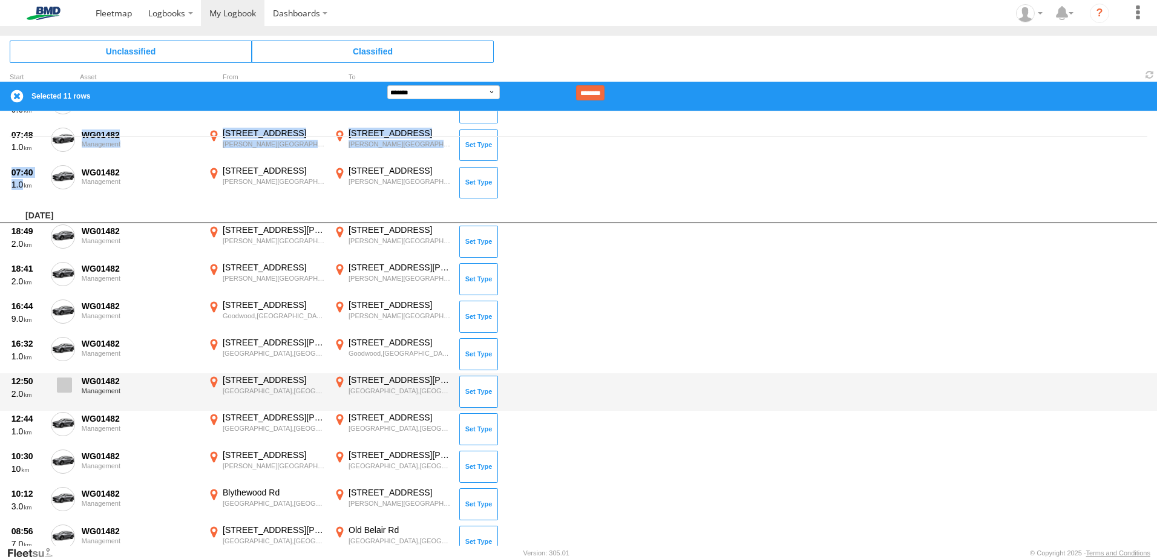
click at [65, 388] on span at bounding box center [64, 385] width 15 height 15
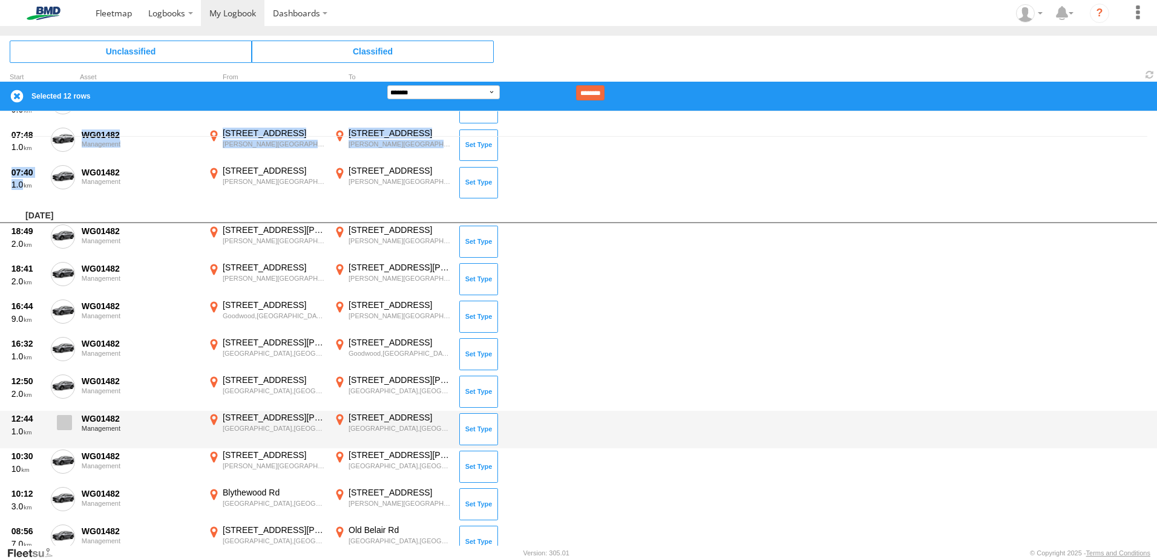
click at [64, 430] on span at bounding box center [64, 422] width 15 height 15
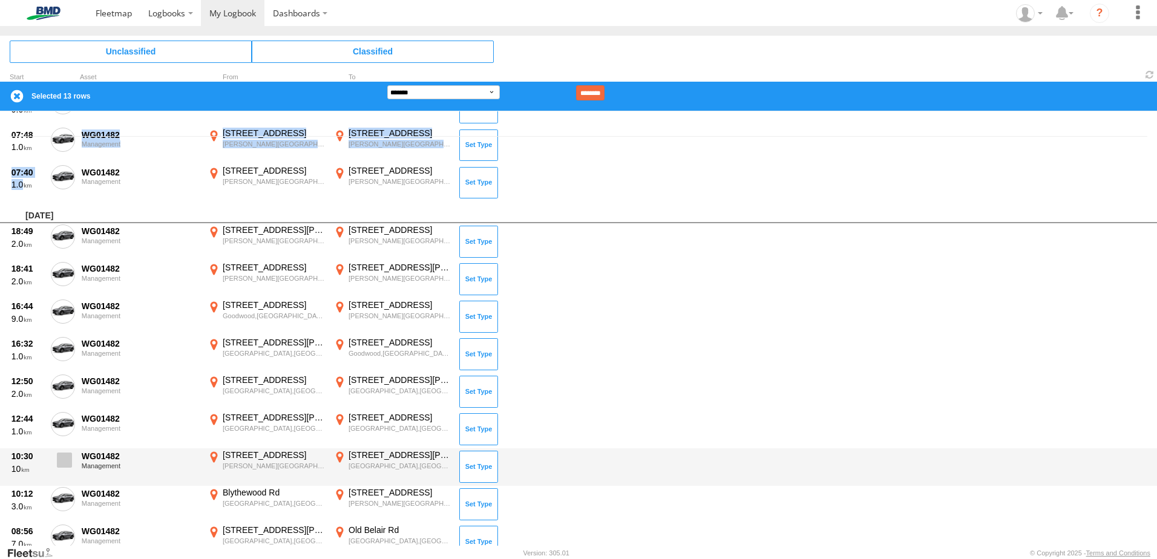
click at [62, 470] on label at bounding box center [63, 464] width 24 height 28
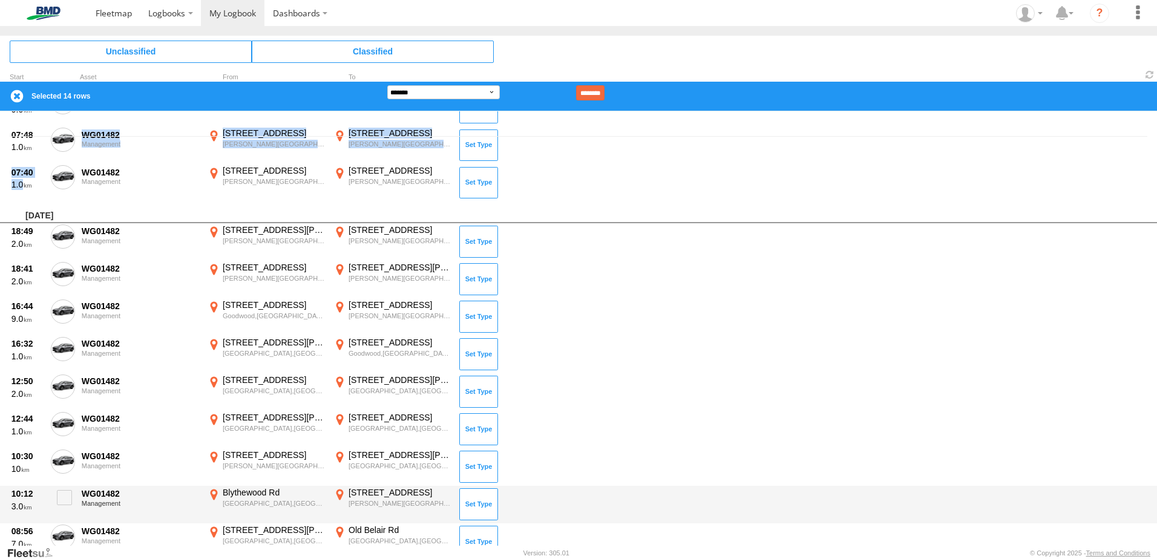
drag, startPoint x: 68, startPoint y: 498, endPoint x: 65, endPoint y: 521, distance: 23.1
click at [66, 502] on span at bounding box center [64, 497] width 15 height 15
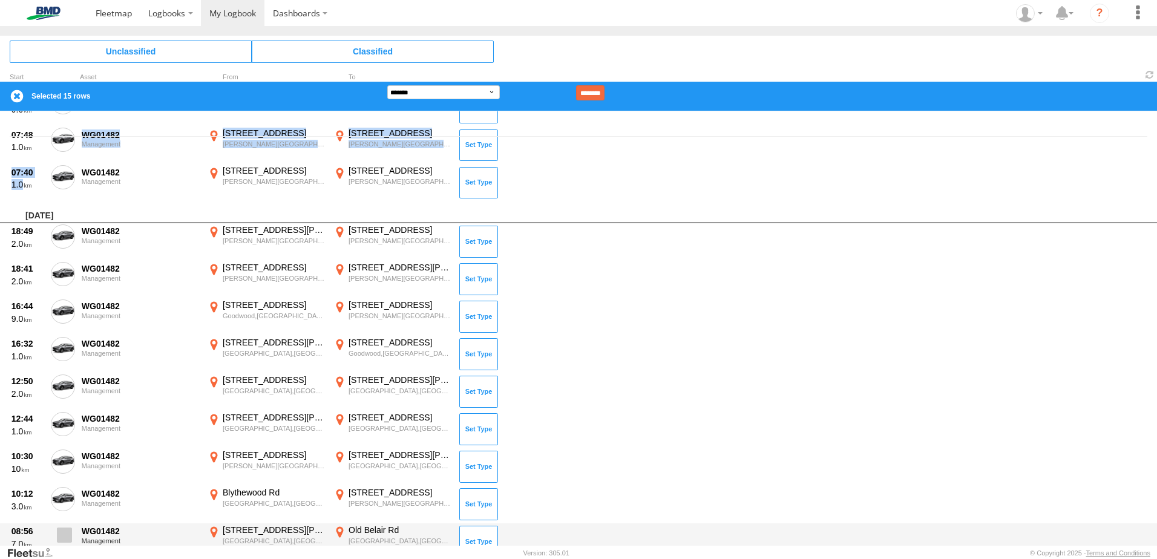
click at [66, 534] on span at bounding box center [64, 535] width 15 height 15
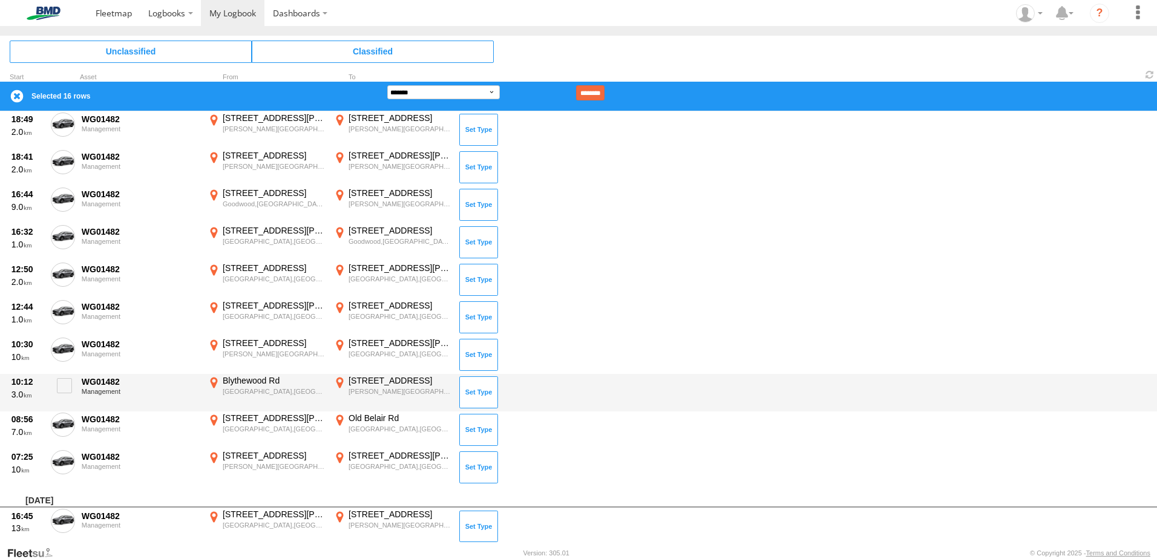
scroll to position [530, 0]
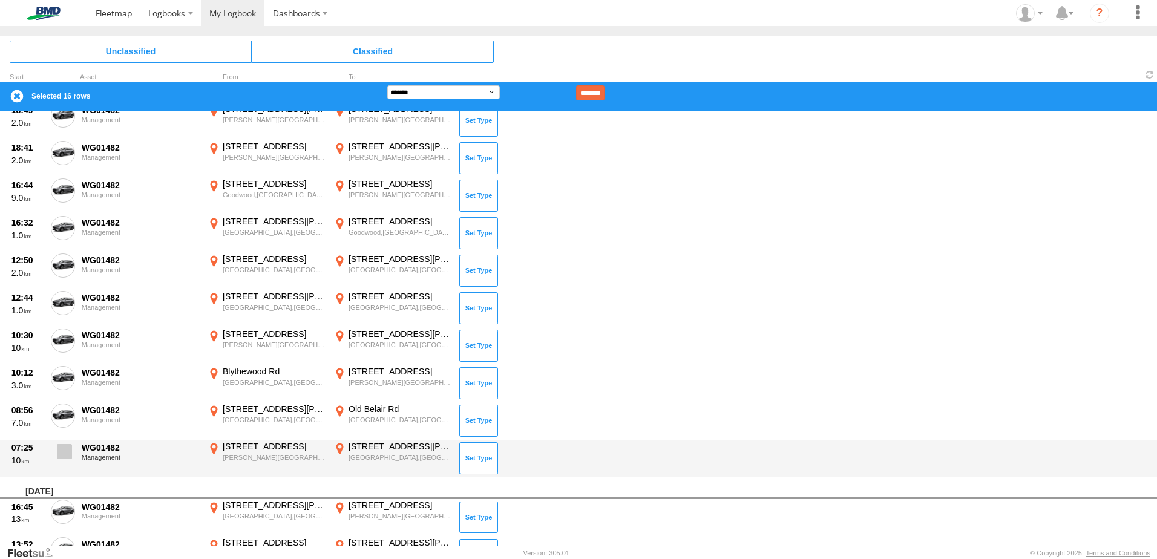
click at [65, 451] on span at bounding box center [64, 451] width 15 height 15
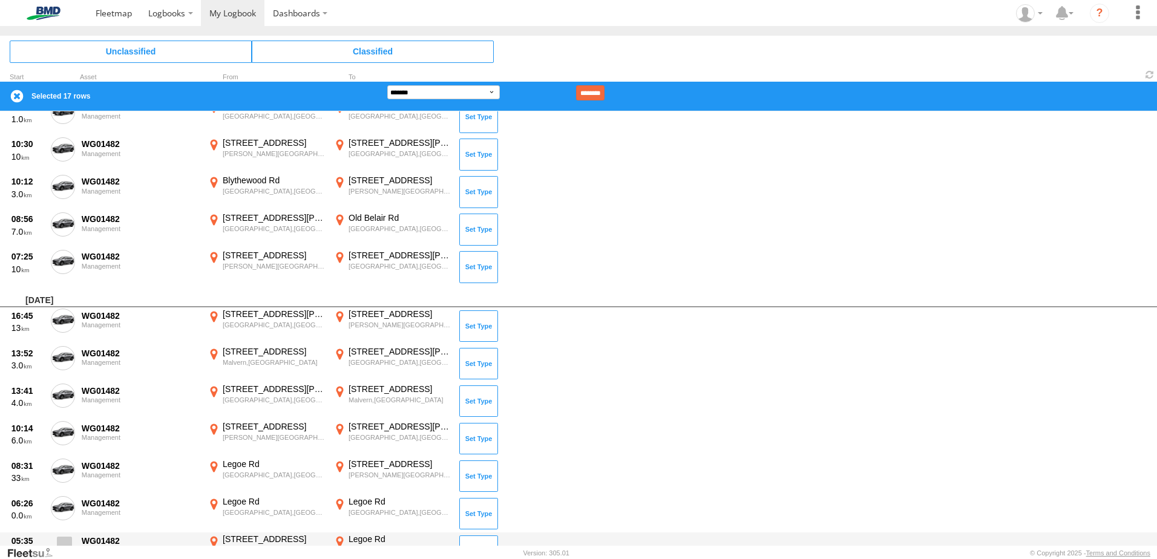
scroll to position [833, 0]
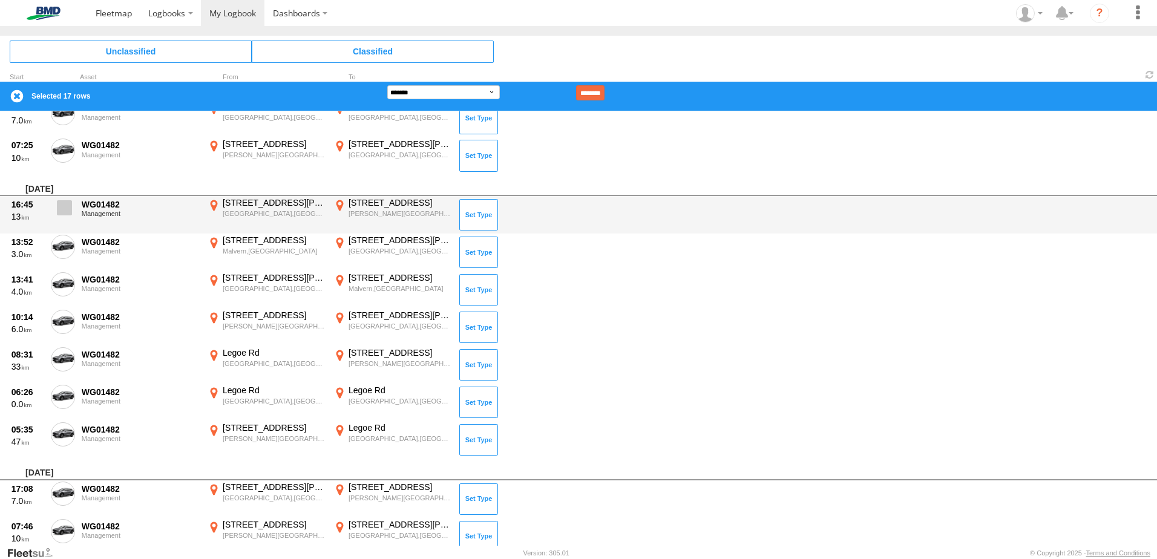
click at [66, 218] on label at bounding box center [63, 211] width 24 height 28
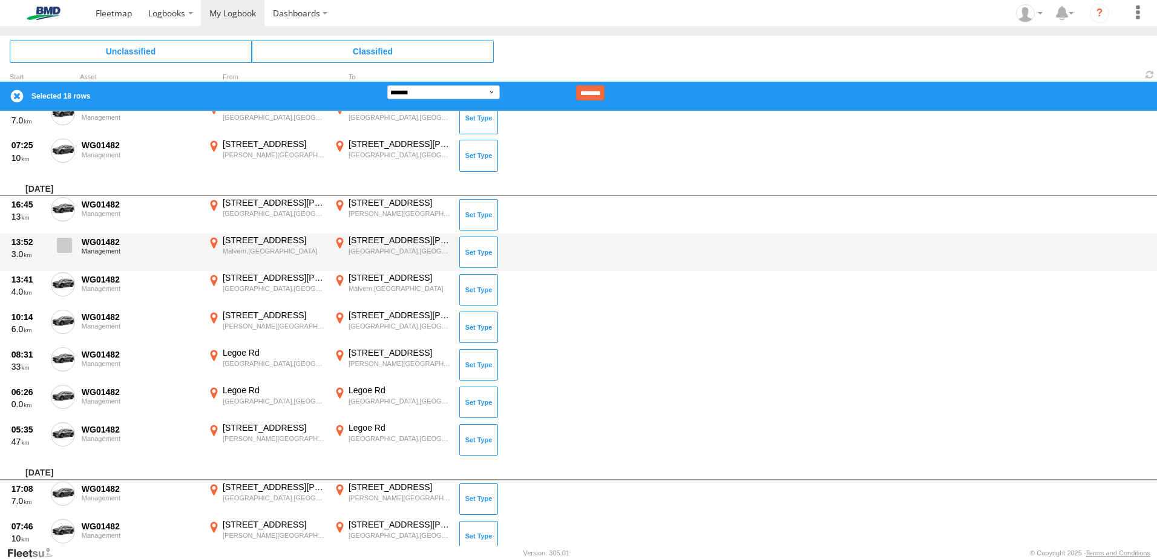
click at [68, 246] on span at bounding box center [64, 245] width 15 height 15
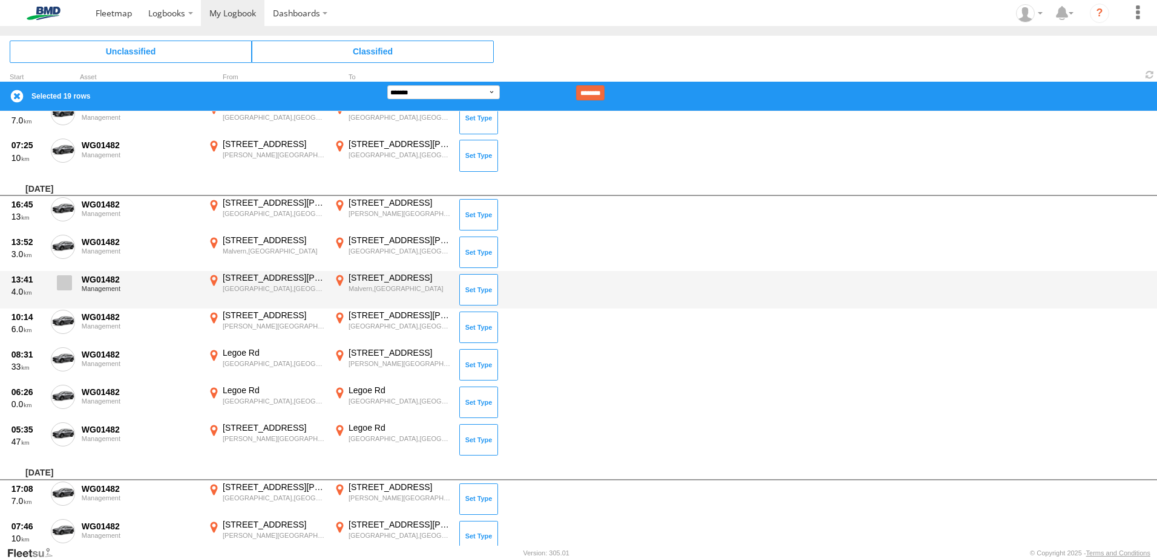
drag, startPoint x: 62, startPoint y: 281, endPoint x: 63, endPoint y: 287, distance: 6.2
click at [62, 282] on span at bounding box center [64, 282] width 15 height 15
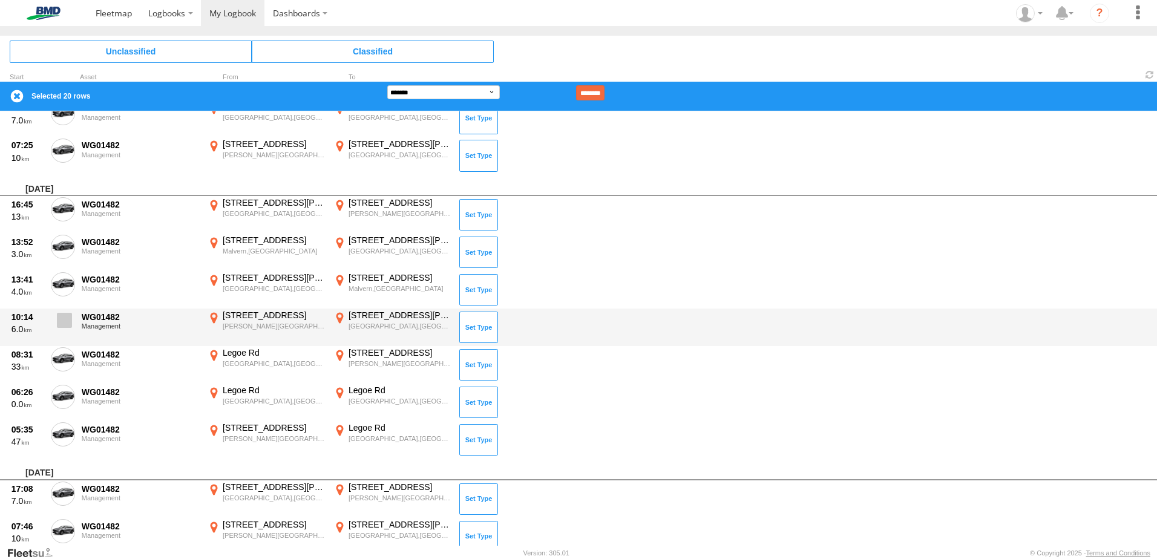
click at [60, 326] on span at bounding box center [64, 320] width 15 height 15
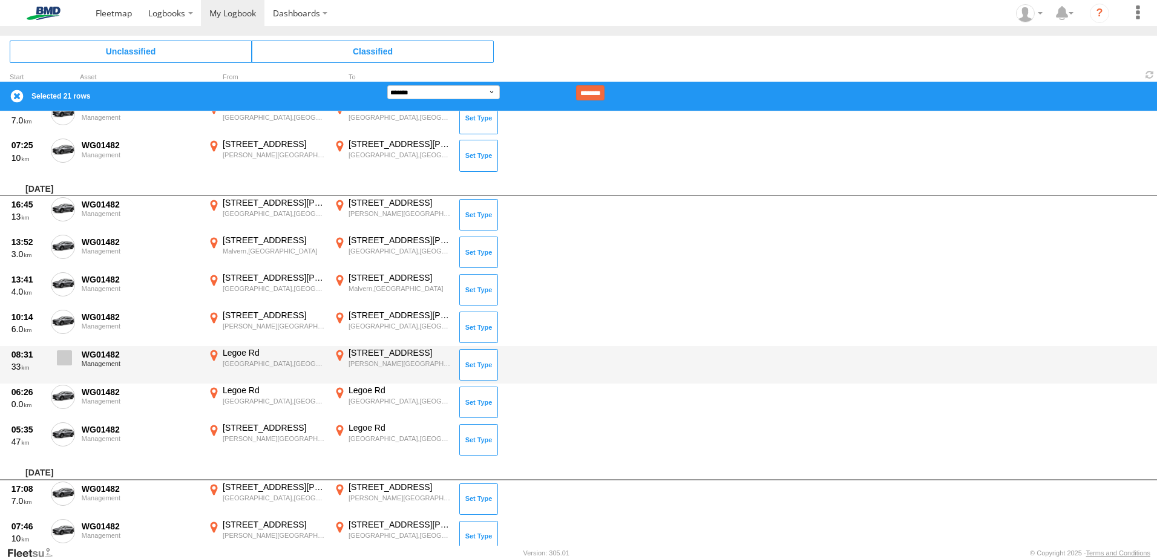
click at [59, 375] on label at bounding box center [63, 361] width 24 height 28
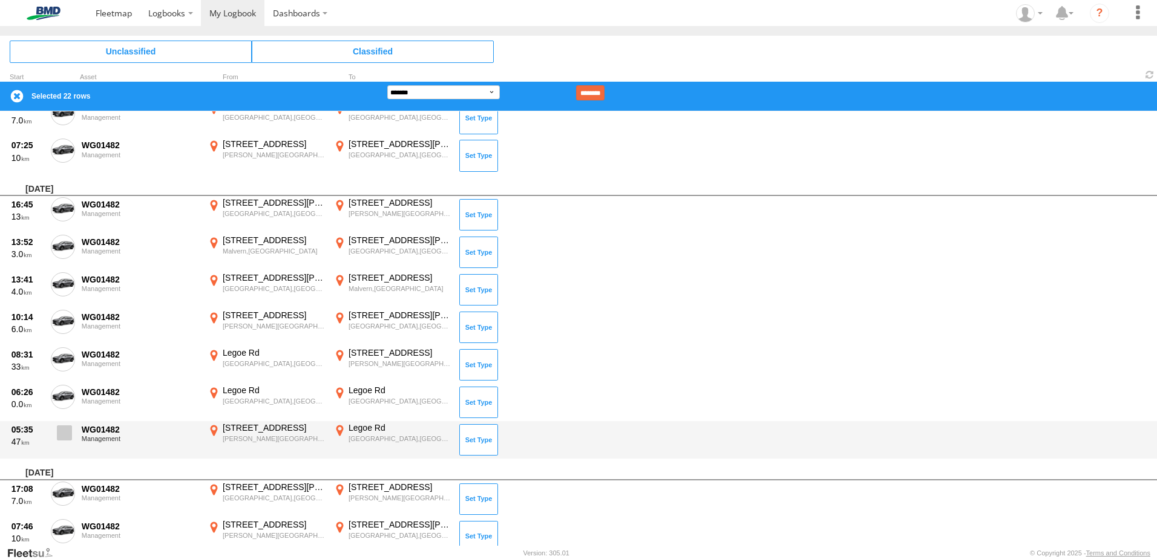
drag, startPoint x: 58, startPoint y: 398, endPoint x: 60, endPoint y: 431, distance: 33.3
click at [61, 406] on label at bounding box center [63, 399] width 24 height 28
click at [60, 433] on span at bounding box center [64, 432] width 15 height 15
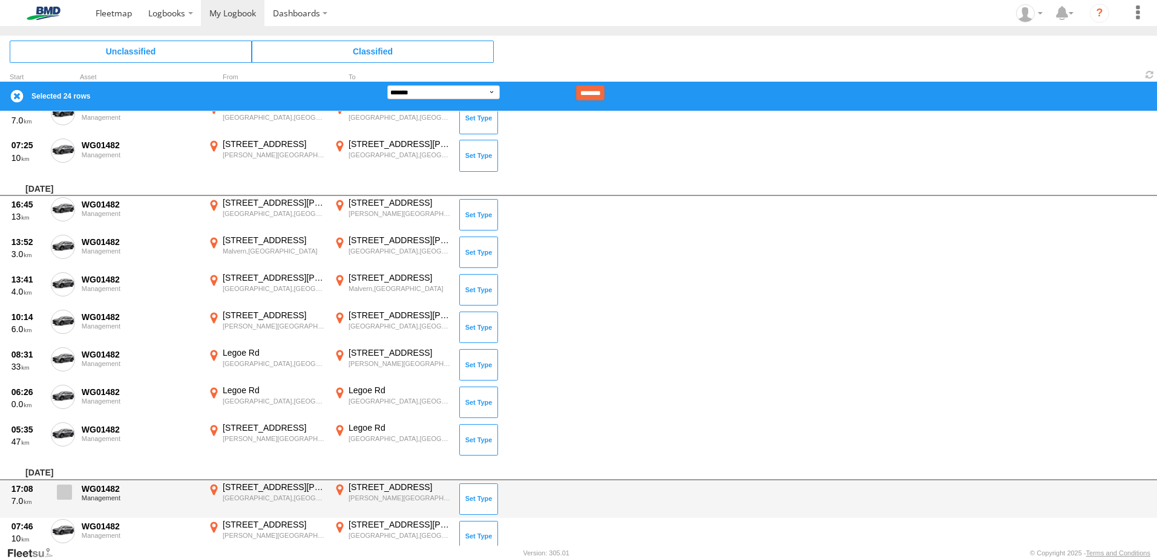
scroll to position [954, 0]
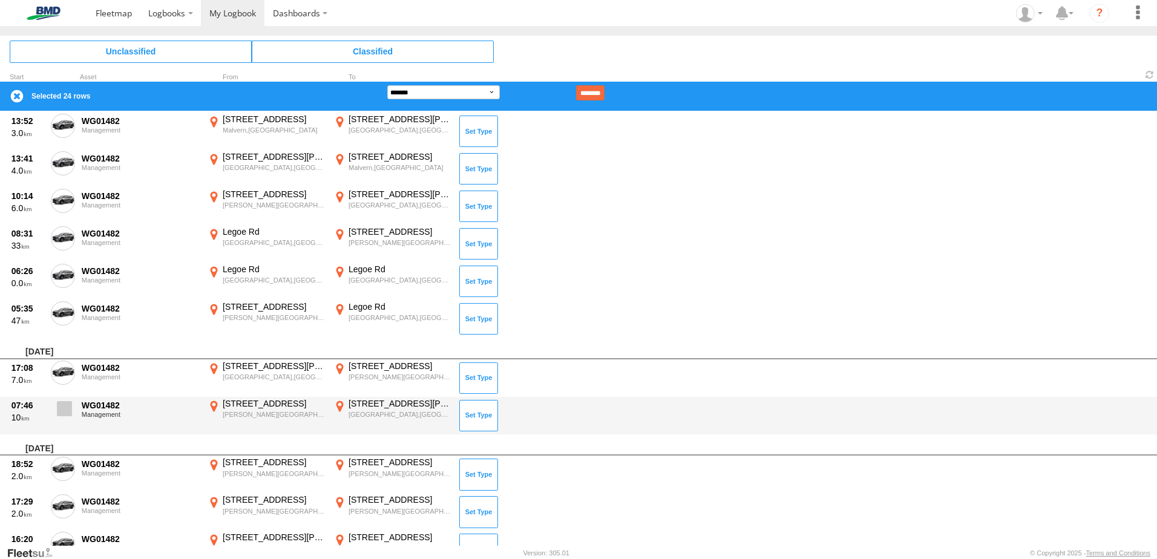
drag, startPoint x: 66, startPoint y: 372, endPoint x: 60, endPoint y: 404, distance: 32.0
click at [0, 0] on span at bounding box center [0, 0] width 0 height 0
click at [59, 412] on span at bounding box center [64, 408] width 15 height 15
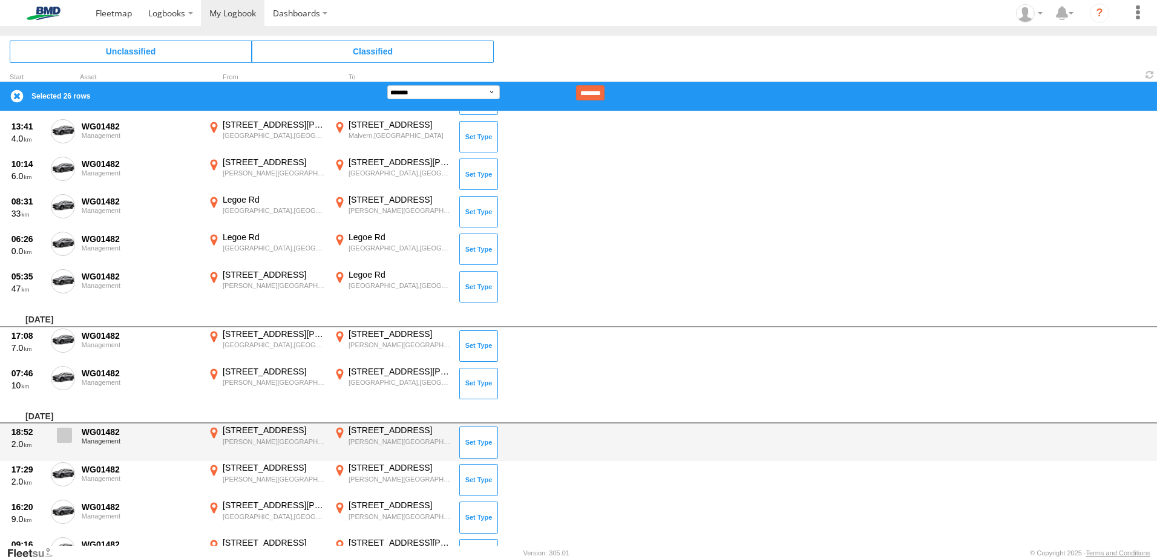
scroll to position [1014, 0]
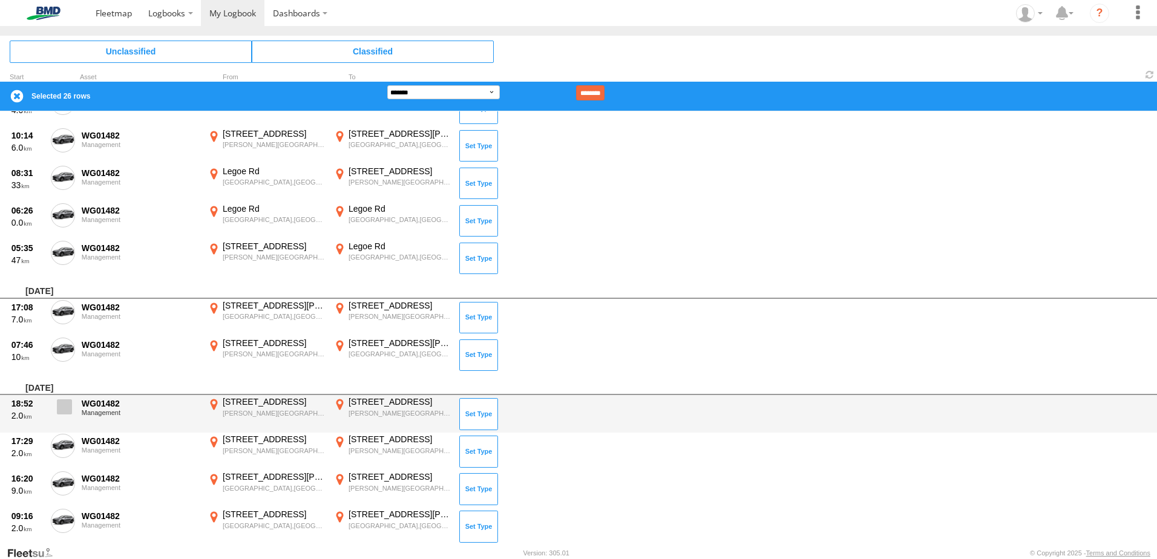
click at [64, 415] on span at bounding box center [64, 406] width 15 height 15
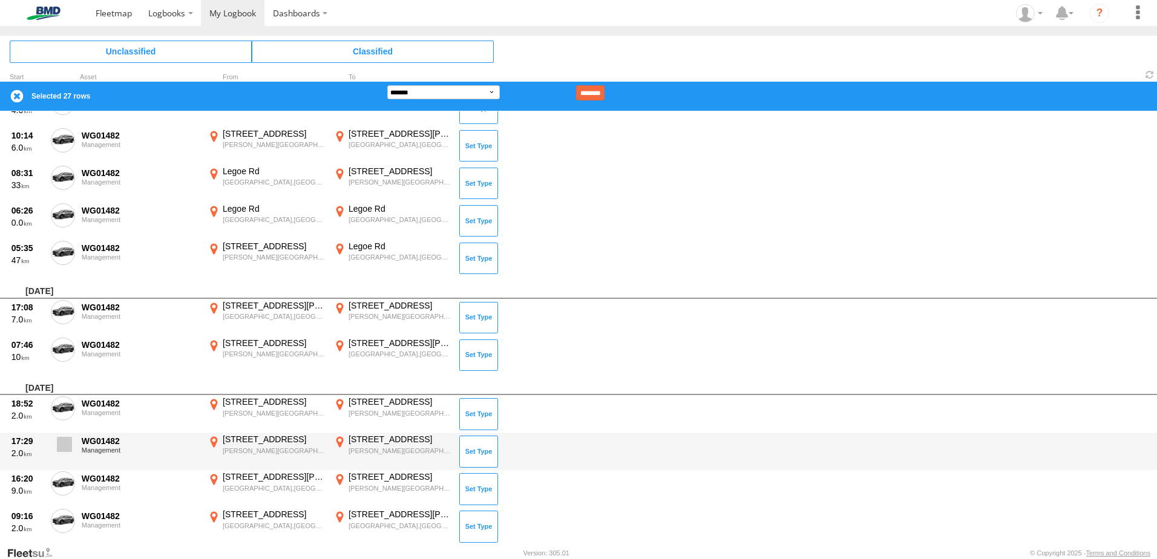
click at [58, 445] on span at bounding box center [64, 444] width 15 height 15
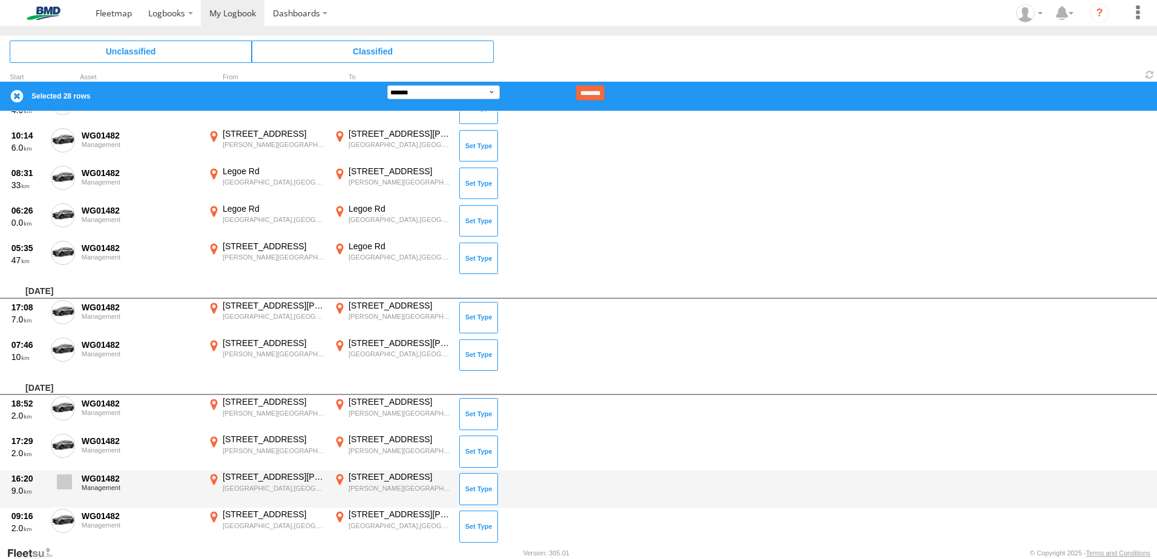
click at [59, 487] on span at bounding box center [64, 481] width 15 height 15
click at [0, 0] on span at bounding box center [0, 0] width 0 height 0
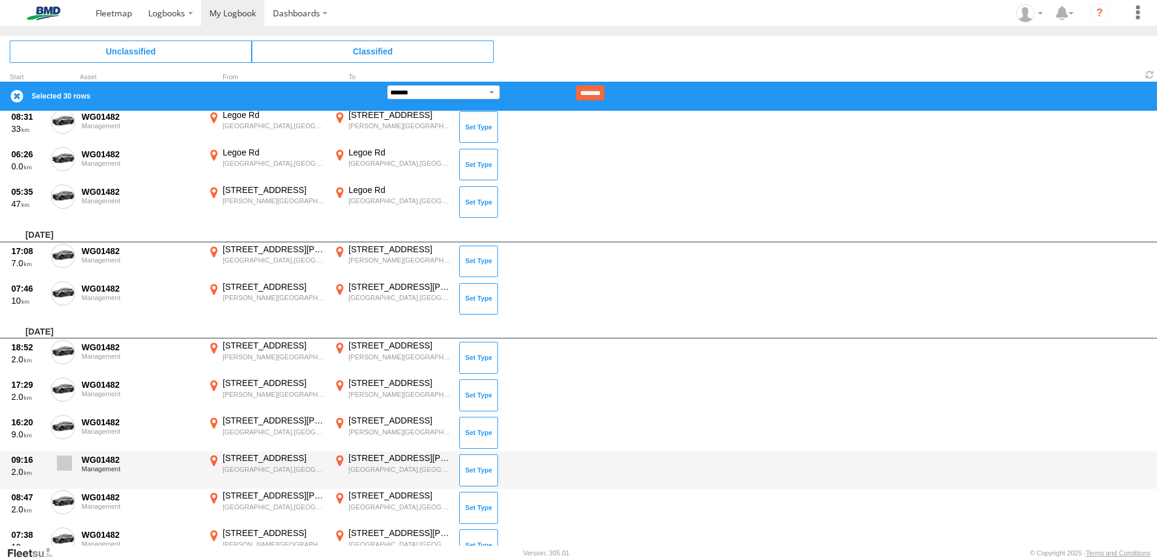
scroll to position [1135, 0]
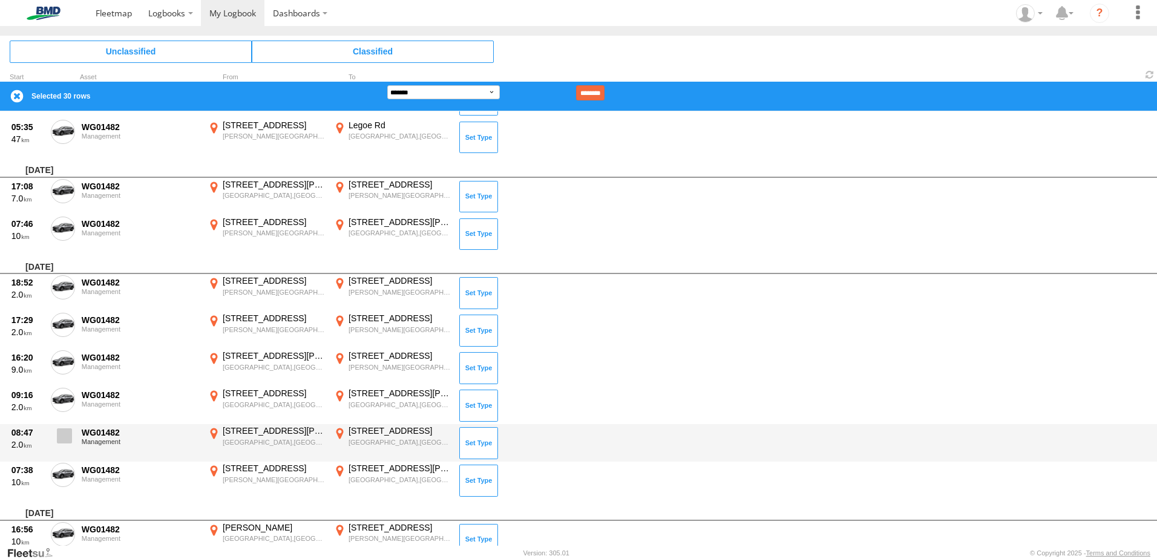
click at [66, 440] on span at bounding box center [64, 435] width 15 height 15
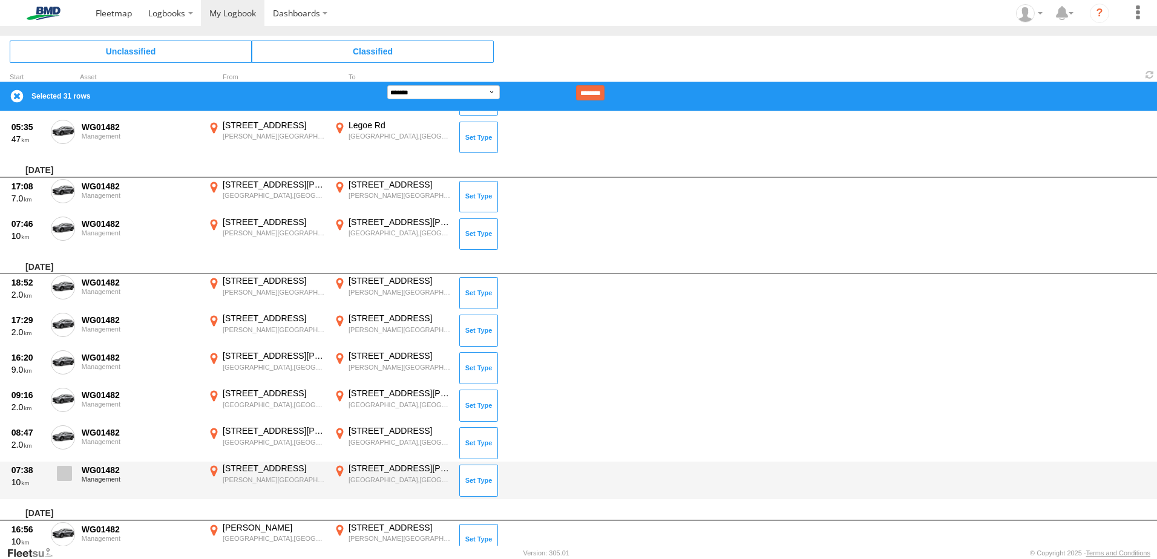
click at [62, 473] on span at bounding box center [64, 473] width 15 height 15
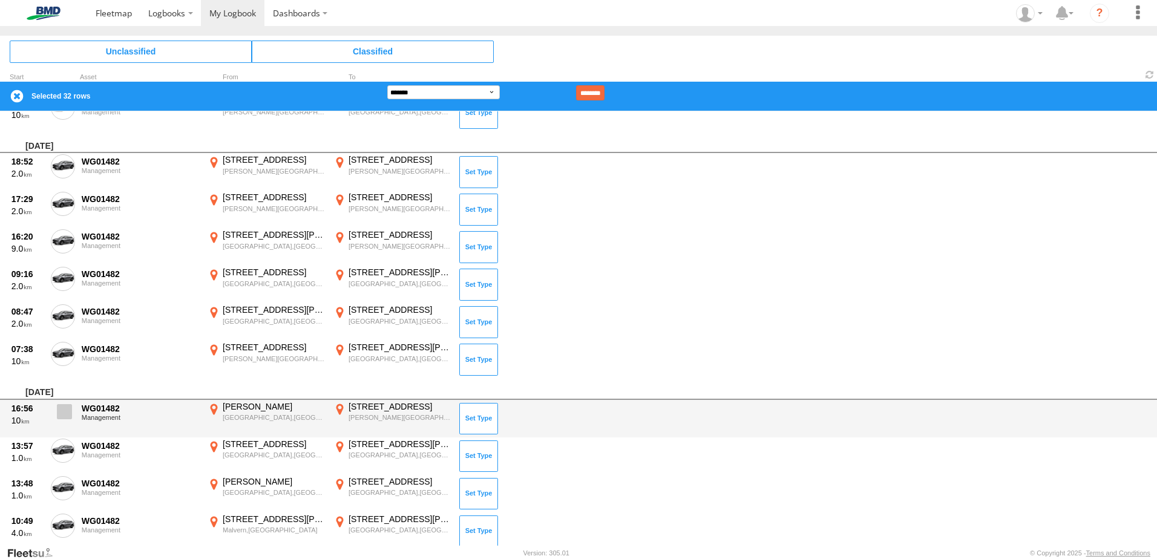
click at [61, 423] on label at bounding box center [63, 415] width 24 height 28
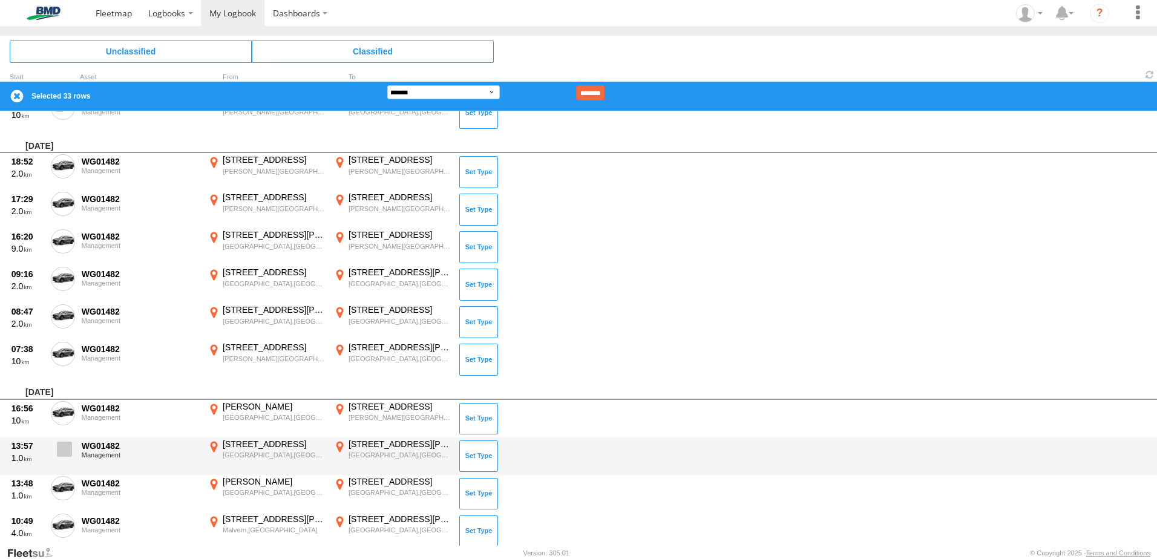
drag, startPoint x: 62, startPoint y: 445, endPoint x: 63, endPoint y: 453, distance: 8.6
click at [63, 447] on span at bounding box center [64, 449] width 15 height 15
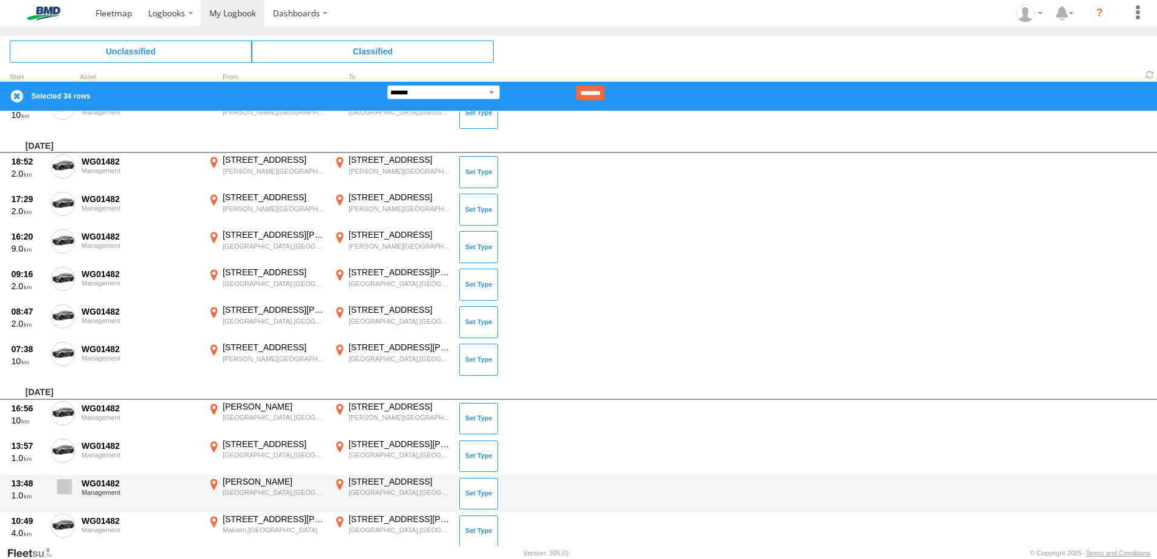
click at [63, 487] on span at bounding box center [64, 486] width 15 height 15
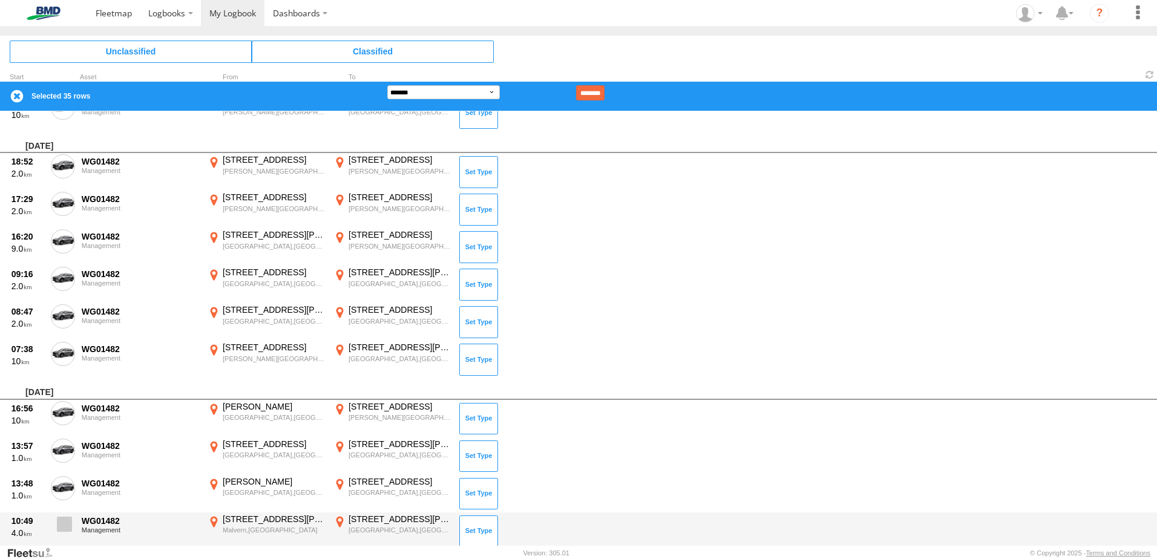
click at [61, 527] on span at bounding box center [64, 524] width 15 height 15
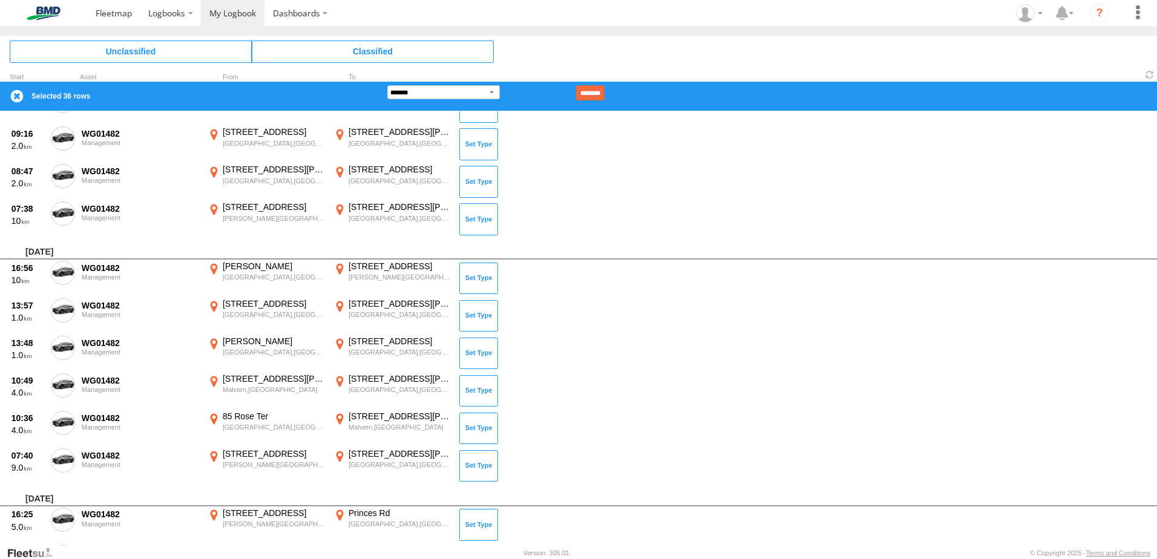
scroll to position [1438, 0]
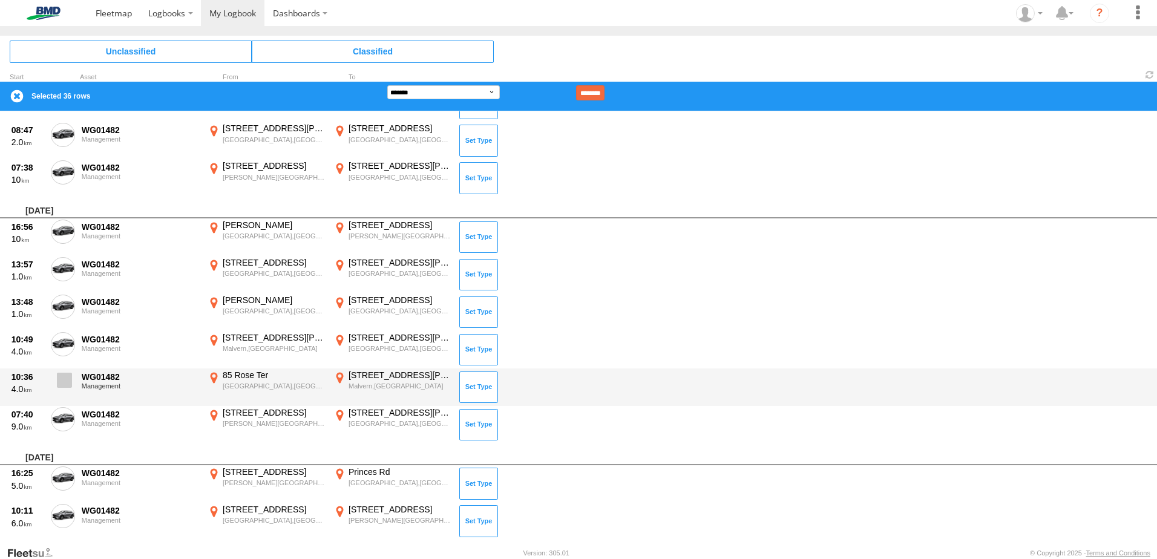
click at [65, 385] on span at bounding box center [64, 380] width 15 height 15
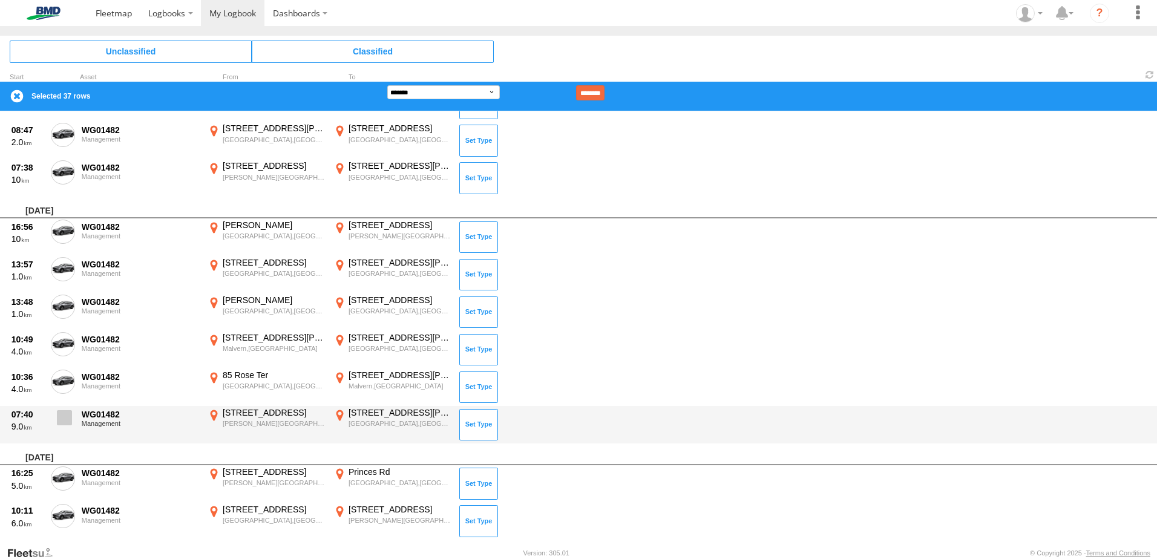
click at [62, 420] on span at bounding box center [64, 417] width 15 height 15
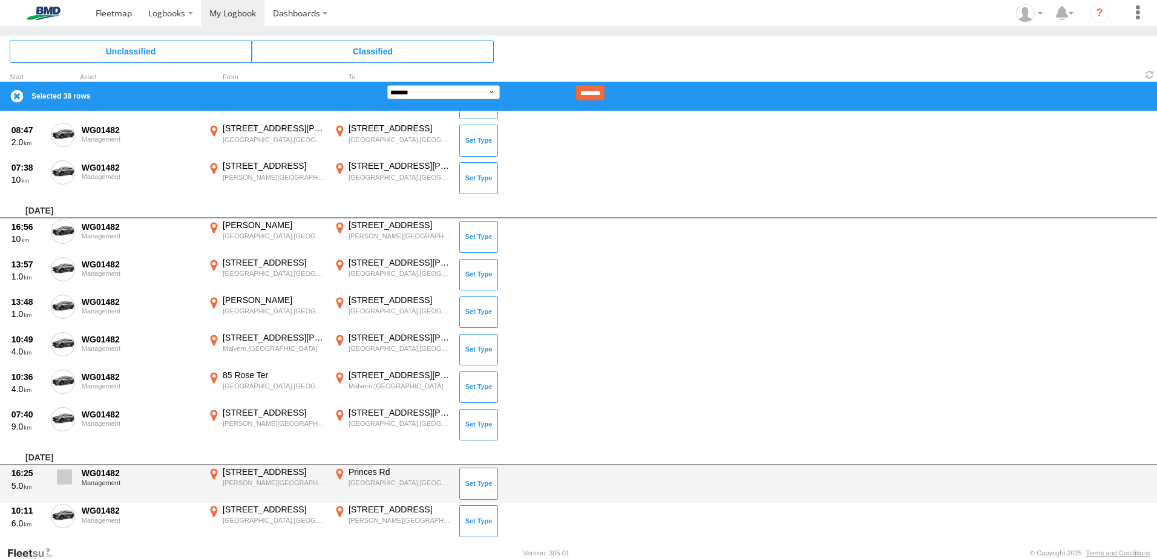
click at [67, 471] on span at bounding box center [64, 477] width 15 height 15
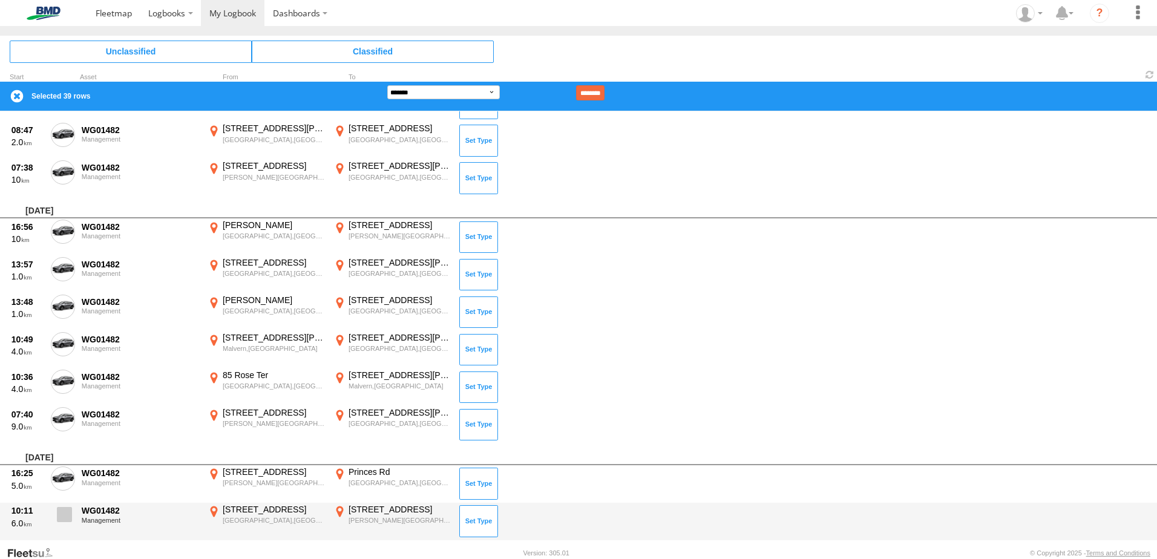
click at [63, 513] on span at bounding box center [64, 514] width 15 height 15
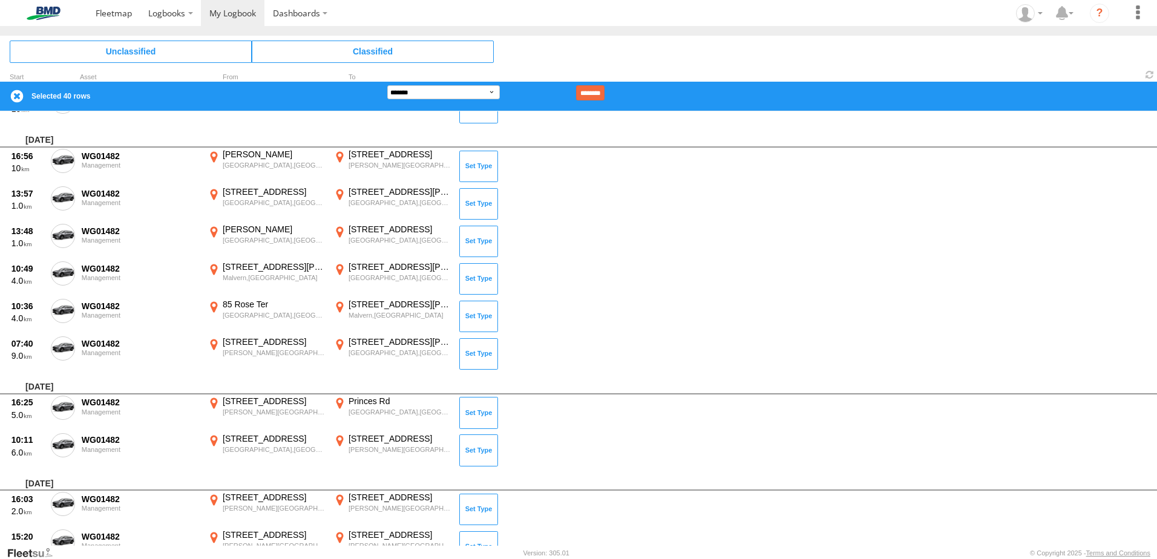
scroll to position [1619, 0]
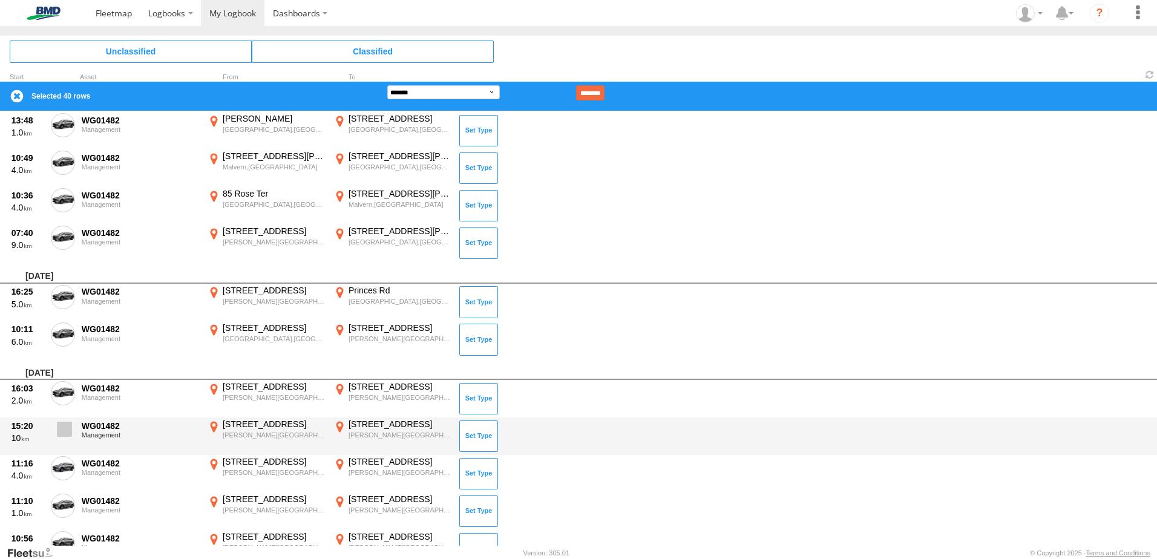
drag, startPoint x: 64, startPoint y: 392, endPoint x: 57, endPoint y: 431, distance: 39.3
click at [0, 0] on span at bounding box center [0, 0] width 0 height 0
click at [60, 433] on span at bounding box center [64, 429] width 15 height 15
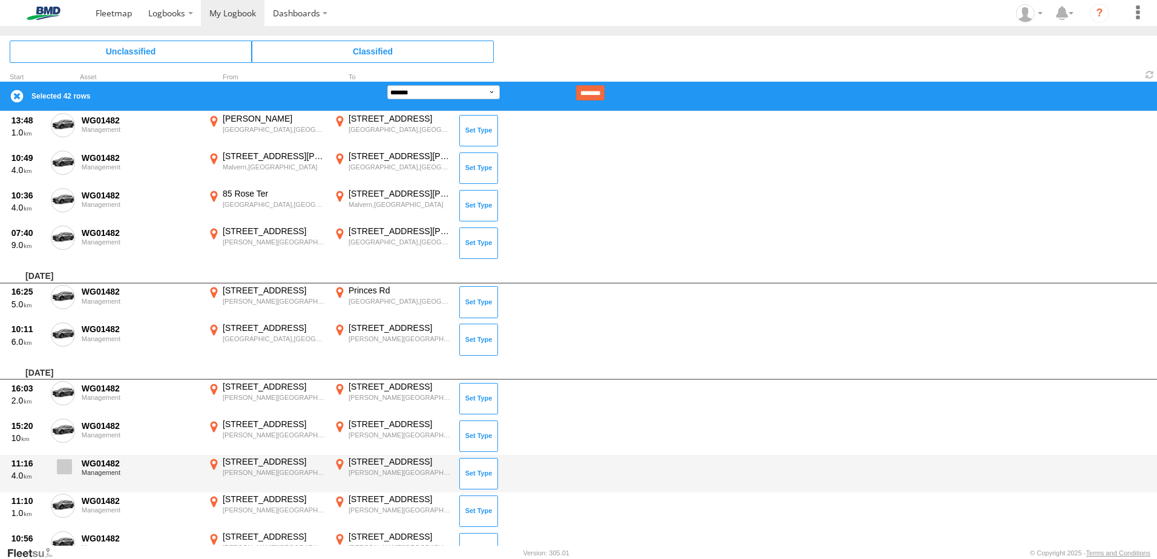
drag, startPoint x: 62, startPoint y: 465, endPoint x: 64, endPoint y: 482, distance: 16.4
click at [62, 466] on span at bounding box center [64, 466] width 15 height 15
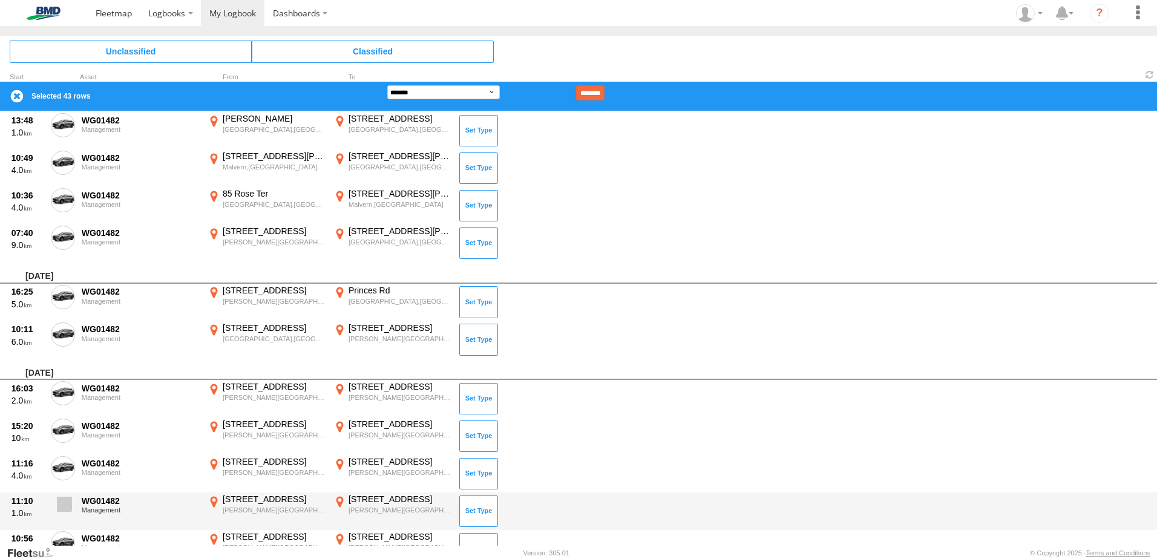
drag, startPoint x: 60, startPoint y: 498, endPoint x: 62, endPoint y: 504, distance: 6.3
click at [62, 502] on span at bounding box center [64, 504] width 15 height 15
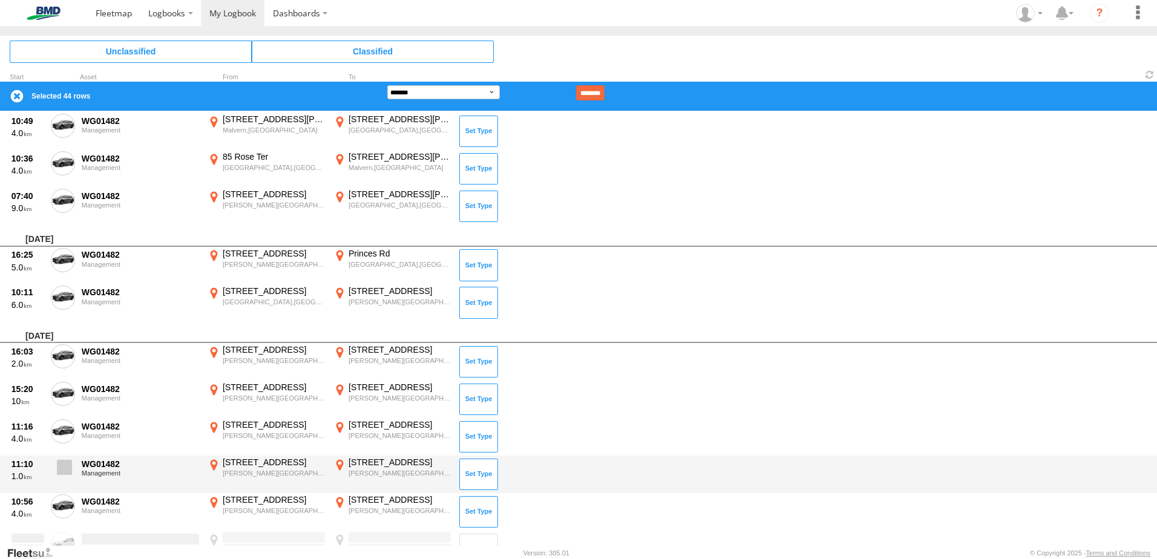
scroll to position [1661, 0]
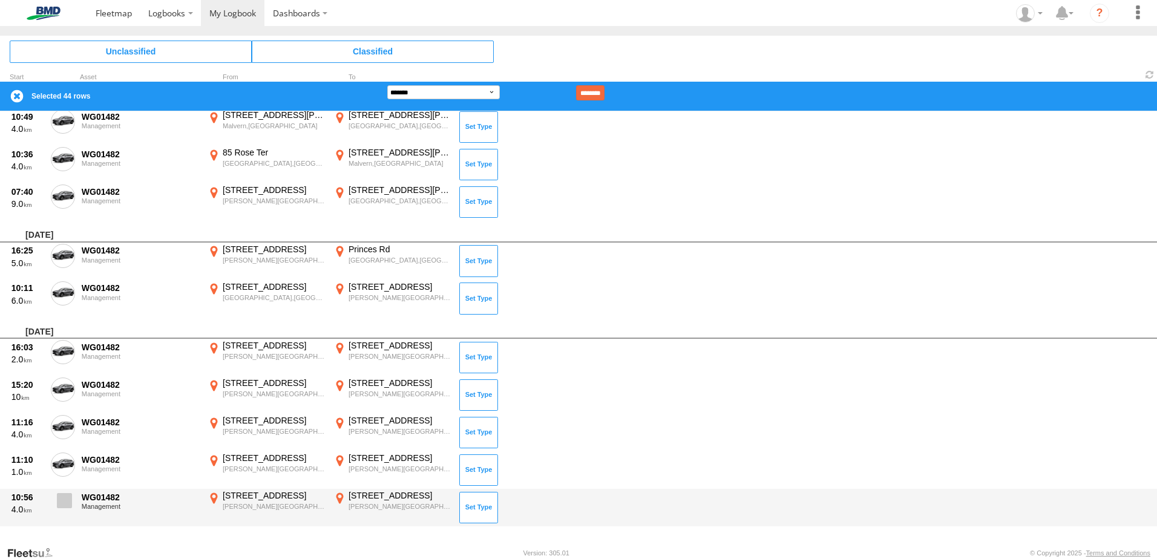
click at [61, 500] on span at bounding box center [64, 500] width 15 height 15
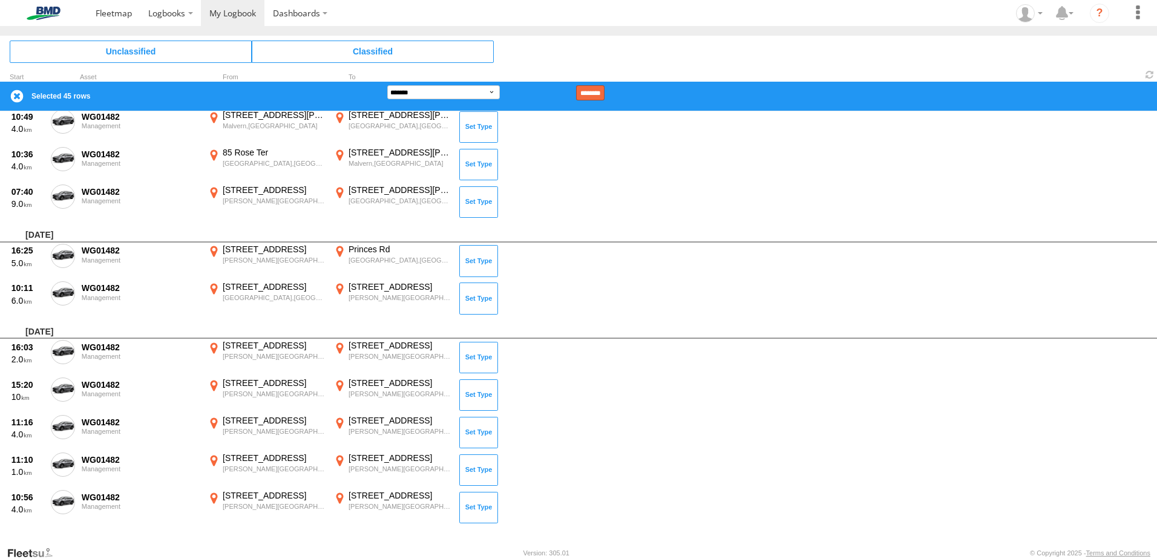
click at [604, 94] on input "********" at bounding box center [590, 92] width 28 height 15
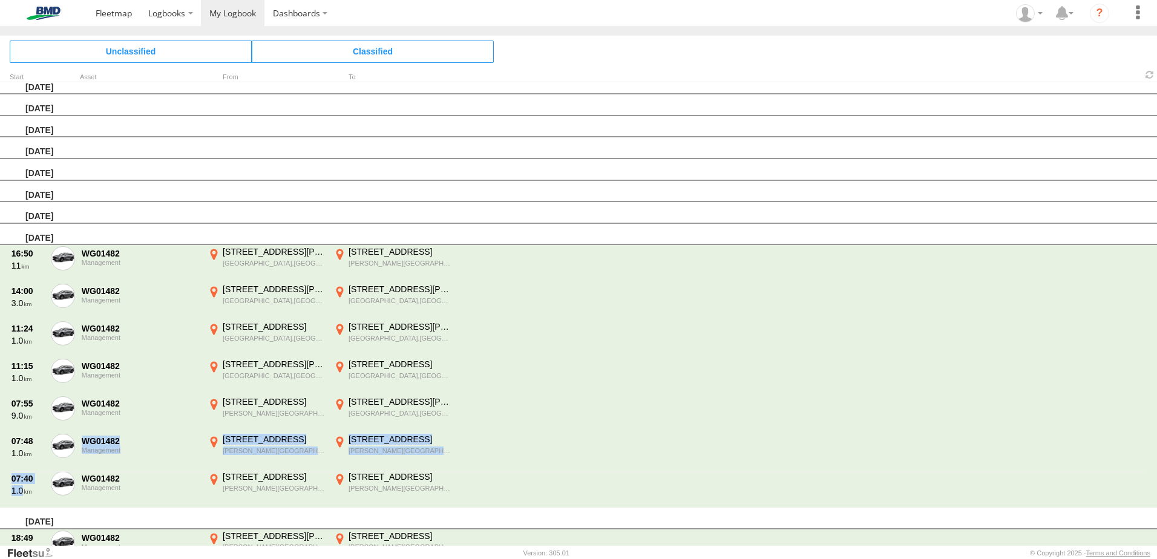
scroll to position [0, 0]
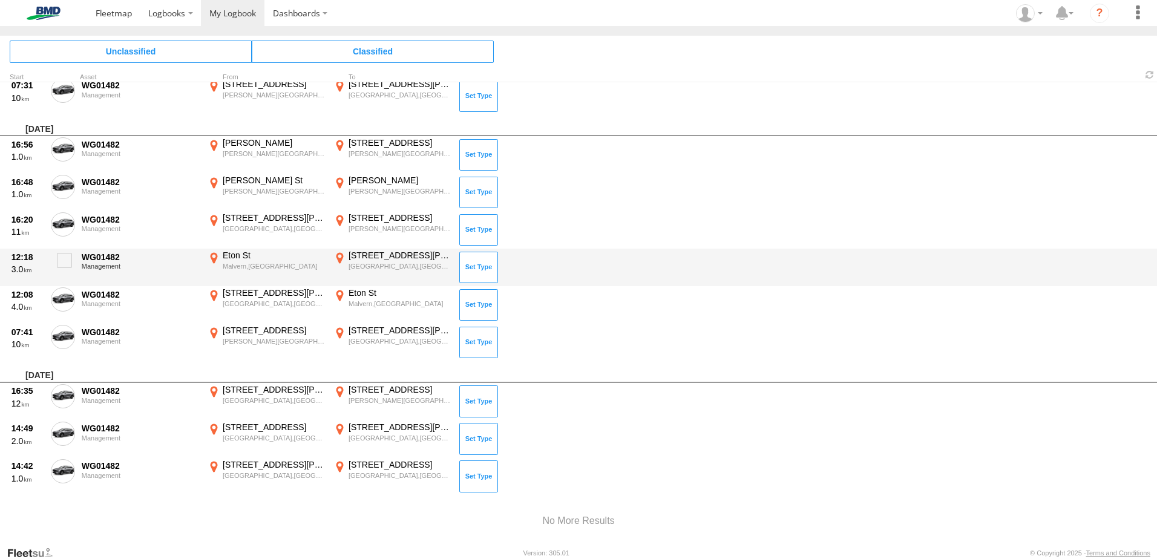
scroll to position [3833, 0]
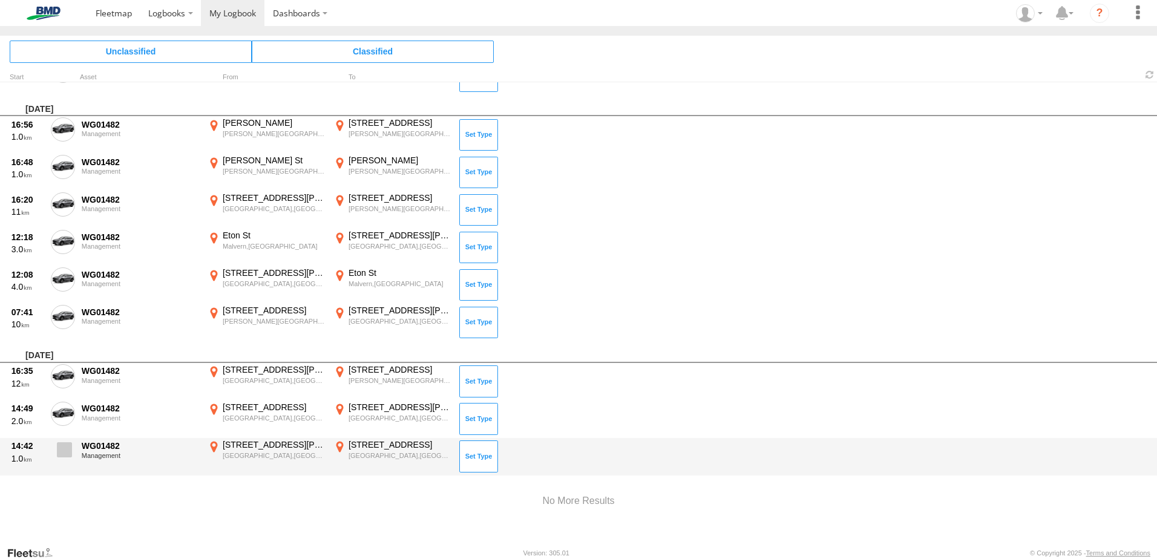
click at [59, 451] on span at bounding box center [64, 449] width 15 height 15
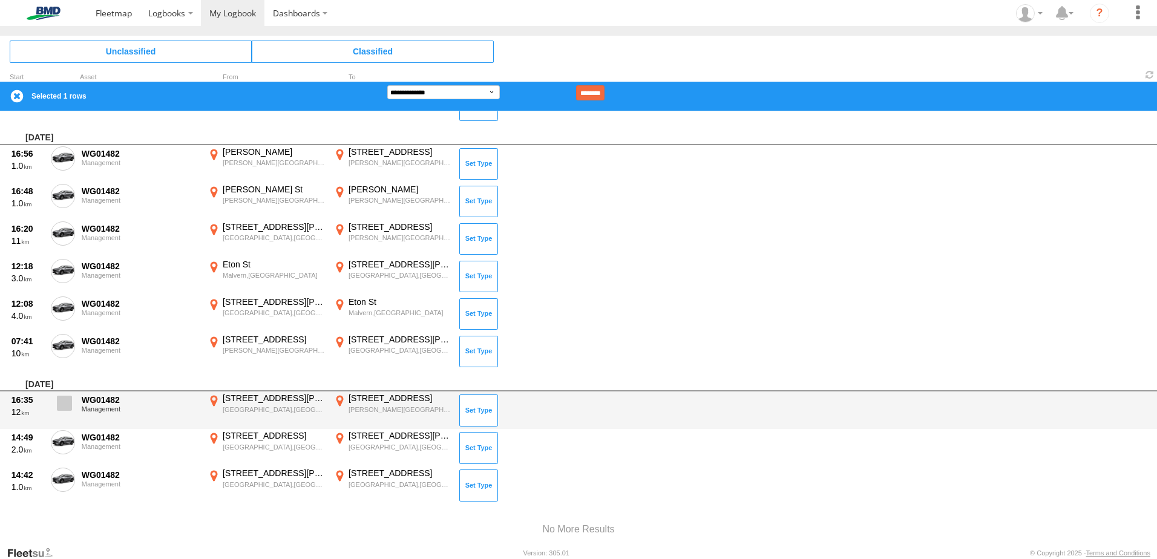
drag, startPoint x: 65, startPoint y: 441, endPoint x: 64, endPoint y: 411, distance: 29.7
click at [0, 0] on span at bounding box center [0, 0] width 0 height 0
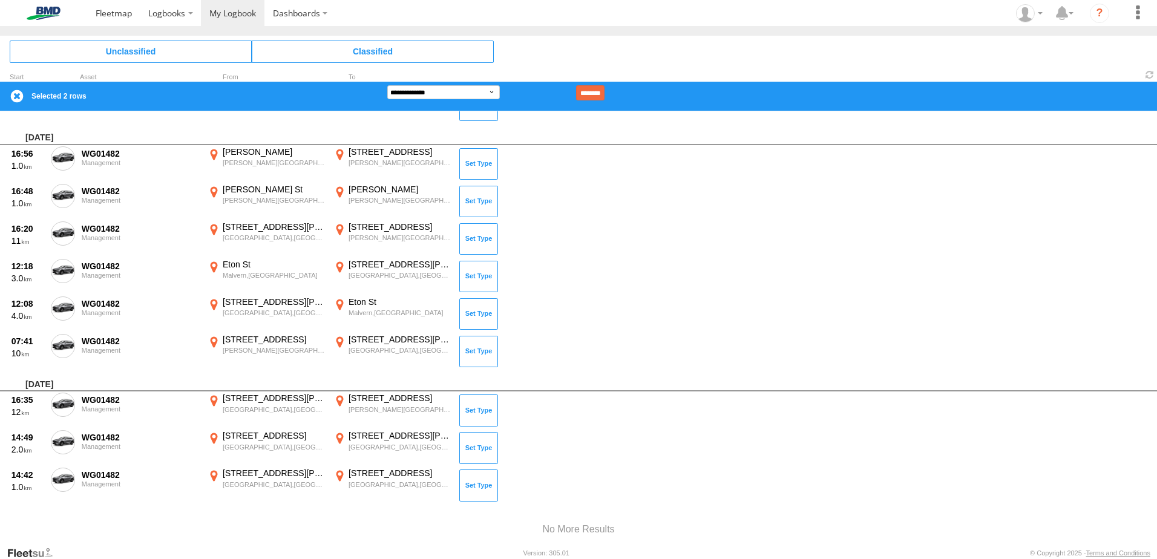
drag, startPoint x: 65, startPoint y: 405, endPoint x: 61, endPoint y: 381, distance: 24.0
click at [0, 0] on span at bounding box center [0, 0] width 0 height 0
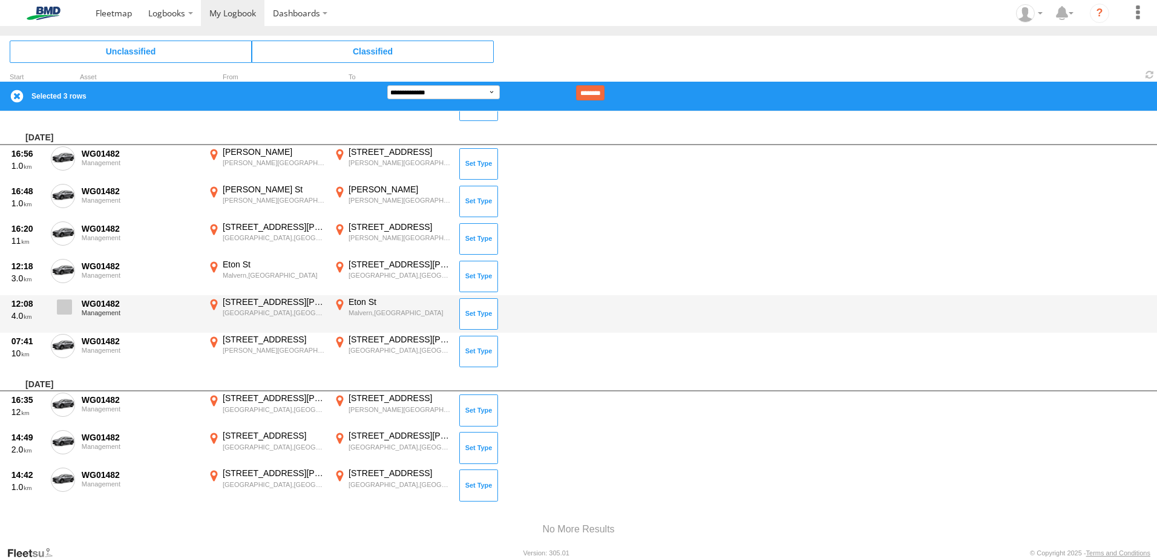
drag, startPoint x: 56, startPoint y: 343, endPoint x: 67, endPoint y: 311, distance: 33.9
click at [57, 343] on label at bounding box center [63, 348] width 24 height 28
click at [67, 295] on div "12:08 4.0 WG01482 Management [STREET_ADDRESS][PERSON_NAME] 138.59113 [GEOGRAPHI…" at bounding box center [578, 314] width 1157 height 38
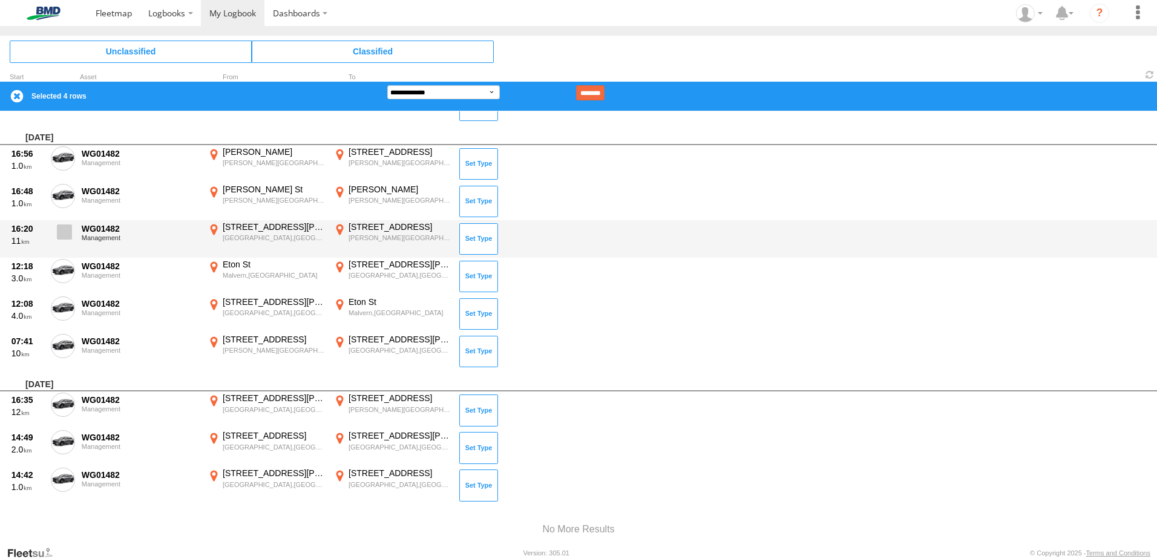
drag, startPoint x: 64, startPoint y: 272, endPoint x: 65, endPoint y: 241, distance: 30.9
click at [0, 0] on span at bounding box center [0, 0] width 0 height 0
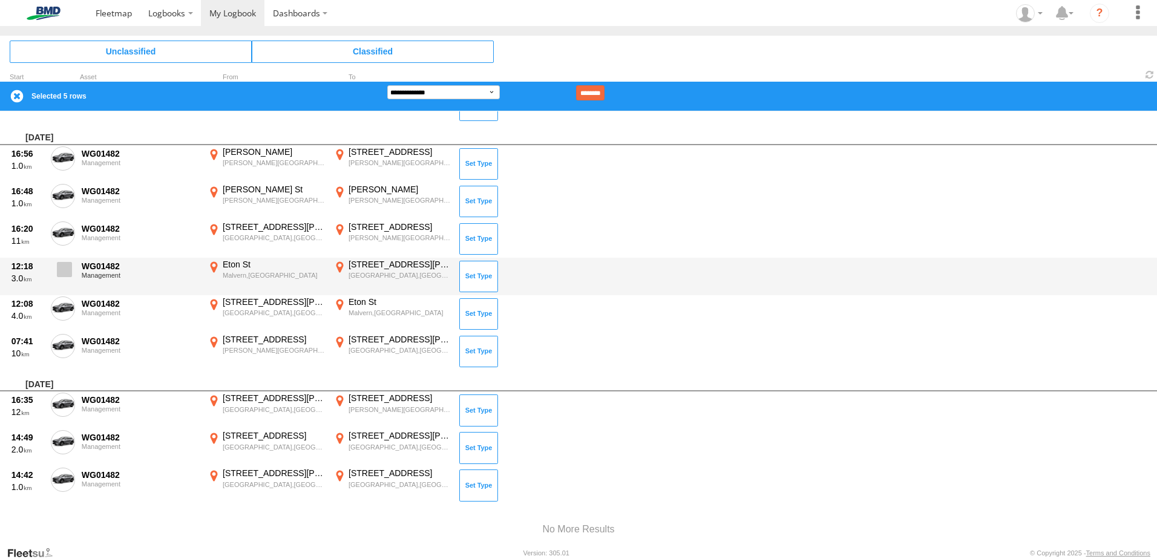
drag, startPoint x: 65, startPoint y: 235, endPoint x: 53, endPoint y: 275, distance: 41.2
click at [0, 0] on span at bounding box center [0, 0] width 0 height 0
drag, startPoint x: 62, startPoint y: 310, endPoint x: 64, endPoint y: 286, distance: 24.9
click at [0, 0] on span at bounding box center [0, 0] width 0 height 0
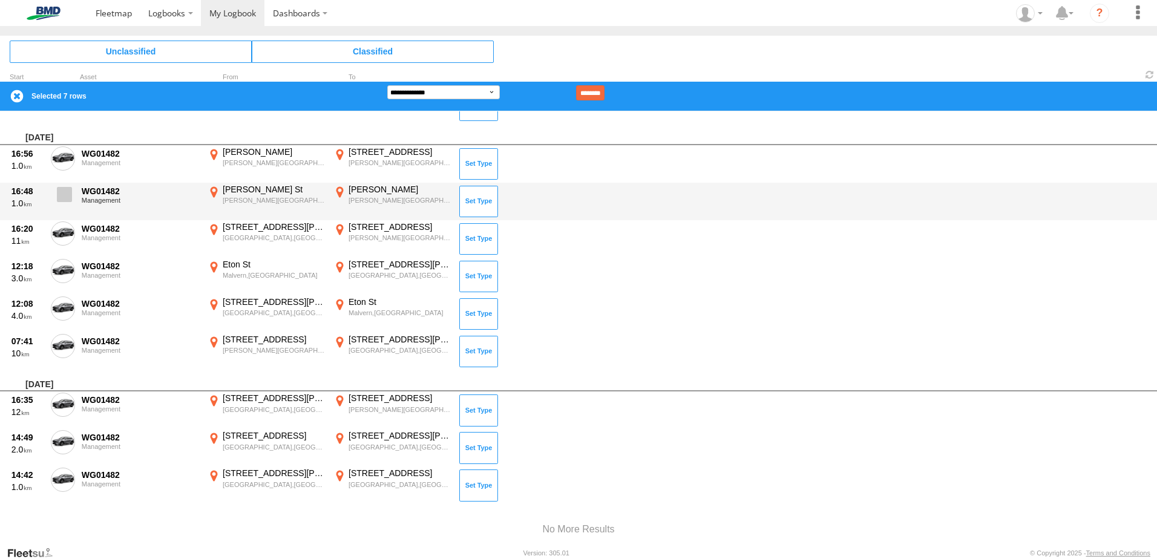
drag, startPoint x: 61, startPoint y: 197, endPoint x: 68, endPoint y: 160, distance: 37.0
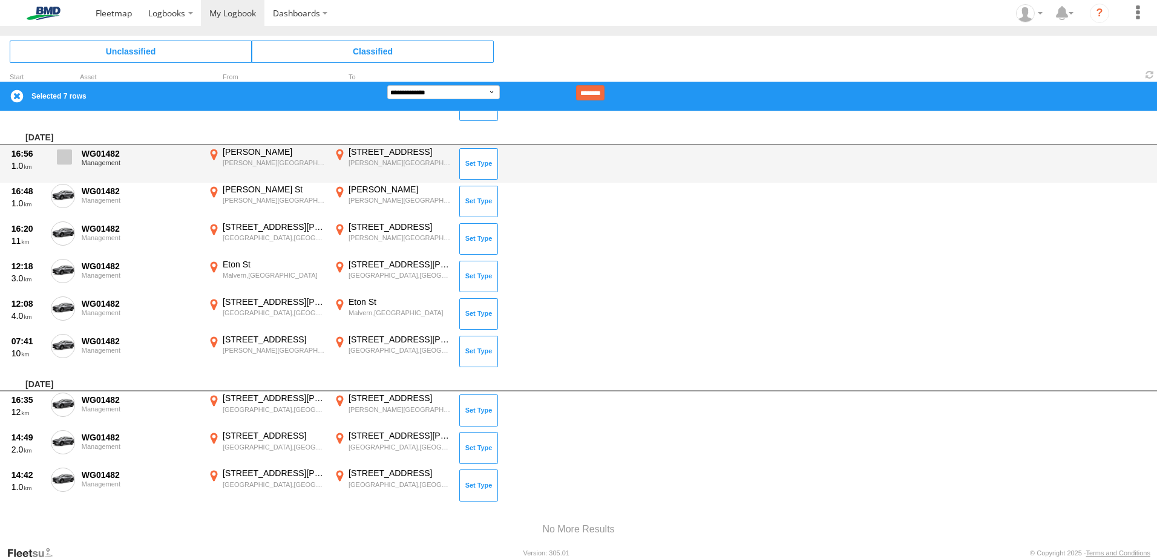
click at [0, 0] on span at bounding box center [0, 0] width 0 height 0
click at [68, 160] on span at bounding box center [64, 156] width 15 height 15
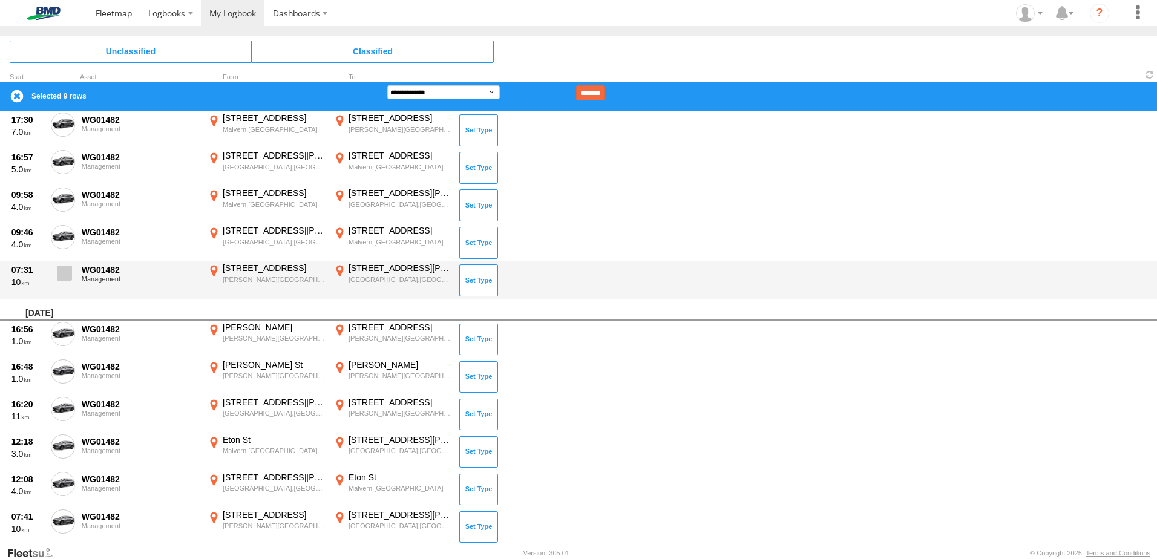
scroll to position [3651, 0]
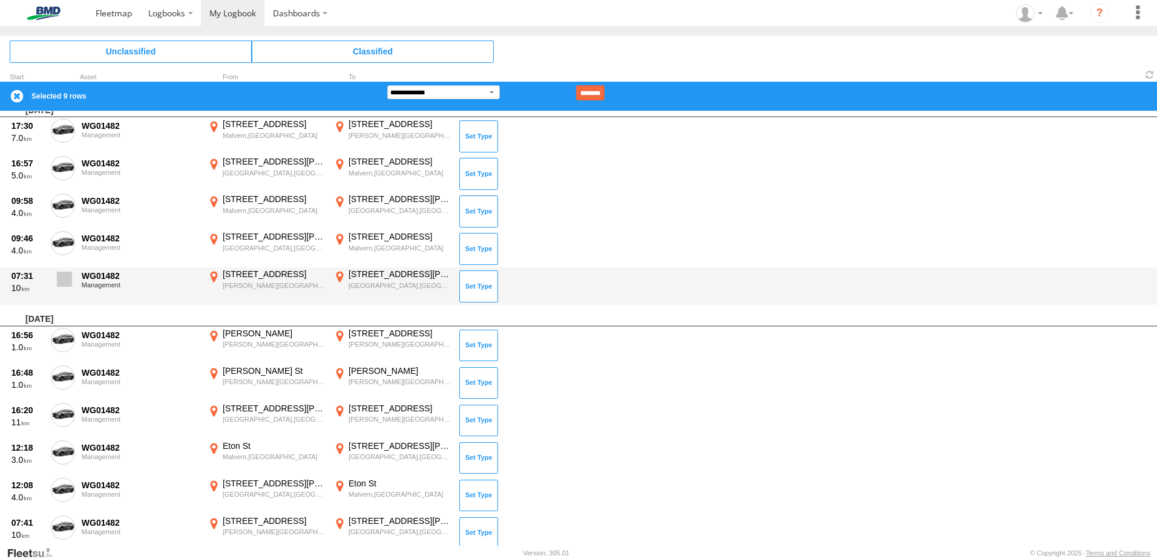
click at [67, 286] on span at bounding box center [64, 279] width 15 height 15
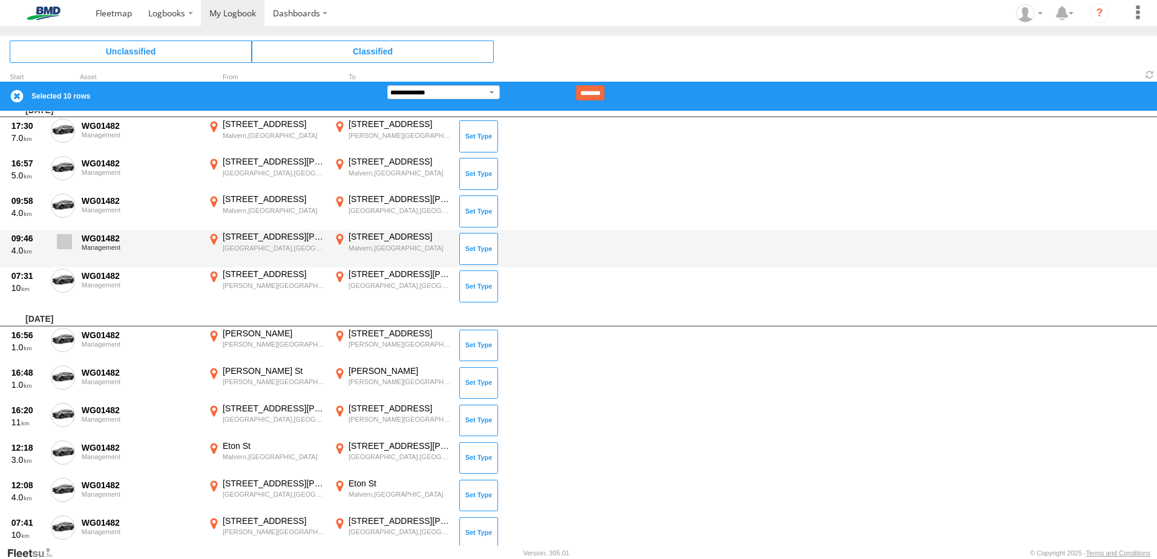
click at [65, 243] on span at bounding box center [64, 241] width 15 height 15
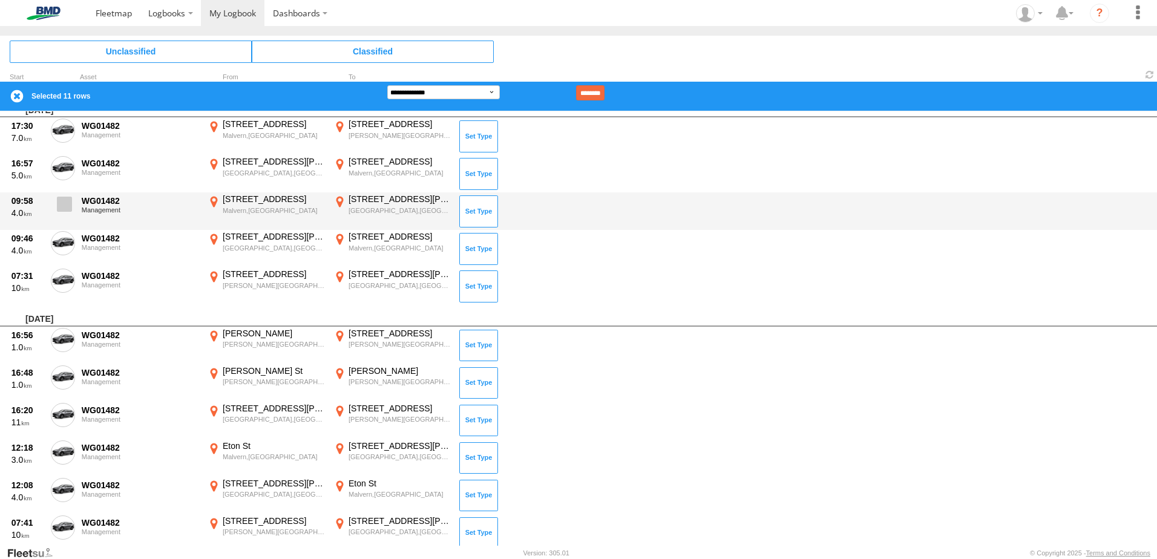
drag, startPoint x: 63, startPoint y: 204, endPoint x: 67, endPoint y: 175, distance: 29.4
click at [64, 203] on span at bounding box center [64, 204] width 15 height 15
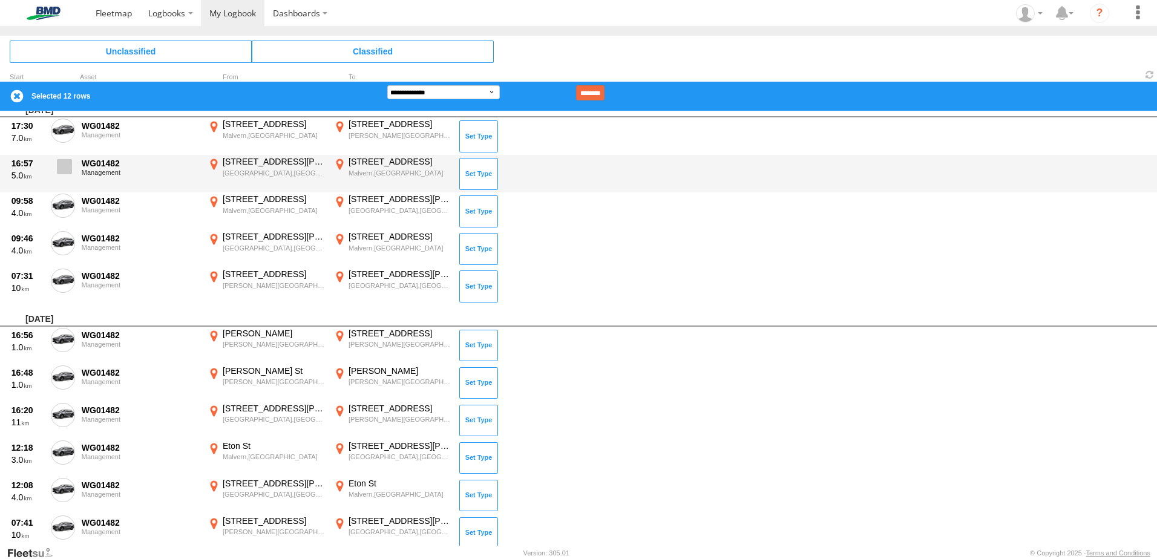
click at [67, 171] on span at bounding box center [64, 166] width 15 height 15
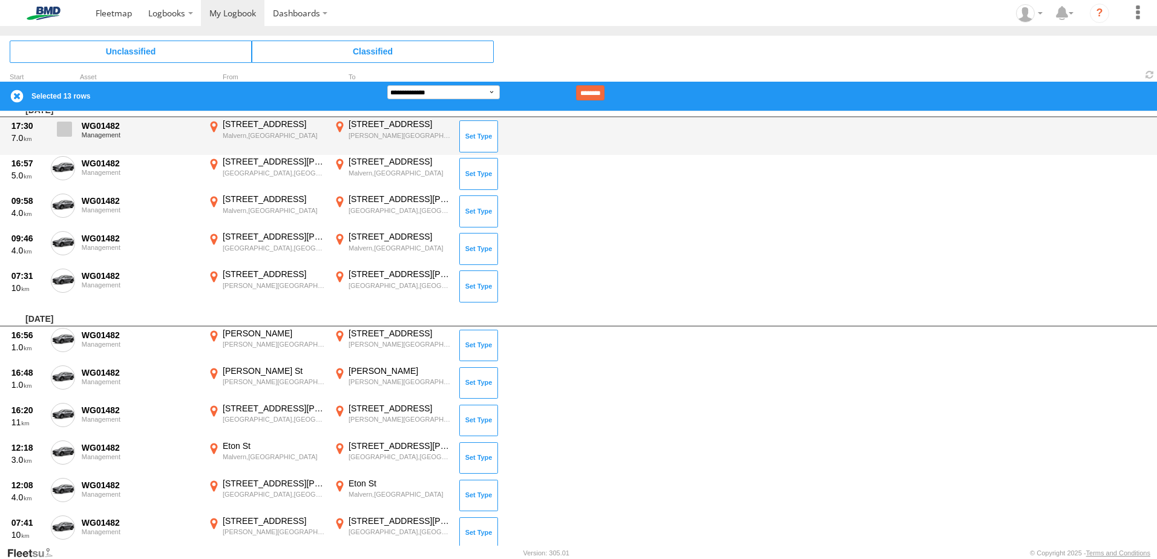
click at [59, 134] on span at bounding box center [64, 129] width 15 height 15
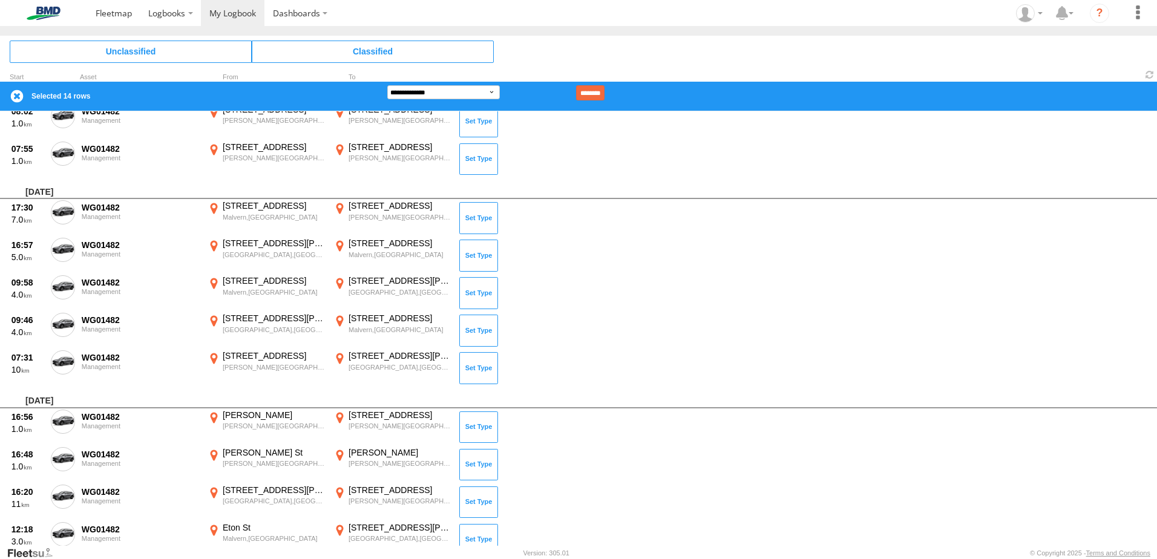
scroll to position [3469, 0]
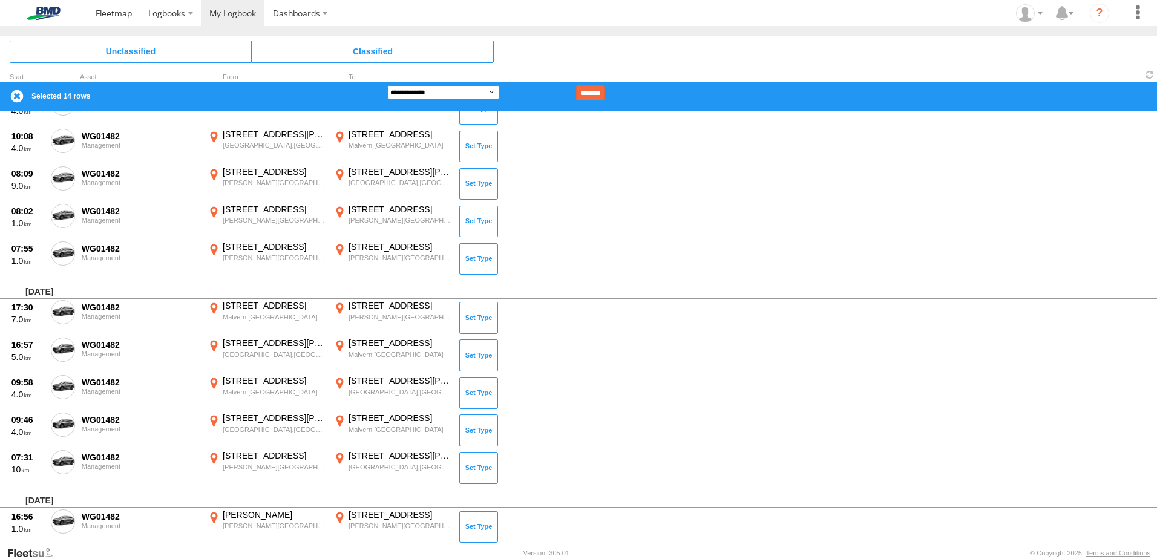
drag, startPoint x: 445, startPoint y: 94, endPoint x: 447, endPoint y: 101, distance: 7.5
click at [445, 94] on select "**********" at bounding box center [443, 92] width 113 height 14
select select "**"
click at [387, 85] on select "**********" at bounding box center [443, 92] width 113 height 14
click at [605, 88] on input "********" at bounding box center [590, 92] width 28 height 15
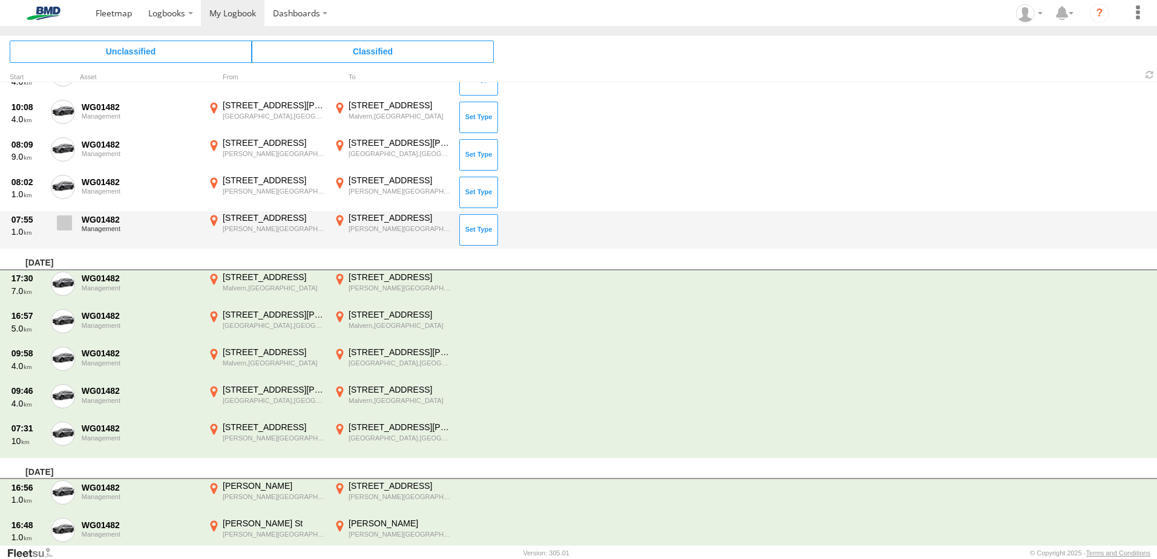
click at [61, 227] on span at bounding box center [64, 222] width 15 height 15
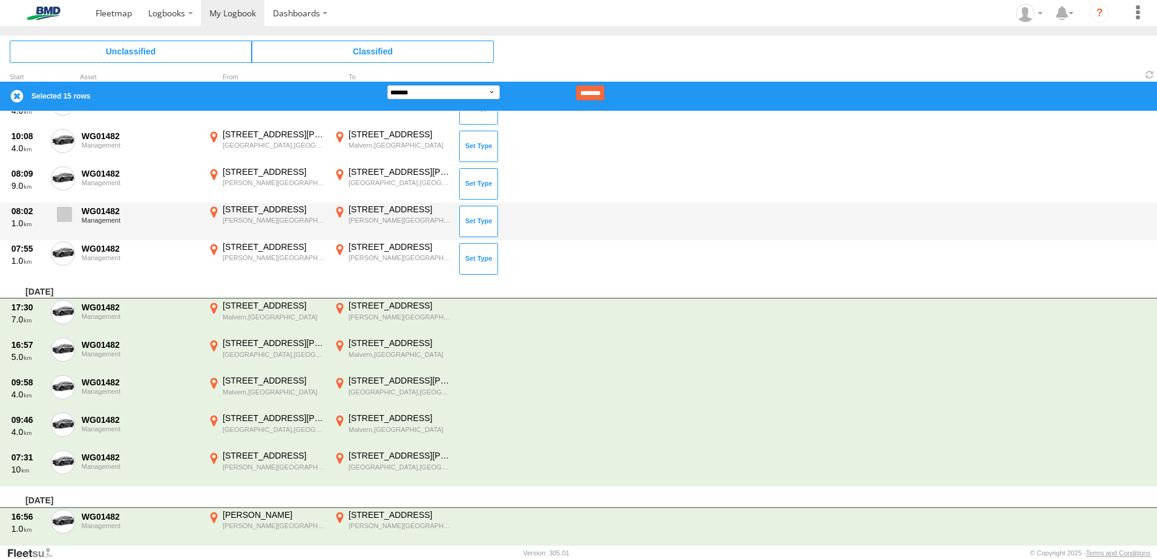
click at [67, 217] on span at bounding box center [64, 214] width 15 height 15
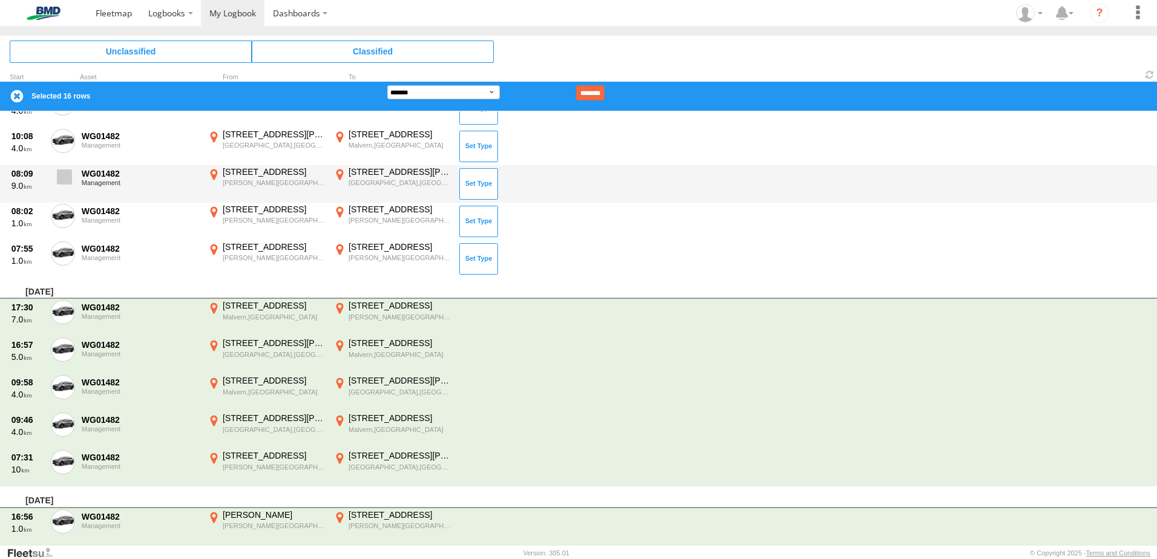
click at [64, 181] on span at bounding box center [64, 176] width 15 height 15
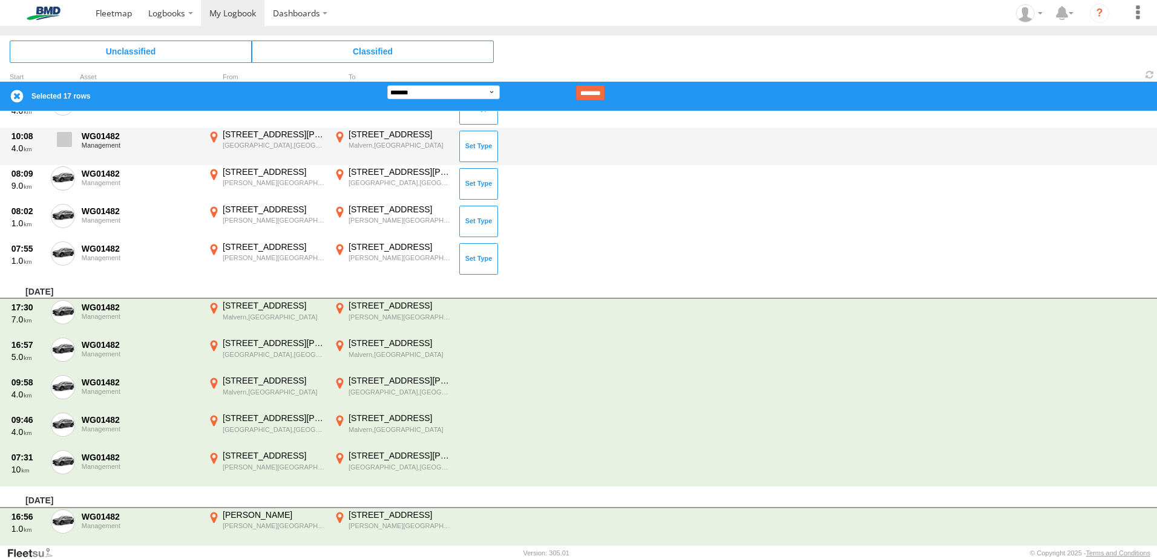
click at [58, 144] on span at bounding box center [64, 139] width 15 height 15
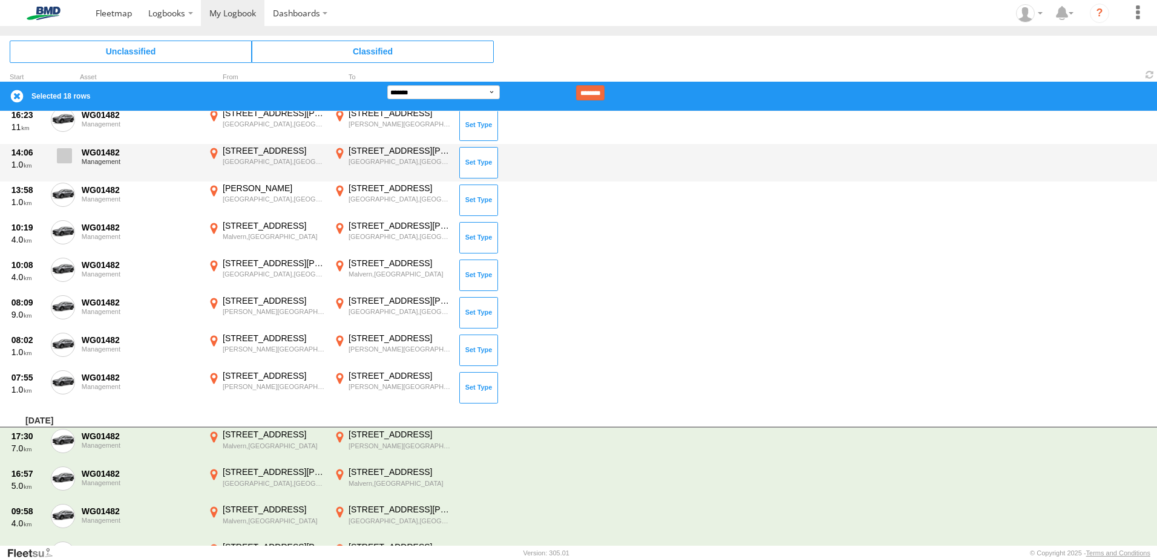
scroll to position [3227, 0]
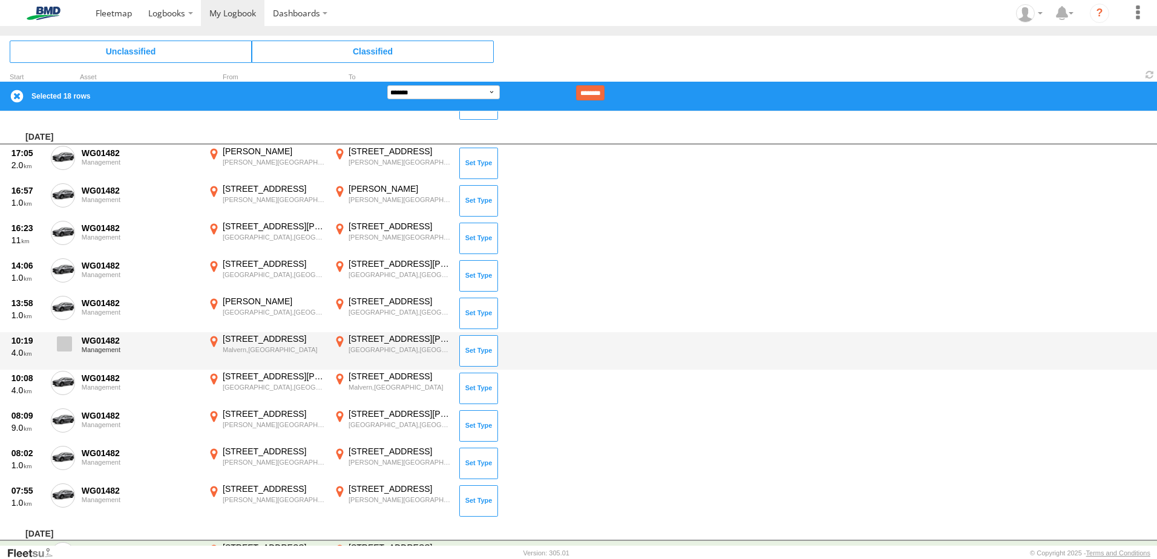
click at [63, 340] on span at bounding box center [64, 343] width 15 height 15
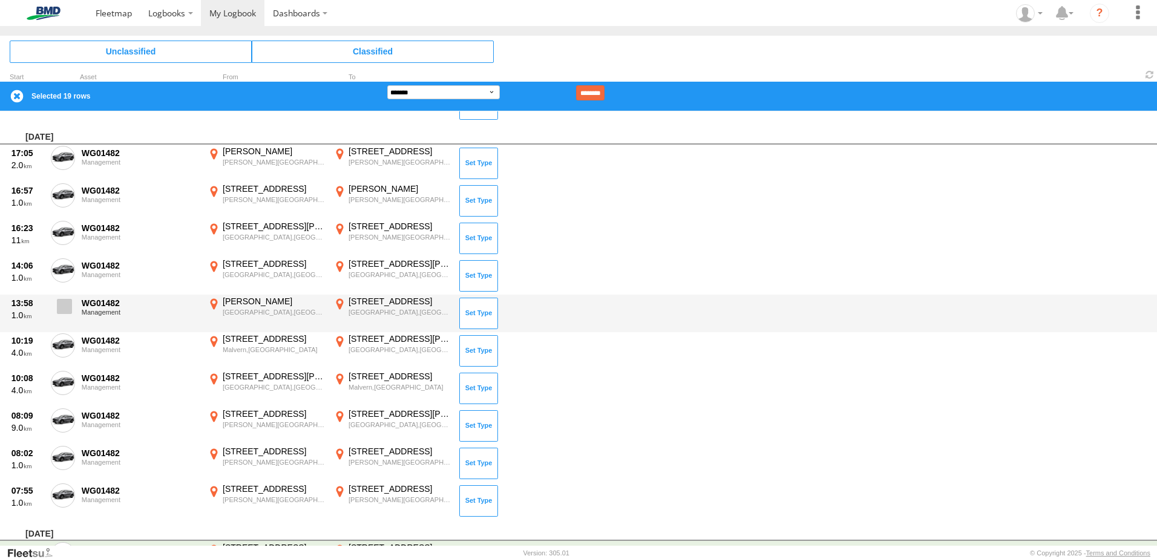
click at [62, 306] on span at bounding box center [64, 306] width 15 height 15
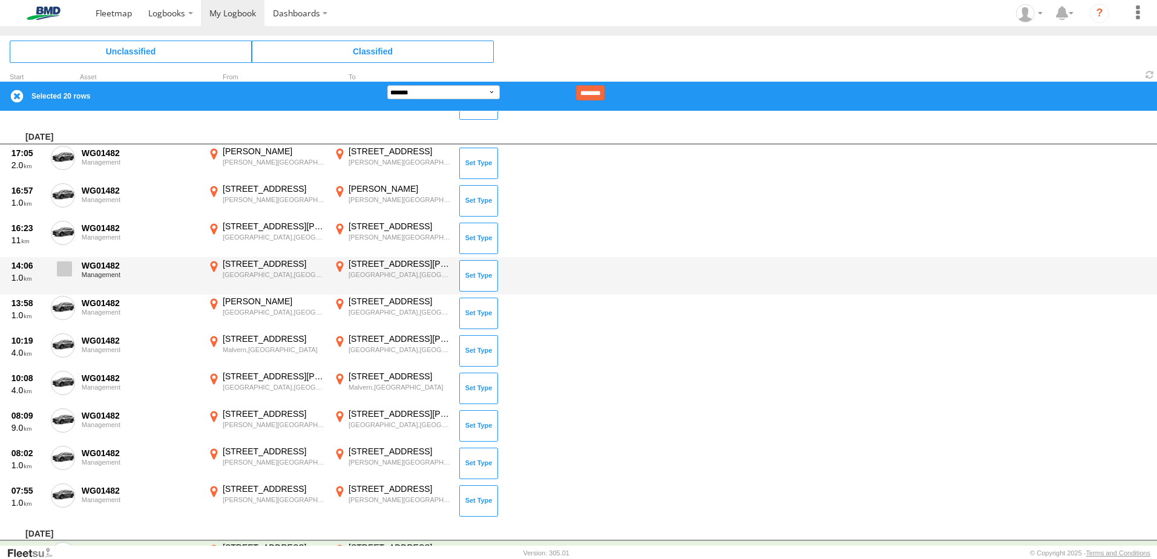
click at [64, 261] on span at bounding box center [64, 268] width 15 height 15
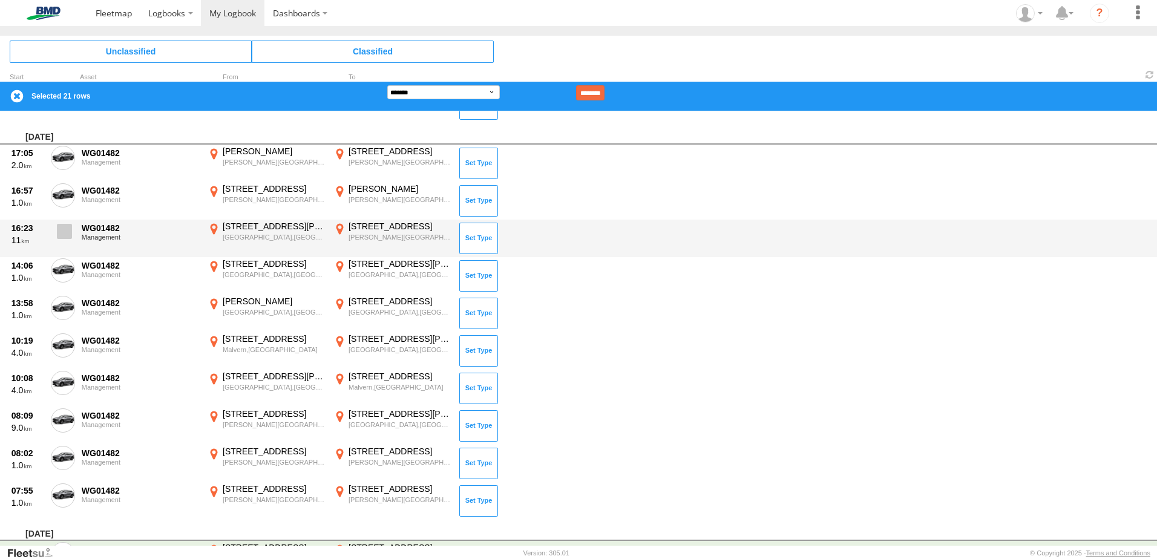
click at [64, 221] on label at bounding box center [63, 235] width 24 height 28
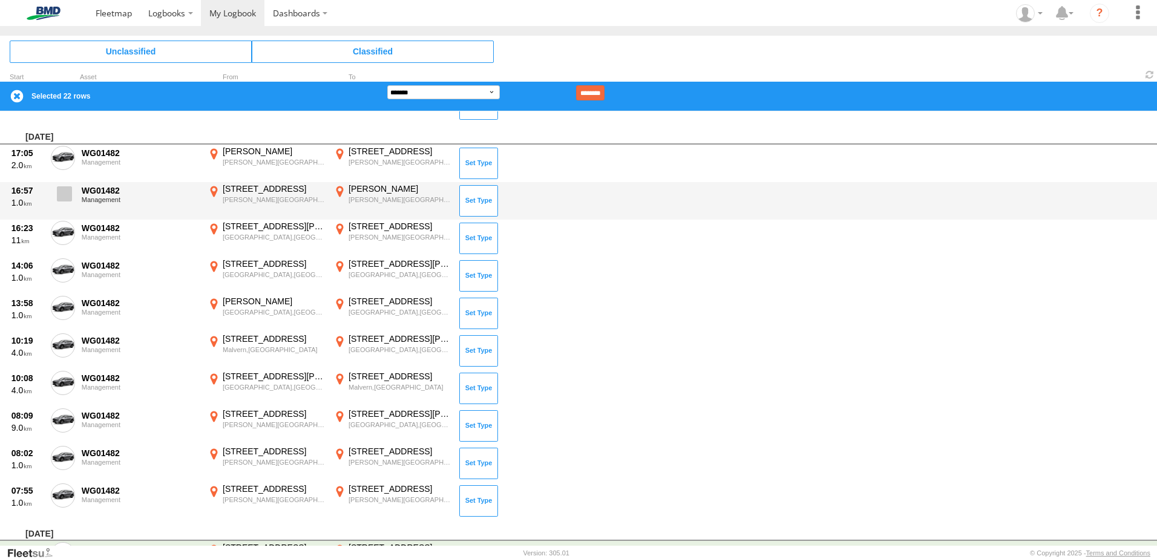
click at [66, 199] on span at bounding box center [64, 193] width 15 height 15
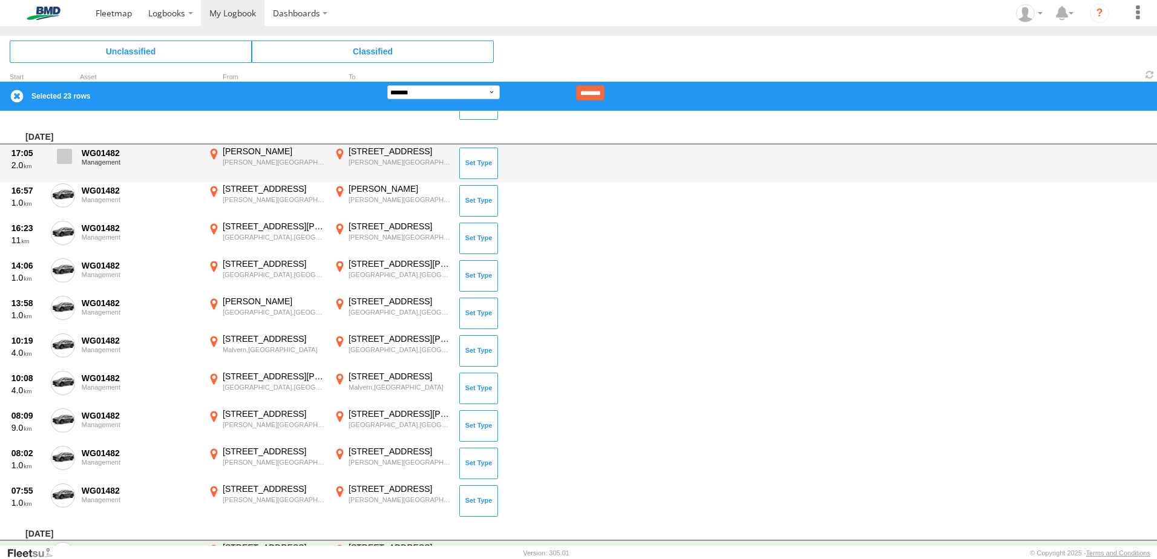
click at [66, 168] on label at bounding box center [63, 160] width 24 height 28
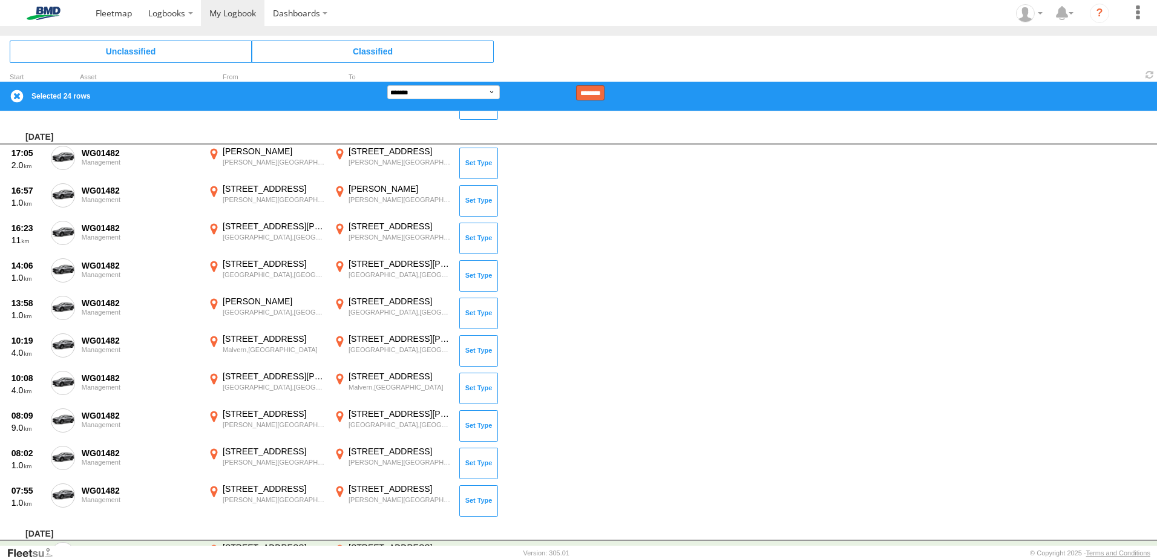
click at [605, 95] on input "********" at bounding box center [590, 92] width 28 height 15
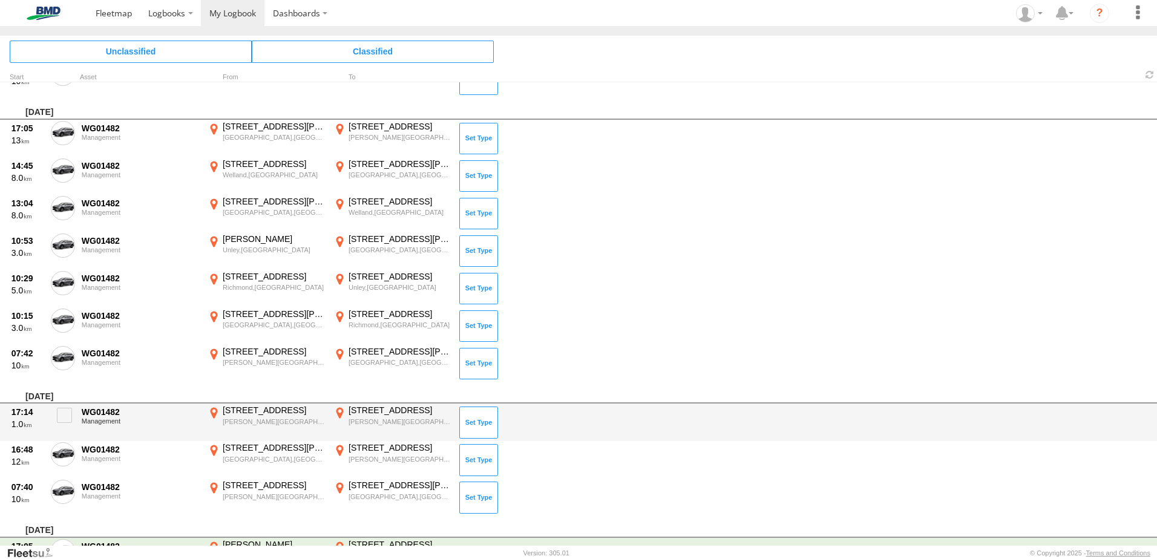
scroll to position [2804, 0]
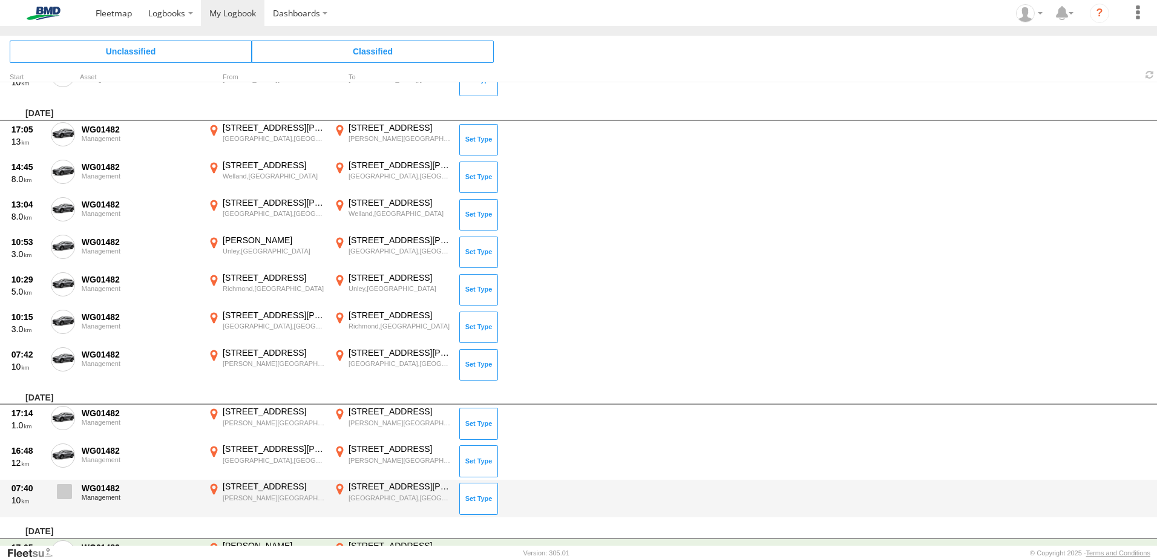
click at [65, 493] on span at bounding box center [64, 491] width 15 height 15
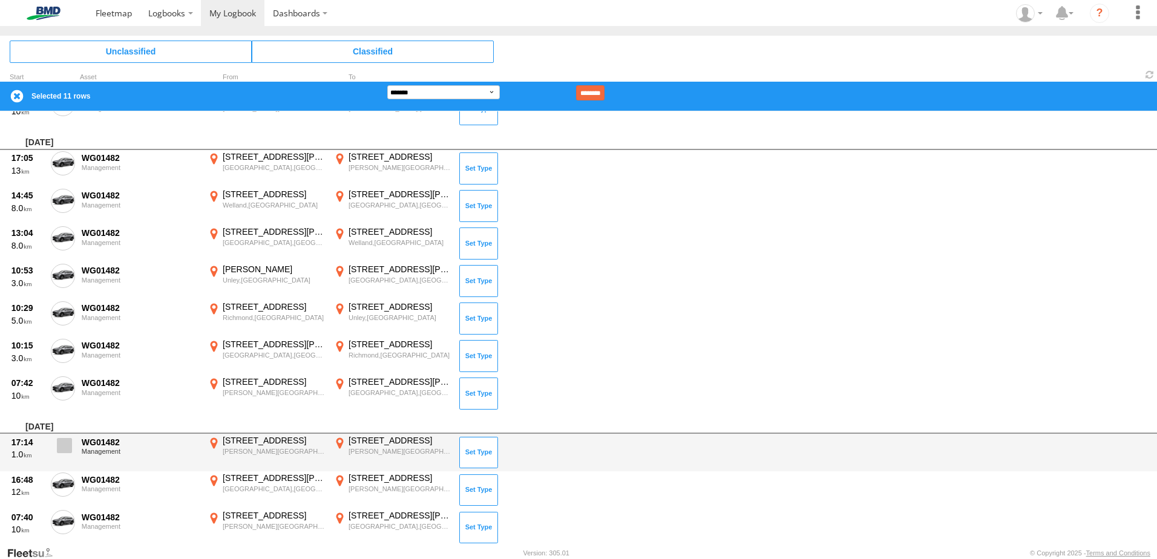
drag, startPoint x: 62, startPoint y: 481, endPoint x: 65, endPoint y: 457, distance: 24.4
click at [0, 0] on span at bounding box center [0, 0] width 0 height 0
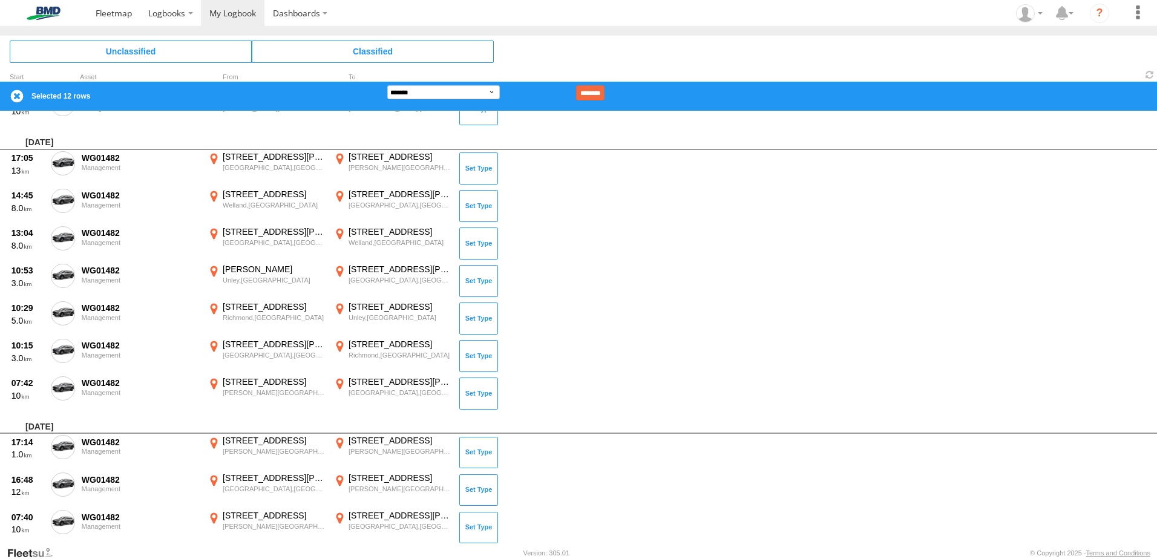
drag, startPoint x: 66, startPoint y: 446, endPoint x: 69, endPoint y: 413, distance: 32.8
click at [0, 0] on span at bounding box center [0, 0] width 0 height 0
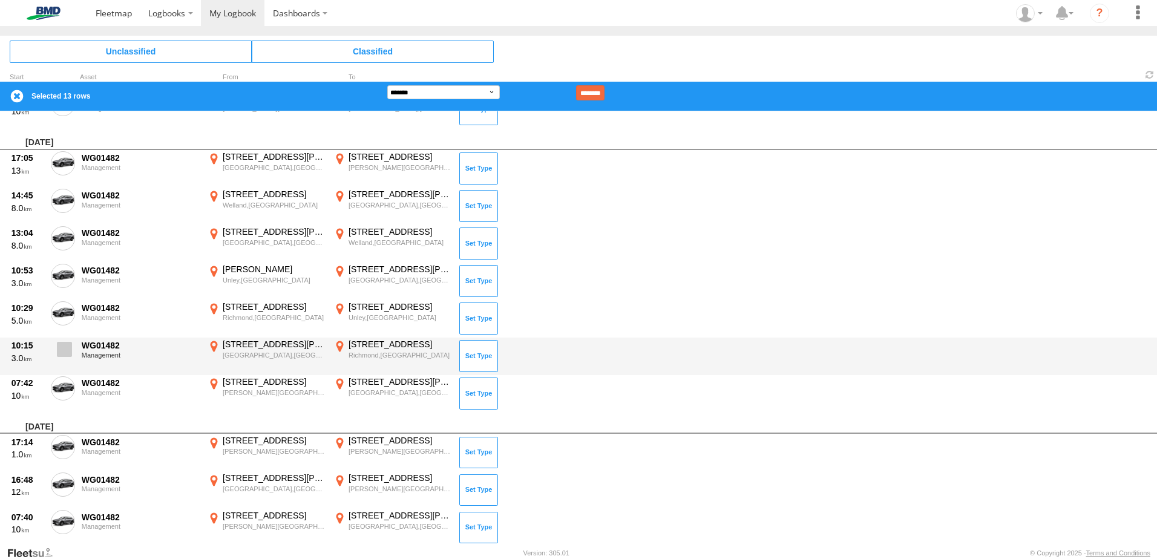
drag, startPoint x: 68, startPoint y: 392, endPoint x: 61, endPoint y: 354, distance: 38.8
click at [0, 0] on span at bounding box center [0, 0] width 0 height 0
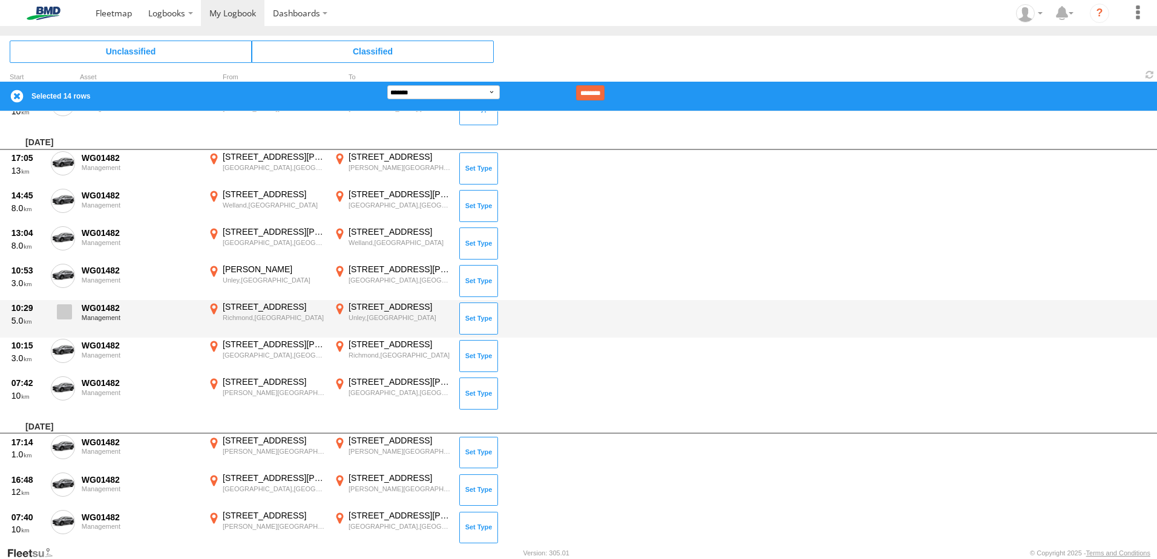
drag, startPoint x: 61, startPoint y: 354, endPoint x: 73, endPoint y: 321, distance: 34.6
click at [0, 0] on span at bounding box center [0, 0] width 0 height 0
click at [74, 317] on label at bounding box center [63, 315] width 24 height 28
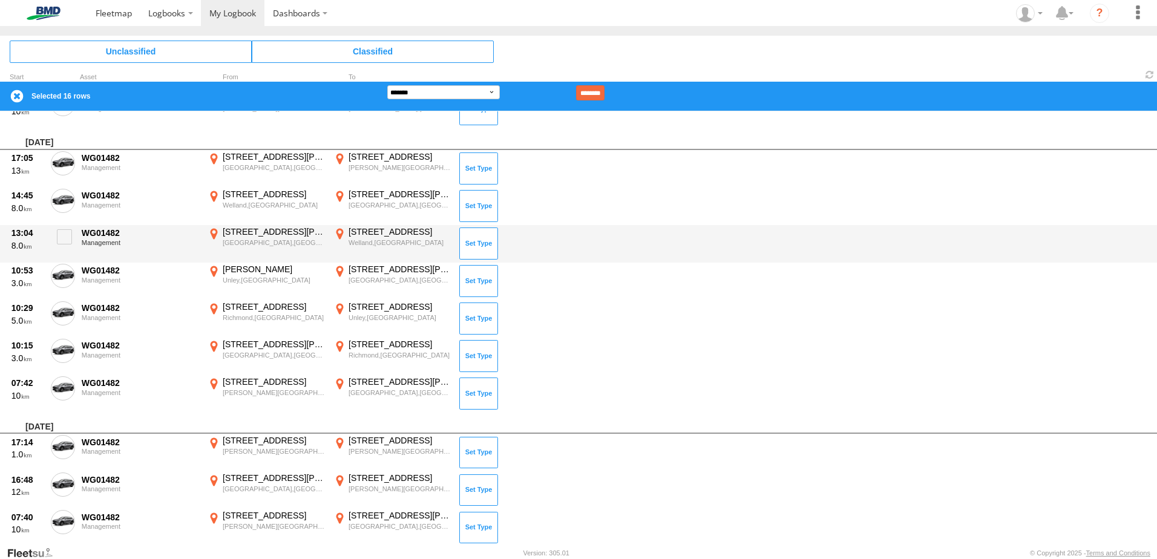
drag, startPoint x: 70, startPoint y: 283, endPoint x: 68, endPoint y: 258, distance: 24.2
click at [70, 280] on label at bounding box center [63, 278] width 24 height 28
drag, startPoint x: 66, startPoint y: 233, endPoint x: 67, endPoint y: 203, distance: 29.7
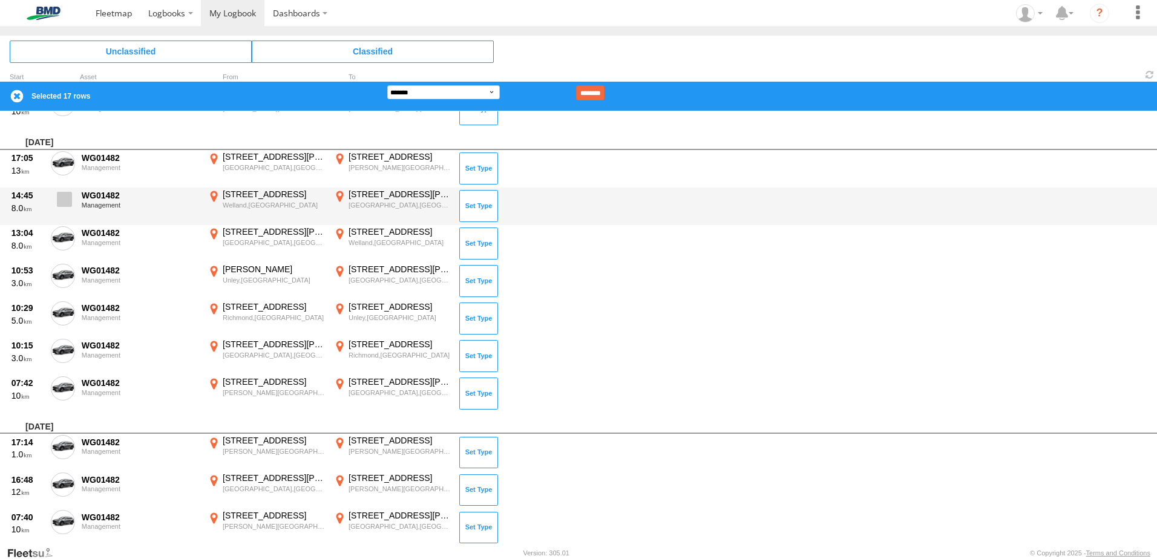
click at [0, 0] on span at bounding box center [0, 0] width 0 height 0
click at [67, 200] on span at bounding box center [64, 199] width 15 height 15
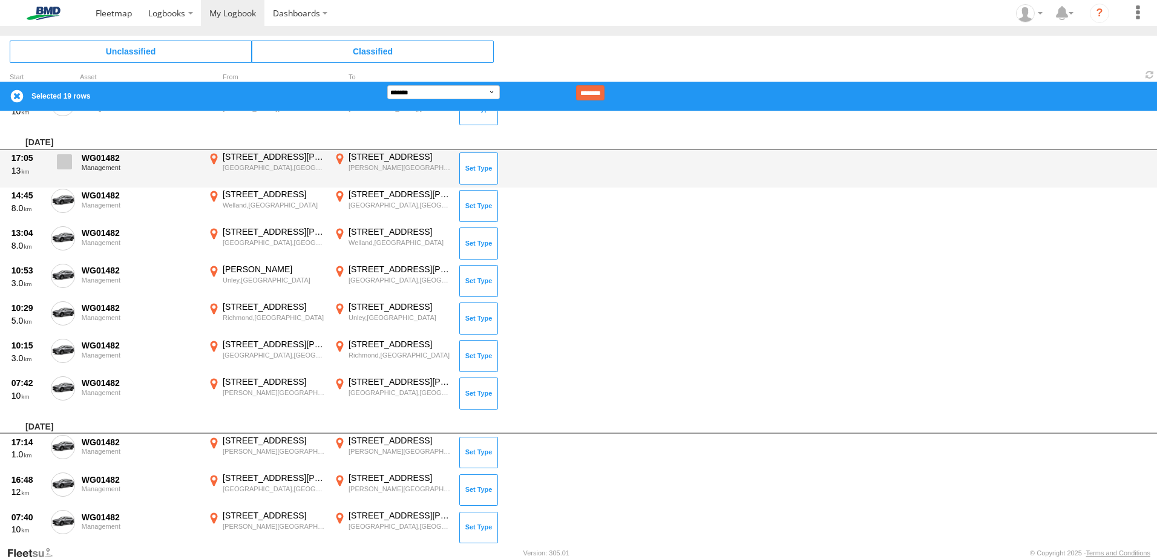
click at [61, 165] on span at bounding box center [64, 161] width 15 height 15
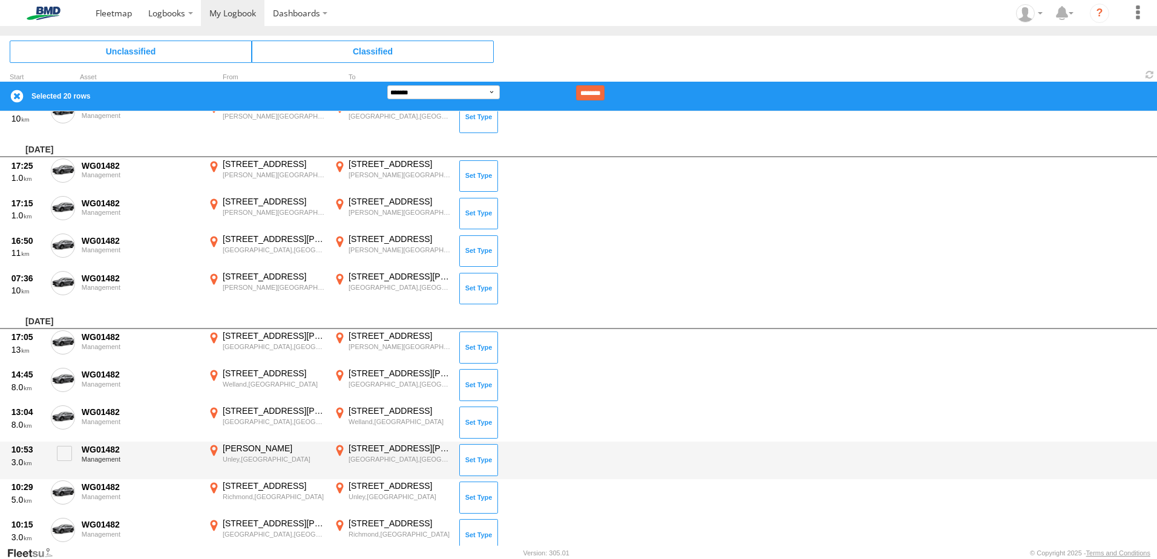
scroll to position [2501, 0]
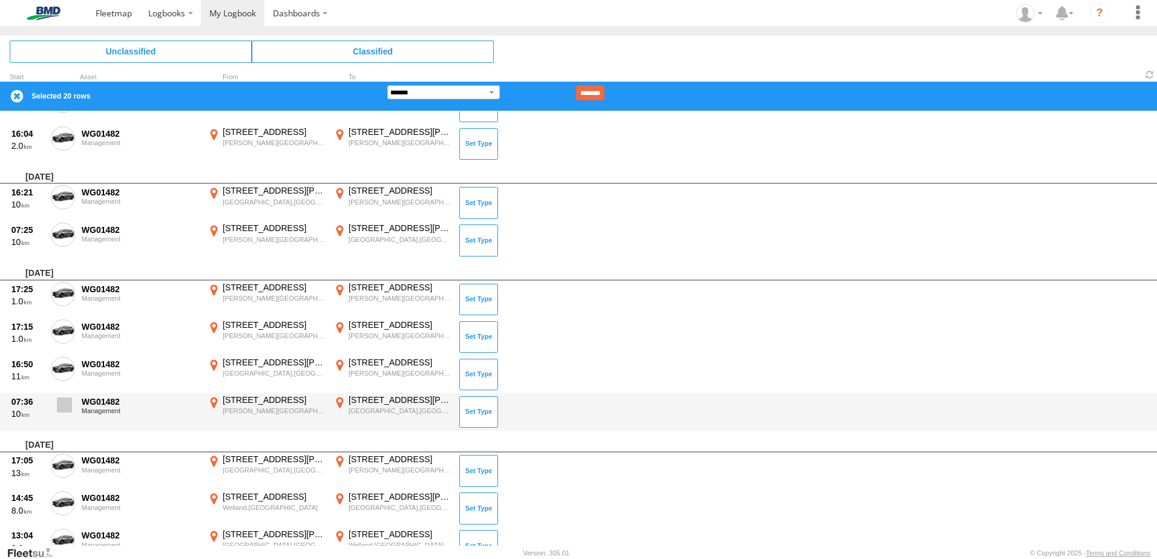
drag, startPoint x: 74, startPoint y: 407, endPoint x: 65, endPoint y: 382, distance: 26.2
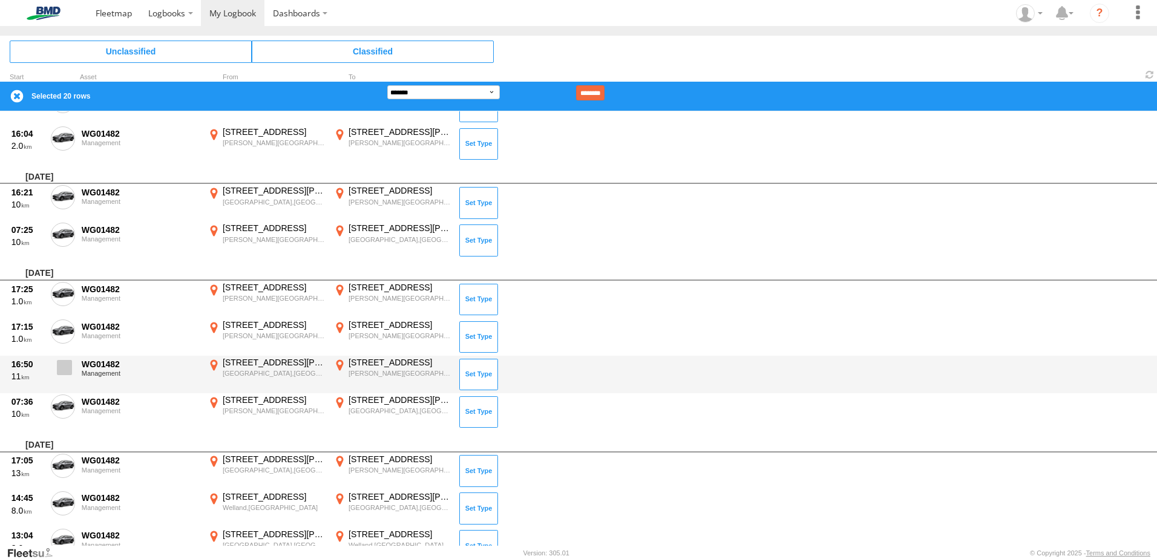
click at [73, 407] on label at bounding box center [63, 409] width 24 height 28
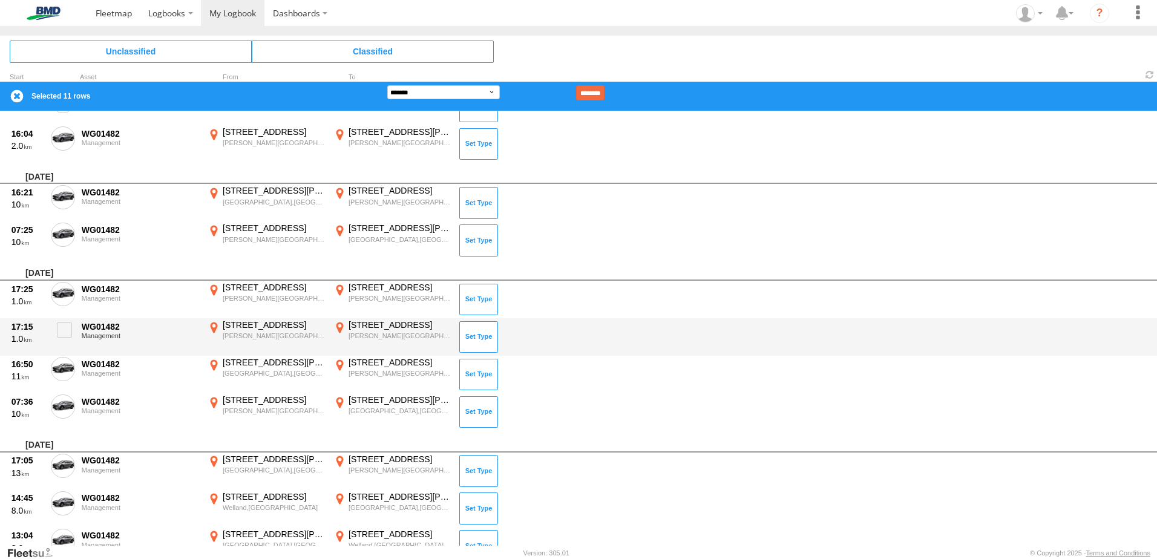
click at [0, 0] on span at bounding box center [0, 0] width 0 height 0
click at [68, 321] on label at bounding box center [63, 334] width 24 height 28
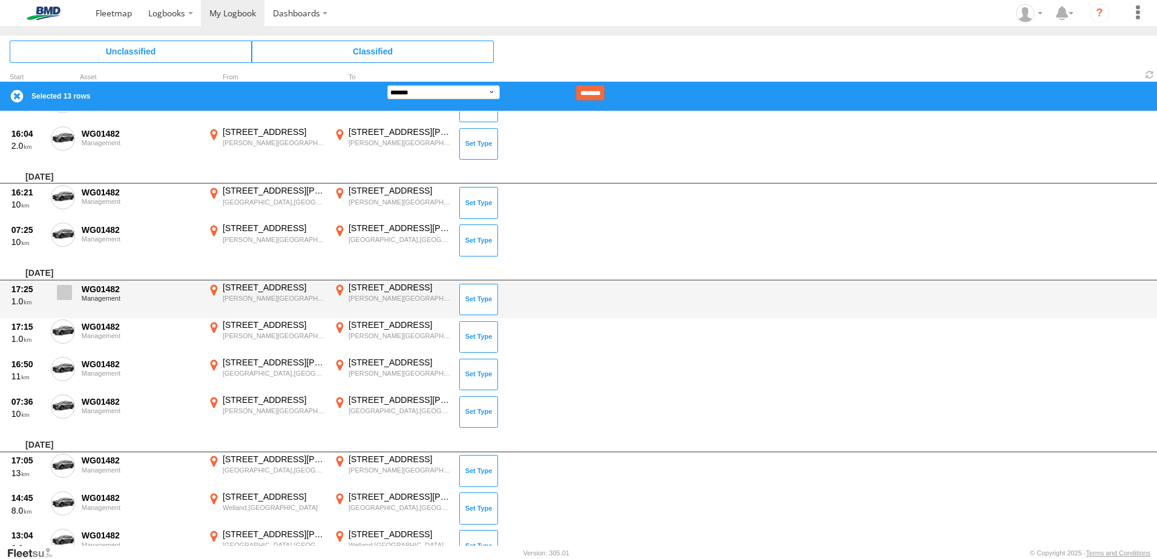
click at [62, 291] on span at bounding box center [64, 292] width 15 height 15
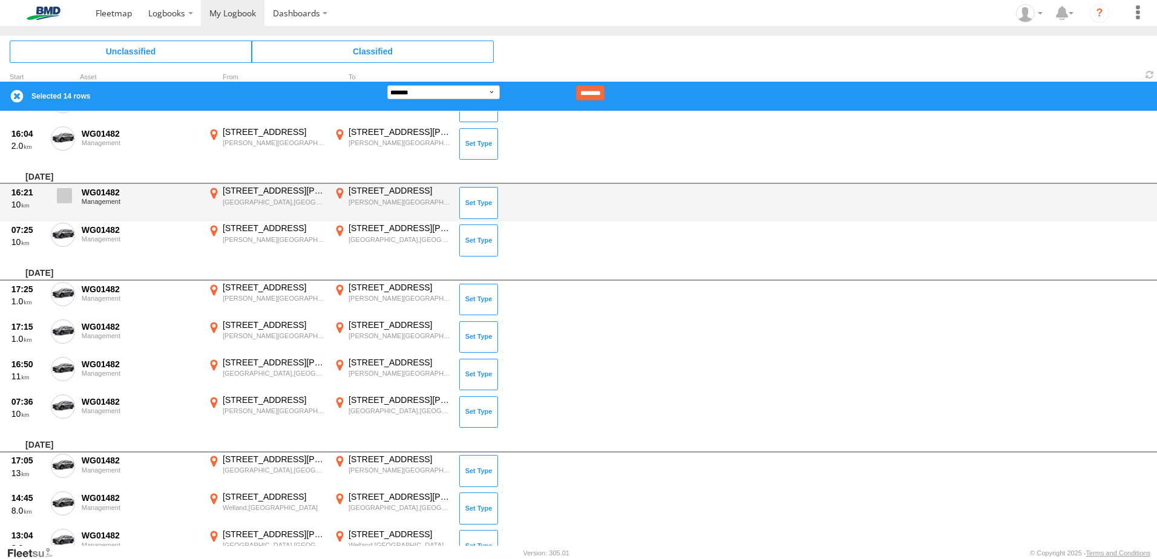
drag, startPoint x: 75, startPoint y: 235, endPoint x: 62, endPoint y: 201, distance: 36.2
click at [75, 232] on div "07:25 10 WG01482 Management [STREET_ADDRESS][PERSON_NAME] 138.63716 [STREET_ADD…" at bounding box center [578, 240] width 1157 height 38
click at [62, 201] on span at bounding box center [64, 195] width 15 height 15
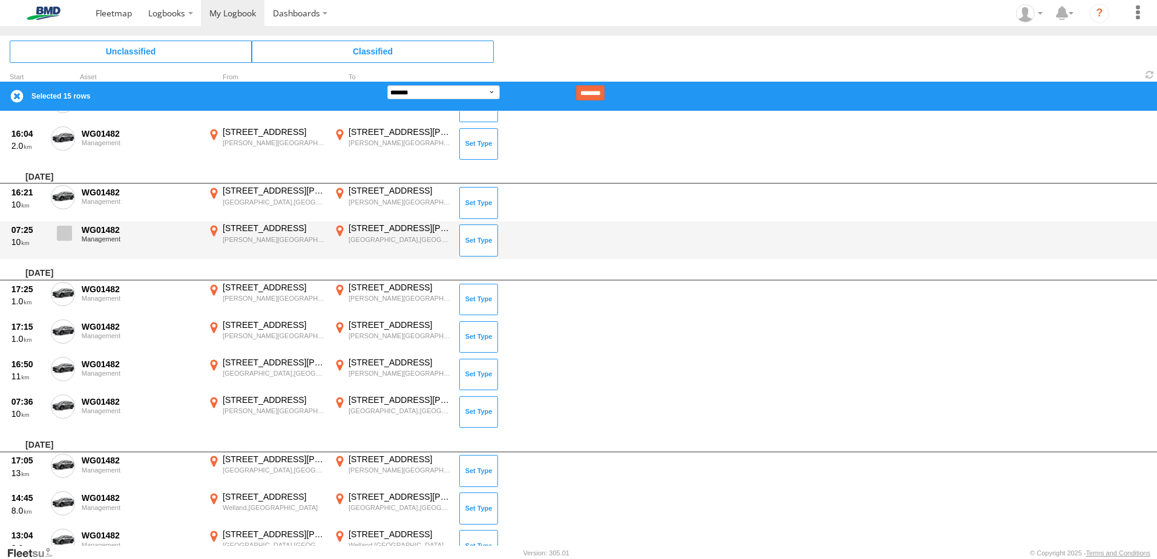
click at [67, 237] on span at bounding box center [64, 233] width 15 height 15
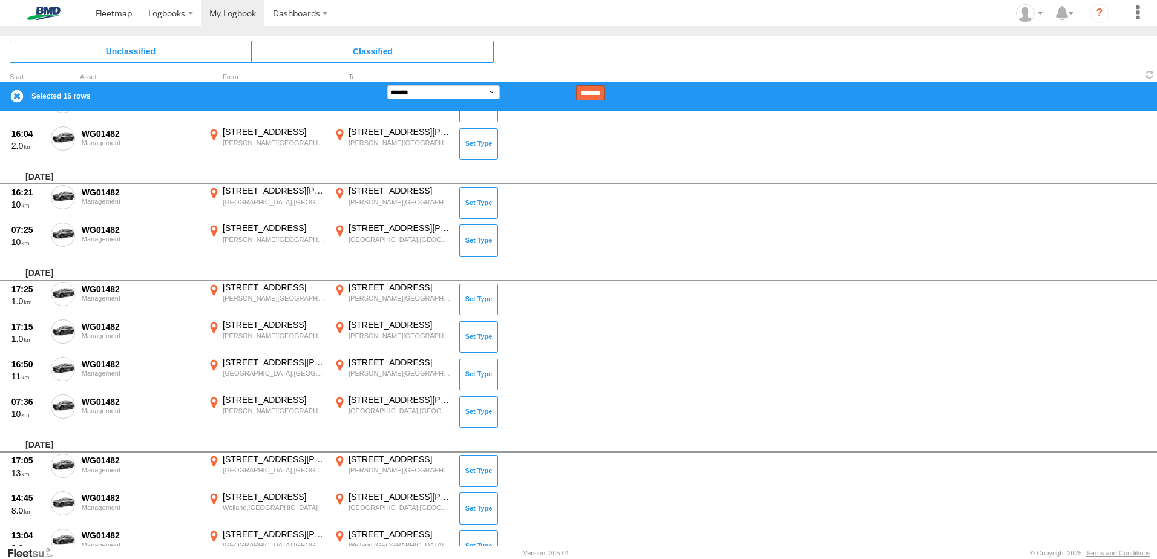
click at [605, 89] on input "********" at bounding box center [590, 92] width 28 height 15
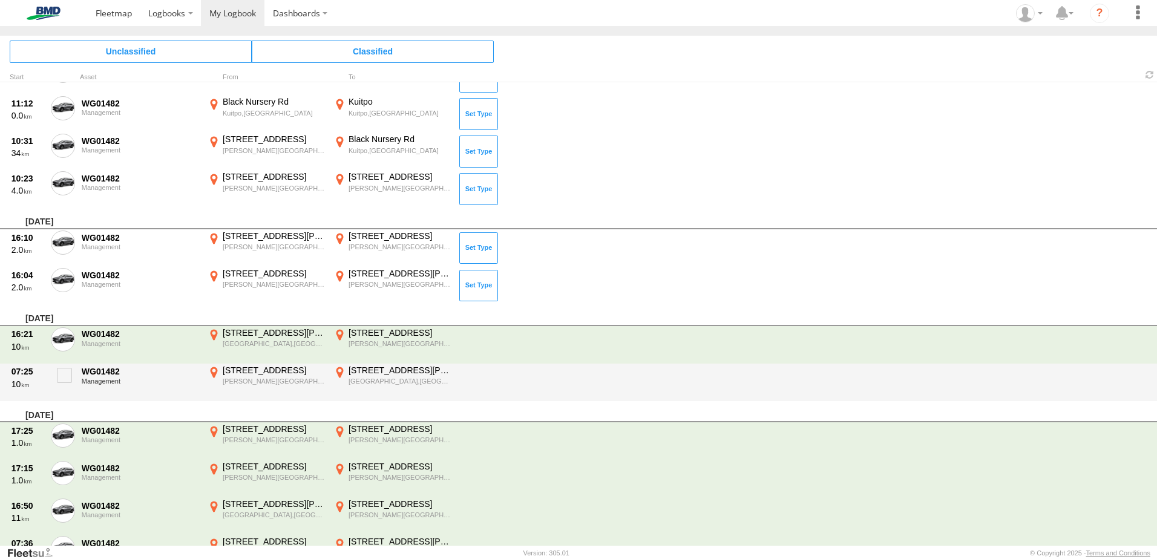
scroll to position [2199, 0]
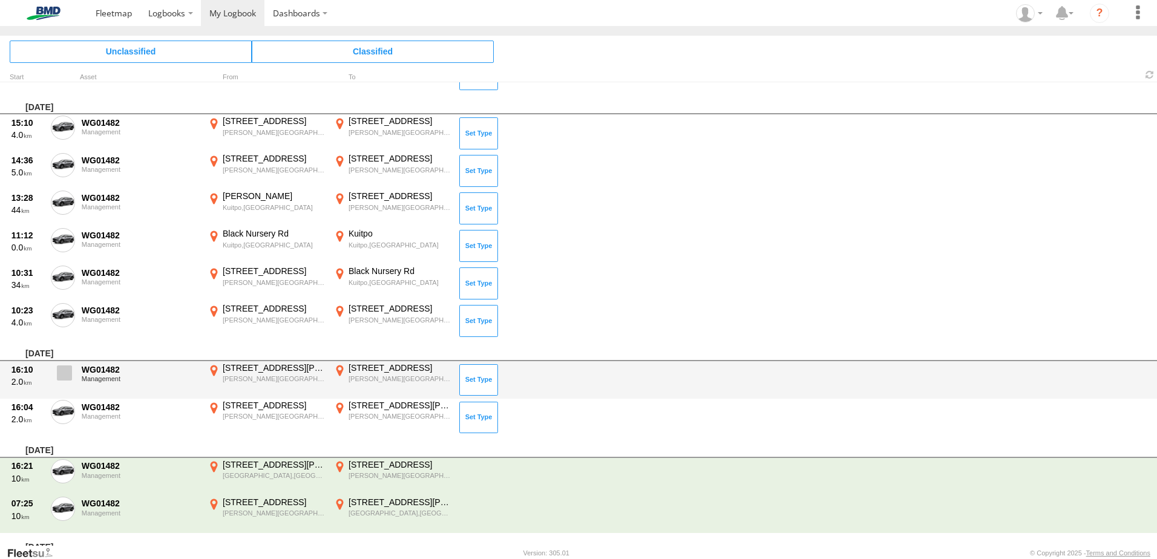
drag, startPoint x: 62, startPoint y: 414, endPoint x: 62, endPoint y: 392, distance: 22.4
click at [0, 0] on span at bounding box center [0, 0] width 0 height 0
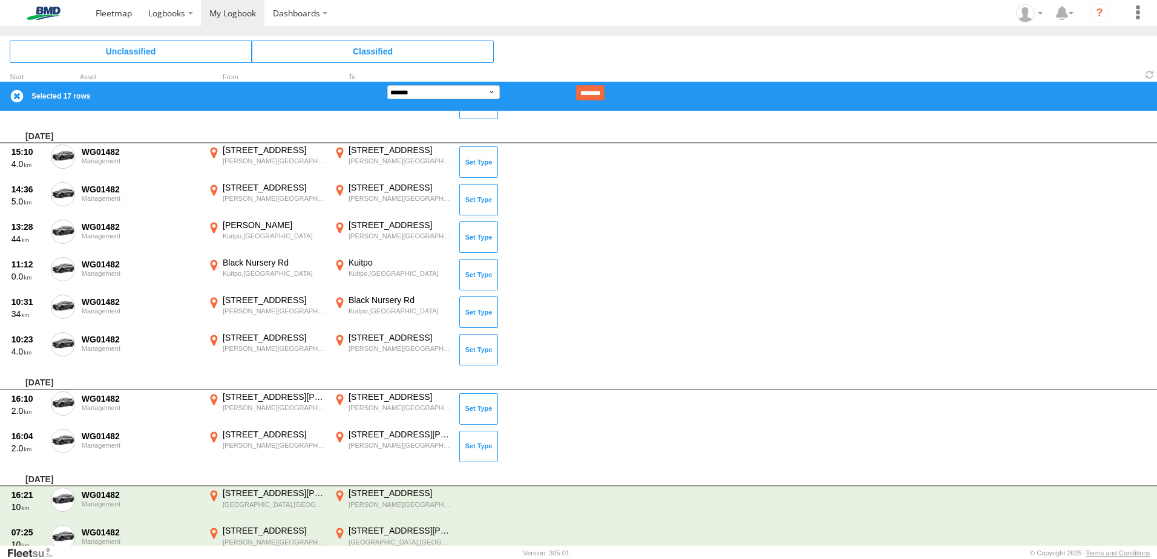
click at [62, 389] on div "[DATE]" at bounding box center [578, 380] width 1157 height 22
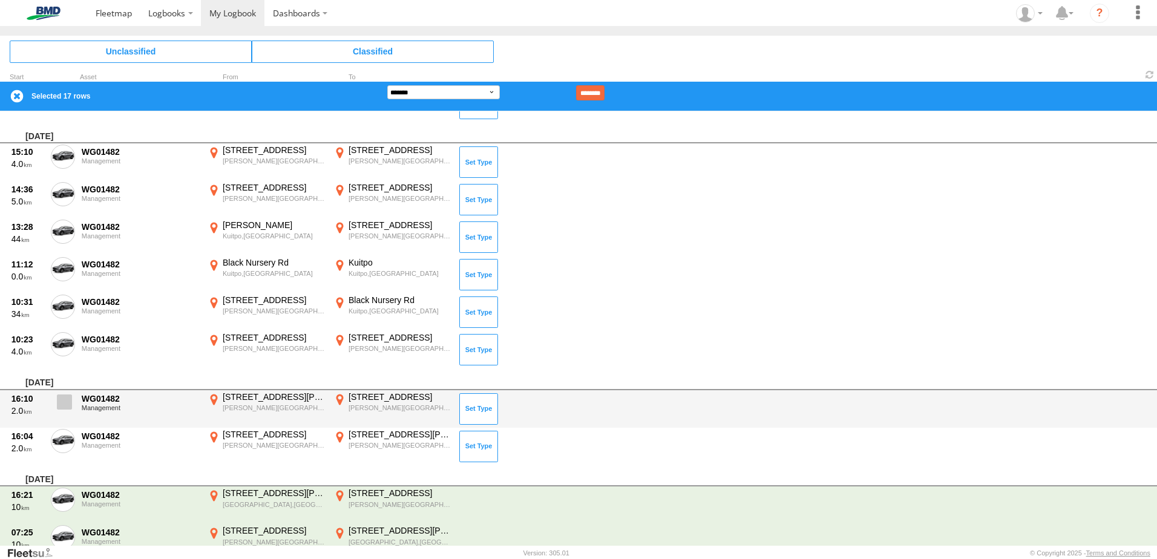
click at [63, 401] on span at bounding box center [64, 402] width 15 height 15
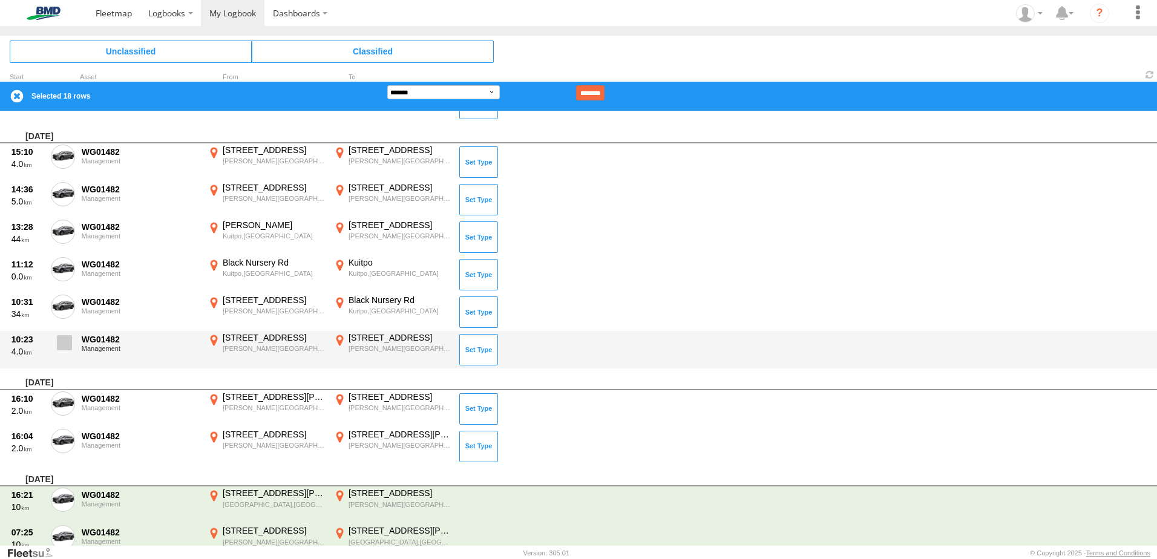
click at [67, 340] on span at bounding box center [64, 342] width 15 height 15
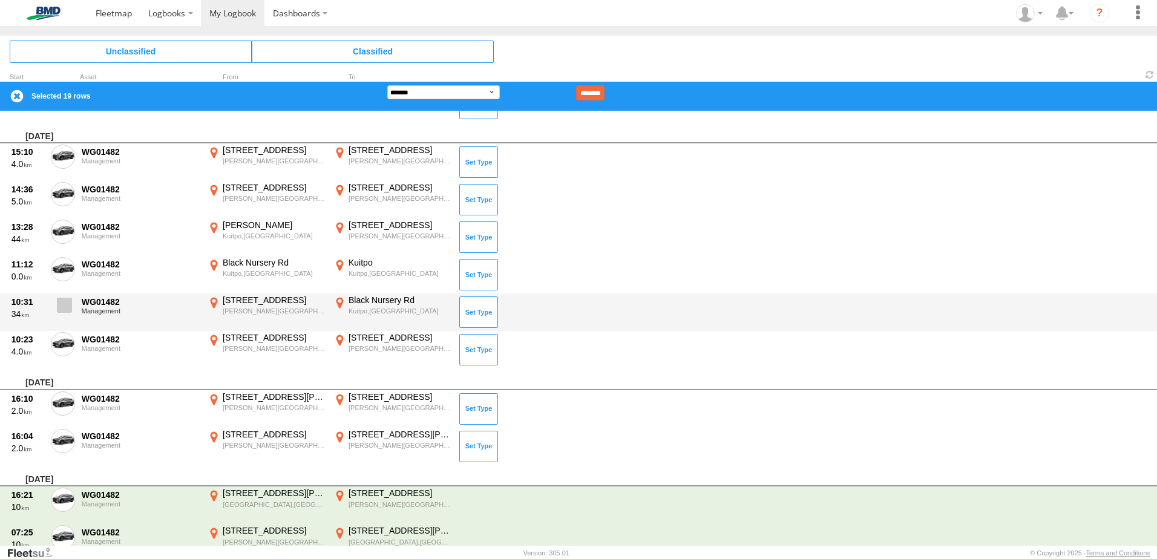
click at [66, 307] on span at bounding box center [64, 305] width 15 height 15
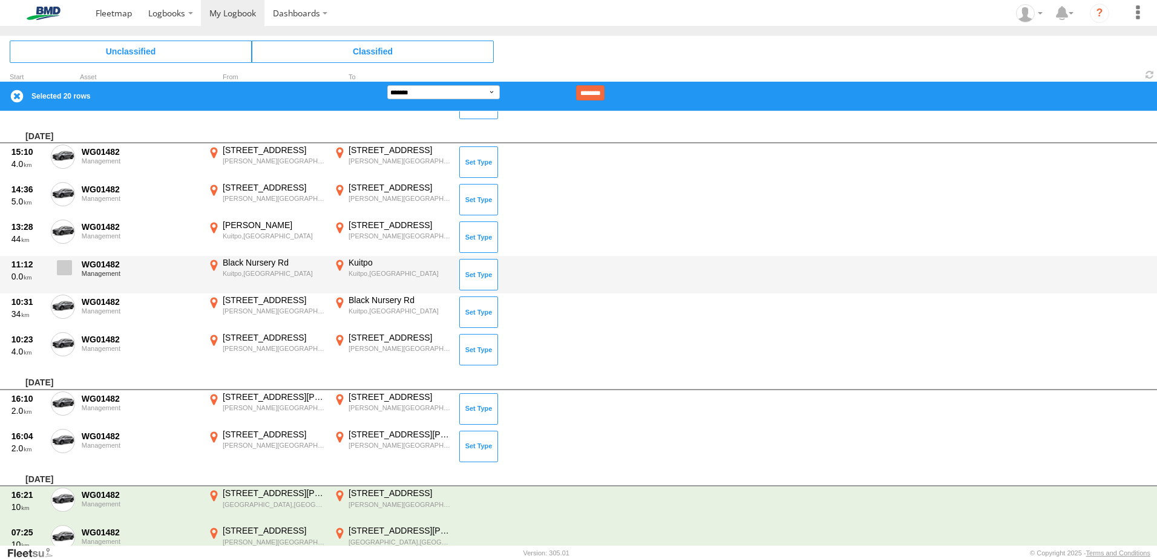
click at [61, 257] on label at bounding box center [63, 271] width 24 height 28
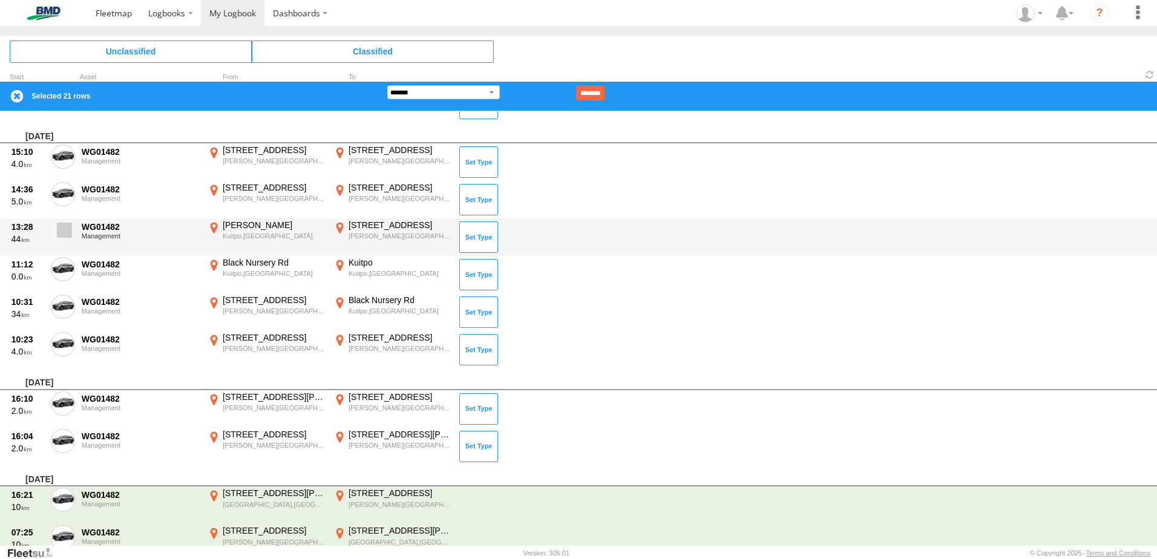
click at [65, 234] on span at bounding box center [64, 230] width 15 height 15
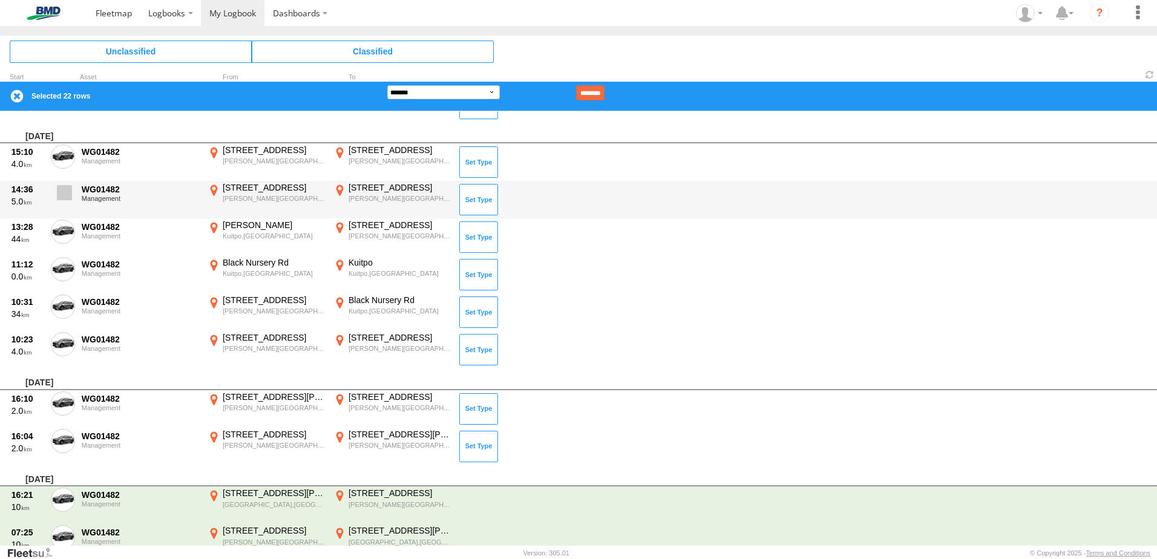
click at [62, 203] on label at bounding box center [63, 196] width 24 height 28
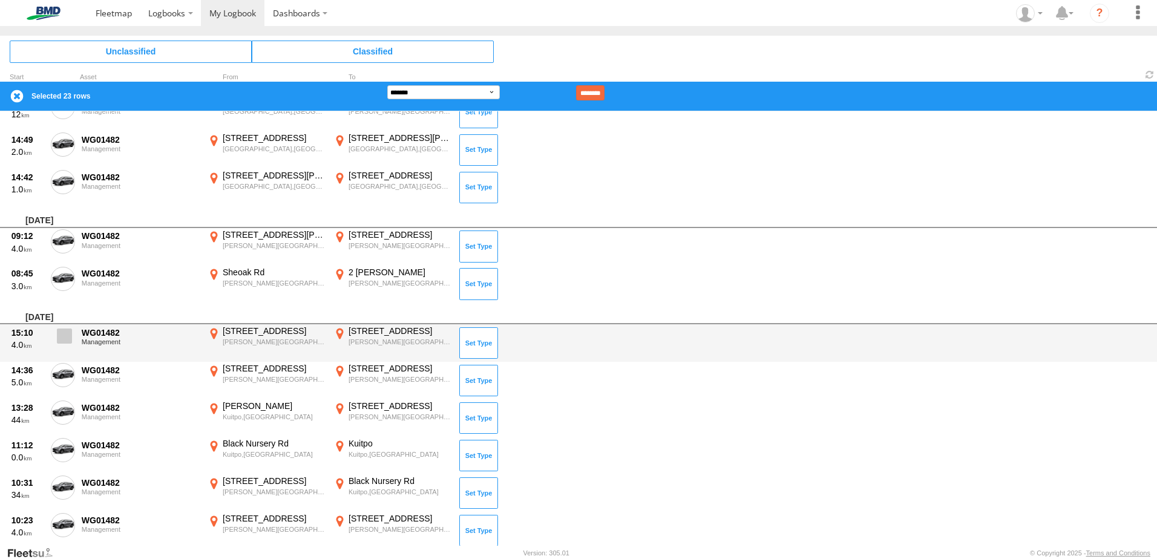
scroll to position [2017, 0]
click at [61, 341] on span at bounding box center [64, 336] width 15 height 15
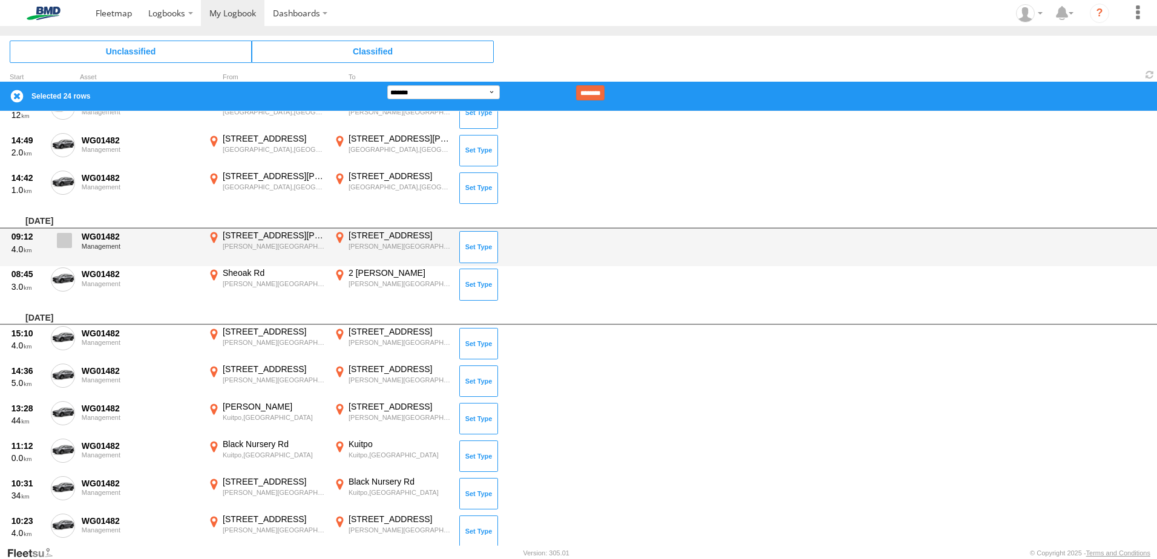
drag, startPoint x: 64, startPoint y: 274, endPoint x: 67, endPoint y: 240, distance: 34.6
click at [0, 0] on span at bounding box center [0, 0] width 0 height 0
click at [67, 238] on span at bounding box center [64, 240] width 15 height 15
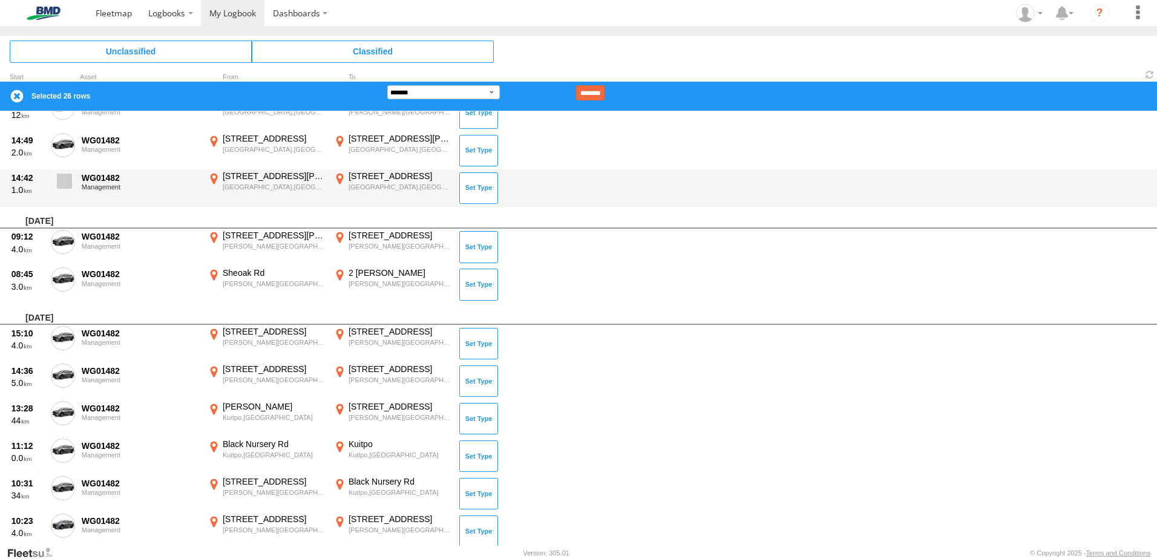
click at [68, 174] on span at bounding box center [64, 181] width 15 height 15
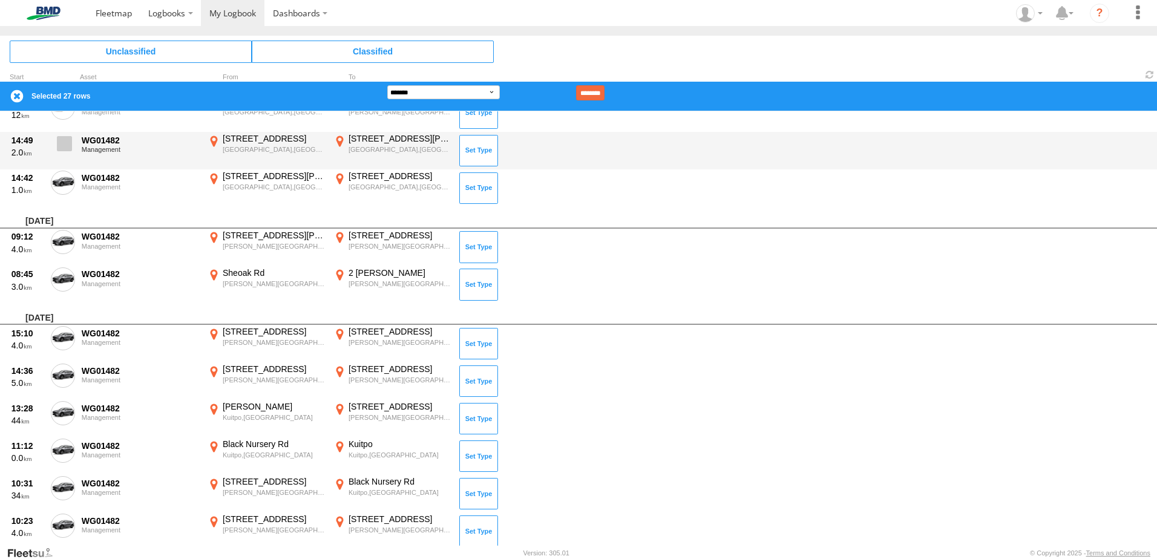
click at [65, 153] on label at bounding box center [63, 147] width 24 height 28
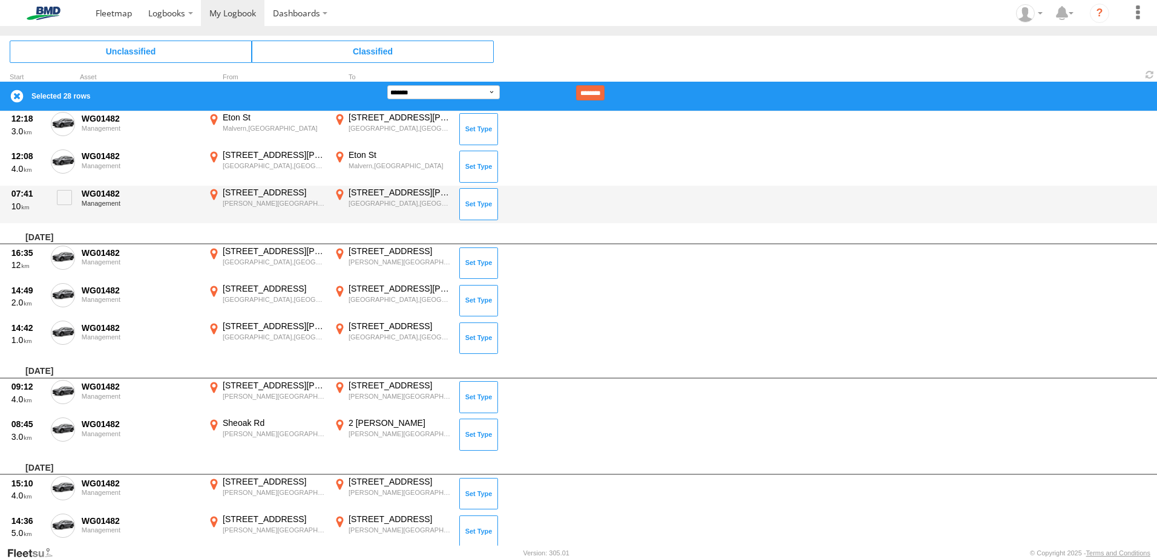
scroll to position [1714, 0]
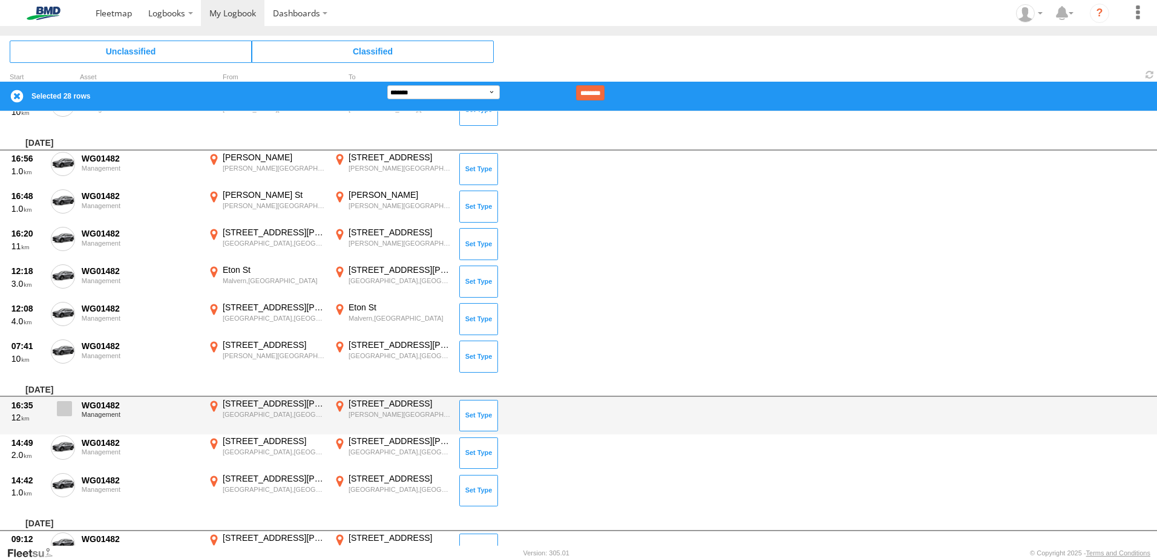
drag, startPoint x: 60, startPoint y: 412, endPoint x: 61, endPoint y: 403, distance: 8.6
click at [60, 410] on span at bounding box center [64, 408] width 15 height 15
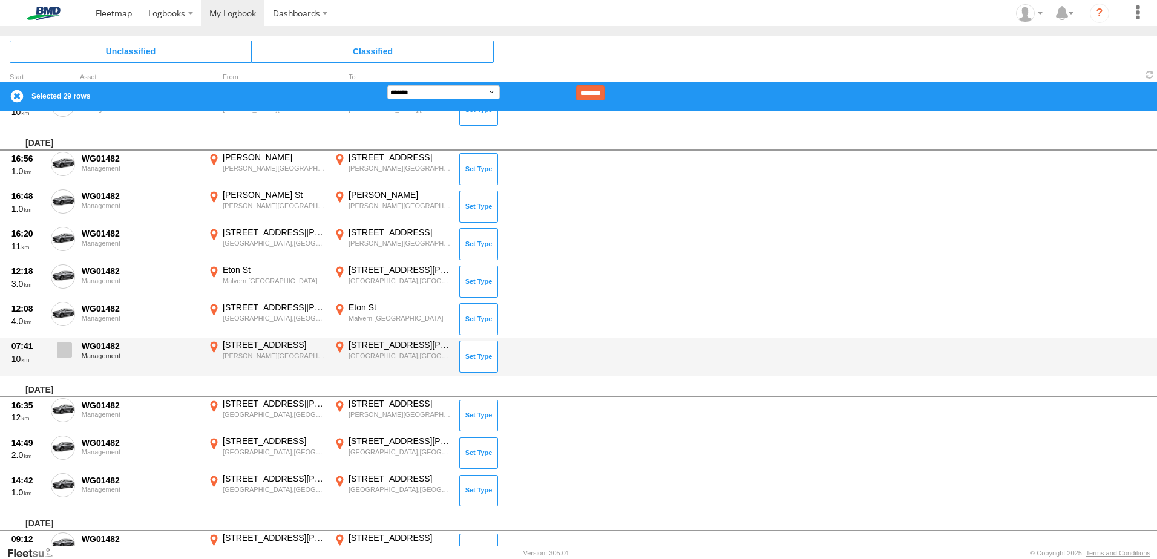
drag, startPoint x: 64, startPoint y: 350, endPoint x: 67, endPoint y: 343, distance: 7.9
click at [65, 349] on span at bounding box center [64, 350] width 15 height 15
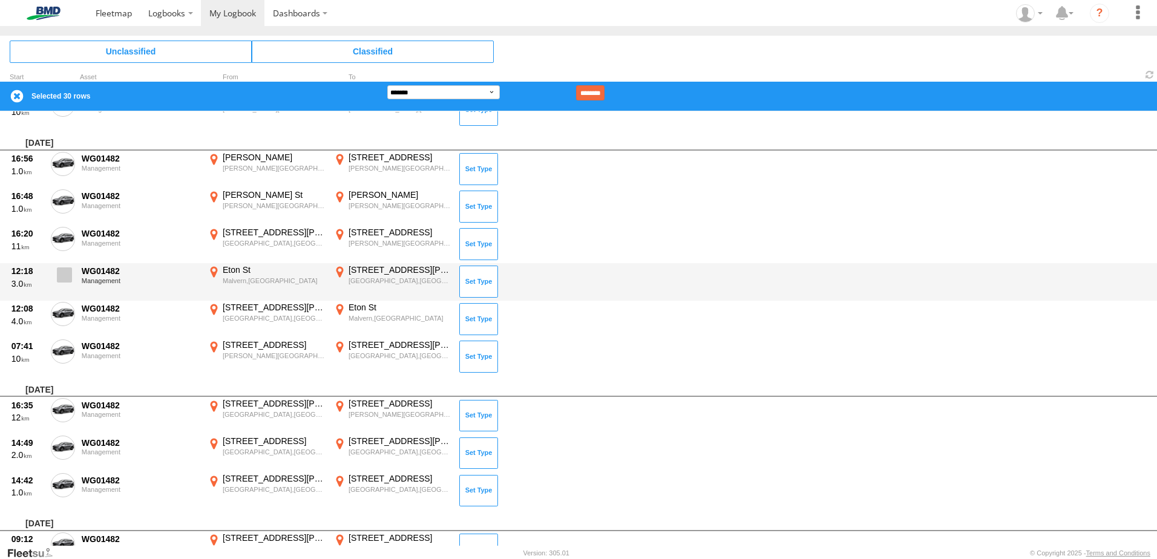
drag, startPoint x: 73, startPoint y: 316, endPoint x: 70, endPoint y: 277, distance: 39.5
click at [73, 316] on label at bounding box center [63, 316] width 24 height 28
click at [70, 277] on span at bounding box center [64, 274] width 15 height 15
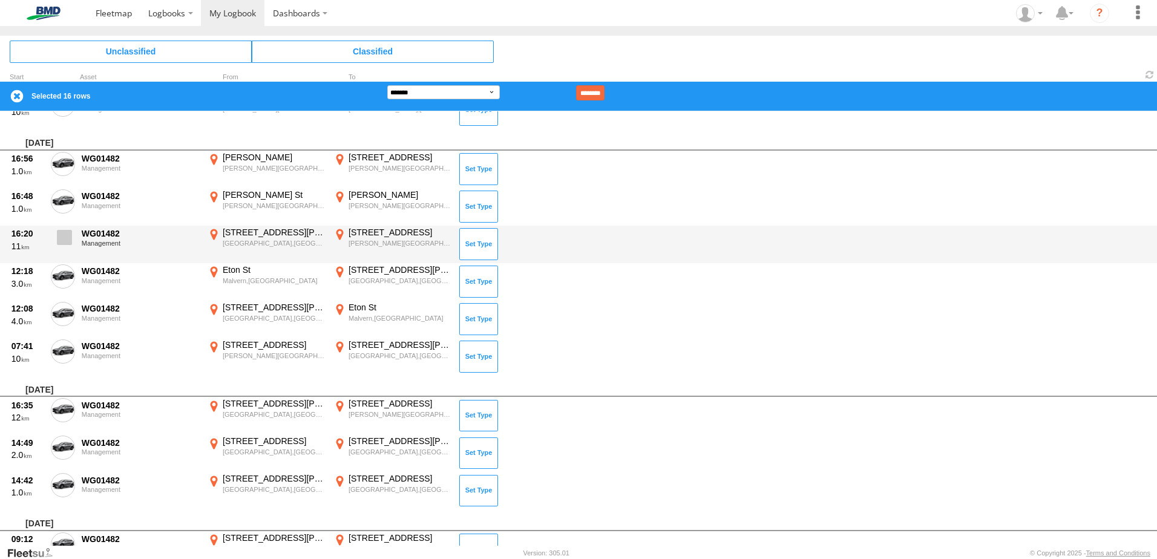
click at [65, 231] on span at bounding box center [64, 237] width 15 height 15
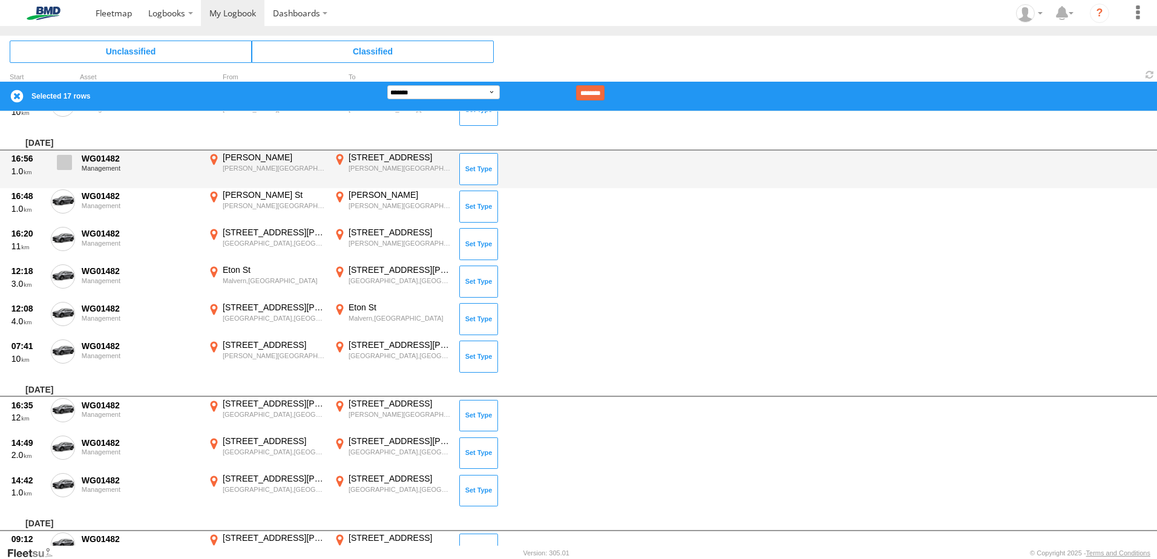
drag, startPoint x: 66, startPoint y: 205, endPoint x: 67, endPoint y: 175, distance: 29.1
click at [0, 0] on span at bounding box center [0, 0] width 0 height 0
click at [67, 175] on label at bounding box center [63, 166] width 24 height 28
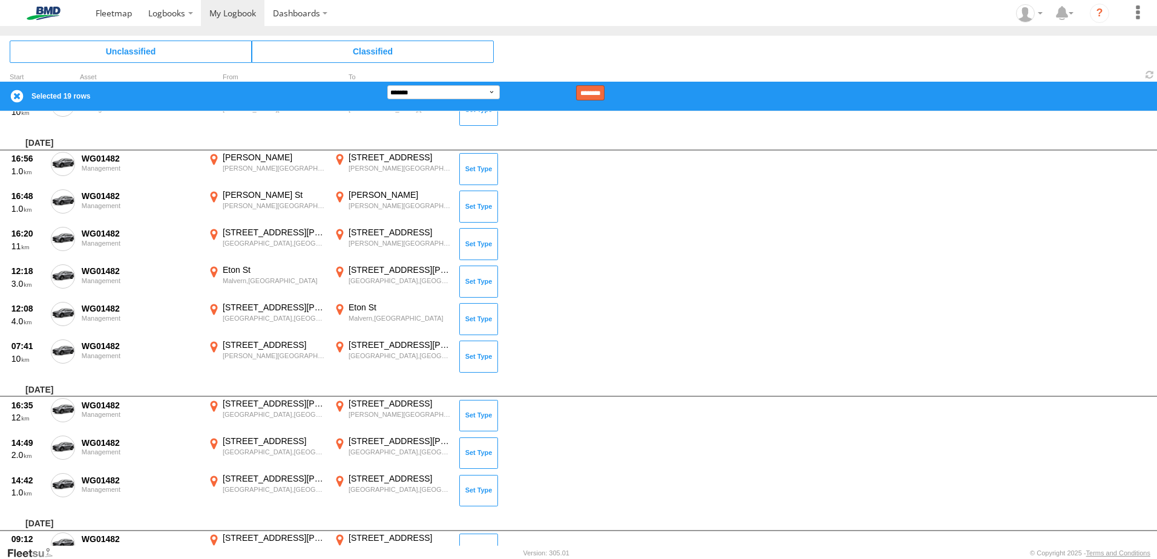
click at [605, 88] on input "********" at bounding box center [590, 92] width 28 height 15
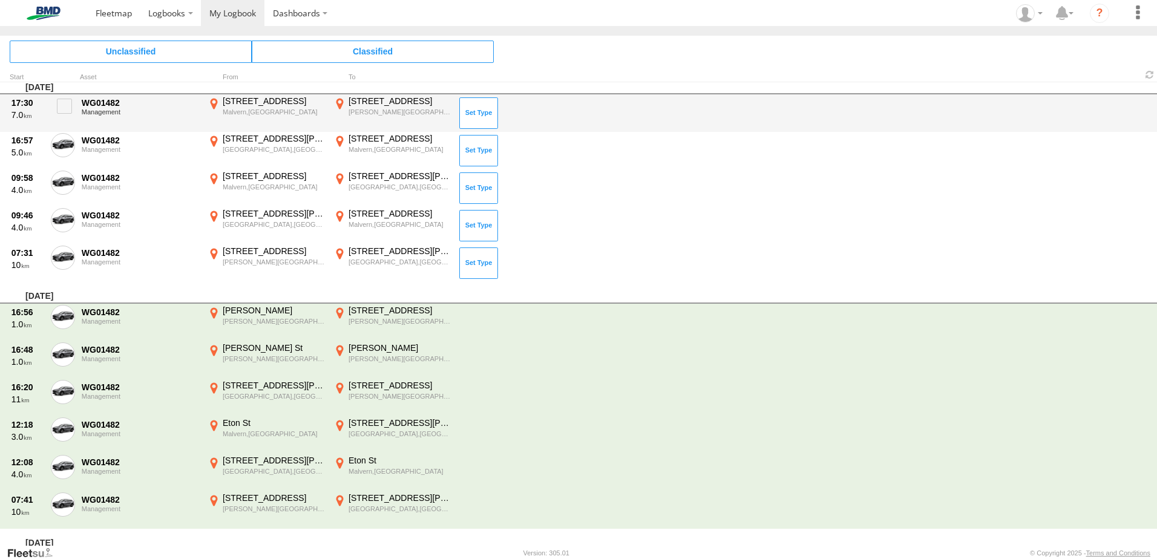
scroll to position [1412, 0]
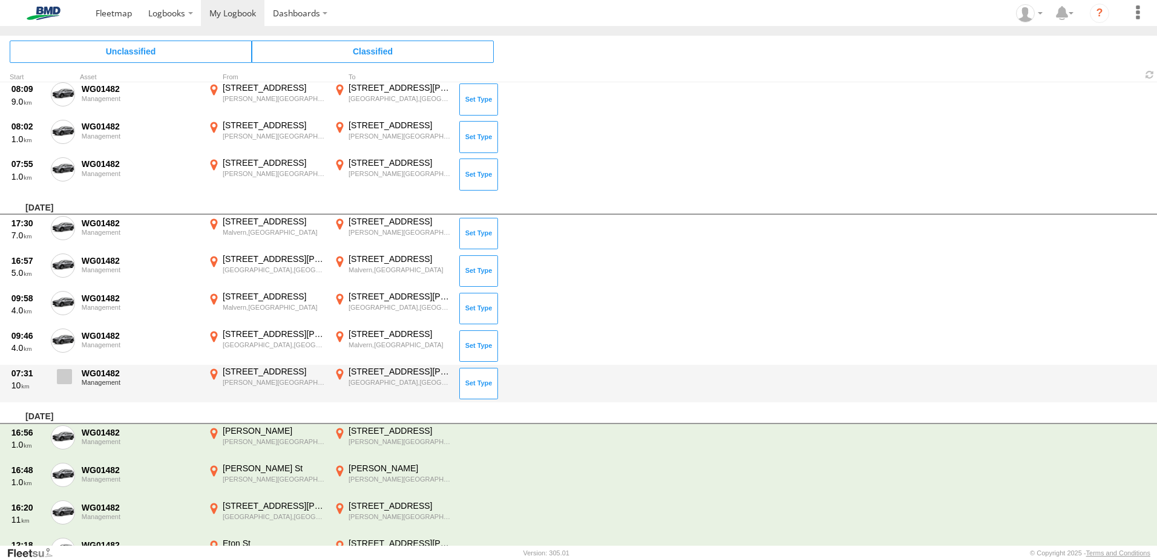
click at [67, 381] on span at bounding box center [64, 376] width 15 height 15
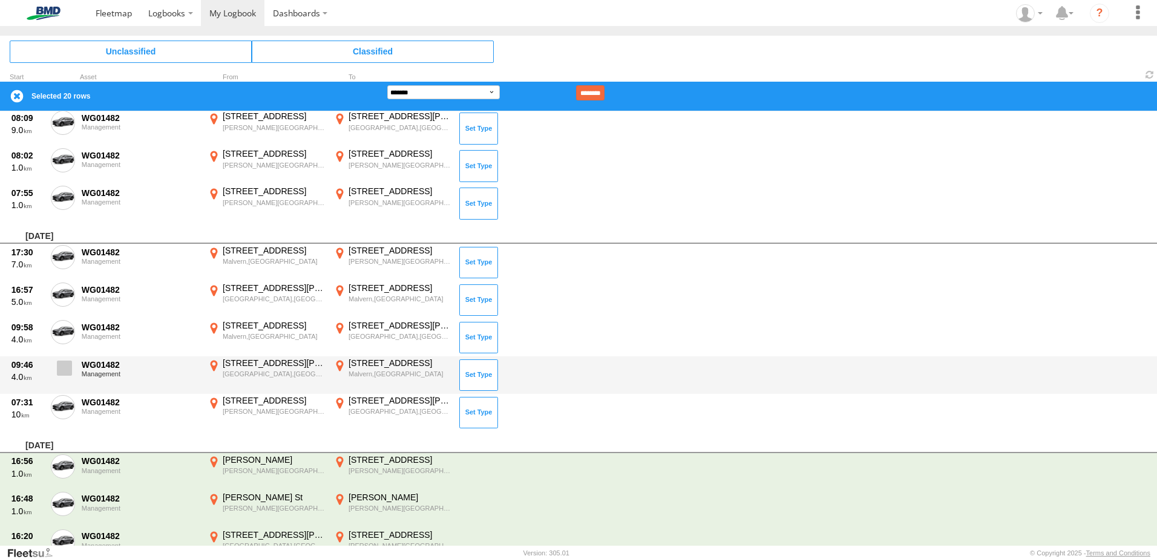
drag, startPoint x: 58, startPoint y: 369, endPoint x: 60, endPoint y: 362, distance: 6.9
click at [59, 370] on span at bounding box center [64, 368] width 15 height 15
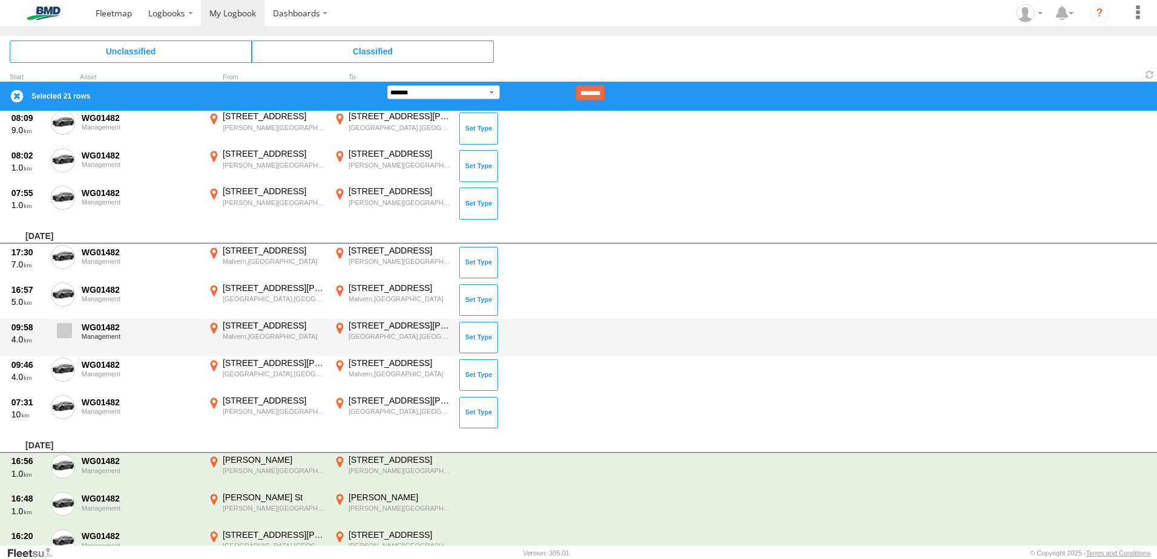
click at [59, 330] on span at bounding box center [64, 330] width 15 height 15
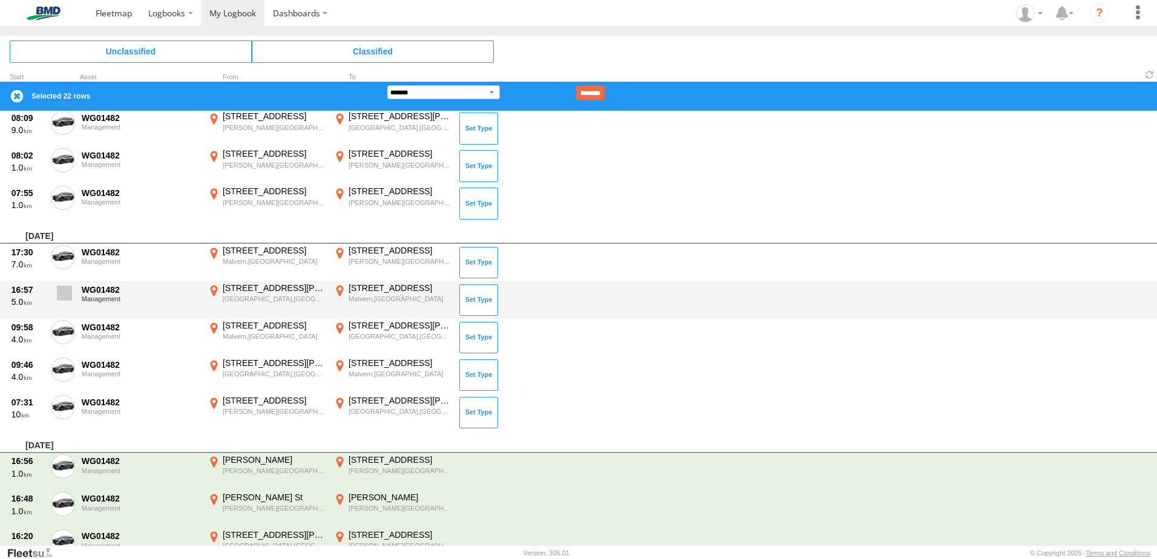
click at [67, 292] on span at bounding box center [64, 293] width 15 height 15
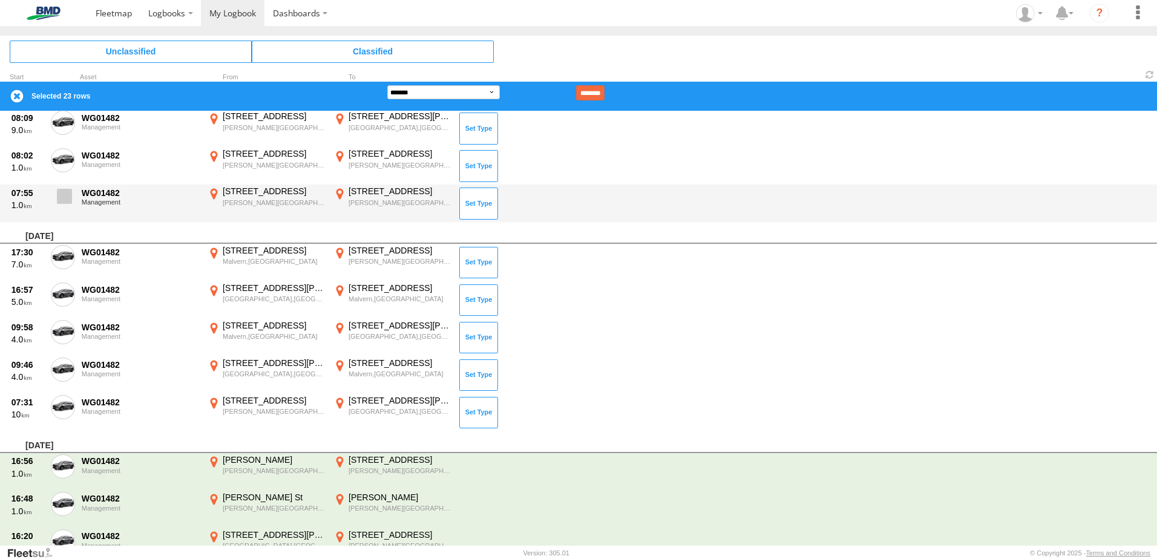
drag, startPoint x: 57, startPoint y: 256, endPoint x: 65, endPoint y: 195, distance: 61.0
click at [0, 0] on span at bounding box center [0, 0] width 0 height 0
click at [65, 195] on span at bounding box center [64, 196] width 15 height 15
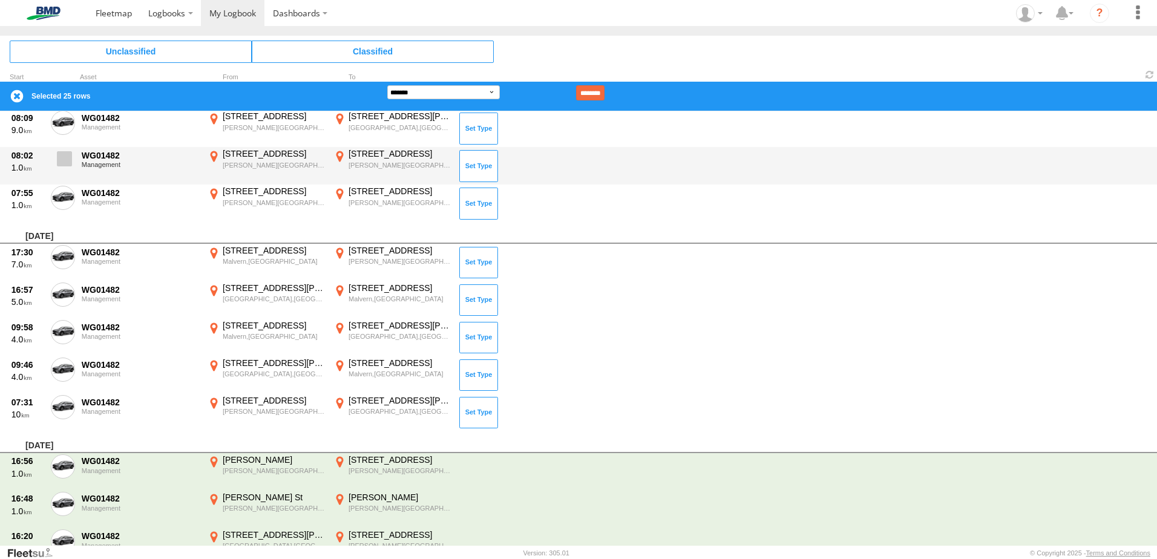
click at [65, 161] on span at bounding box center [64, 158] width 15 height 15
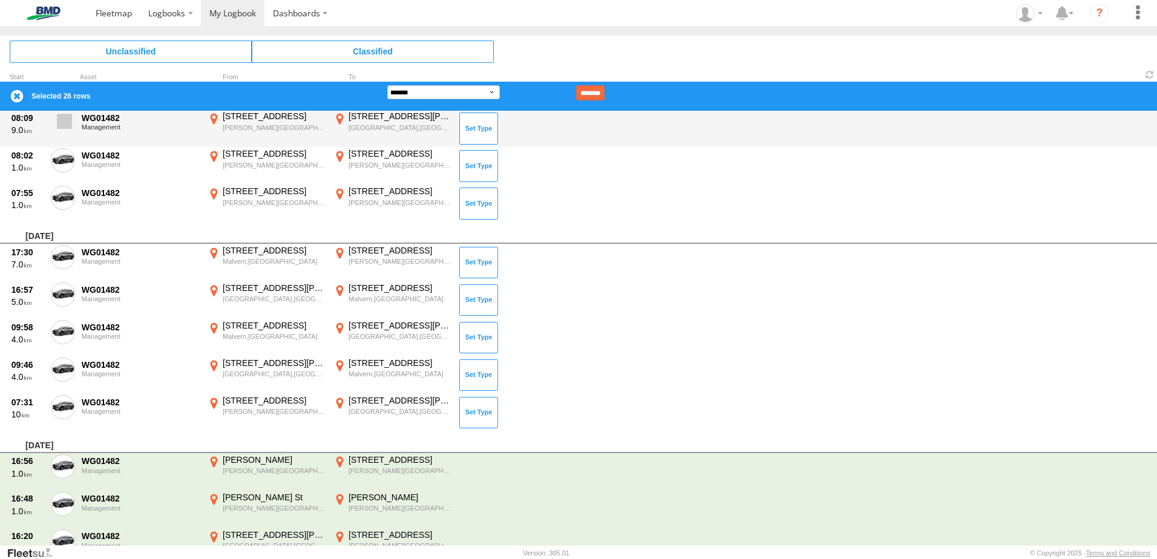
click at [61, 131] on label at bounding box center [63, 125] width 24 height 28
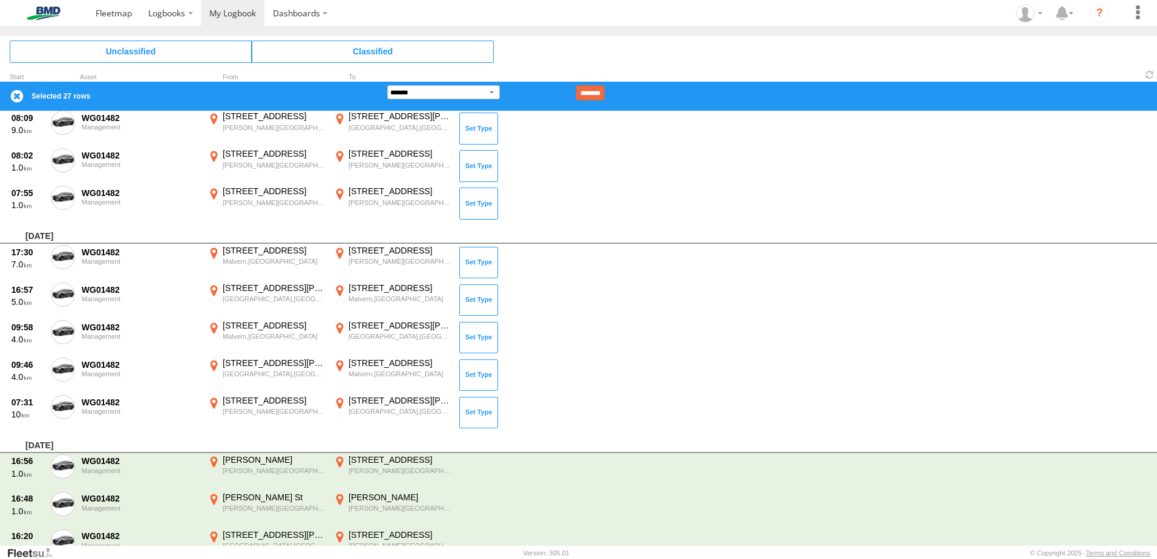
scroll to position [1049, 0]
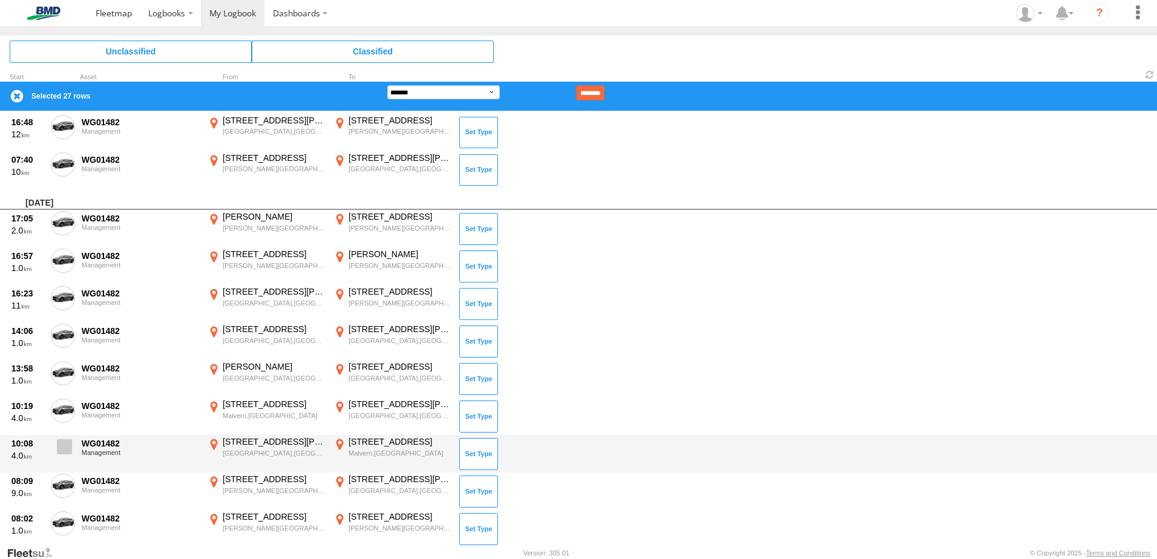
click at [62, 446] on span at bounding box center [64, 446] width 15 height 15
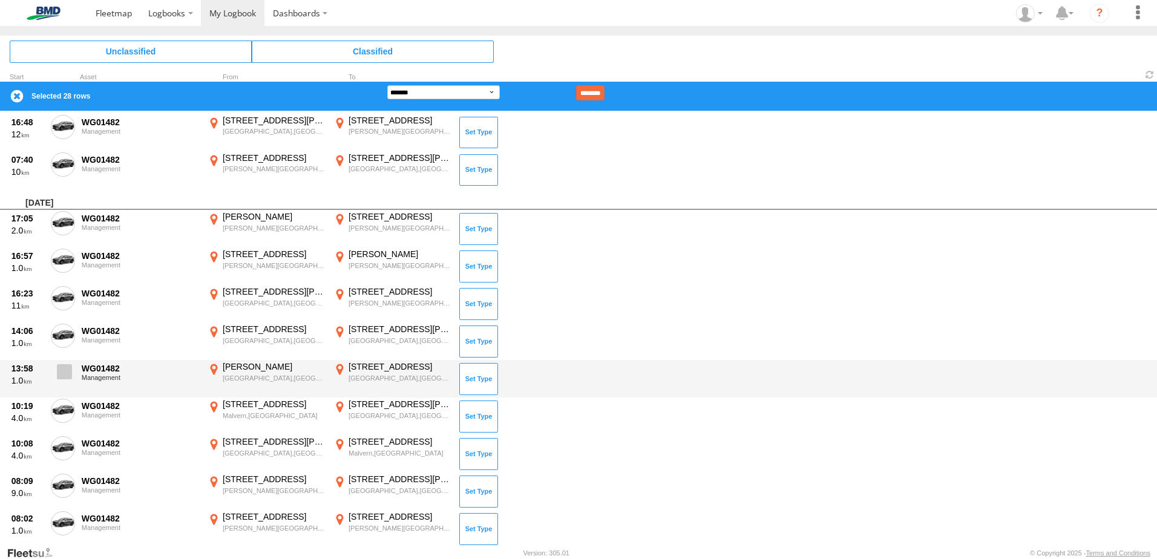
drag, startPoint x: 61, startPoint y: 416, endPoint x: 61, endPoint y: 372, distance: 44.2
click at [0, 0] on span at bounding box center [0, 0] width 0 height 0
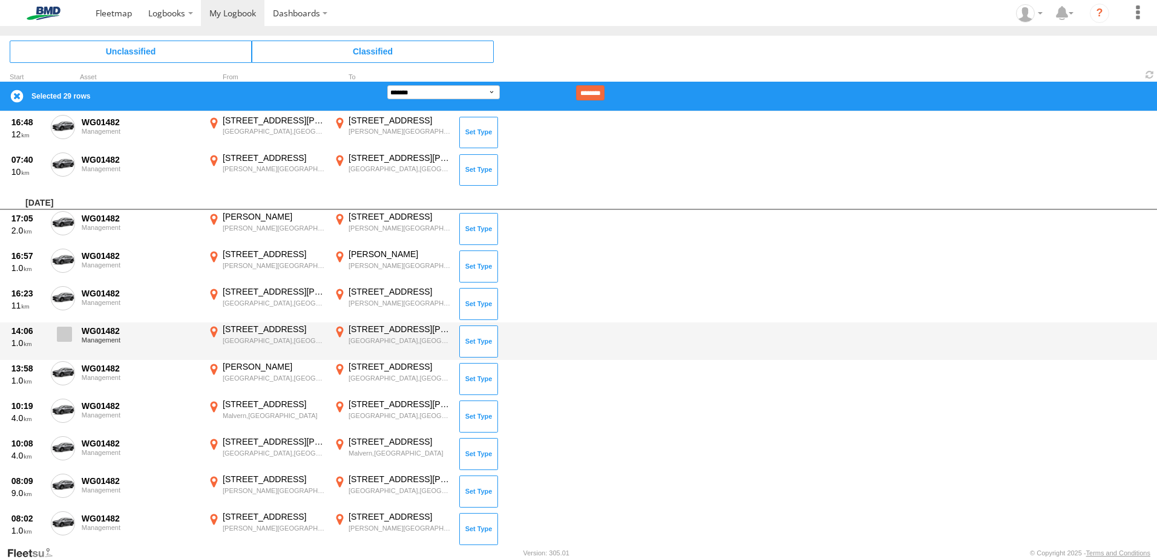
drag, startPoint x: 61, startPoint y: 371, endPoint x: 59, endPoint y: 343, distance: 28.5
click at [0, 0] on span at bounding box center [0, 0] width 0 height 0
click at [58, 329] on span at bounding box center [64, 334] width 15 height 15
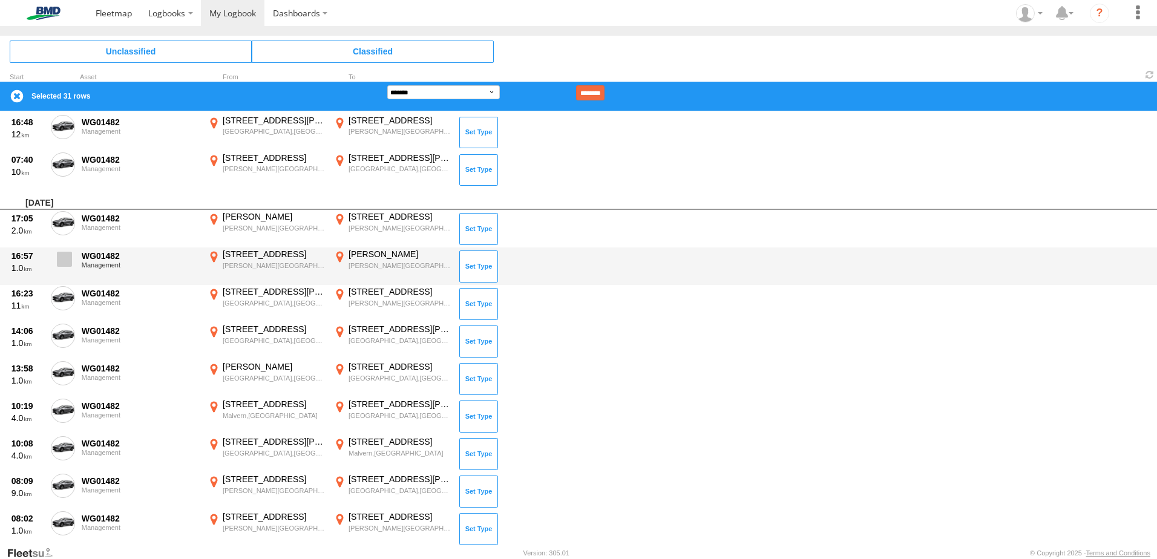
drag, startPoint x: 61, startPoint y: 304, endPoint x: 67, endPoint y: 254, distance: 50.0
click at [0, 0] on span at bounding box center [0, 0] width 0 height 0
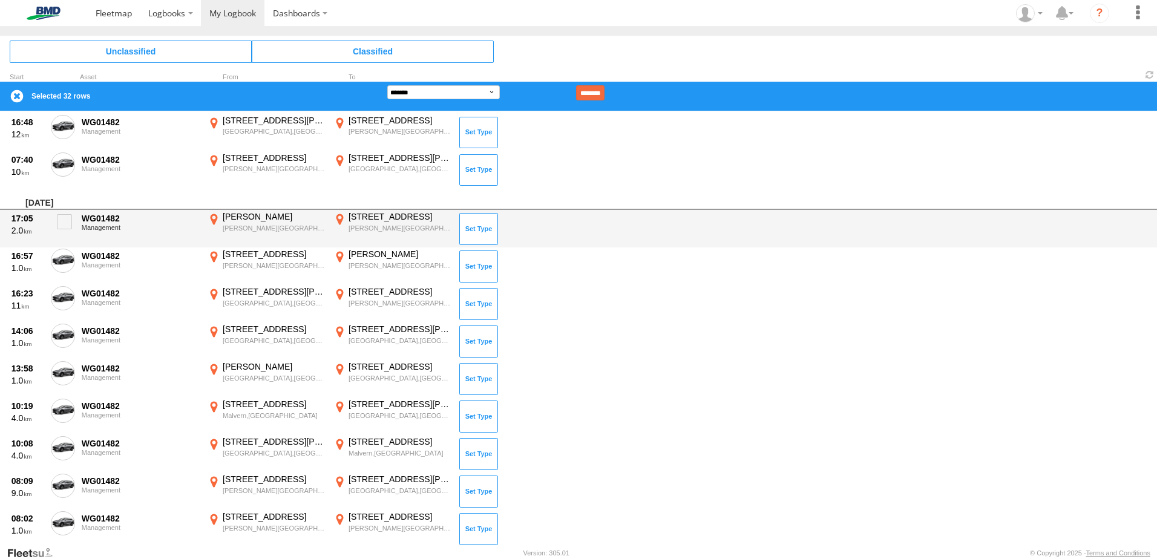
drag, startPoint x: 67, startPoint y: 254, endPoint x: 67, endPoint y: 242, distance: 12.1
click at [0, 0] on span at bounding box center [0, 0] width 0 height 0
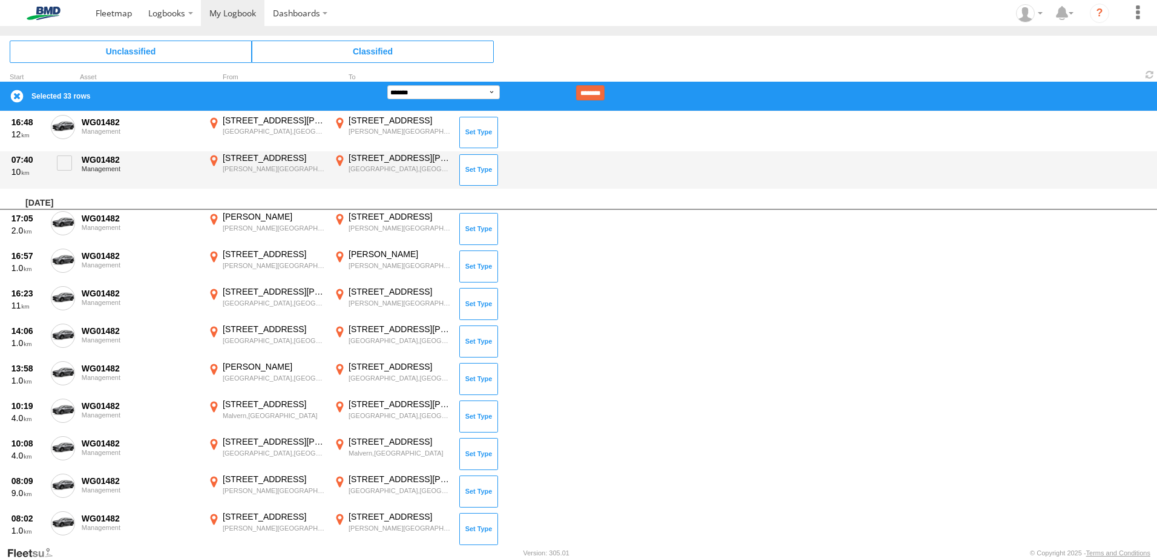
drag, startPoint x: 67, startPoint y: 229, endPoint x: 69, endPoint y: 186, distance: 43.0
click at [0, 0] on span at bounding box center [0, 0] width 0 height 0
click at [67, 175] on label at bounding box center [63, 167] width 24 height 28
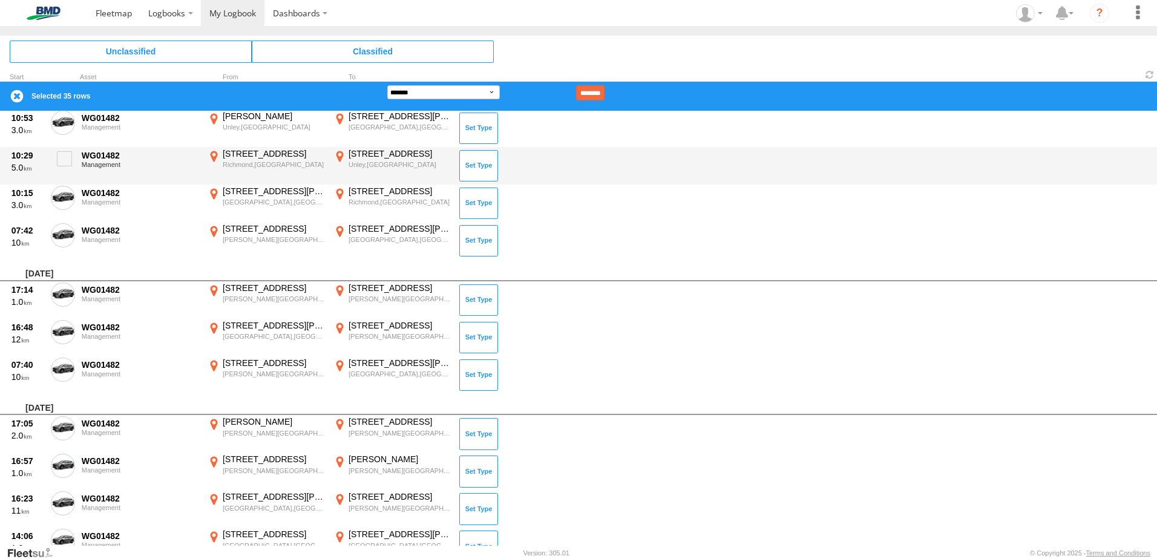
scroll to position [686, 0]
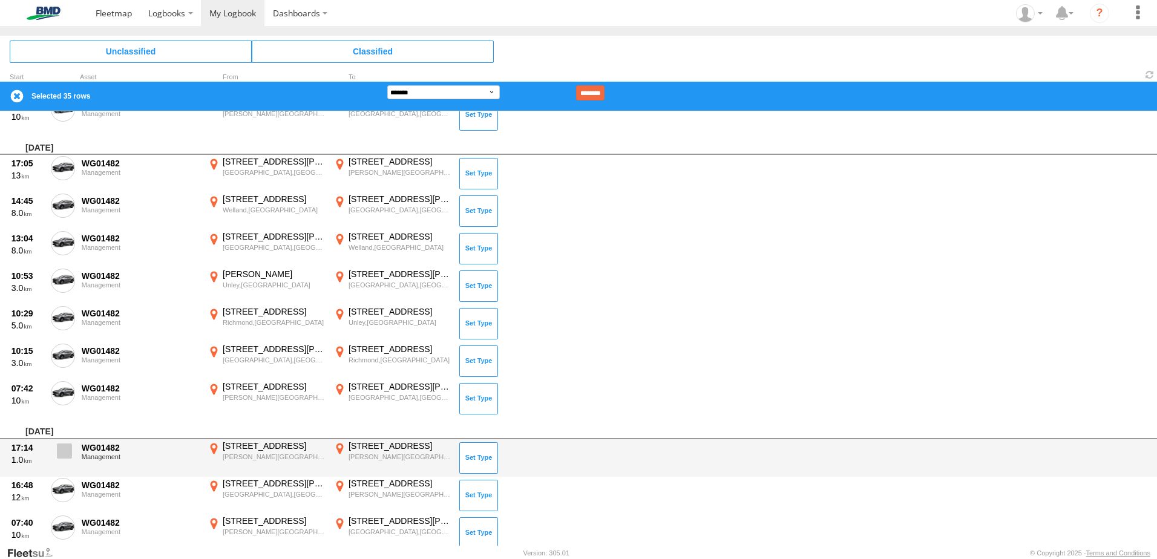
drag
click at [0, 0] on span at bounding box center [0, 0] width 0 height 0
click at [63, 454] on span at bounding box center [64, 451] width 15 height 15
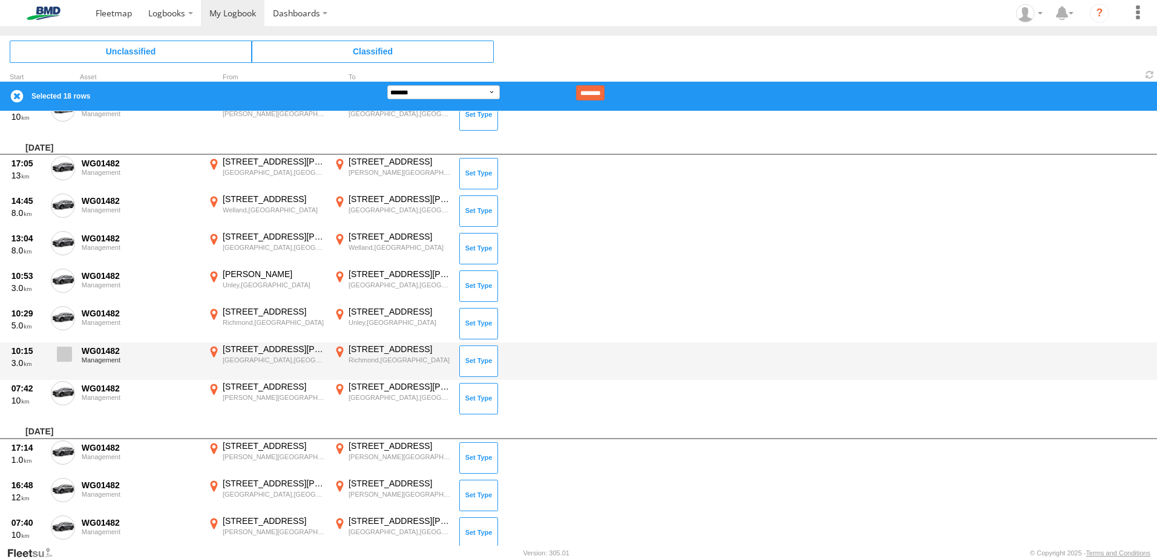
click at [0, 0] on span at bounding box center [0, 0] width 0 height 0
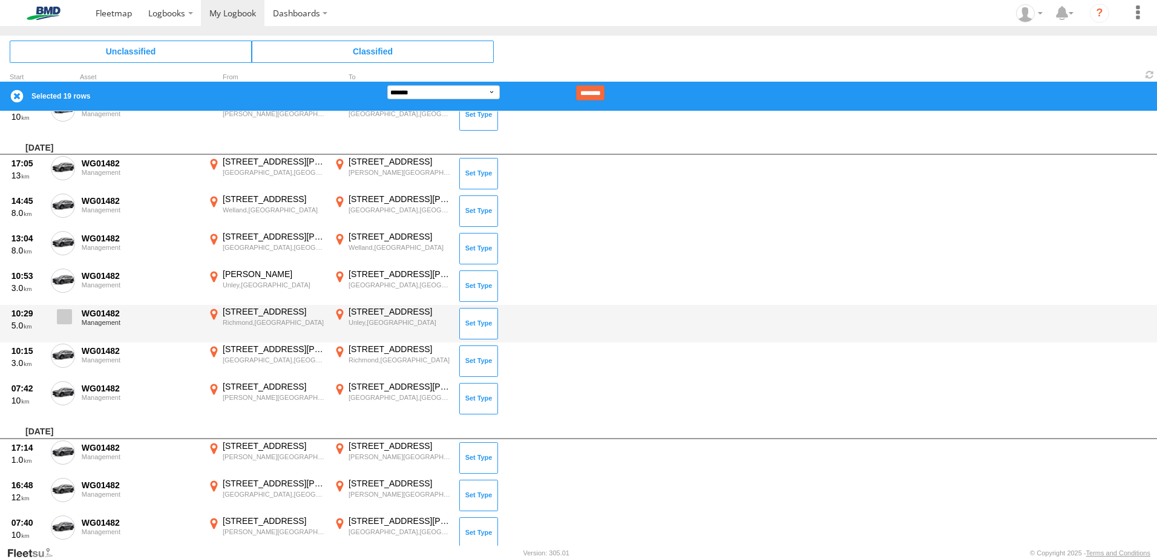
click at [0, 0] on span at bounding box center [0, 0] width 0 height 0
click at [67, 318] on span at bounding box center [64, 316] width 15 height 15
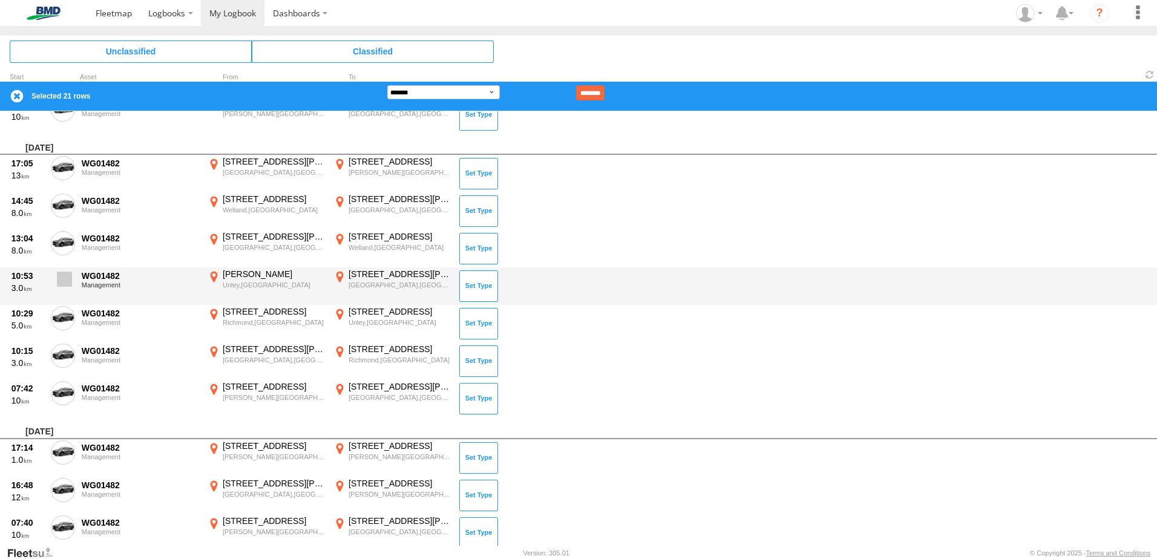
click at [67, 277] on span at bounding box center [64, 279] width 15 height 15
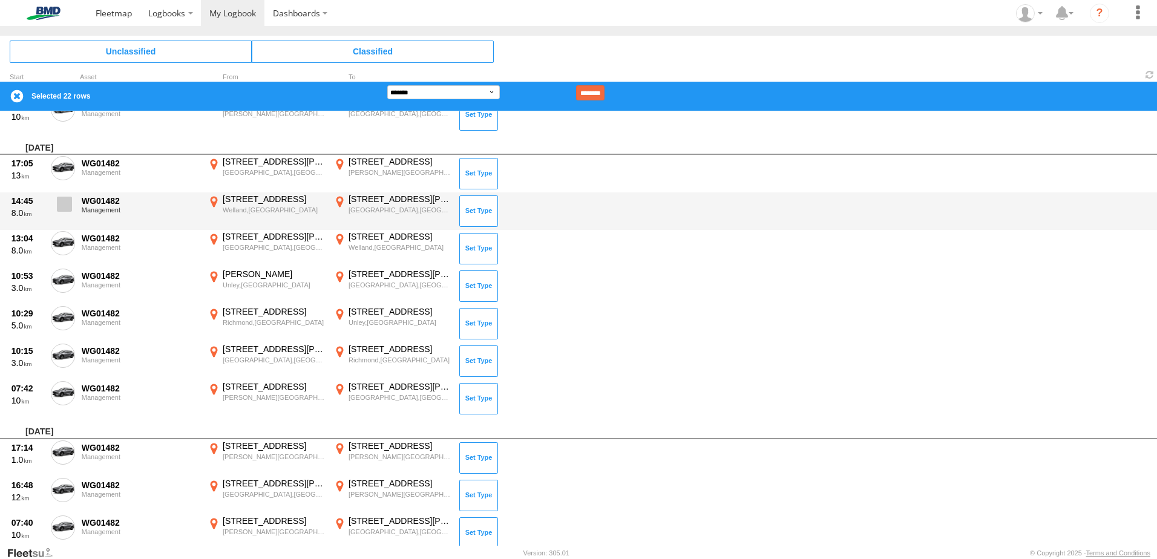
click at [0, 0] on span at bounding box center [0, 0] width 0 height 0
click at [63, 208] on span at bounding box center [64, 204] width 15 height 15
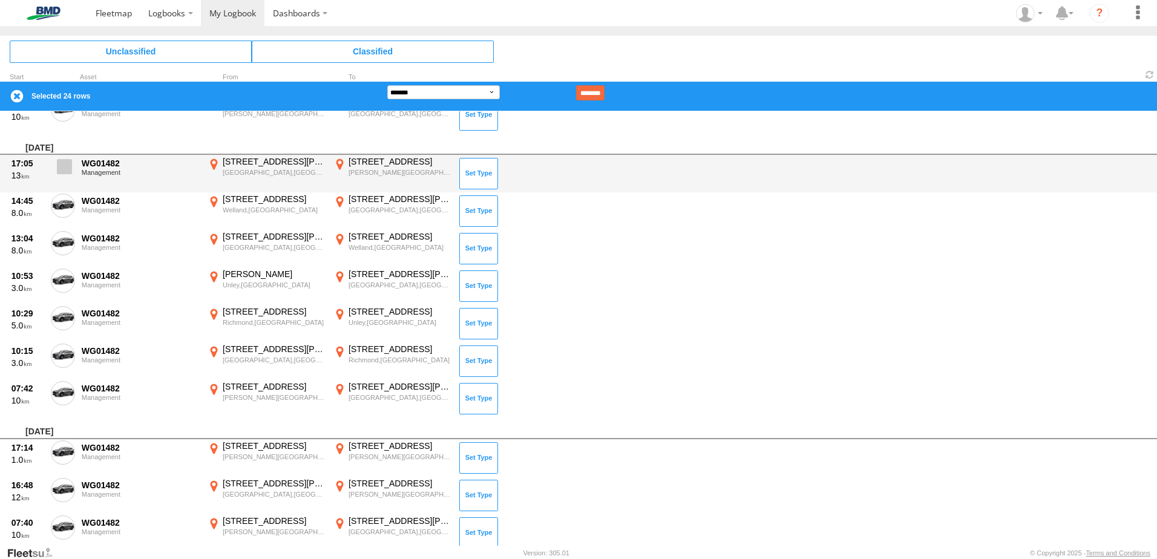
click at [64, 178] on label at bounding box center [63, 170] width 24 height 28
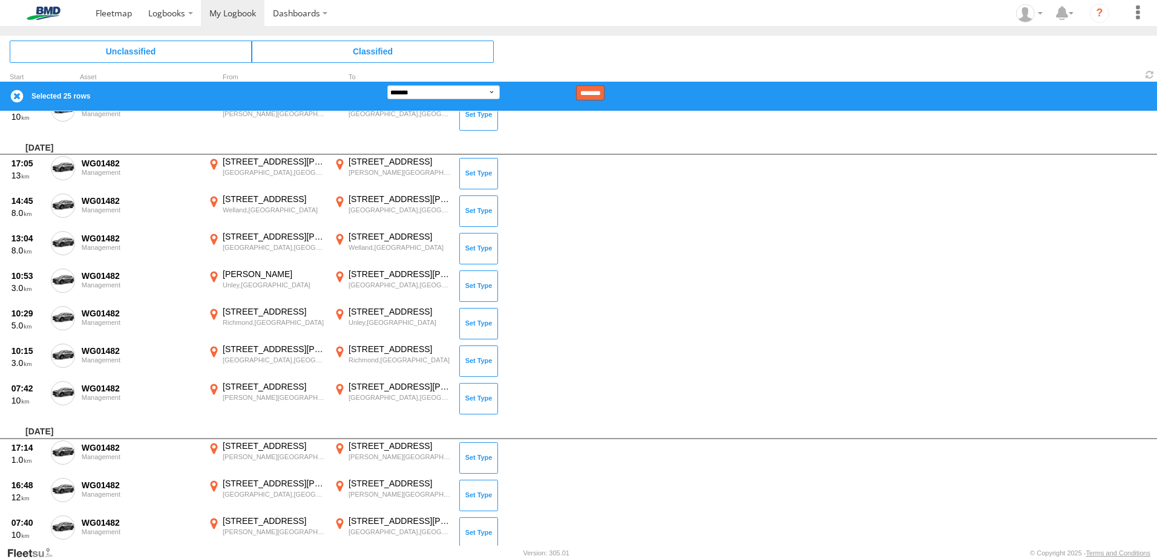
click at [605, 91] on input "********" at bounding box center [590, 92] width 28 height 15
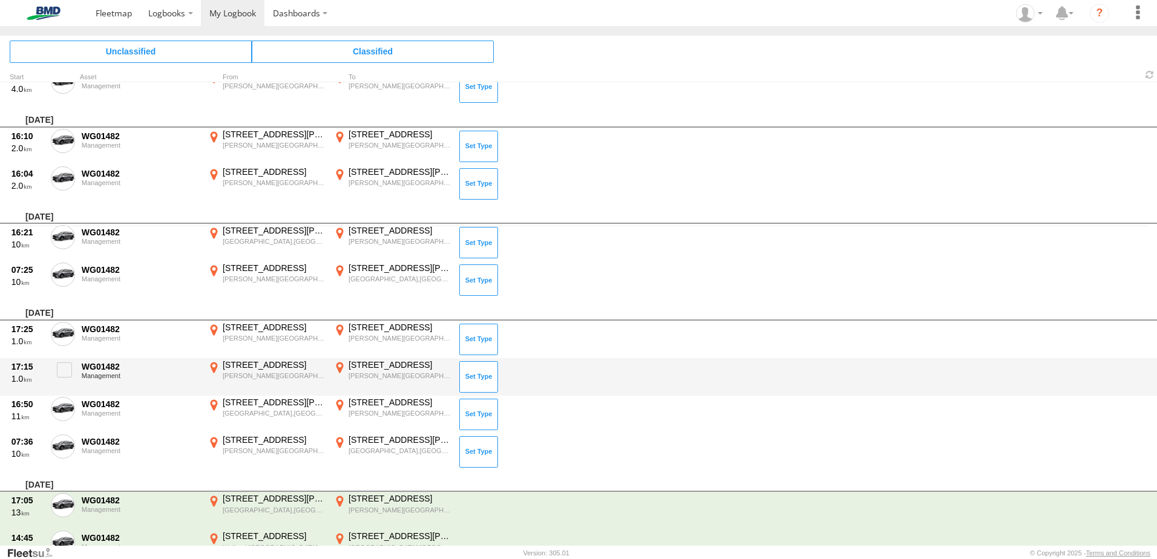
scroll to position [262, 0]
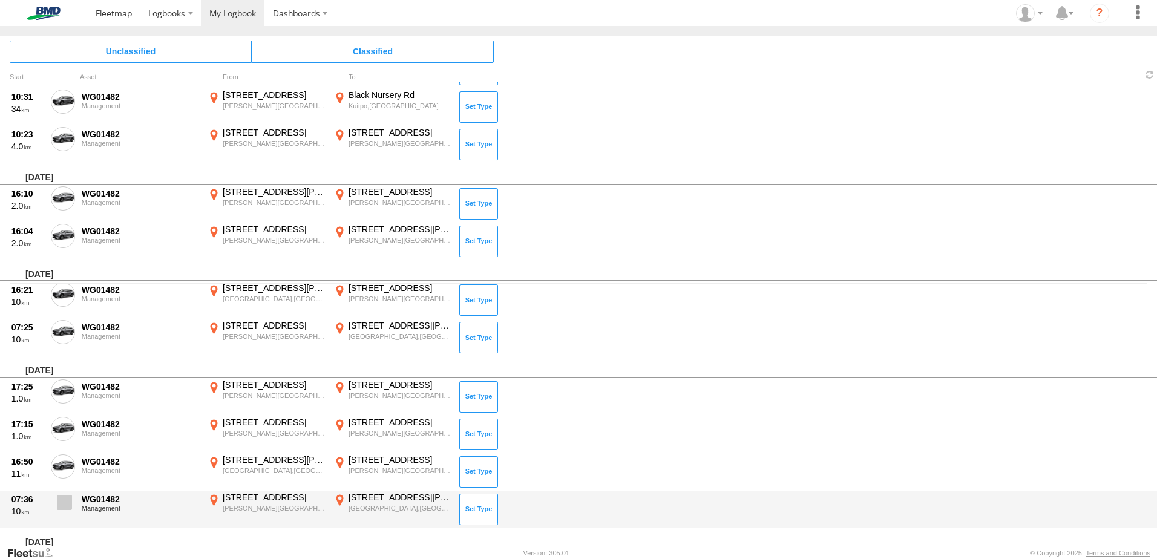
drag, startPoint x: 64, startPoint y: 505, endPoint x: 70, endPoint y: 474, distance: 31.9
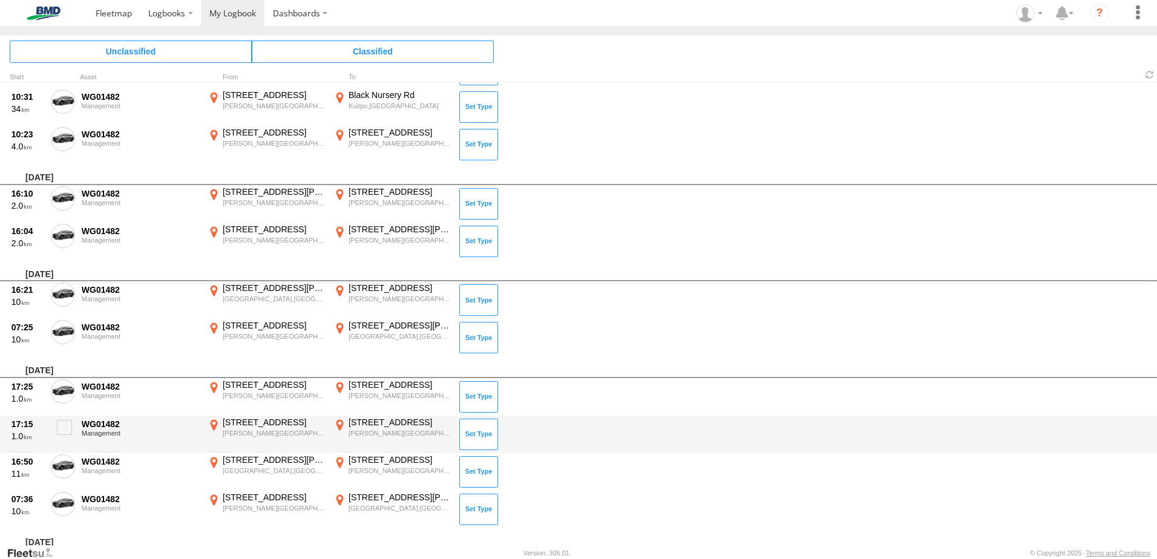
click at [0, 0] on span at bounding box center [0, 0] width 0 height 0
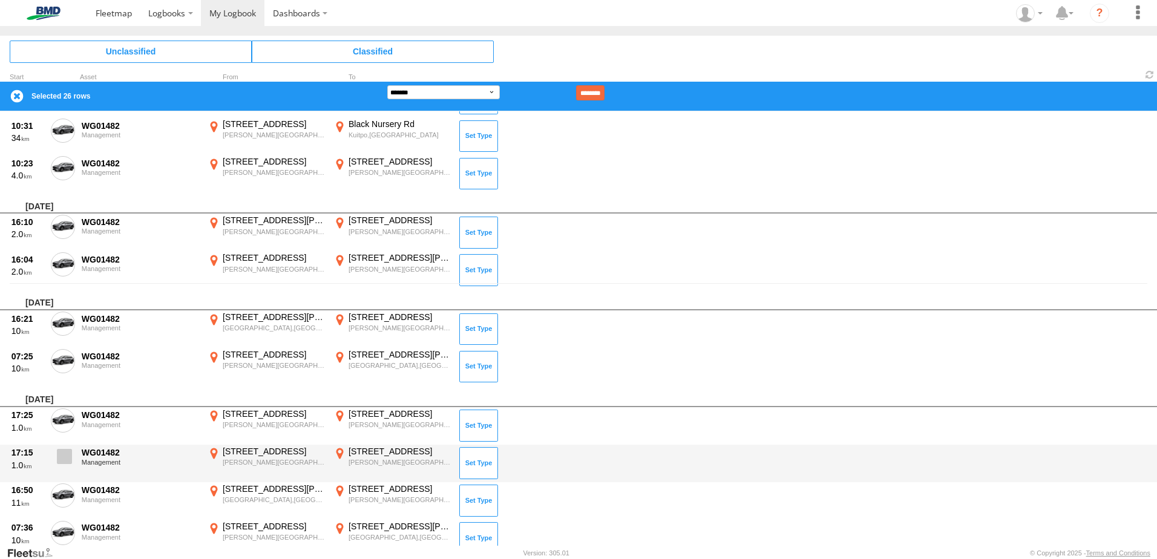
click at [70, 473] on label at bounding box center [63, 460] width 24 height 28
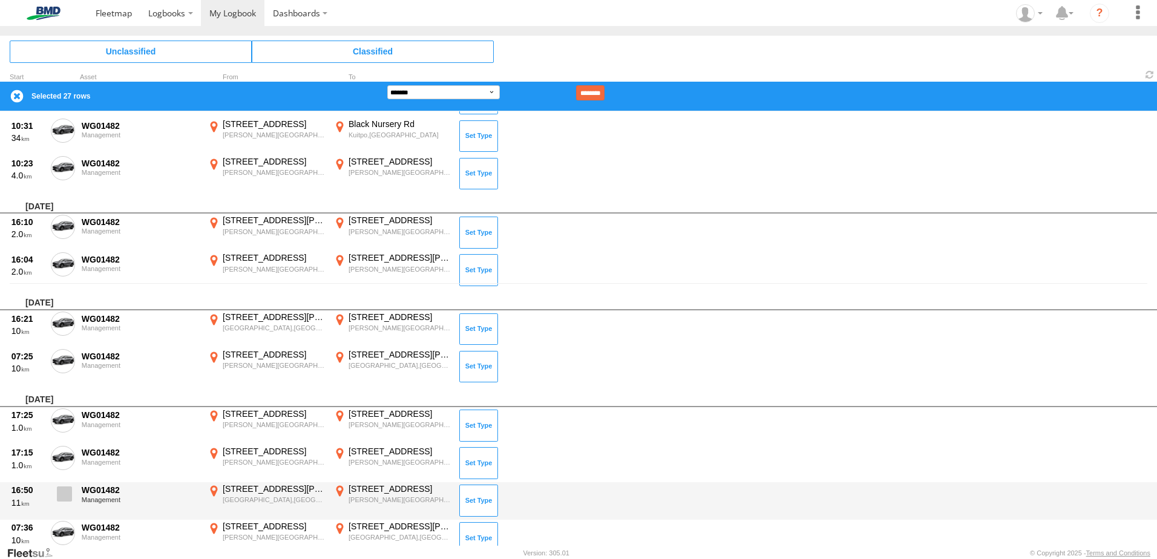
drag, startPoint x: 67, startPoint y: 498, endPoint x: 70, endPoint y: 448, distance: 49.7
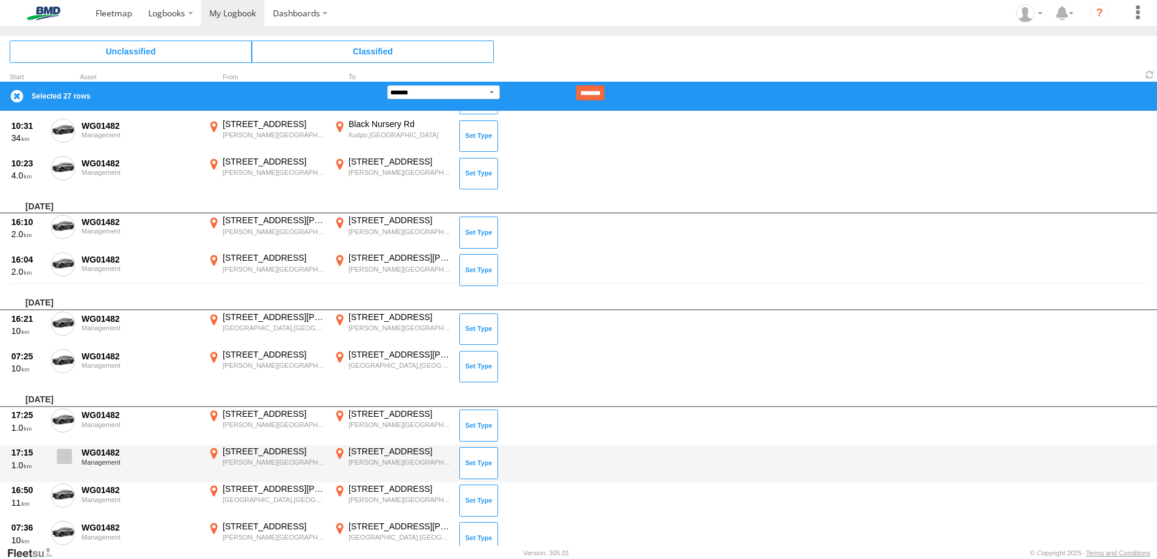
click at [0, 0] on span at bounding box center [0, 0] width 0 height 0
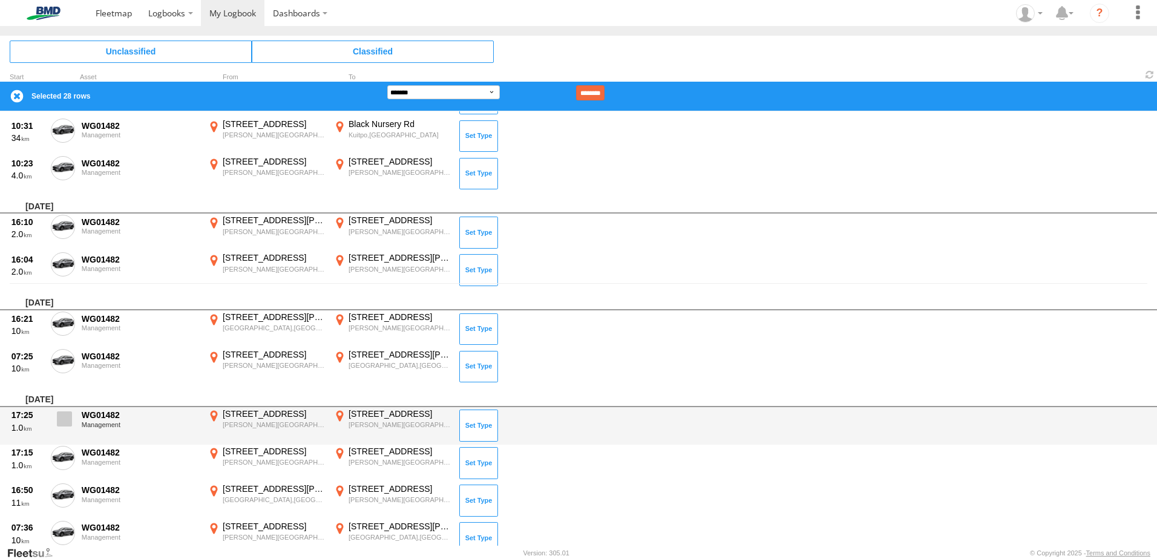
click at [69, 417] on span at bounding box center [64, 419] width 15 height 15
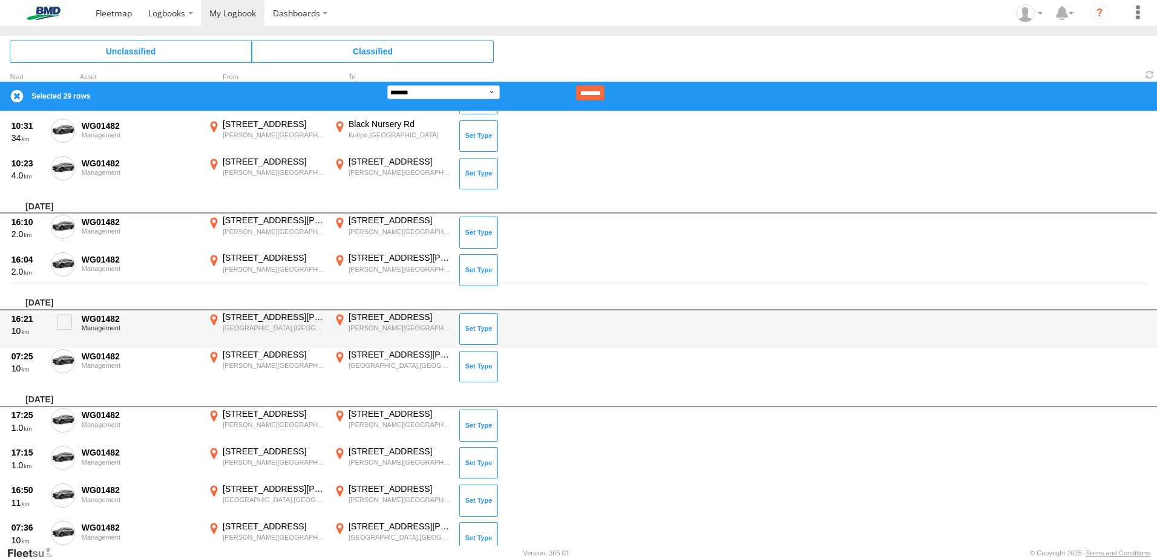
click at [53, 343] on div "16:21 10 WG01482 Management [STREET_ADDRESS][PERSON_NAME] 138.59129 [STREET_ADD…" at bounding box center [578, 329] width 1157 height 38
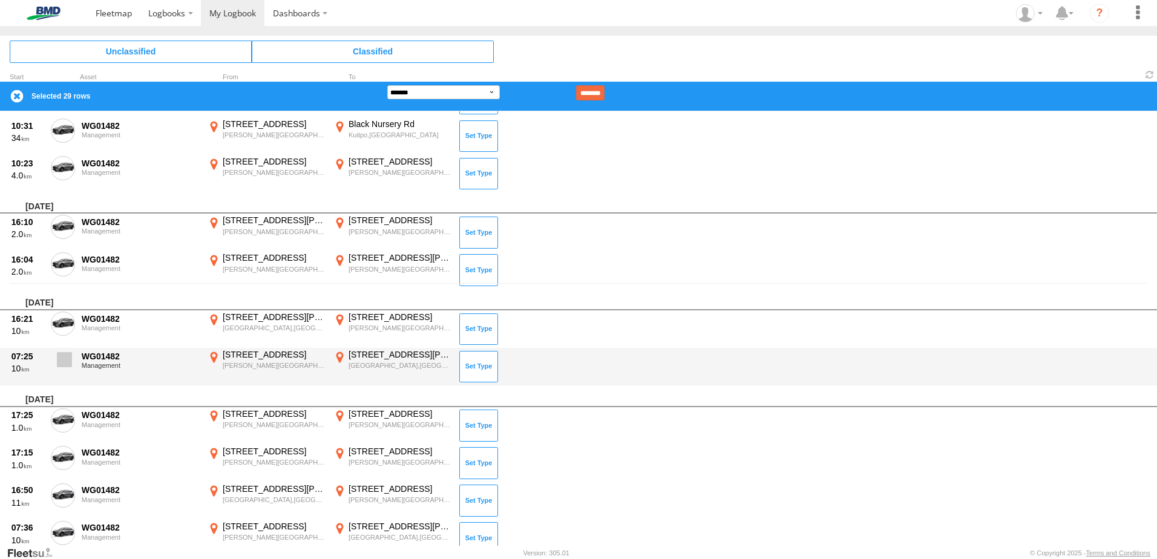
drag, startPoint x: 61, startPoint y: 358, endPoint x: 67, endPoint y: 339, distance: 20.3
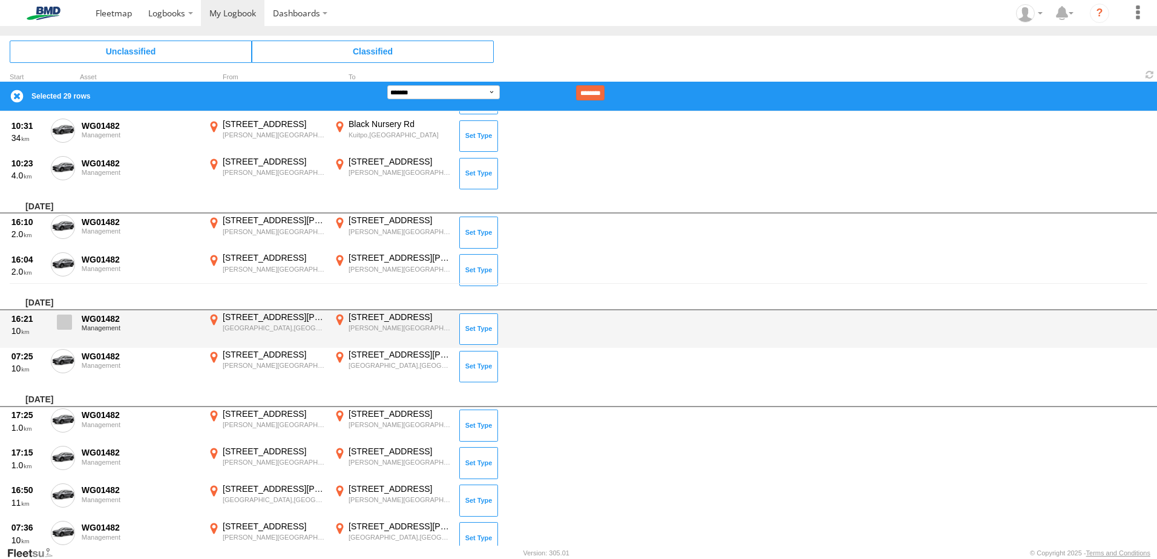
click at [0, 0] on span at bounding box center [0, 0] width 0 height 0
click at [62, 330] on span at bounding box center [64, 322] width 15 height 15
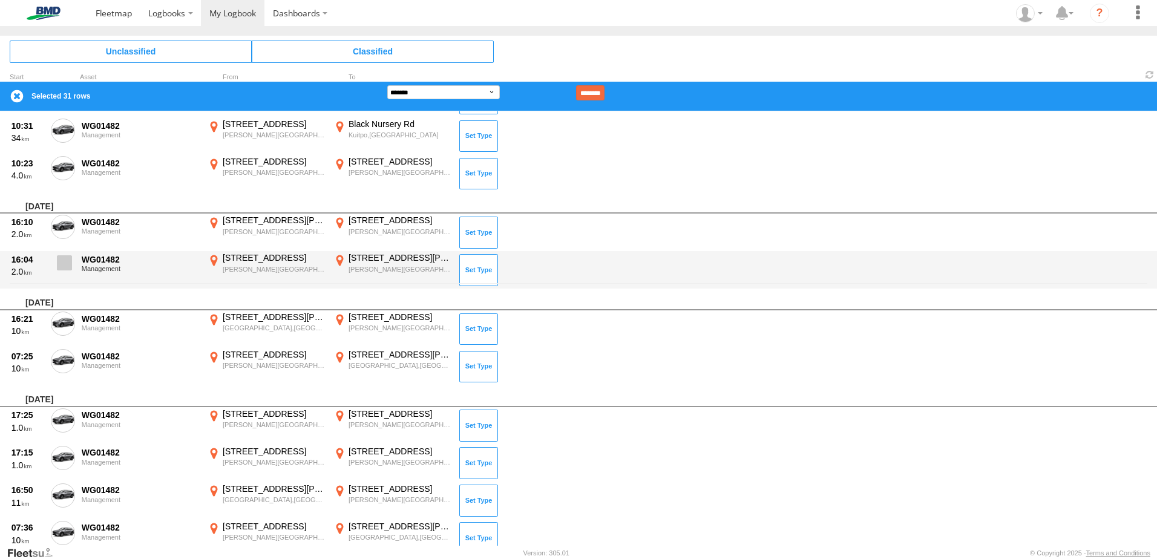
drag, startPoint x: 71, startPoint y: 267, endPoint x: 66, endPoint y: 263, distance: 6.4
click at [67, 268] on span at bounding box center [64, 262] width 15 height 15
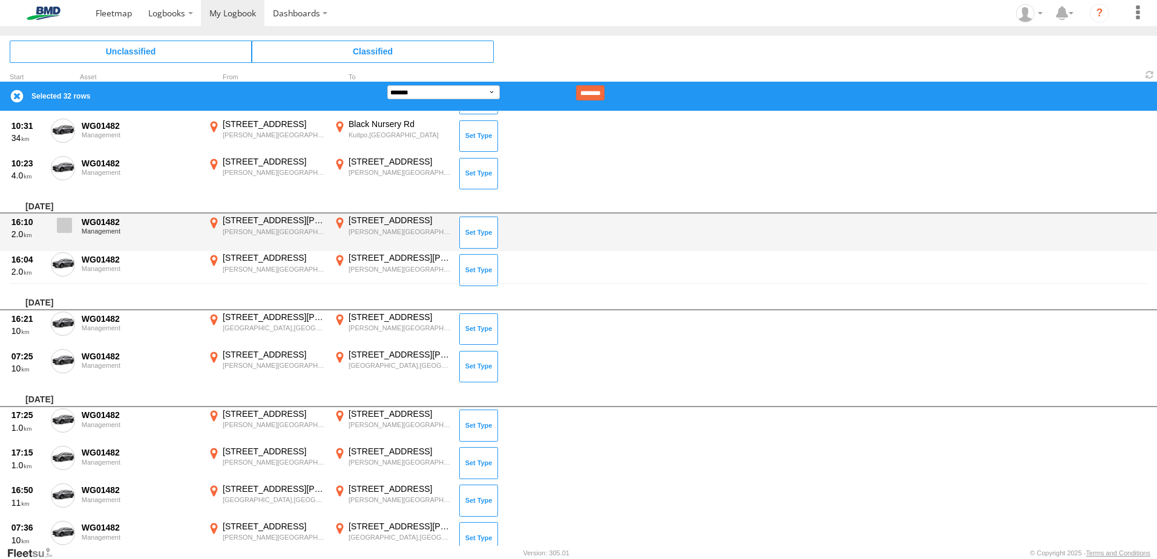
click at [60, 225] on span at bounding box center [64, 225] width 15 height 15
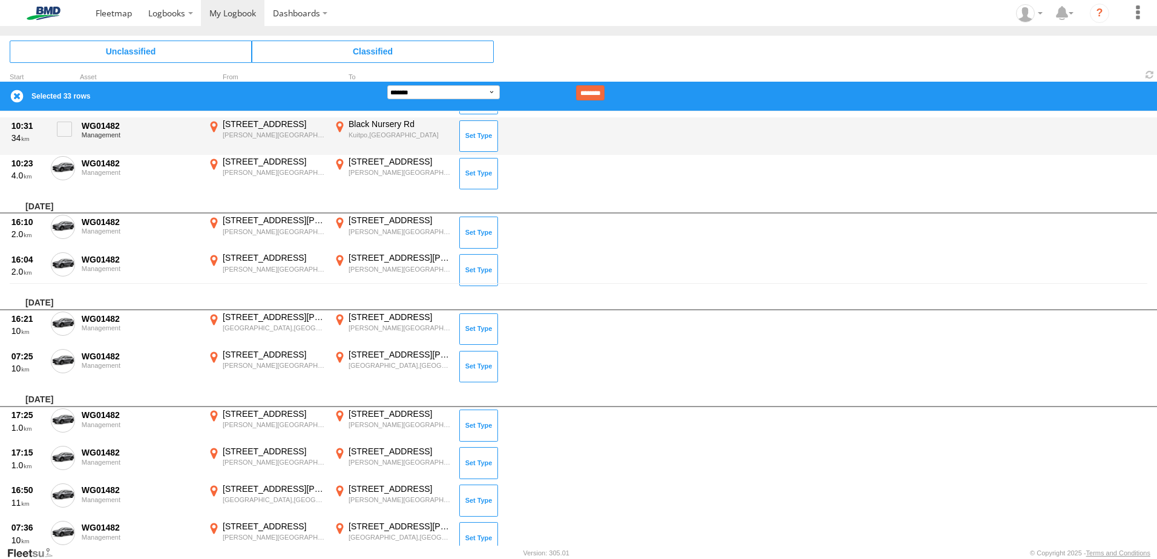
drag, startPoint x: 74, startPoint y: 168, endPoint x: 70, endPoint y: 150, distance: 17.9
click at [73, 162] on label at bounding box center [63, 170] width 24 height 28
click at [67, 138] on label at bounding box center [63, 133] width 24 height 28
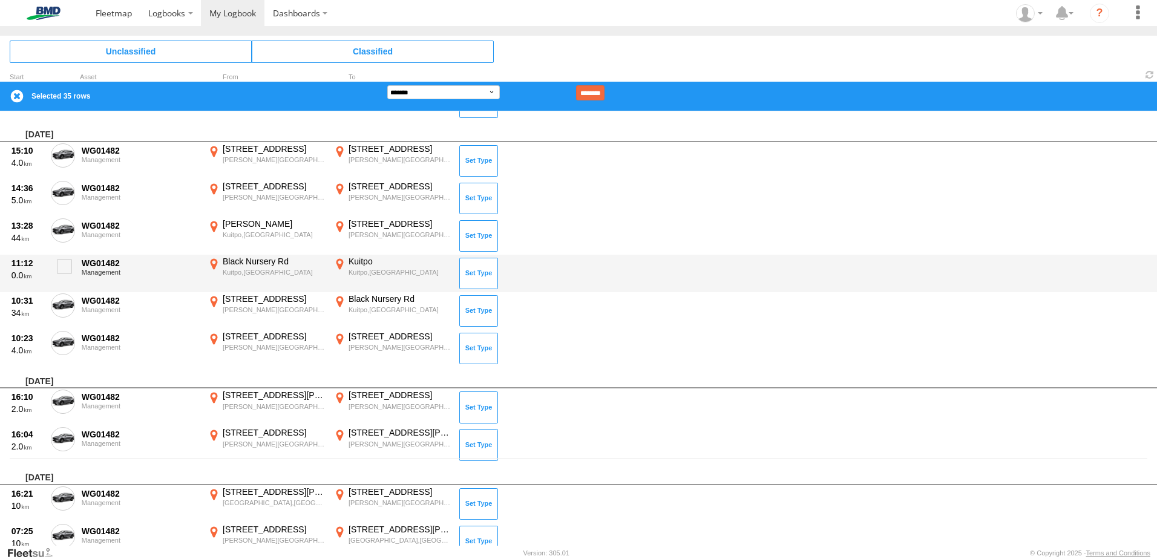
scroll to position [80, 0]
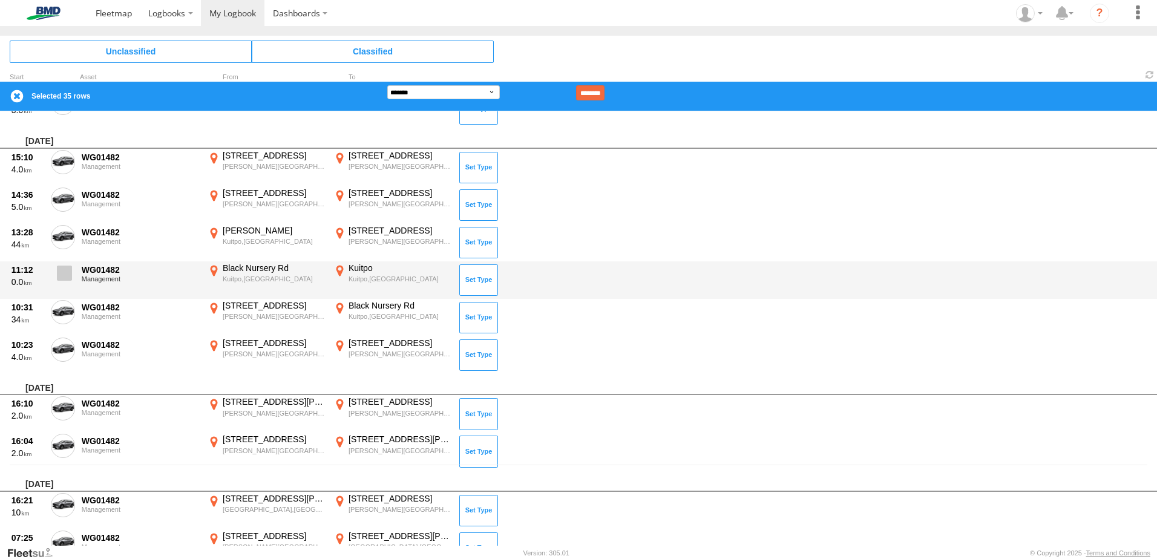
click at [67, 274] on span at bounding box center [64, 273] width 15 height 15
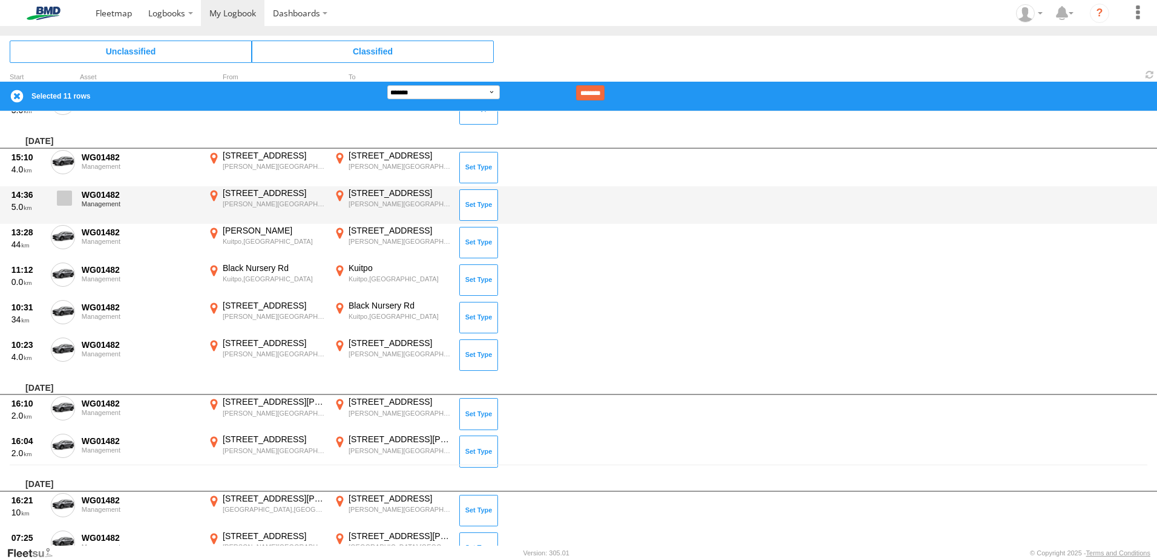
click at [0, 0] on span at bounding box center [0, 0] width 0 height 0
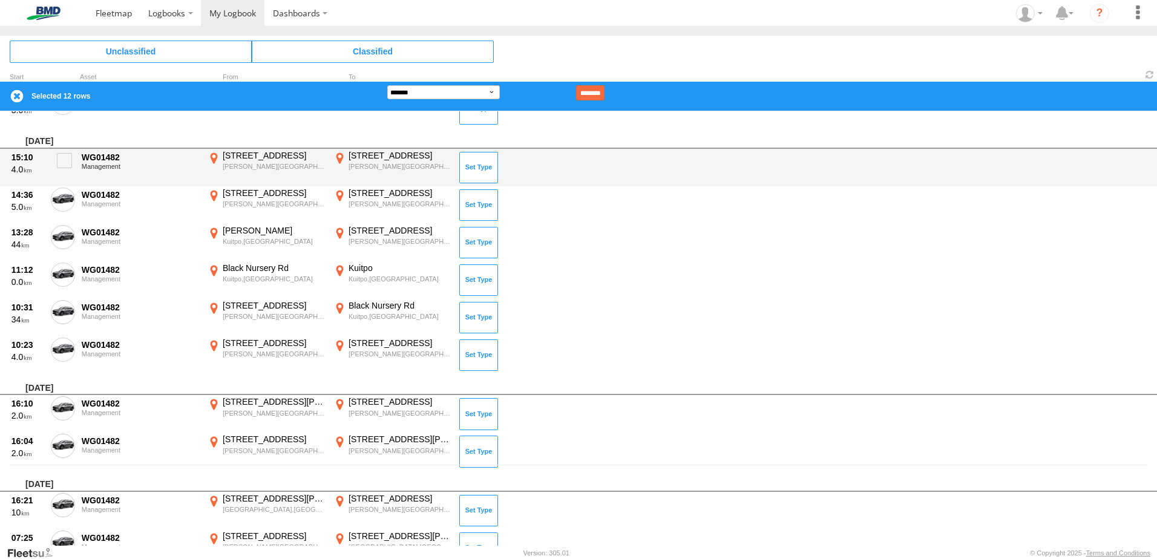
click at [0, 0] on span at bounding box center [0, 0] width 0 height 0
click at [64, 168] on span at bounding box center [64, 160] width 15 height 15
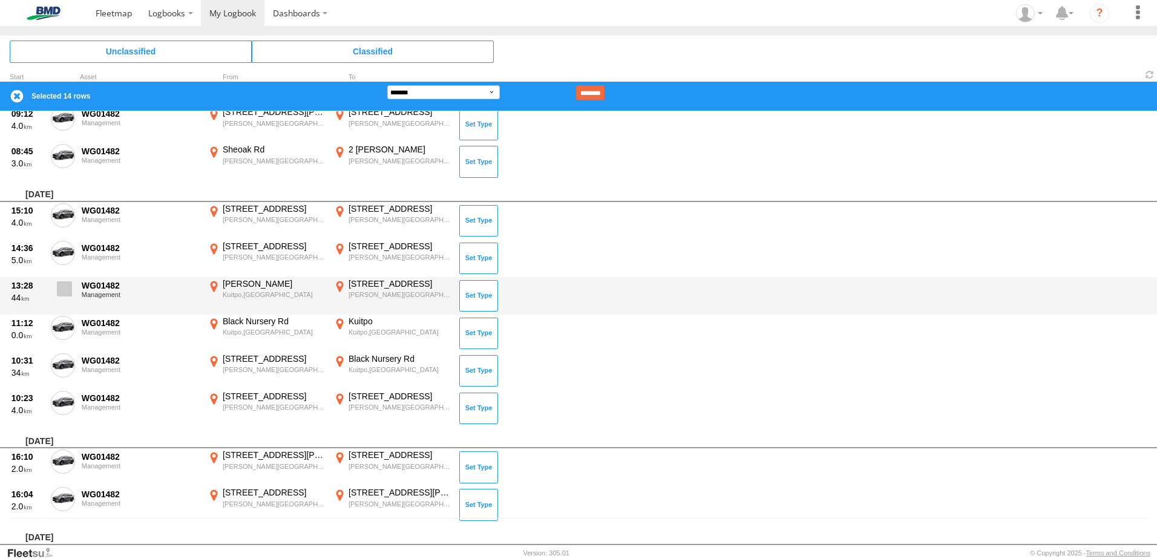
scroll to position [0, 0]
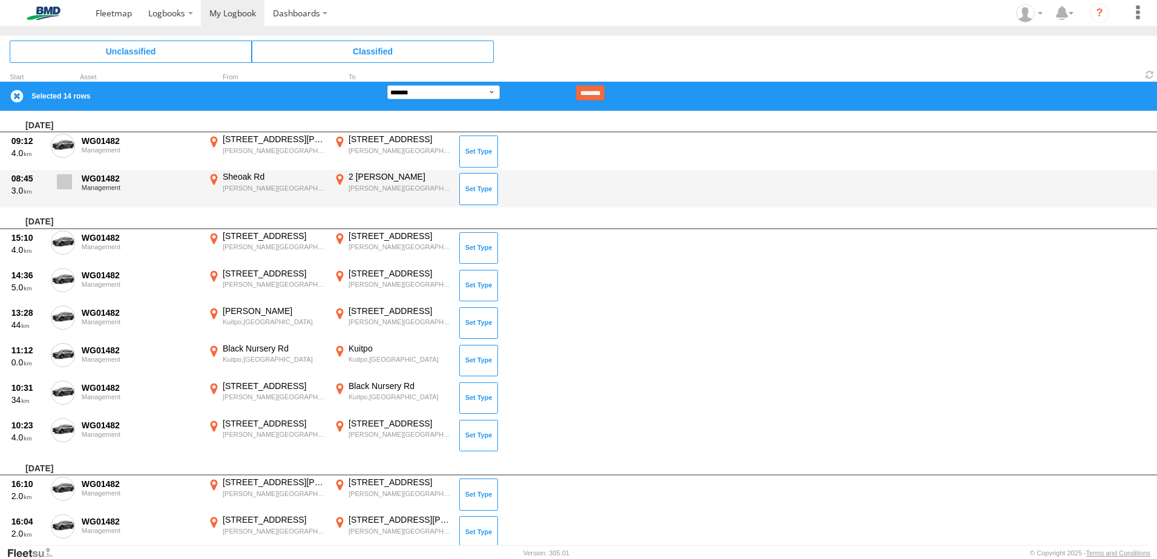
click at [69, 185] on span at bounding box center [64, 181] width 15 height 15
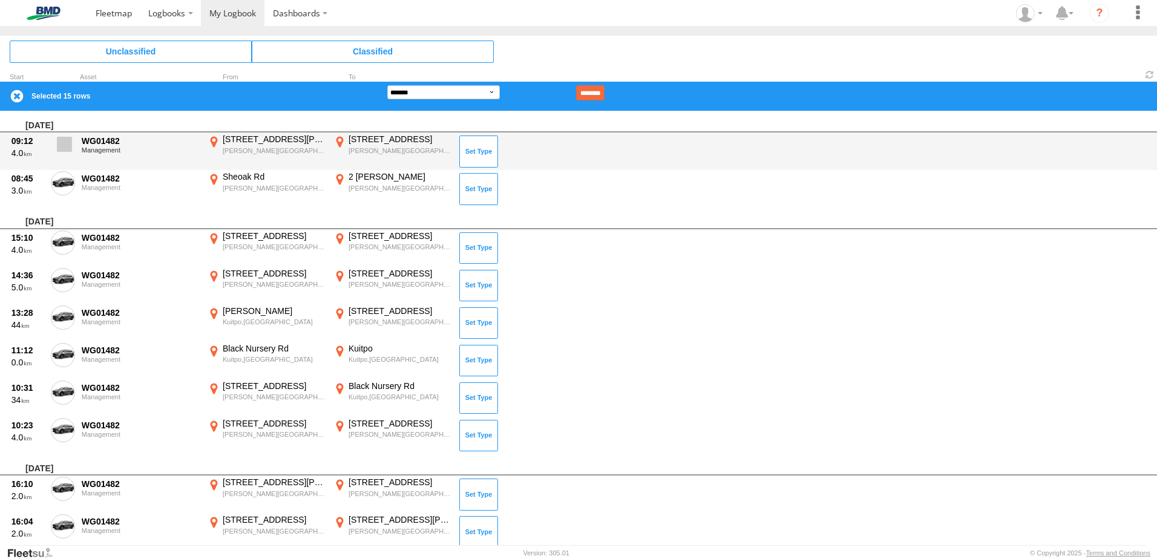
click at [67, 145] on span at bounding box center [64, 144] width 15 height 15
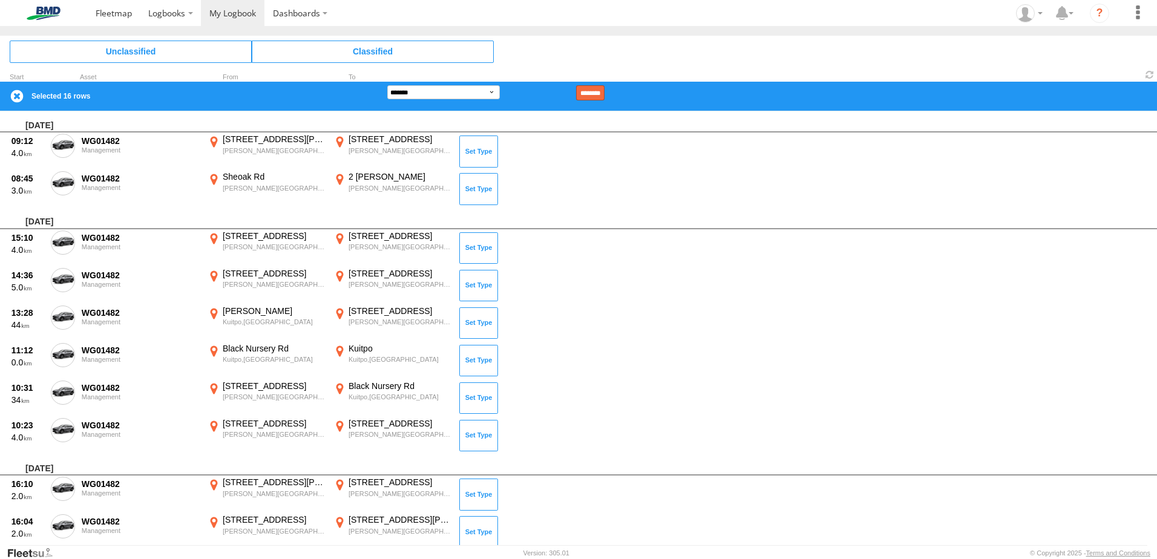
click at [605, 90] on input "********" at bounding box center [590, 92] width 28 height 15
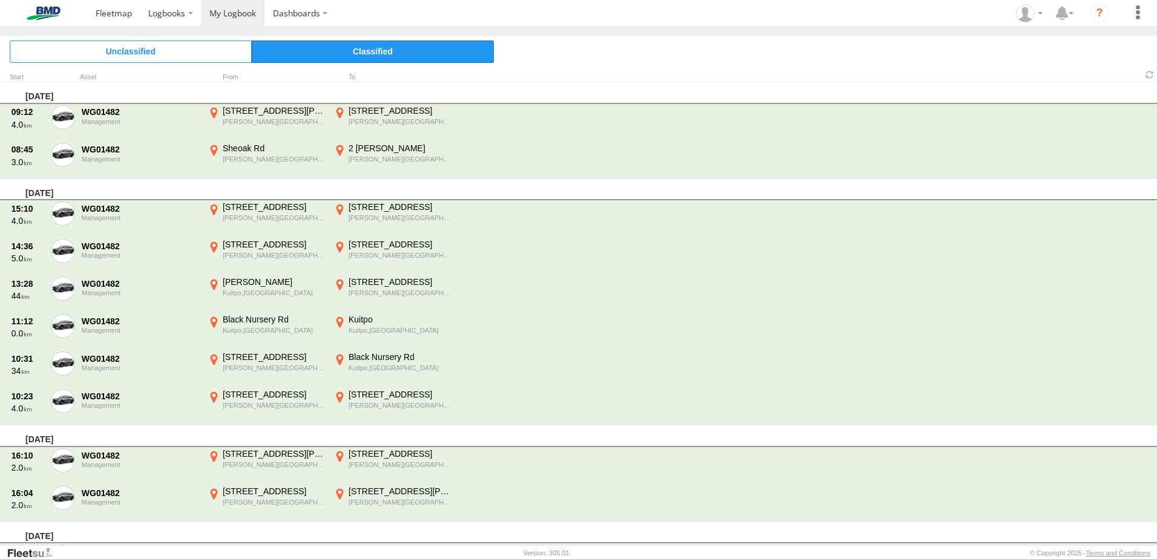
click at [376, 59] on span "Classified" at bounding box center [373, 52] width 242 height 22
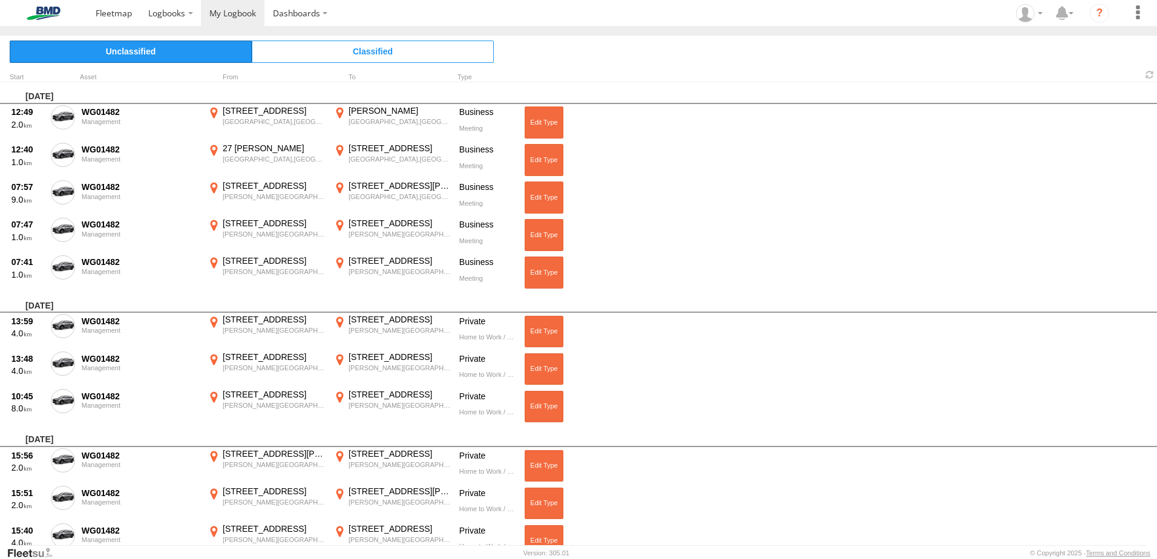
click at [170, 52] on span "Unclassified" at bounding box center [131, 52] width 242 height 22
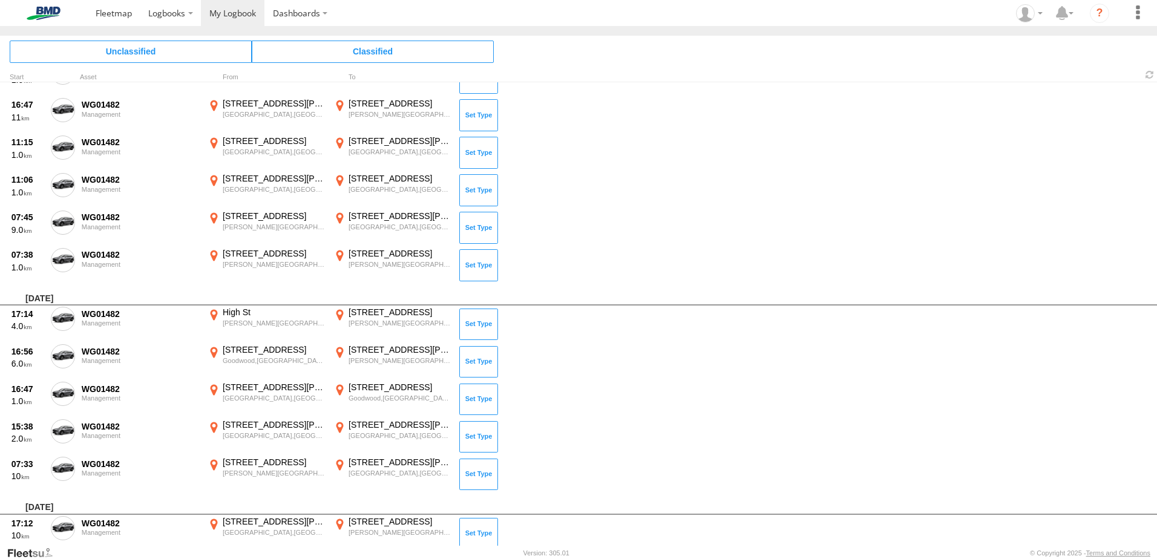
scroll to position [1610, 0]
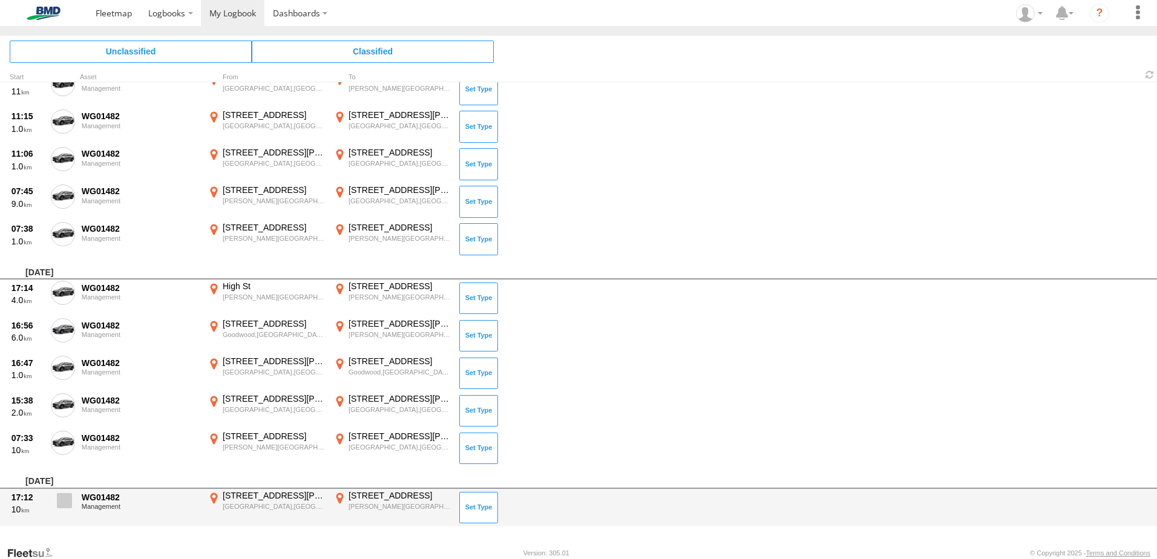
click at [68, 499] on span at bounding box center [64, 500] width 15 height 15
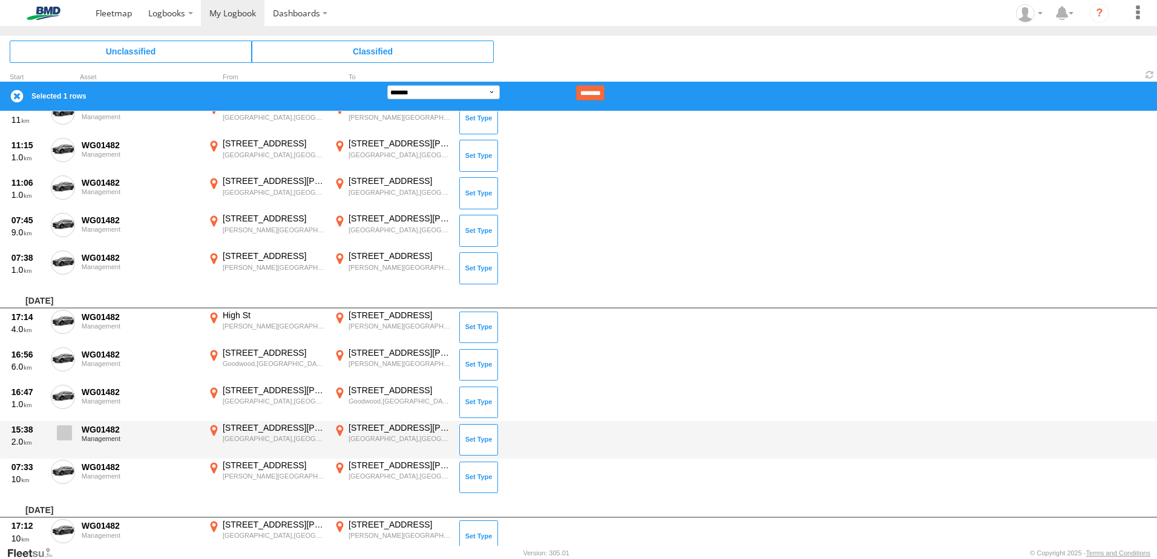
drag, startPoint x: 57, startPoint y: 467, endPoint x: 65, endPoint y: 434, distance: 34.1
click at [0, 0] on span at bounding box center [0, 0] width 0 height 0
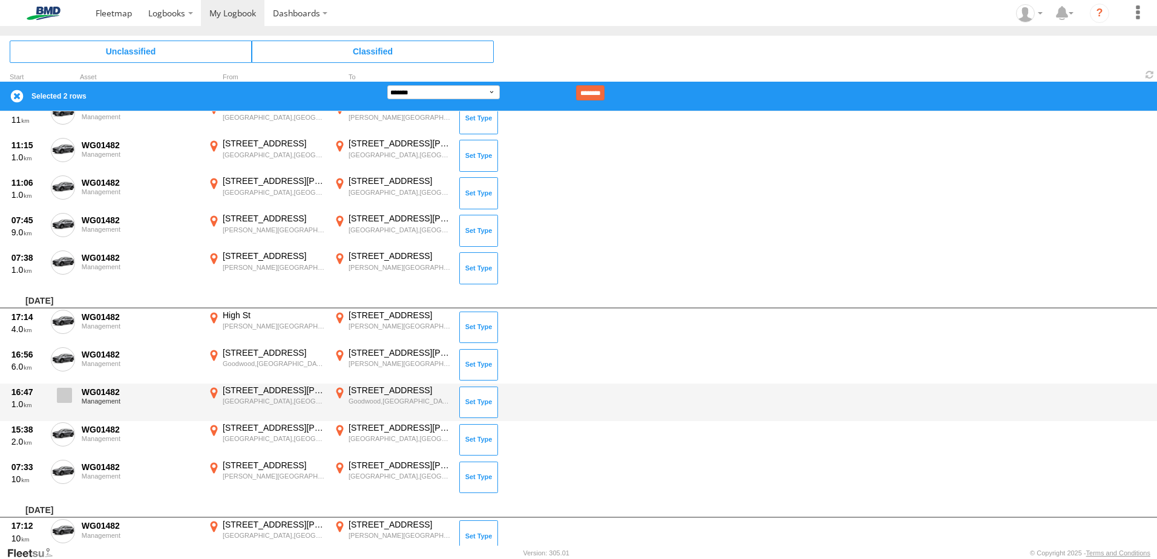
drag, startPoint x: 65, startPoint y: 427, endPoint x: 61, endPoint y: 392, distance: 35.4
click at [0, 0] on span at bounding box center [0, 0] width 0 height 0
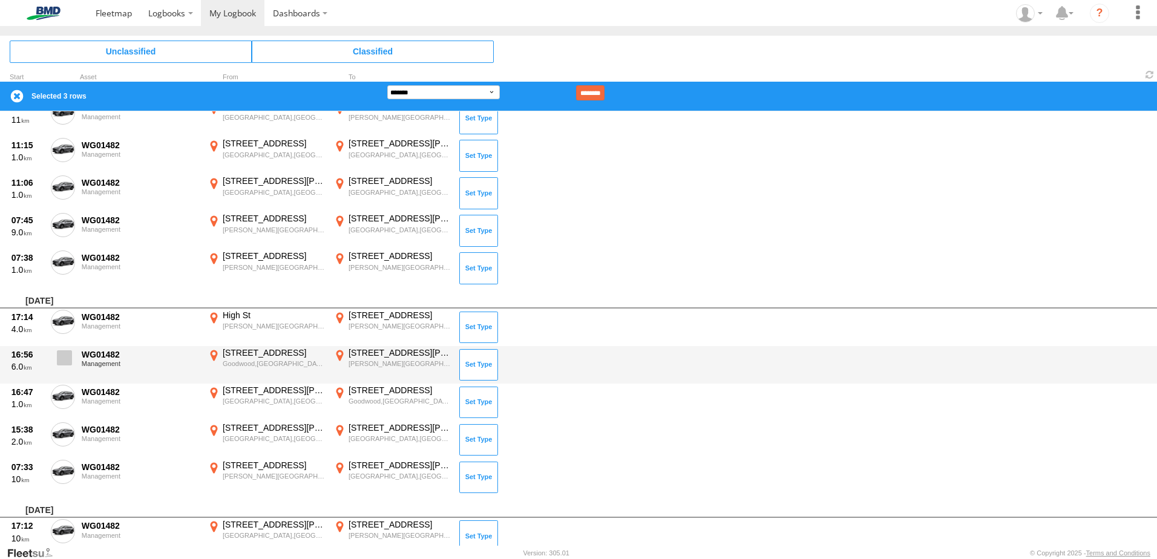
drag, startPoint x: 61, startPoint y: 390, endPoint x: 62, endPoint y: 353, distance: 37.6
click at [61, 386] on label at bounding box center [63, 399] width 24 height 28
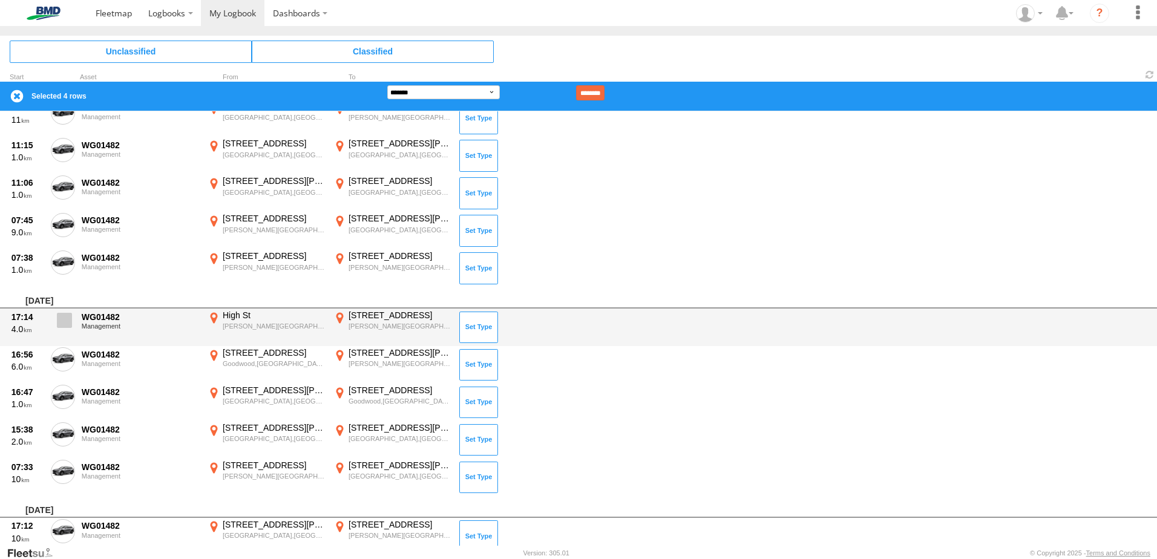
click at [61, 336] on label at bounding box center [63, 324] width 24 height 28
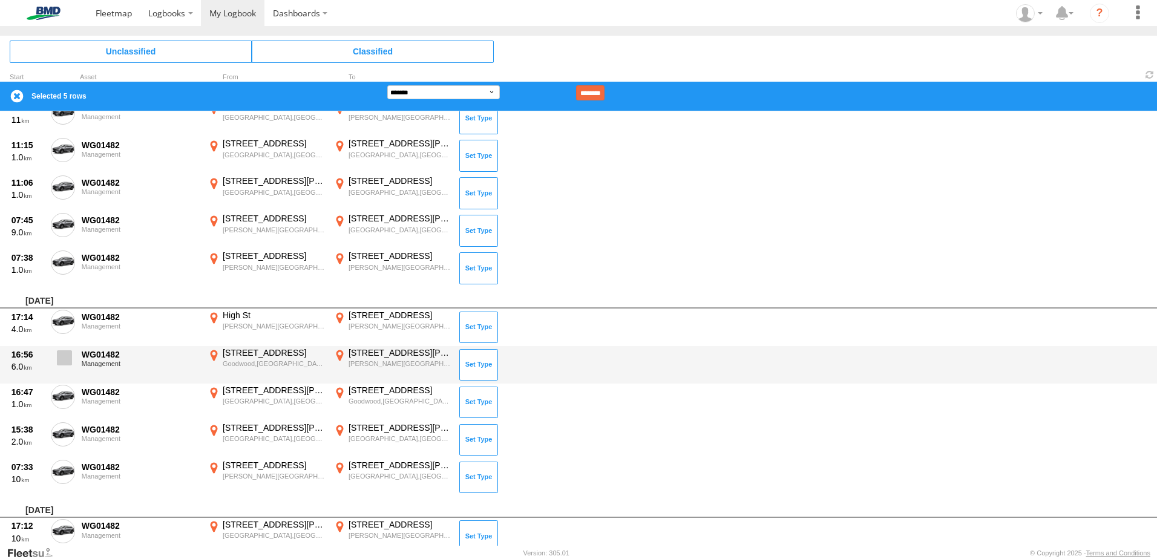
click at [71, 358] on span at bounding box center [64, 357] width 15 height 15
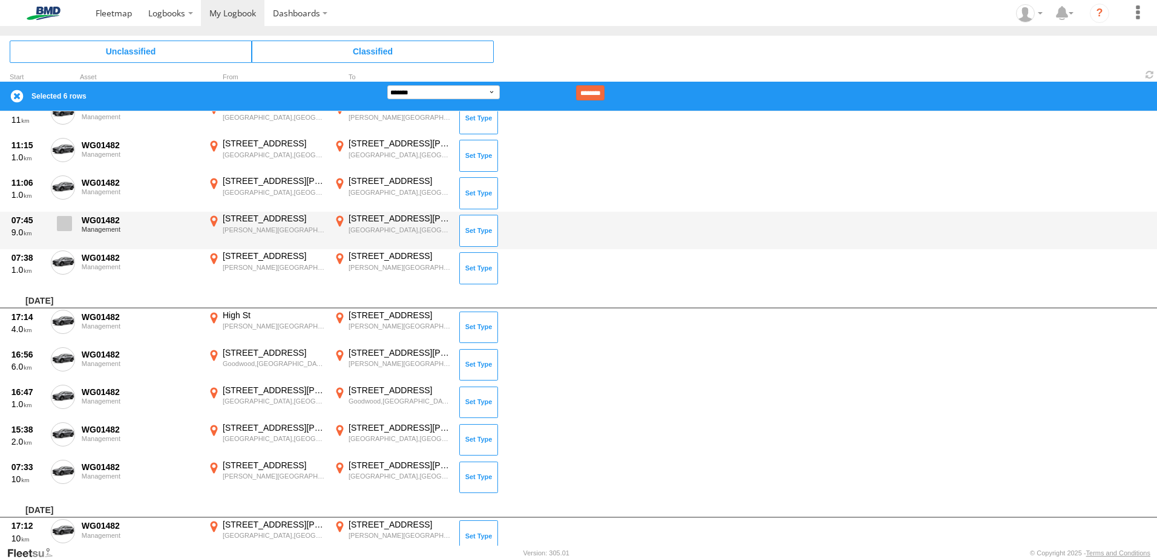
drag, startPoint x: 67, startPoint y: 263, endPoint x: 61, endPoint y: 223, distance: 40.5
click at [0, 0] on span at bounding box center [0, 0] width 0 height 0
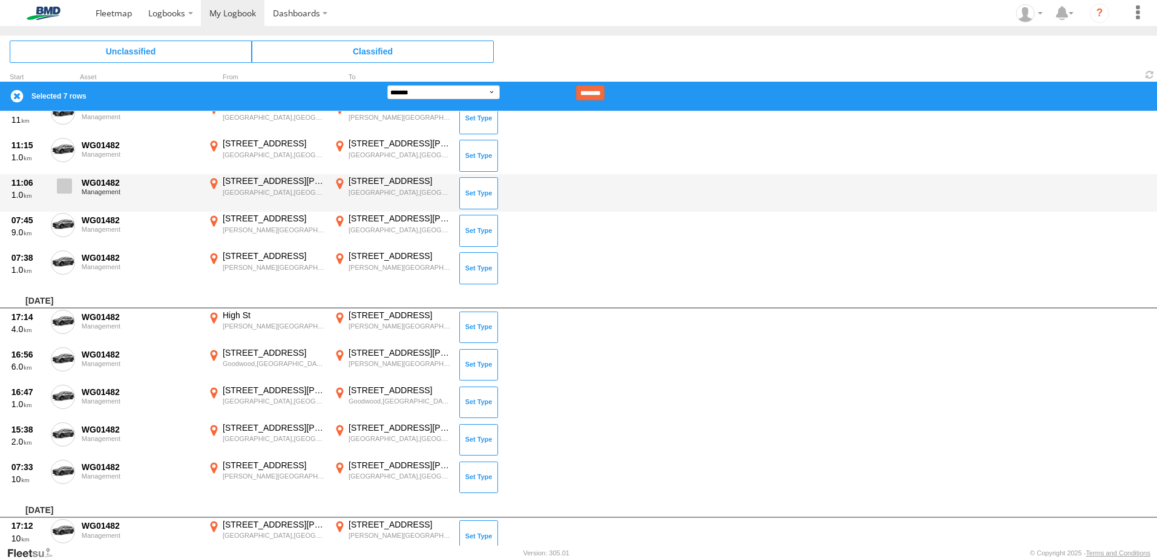
drag, startPoint x: 61, startPoint y: 221, endPoint x: 68, endPoint y: 197, distance: 25.3
click at [0, 0] on span at bounding box center [0, 0] width 0 height 0
drag, startPoint x: 67, startPoint y: 183, endPoint x: 67, endPoint y: 176, distance: 7.3
click at [67, 182] on span at bounding box center [64, 186] width 15 height 15
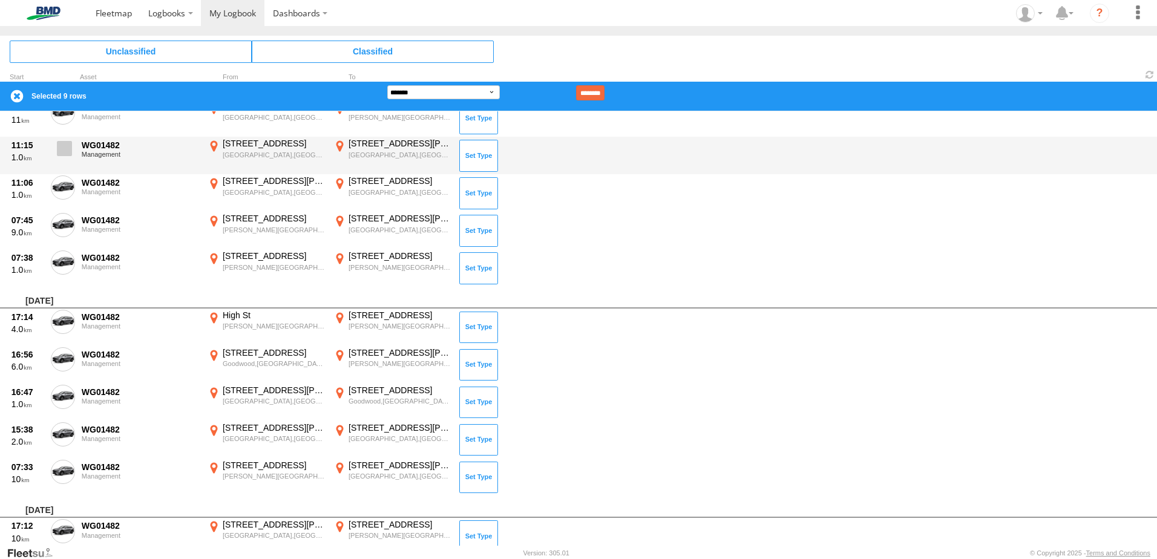
click at [66, 149] on span at bounding box center [64, 148] width 15 height 15
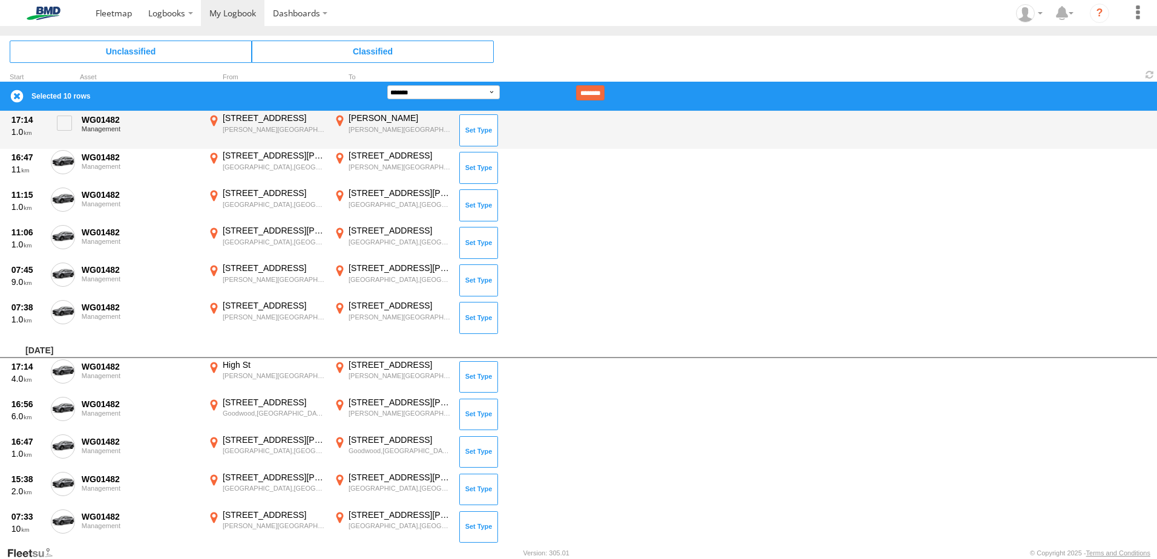
scroll to position [1428, 0]
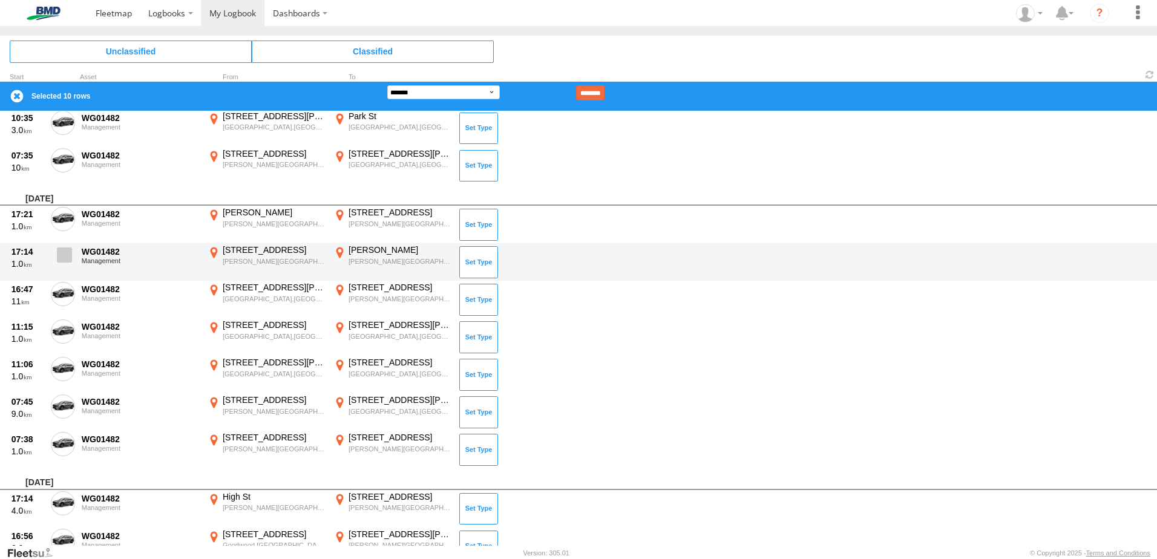
drag, startPoint x: 67, startPoint y: 292, endPoint x: 65, endPoint y: 265, distance: 26.7
click at [0, 0] on span at bounding box center [0, 0] width 0 height 0
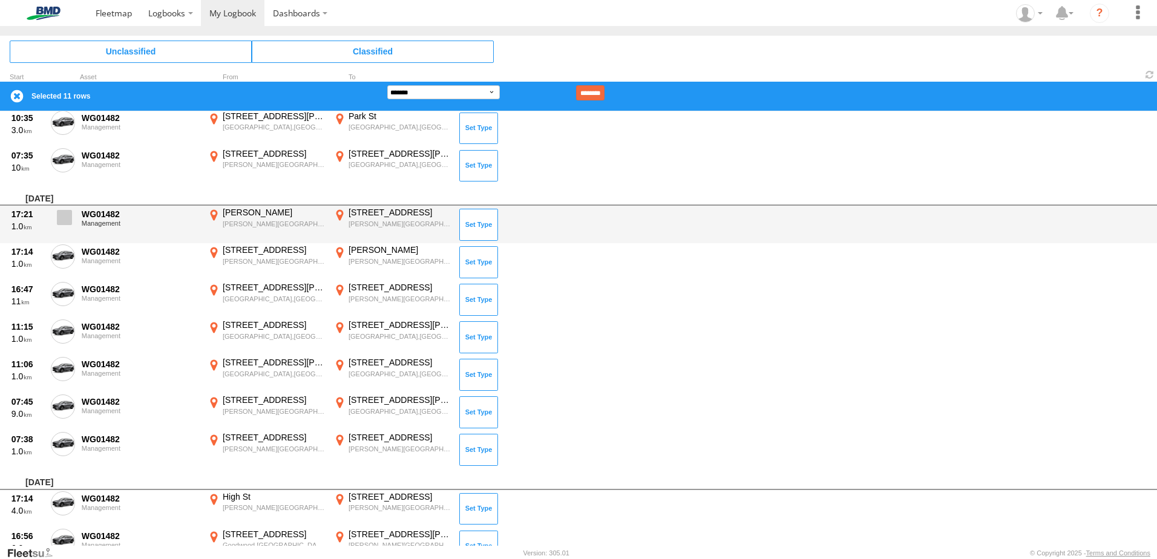
click at [0, 0] on span at bounding box center [0, 0] width 0 height 0
click at [61, 217] on span at bounding box center [64, 217] width 15 height 15
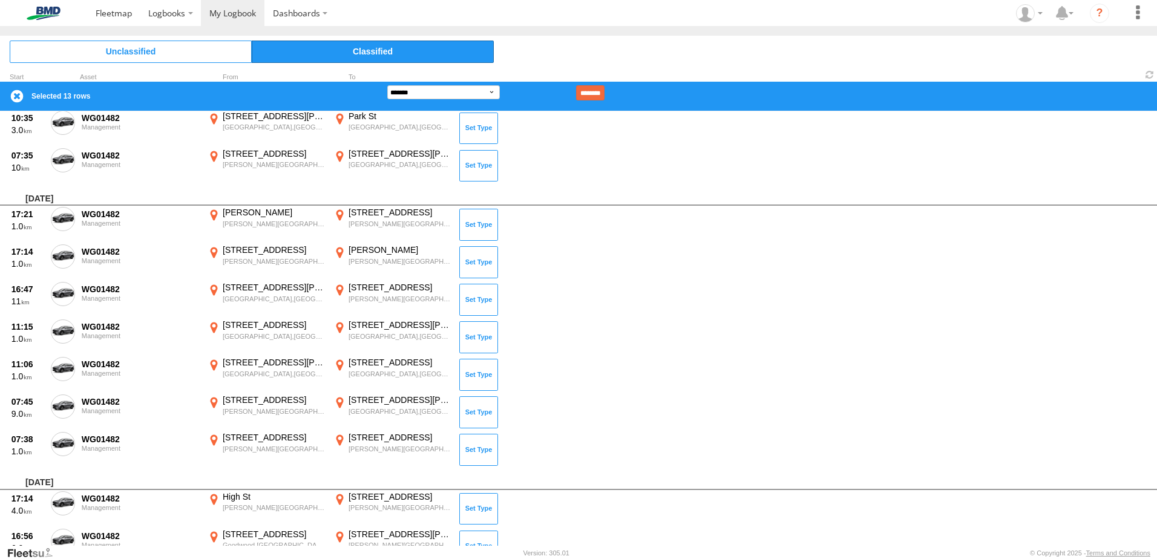
click at [605, 91] on input "********" at bounding box center [590, 92] width 28 height 15
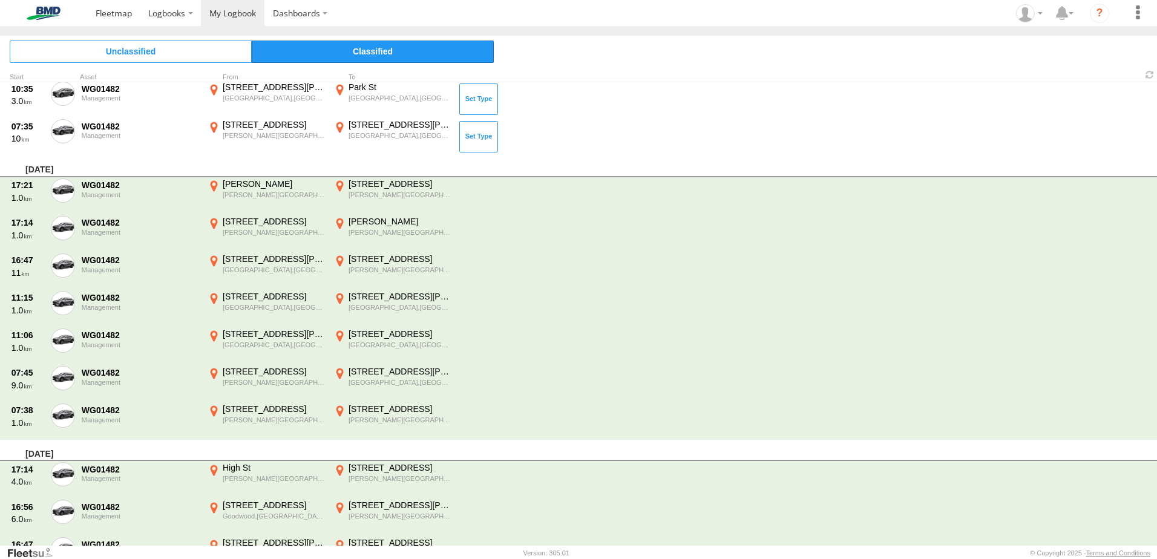
click at [385, 48] on span "Classified" at bounding box center [373, 52] width 242 height 22
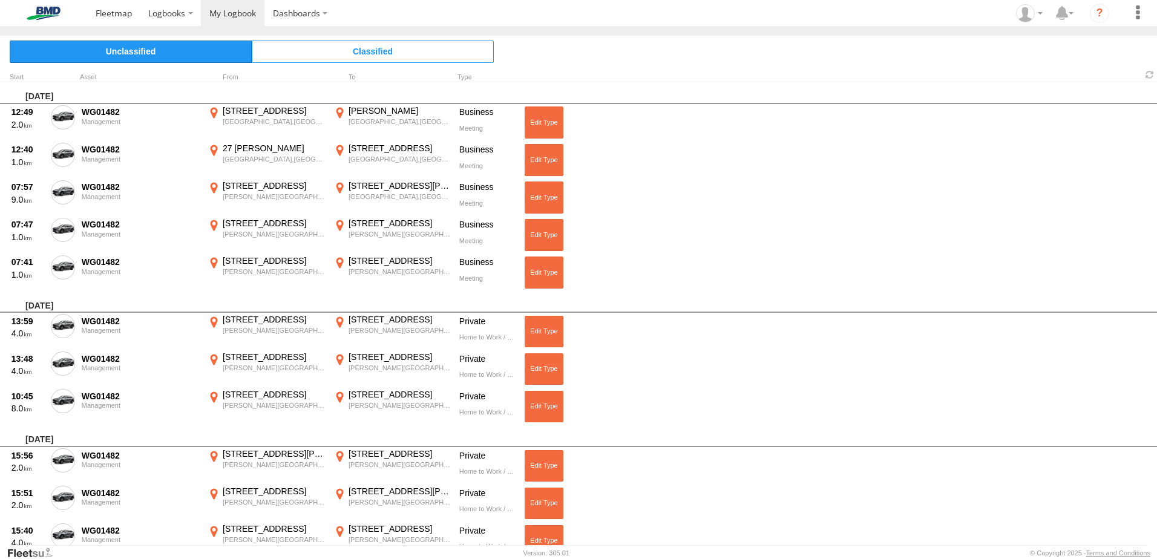
click at [160, 48] on span "Unclassified" at bounding box center [131, 52] width 242 height 22
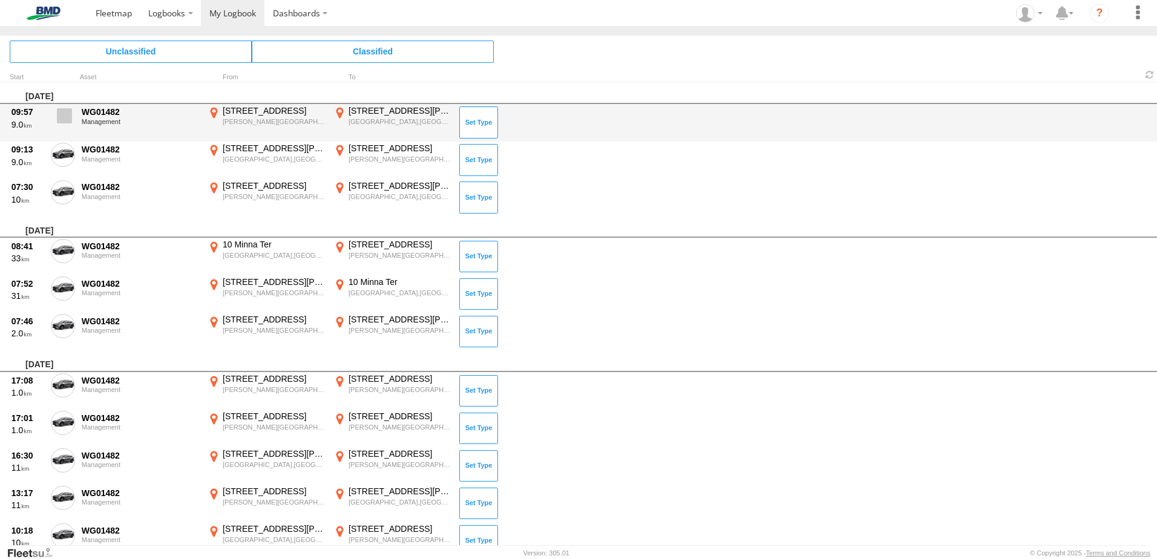
click at [61, 111] on span at bounding box center [64, 115] width 15 height 15
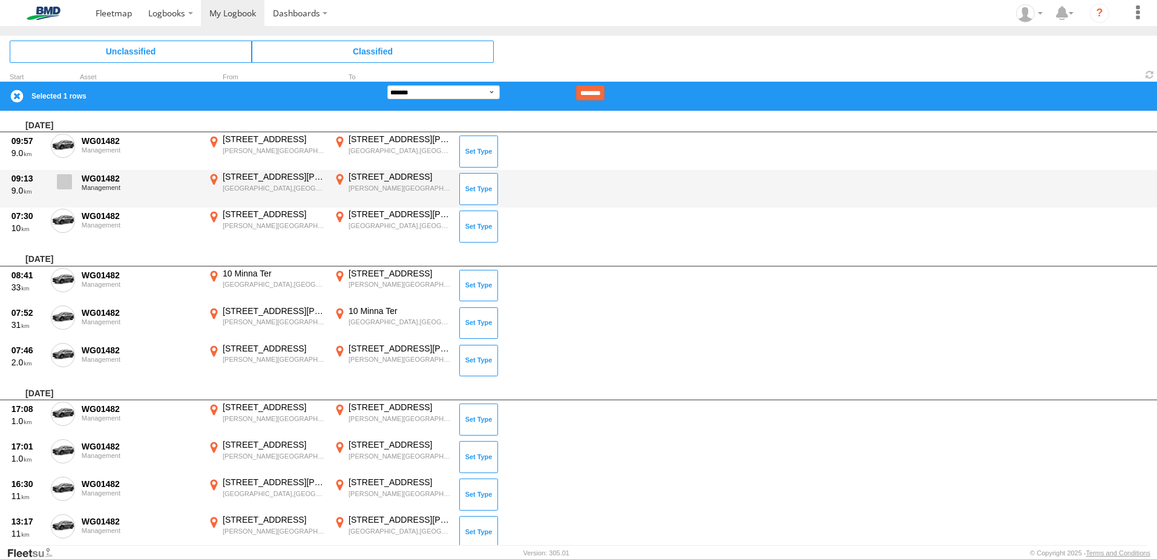
click at [57, 179] on span at bounding box center [64, 181] width 15 height 15
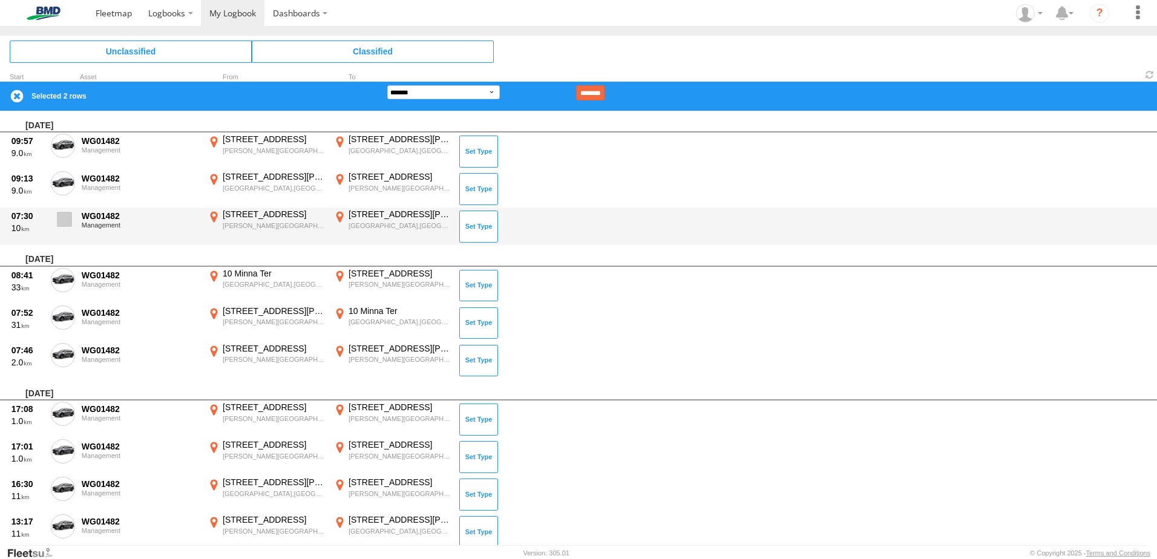
click at [59, 217] on span at bounding box center [64, 219] width 15 height 15
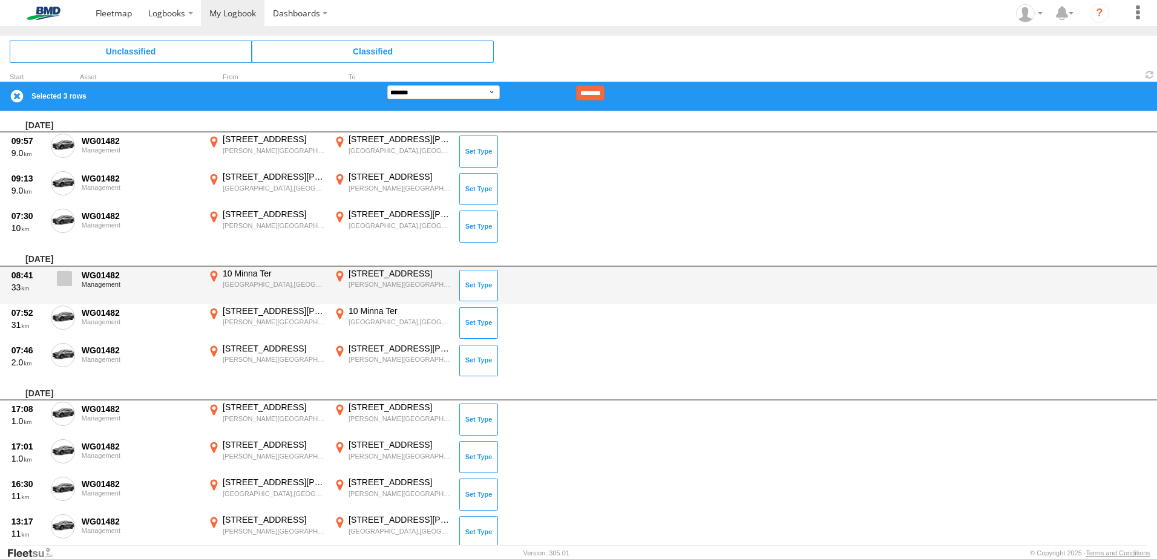
click at [58, 277] on span at bounding box center [64, 278] width 15 height 15
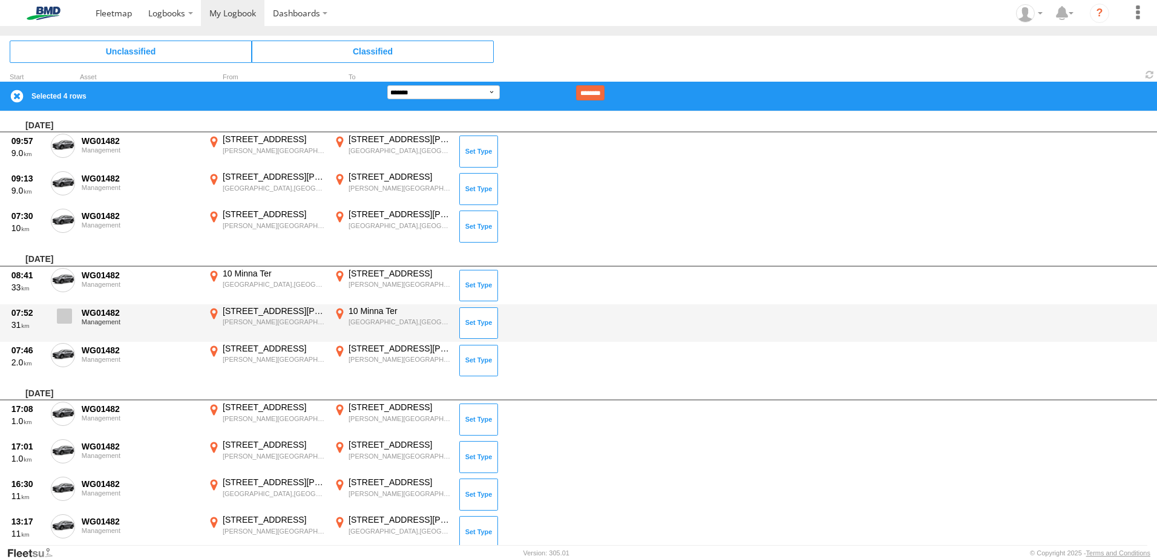
click at [61, 318] on span at bounding box center [64, 316] width 15 height 15
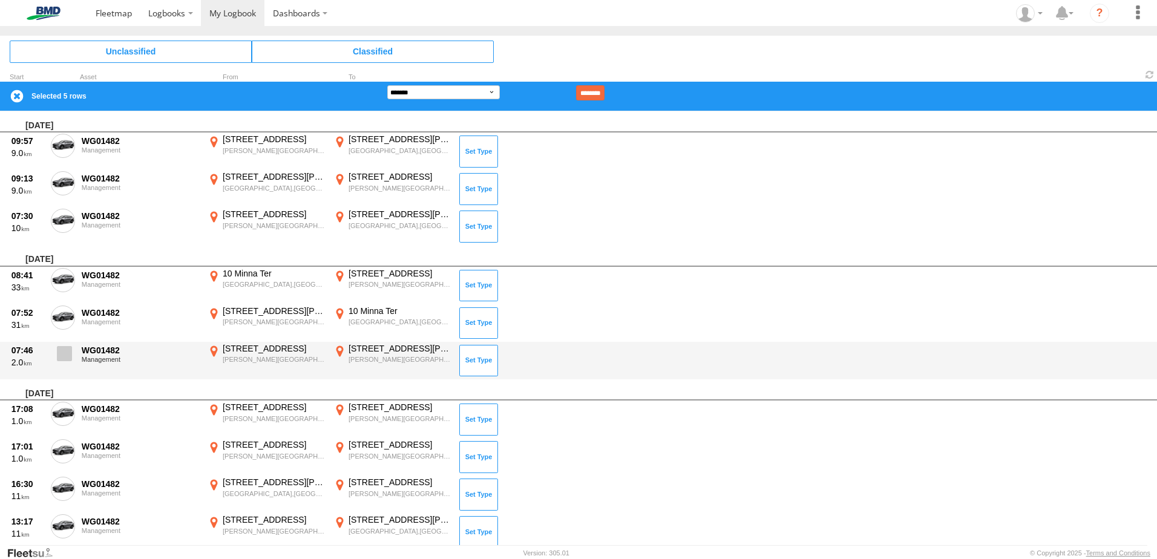
click at [61, 355] on span at bounding box center [64, 353] width 15 height 15
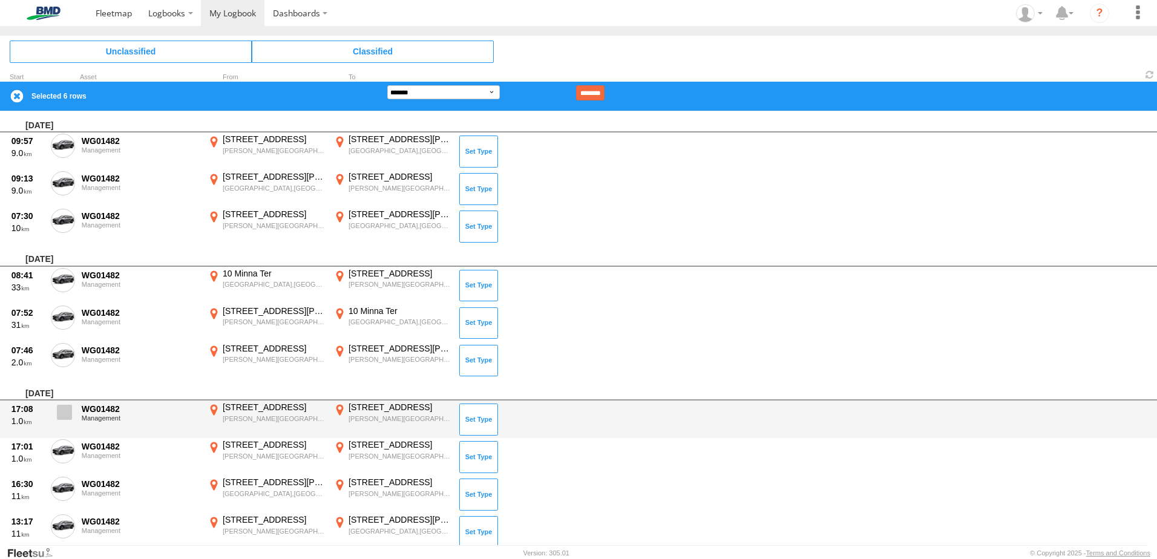
click at [62, 415] on span at bounding box center [64, 412] width 15 height 15
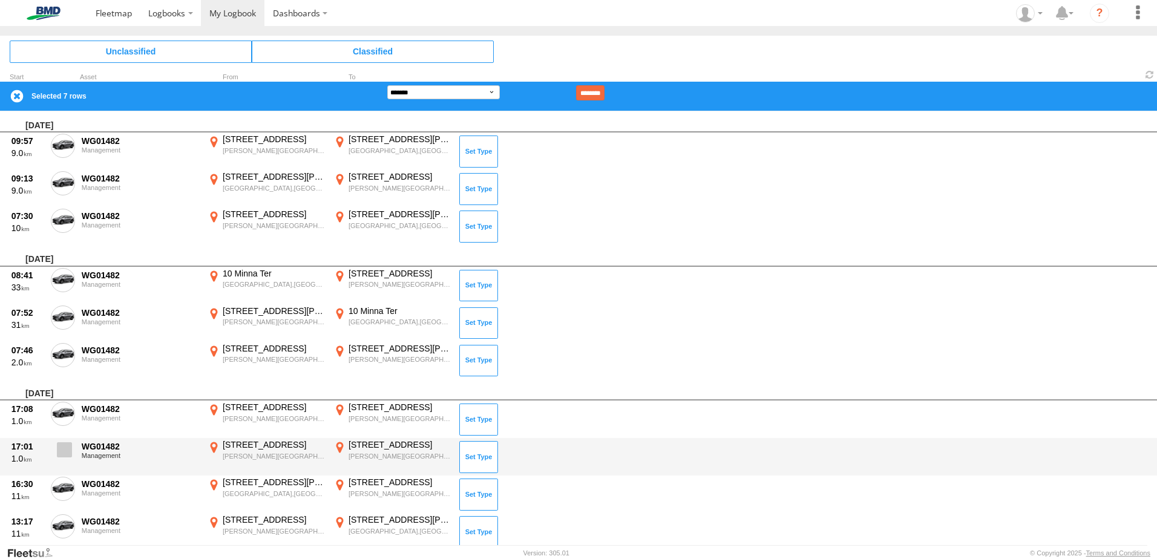
click at [62, 453] on span at bounding box center [64, 449] width 15 height 15
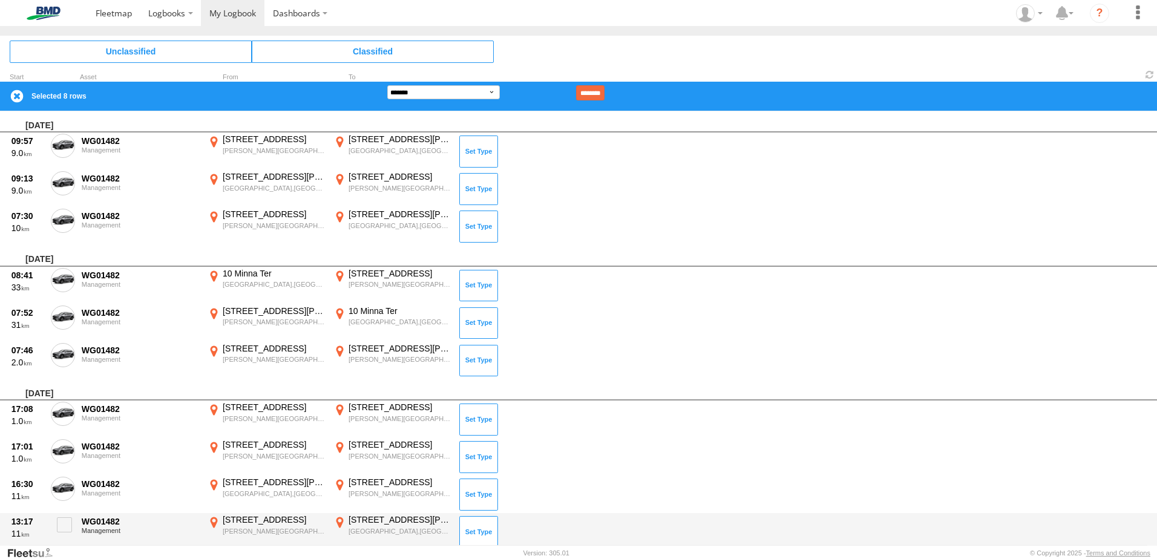
drag, startPoint x: 54, startPoint y: 491, endPoint x: 64, endPoint y: 513, distance: 23.8
click at [56, 494] on label at bounding box center [63, 491] width 24 height 28
drag, startPoint x: 60, startPoint y: 534, endPoint x: 79, endPoint y: 516, distance: 26.5
click at [64, 533] on label at bounding box center [63, 528] width 24 height 28
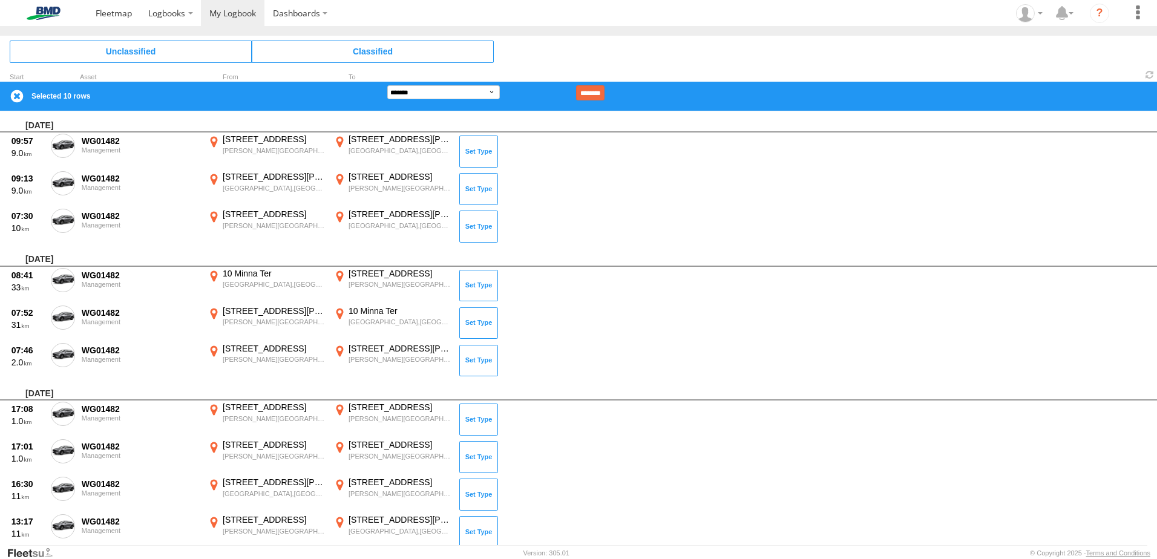
click at [605, 90] on input "********" at bounding box center [590, 92] width 28 height 15
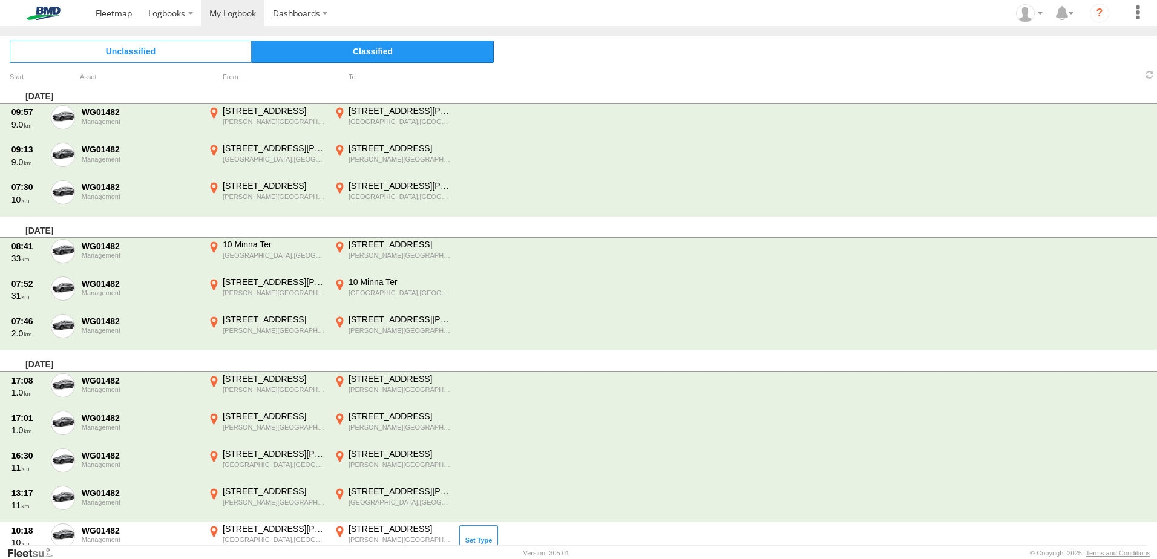
click at [372, 51] on span "Classified" at bounding box center [373, 52] width 242 height 22
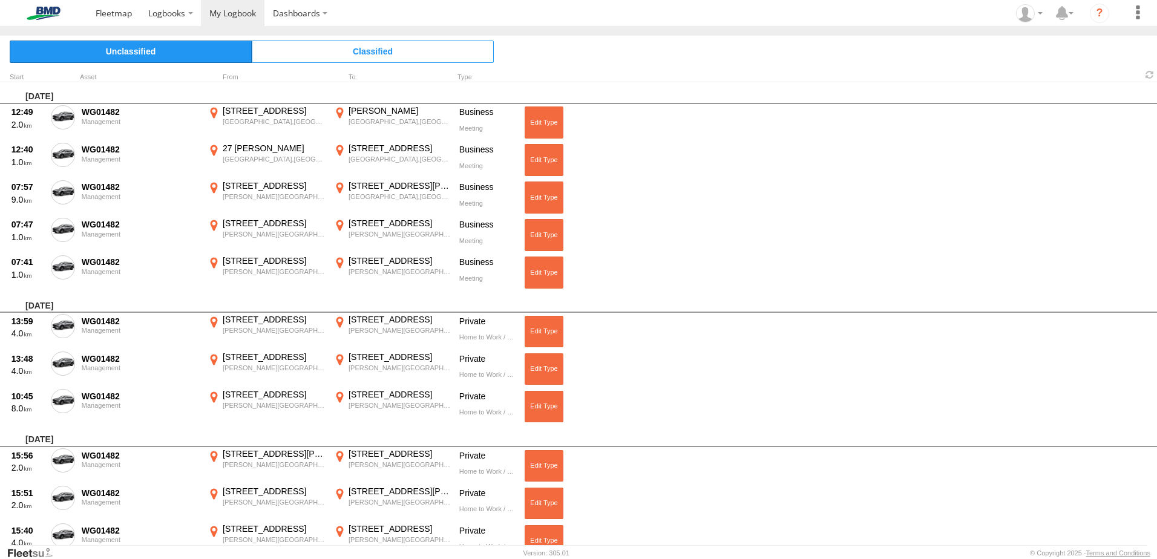
click at [108, 45] on span "Unclassified" at bounding box center [131, 52] width 242 height 22
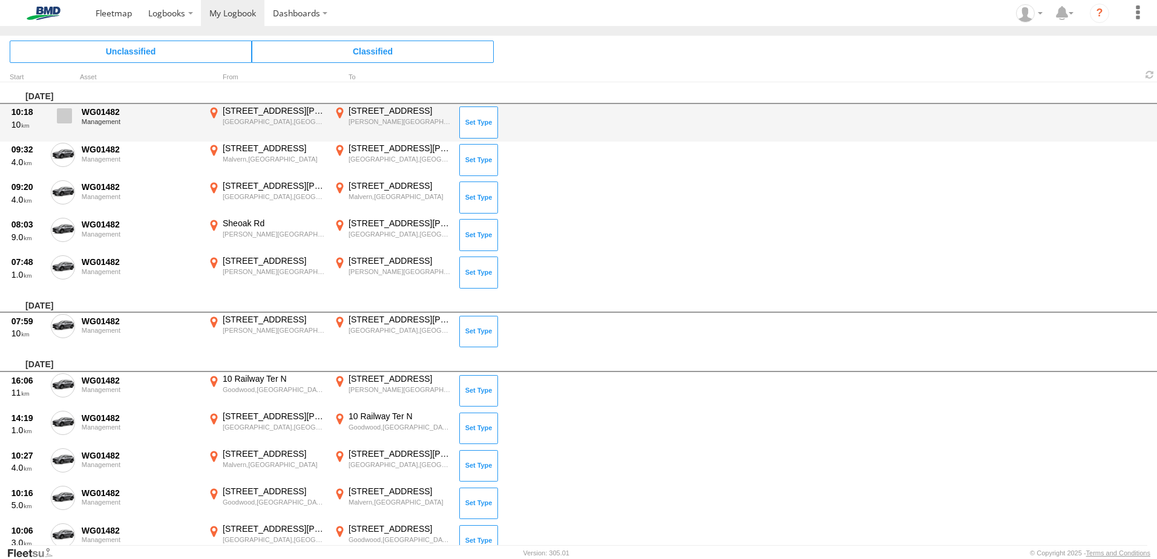
click at [57, 120] on span at bounding box center [64, 115] width 15 height 15
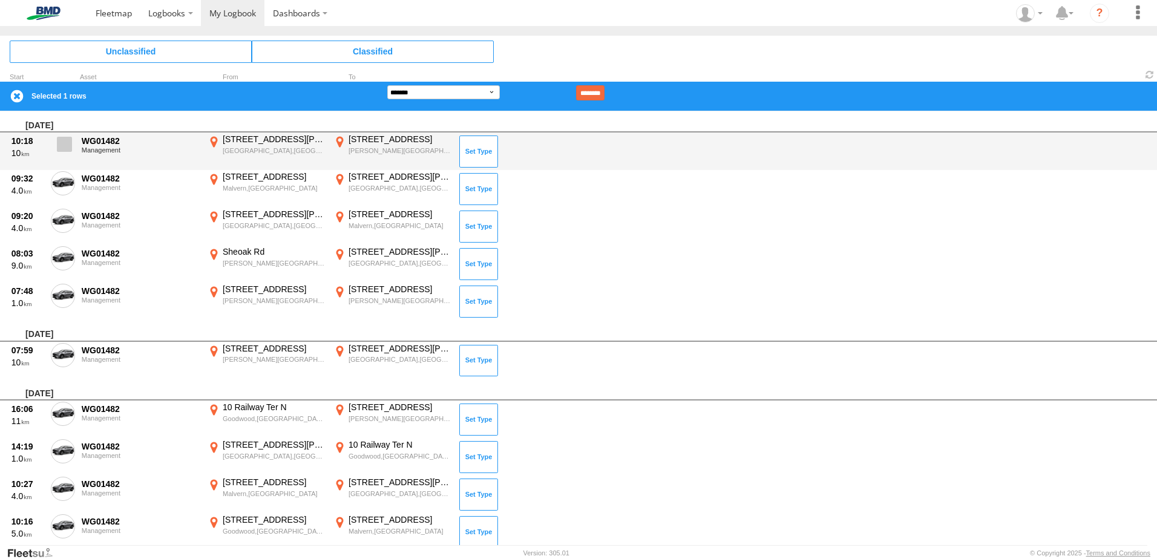
click at [60, 157] on label at bounding box center [63, 148] width 24 height 28
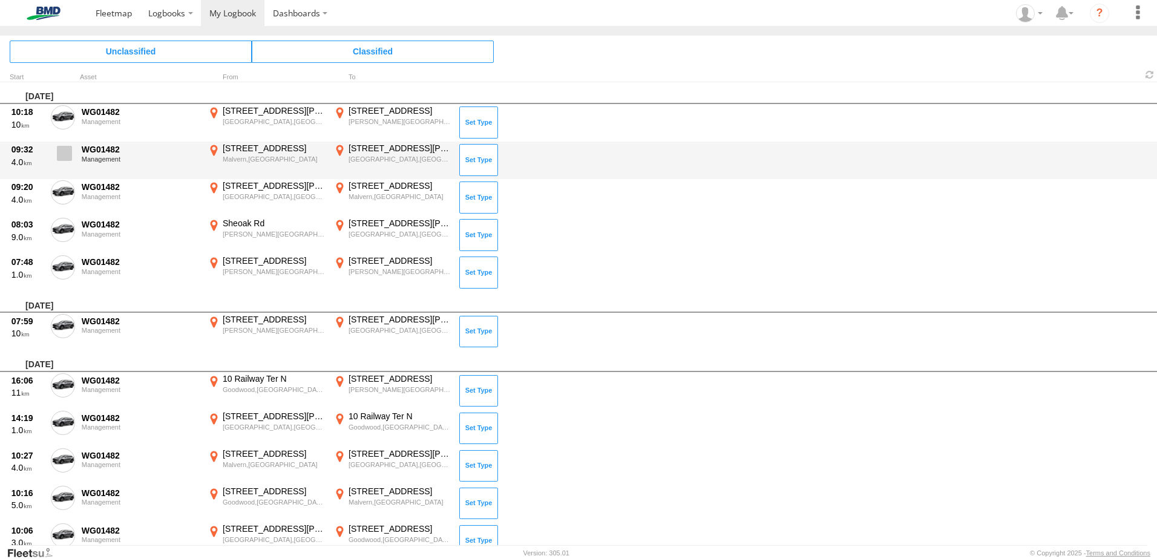
click at [64, 151] on span at bounding box center [64, 153] width 15 height 15
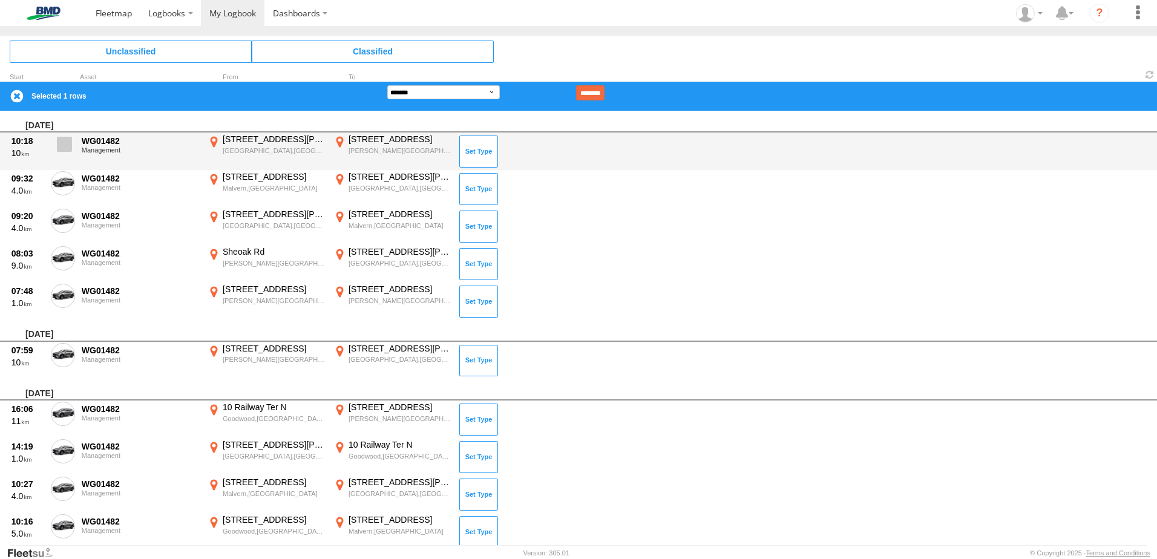
drag, startPoint x: 60, startPoint y: 141, endPoint x: 65, endPoint y: 159, distance: 18.2
click at [61, 142] on span at bounding box center [64, 144] width 15 height 15
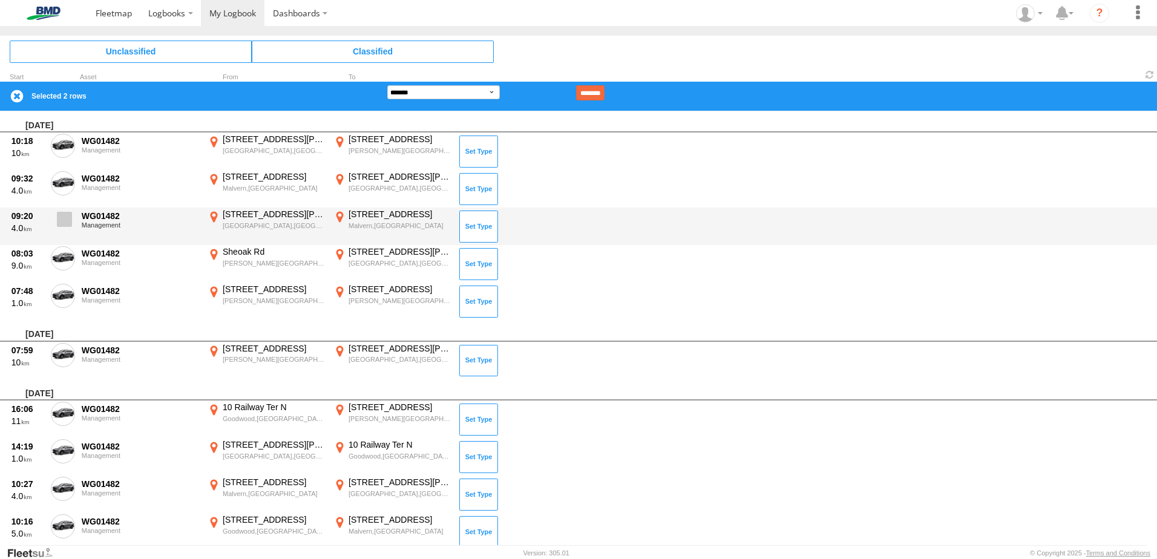
click at [61, 221] on span at bounding box center [64, 219] width 15 height 15
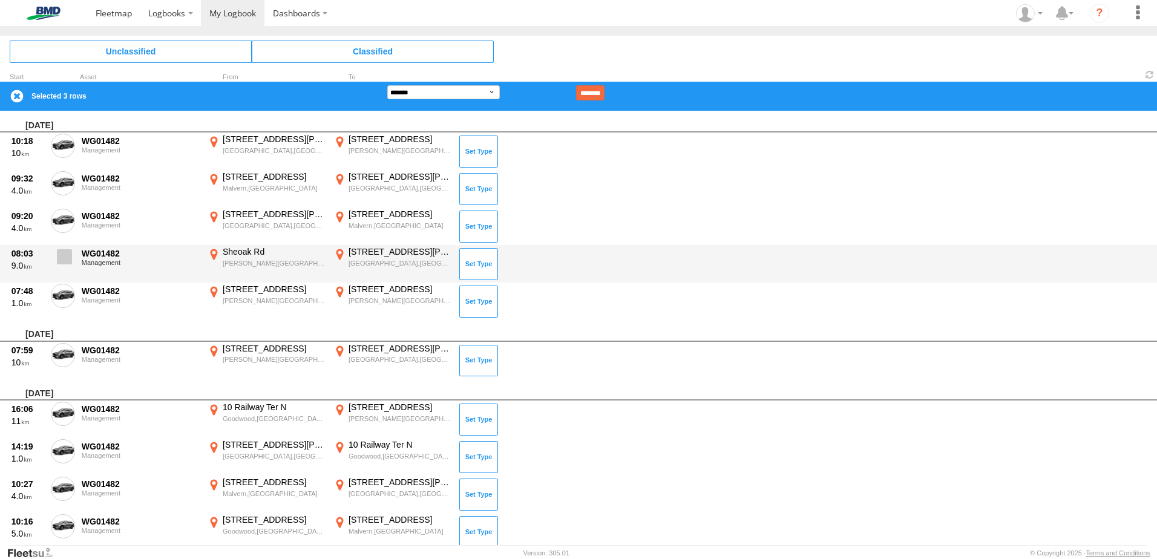
click at [57, 264] on label at bounding box center [63, 260] width 24 height 28
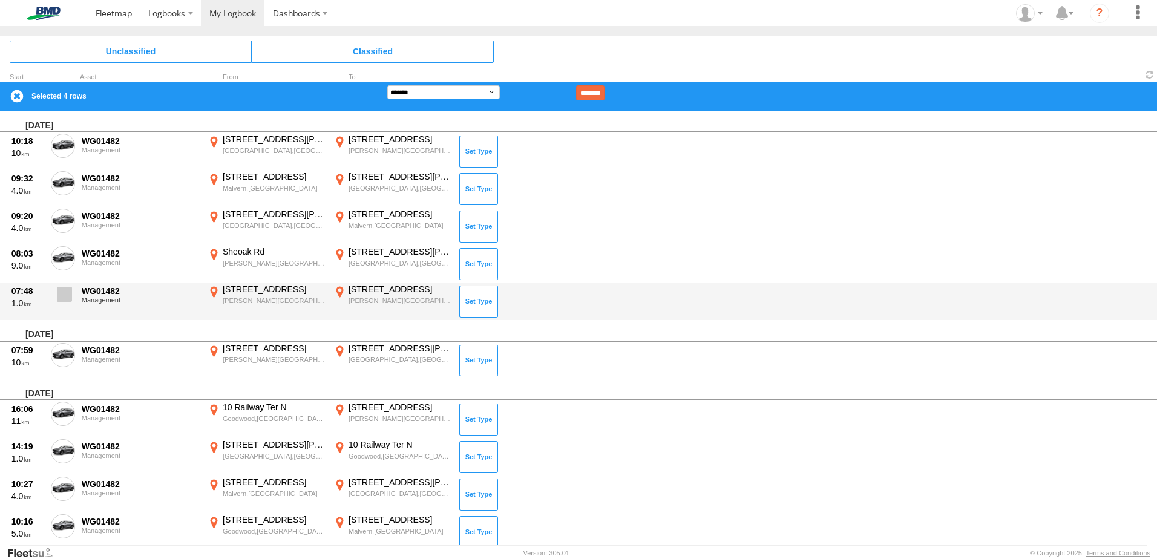
click at [62, 292] on span at bounding box center [64, 294] width 15 height 15
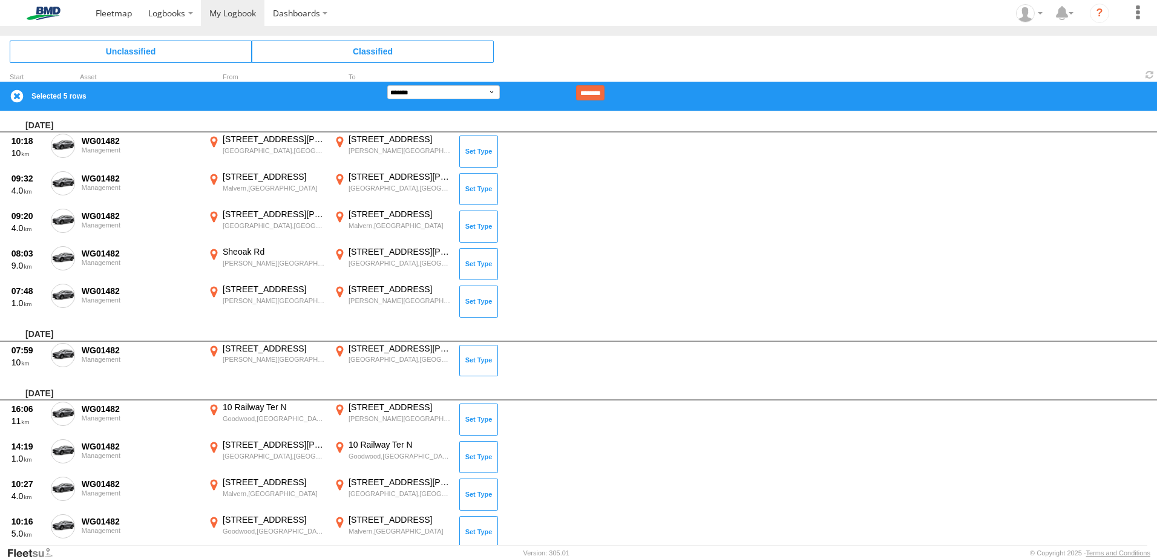
drag, startPoint x: 59, startPoint y: 346, endPoint x: 55, endPoint y: 390, distance: 43.8
click at [0, 0] on span at bounding box center [0, 0] width 0 height 0
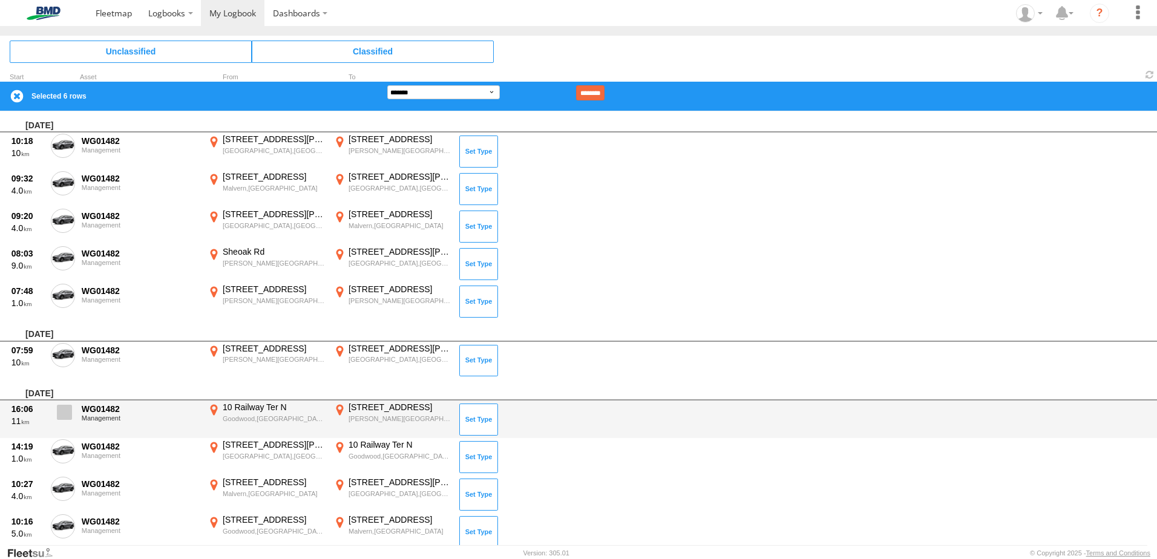
click at [59, 414] on span at bounding box center [64, 412] width 15 height 15
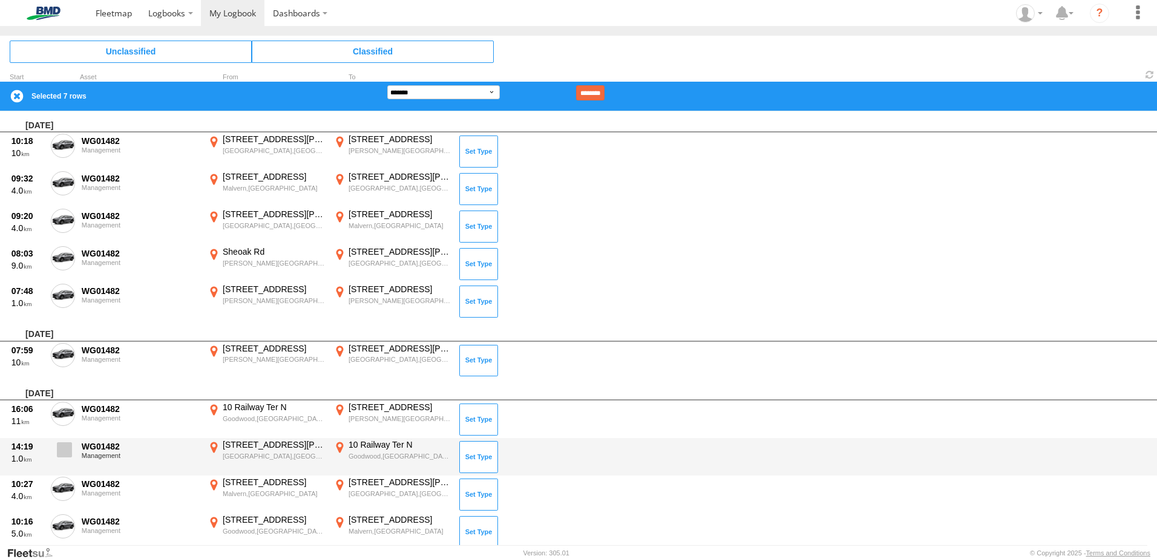
click at [59, 448] on span at bounding box center [64, 449] width 15 height 15
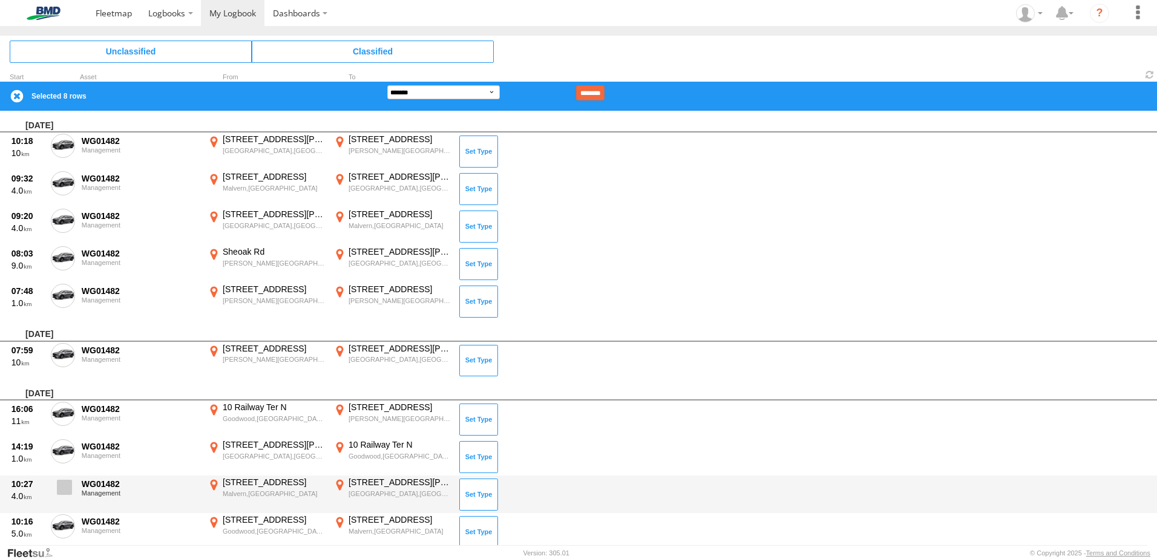
click at [63, 487] on span at bounding box center [64, 487] width 15 height 15
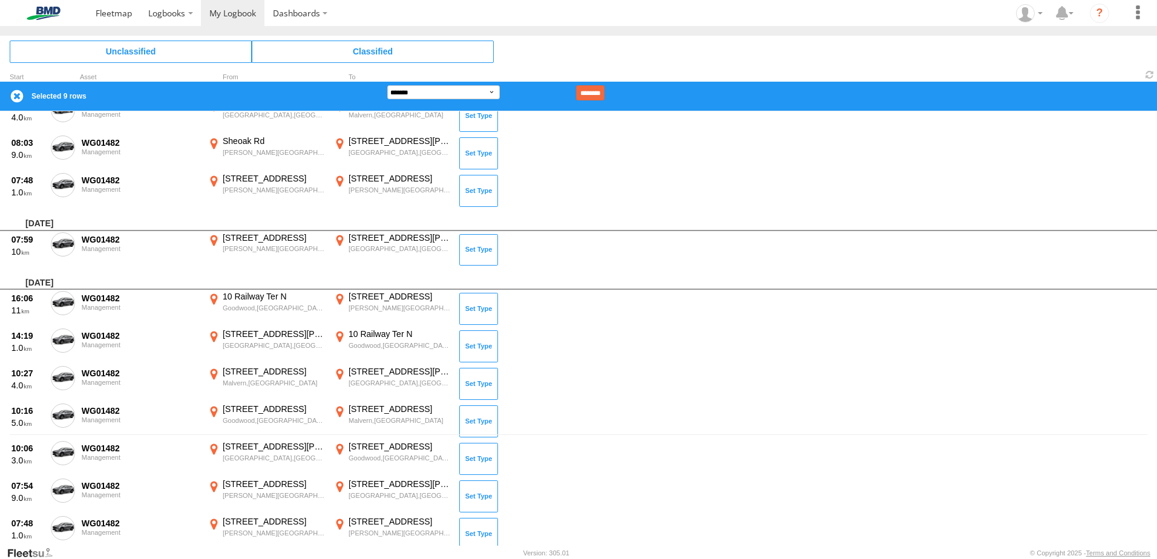
scroll to position [242, 0]
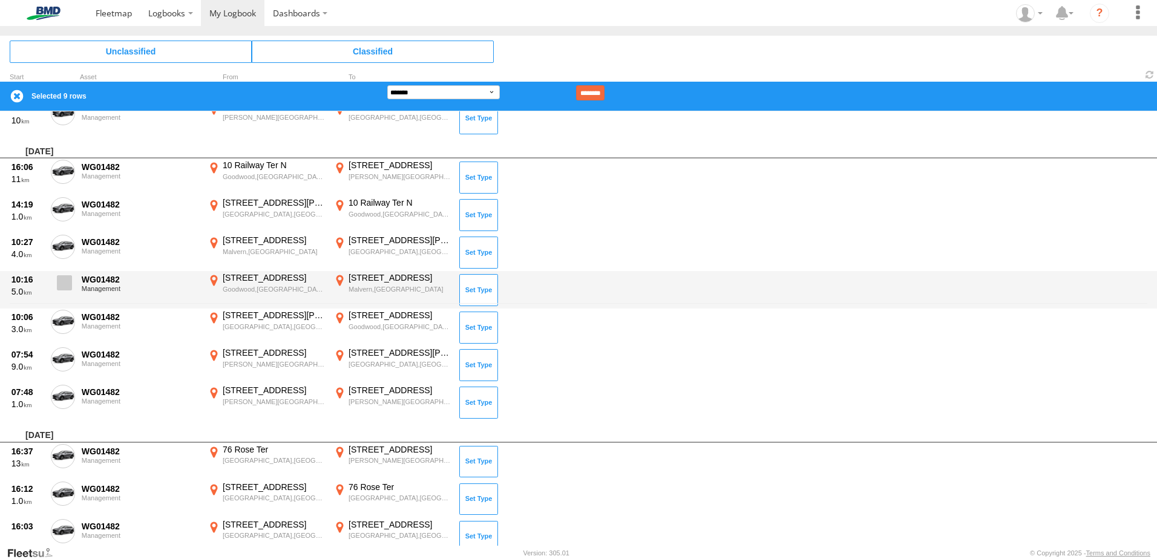
click at [65, 285] on span at bounding box center [64, 282] width 15 height 15
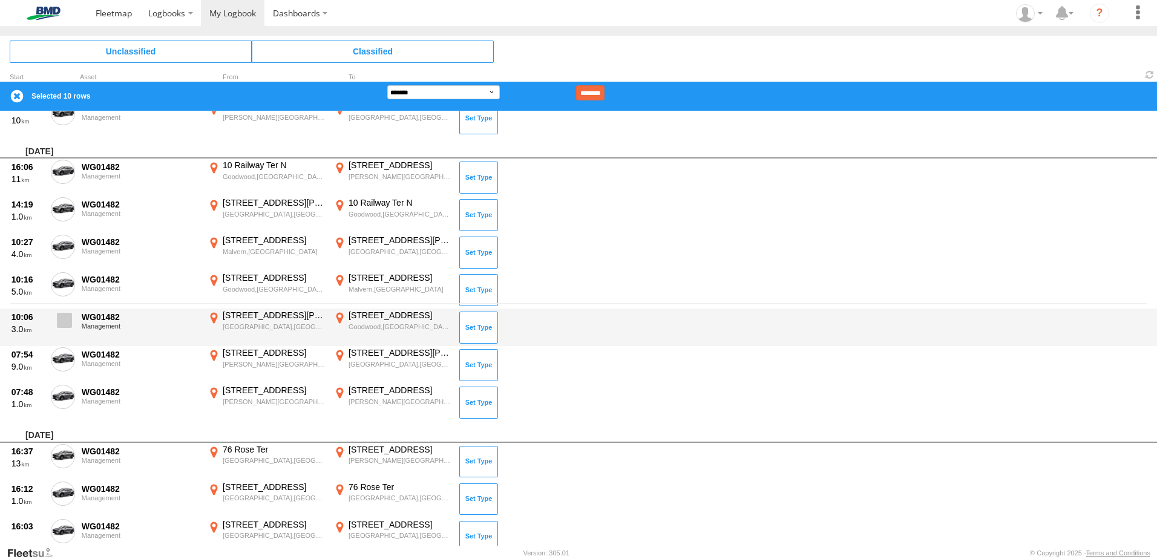
click at [67, 322] on span at bounding box center [64, 320] width 15 height 15
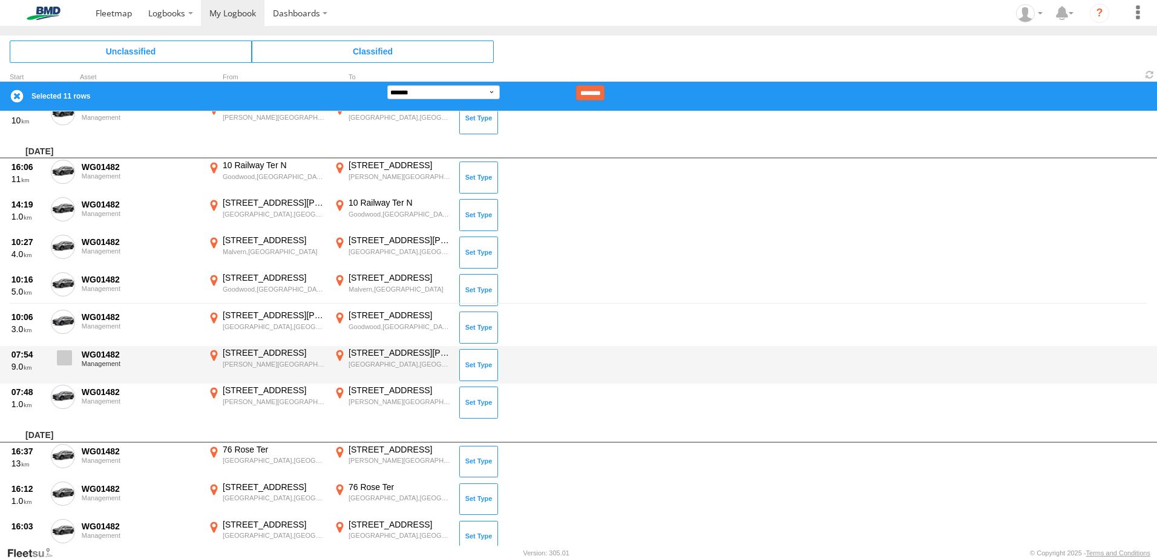
click at [61, 359] on span at bounding box center [64, 357] width 15 height 15
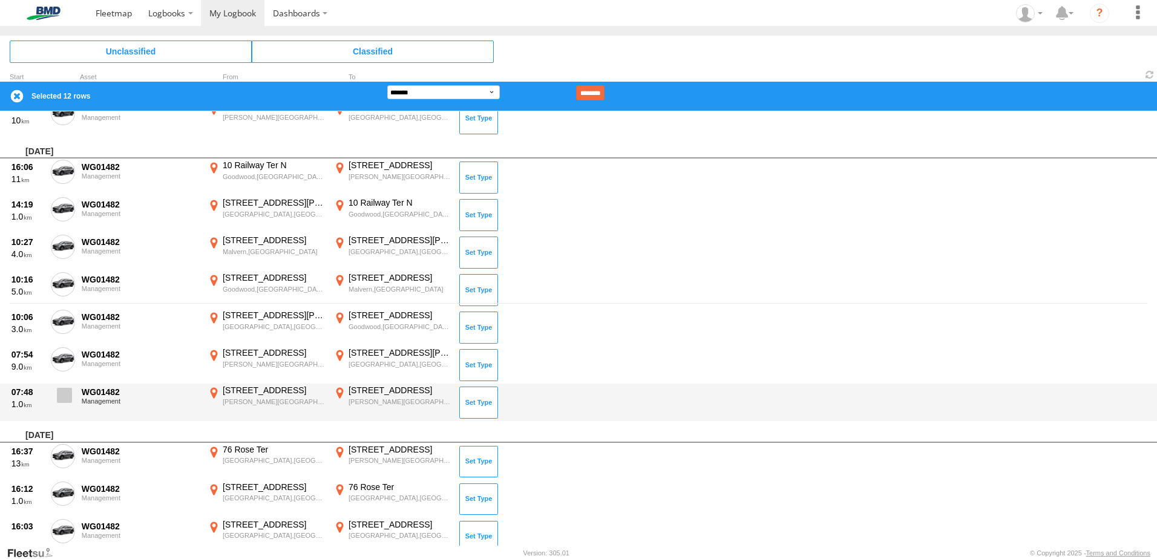
click at [59, 404] on label at bounding box center [63, 399] width 24 height 28
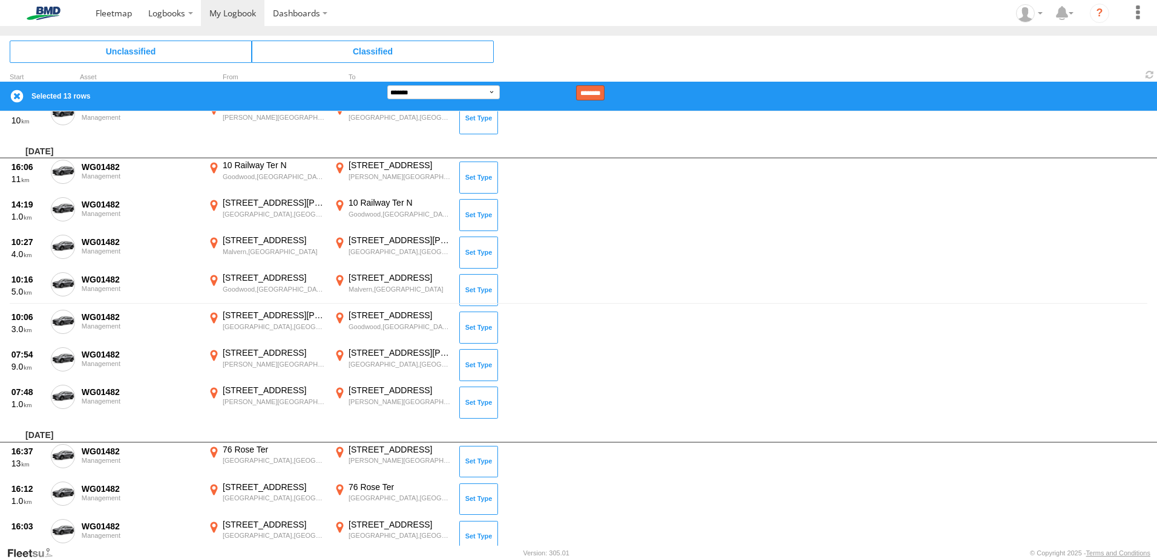
drag, startPoint x: 620, startPoint y: 96, endPoint x: 408, endPoint y: 57, distance: 214.7
click at [605, 96] on input "********" at bounding box center [590, 92] width 28 height 15
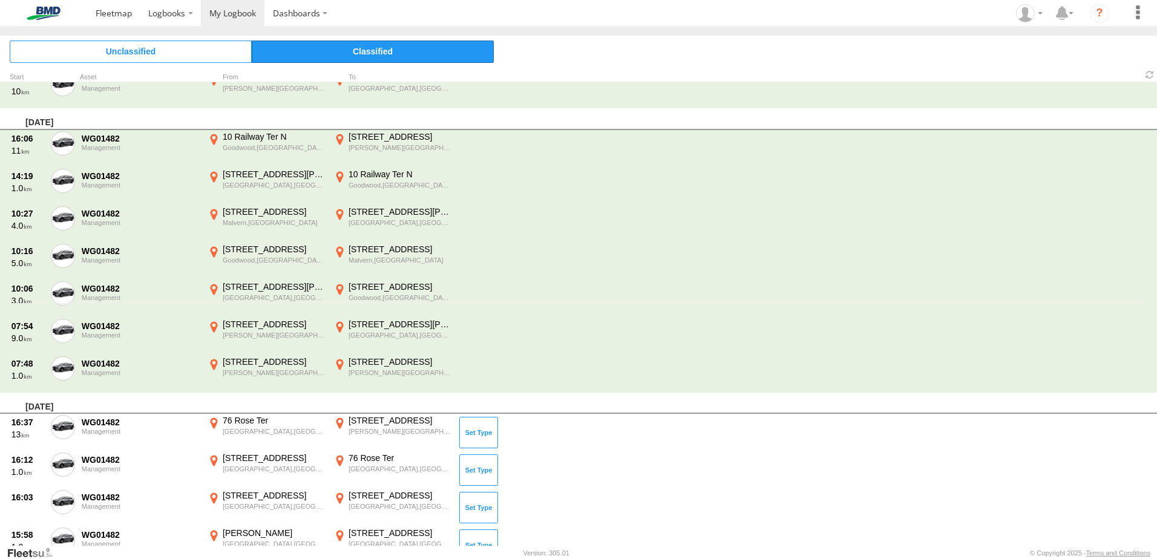
click at [404, 50] on span "Classified" at bounding box center [373, 52] width 242 height 22
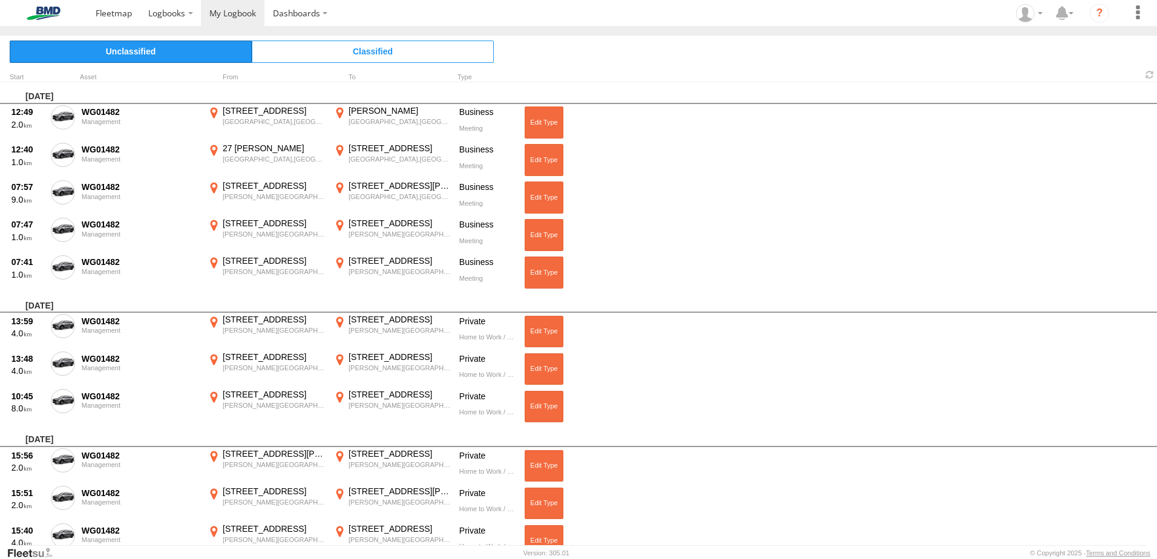
click at [133, 51] on span "Unclassified" at bounding box center [131, 52] width 242 height 22
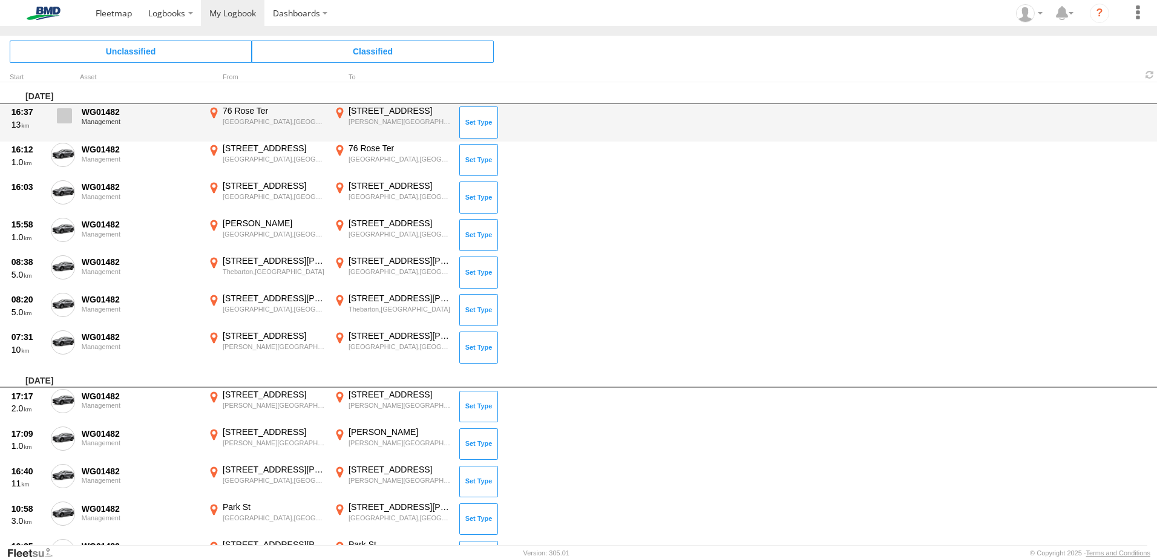
click at [69, 117] on span at bounding box center [64, 115] width 15 height 15
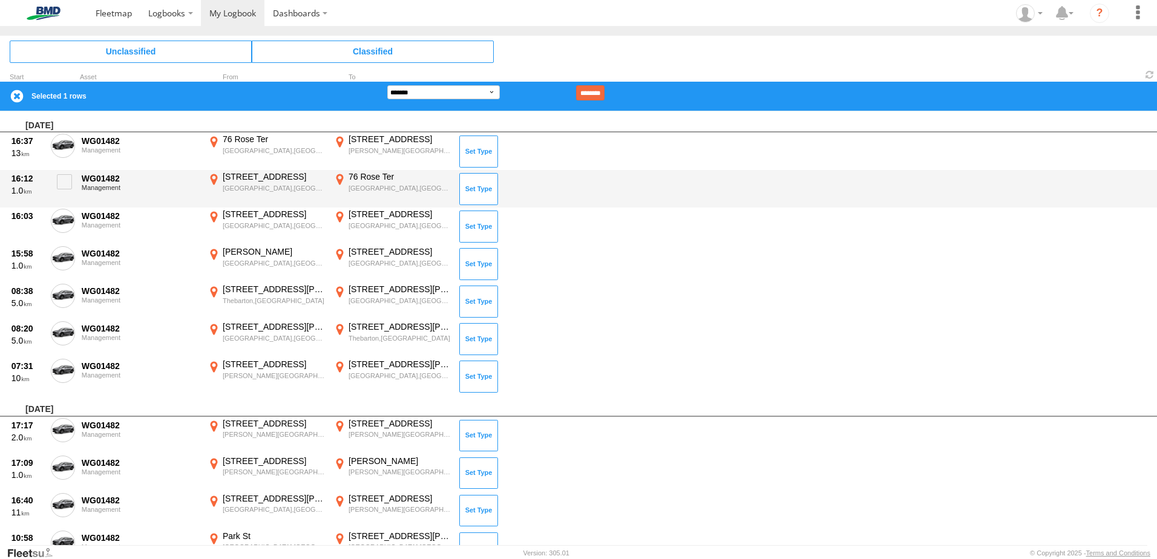
click at [59, 171] on div "[DATE] 16:37 13 WG01482 Management [STREET_ADDRESS] 138.5916 [STREET_ADDRESS][P…" at bounding box center [578, 376] width 1157 height 531
drag, startPoint x: 59, startPoint y: 171, endPoint x: 62, endPoint y: 192, distance: 21.4
click at [63, 185] on label at bounding box center [63, 185] width 24 height 28
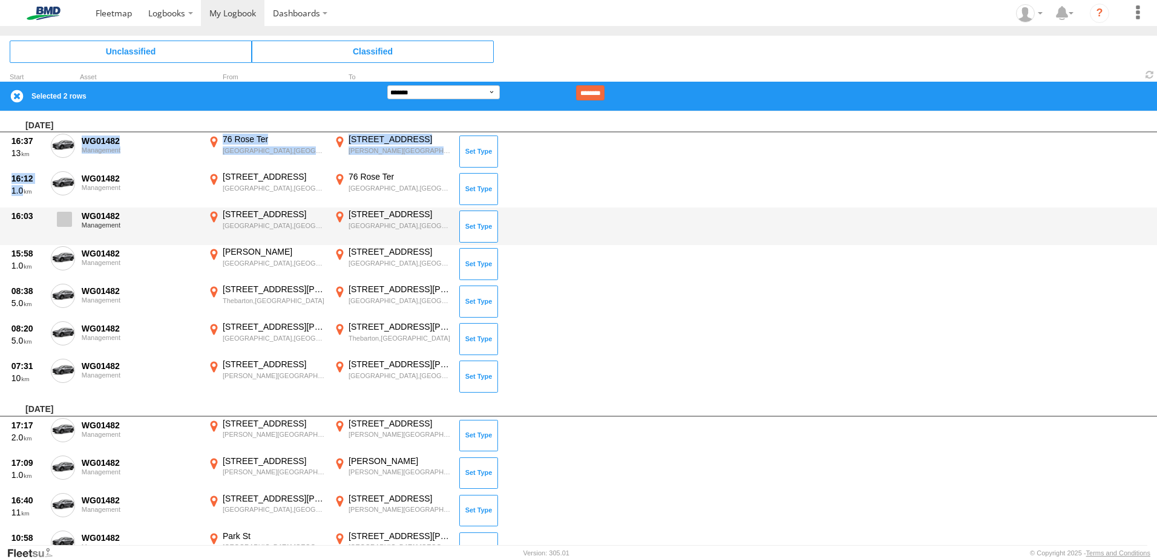
drag, startPoint x: 67, startPoint y: 222, endPoint x: 64, endPoint y: 251, distance: 28.5
click at [66, 222] on span at bounding box center [64, 219] width 15 height 15
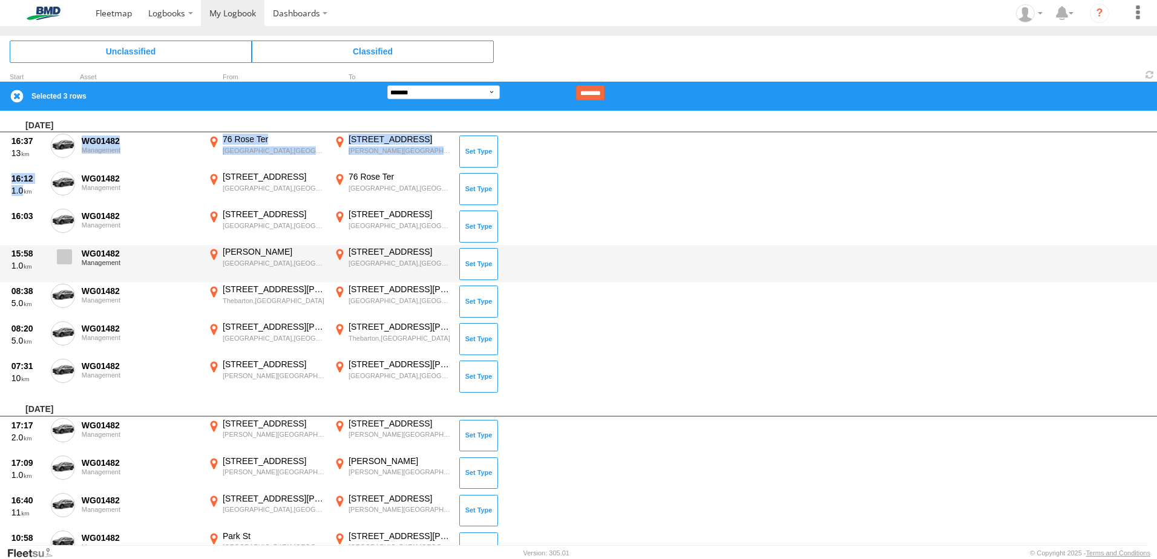
drag, startPoint x: 66, startPoint y: 260, endPoint x: 58, endPoint y: 290, distance: 31.9
click at [66, 263] on span at bounding box center [64, 256] width 15 height 15
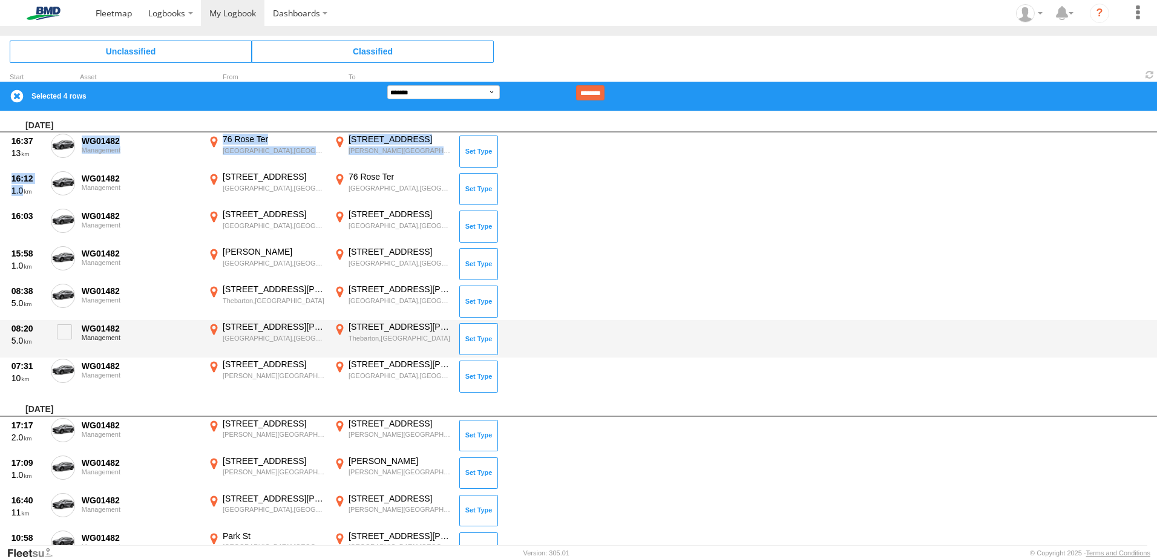
drag, startPoint x: 57, startPoint y: 294, endPoint x: 78, endPoint y: 335, distance: 46.3
click at [0, 0] on span at bounding box center [0, 0] width 0 height 0
drag, startPoint x: 62, startPoint y: 335, endPoint x: 62, endPoint y: 344, distance: 9.7
click at [62, 336] on span at bounding box center [64, 331] width 15 height 15
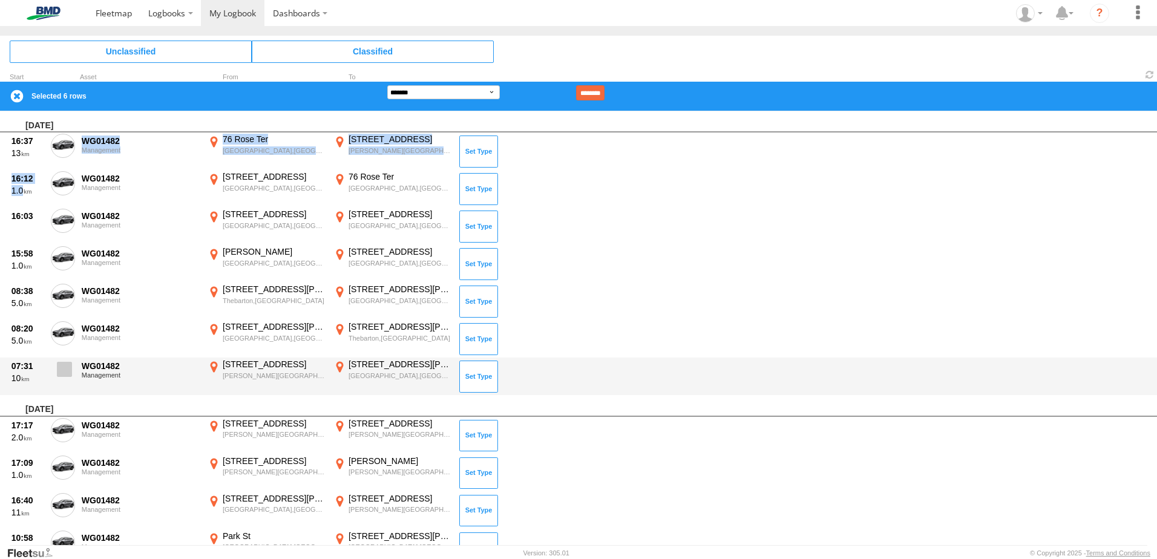
drag, startPoint x: 62, startPoint y: 380, endPoint x: 66, endPoint y: 394, distance: 14.4
click at [62, 381] on label at bounding box center [63, 373] width 24 height 28
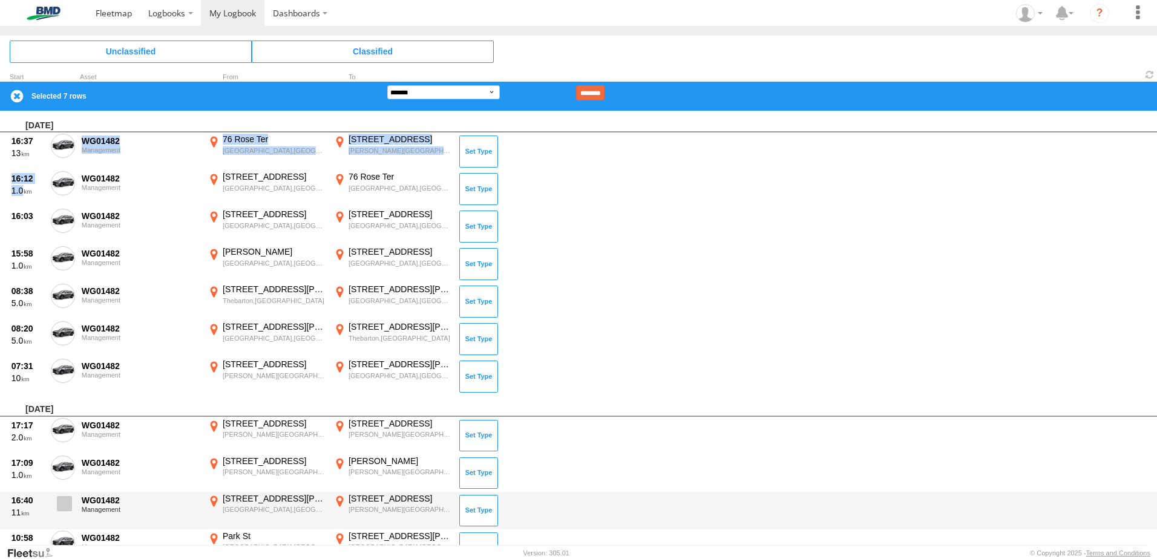
scroll to position [116, 0]
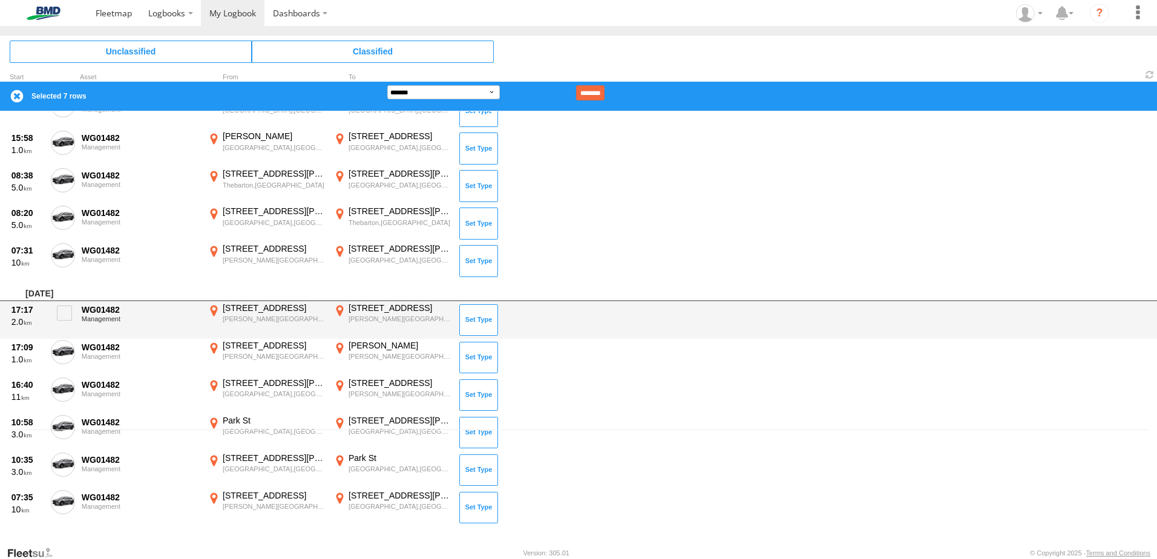
drag, startPoint x: 66, startPoint y: 317, endPoint x: 64, endPoint y: 333, distance: 15.8
click at [66, 319] on span at bounding box center [64, 313] width 15 height 15
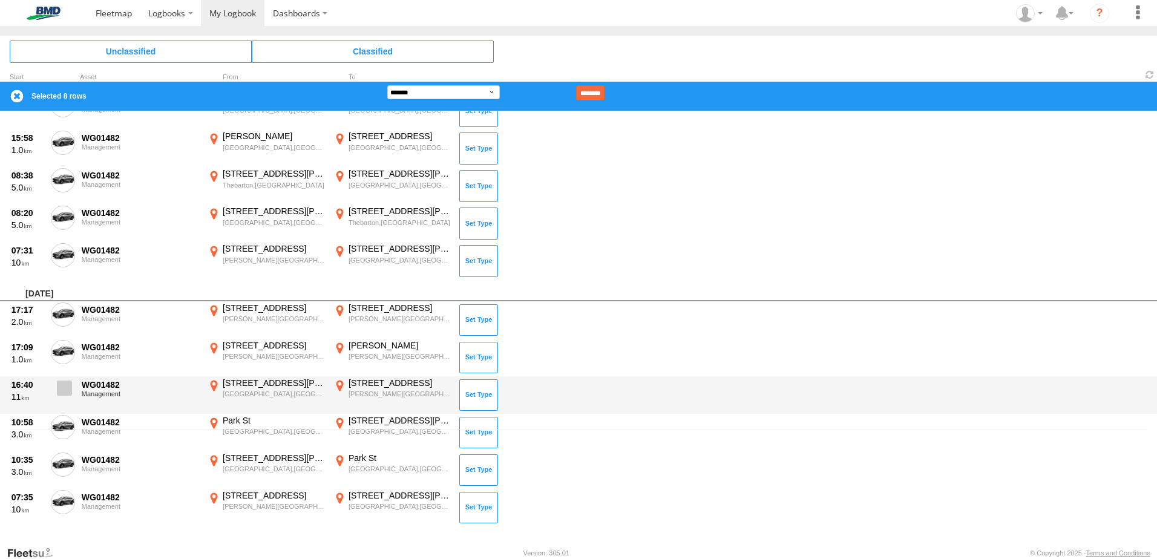
drag, startPoint x: 60, startPoint y: 367, endPoint x: 61, endPoint y: 386, distance: 19.4
click at [60, 367] on label at bounding box center [63, 354] width 24 height 28
click at [62, 393] on span at bounding box center [64, 388] width 15 height 15
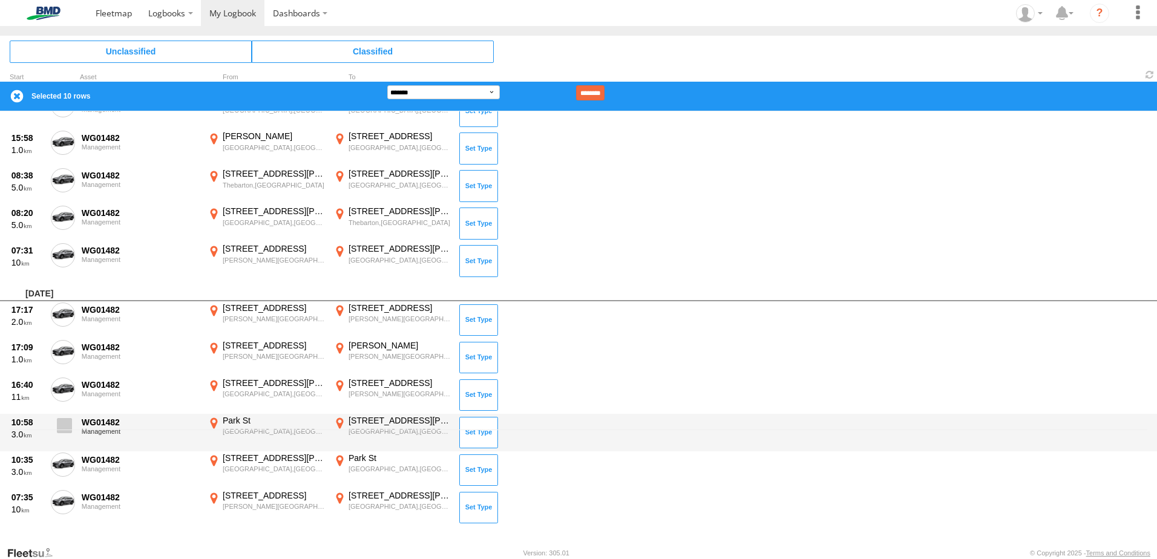
drag, startPoint x: 64, startPoint y: 421, endPoint x: 64, endPoint y: 432, distance: 10.9
click at [64, 424] on span at bounding box center [64, 425] width 15 height 15
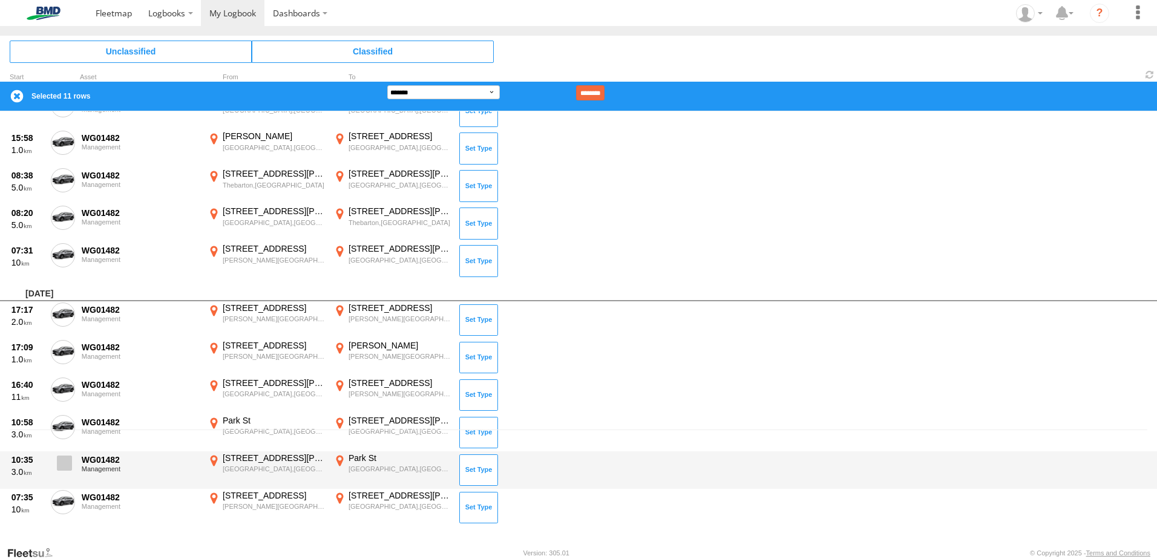
drag, startPoint x: 59, startPoint y: 452, endPoint x: 62, endPoint y: 458, distance: 6.8
click at [61, 454] on label at bounding box center [63, 467] width 24 height 28
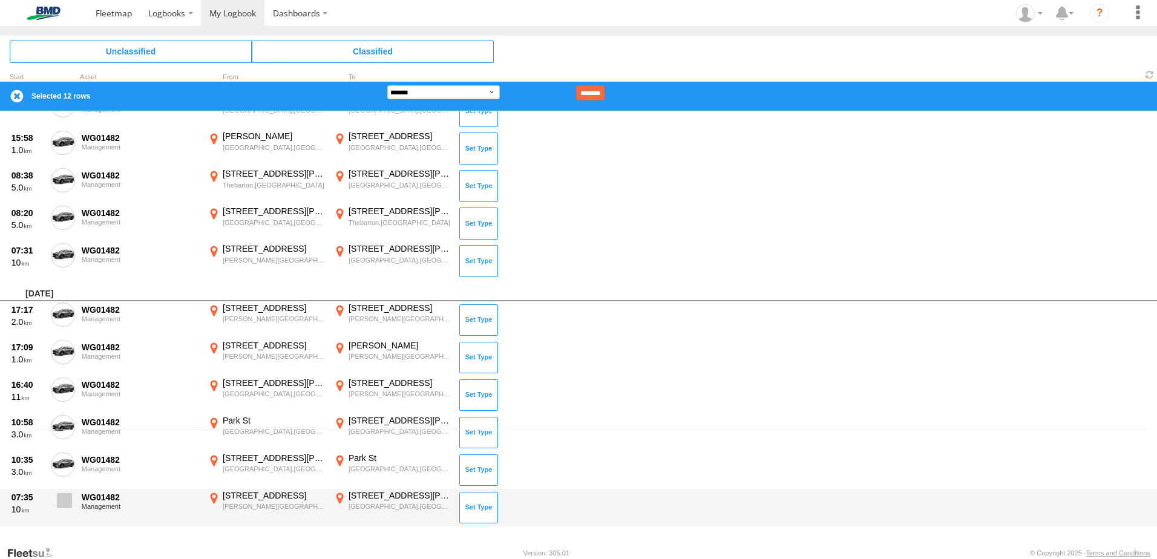
click at [66, 496] on span at bounding box center [64, 500] width 15 height 15
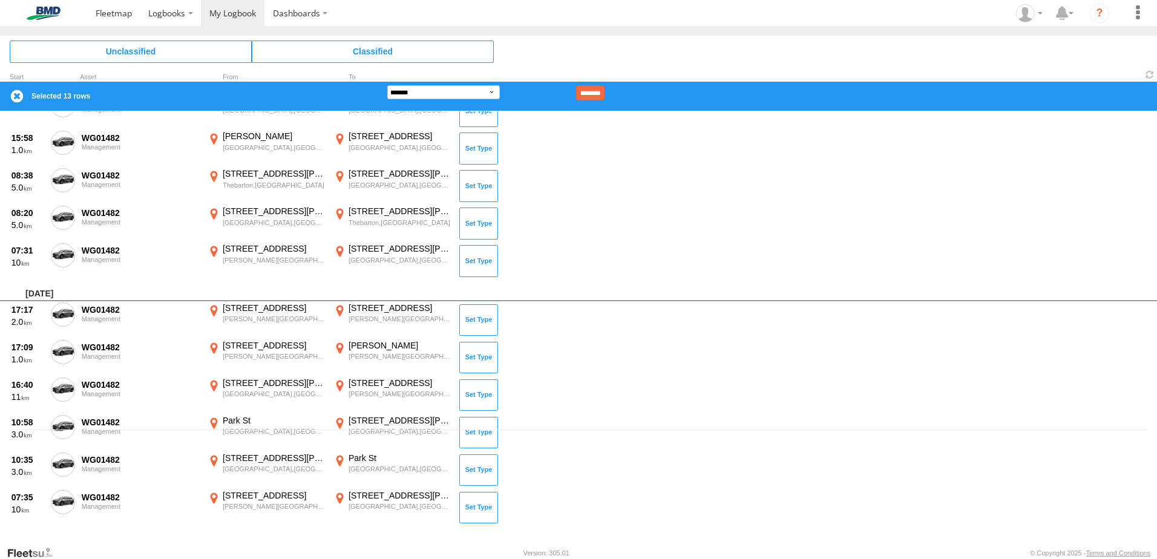
click at [606, 101] on div "**********" at bounding box center [578, 96] width 1157 height 29
click at [605, 90] on input "********" at bounding box center [590, 92] width 28 height 15
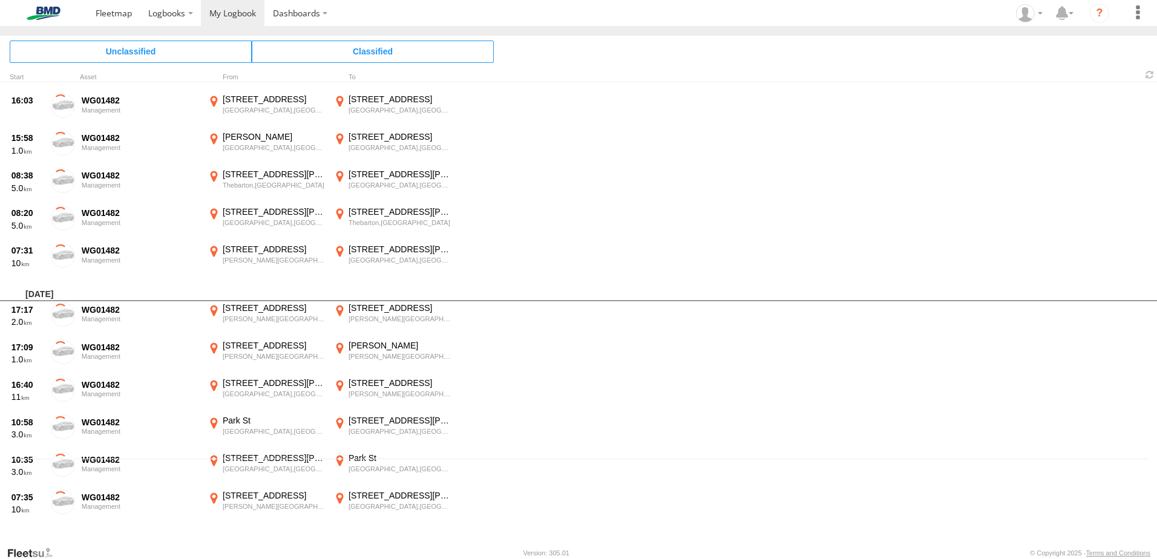
scroll to position [87, 0]
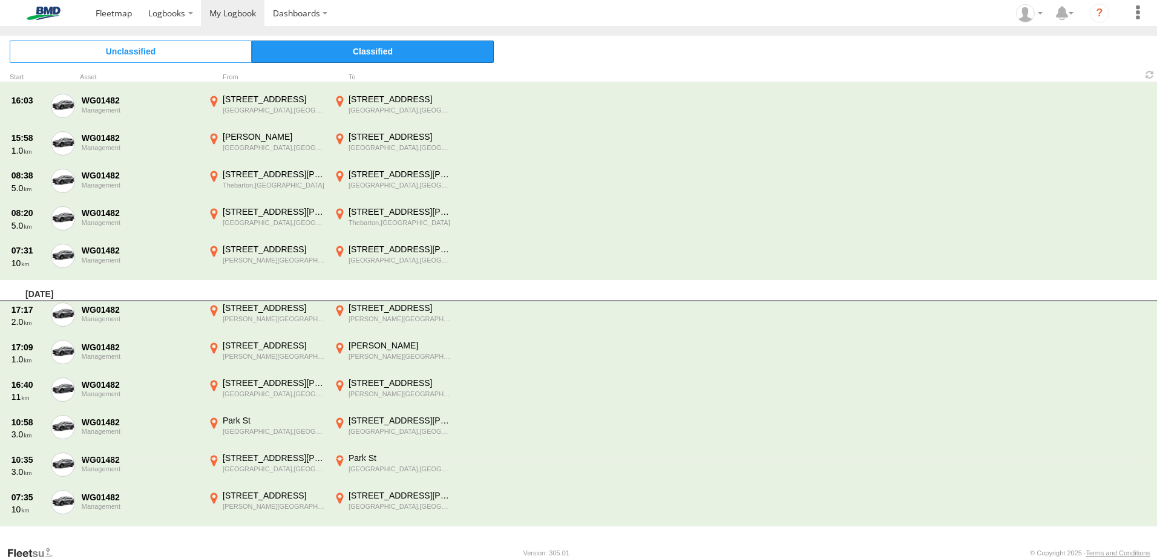
click at [390, 48] on span "Classified" at bounding box center [373, 52] width 242 height 22
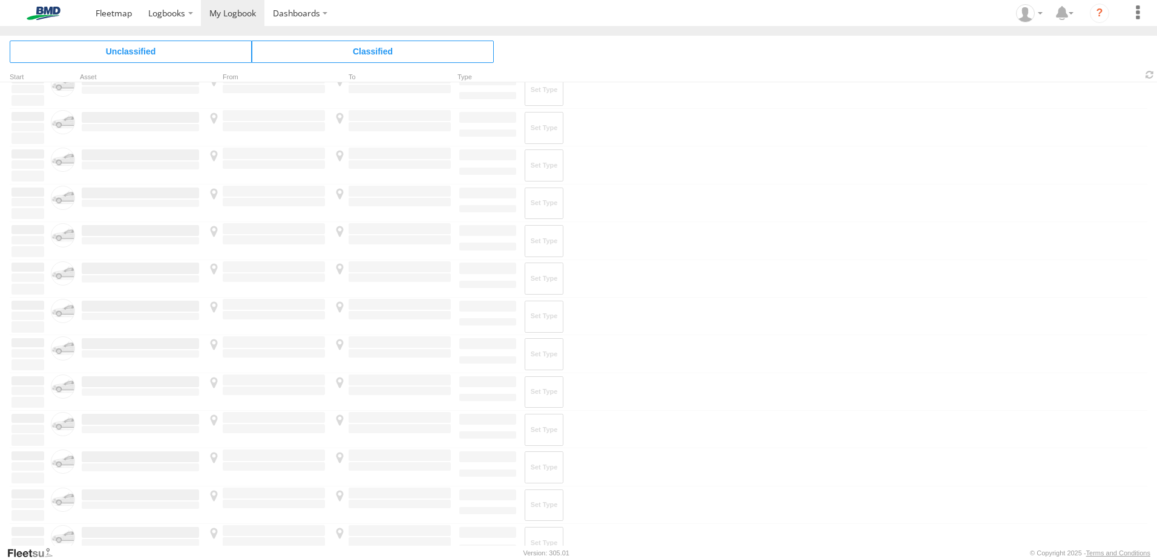
scroll to position [0, 0]
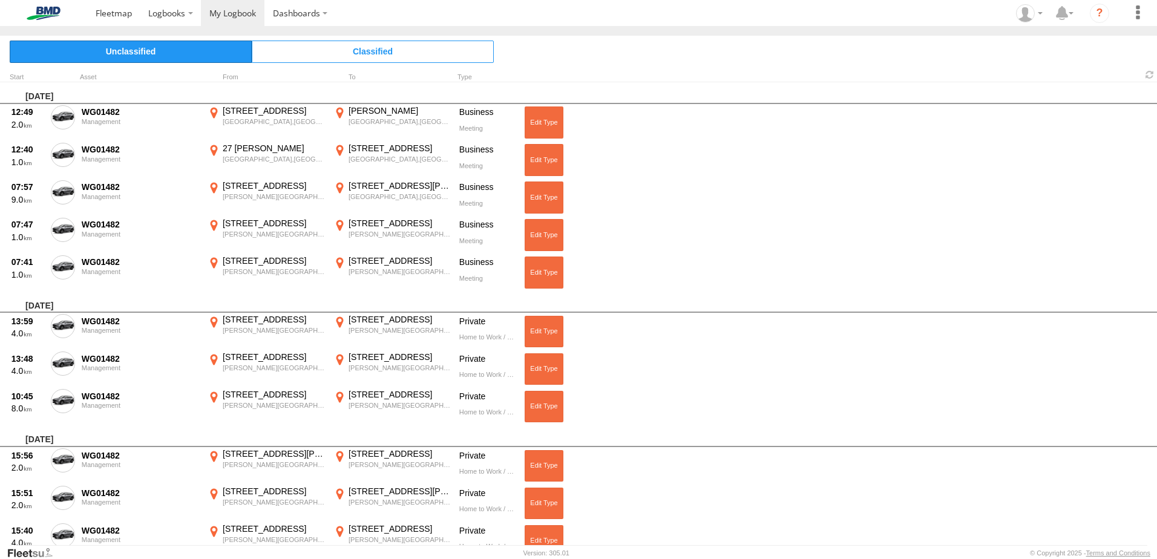
click at [155, 44] on span "Unclassified" at bounding box center [131, 52] width 242 height 22
